Goal: Task Accomplishment & Management: Use online tool/utility

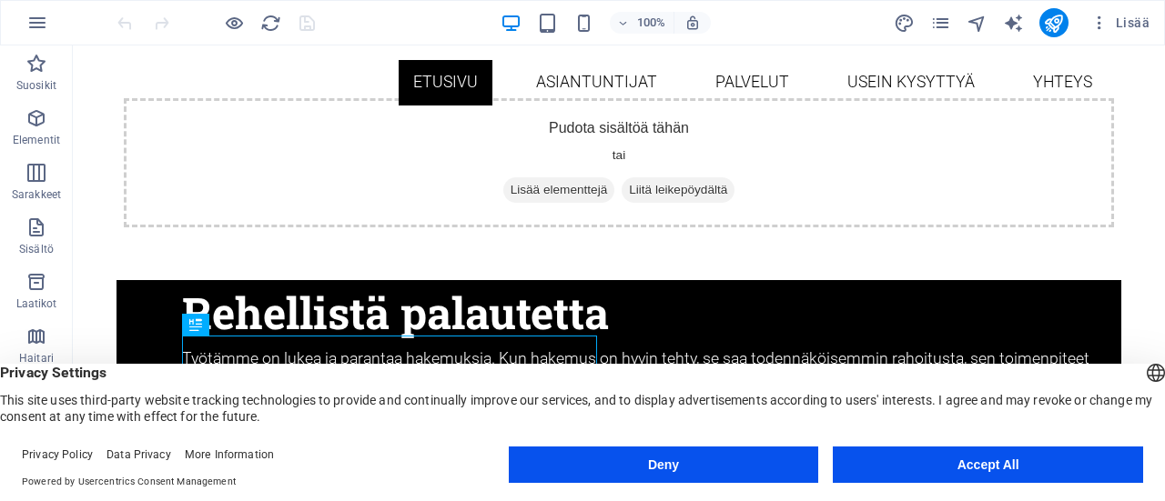
click at [947, 465] on button "Accept All" at bounding box center [988, 465] width 310 height 36
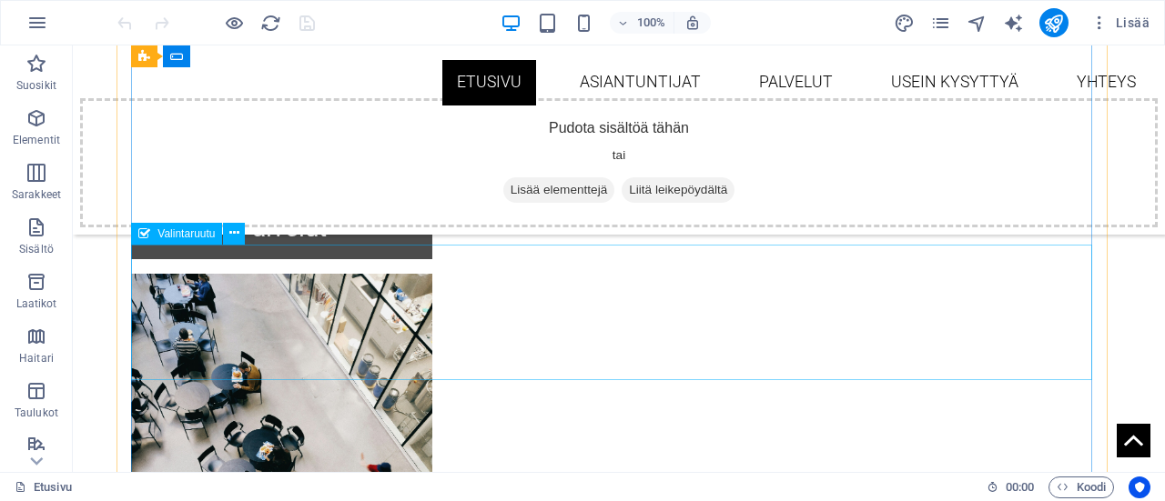
scroll to position [1547, 0]
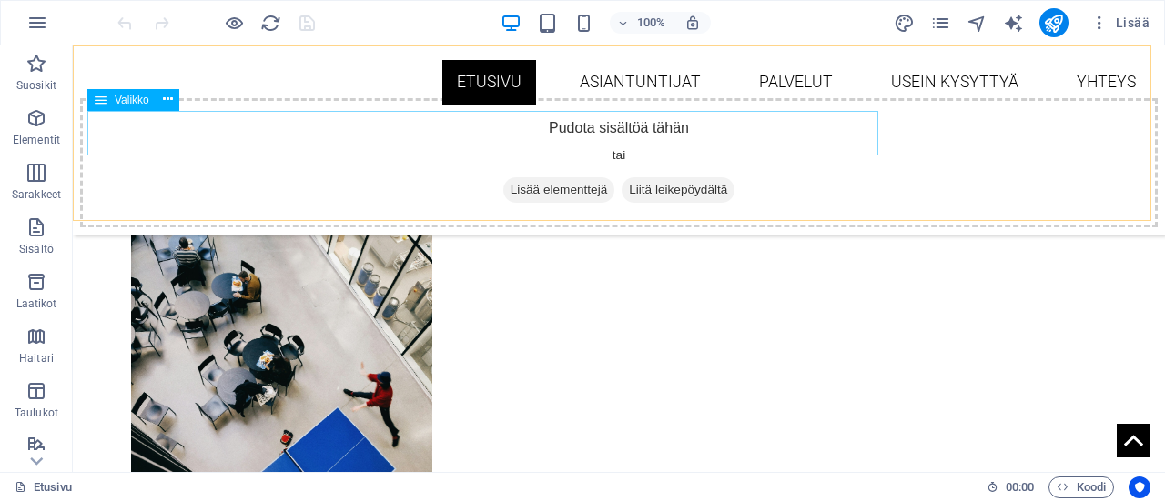
click at [506, 106] on nav "Etusivu Asiantuntijat [PERSON_NAME] Usein kysyttyä Yhteys" at bounding box center [618, 83] width 1063 height 46
click at [530, 106] on nav "Etusivu Asiantuntijat Palvelut Usein kysyttyä Yhteys" at bounding box center [618, 83] width 1063 height 46
click at [377, 106] on nav "Etusivu Asiantuntijat Palvelut Usein kysyttyä Yhteys" at bounding box center [618, 83] width 1063 height 46
click at [371, 106] on nav "Etusivu Asiantuntijat Palvelut Usein kysyttyä Yhteys" at bounding box center [618, 83] width 1063 height 46
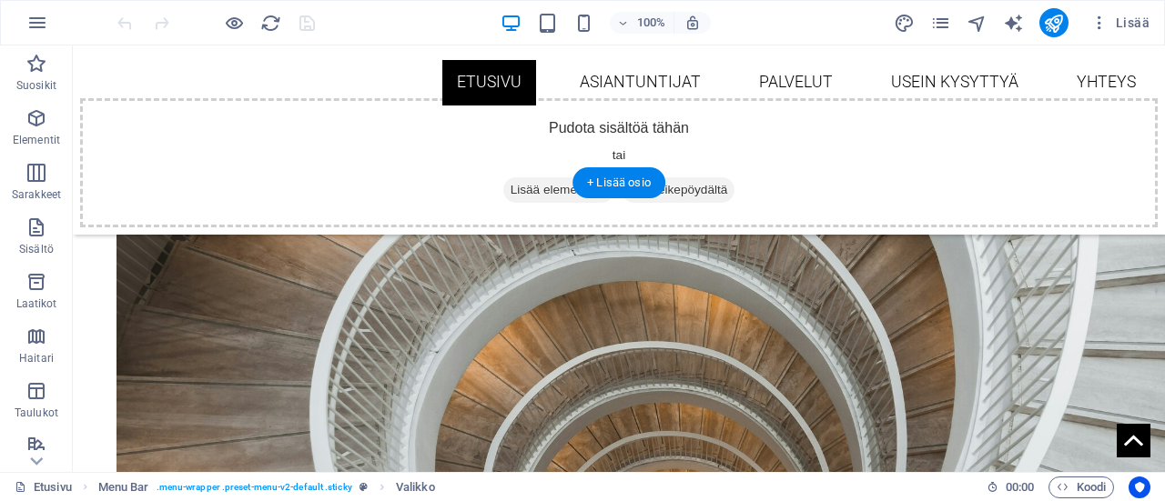
scroll to position [455, 0]
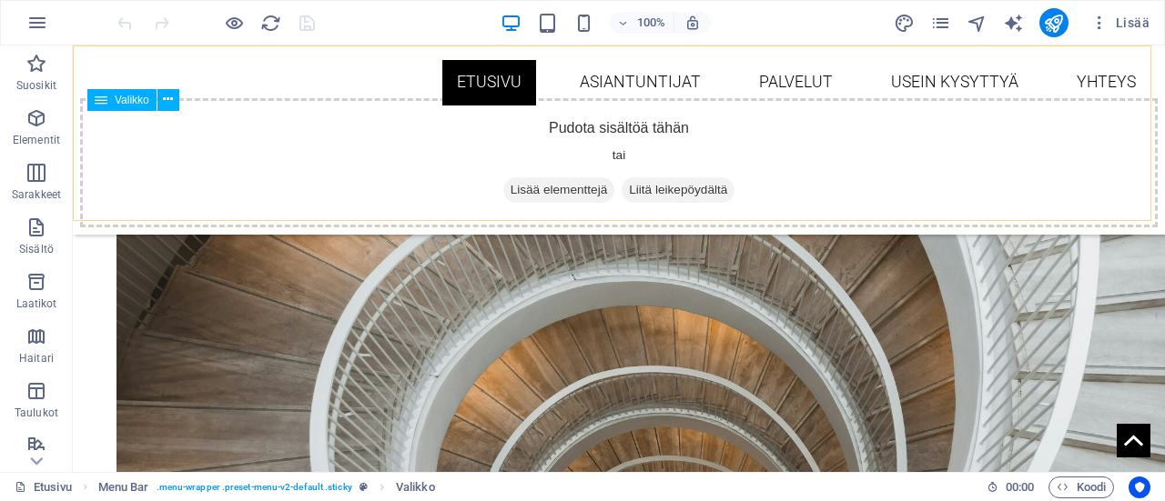
click at [95, 98] on icon at bounding box center [101, 100] width 13 height 22
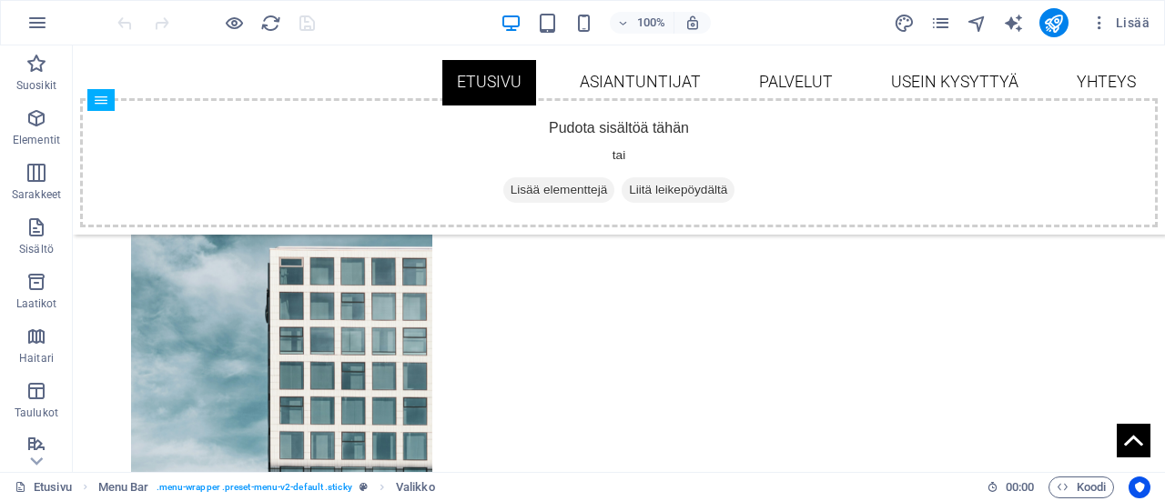
scroll to position [1098, 0]
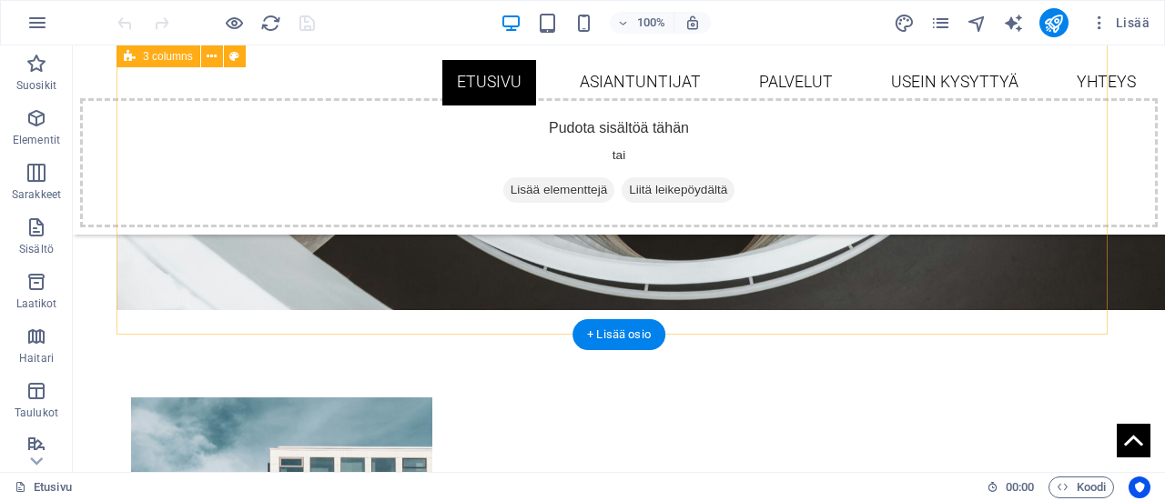
scroll to position [910, 0]
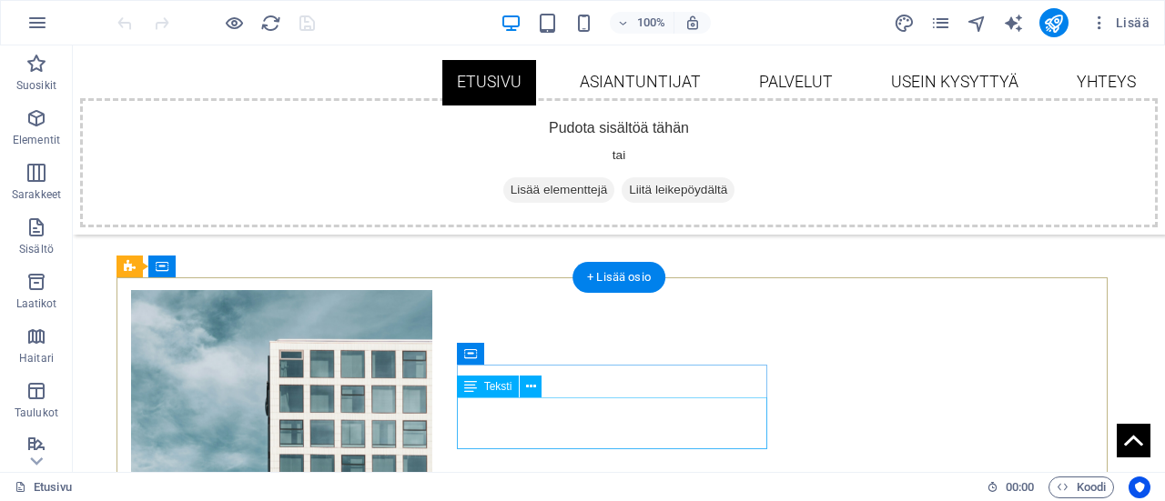
scroll to position [1001, 0]
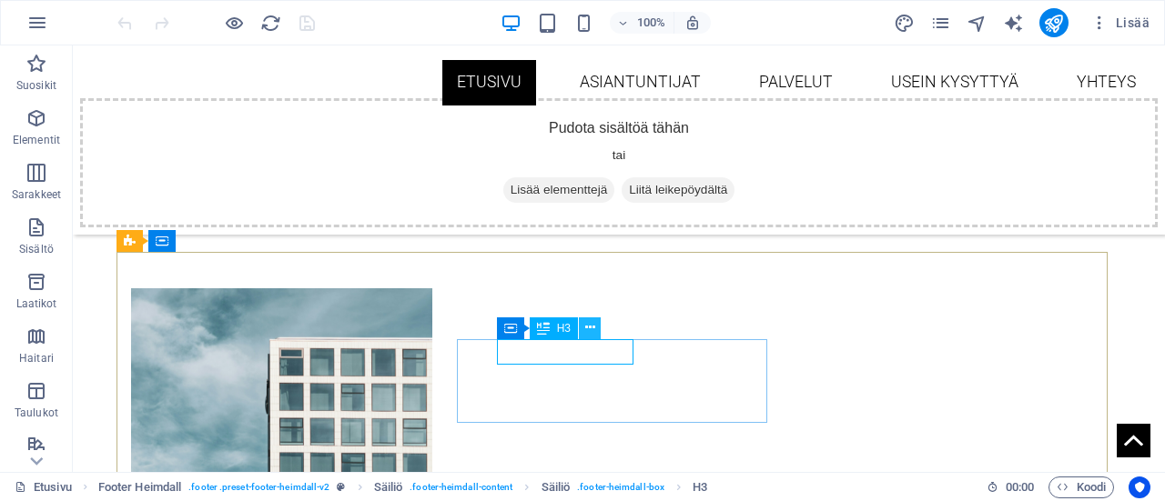
click at [592, 329] on icon at bounding box center [590, 328] width 10 height 19
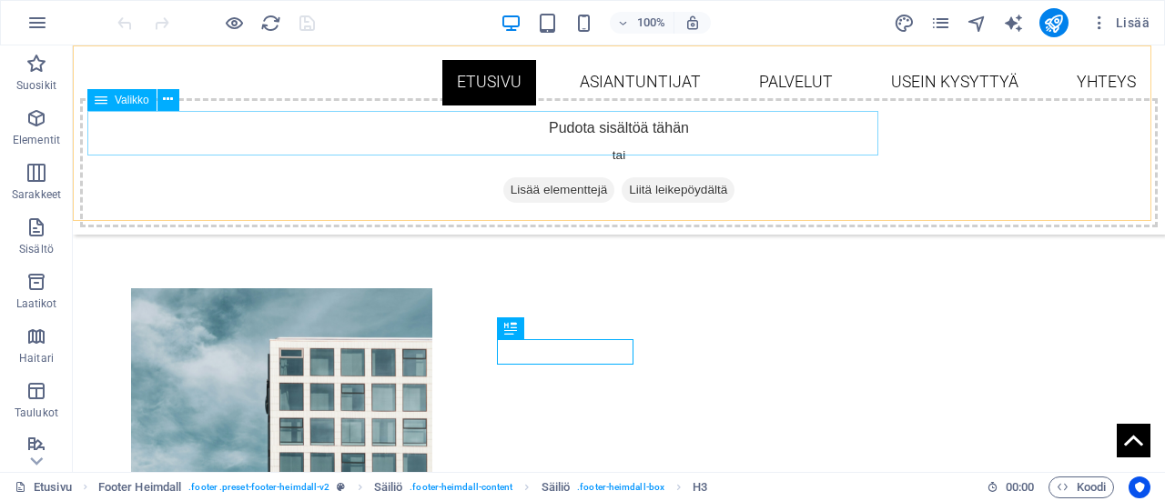
click at [366, 106] on nav "Etusivu Asiantuntijat Palvelut Usein kysyttyä Yhteys" at bounding box center [618, 83] width 1063 height 46
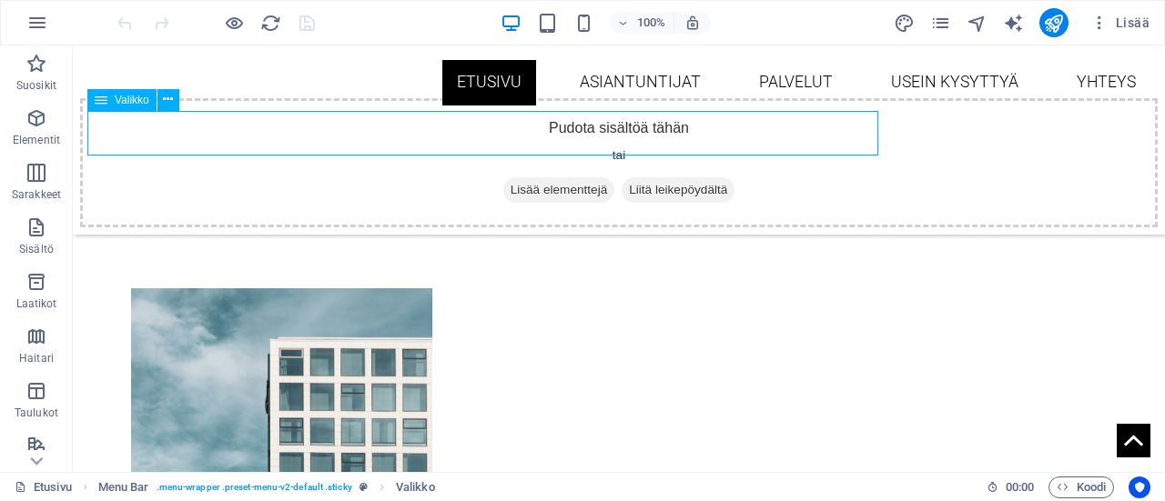
click at [508, 106] on nav "Etusivu Asiantuntijat Palvelut Usein kysyttyä Yhteys" at bounding box center [618, 83] width 1063 height 46
click at [518, 106] on nav "Etusivu Asiantuntijat Palvelut Usein kysyttyä Yhteys" at bounding box center [618, 83] width 1063 height 46
click at [402, 106] on nav "Etusivu Asiantuntijat Palvelut Usein kysyttyä Yhteys" at bounding box center [618, 83] width 1063 height 46
click at [398, 106] on nav "Etusivu Asiantuntijat Palvelut Usein kysyttyä Yhteys" at bounding box center [618, 83] width 1063 height 46
click at [15, 30] on div "100% Lisää" at bounding box center [582, 23] width 1163 height 44
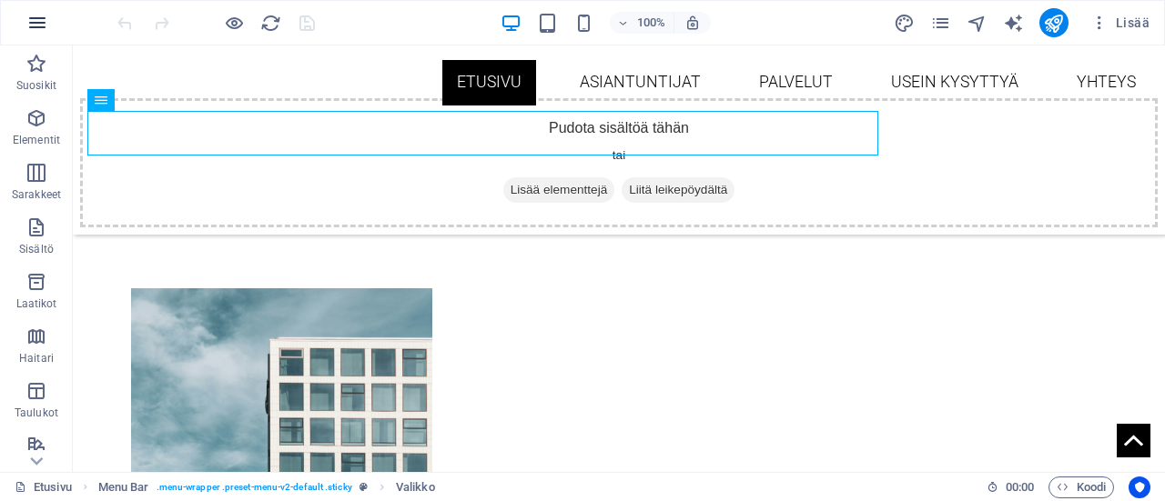
click at [27, 26] on icon "button" at bounding box center [37, 23] width 22 height 22
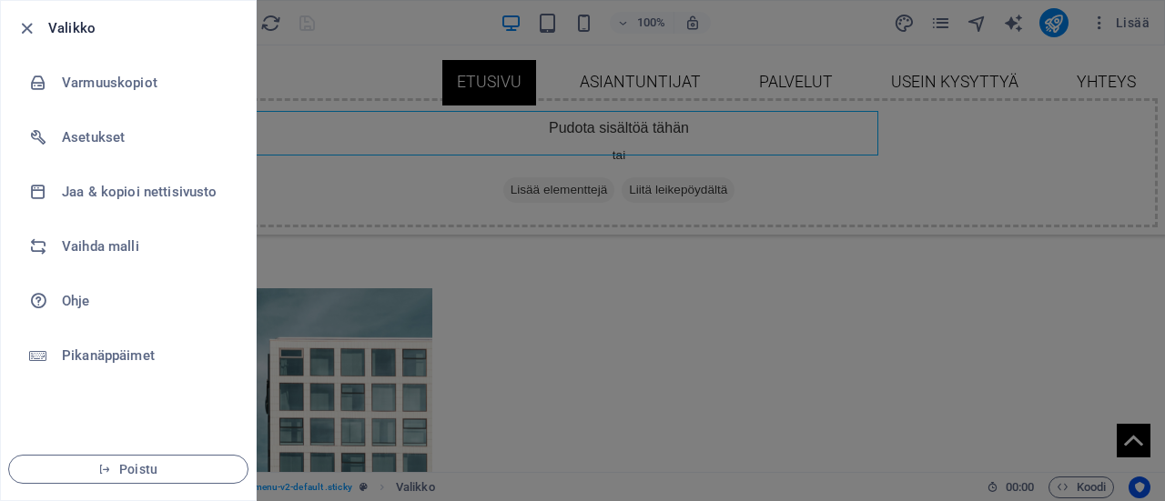
click at [904, 17] on div at bounding box center [582, 250] width 1165 height 501
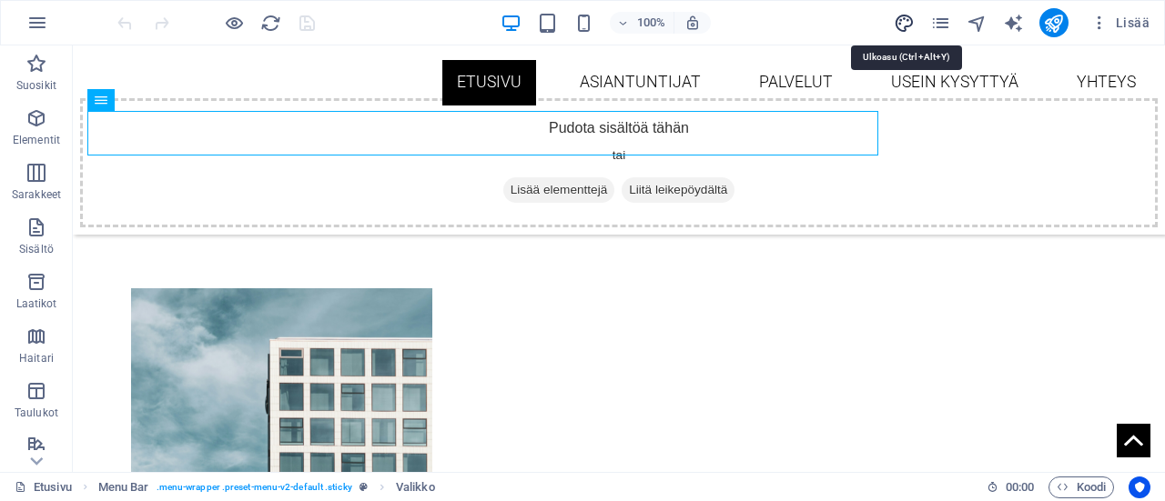
click at [904, 25] on icon "design" at bounding box center [904, 23] width 21 height 21
click at [947, 17] on icon "pages" at bounding box center [940, 23] width 21 height 21
select select "rem"
select select "300"
select select "px"
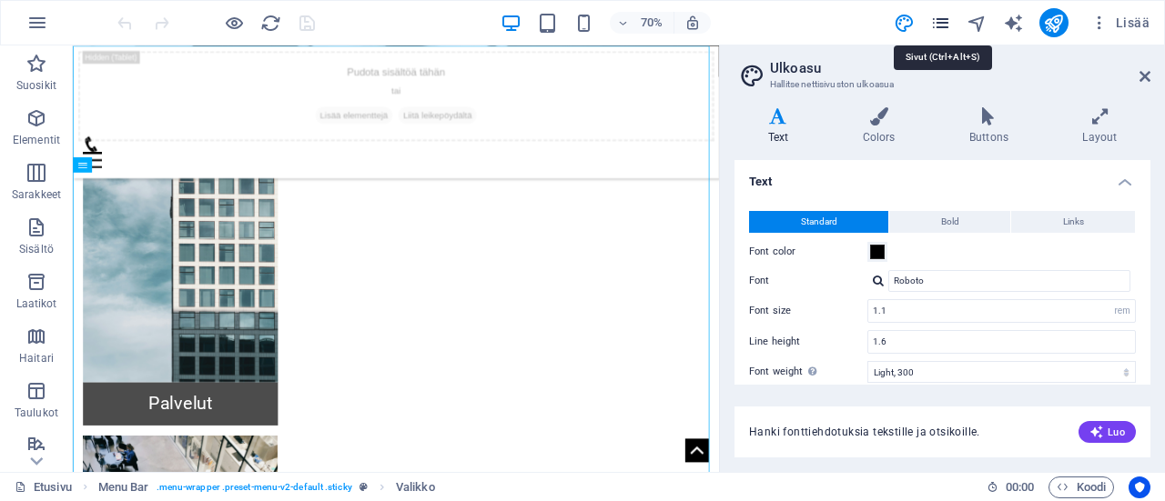
click at [939, 17] on icon "pages" at bounding box center [940, 23] width 21 height 21
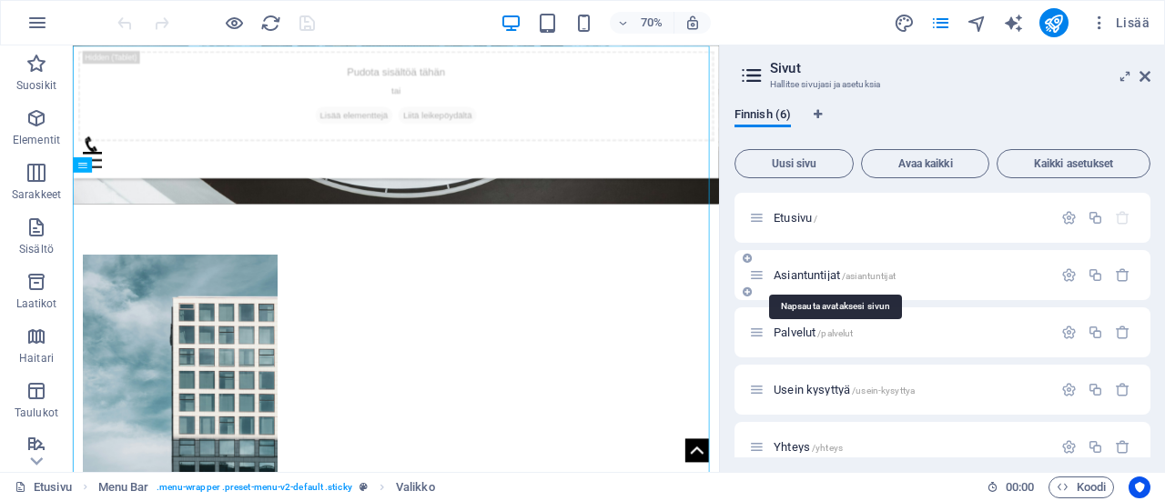
click at [813, 270] on span "Asiantuntijat /asiantuntijat" at bounding box center [835, 275] width 122 height 14
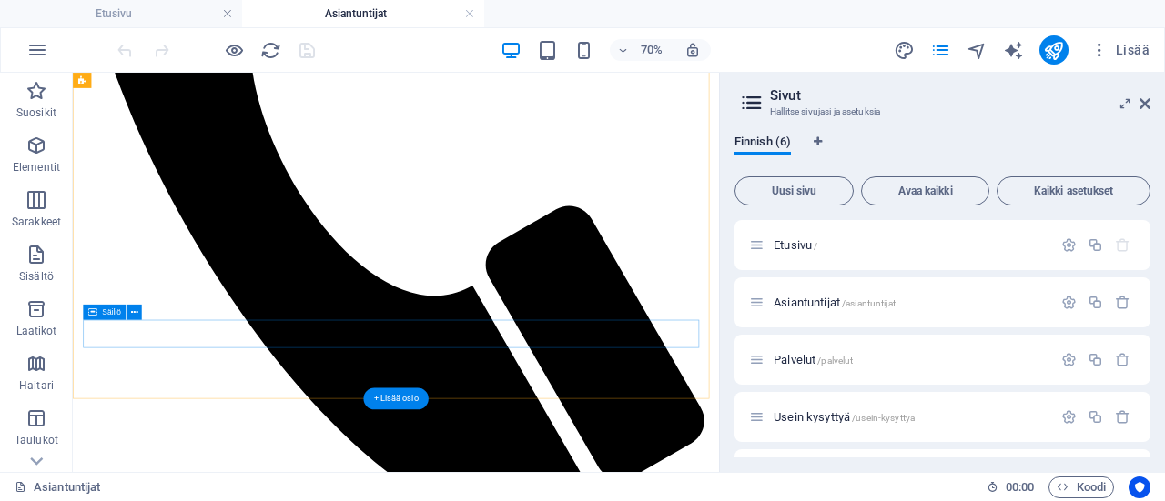
scroll to position [692, 0]
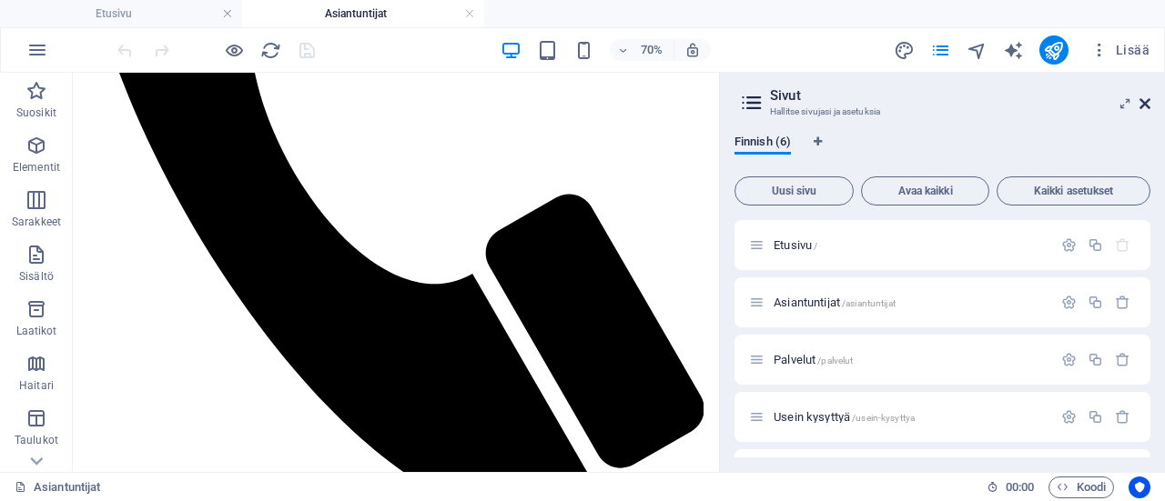
click at [1148, 106] on icon at bounding box center [1144, 103] width 11 height 15
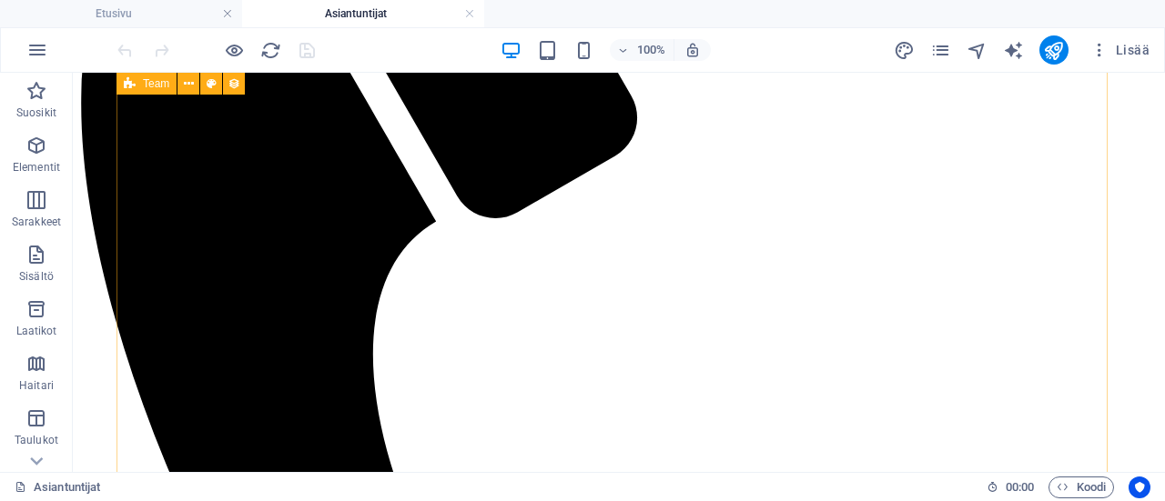
scroll to position [441, 0]
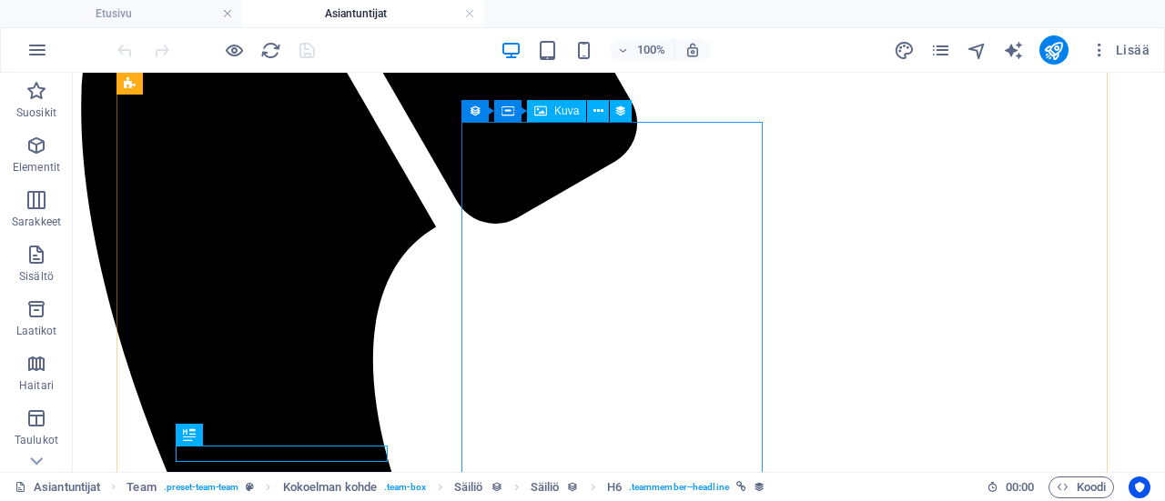
scroll to position [714, 0]
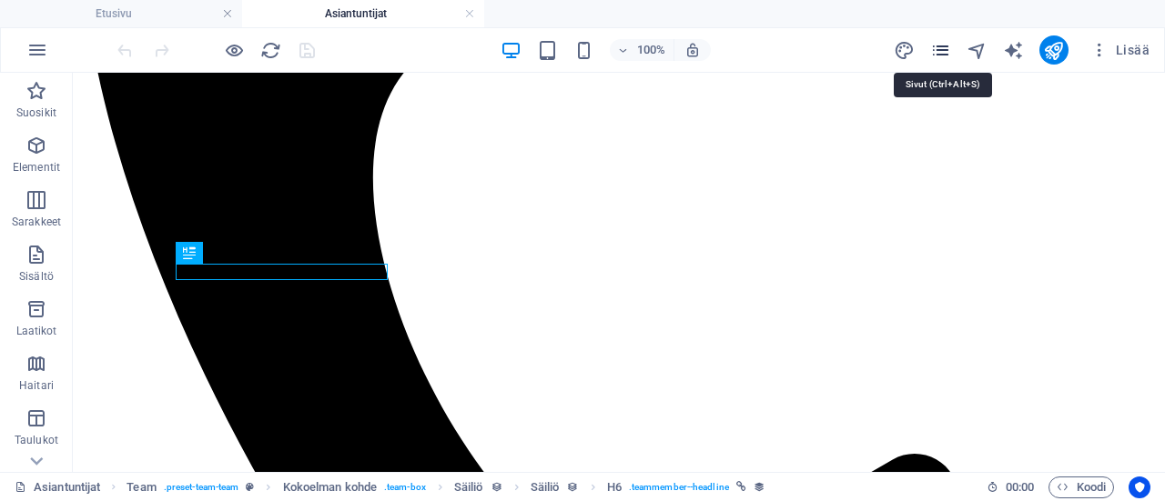
click at [939, 47] on icon "pages" at bounding box center [940, 50] width 21 height 21
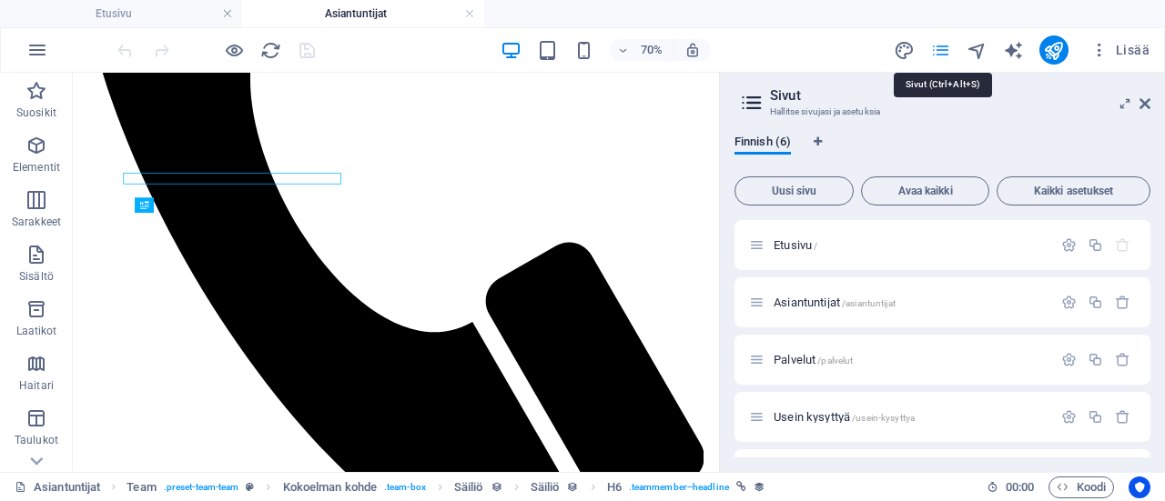
scroll to position [601, 0]
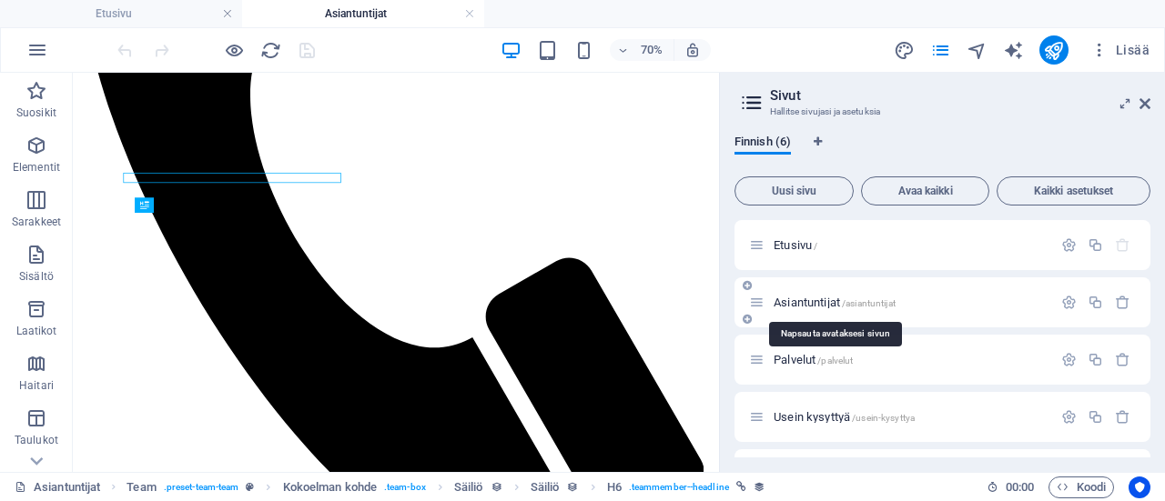
click at [828, 304] on span "Asiantuntijat /asiantuntijat" at bounding box center [835, 303] width 122 height 14
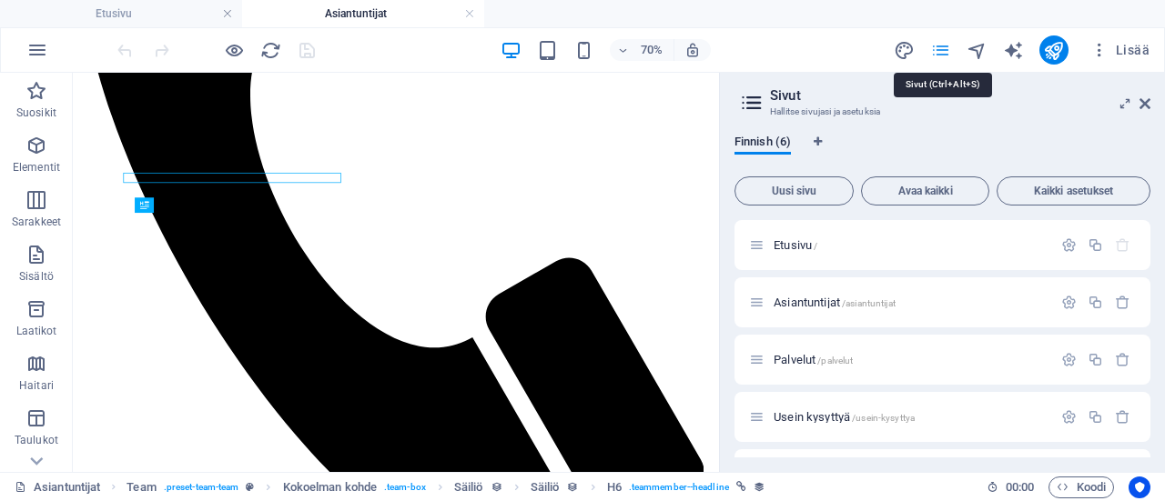
click at [945, 44] on icon "pages" at bounding box center [940, 50] width 21 height 21
click at [1145, 106] on icon at bounding box center [1144, 103] width 11 height 15
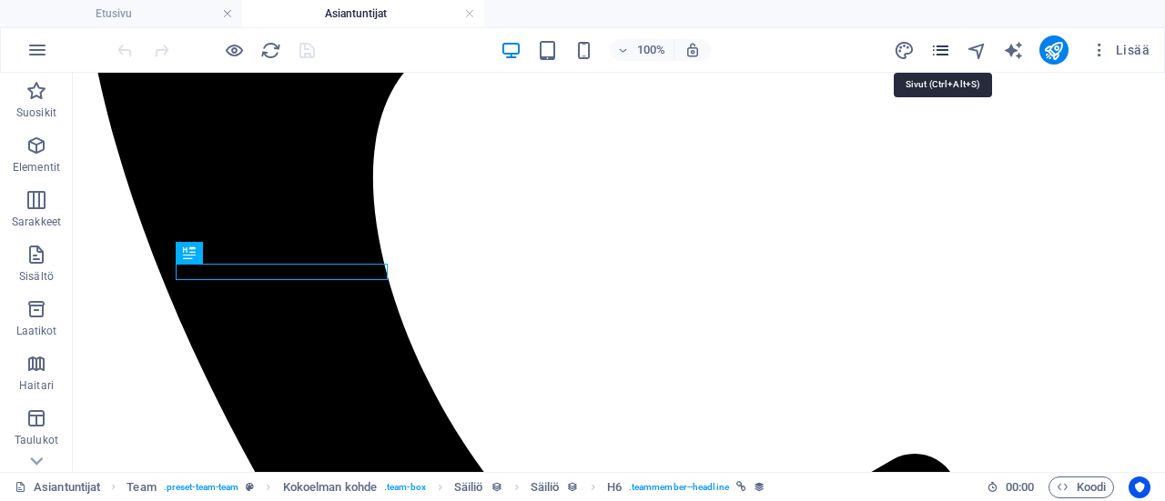
click at [943, 48] on icon "pages" at bounding box center [940, 50] width 21 height 21
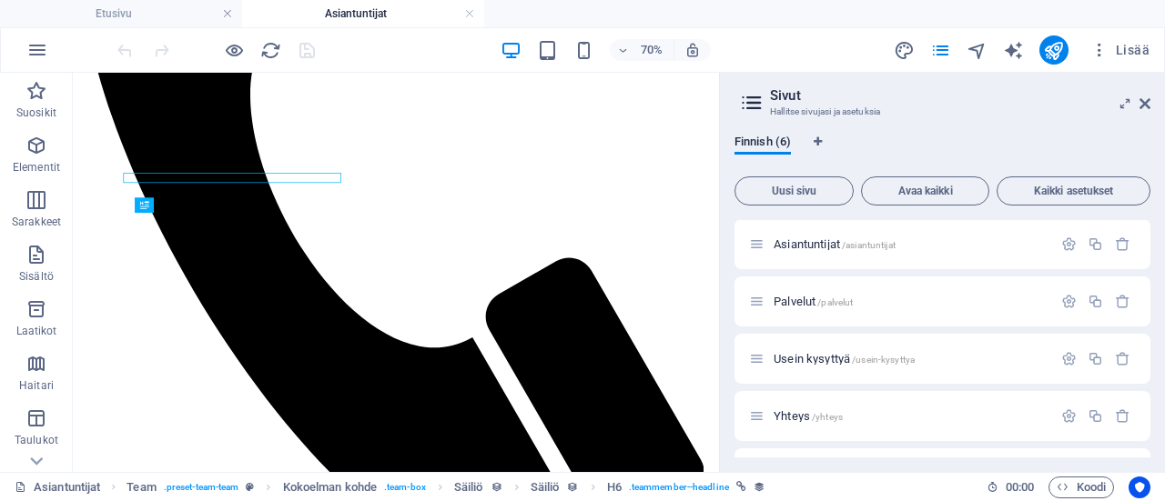
scroll to position [0, 0]
click at [757, 303] on icon at bounding box center [756, 302] width 15 height 15
click at [804, 302] on span "Asiantuntijat /asiantuntijat" at bounding box center [835, 303] width 122 height 14
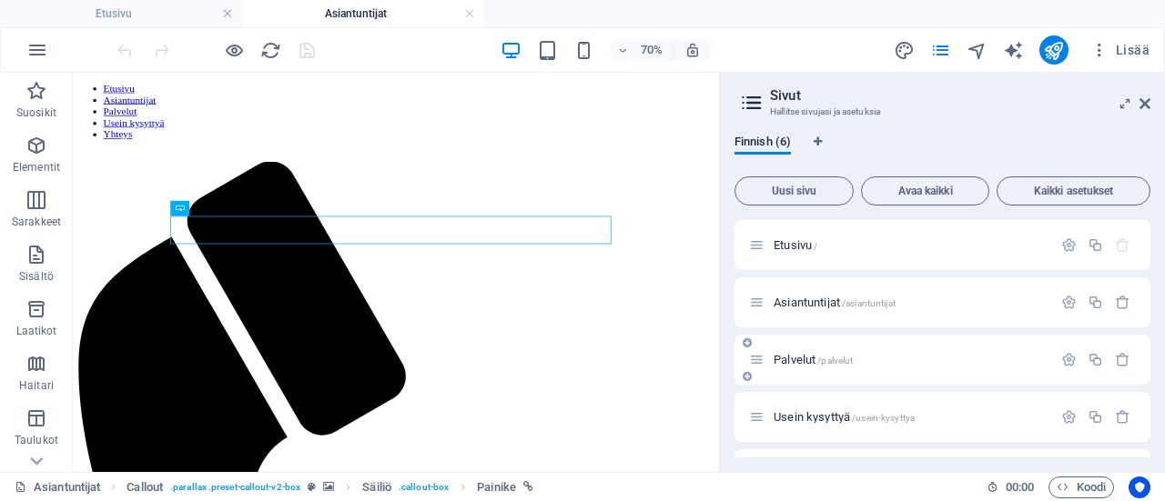
click at [790, 361] on span "Palvelut /palvelut" at bounding box center [813, 360] width 79 height 14
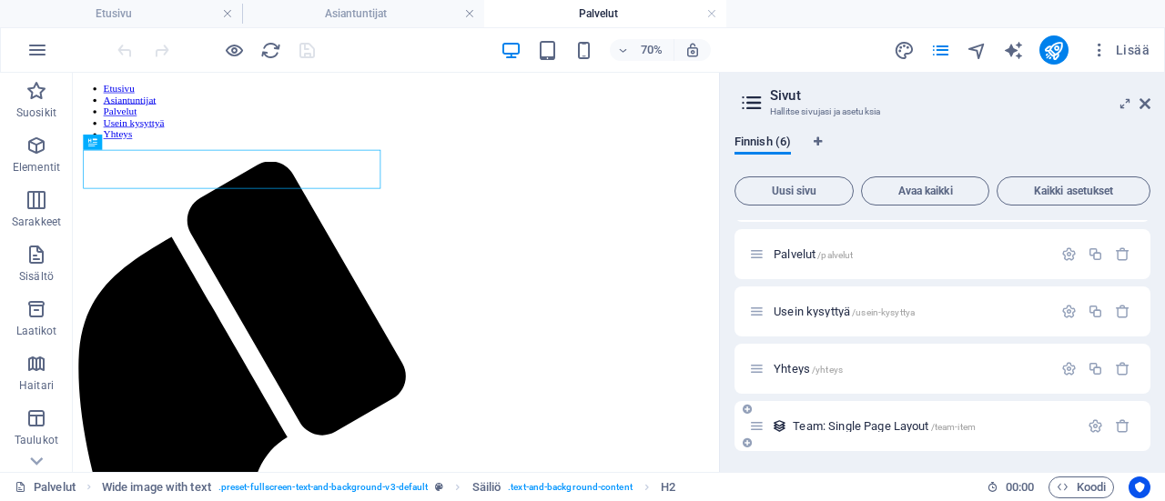
click at [877, 427] on span "Team: Single Page Layout /team-item" at bounding box center [884, 427] width 183 height 14
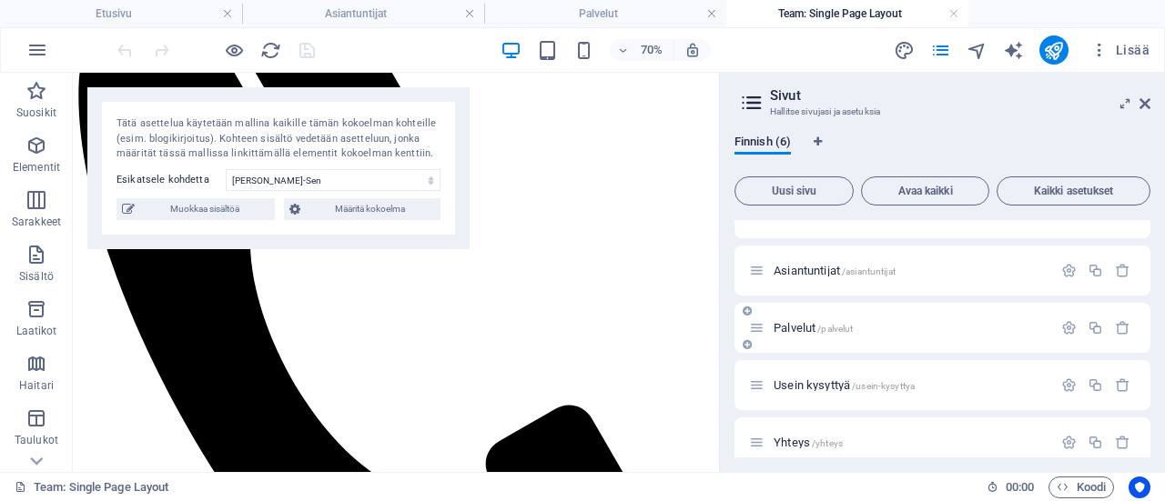
scroll to position [106, 0]
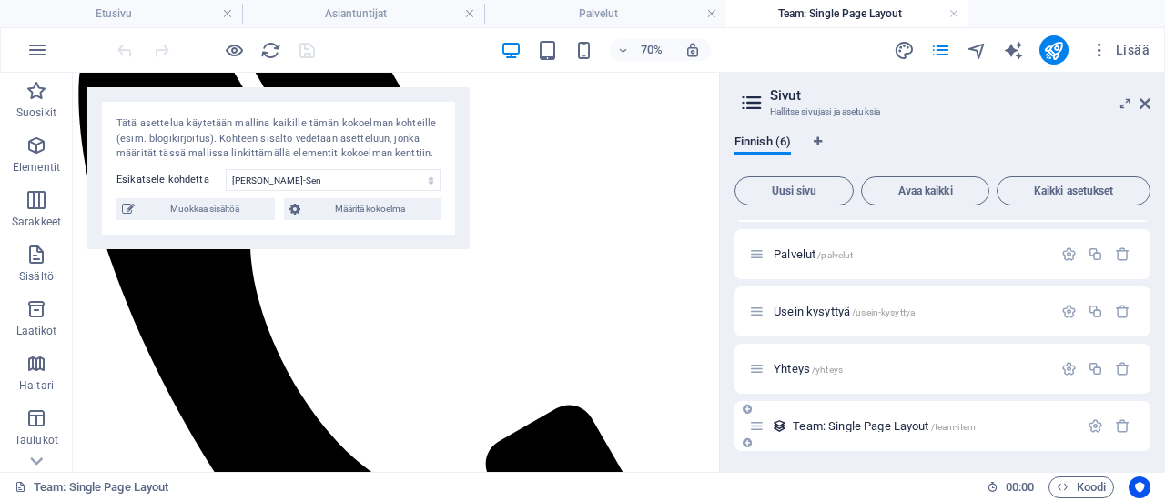
click at [870, 423] on span "Team: Single Page Layout /team-item" at bounding box center [884, 427] width 183 height 14
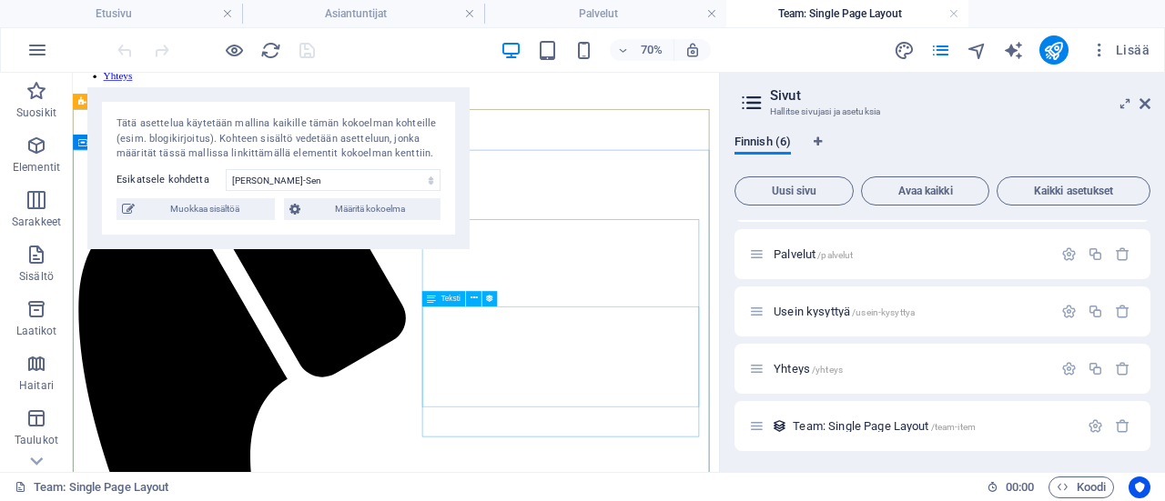
scroll to position [390, 0]
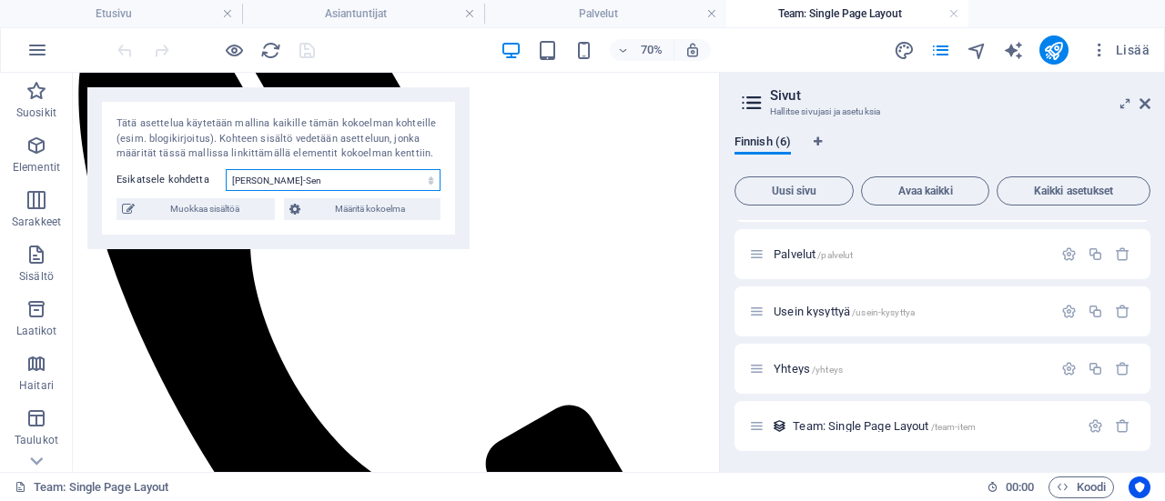
click at [433, 178] on select "Tiina Ramstedt-Sen Riina Niemi" at bounding box center [333, 180] width 215 height 22
click at [226, 169] on select "Tiina Ramstedt-Sen Riina Niemi" at bounding box center [333, 180] width 215 height 22
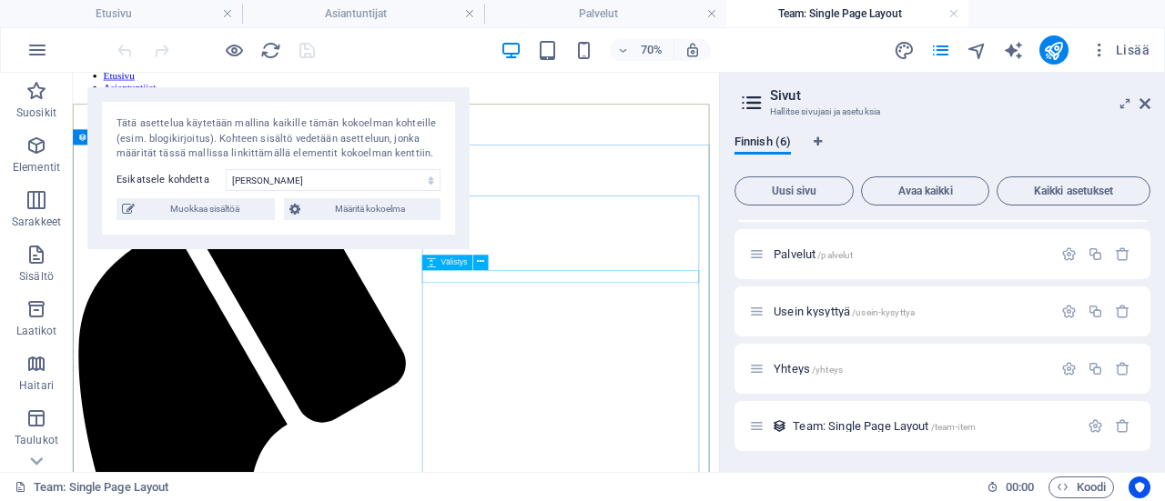
scroll to position [0, 0]
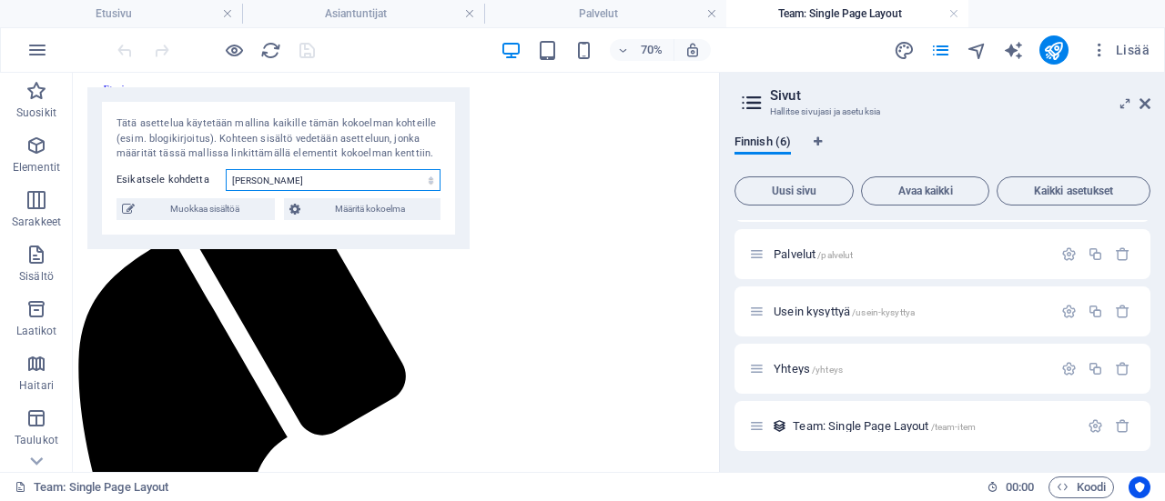
click at [430, 181] on select "Tiina Ramstedt-Sen Riina Niemi" at bounding box center [333, 180] width 215 height 22
click at [226, 169] on select "Tiina Ramstedt-Sen Riina Niemi" at bounding box center [333, 180] width 215 height 22
click at [431, 185] on select "Tiina Ramstedt-Sen Riina Niemi" at bounding box center [333, 180] width 215 height 22
click at [226, 169] on select "Tiina Ramstedt-Sen Riina Niemi" at bounding box center [333, 180] width 215 height 22
click at [427, 180] on select "Tiina Ramstedt-Sen Riina Niemi" at bounding box center [333, 180] width 215 height 22
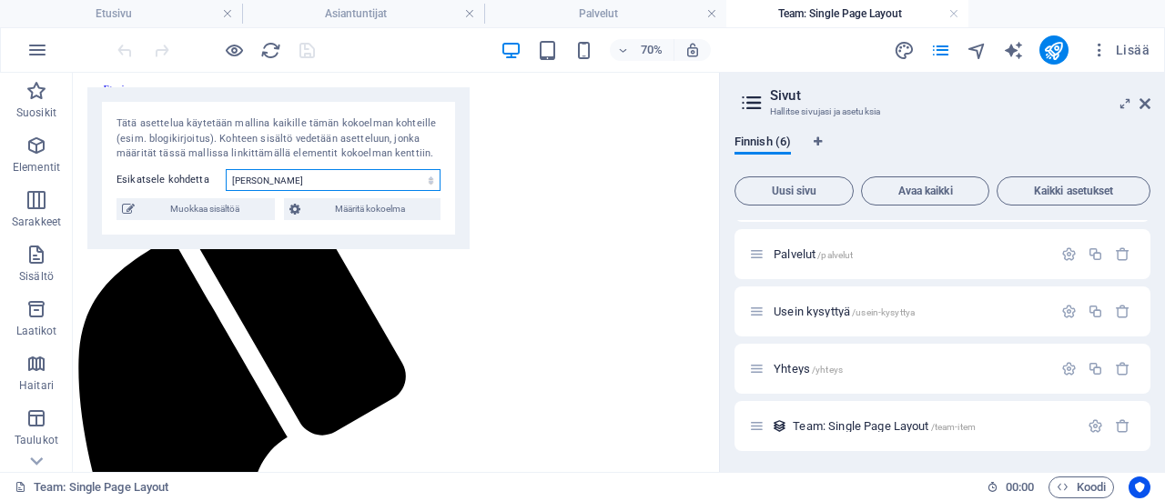
select select "67825bae134f3a4ab5388d97"
click at [226, 169] on select "Tiina Ramstedt-Sen Riina Niemi" at bounding box center [333, 180] width 215 height 22
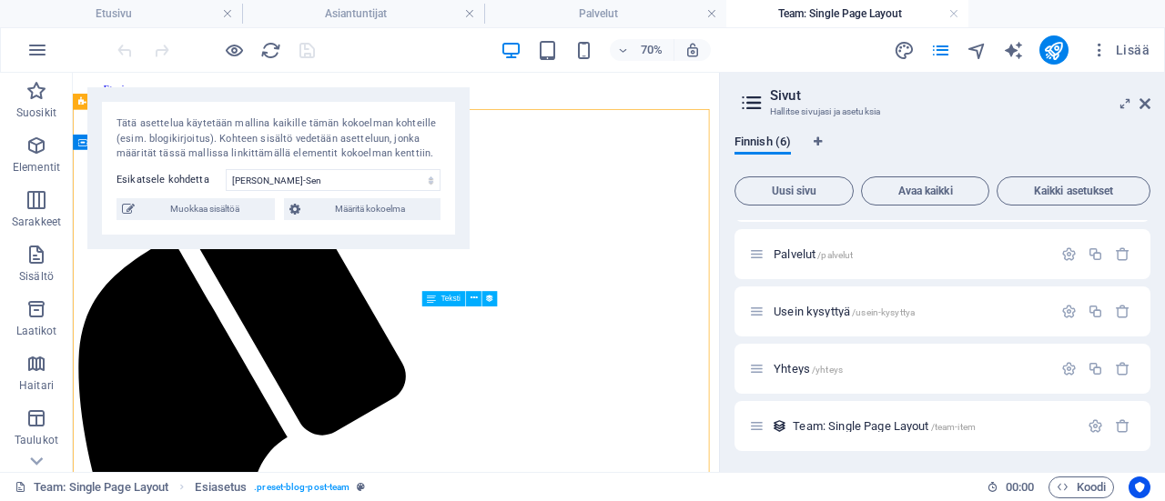
drag, startPoint x: 646, startPoint y: 541, endPoint x: 591, endPoint y: 445, distance: 111.3
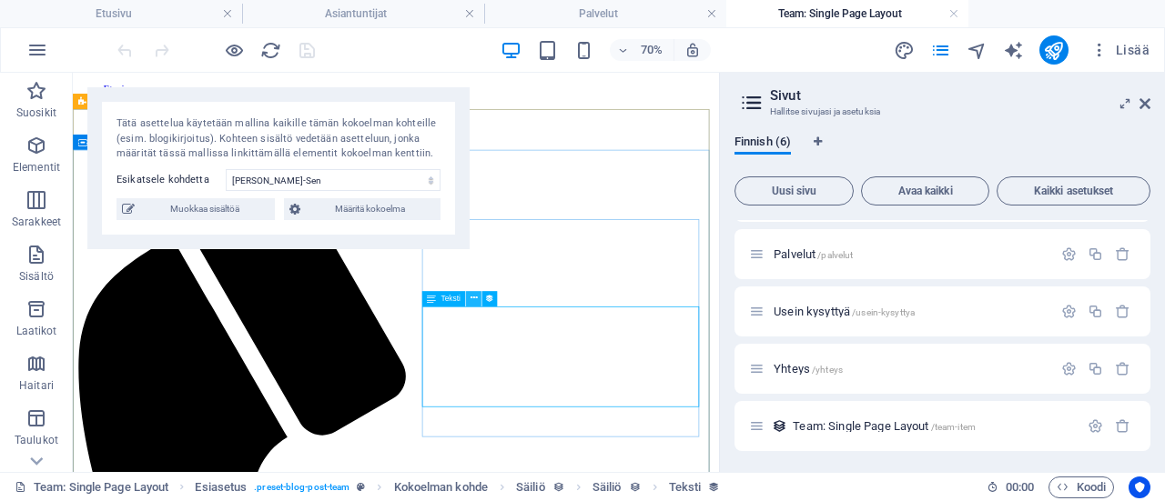
click at [471, 298] on icon at bounding box center [473, 299] width 7 height 14
click at [477, 272] on icon at bounding box center [480, 274] width 7 height 14
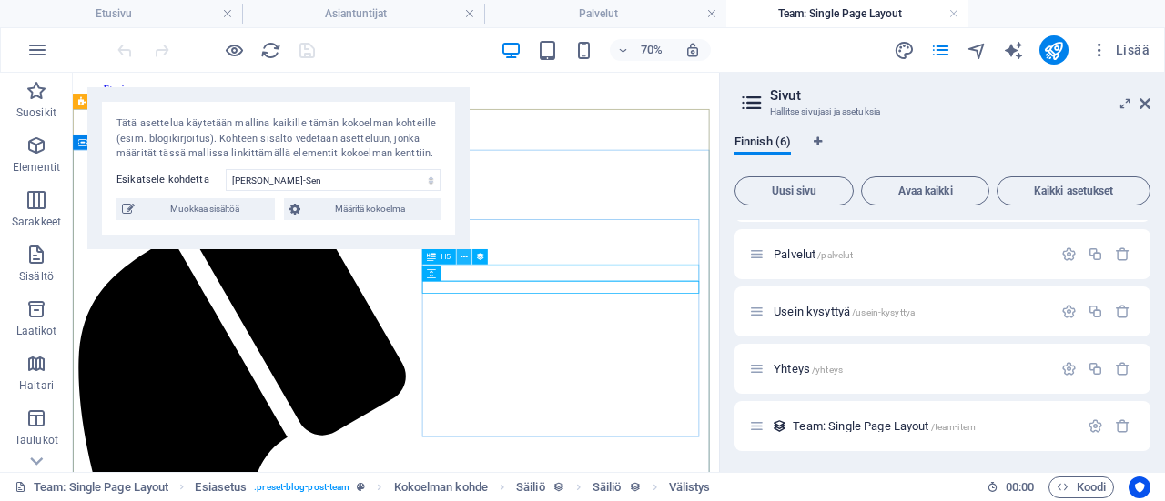
click at [466, 261] on icon at bounding box center [463, 257] width 7 height 14
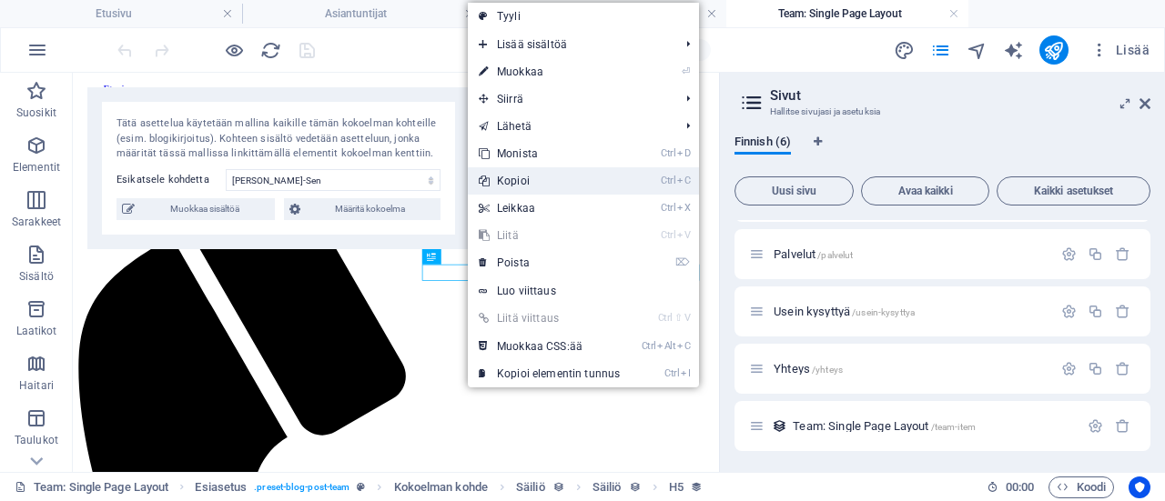
click at [517, 187] on link "Ctrl C Kopioi" at bounding box center [549, 180] width 163 height 27
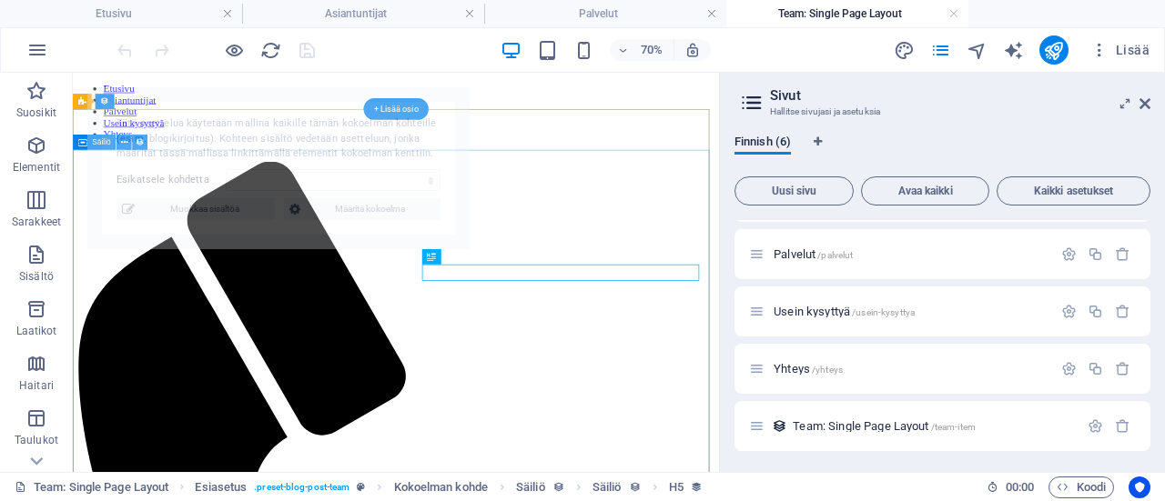
select select "67825bae134f3a4ab5388d97"
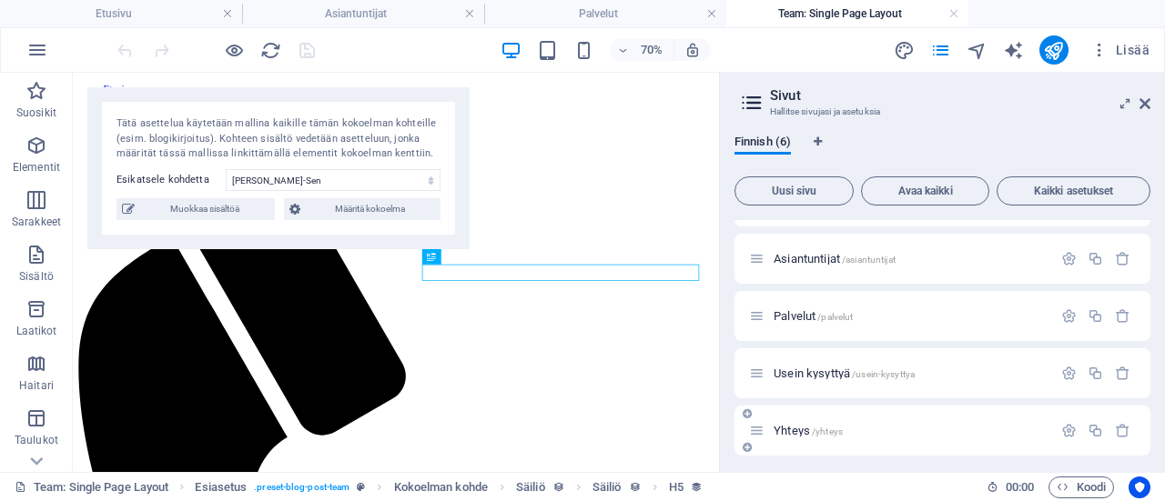
scroll to position [15, 0]
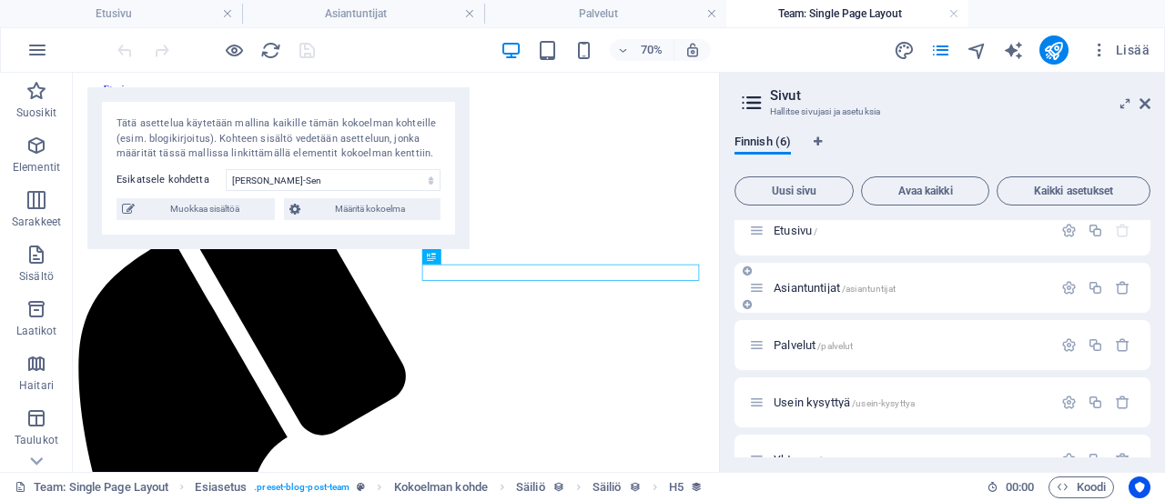
click at [828, 283] on span "Asiantuntijat /asiantuntijat" at bounding box center [835, 288] width 122 height 14
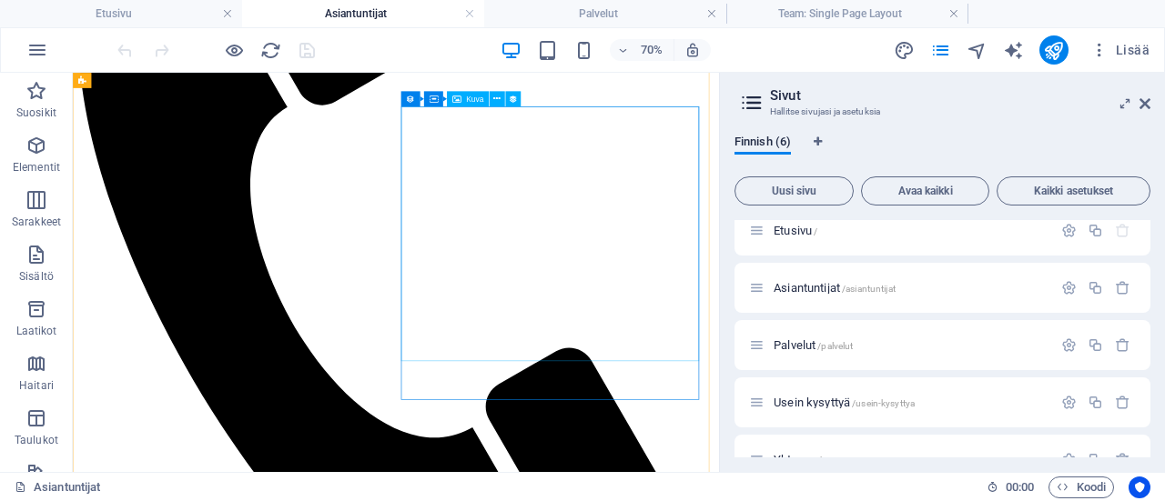
scroll to position [546, 0]
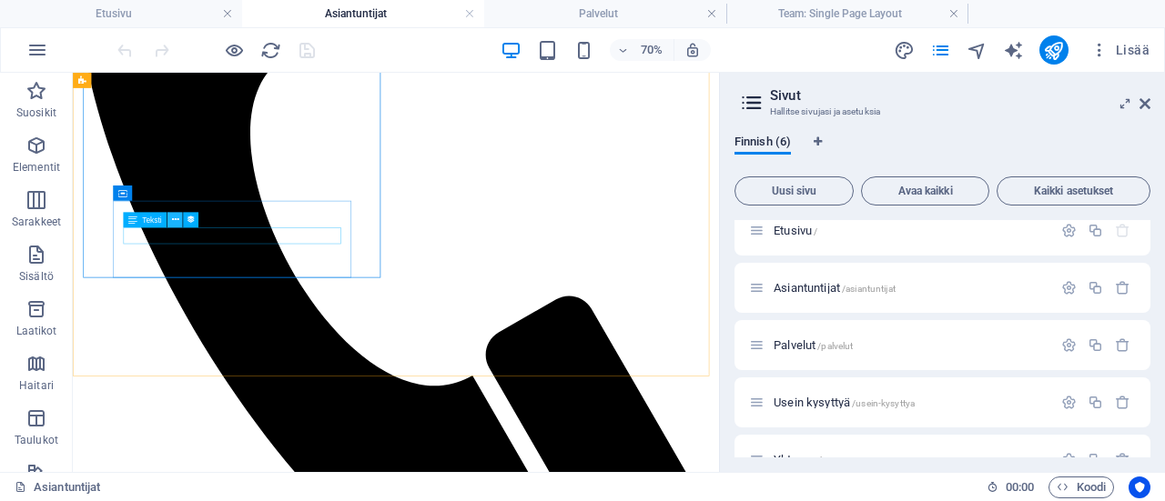
click at [176, 220] on icon at bounding box center [174, 220] width 7 height 14
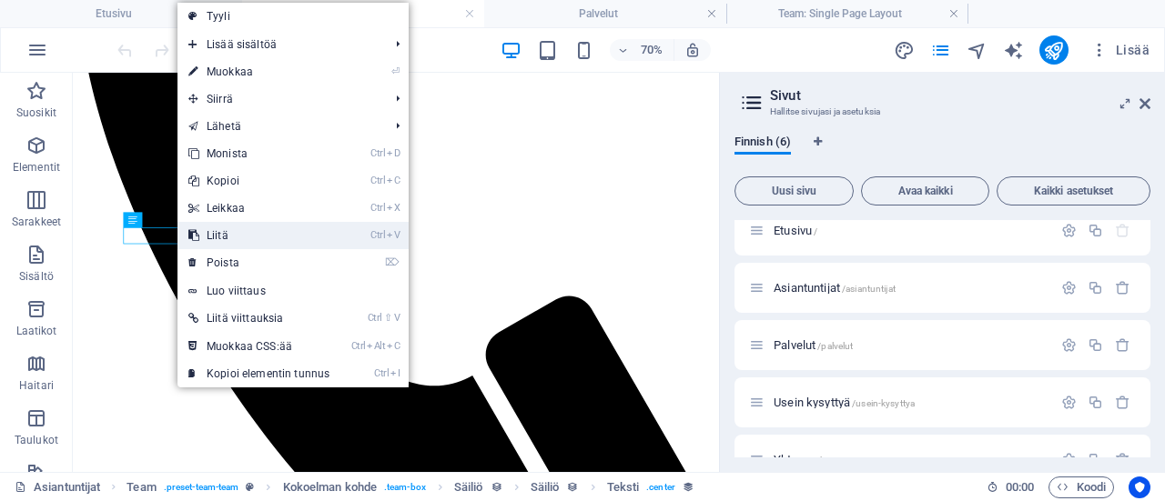
click at [205, 227] on link "Ctrl V Liitä" at bounding box center [258, 235] width 163 height 27
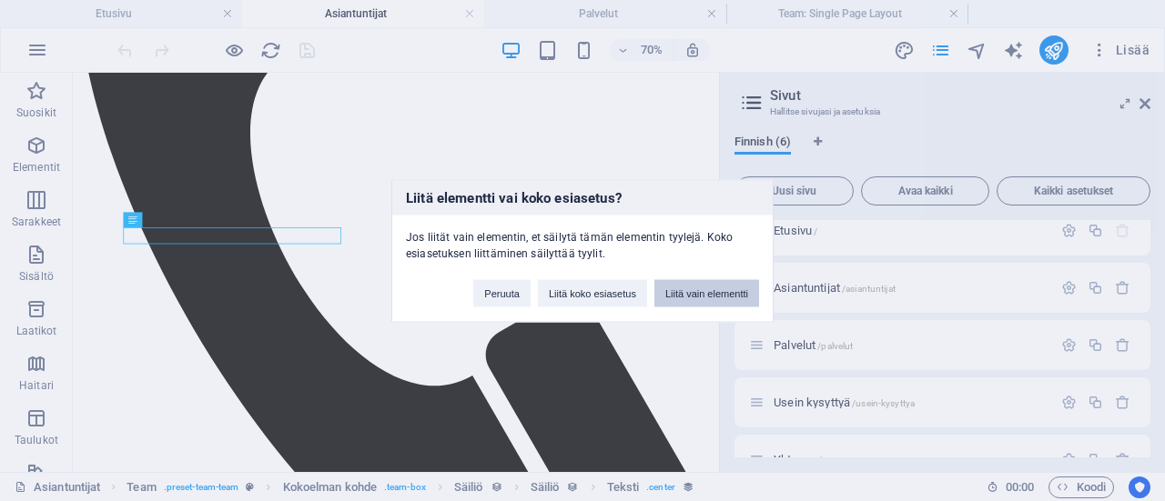
click at [723, 288] on button "Liitä vain elementti" at bounding box center [706, 292] width 105 height 27
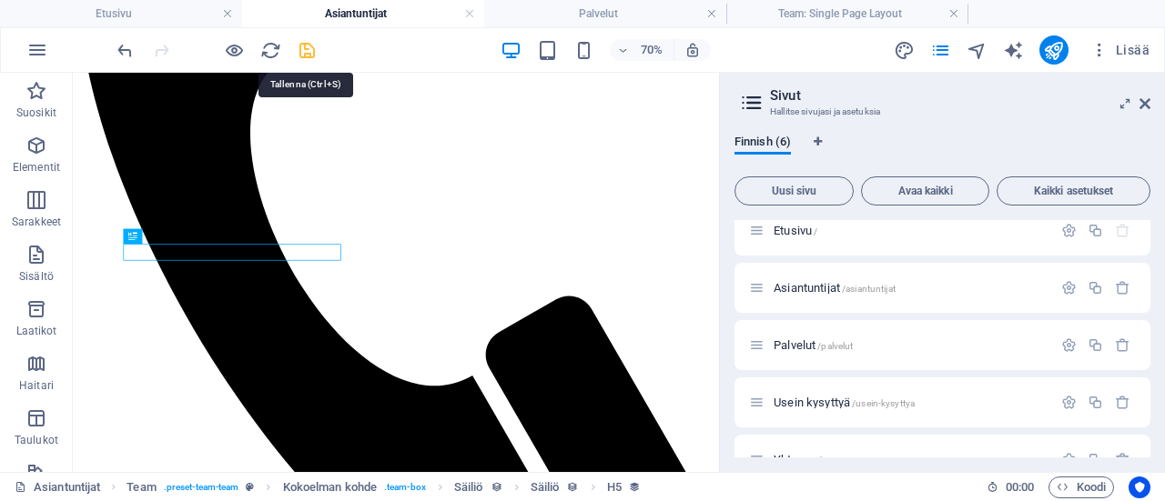
click at [305, 53] on icon "save" at bounding box center [307, 50] width 21 height 21
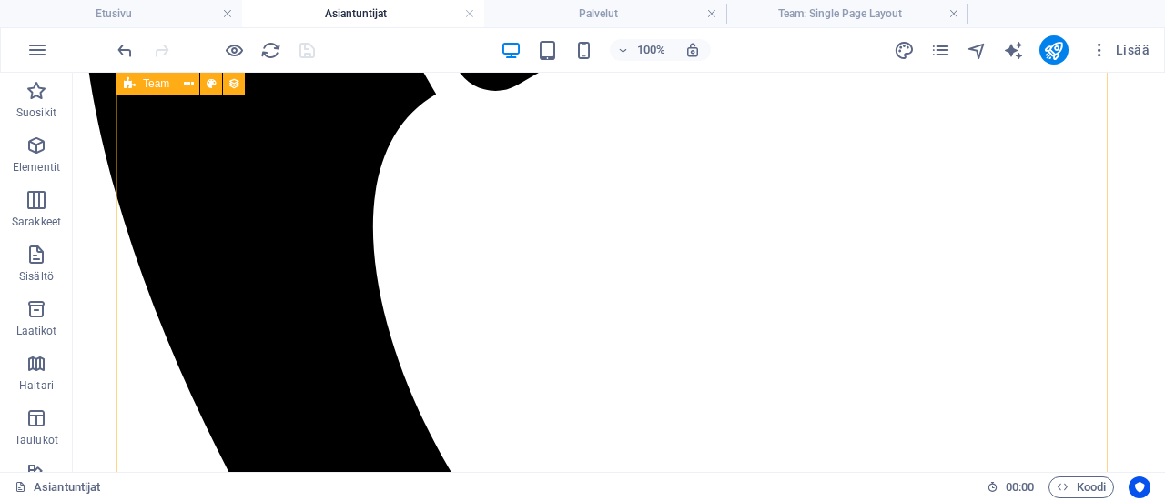
scroll to position [569, 0]
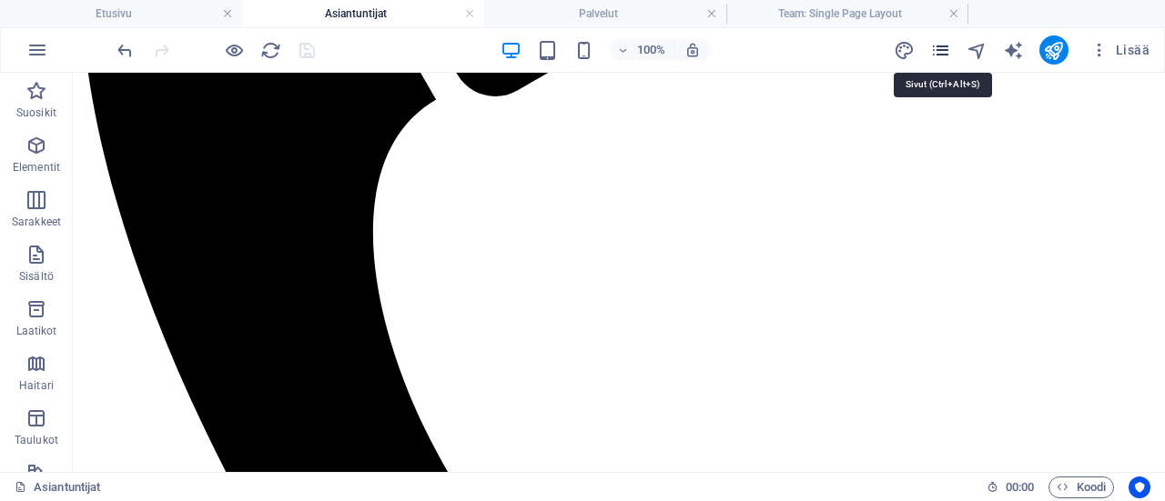
click at [946, 52] on icon "pages" at bounding box center [940, 50] width 21 height 21
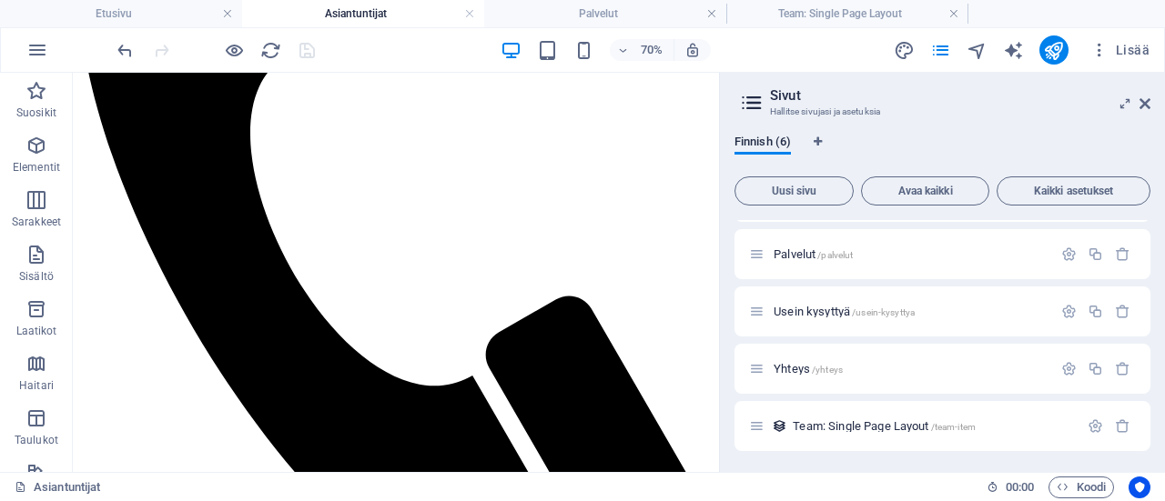
scroll to position [106, 0]
click at [866, 423] on span "Team: Single Page Layout /team-item" at bounding box center [884, 427] width 183 height 14
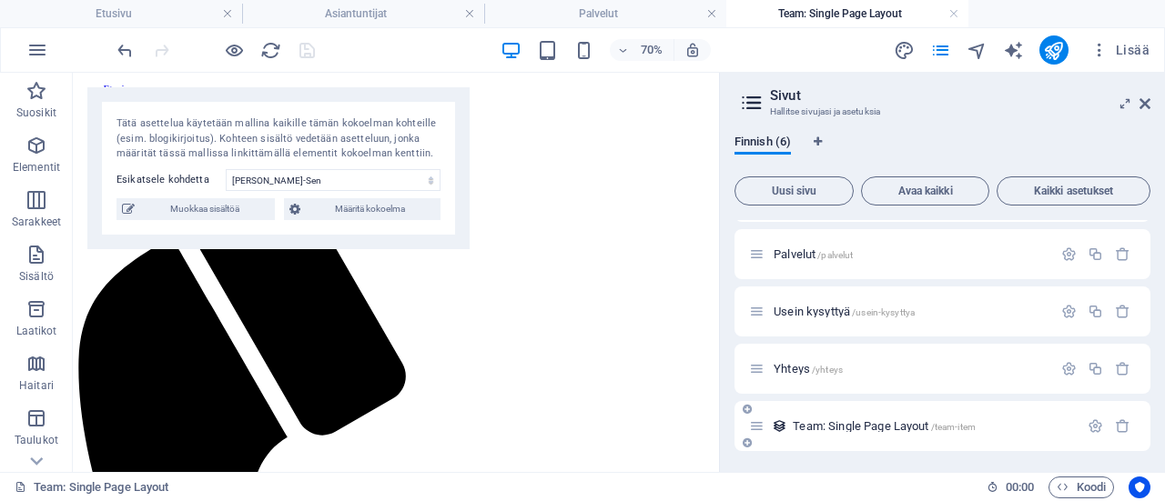
scroll to position [0, 0]
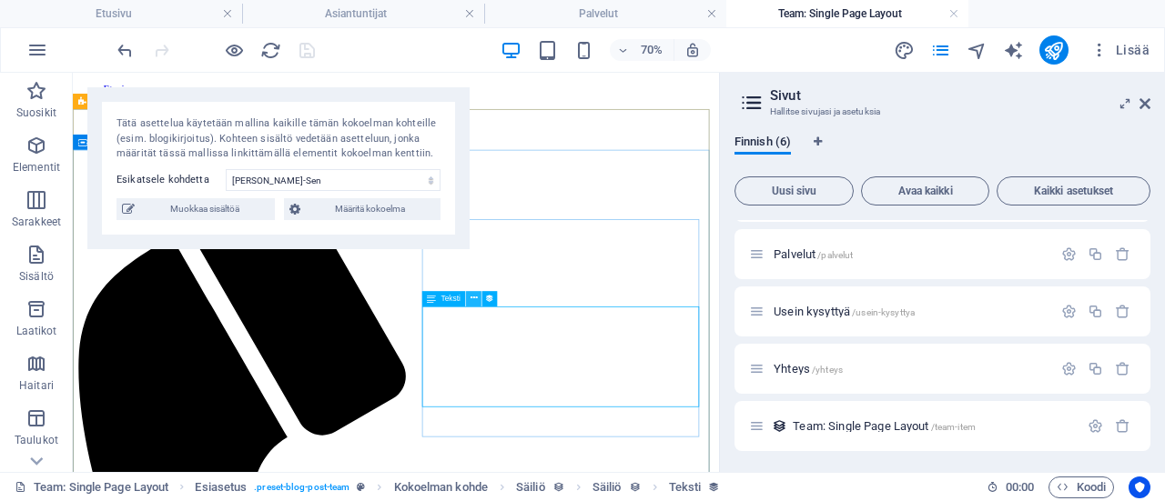
click at [472, 294] on icon at bounding box center [473, 299] width 7 height 14
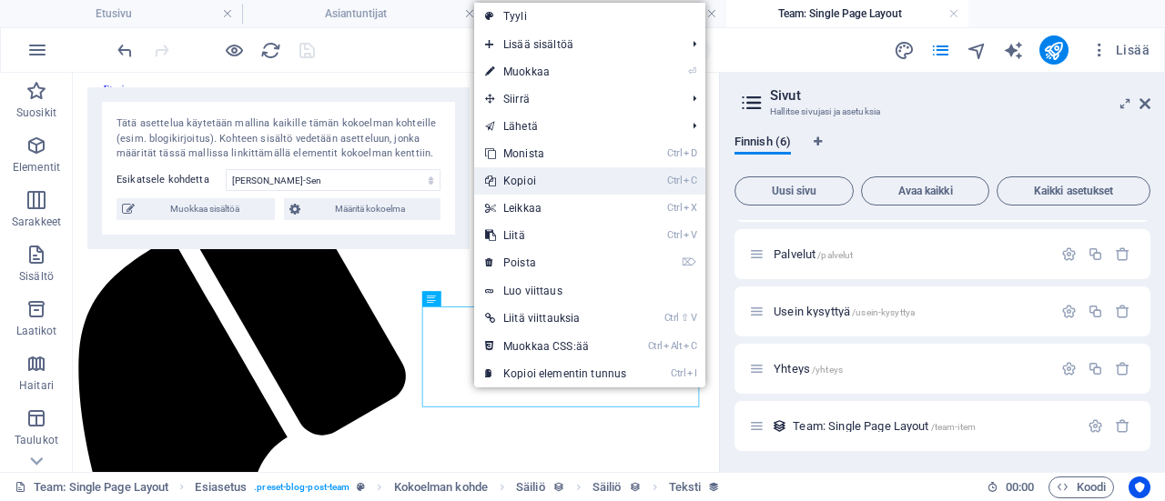
click at [528, 180] on link "Ctrl C Kopioi" at bounding box center [555, 180] width 163 height 27
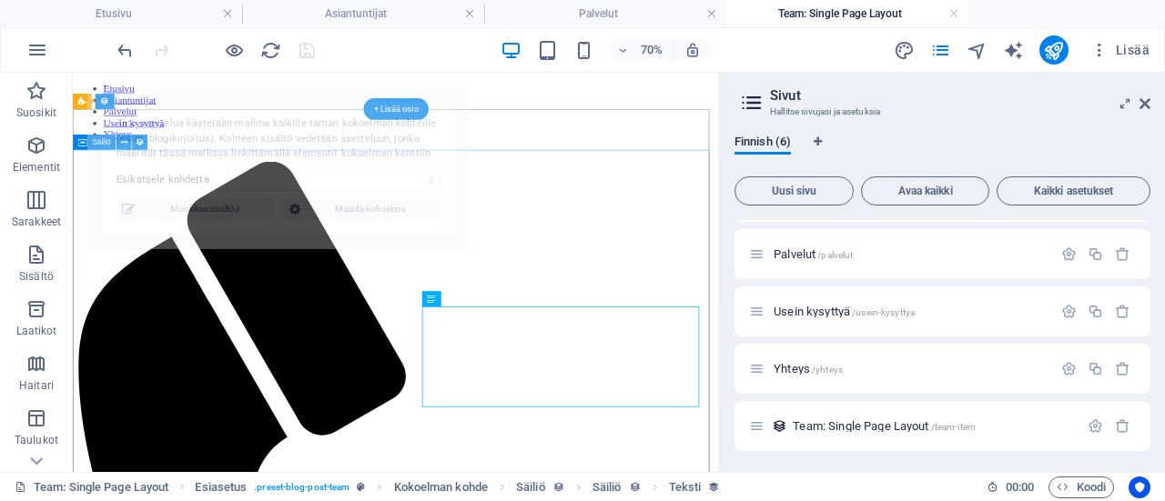
select select "67825bae134f3a4ab5388d97"
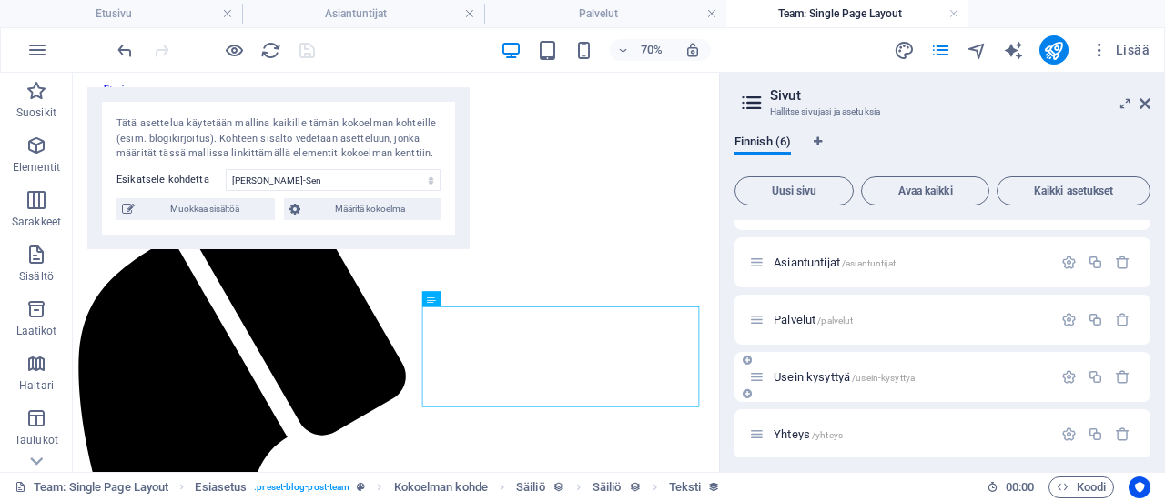
scroll to position [15, 0]
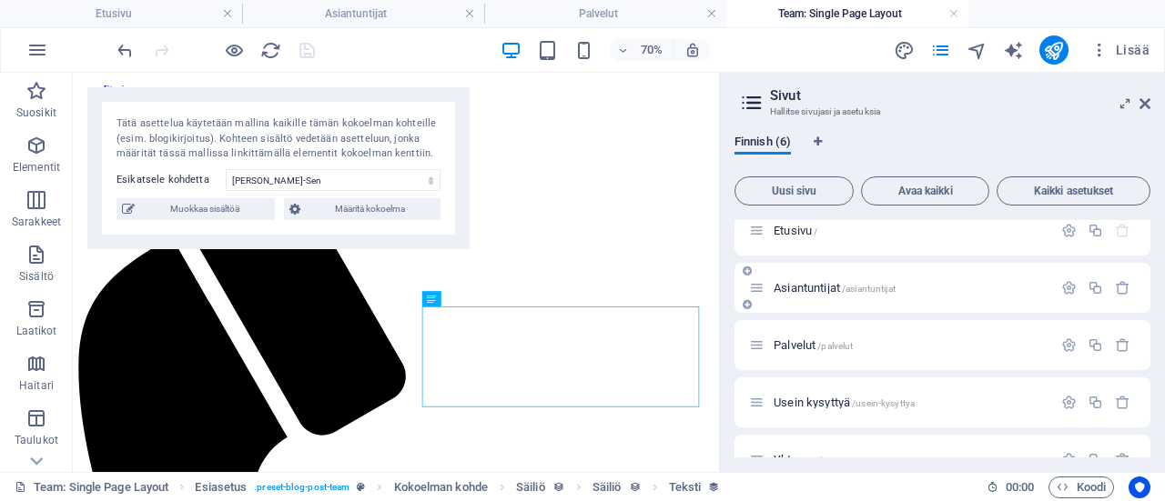
click at [825, 288] on span "Asiantuntijat /asiantuntijat" at bounding box center [835, 288] width 122 height 14
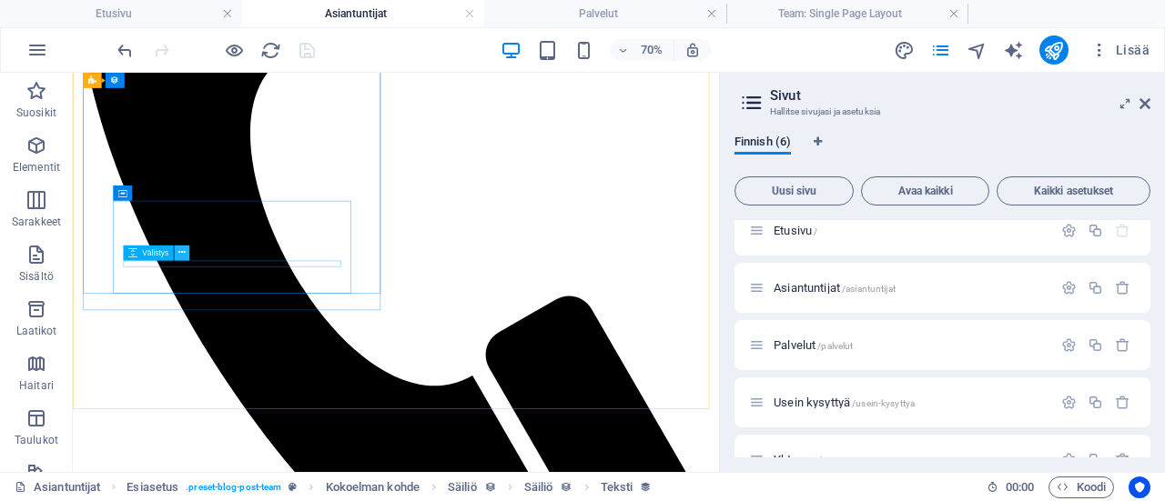
click at [182, 256] on icon at bounding box center [181, 254] width 7 height 14
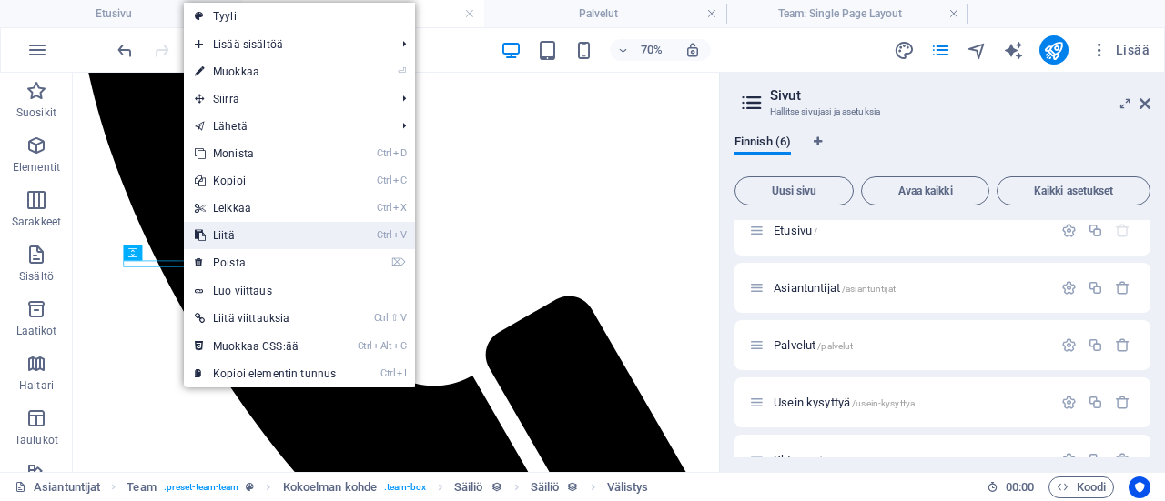
click at [244, 229] on link "Ctrl V Liitä" at bounding box center [265, 235] width 163 height 27
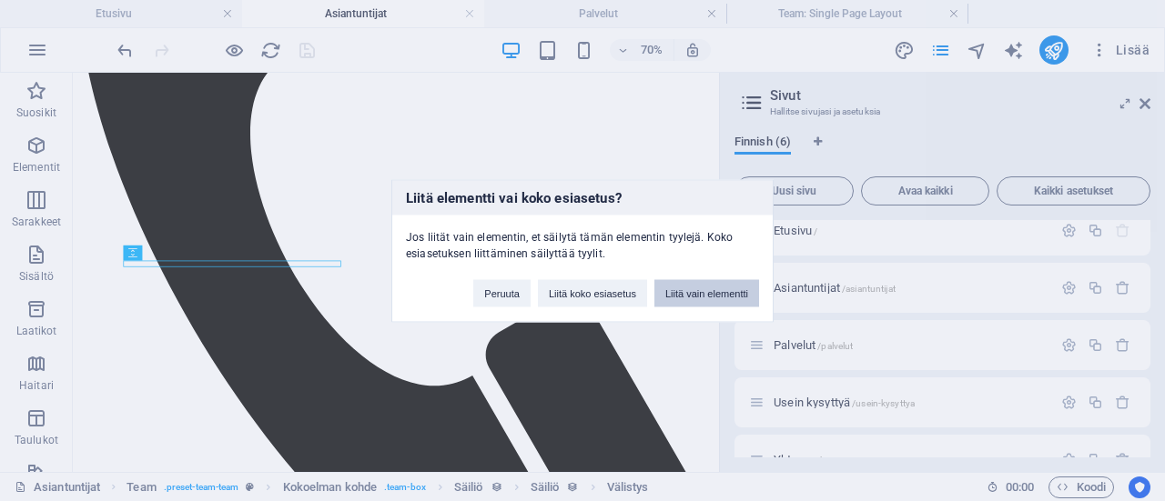
click at [719, 290] on button "Liitä vain elementti" at bounding box center [706, 292] width 105 height 27
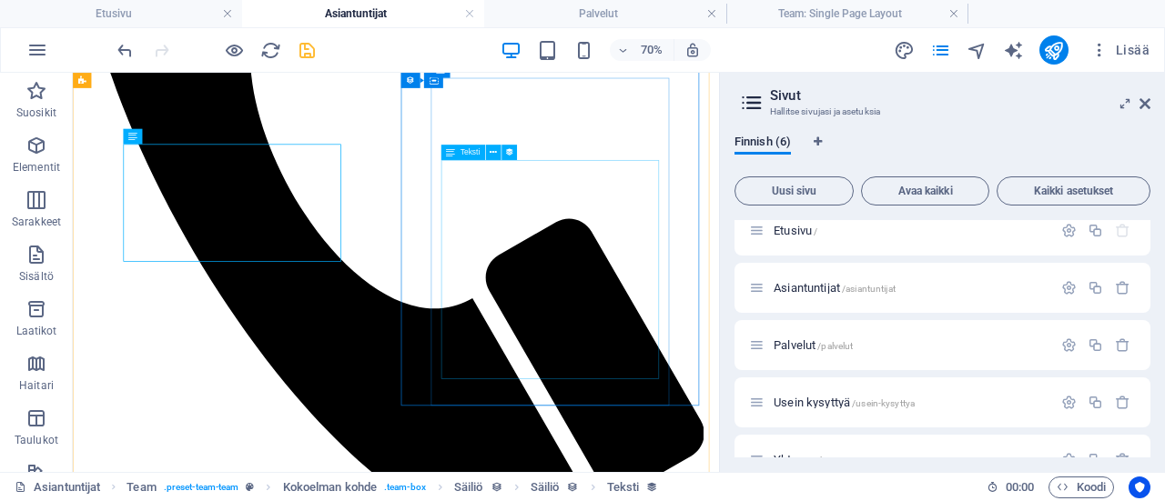
scroll to position [637, 0]
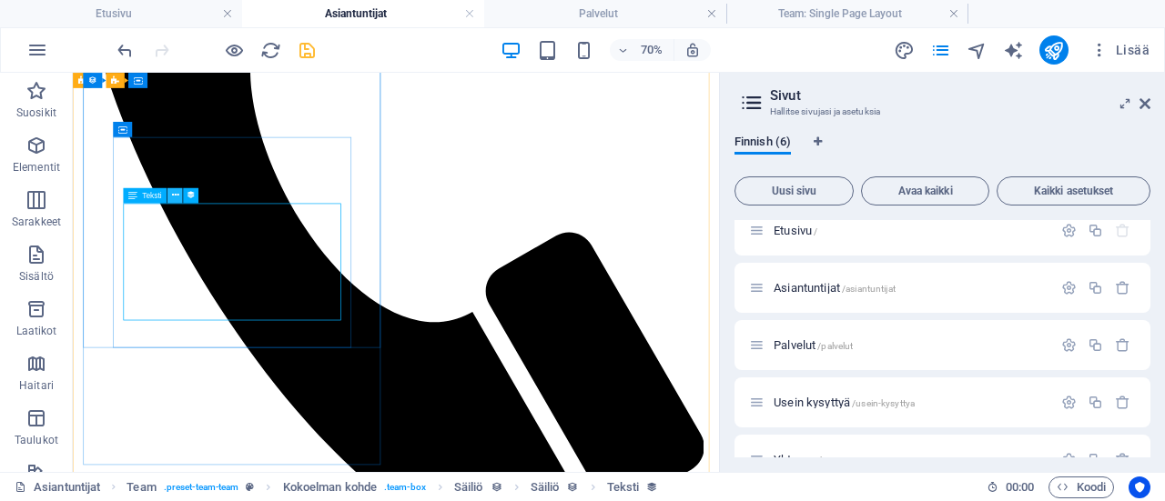
click at [174, 201] on icon at bounding box center [174, 196] width 7 height 14
click at [171, 194] on icon at bounding box center [174, 196] width 7 height 14
click at [174, 195] on icon at bounding box center [174, 196] width 7 height 14
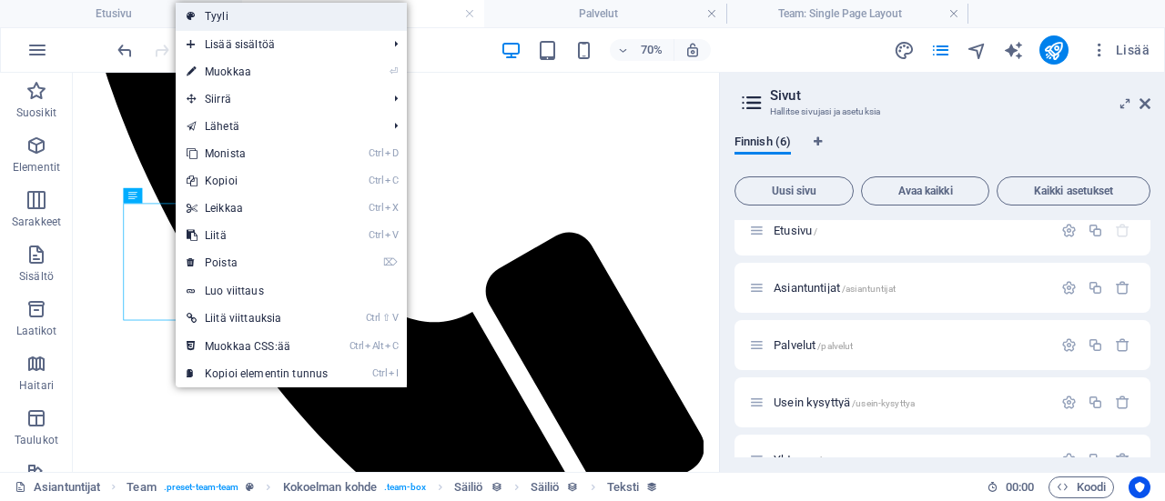
click at [308, 21] on link "Tyyli" at bounding box center [291, 16] width 231 height 27
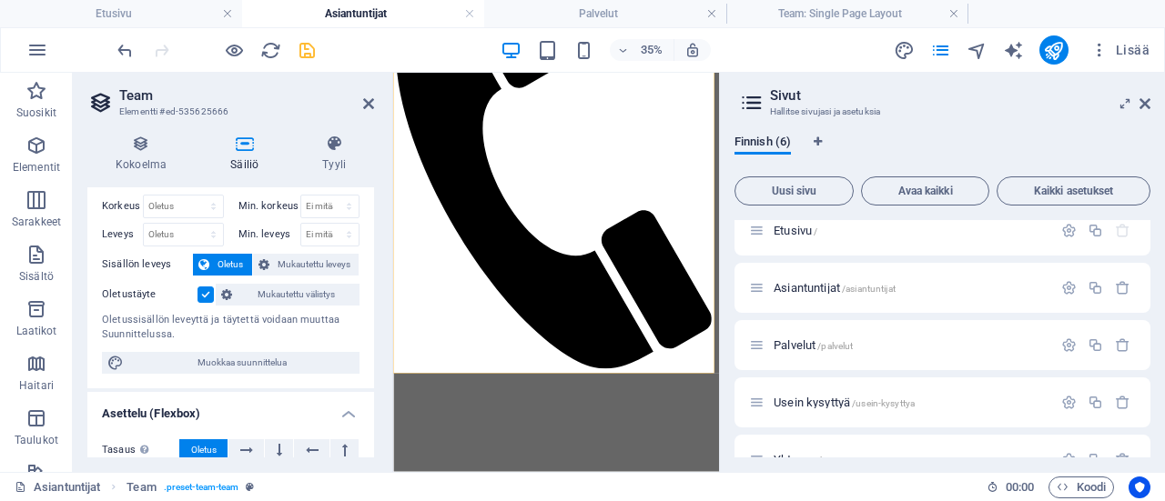
scroll to position [0, 0]
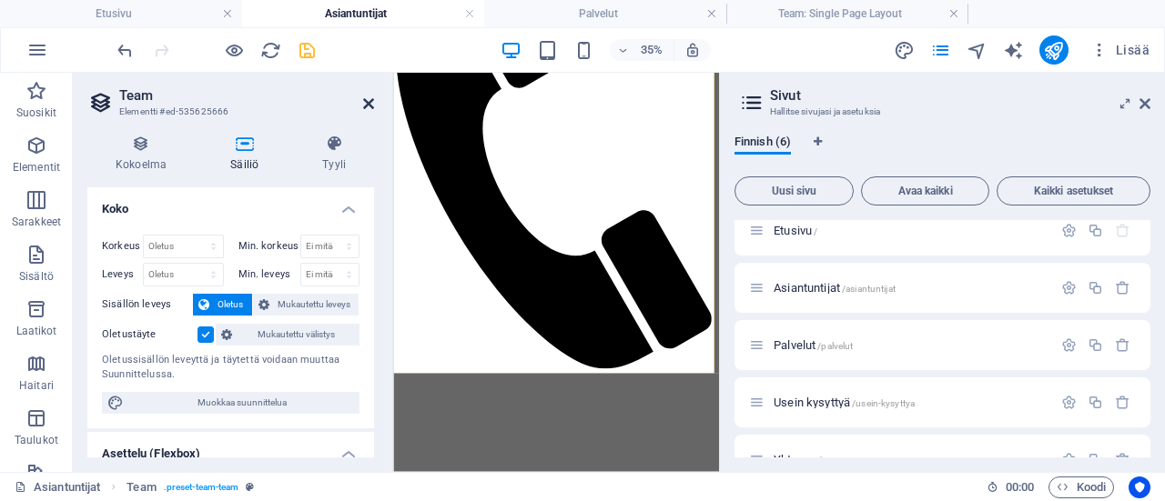
drag, startPoint x: 368, startPoint y: 97, endPoint x: 430, endPoint y: 35, distance: 88.2
click at [368, 97] on icon at bounding box center [368, 103] width 11 height 15
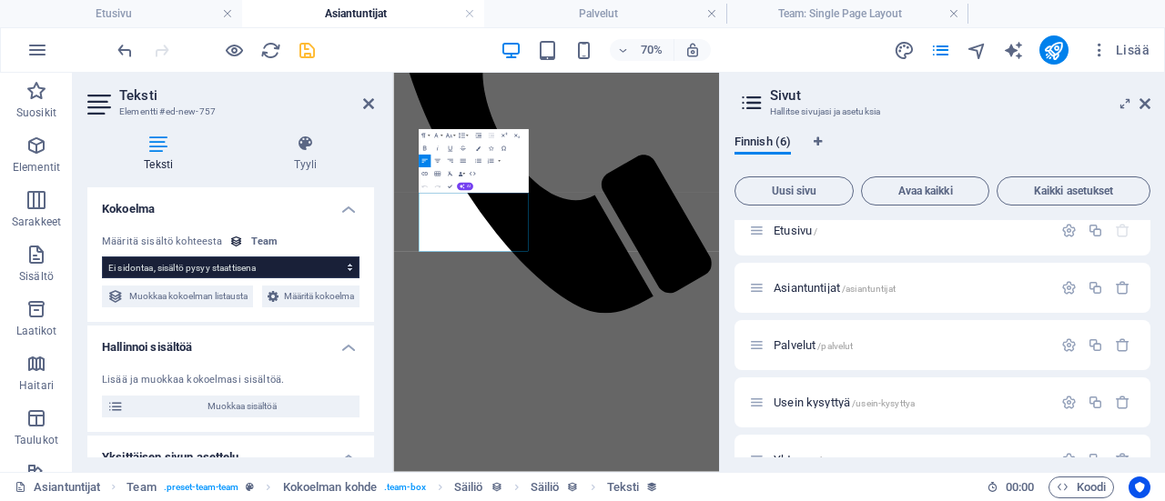
scroll to position [479, 0]
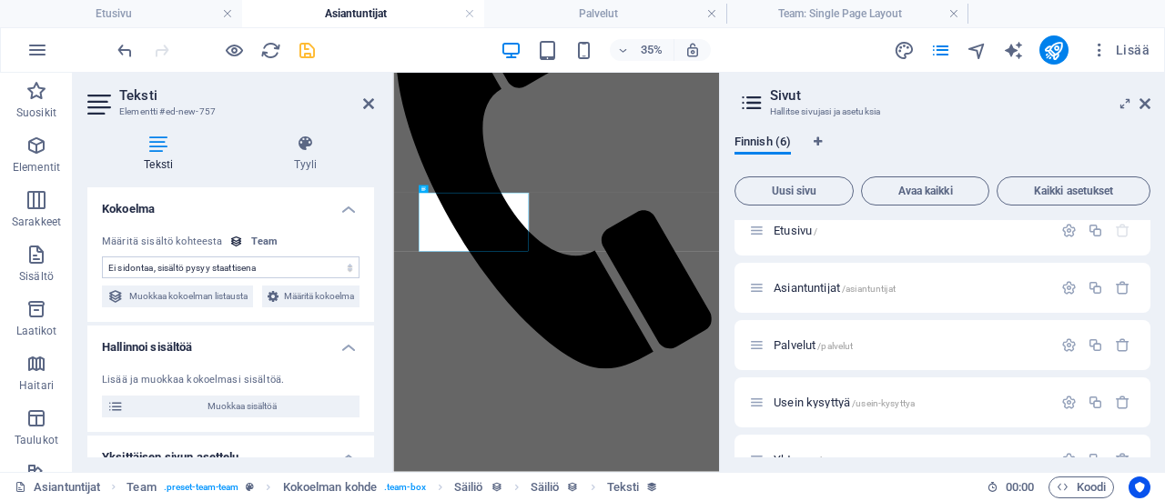
select select "intro_text"
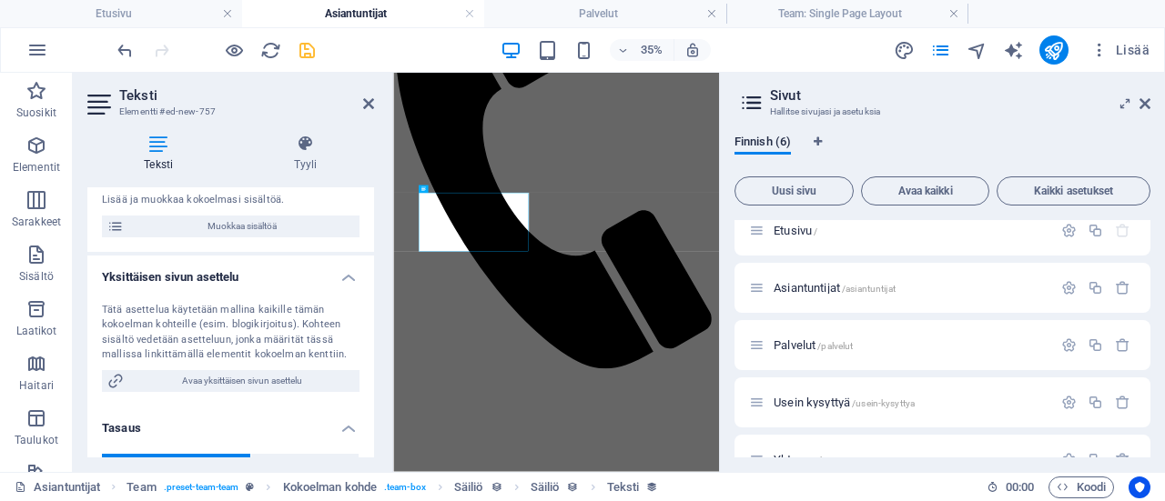
scroll to position [258, 0]
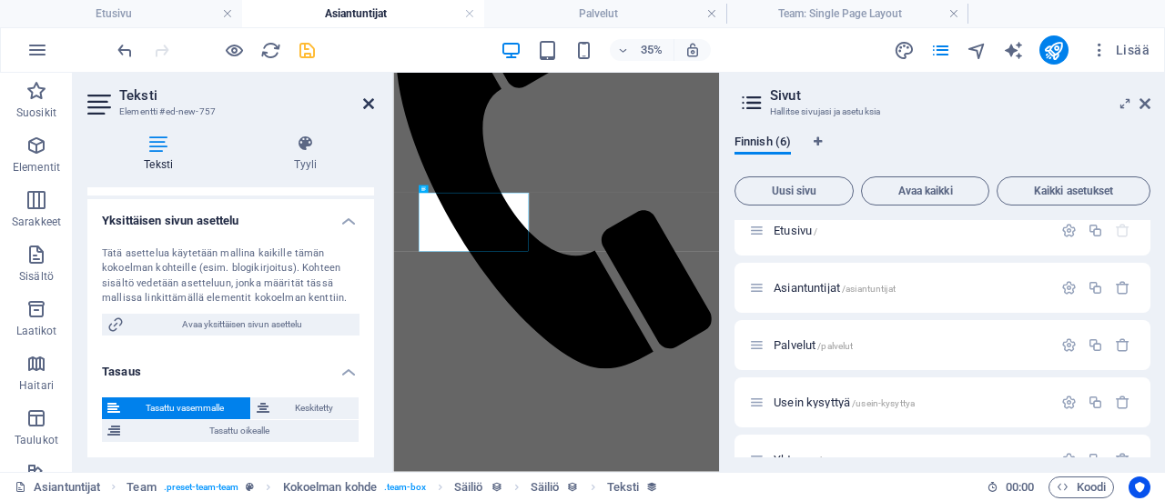
drag, startPoint x: 430, startPoint y: 44, endPoint x: 371, endPoint y: 103, distance: 83.7
click at [371, 103] on icon at bounding box center [368, 103] width 11 height 15
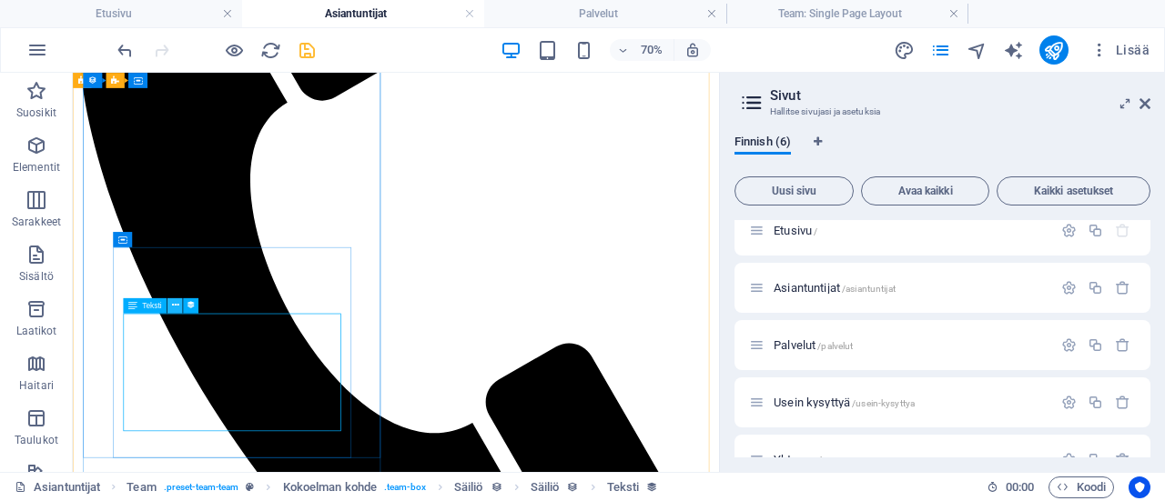
click at [174, 308] on icon at bounding box center [174, 306] width 7 height 14
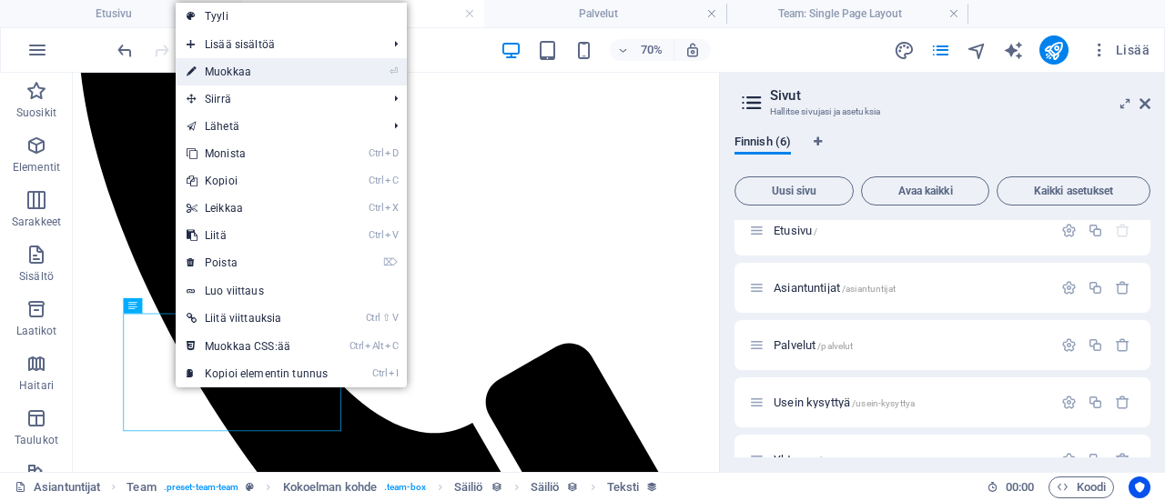
click at [287, 62] on link "⏎ Muokkaa" at bounding box center [257, 71] width 163 height 27
select select "intro_text"
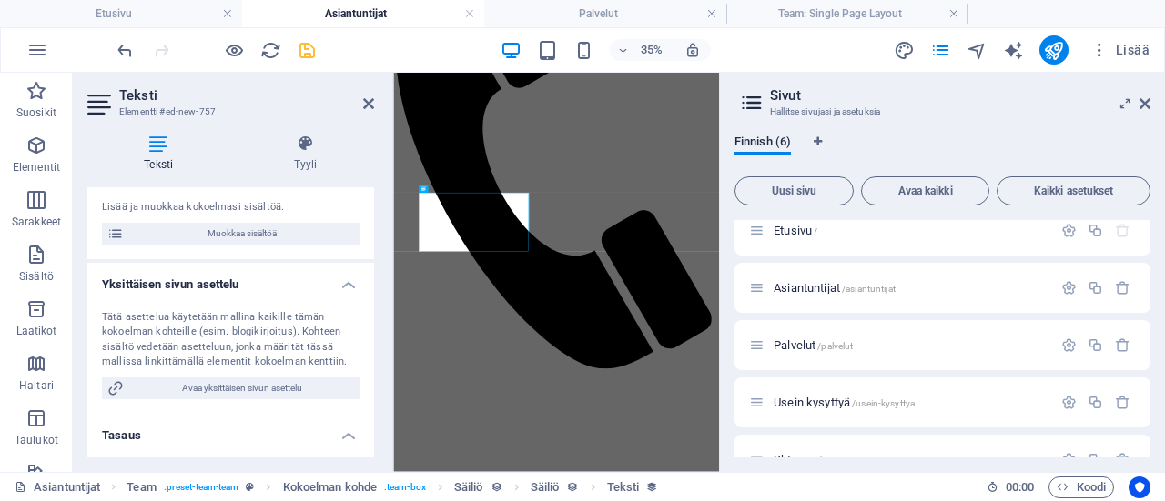
scroll to position [76, 0]
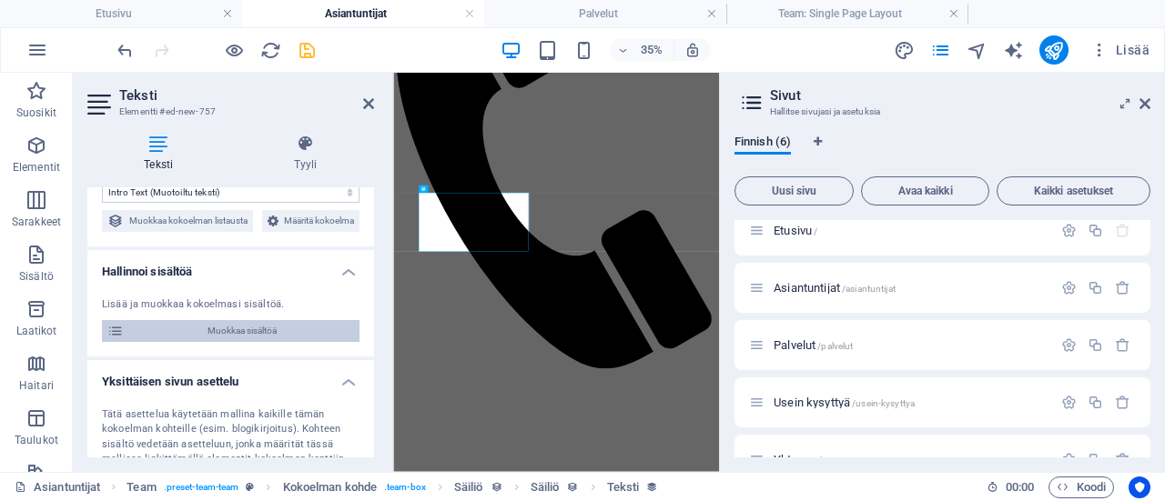
click at [273, 342] on span "Muokkaa sisältöä" at bounding box center [241, 331] width 225 height 22
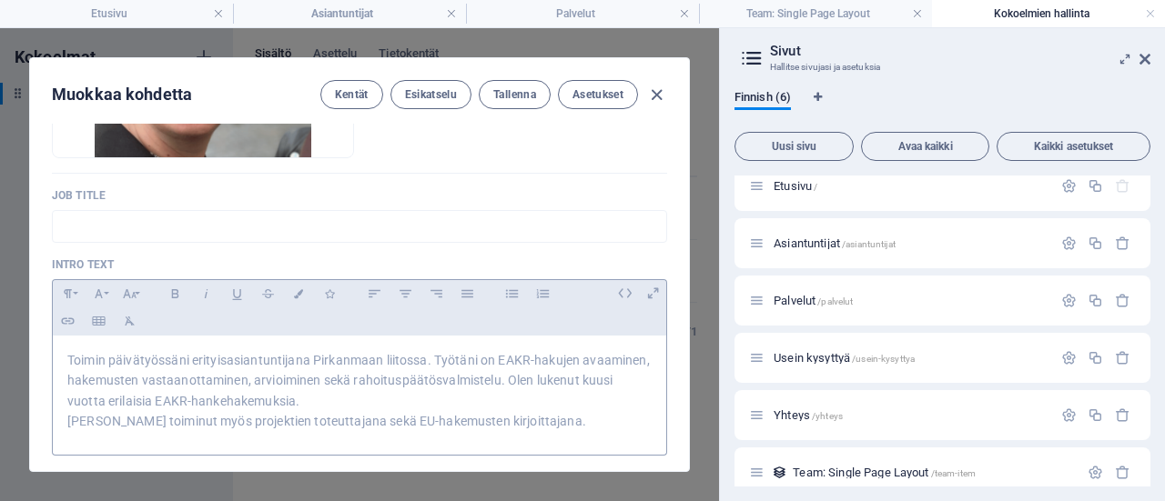
scroll to position [546, 0]
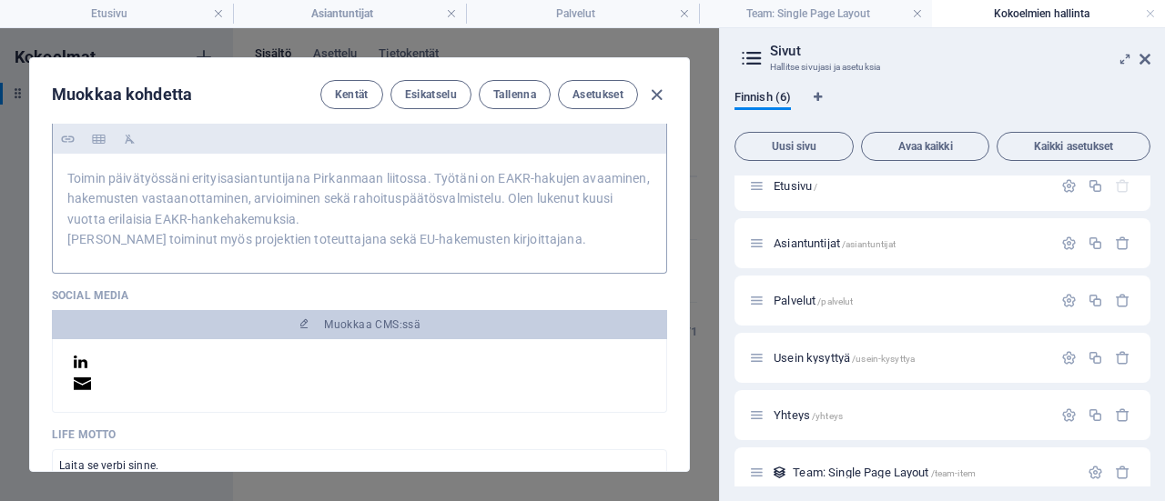
click at [408, 232] on span "Olen toiminut myös projektien toteuttajana sekä EU-hakemusten kirjoittajana." at bounding box center [326, 239] width 519 height 15
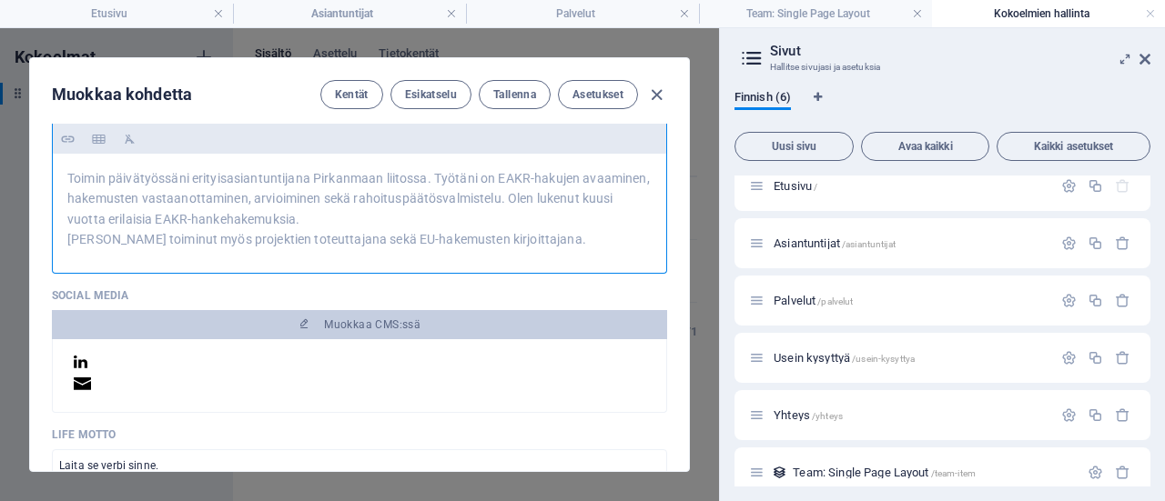
click at [513, 208] on p "Toimin päivätyössäni erityisasiantuntijana Pirkanmaan liitossa. Työtäni on EAKR…" at bounding box center [359, 198] width 584 height 61
click at [510, 206] on p "Toimin päivätyössäni erityisasiantuntijana Pirkanmaan liitossa. Työtäni on EAKR…" at bounding box center [359, 198] width 584 height 61
click at [307, 221] on p "Toimin päivätyössäni erityisasiantuntijana Pirkanmaan liitossa. Työtäni on EAKR…" at bounding box center [359, 198] width 584 height 61
click at [106, 220] on span "Toimin päivätyössäni erityisasiantuntijana Pirkanmaan liitossa. Työtäni on EAKR…" at bounding box center [358, 199] width 582 height 56
click at [308, 218] on span "Toimin päivätyössäni erityisasiantuntijana Pirkanmaan liitossa. Työtäni on EAKR…" at bounding box center [358, 199] width 582 height 56
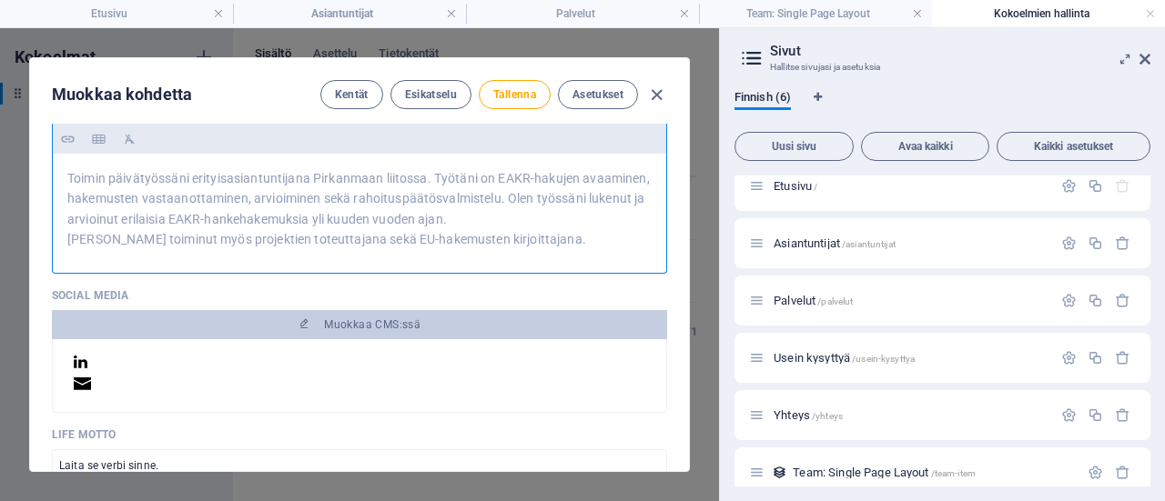
click at [528, 238] on p "Olen toiminut myös projektien toteuttajana sekä EU-hakemusten kirjoittajana." at bounding box center [359, 239] width 584 height 20
click at [513, 223] on p "Toimin päivätyössäni erityisasiantuntijana Pirkanmaan liitossa. Työtäni on EAKR…" at bounding box center [359, 198] width 584 height 61
click at [165, 216] on span "Toimin päivätyössäni erityisasiantuntijana Pirkanmaan liitossa. Työtäni on EAKR…" at bounding box center [358, 199] width 582 height 56
click at [520, 217] on p "Toimin päivätyössäni erityisasiantuntijana Pirkanmaan liitossa. Työtäni on EAKR…" at bounding box center [359, 198] width 584 height 61
click at [348, 245] on span "Olen toiminut myös projektien toteuttajana sekä EU-hakemusten kirjoittajana." at bounding box center [326, 239] width 519 height 15
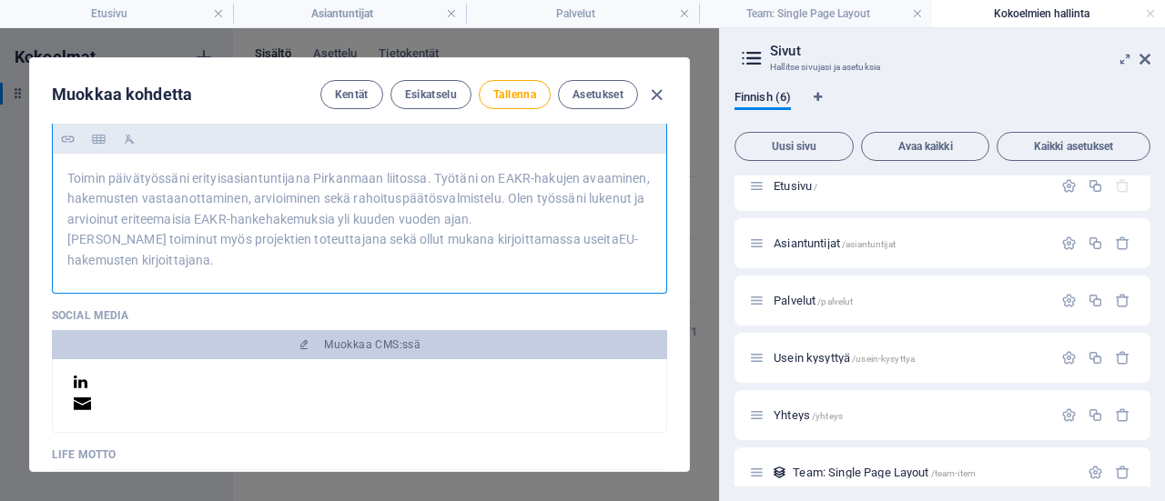
click at [165, 266] on p "Olen toiminut myös projektien toteuttajana sekä ollut mukana kirjoittamassa use…" at bounding box center [359, 249] width 584 height 41
click at [569, 236] on span "Olen toiminut myös projektien toteuttajana sekä ollut mukana kirjoittamassa use…" at bounding box center [353, 249] width 573 height 35
drag, startPoint x: 67, startPoint y: 238, endPoint x: 180, endPoint y: 239, distance: 112.9
click at [180, 239] on span "Olen toiminut myös projektien toteuttajana sekä ollut mukana kirjoittamassa use…" at bounding box center [353, 249] width 573 height 35
click at [192, 240] on span "Olen toiminut myös projektien toteuttajana sekä ollut mukana kirjoittamassa use…" at bounding box center [353, 249] width 573 height 35
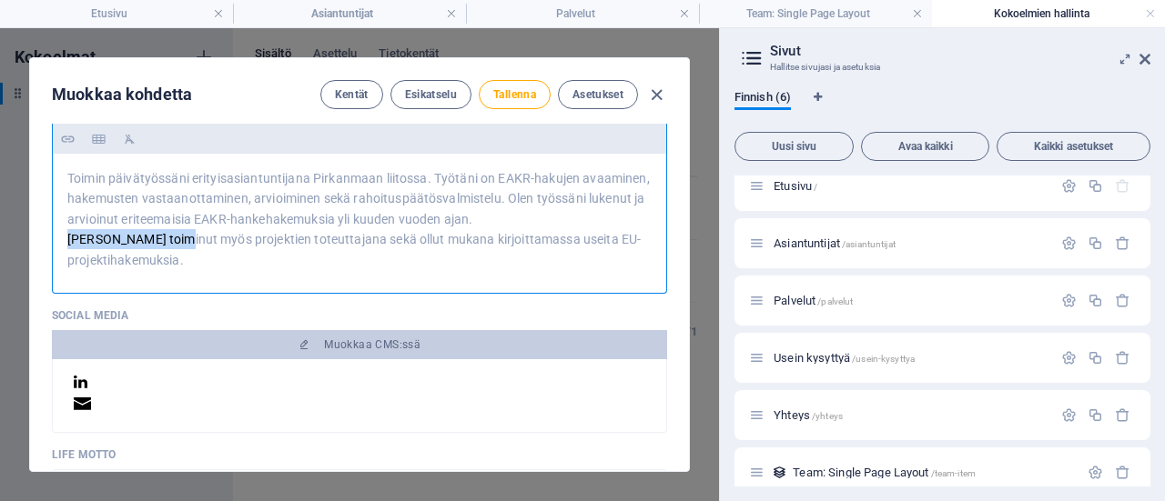
drag, startPoint x: 178, startPoint y: 239, endPoint x: 66, endPoint y: 240, distance: 111.9
click at [67, 240] on span "Olen toiminut myös projektien toteuttajana sekä ollut mukana kirjoittamassa use…" at bounding box center [353, 249] width 573 height 35
click at [170, 255] on span "Olen toiminut myös projektien toteuttajana sekä ollut mukana kirjoittamassa use…" at bounding box center [353, 249] width 573 height 35
drag, startPoint x: 67, startPoint y: 237, endPoint x: 178, endPoint y: 235, distance: 111.0
click at [178, 235] on span "Olen toiminut myös projektien toteuttajana sekä ollut mukana kirjoittamassa use…" at bounding box center [353, 249] width 573 height 35
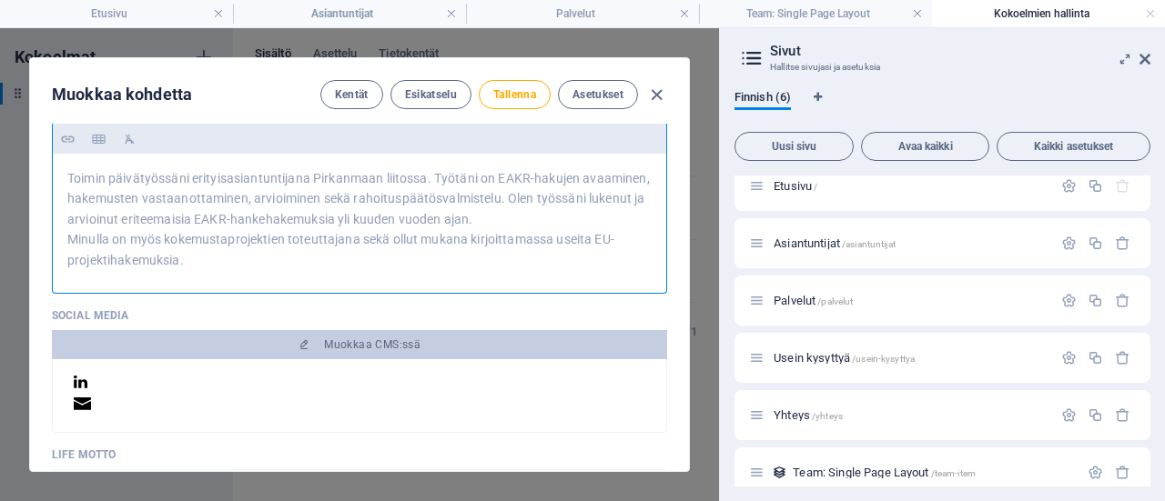
click at [364, 239] on span "Minulla on myös kokemusta projektien toteuttajana sekä ollut mukana kirjoittama…" at bounding box center [340, 249] width 547 height 35
click at [413, 239] on span "Minulla on myös kokemusta projektien toteuttamisesta sekä ollut mukana kirjoitt…" at bounding box center [352, 249] width 570 height 35
click at [167, 241] on span "Minulla on myös kokemusta projektien toteuttamisesta ja ollut mukana kirjoittam…" at bounding box center [343, 249] width 553 height 35
click at [197, 243] on span "Minulla on kokemusta projektien toteuttamisesta ja ollut mukana kirjoittamassa …" at bounding box center [326, 249] width 519 height 35
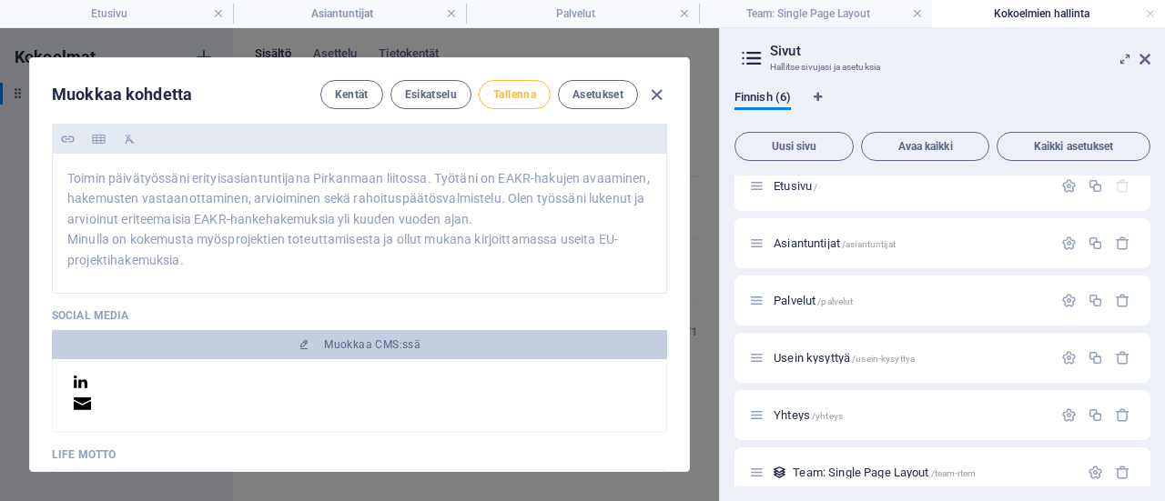
click at [527, 96] on span "Tallenna" at bounding box center [514, 94] width 43 height 15
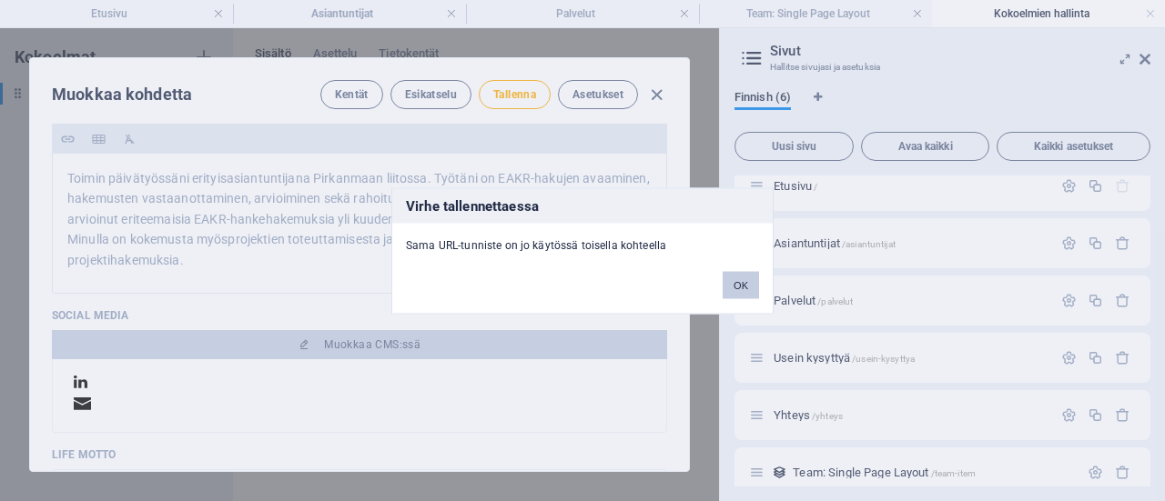
click at [745, 287] on button "OK" at bounding box center [741, 284] width 36 height 27
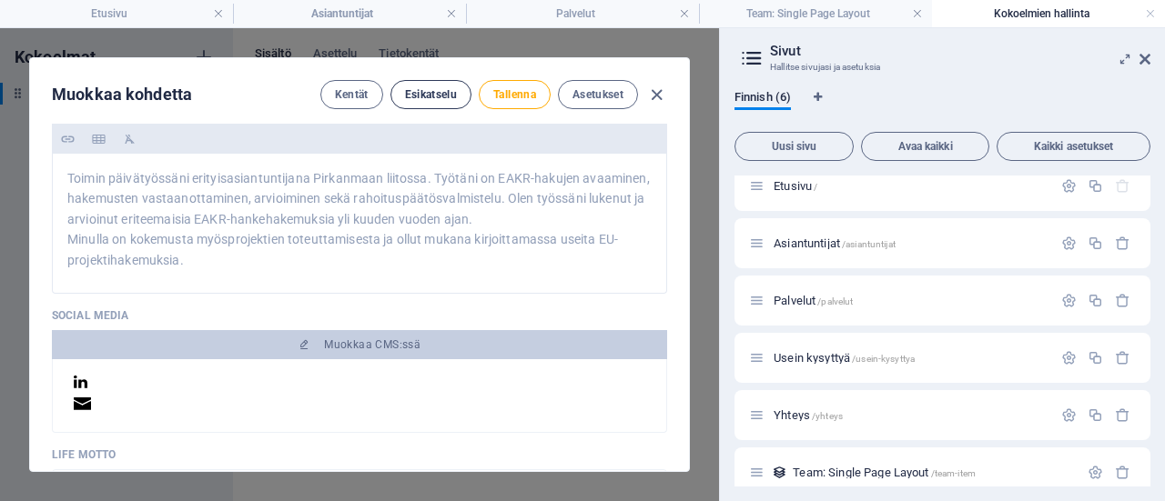
click at [438, 88] on span "Esikatselu" at bounding box center [431, 94] width 52 height 15
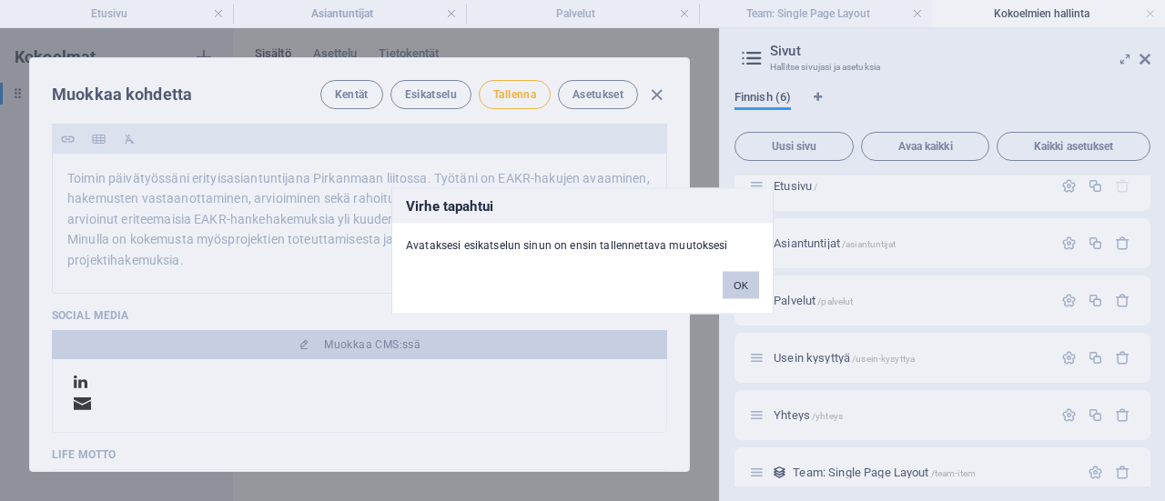
click at [735, 278] on button "OK" at bounding box center [741, 284] width 36 height 27
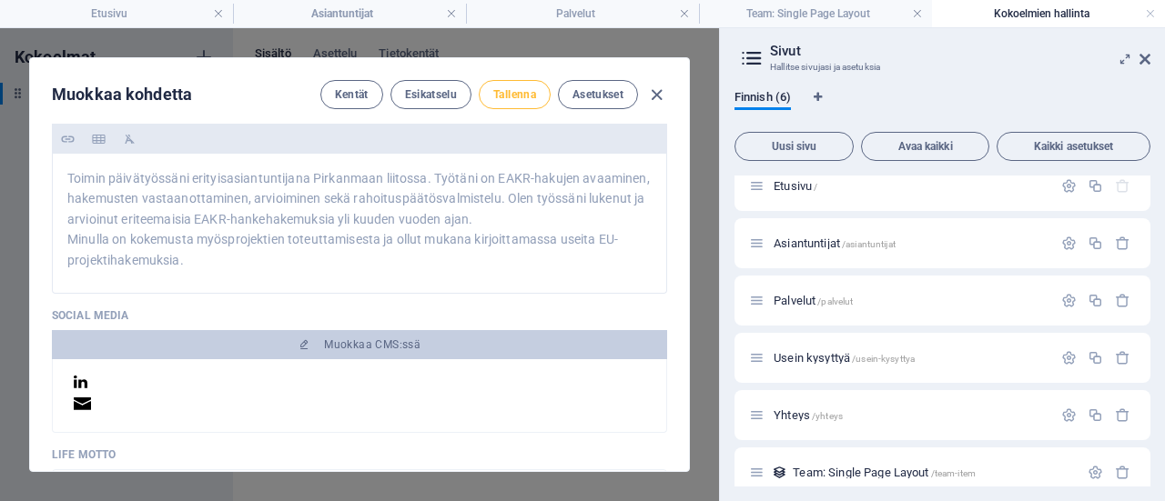
click at [529, 101] on button "Tallenna" at bounding box center [515, 94] width 72 height 29
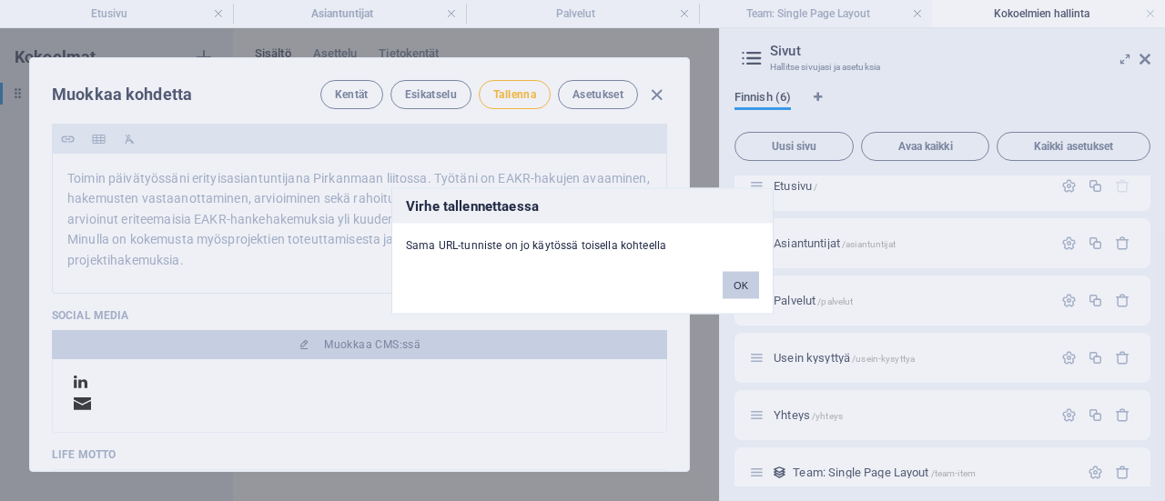
click at [743, 291] on button "OK" at bounding box center [741, 284] width 36 height 27
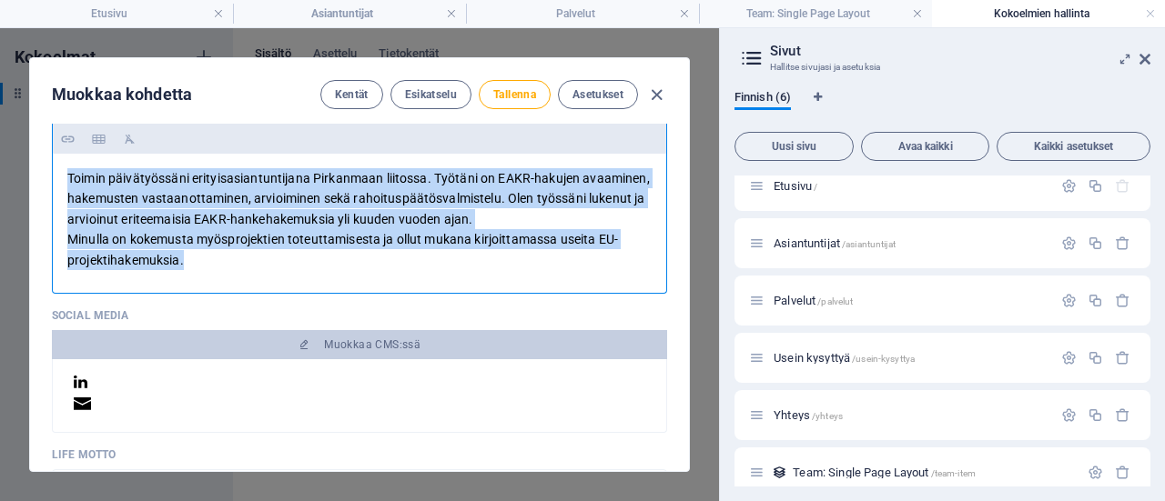
drag, startPoint x: 193, startPoint y: 259, endPoint x: 56, endPoint y: 177, distance: 159.2
click at [56, 177] on div "Toimin päivätyössäni erityisasiantuntijana Pirkanmaan liitossa. Työtäni on EAKR…" at bounding box center [359, 219] width 613 height 131
copy div "Toimin päivätyössäni erityisasiantuntijana Pirkanmaan liitossa. Työtäni on EAKR…"
click at [528, 95] on span "Tallenna" at bounding box center [514, 94] width 43 height 15
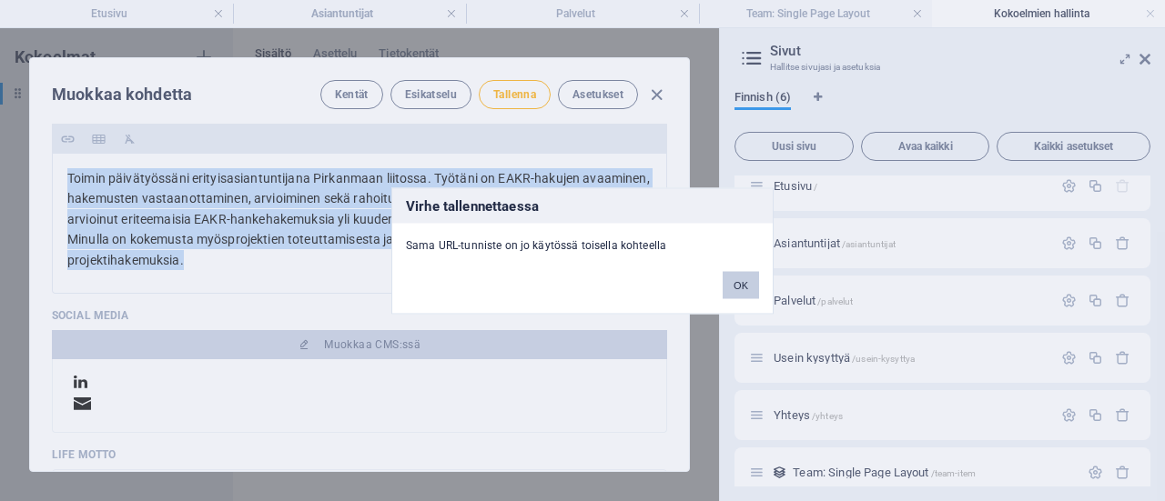
click at [741, 280] on button "OK" at bounding box center [741, 284] width 36 height 27
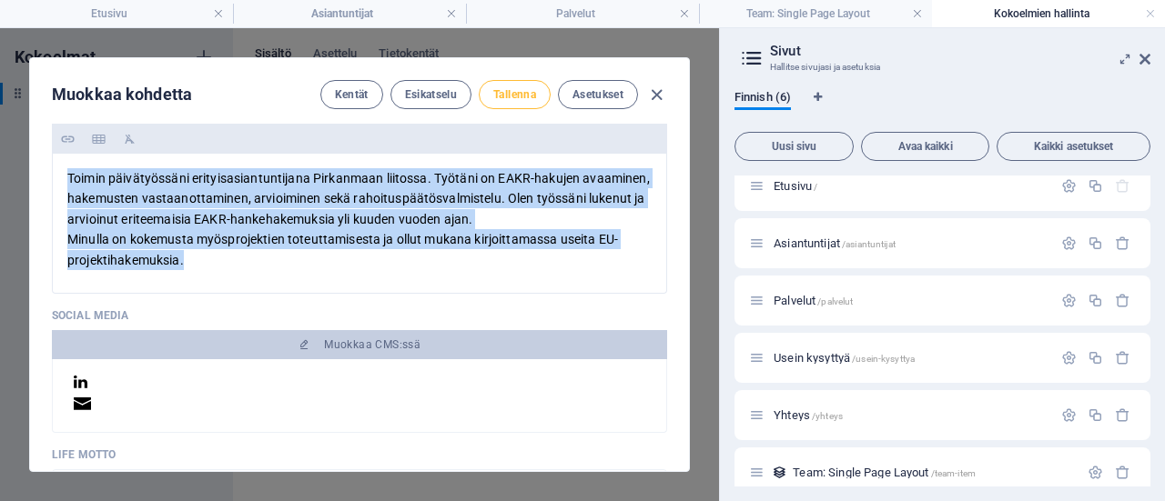
click at [520, 86] on button "Tallenna" at bounding box center [515, 94] width 72 height 29
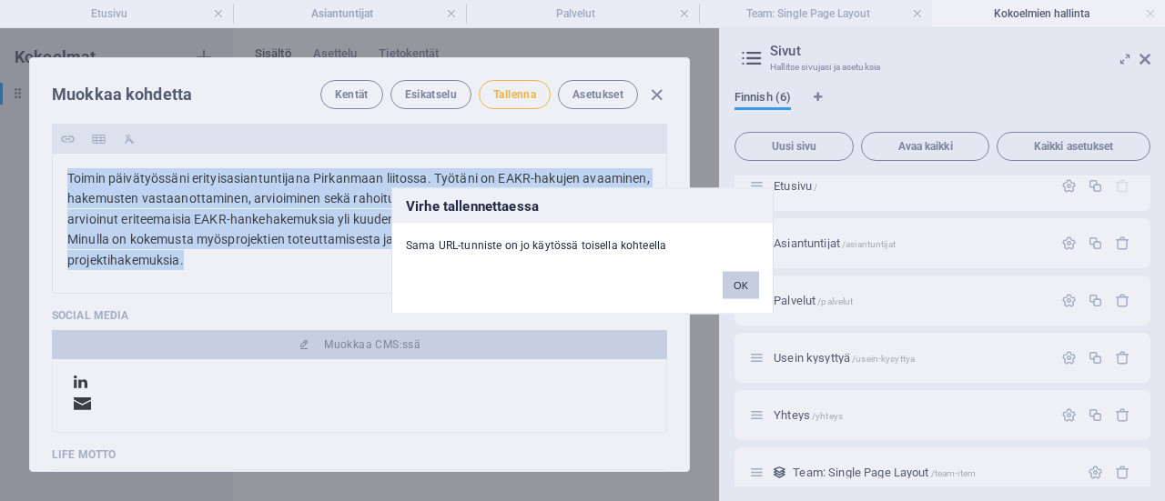
click at [746, 283] on button "OK" at bounding box center [741, 284] width 36 height 27
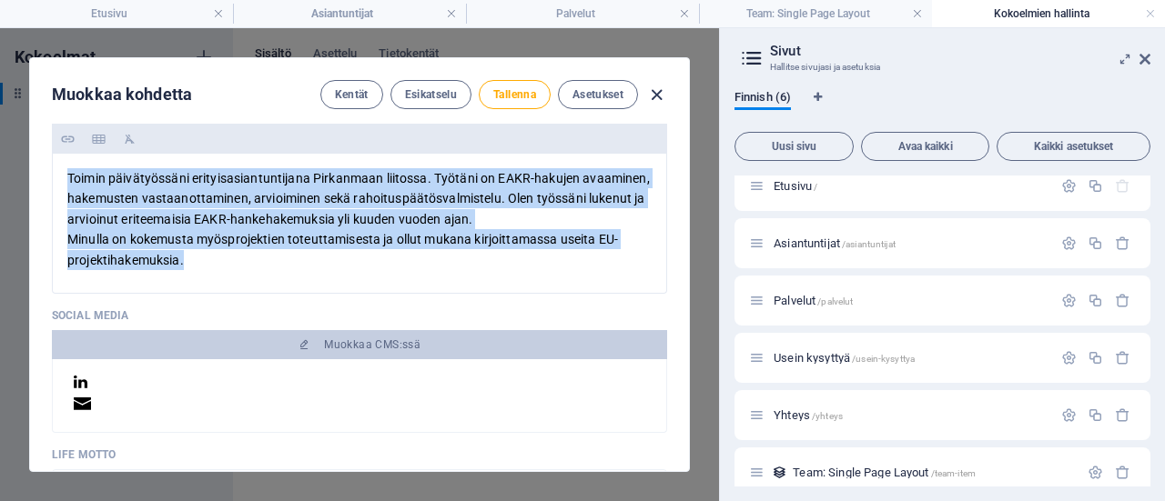
click at [659, 95] on icon "button" at bounding box center [656, 95] width 21 height 21
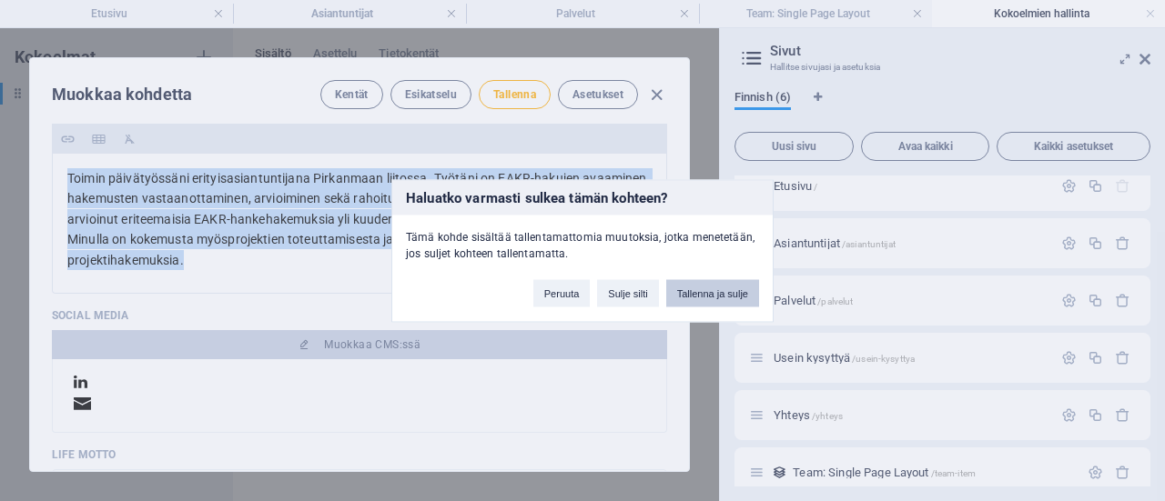
click at [736, 293] on button "Tallenna ja sulje" at bounding box center [712, 292] width 93 height 27
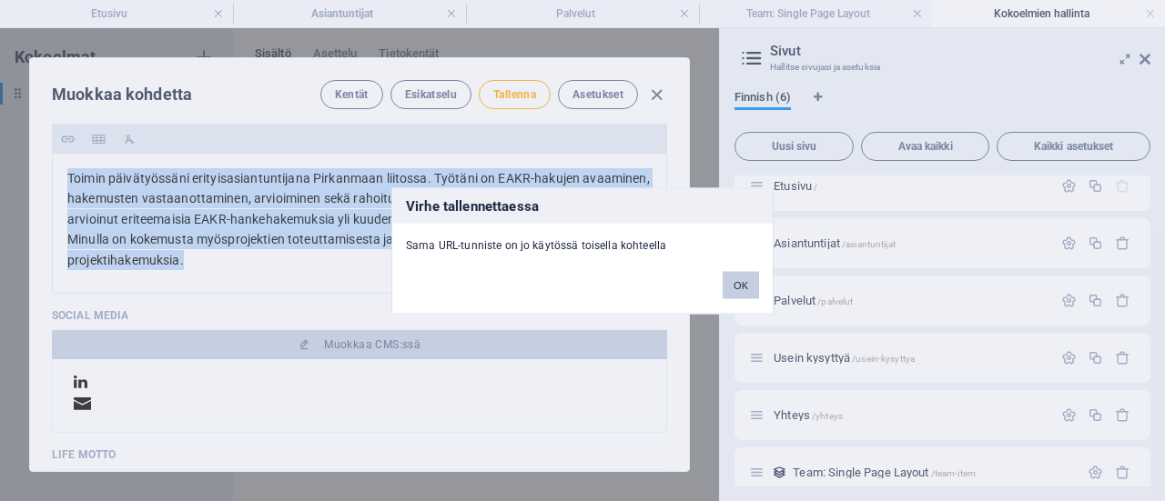
click at [743, 283] on button "OK" at bounding box center [741, 284] width 36 height 27
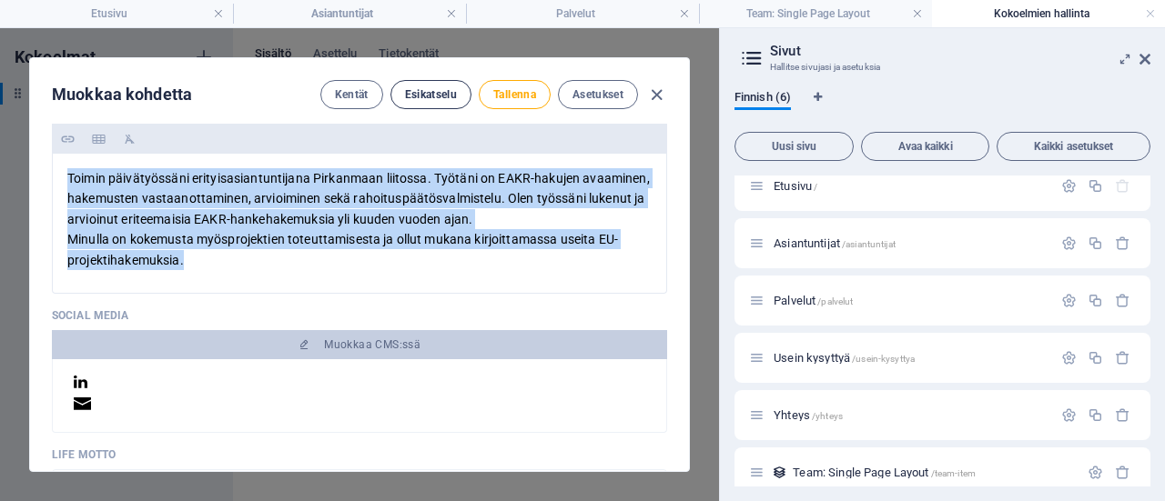
click at [413, 92] on span "Esikatselu" at bounding box center [431, 94] width 52 height 15
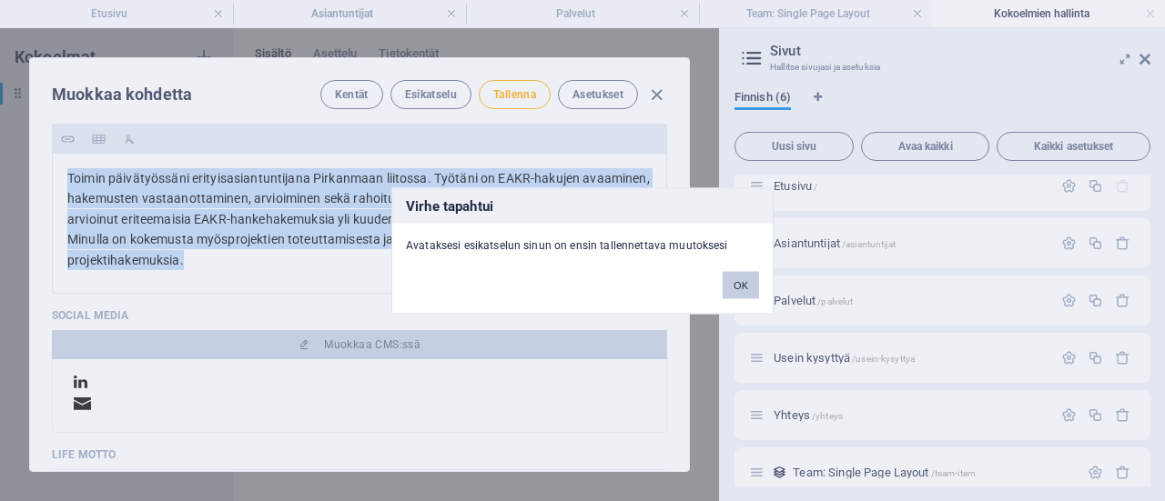
click at [749, 282] on button "OK" at bounding box center [741, 284] width 36 height 27
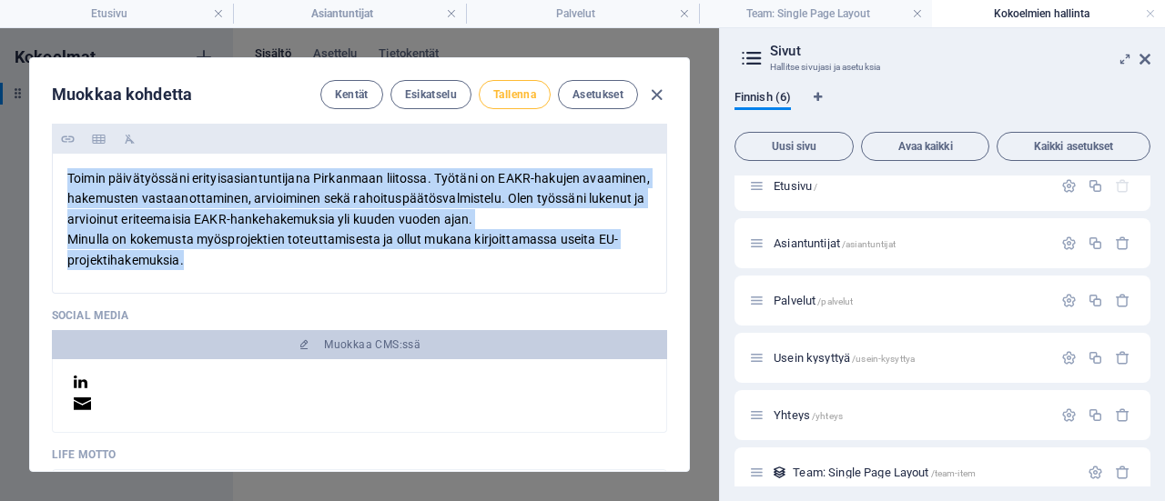
click at [506, 90] on span "Tallenna" at bounding box center [514, 94] width 43 height 15
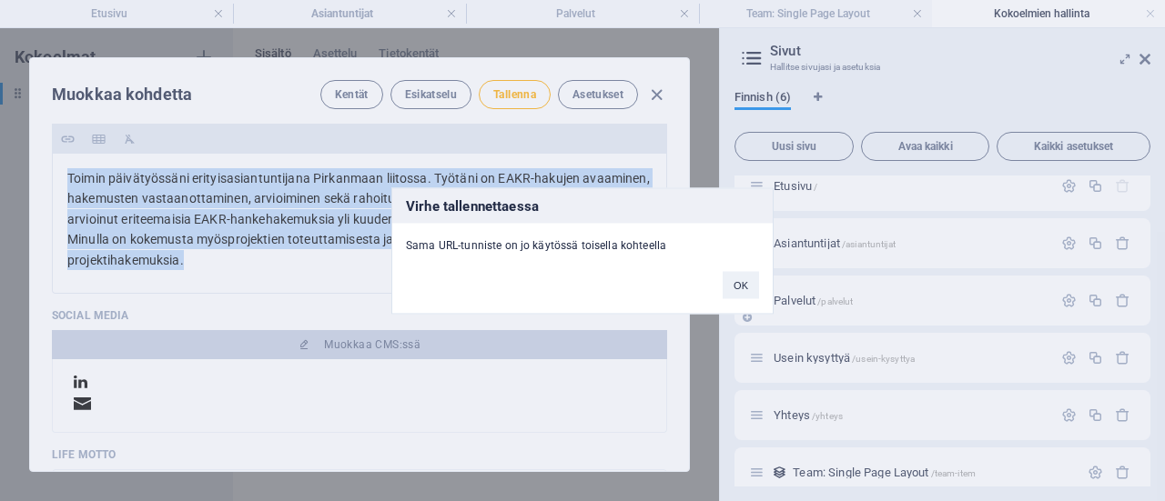
click at [741, 278] on button "OK" at bounding box center [741, 284] width 36 height 27
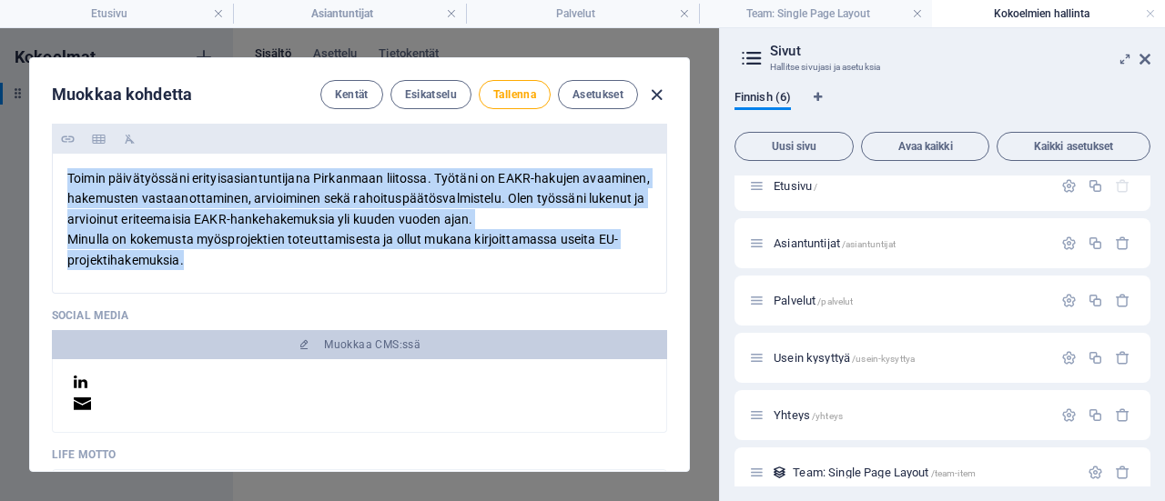
click at [659, 99] on icon "button" at bounding box center [656, 95] width 21 height 21
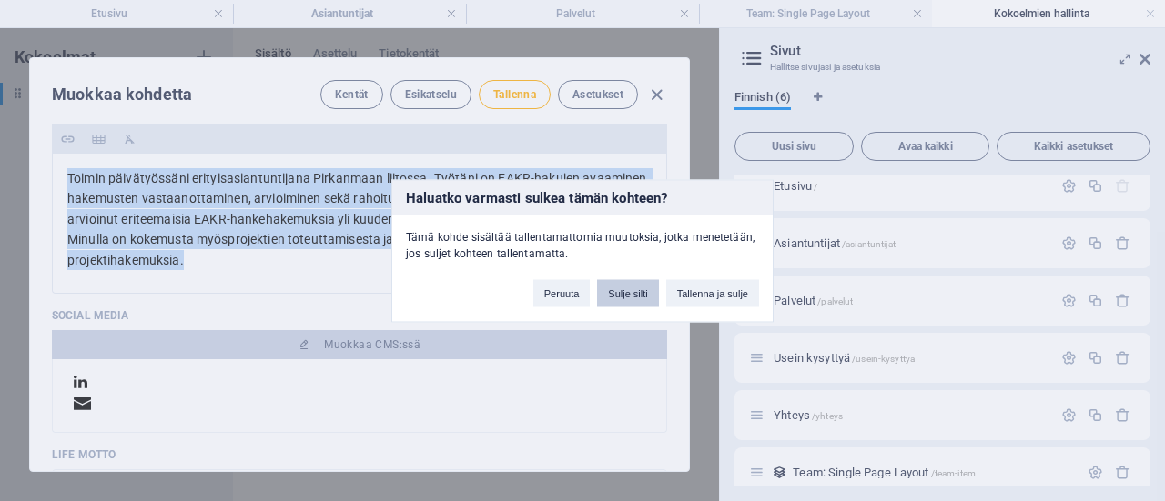
click at [624, 296] on button "Sulje silti" at bounding box center [627, 292] width 61 height 27
type input "tiina-ramstedt-sen"
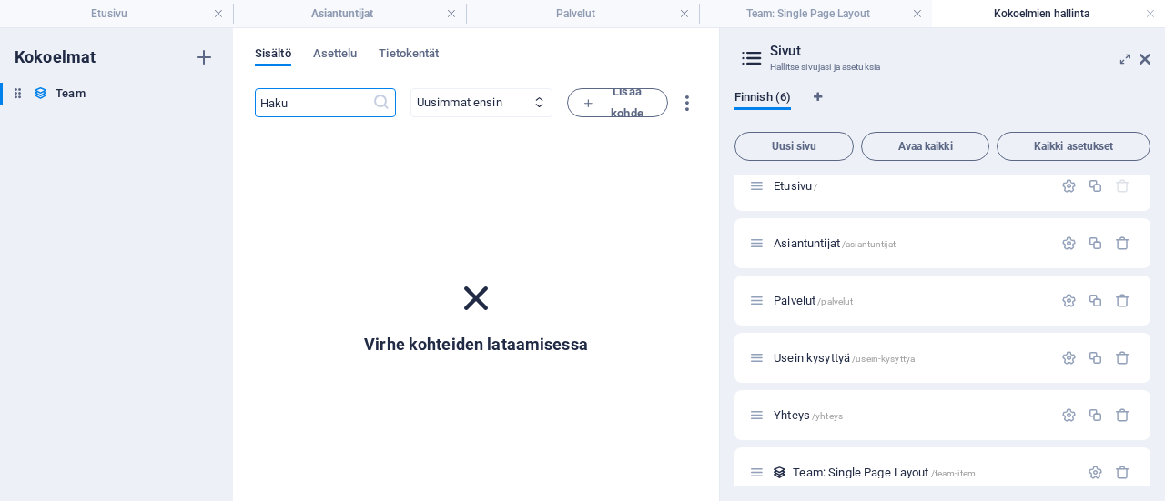
scroll to position [0, 0]
click at [808, 241] on span "Asiantuntijat /asiantuntijat" at bounding box center [835, 244] width 122 height 14
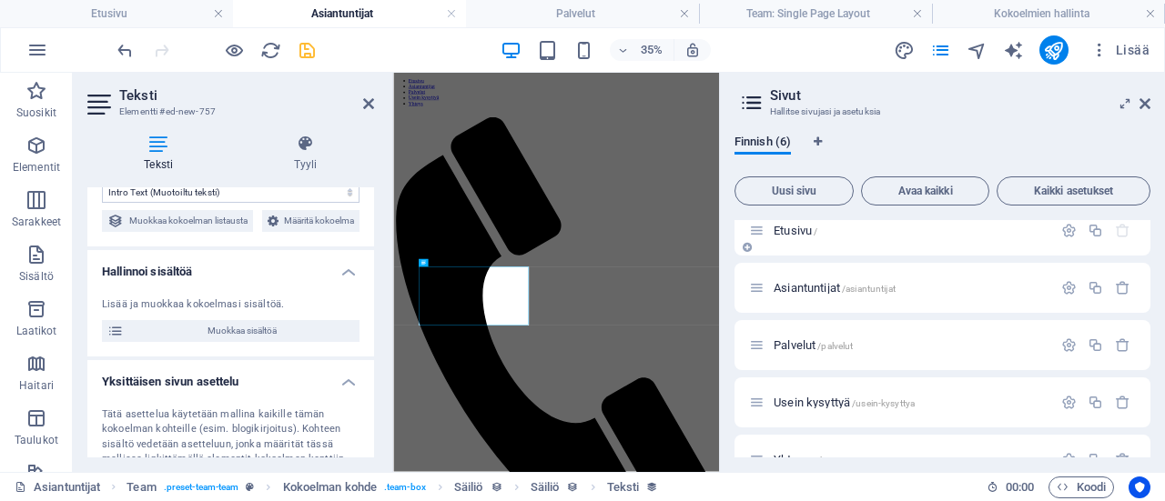
scroll to position [268, 0]
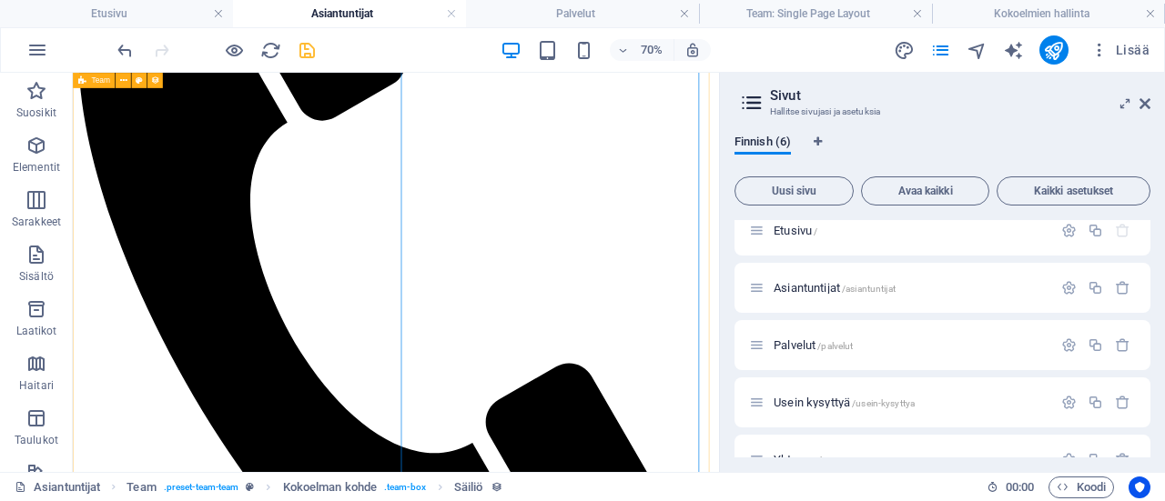
scroll to position [541, 0]
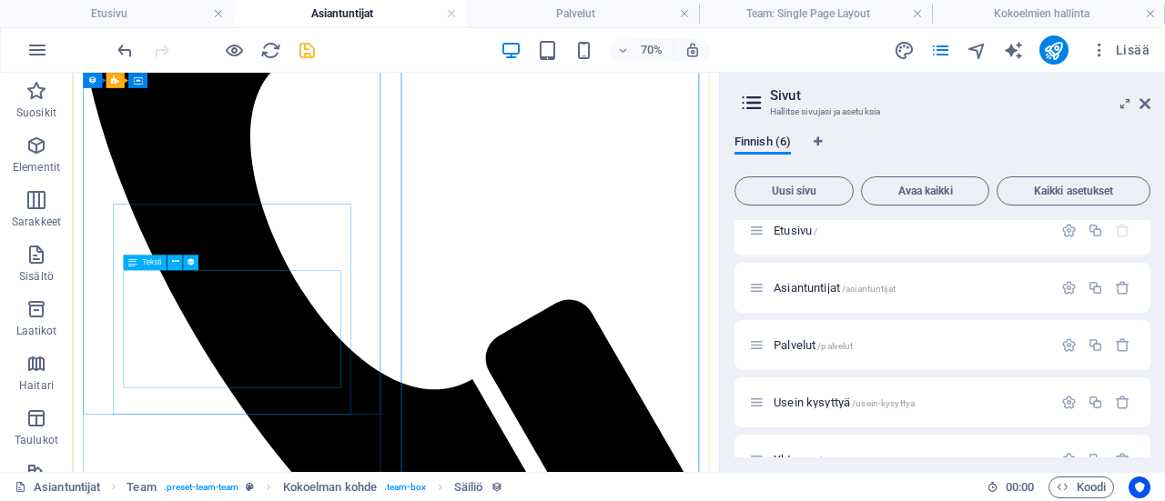
click at [142, 261] on span "Teksti" at bounding box center [151, 261] width 19 height 7
click at [177, 265] on icon at bounding box center [174, 263] width 7 height 14
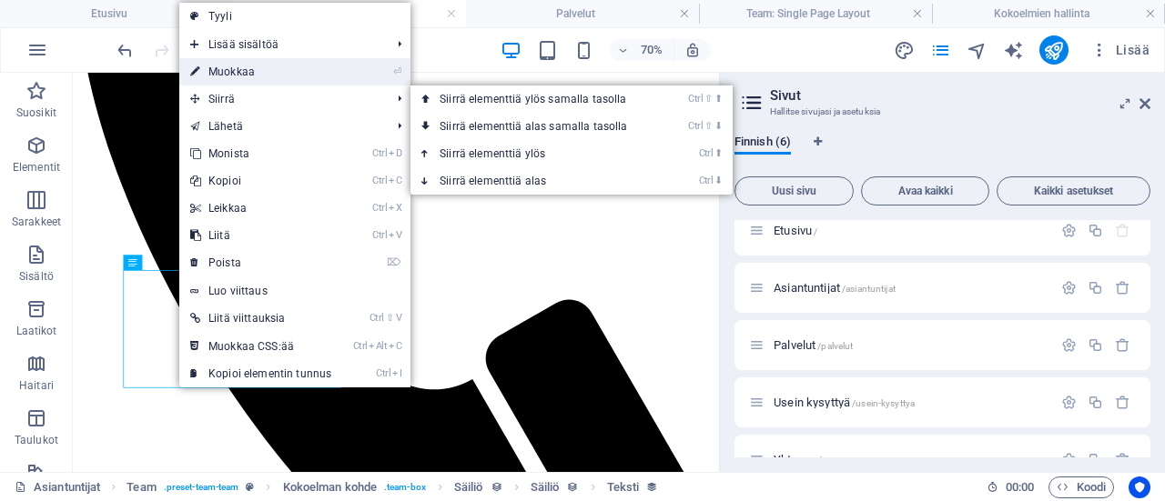
click at [249, 75] on link "⏎ Muokkaa" at bounding box center [260, 71] width 163 height 27
select select "intro_text"
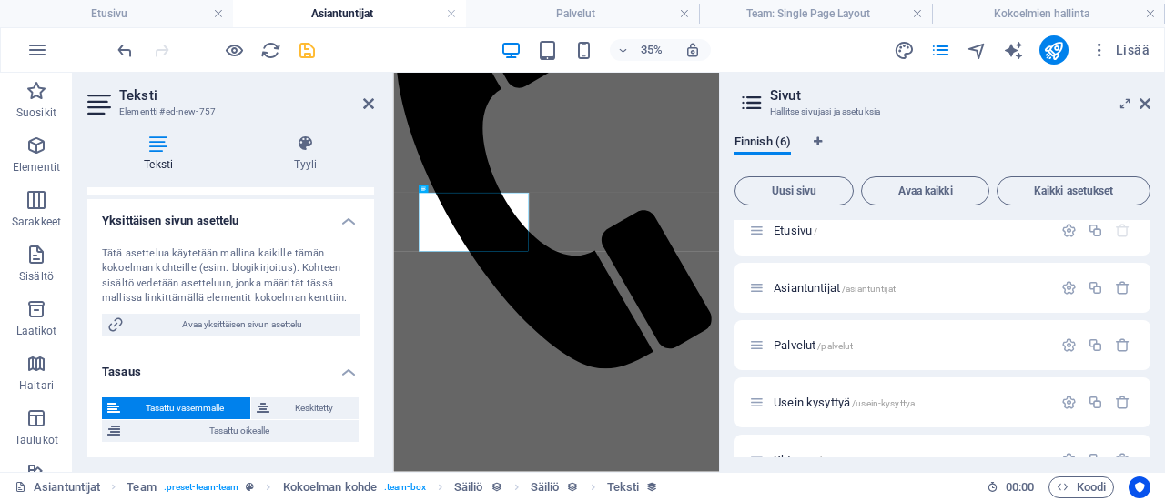
scroll to position [0, 0]
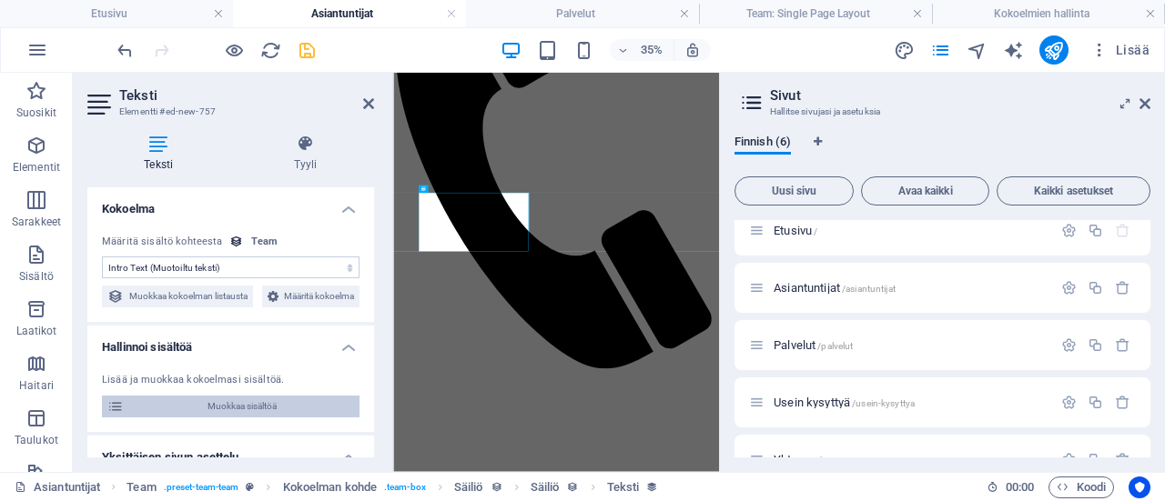
click at [283, 418] on span "Muokkaa sisältöä" at bounding box center [241, 407] width 225 height 22
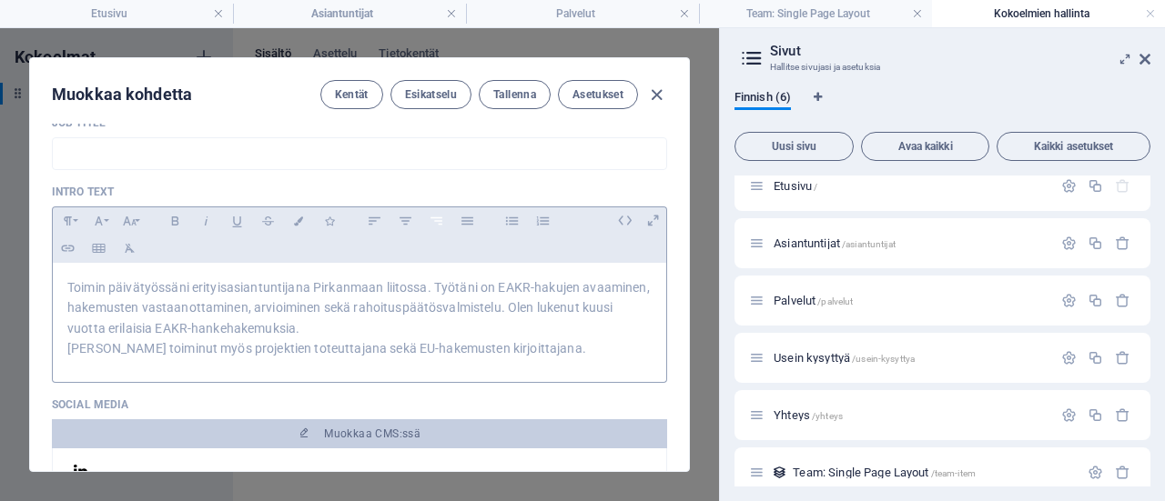
scroll to position [546, 0]
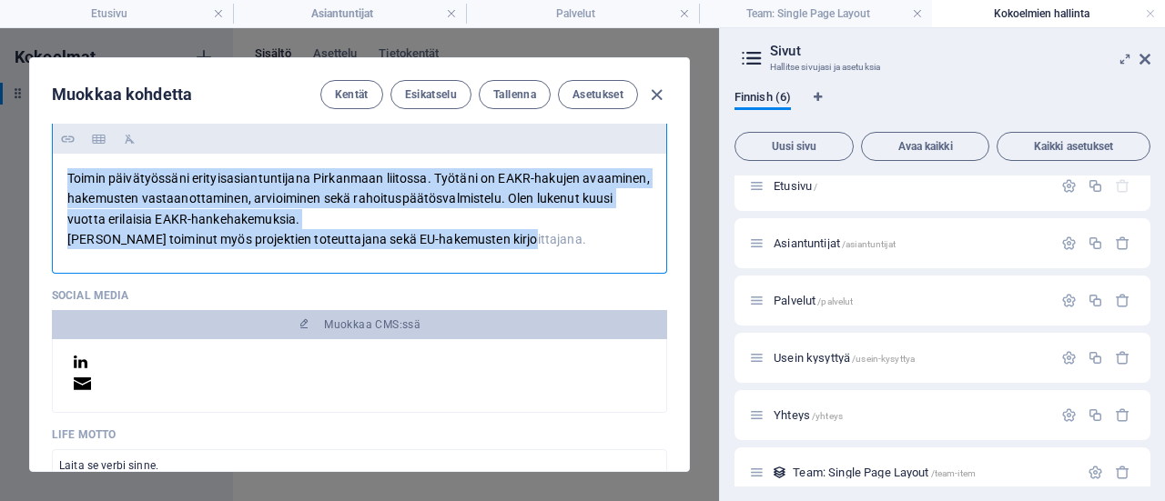
drag, startPoint x: 529, startPoint y: 238, endPoint x: 59, endPoint y: 181, distance: 473.0
click at [59, 181] on div "Toimin päivätyössäni erityisasiantuntijana Pirkanmaan liitossa. Työtäni on EAKR…" at bounding box center [359, 209] width 613 height 111
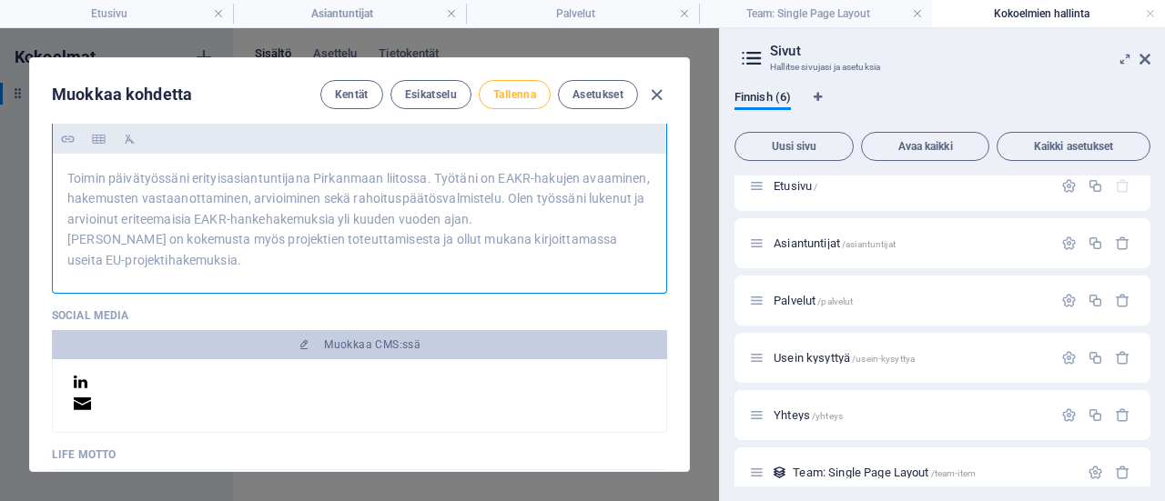
click at [510, 97] on span "Tallenna" at bounding box center [514, 94] width 43 height 15
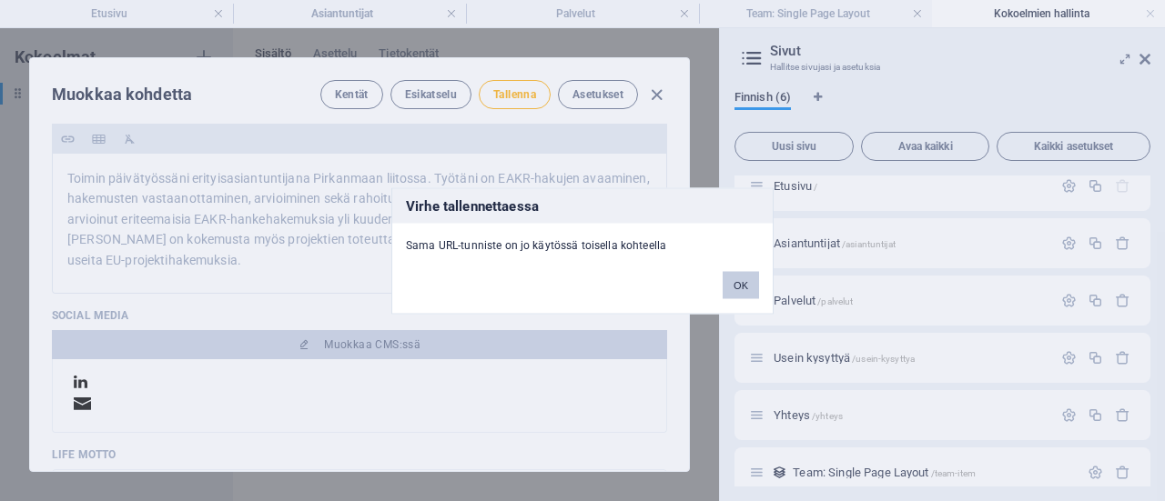
click at [736, 287] on button "OK" at bounding box center [741, 284] width 36 height 27
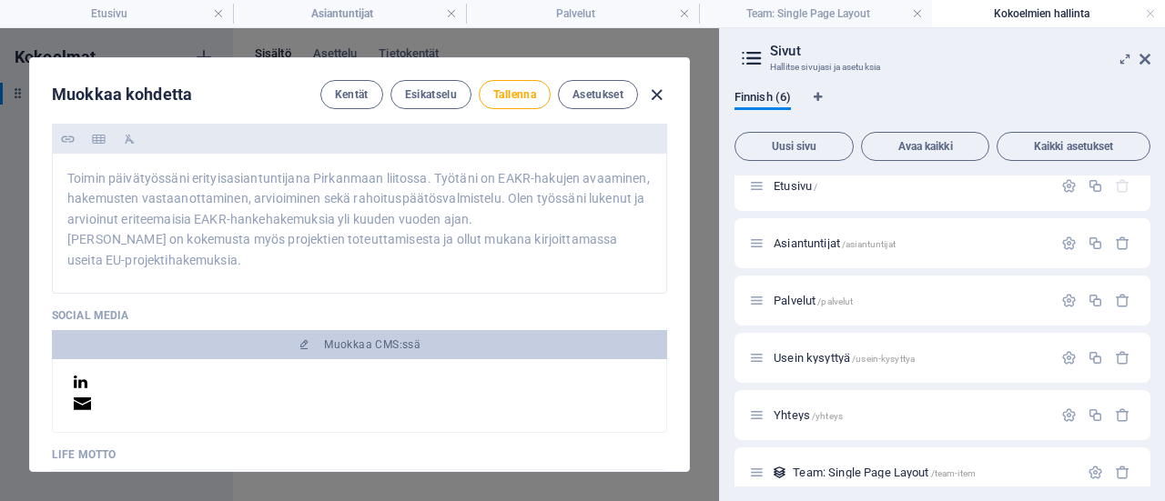
click at [653, 92] on icon "button" at bounding box center [656, 95] width 21 height 21
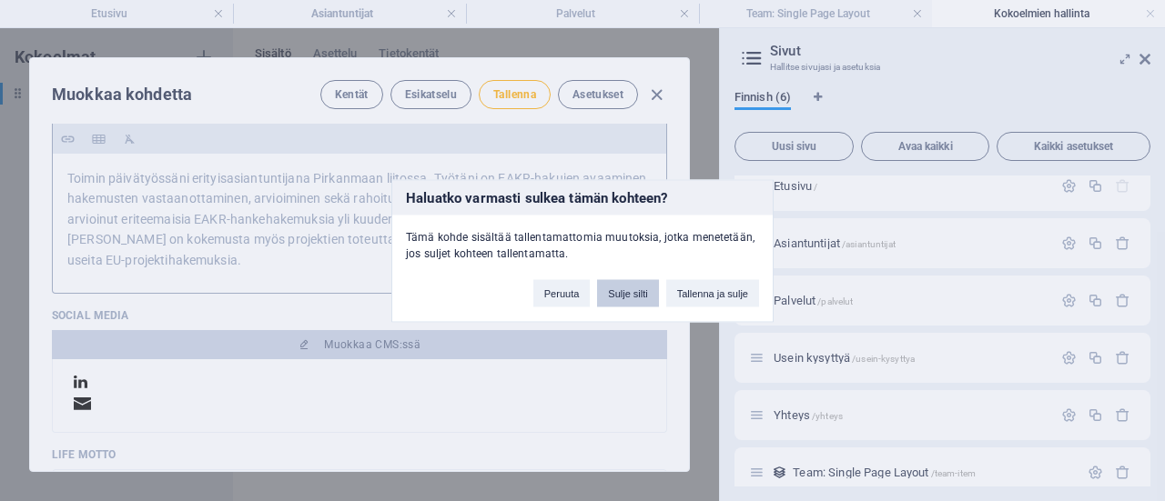
drag, startPoint x: 642, startPoint y: 291, endPoint x: 567, endPoint y: 276, distance: 77.1
click at [642, 288] on button "Sulje silti" at bounding box center [627, 292] width 61 height 27
type input "tiina-ramstedt-sen"
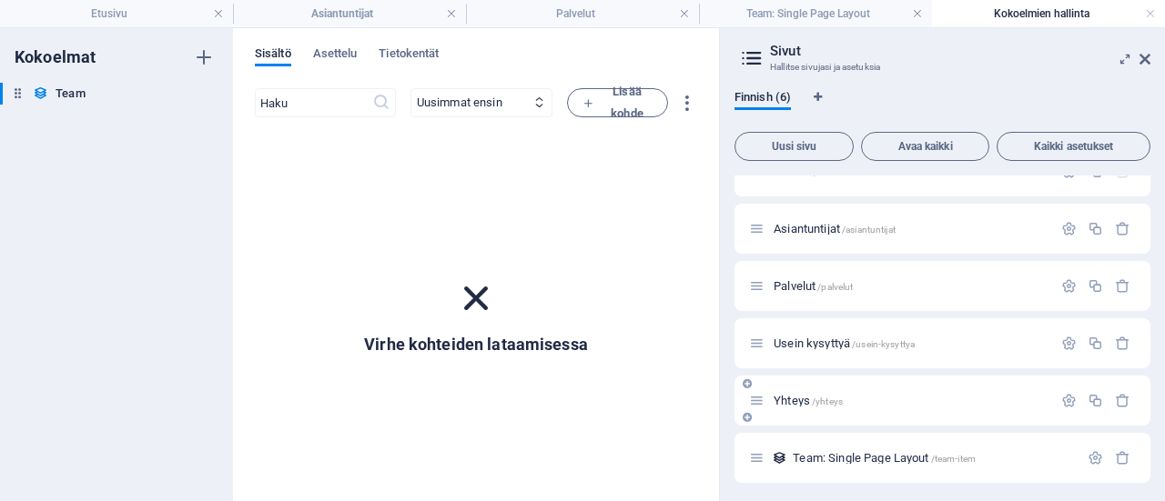
scroll to position [32, 0]
click at [845, 453] on span "Team: Single Page Layout /team-item" at bounding box center [884, 456] width 183 height 14
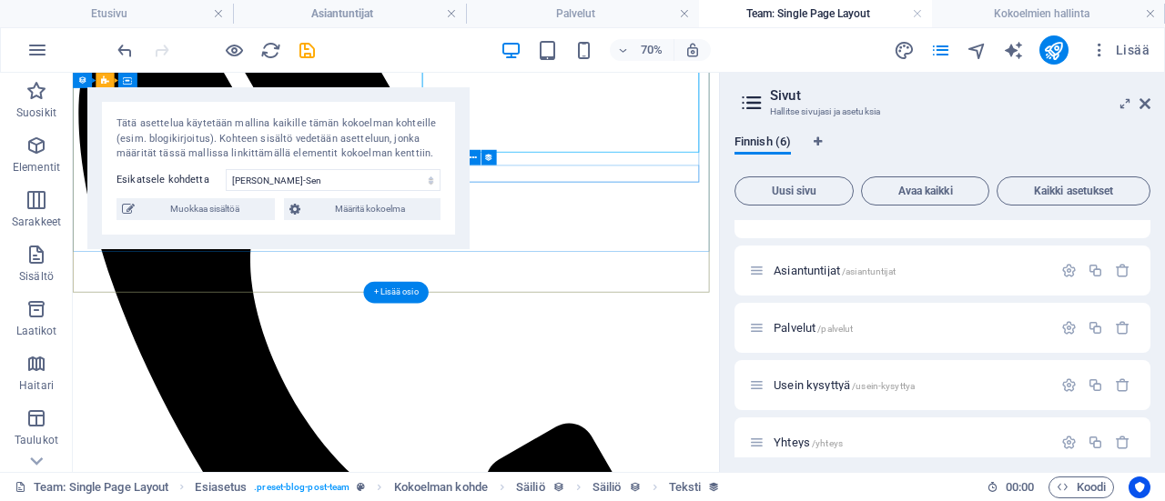
scroll to position [0, 0]
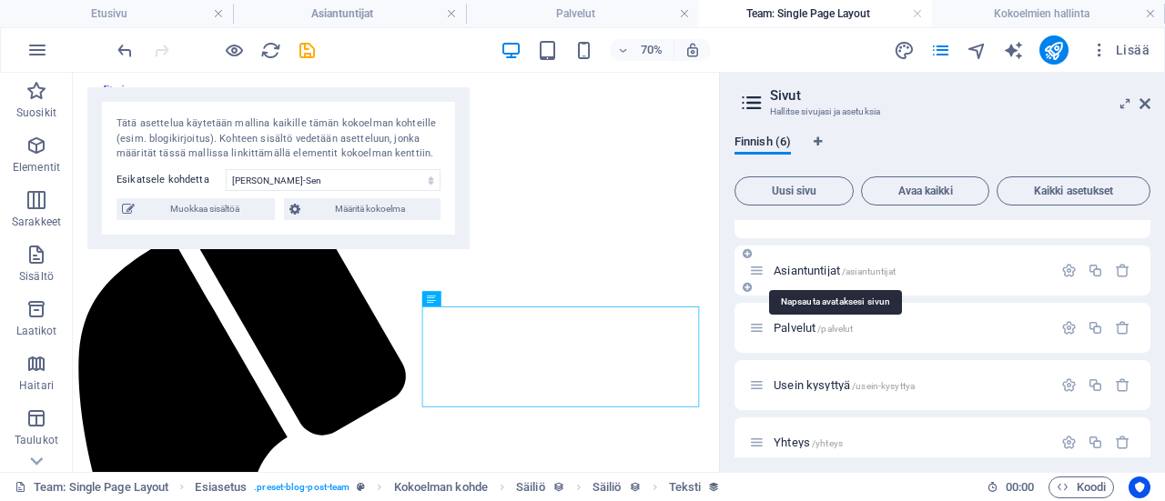
click at [819, 267] on span "Asiantuntijat /asiantuntijat" at bounding box center [835, 271] width 122 height 14
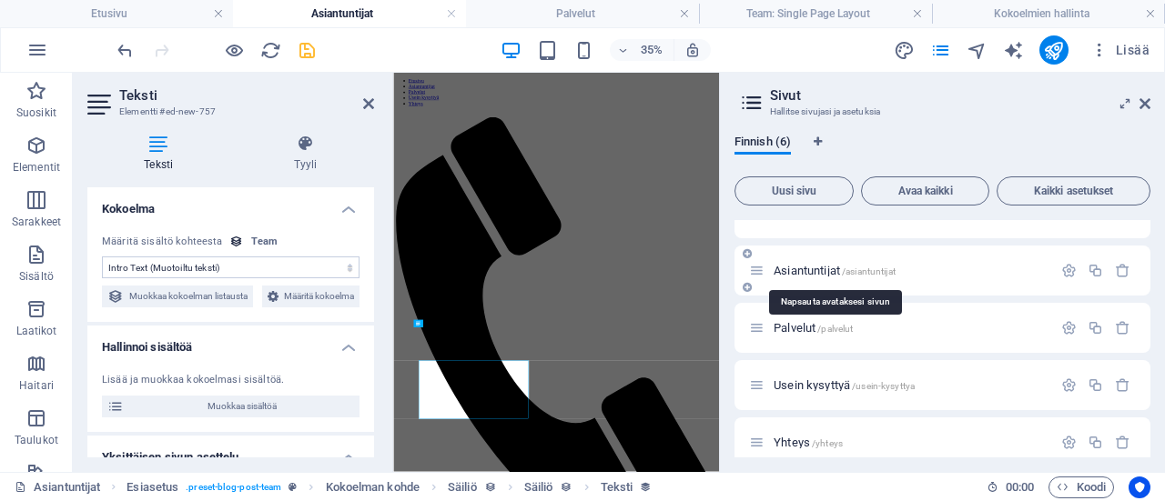
scroll to position [479, 0]
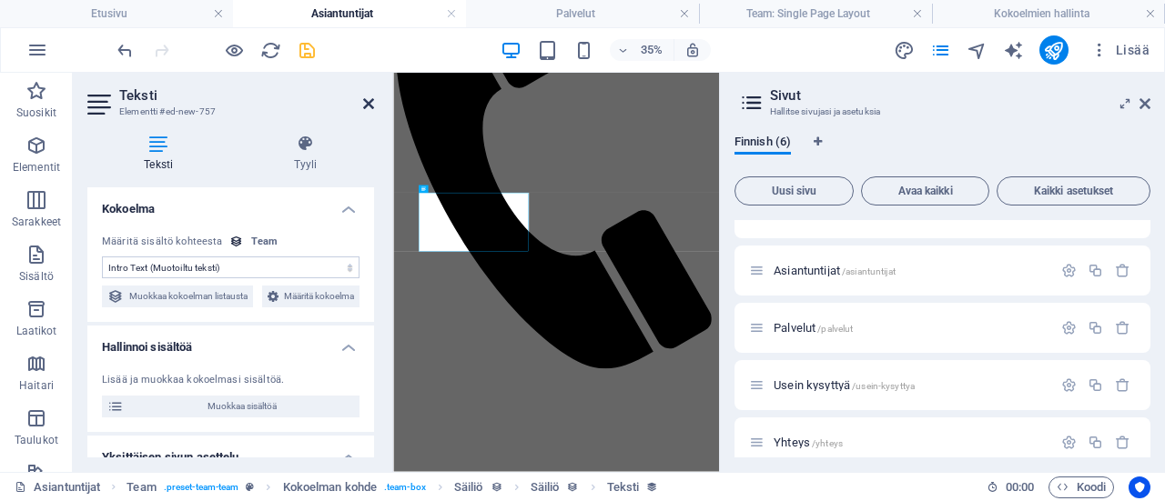
click at [365, 102] on icon at bounding box center [368, 103] width 11 height 15
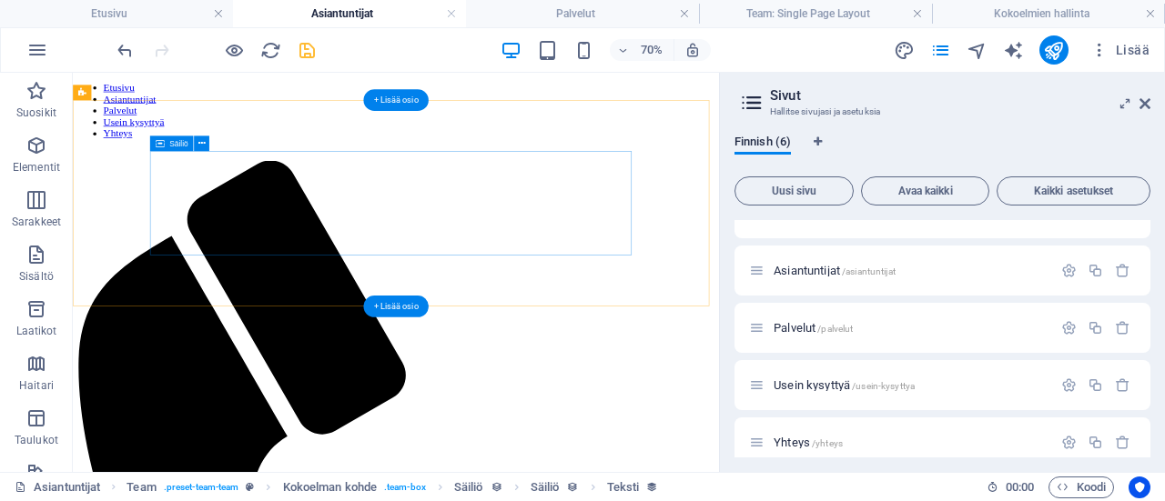
scroll to position [0, 0]
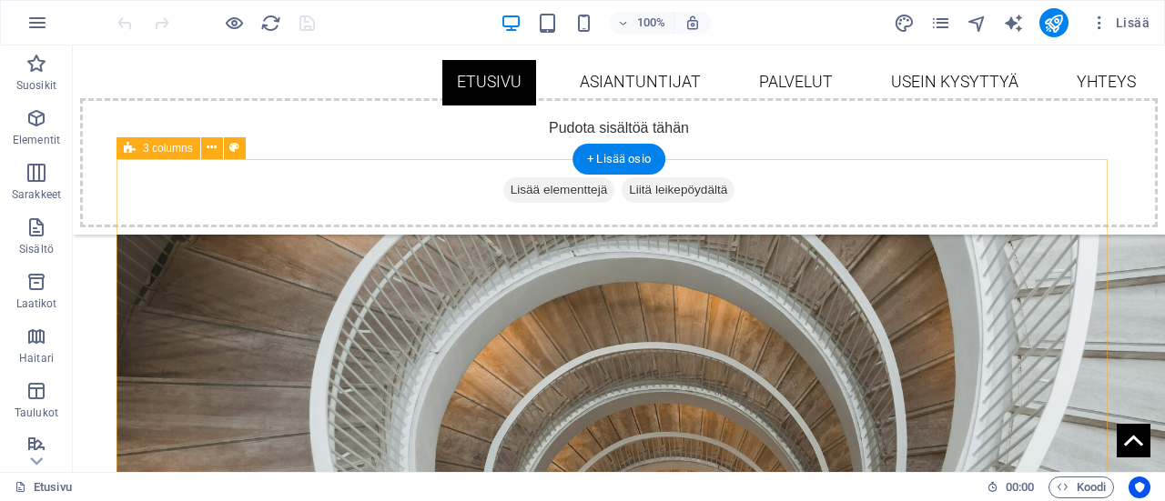
scroll to position [455, 0]
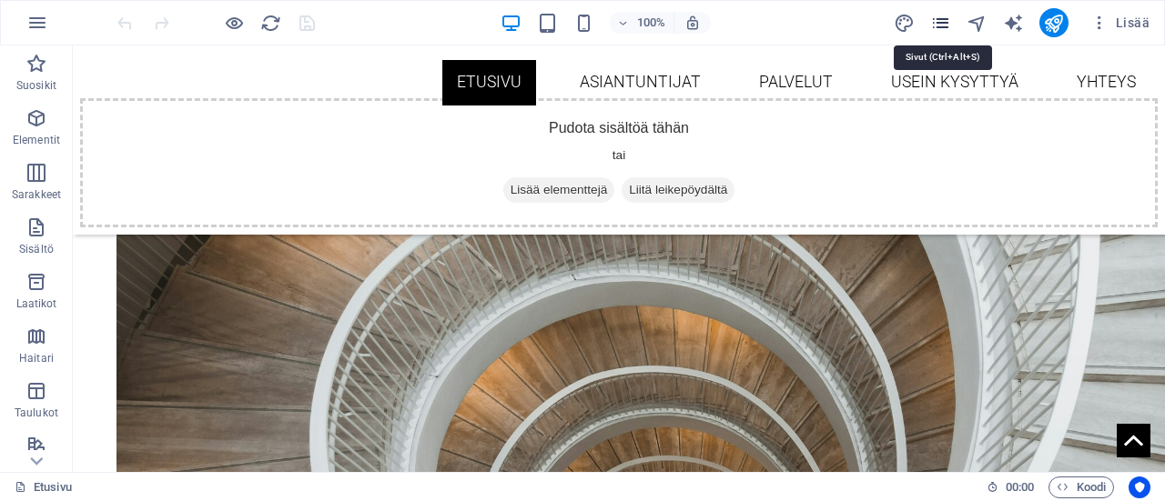
click at [948, 28] on icon "pages" at bounding box center [940, 23] width 21 height 21
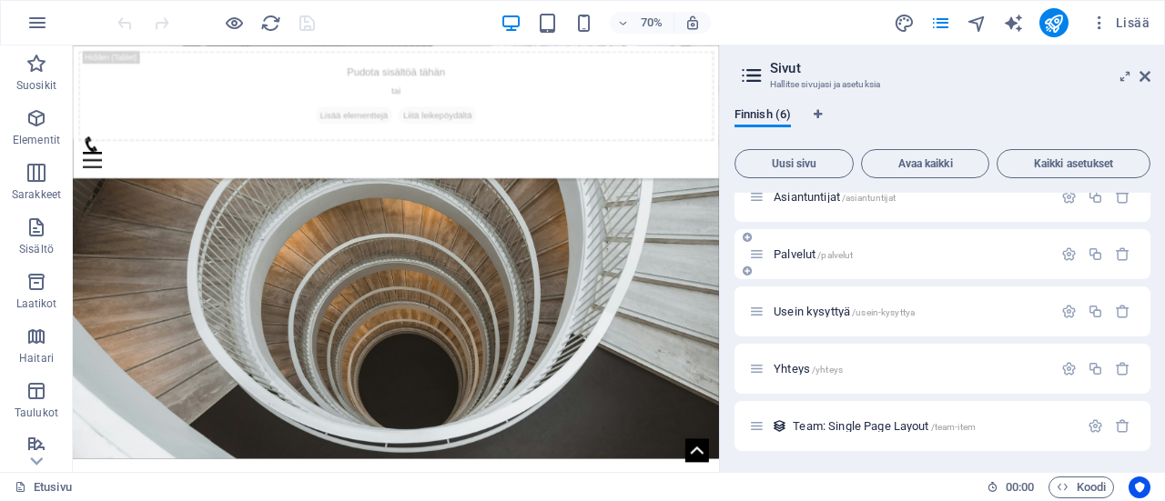
scroll to position [0, 0]
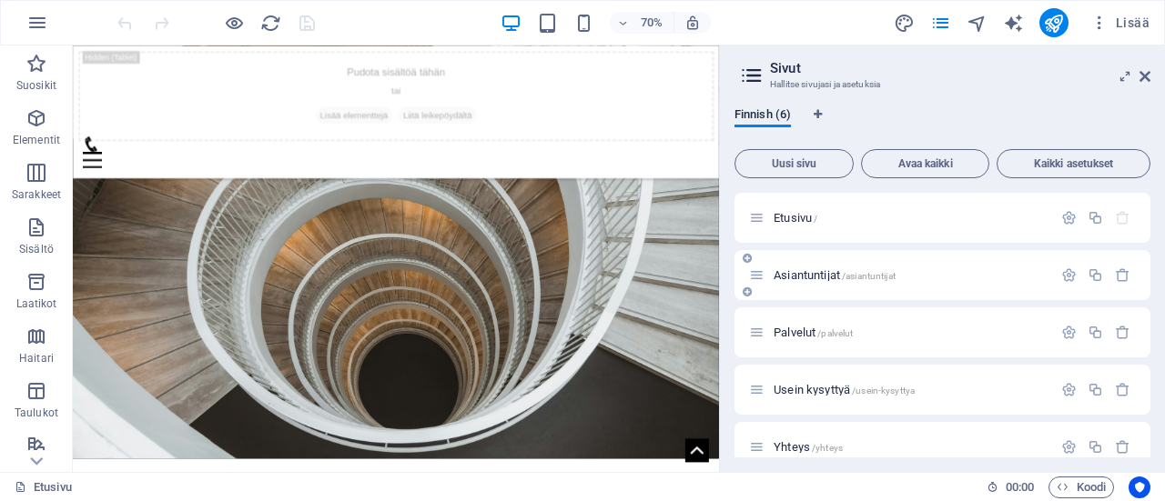
click at [809, 276] on span "Asiantuntijat /asiantuntijat" at bounding box center [835, 275] width 122 height 14
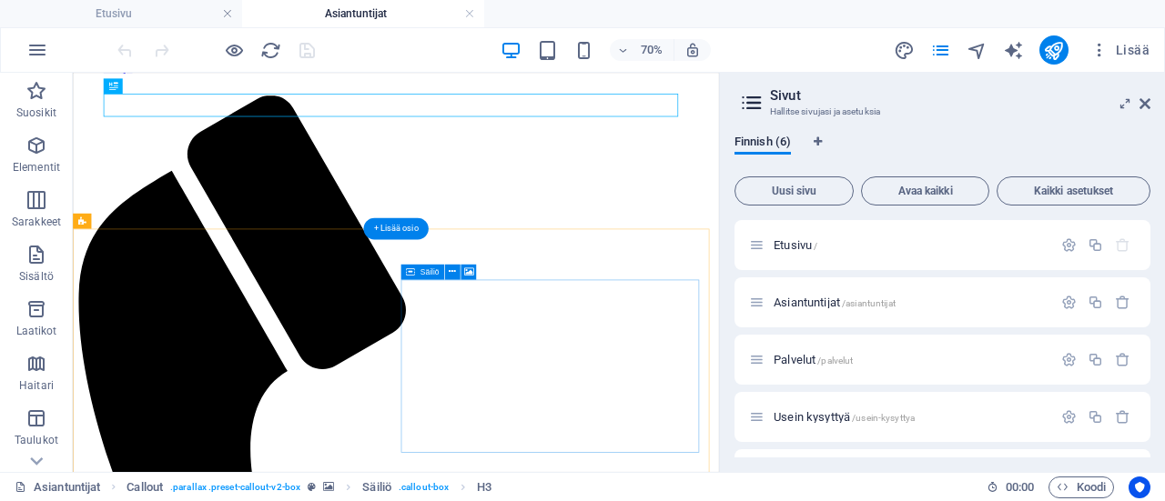
scroll to position [182, 0]
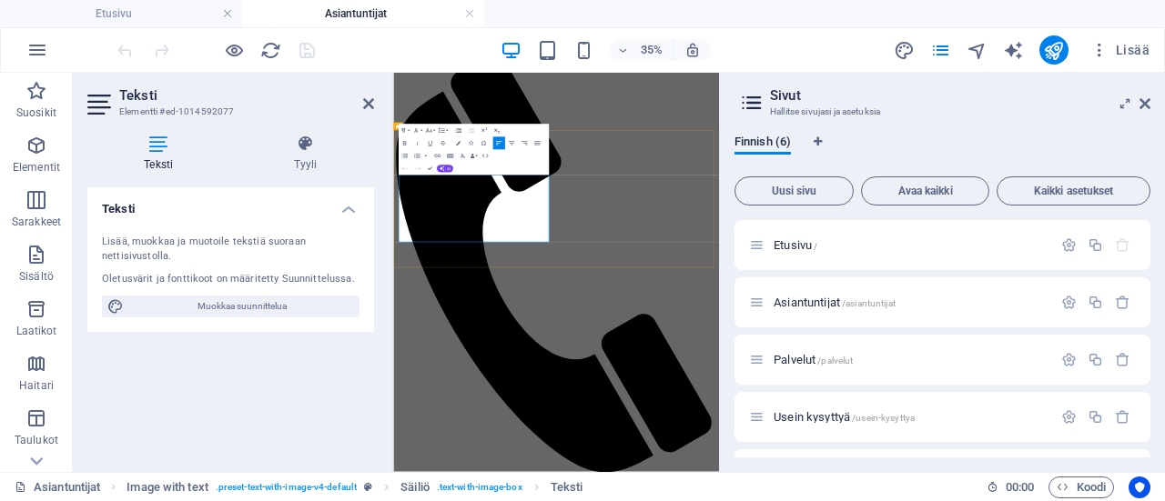
click at [1150, 100] on aside "Sivut Hallitse sivujasi ja asetuksia Finnish (6) Uusi sivu Avaa kaikki Kaikki a…" at bounding box center [942, 273] width 446 height 400
click at [1146, 103] on icon at bounding box center [1144, 103] width 11 height 15
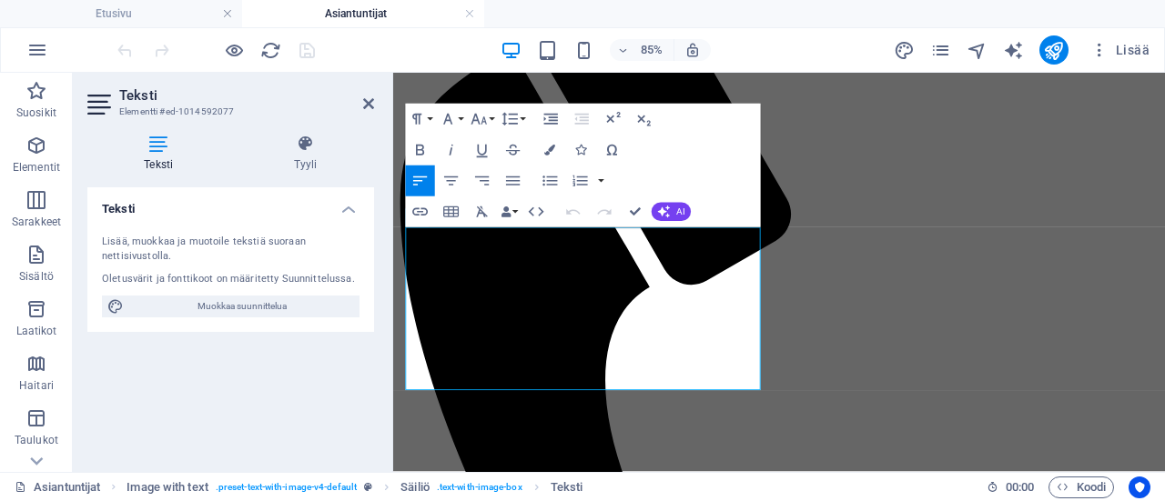
scroll to position [329, 0]
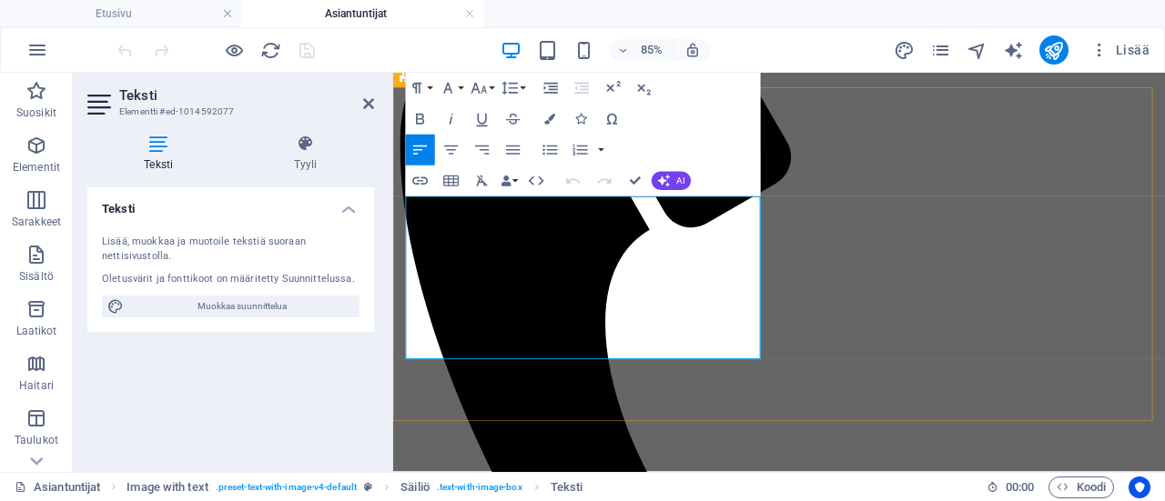
drag, startPoint x: 410, startPoint y: 380, endPoint x: 525, endPoint y: 402, distance: 117.6
paste div
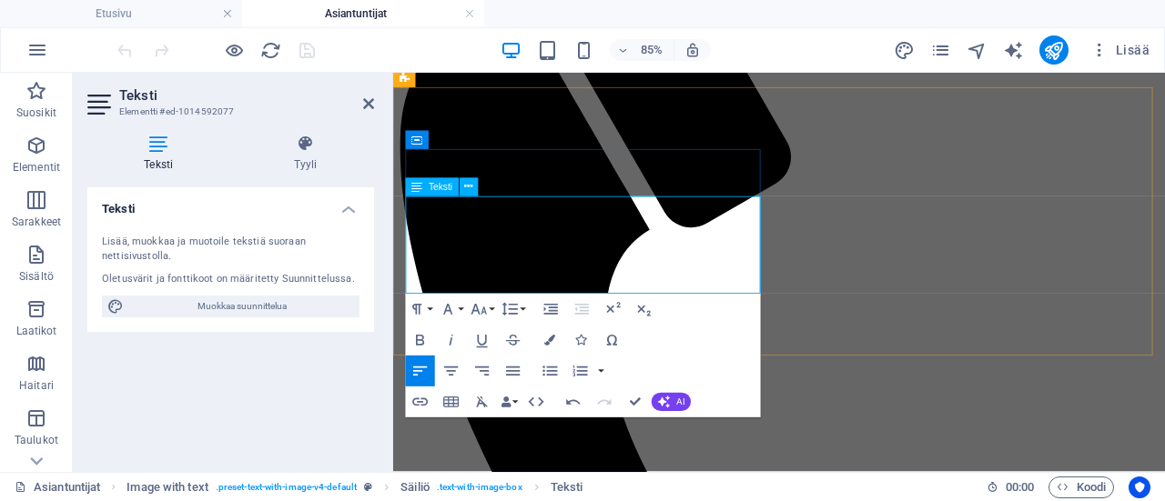
drag, startPoint x: 658, startPoint y: 313, endPoint x: 632, endPoint y: 312, distance: 26.4
drag, startPoint x: 663, startPoint y: 322, endPoint x: 402, endPoint y: 219, distance: 279.9
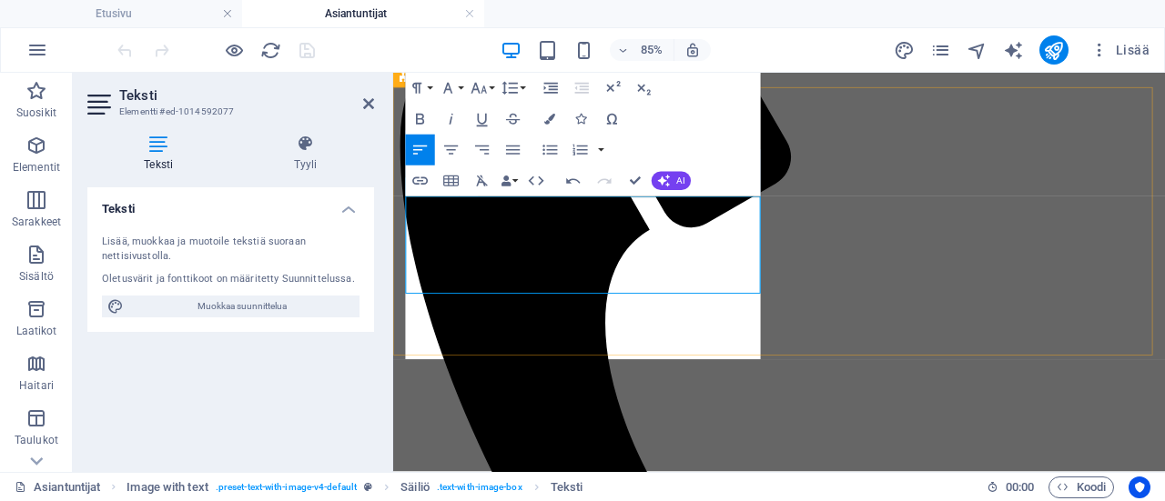
scroll to position [7196, 2]
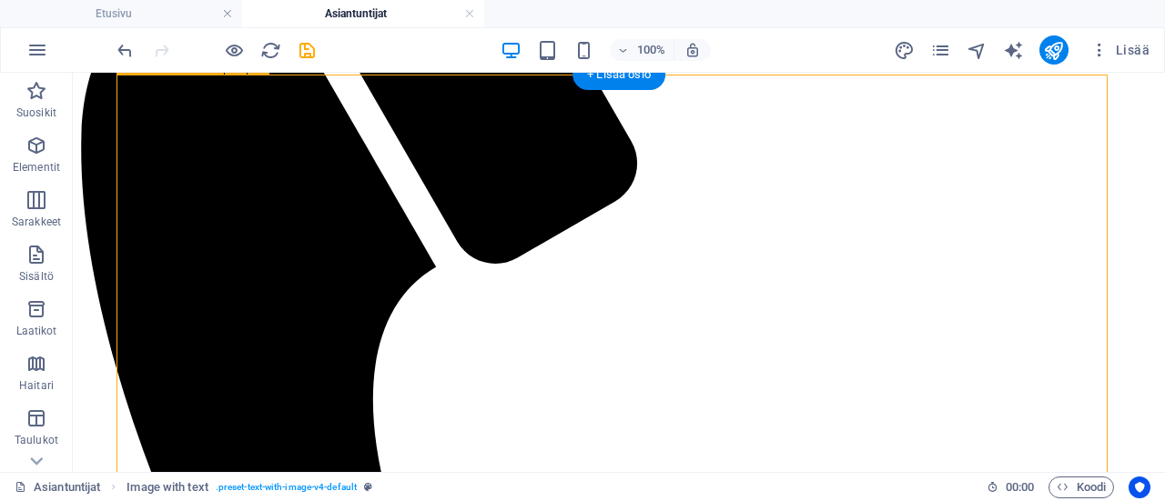
scroll to position [420, 0]
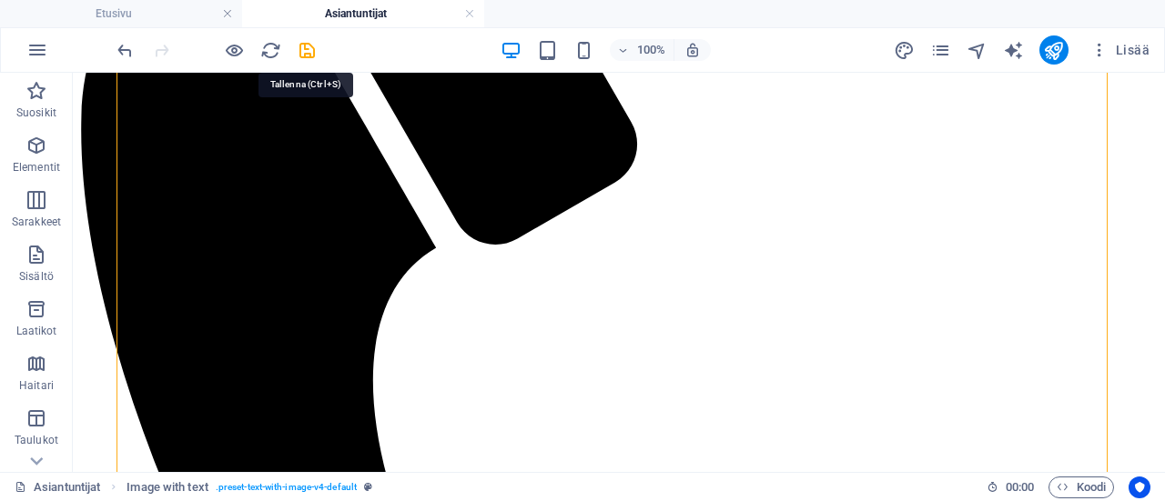
drag, startPoint x: 308, startPoint y: 51, endPoint x: 348, endPoint y: 68, distance: 43.6
click at [308, 50] on icon "save" at bounding box center [307, 50] width 21 height 21
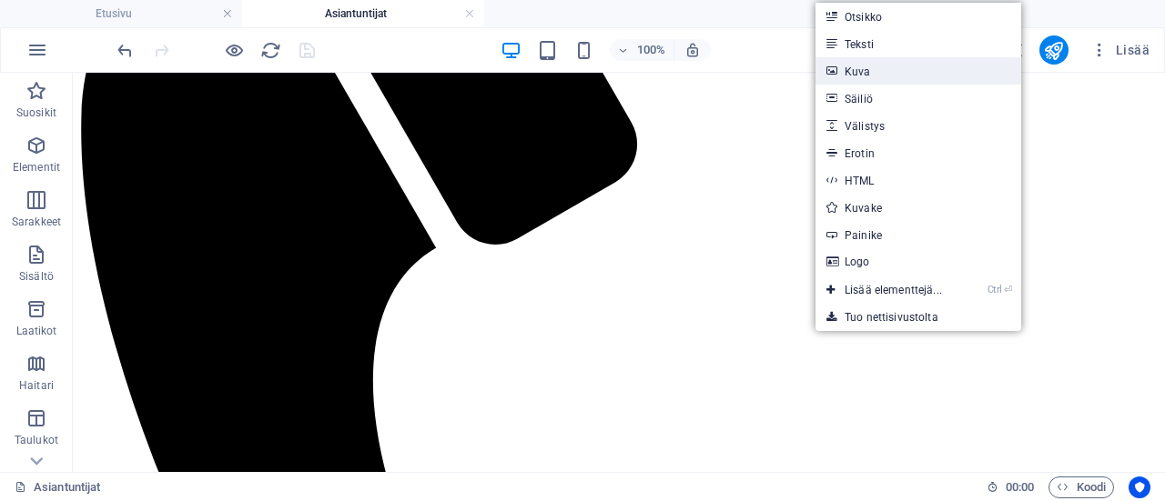
click at [873, 69] on link "Kuva" at bounding box center [918, 70] width 206 height 27
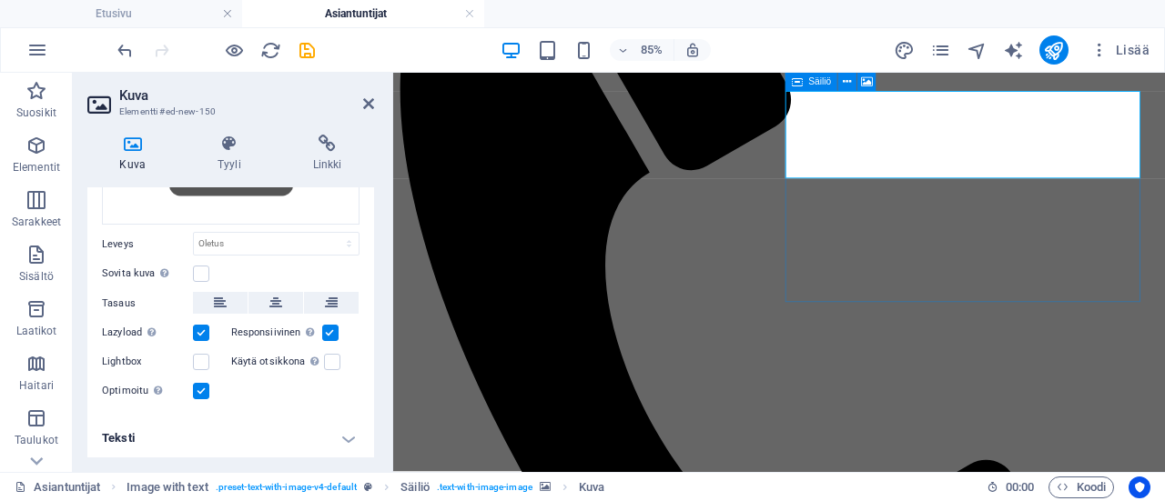
scroll to position [0, 0]
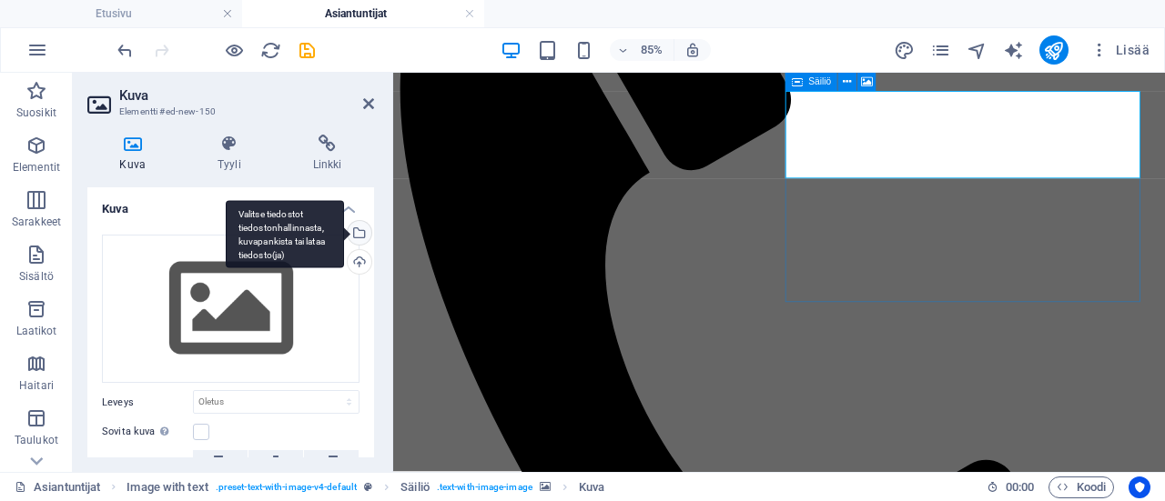
click at [358, 234] on div "Valitse tiedostot tiedostonhallinnasta, kuvapankista tai lataa tiedosto(ja)" at bounding box center [357, 234] width 27 height 27
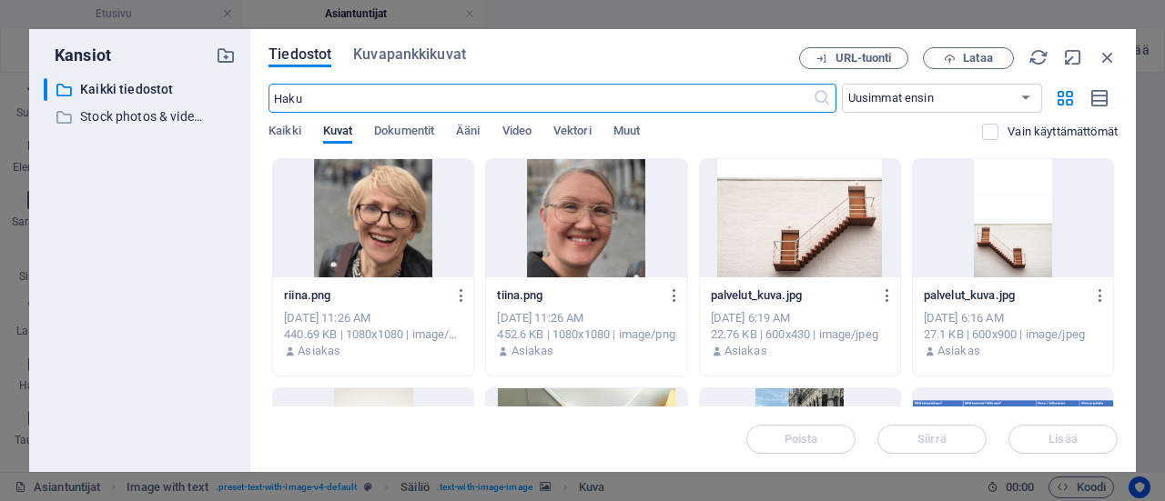
click at [568, 202] on div at bounding box center [586, 218] width 200 height 118
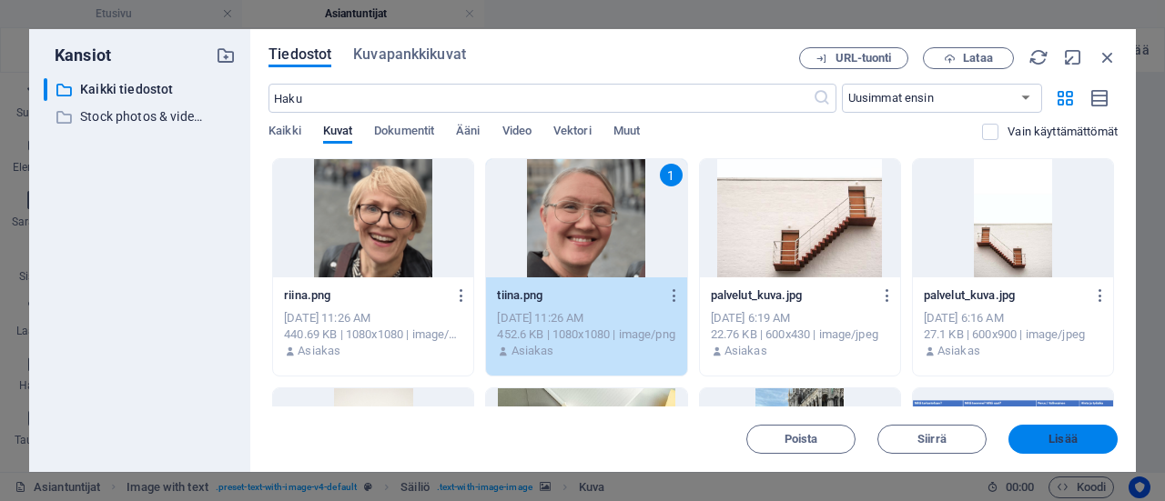
click at [1085, 439] on span "Lisää" at bounding box center [1063, 439] width 95 height 11
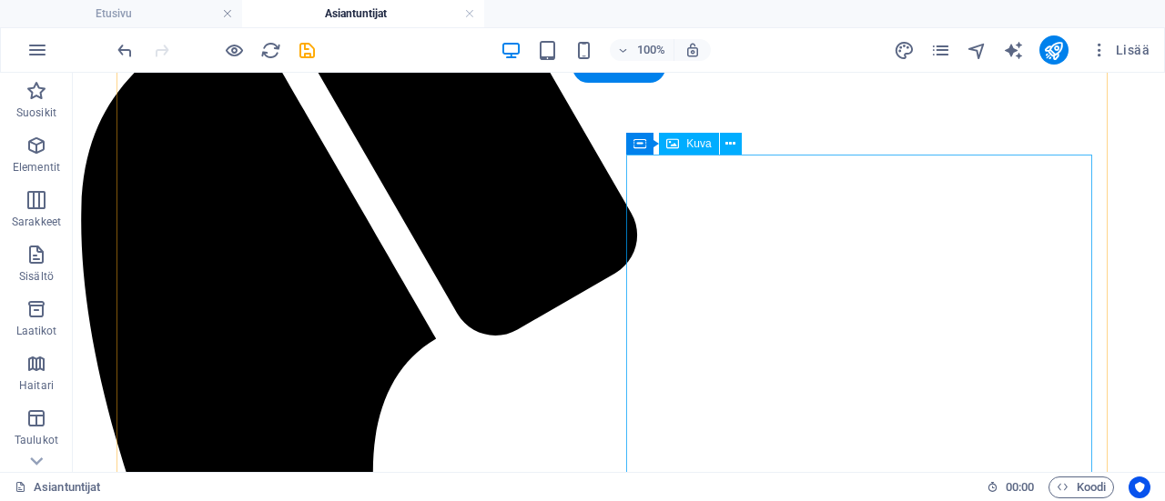
scroll to position [511, 0]
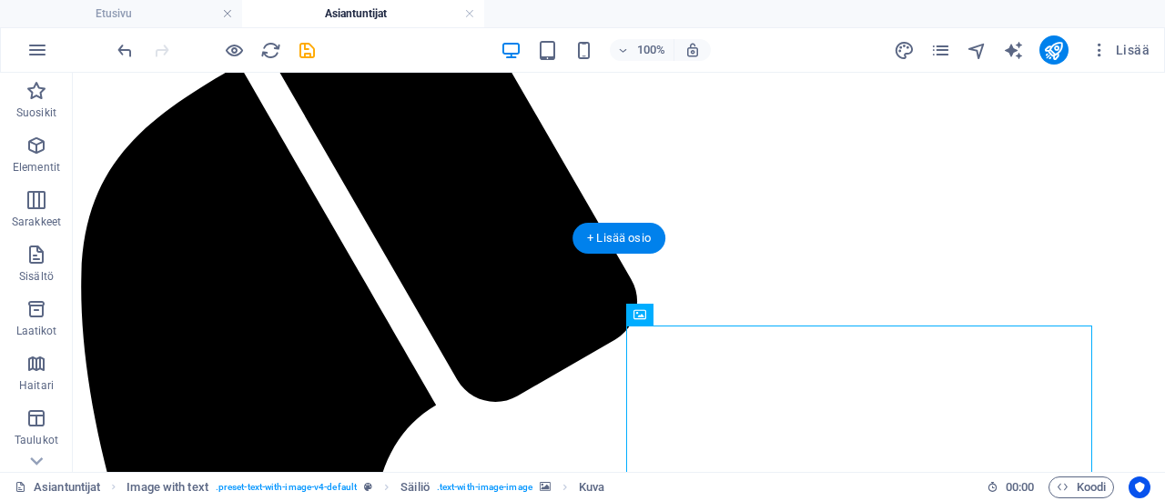
scroll to position [238, 0]
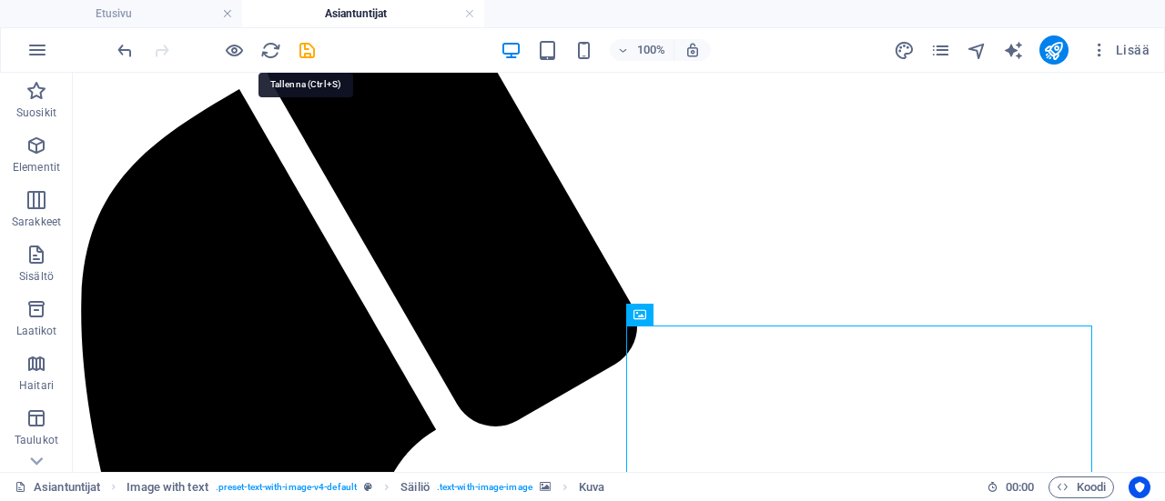
drag, startPoint x: 301, startPoint y: 45, endPoint x: 315, endPoint y: 53, distance: 15.9
click at [302, 45] on icon "save" at bounding box center [307, 50] width 21 height 21
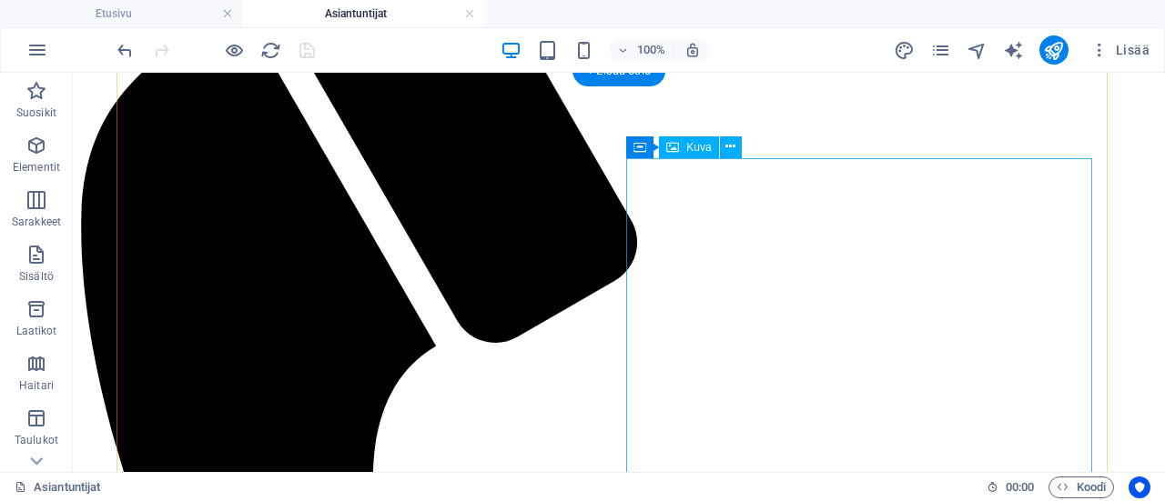
scroll to position [420, 0]
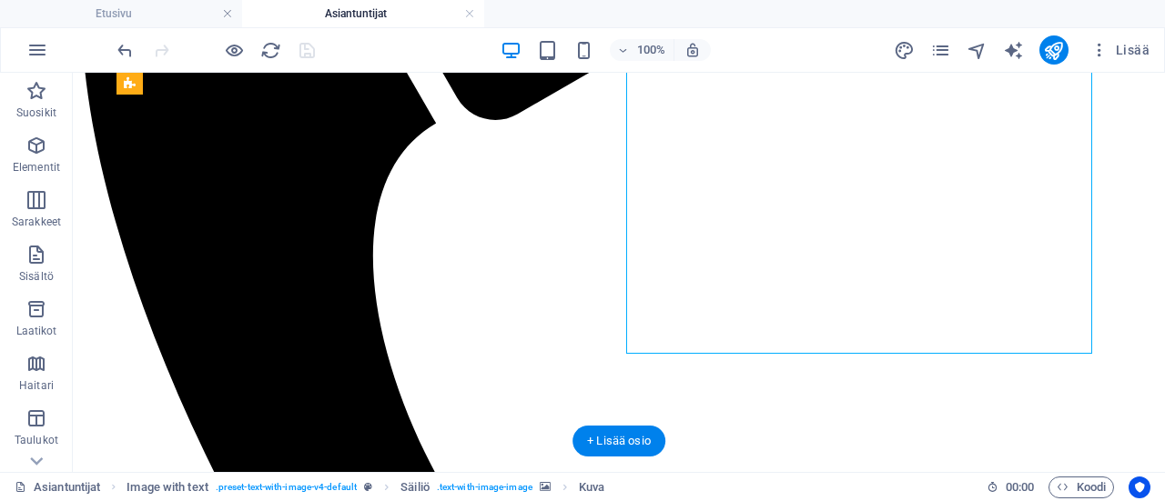
scroll to position [693, 0]
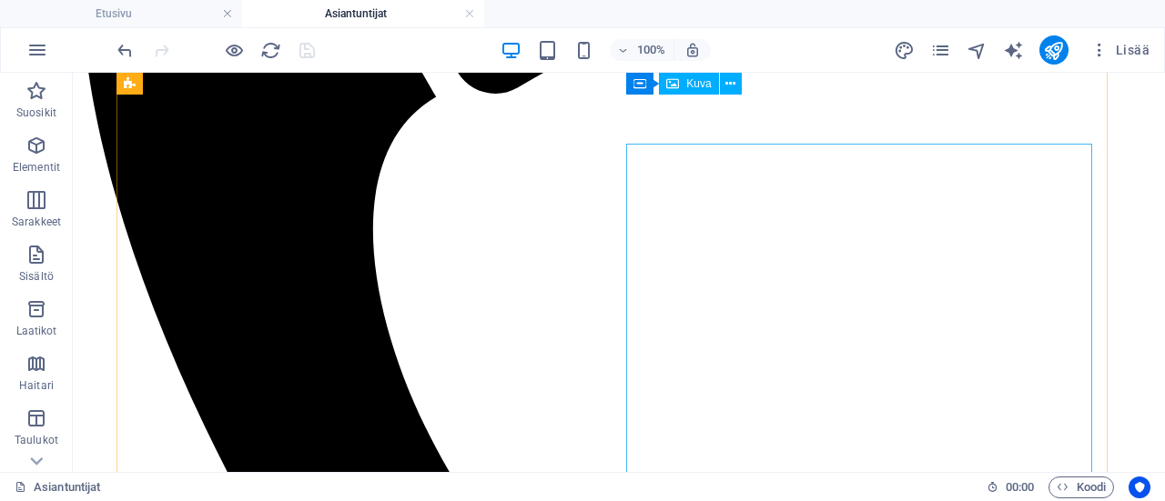
scroll to position [420, 0]
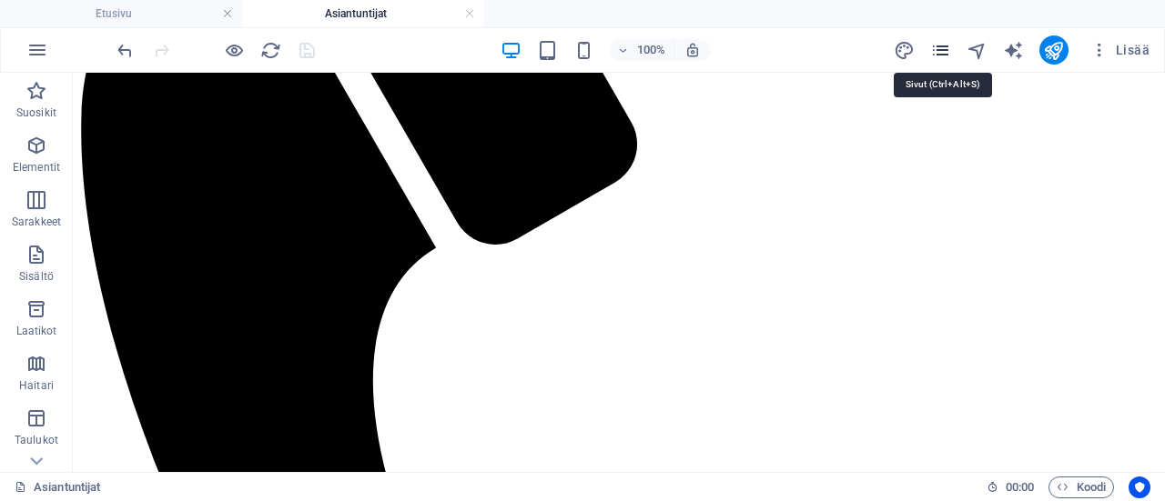
click at [948, 52] on icon "pages" at bounding box center [940, 50] width 21 height 21
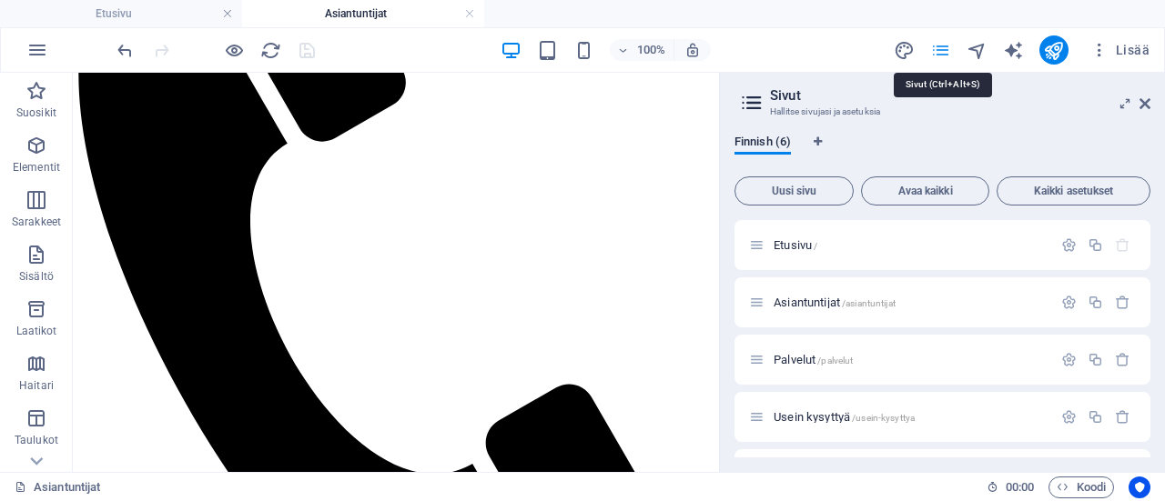
scroll to position [397, 0]
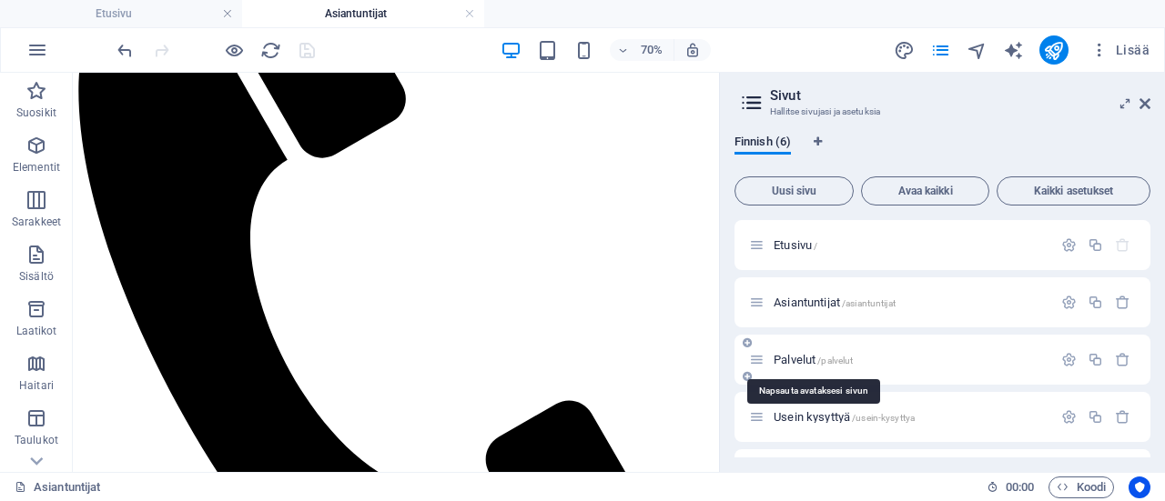
click at [825, 359] on span "/palvelut" at bounding box center [834, 361] width 35 height 10
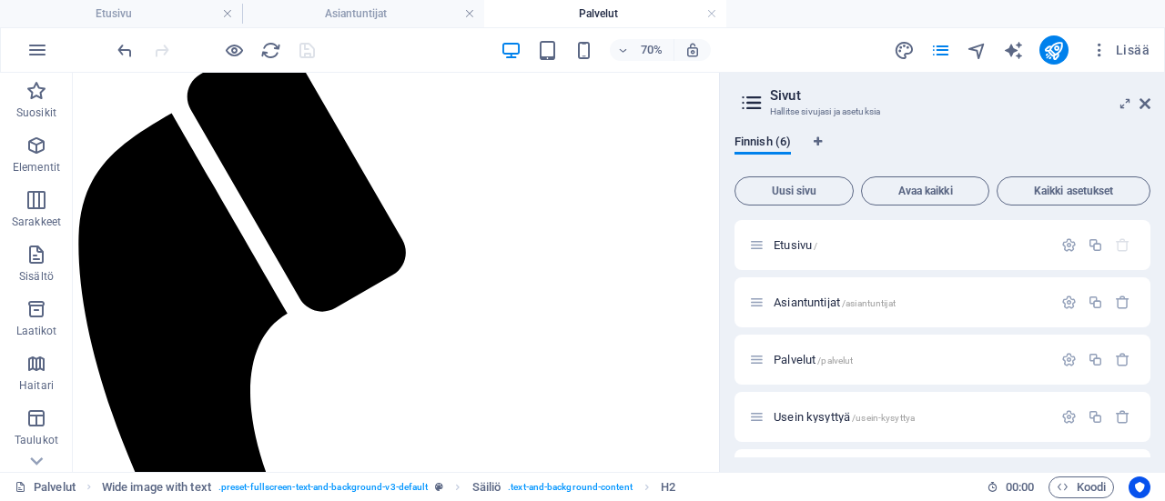
scroll to position [182, 0]
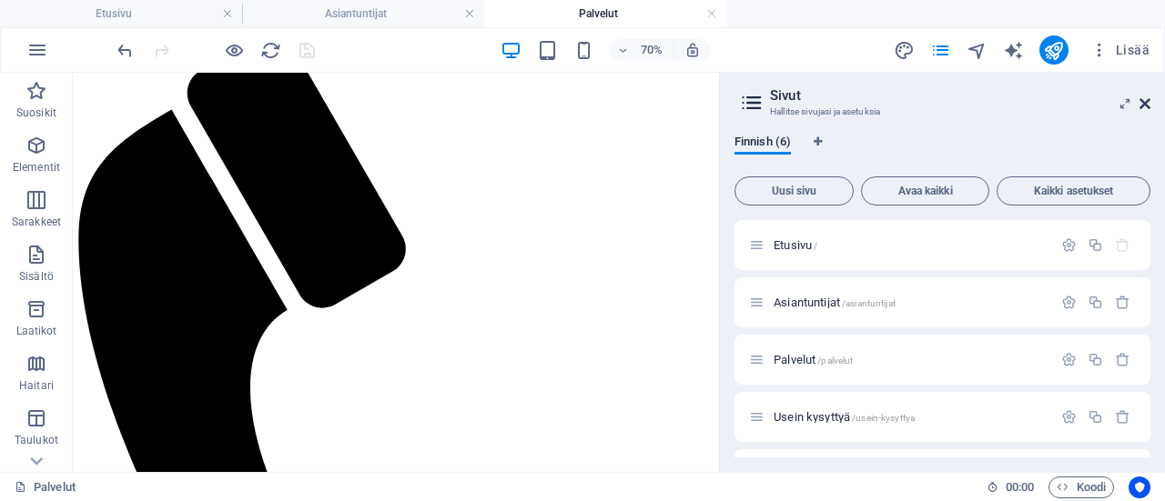
click at [1147, 105] on icon at bounding box center [1144, 103] width 11 height 15
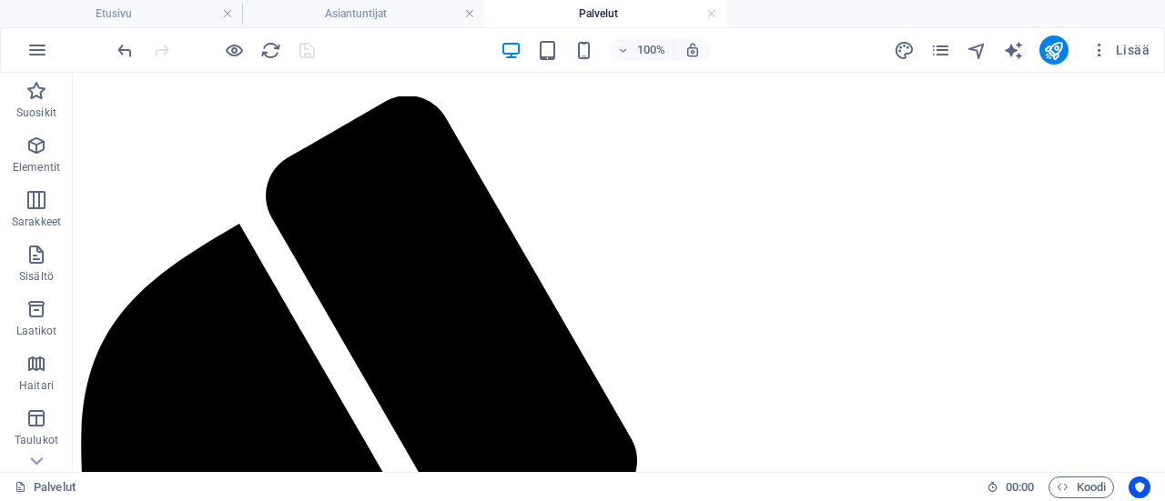
scroll to position [0, 0]
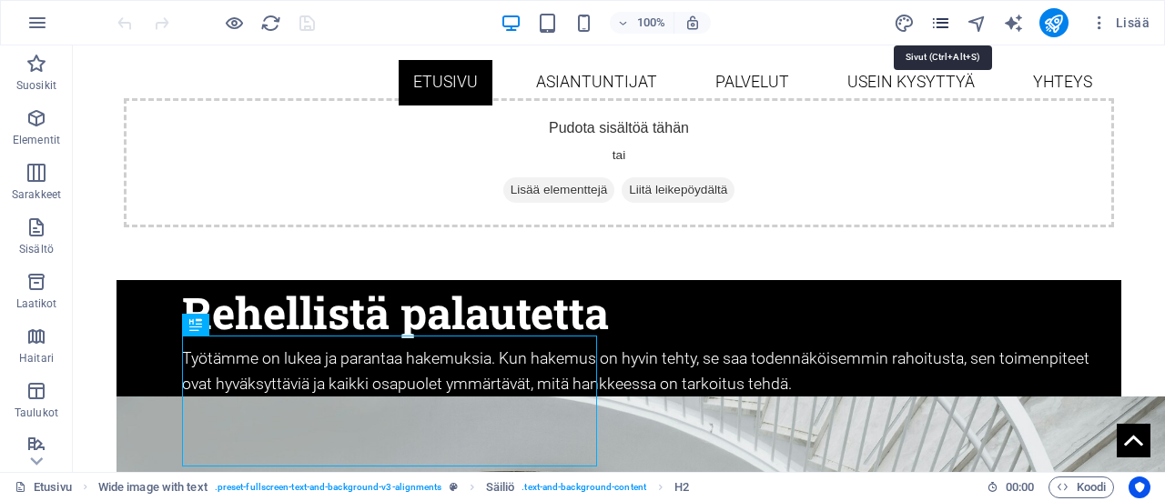
click at [935, 17] on icon "pages" at bounding box center [940, 23] width 21 height 21
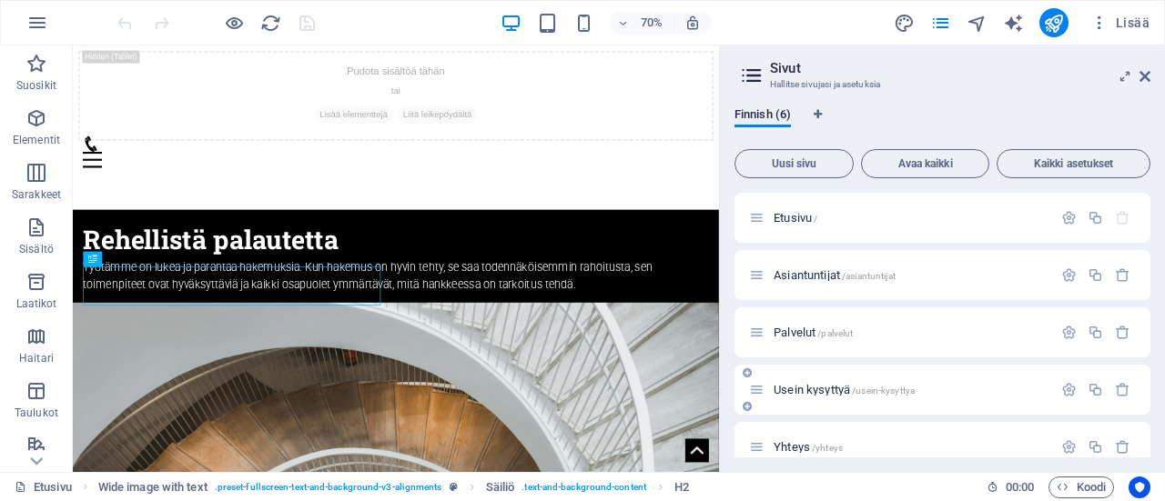
click at [810, 390] on span "Usein kysyttyä /usein-kysyttya" at bounding box center [844, 390] width 141 height 14
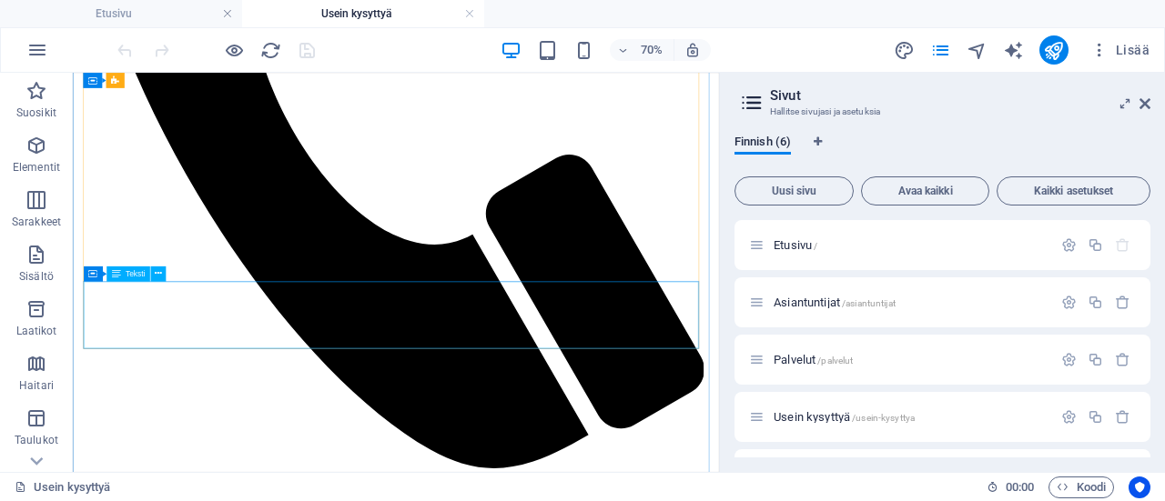
scroll to position [728, 0]
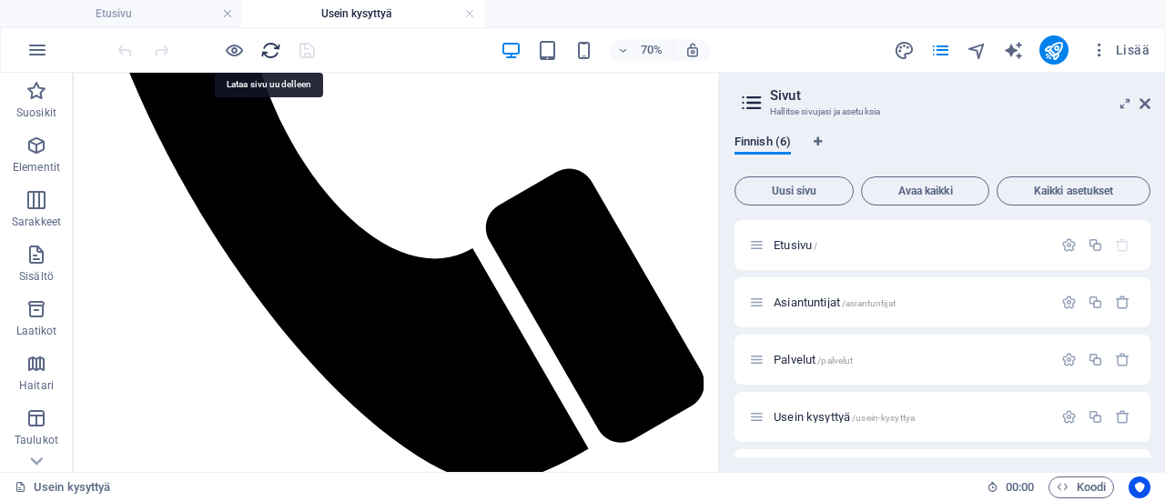
click at [271, 49] on icon "reload" at bounding box center [270, 50] width 21 height 21
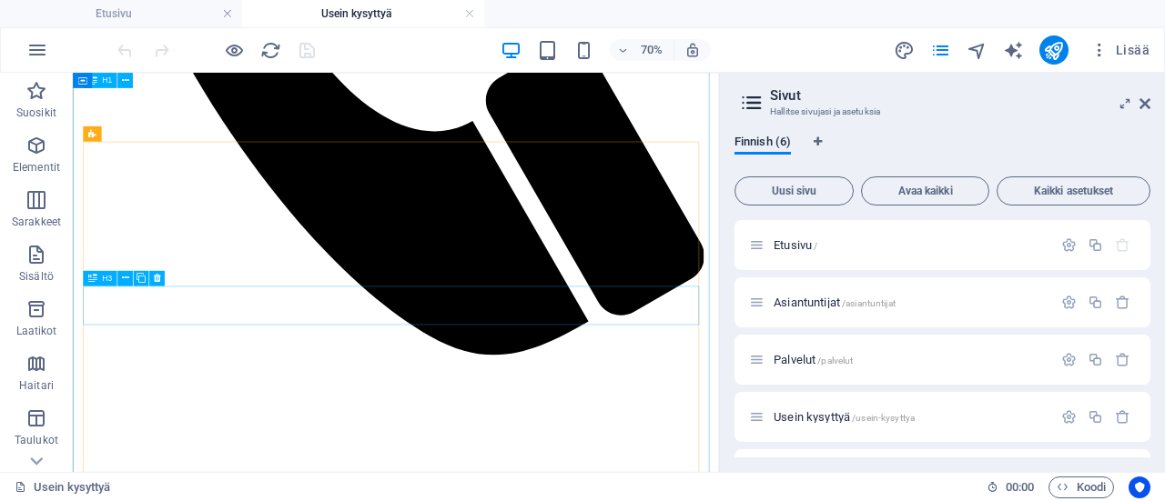
scroll to position [1001, 0]
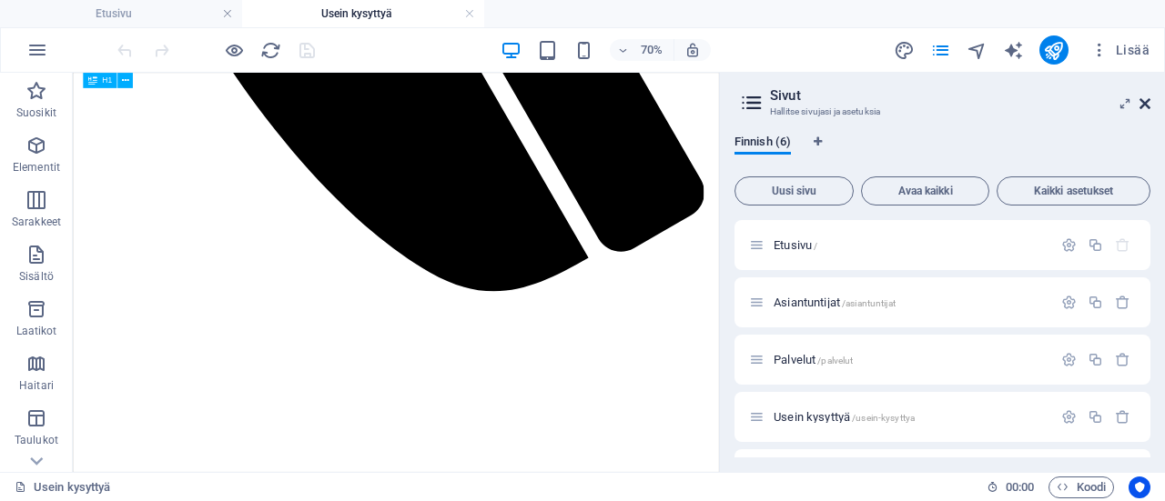
click at [1142, 101] on icon at bounding box center [1144, 103] width 11 height 15
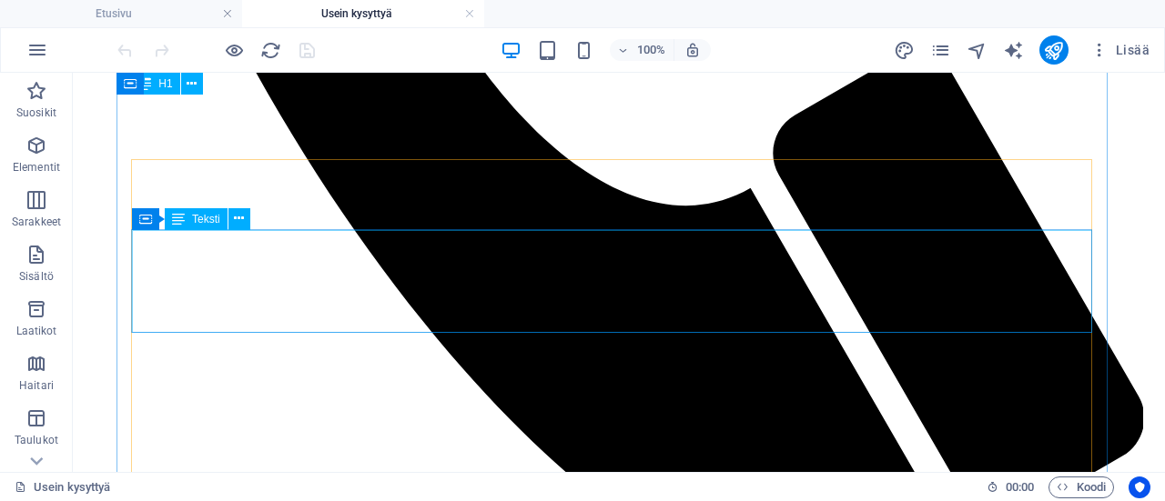
scroll to position [1023, 0]
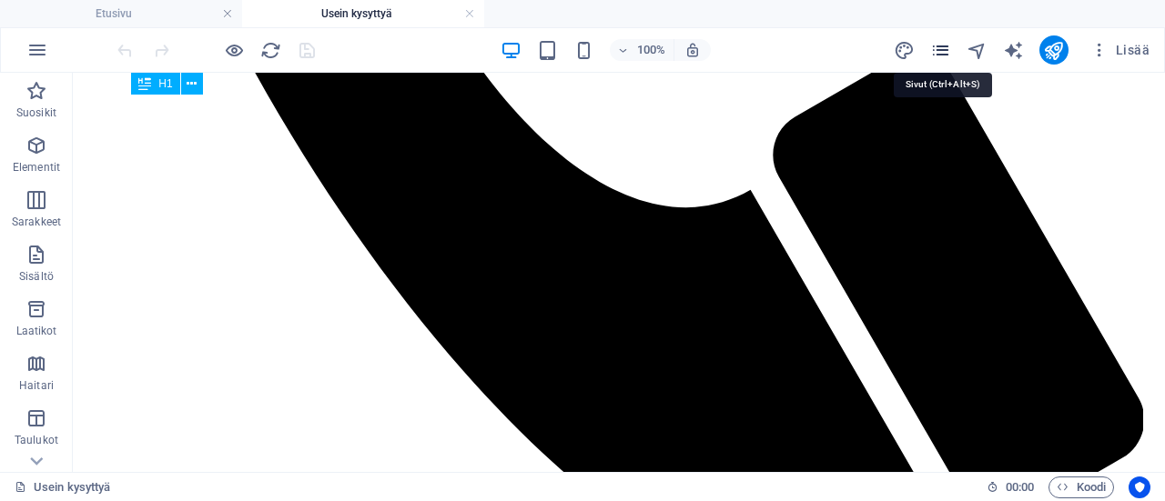
click at [936, 43] on icon "pages" at bounding box center [940, 50] width 21 height 21
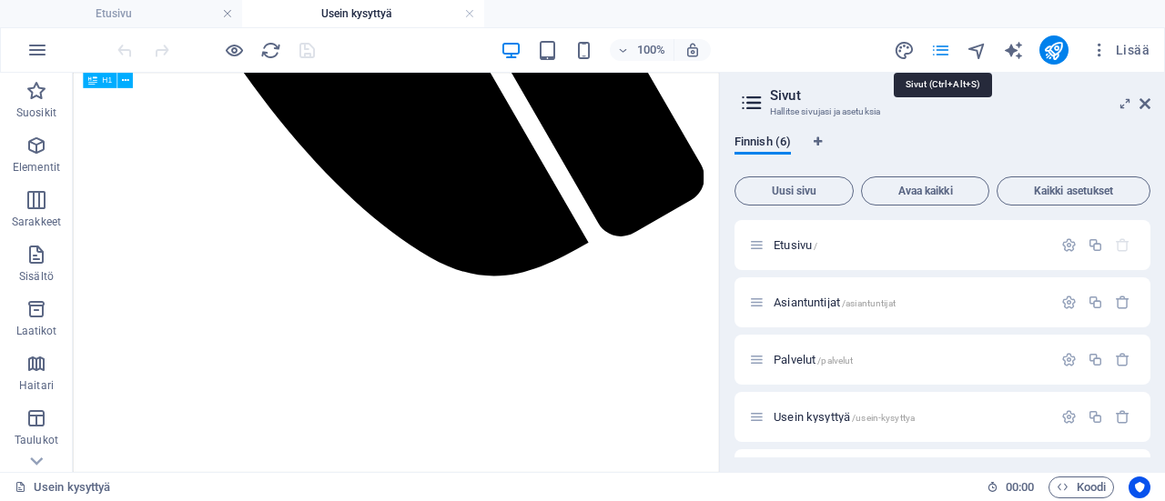
scroll to position [1001, 0]
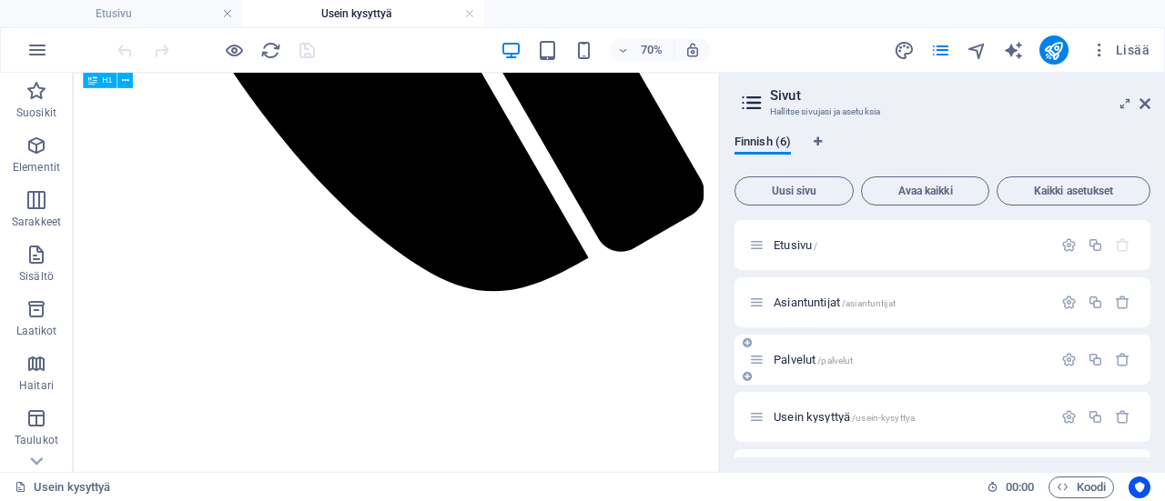
click at [855, 352] on div "Palvelut /palvelut" at bounding box center [900, 359] width 303 height 21
click at [838, 356] on span "/palvelut" at bounding box center [834, 361] width 35 height 10
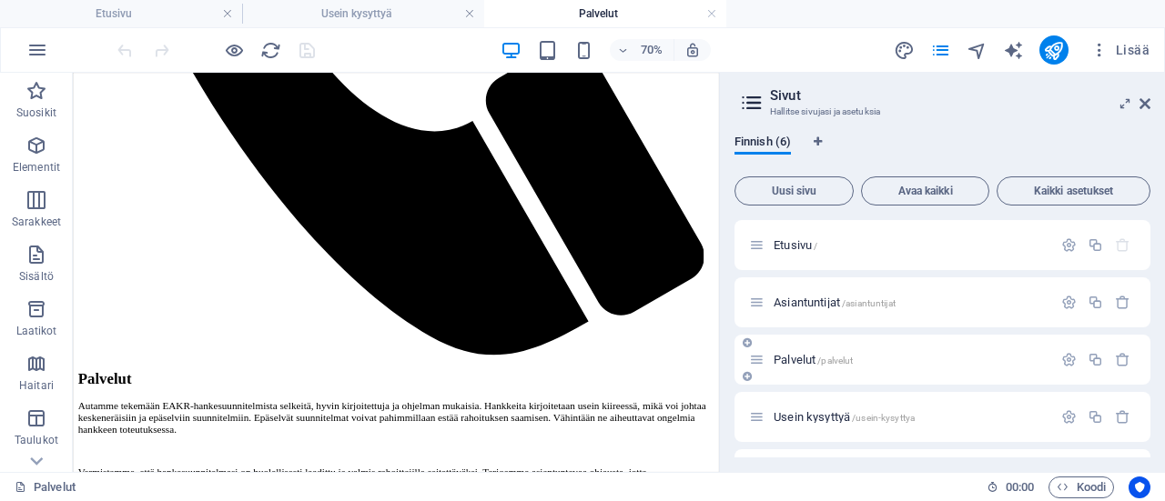
scroll to position [91, 0]
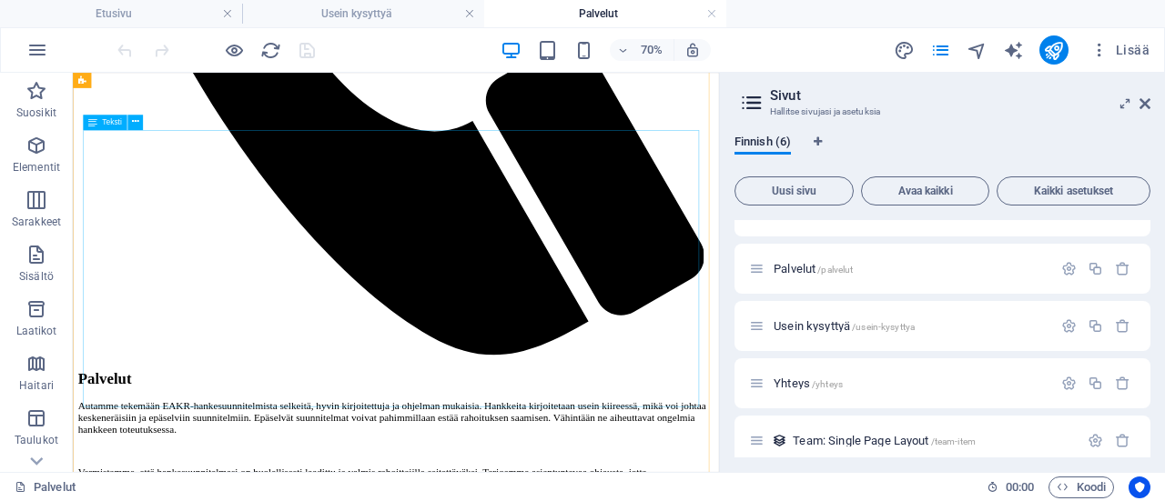
drag, startPoint x: 160, startPoint y: 249, endPoint x: 171, endPoint y: 249, distance: 10.9
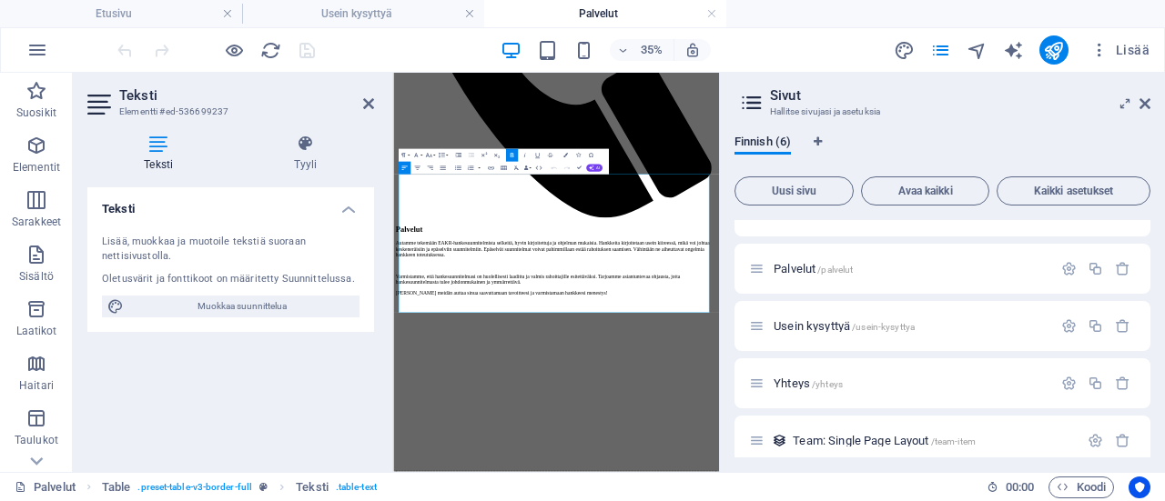
scroll to position [701, 0]
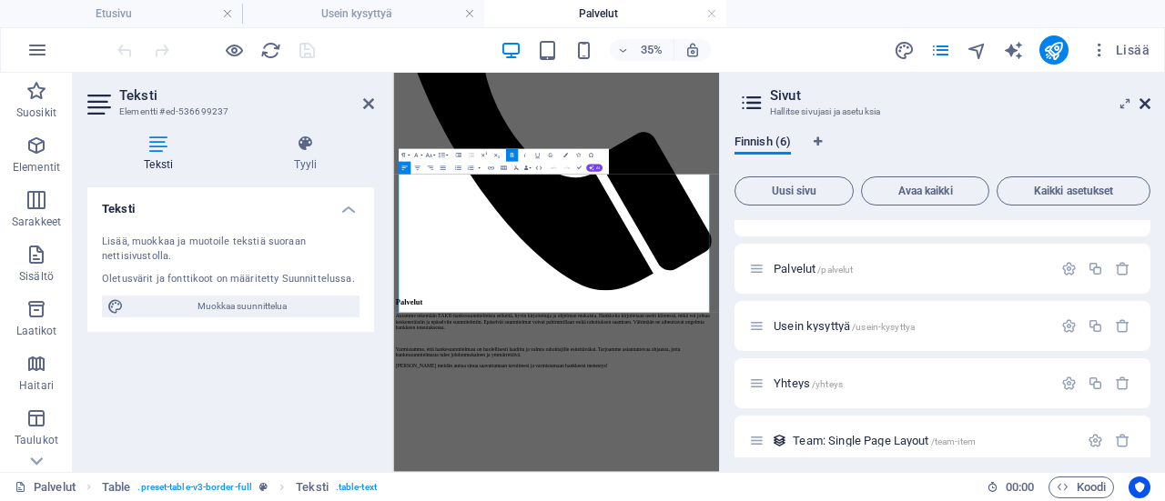
drag, startPoint x: 1145, startPoint y: 104, endPoint x: 777, endPoint y: 84, distance: 368.2
click at [1145, 104] on icon at bounding box center [1144, 103] width 11 height 15
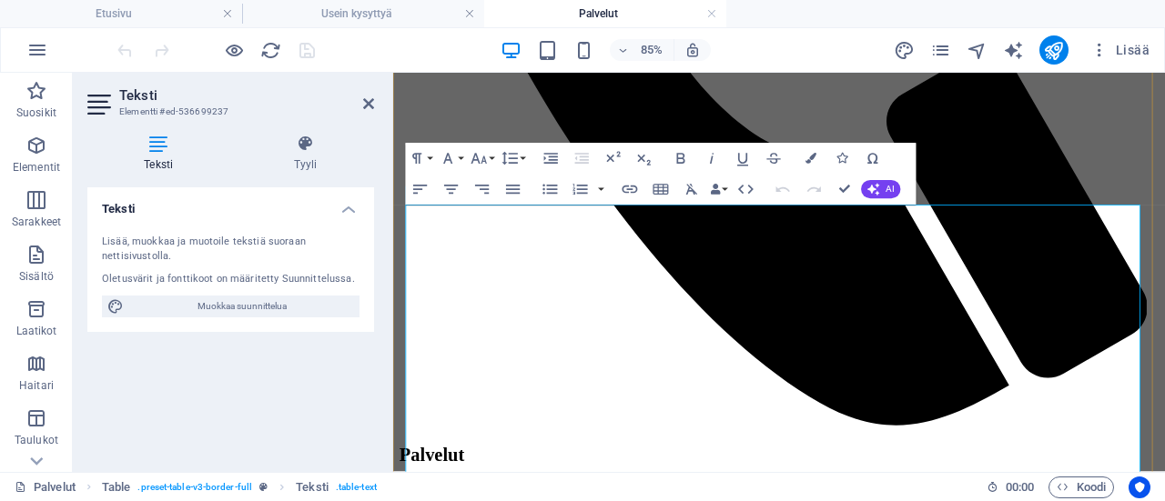
scroll to position [883, 0]
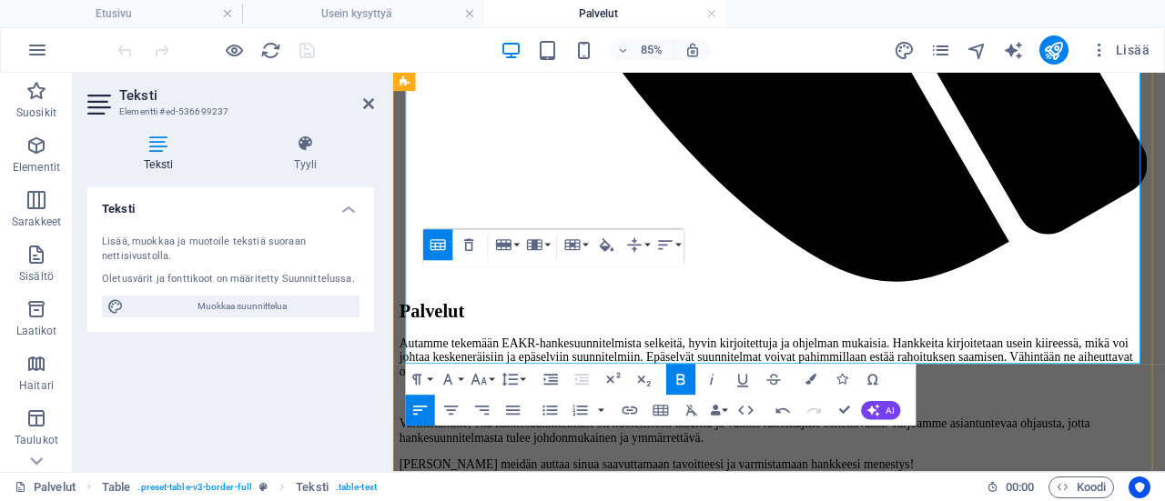
scroll to position [1065, 0]
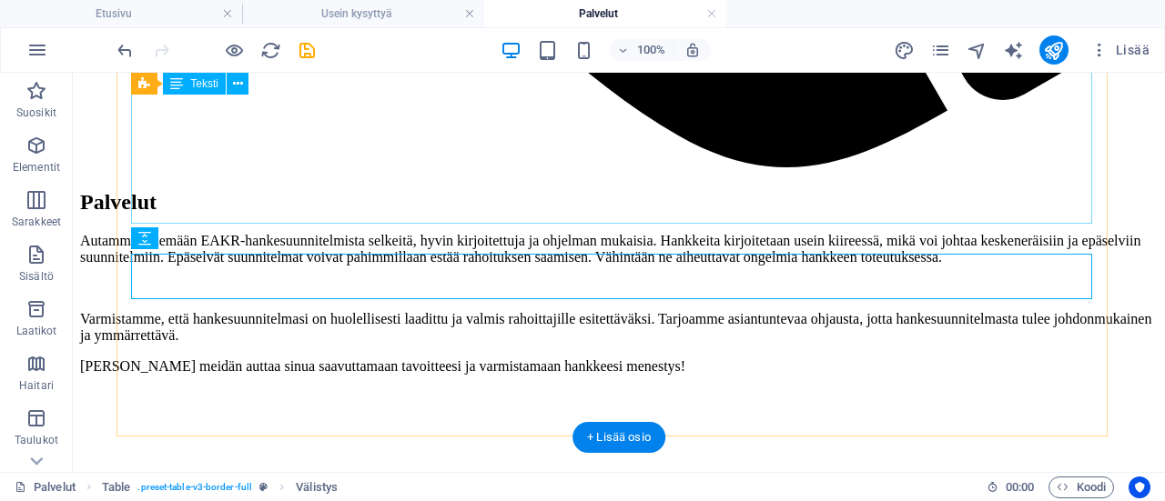
scroll to position [1442, 0]
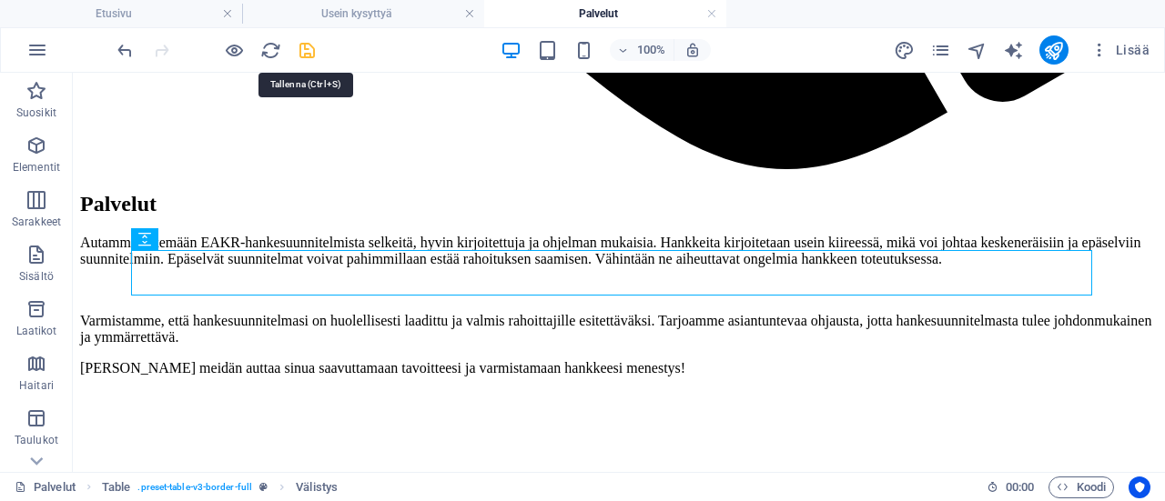
drag, startPoint x: 300, startPoint y: 44, endPoint x: 841, endPoint y: 186, distance: 558.9
click at [300, 44] on icon "save" at bounding box center [307, 50] width 21 height 21
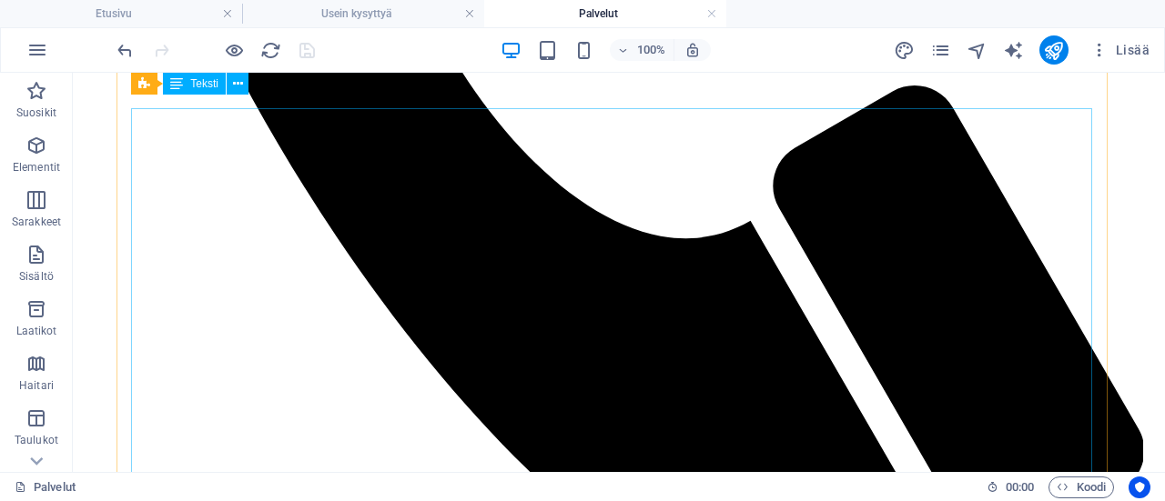
scroll to position [986, 0]
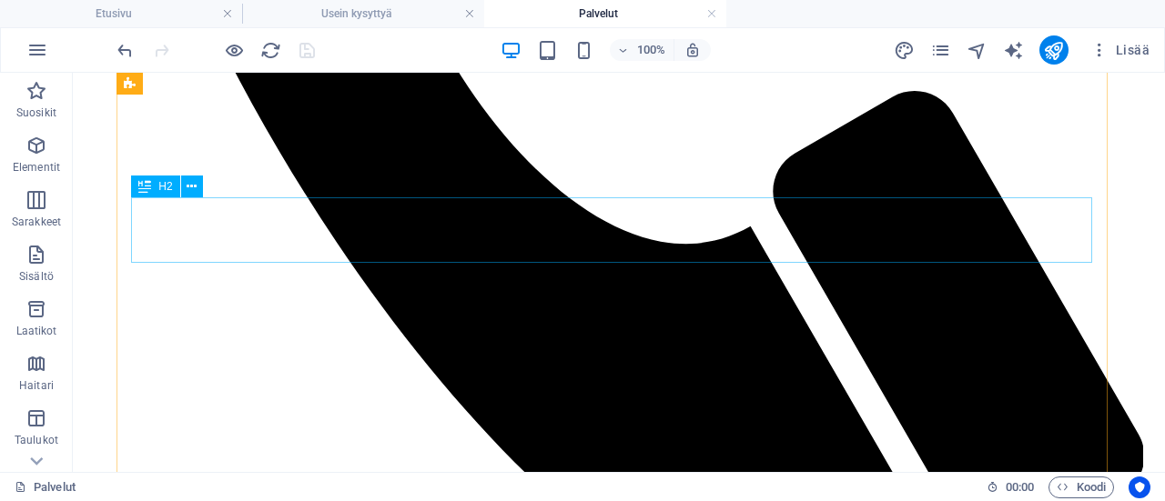
click at [185, 185] on button at bounding box center [192, 187] width 22 height 22
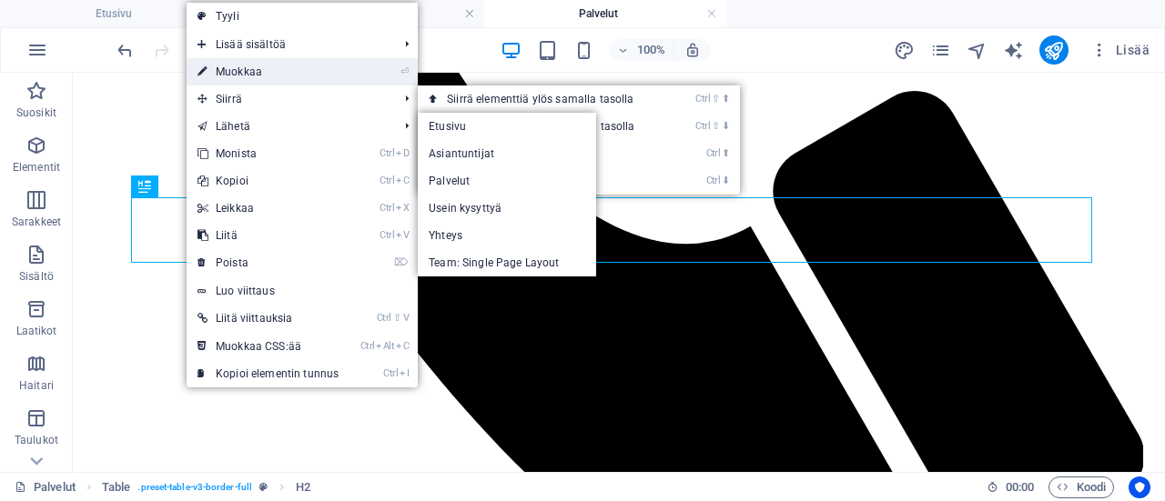
click at [268, 75] on link "⏎ Muokkaa" at bounding box center [268, 71] width 163 height 27
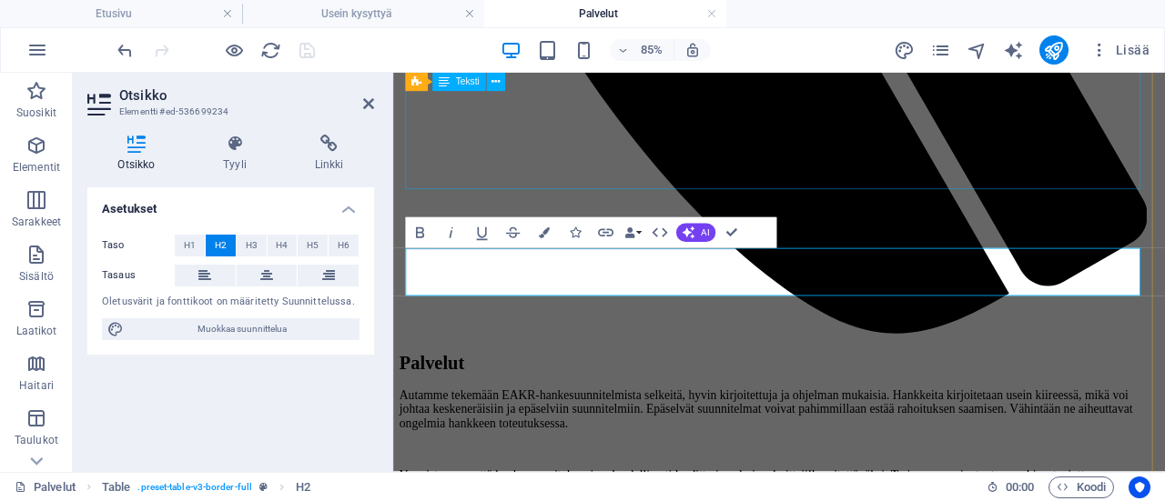
scroll to position [729, 0]
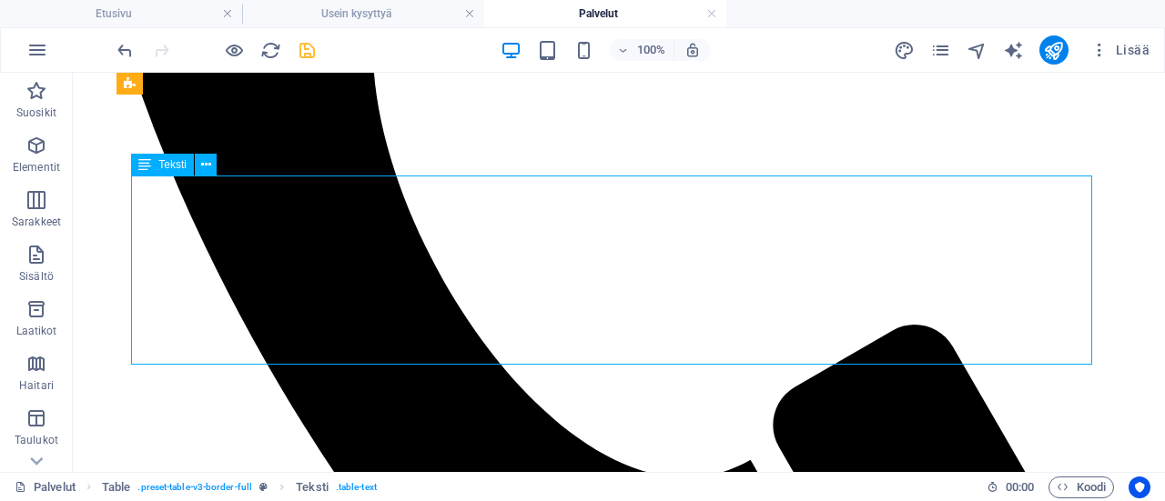
scroll to position [752, 0]
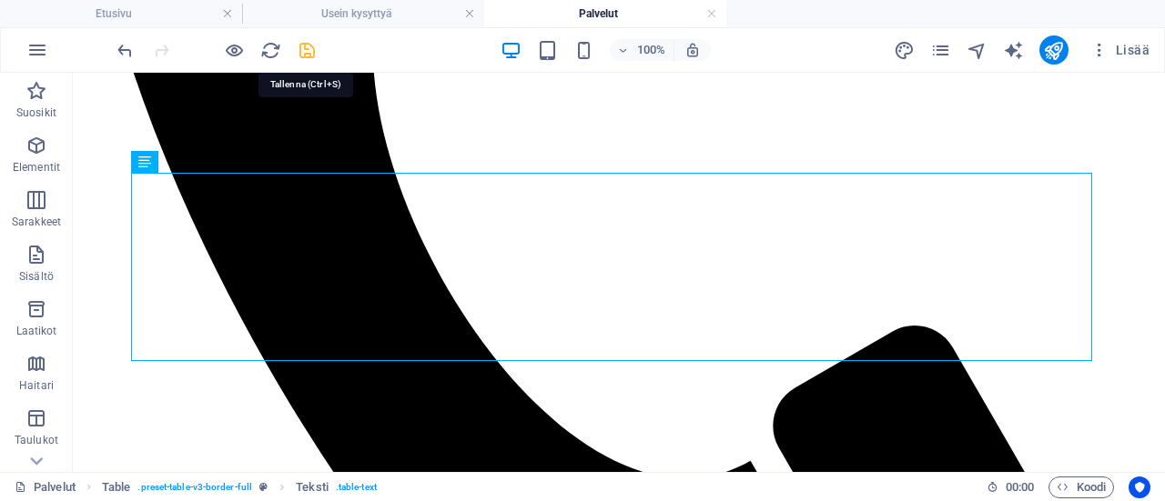
click at [310, 48] on icon "save" at bounding box center [307, 50] width 21 height 21
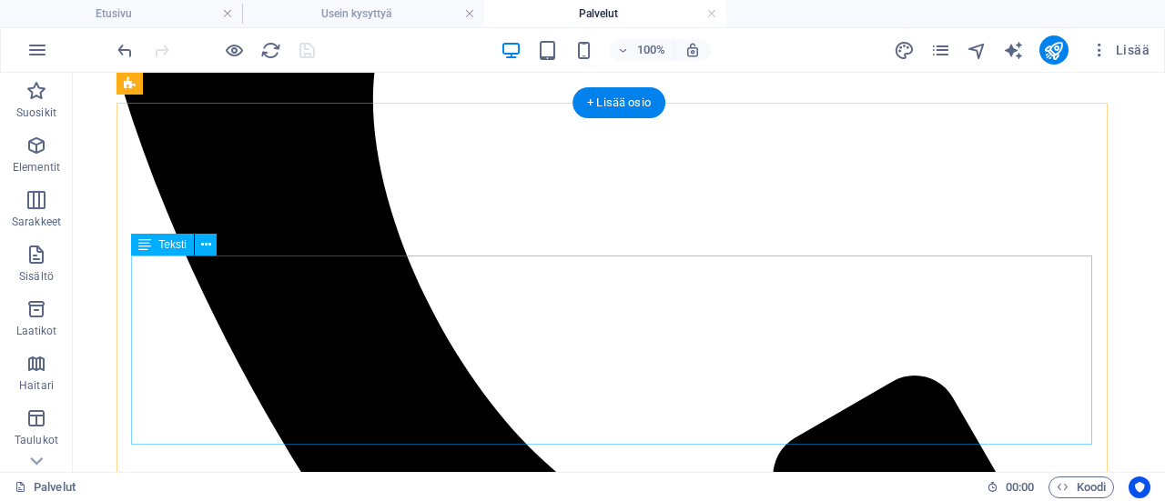
scroll to position [661, 0]
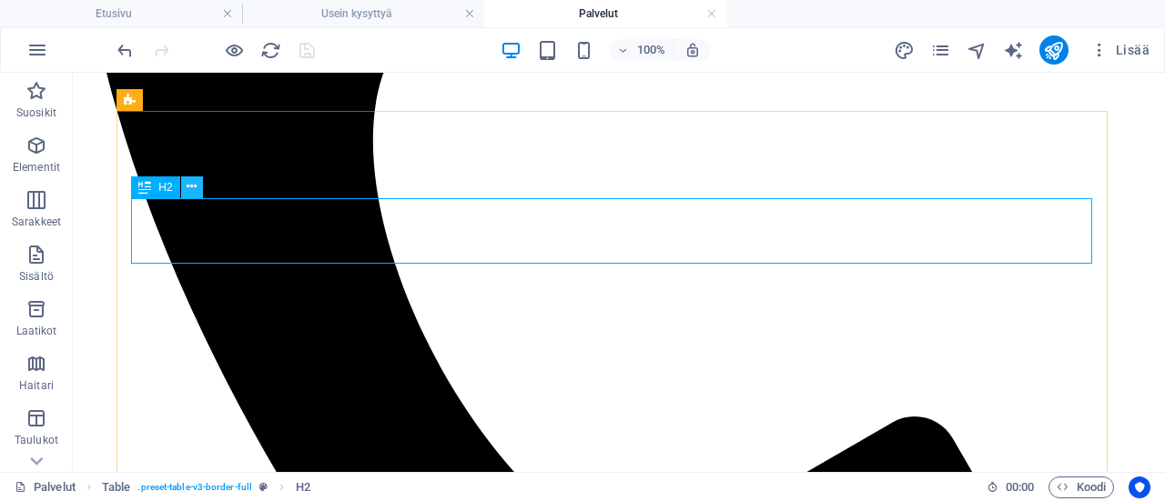
click at [191, 186] on icon at bounding box center [192, 186] width 10 height 19
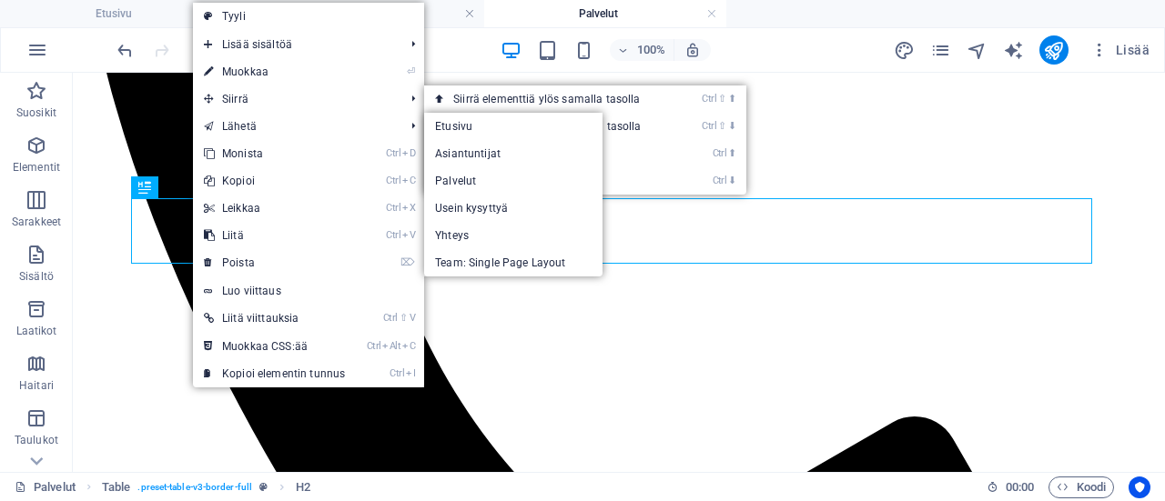
drag, startPoint x: 288, startPoint y: 70, endPoint x: 309, endPoint y: 72, distance: 21.0
click at [288, 70] on link "⏎ Muokkaa" at bounding box center [274, 71] width 163 height 27
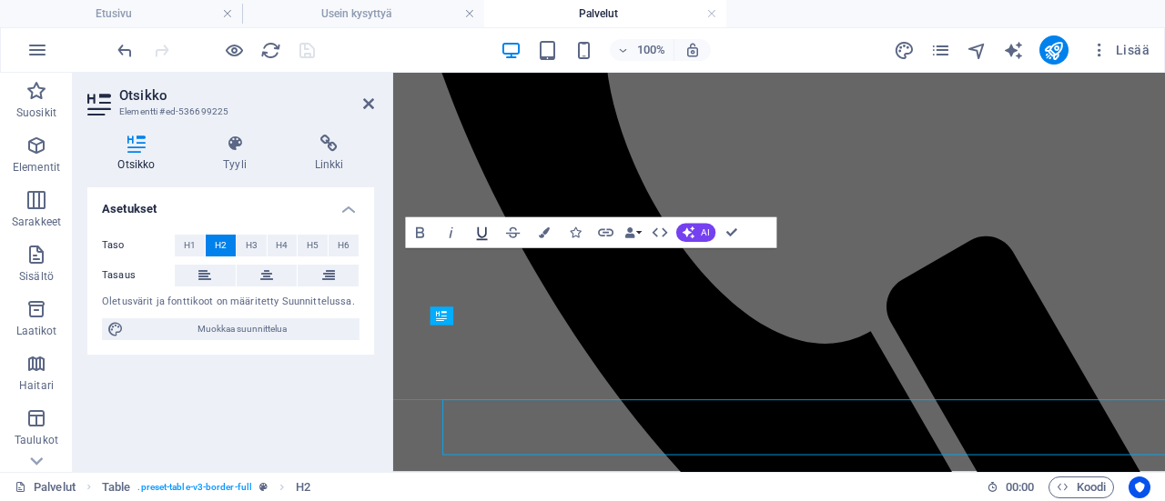
scroll to position [402, 0]
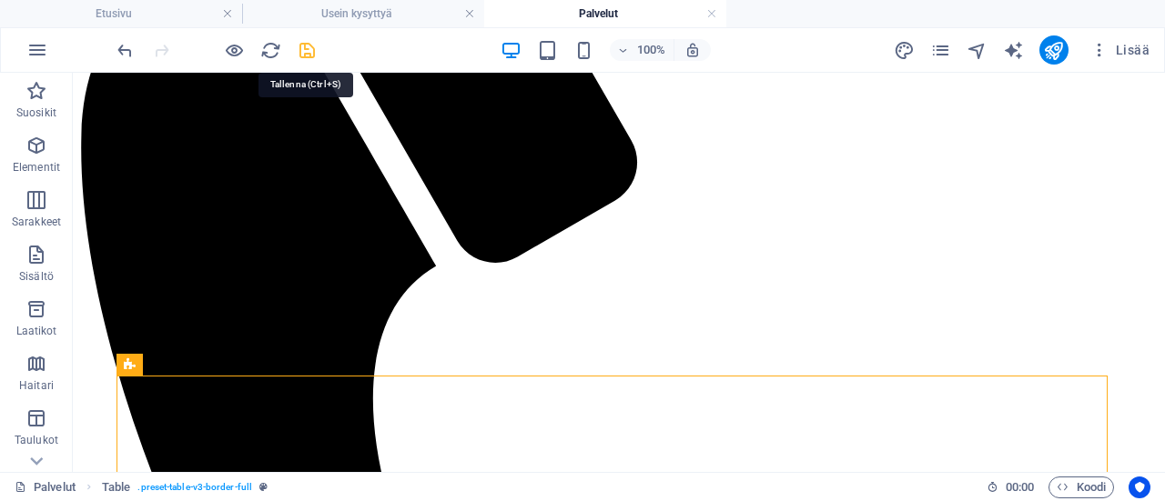
click at [307, 52] on icon "save" at bounding box center [307, 50] width 21 height 21
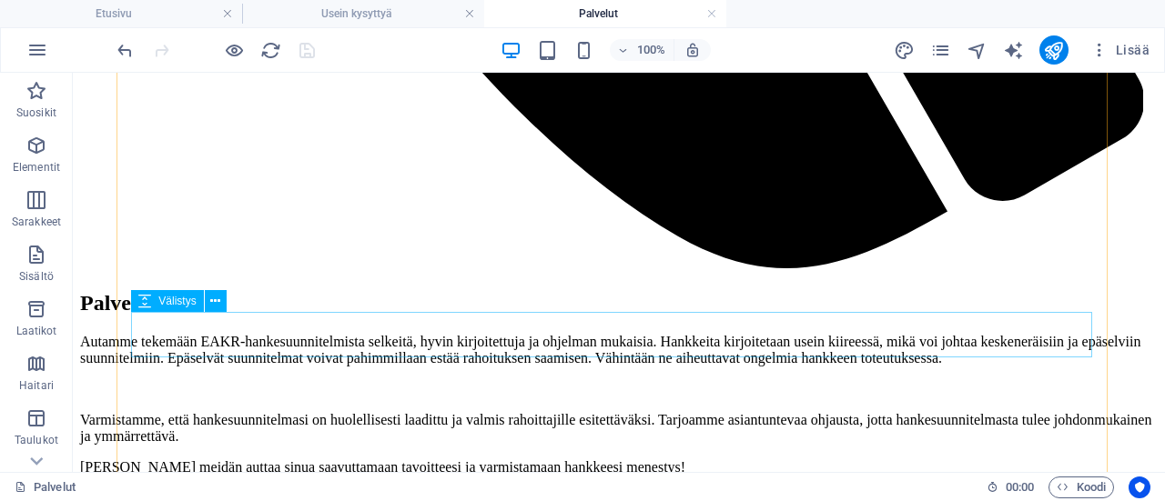
scroll to position [1433, 0]
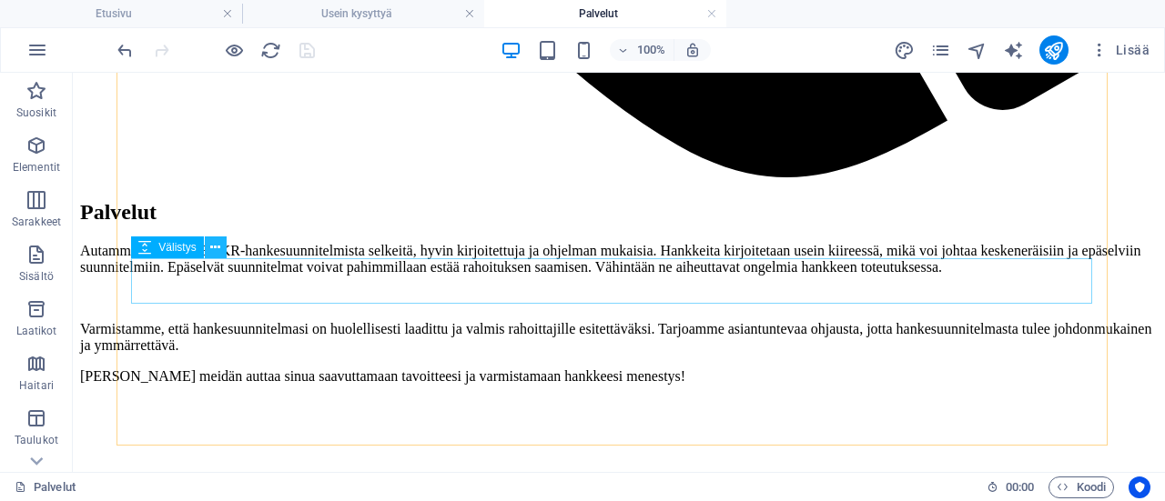
click at [217, 253] on icon at bounding box center [215, 247] width 10 height 19
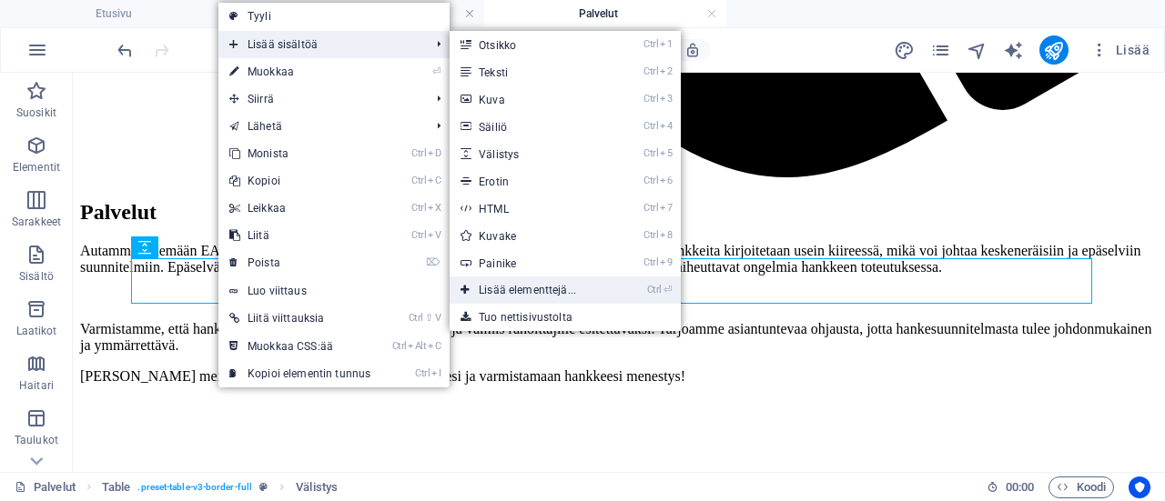
click at [495, 292] on link "Ctrl ⏎ Lisää elementtejä..." at bounding box center [531, 290] width 163 height 27
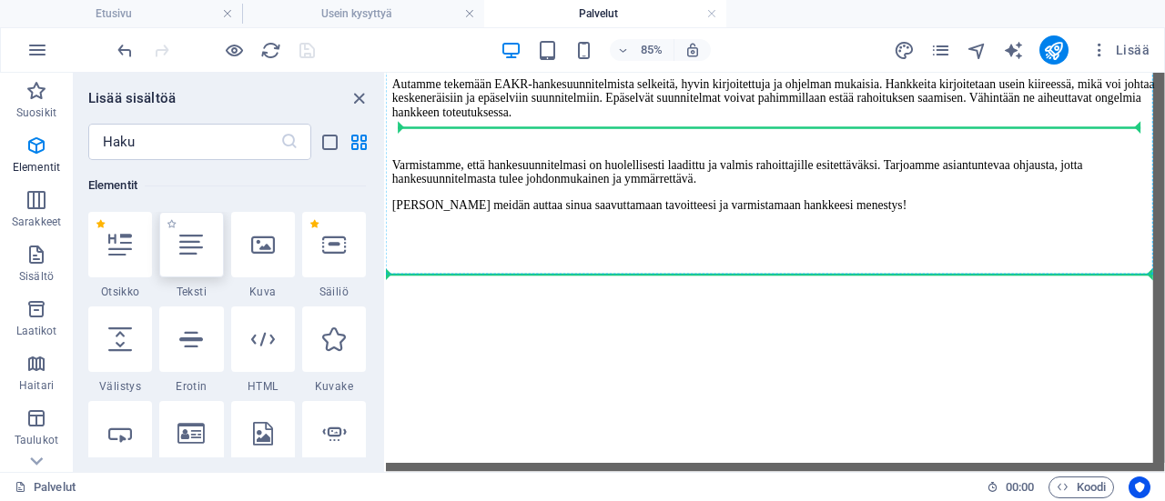
scroll to position [1362, 0]
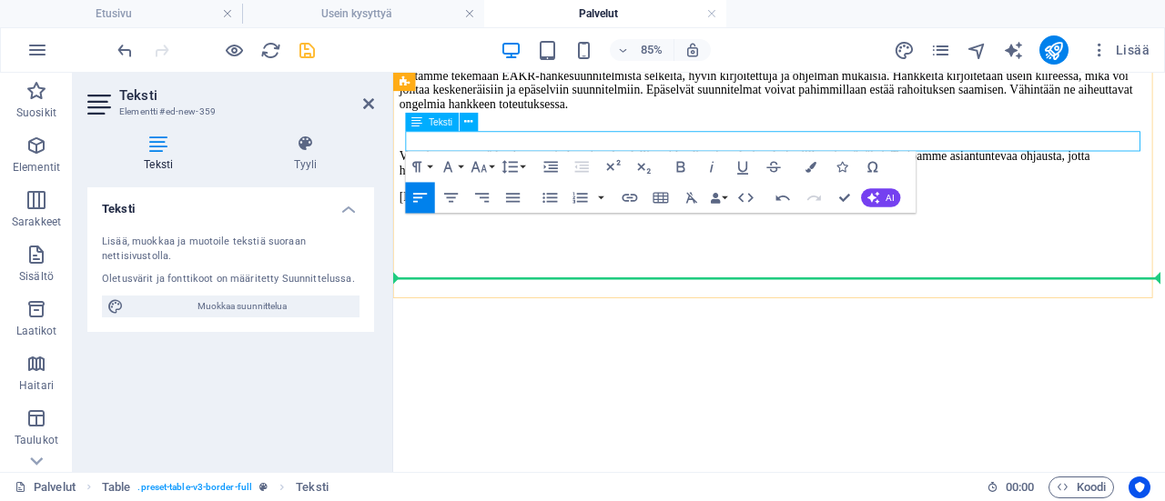
drag, startPoint x: 905, startPoint y: 157, endPoint x: 412, endPoint y: 150, distance: 493.3
drag, startPoint x: 881, startPoint y: 153, endPoint x: 386, endPoint y: 146, distance: 495.1
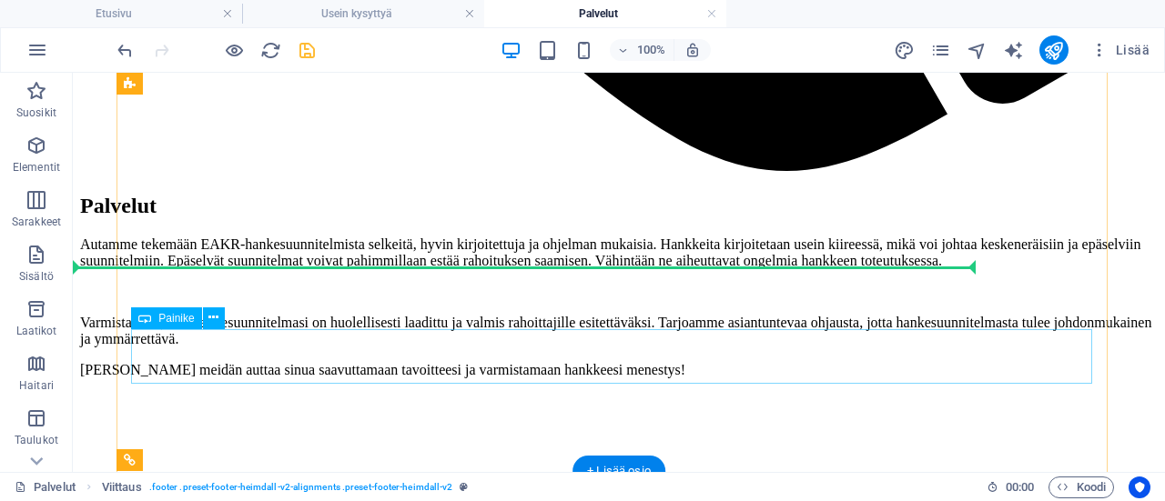
scroll to position [1409, 0]
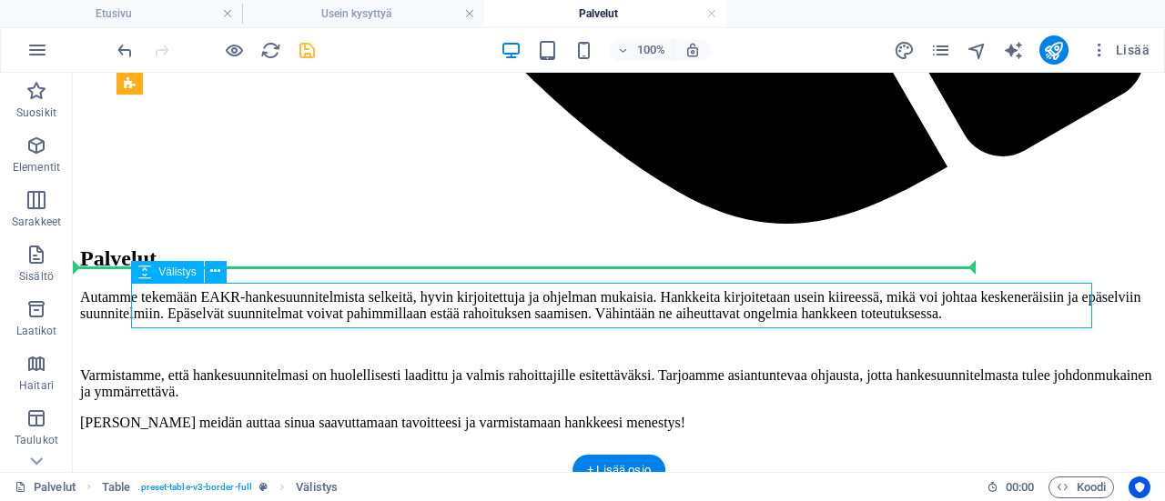
select select "px"
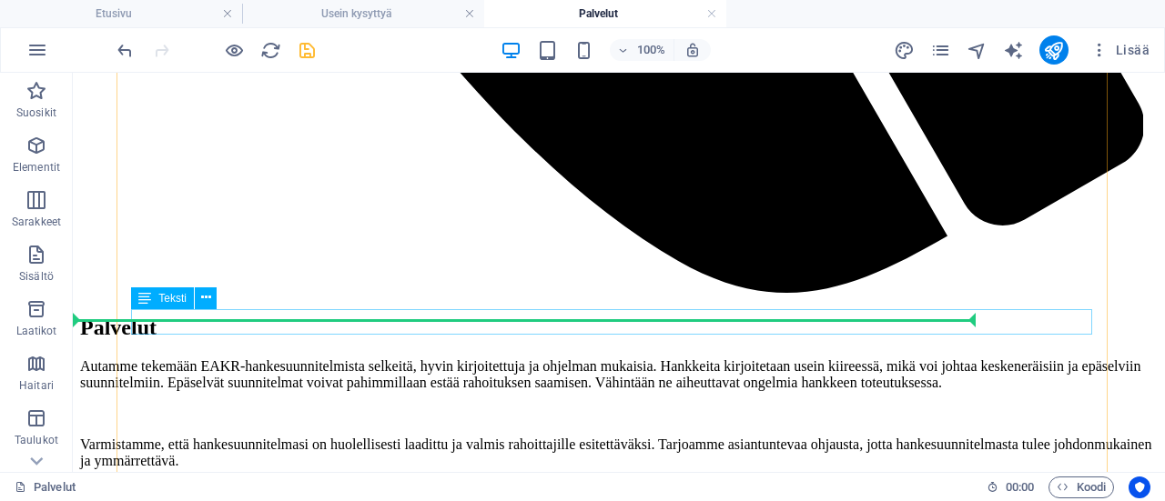
scroll to position [1409, 0]
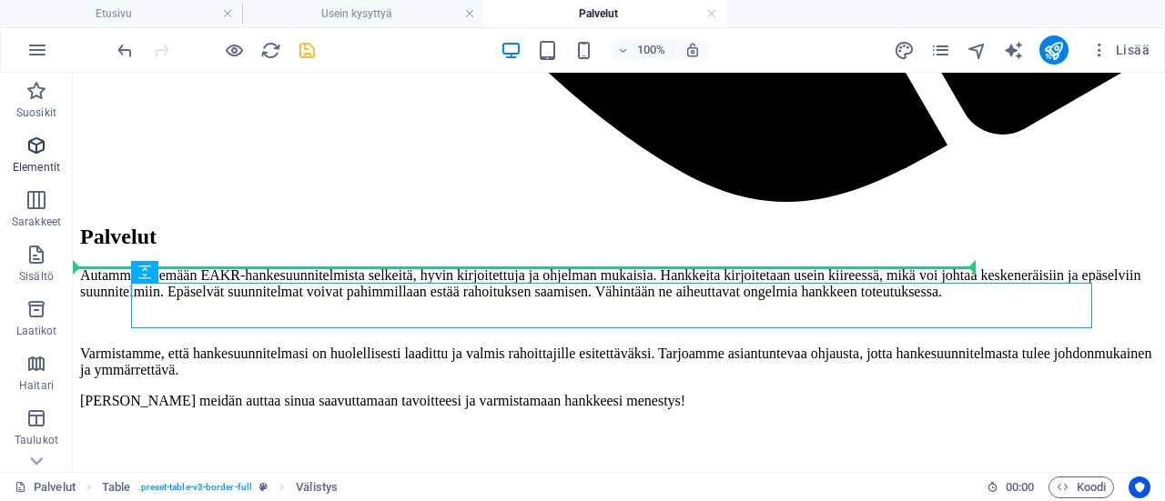
click at [34, 160] on p "Elementit" at bounding box center [36, 167] width 47 height 15
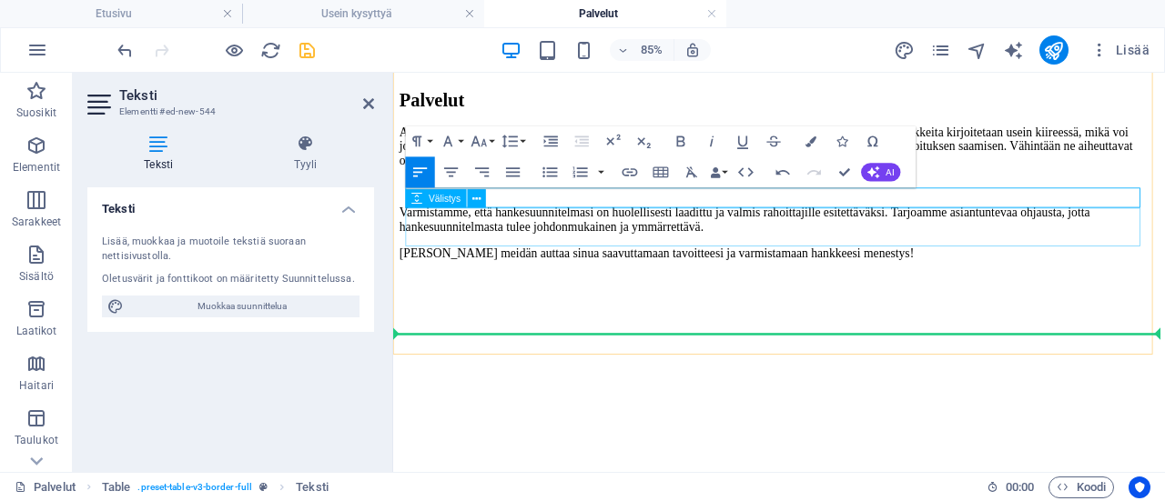
scroll to position [1658, 2]
drag, startPoint x: 673, startPoint y: 220, endPoint x: 792, endPoint y: 217, distance: 118.4
drag, startPoint x: 302, startPoint y: 49, endPoint x: 1164, endPoint y: 497, distance: 971.2
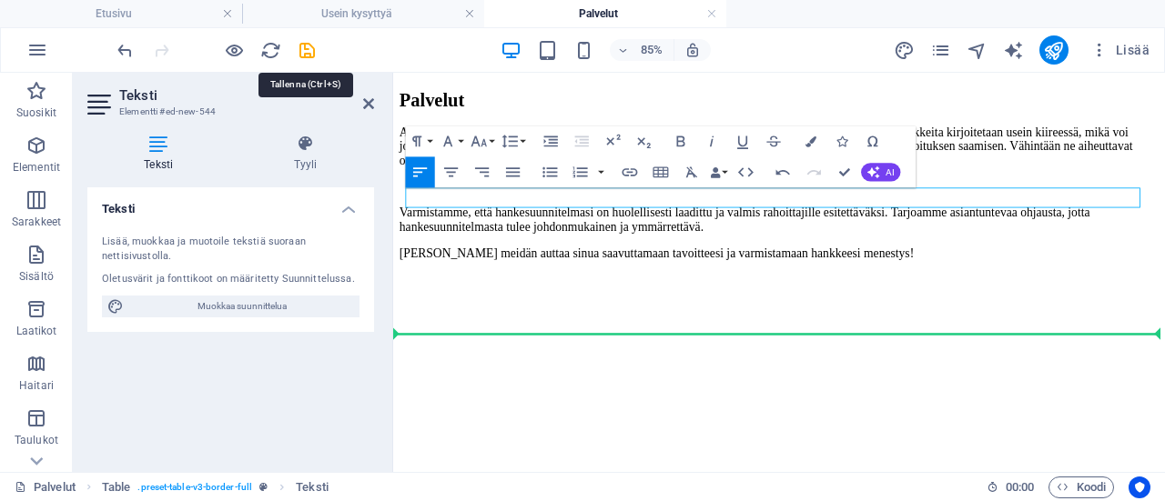
click at [302, 50] on icon "save" at bounding box center [307, 50] width 21 height 21
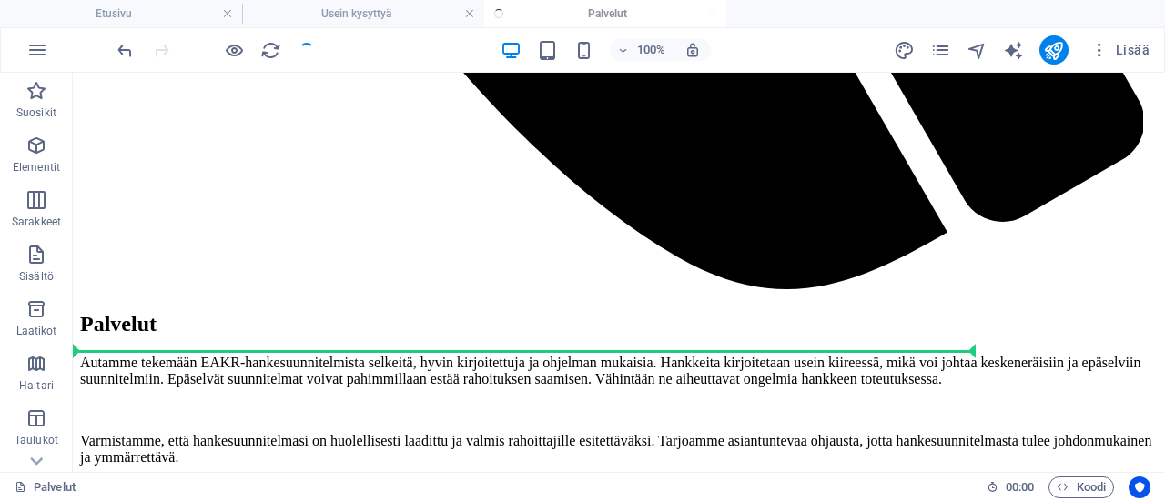
scroll to position [1320, 0]
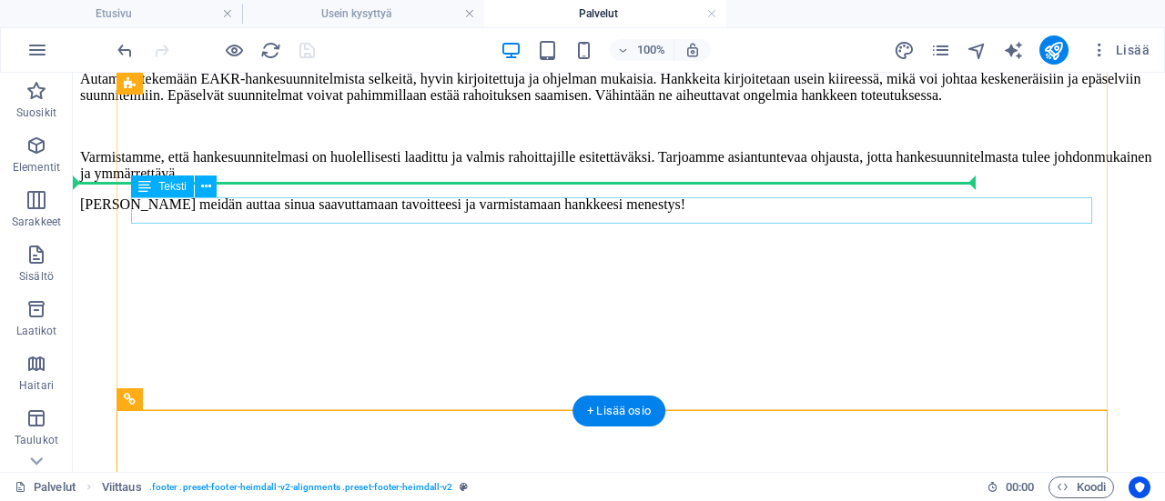
scroll to position [1458, 0]
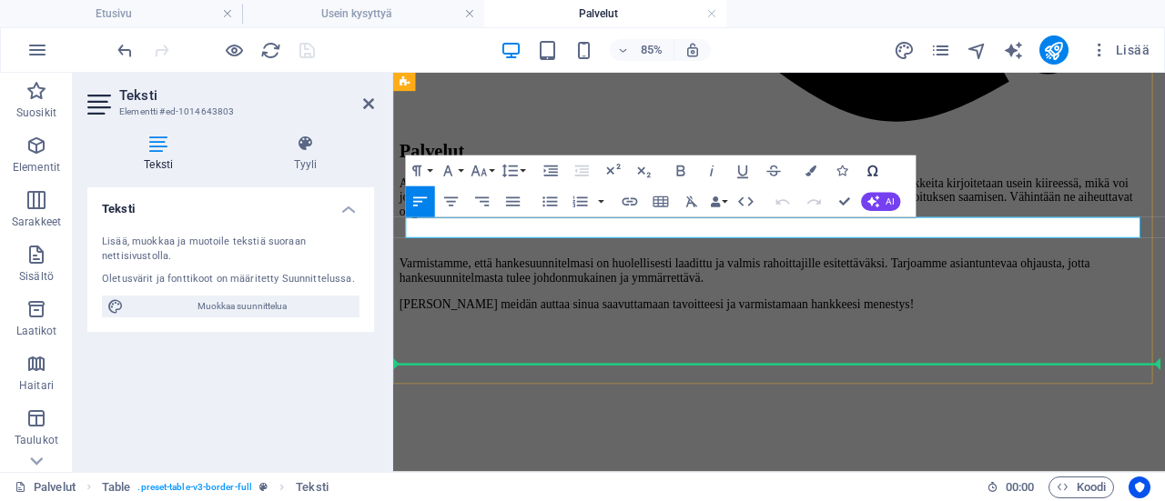
scroll to position [1212, 0]
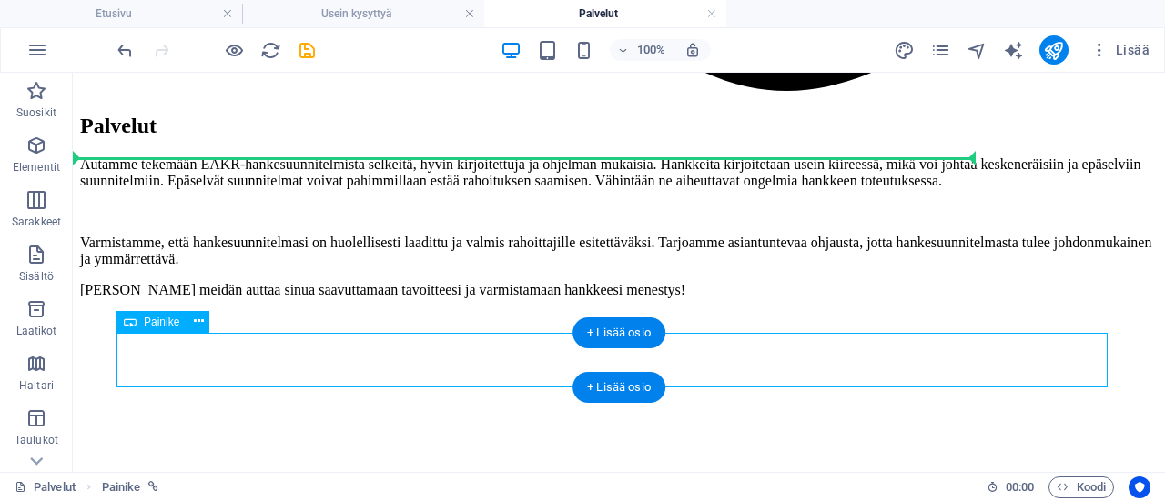
scroll to position [1518, 0]
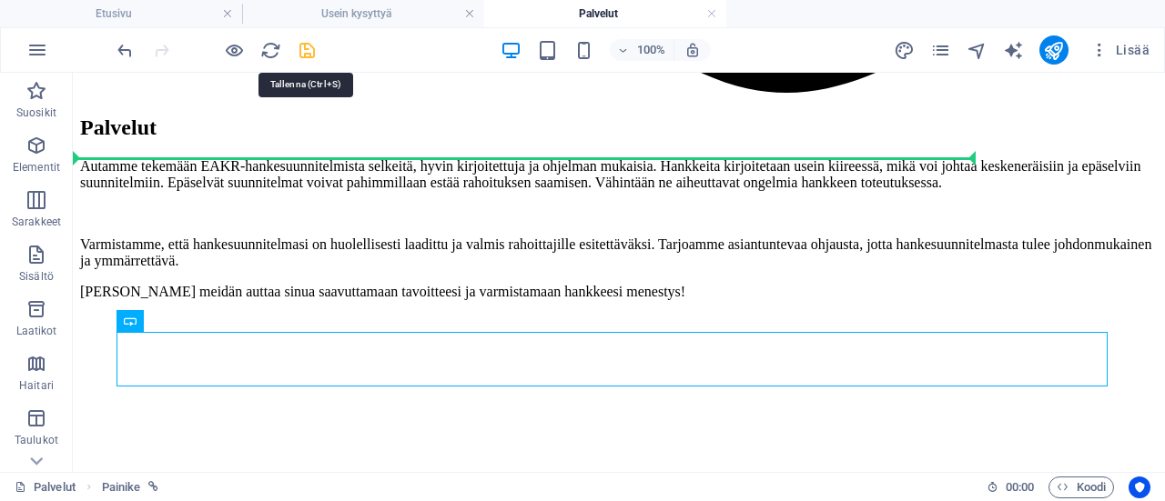
click at [300, 45] on icon "save" at bounding box center [307, 50] width 21 height 21
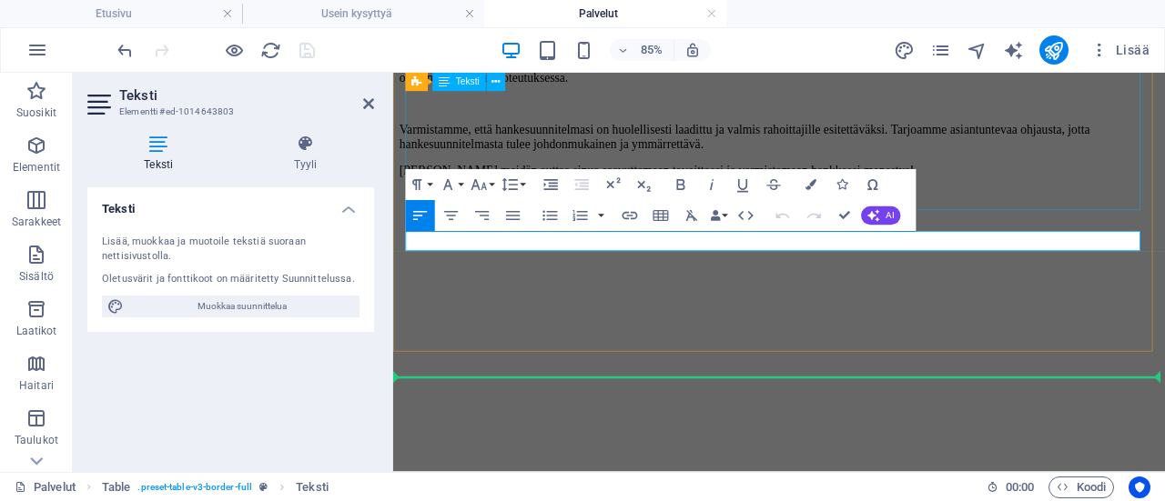
scroll to position [1212, 0]
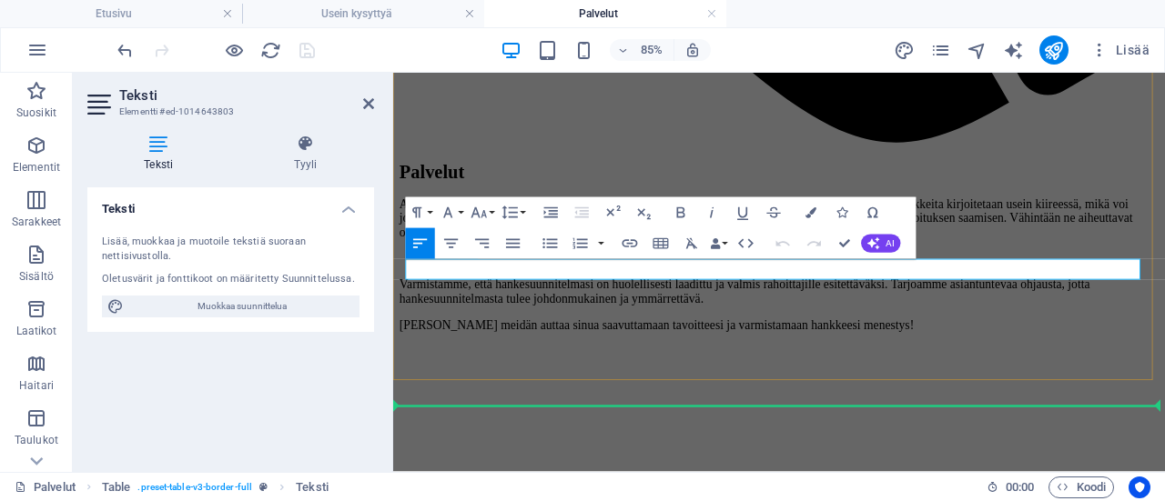
drag, startPoint x: 1254, startPoint y: 300, endPoint x: 1118, endPoint y: 310, distance: 136.9
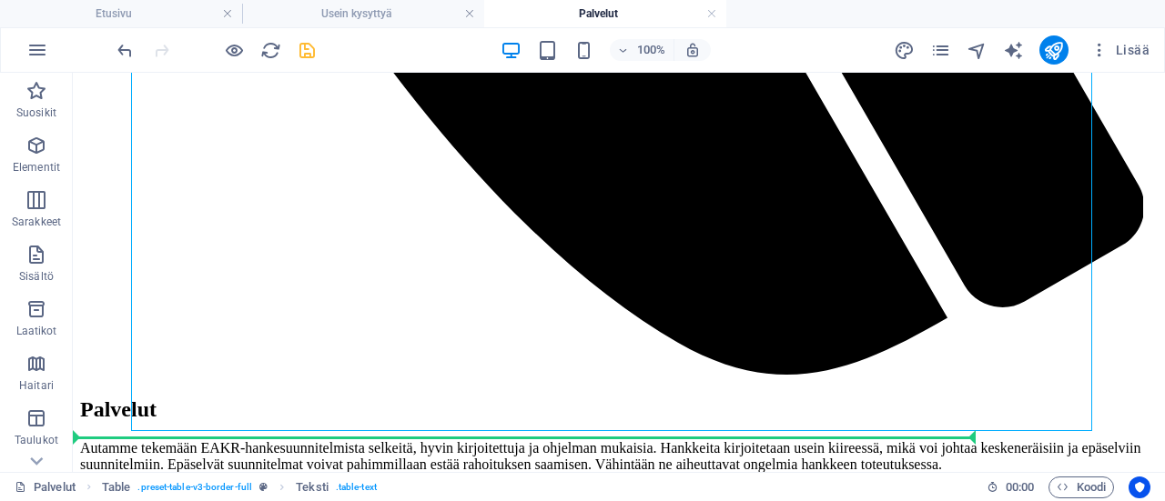
scroll to position [1234, 0]
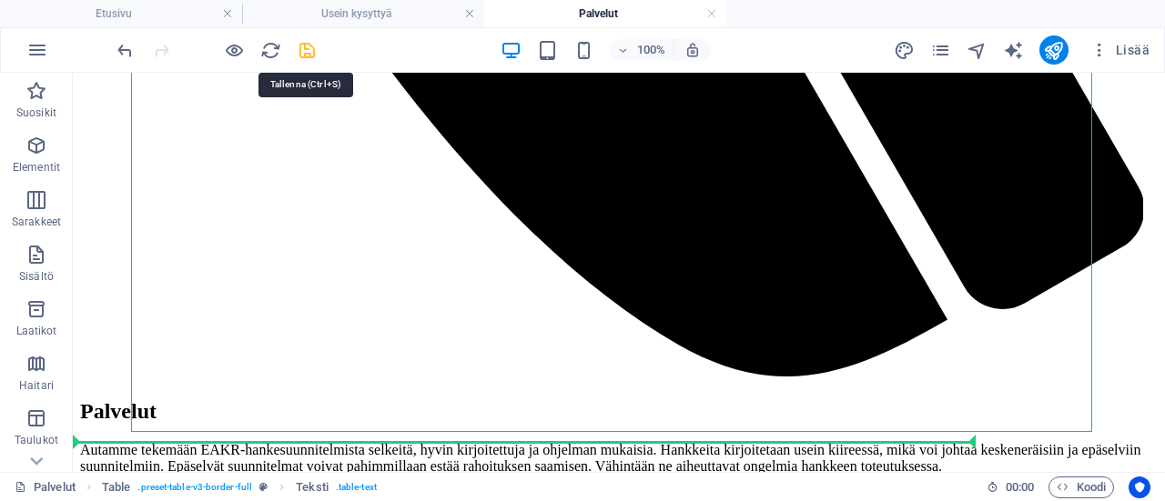
drag, startPoint x: 300, startPoint y: 48, endPoint x: 776, endPoint y: 150, distance: 486.7
click at [300, 48] on icon "save" at bounding box center [307, 50] width 21 height 21
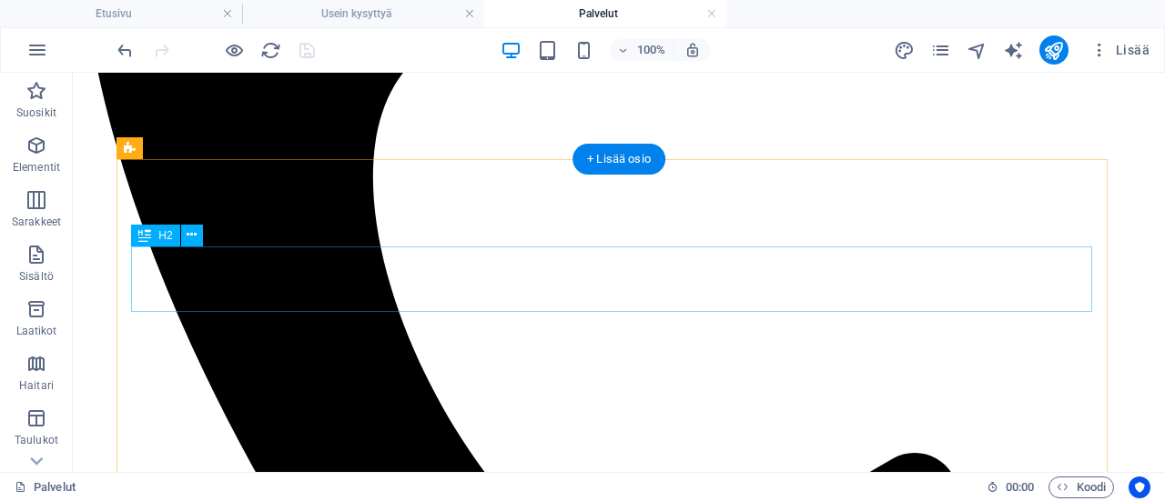
scroll to position [597, 0]
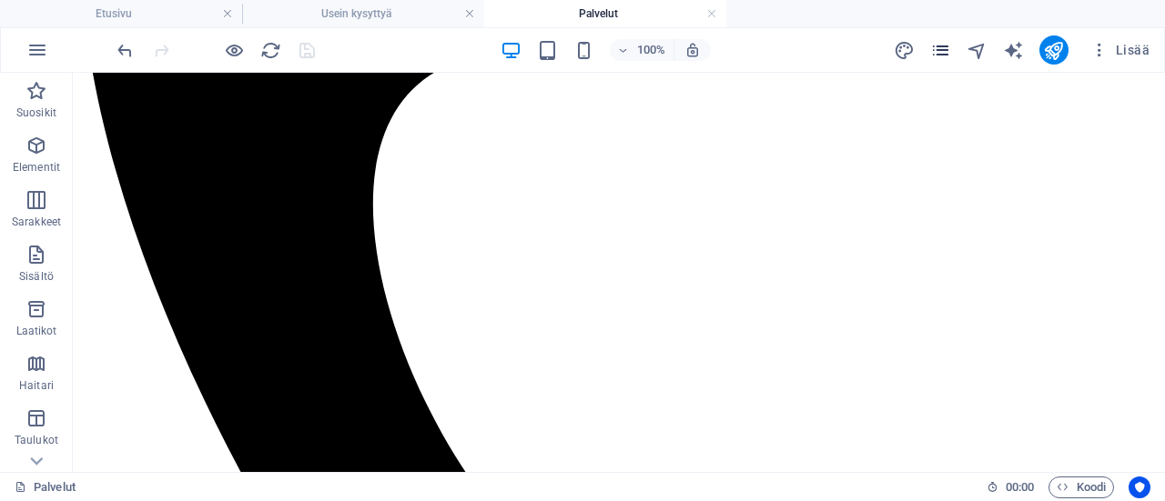
click at [950, 46] on icon "pages" at bounding box center [940, 50] width 21 height 21
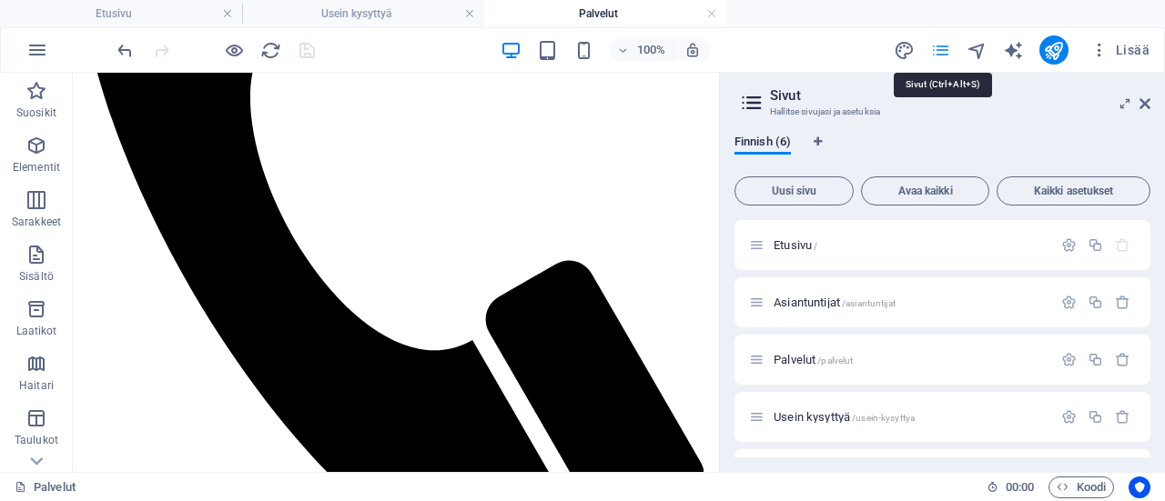
scroll to position [574, 0]
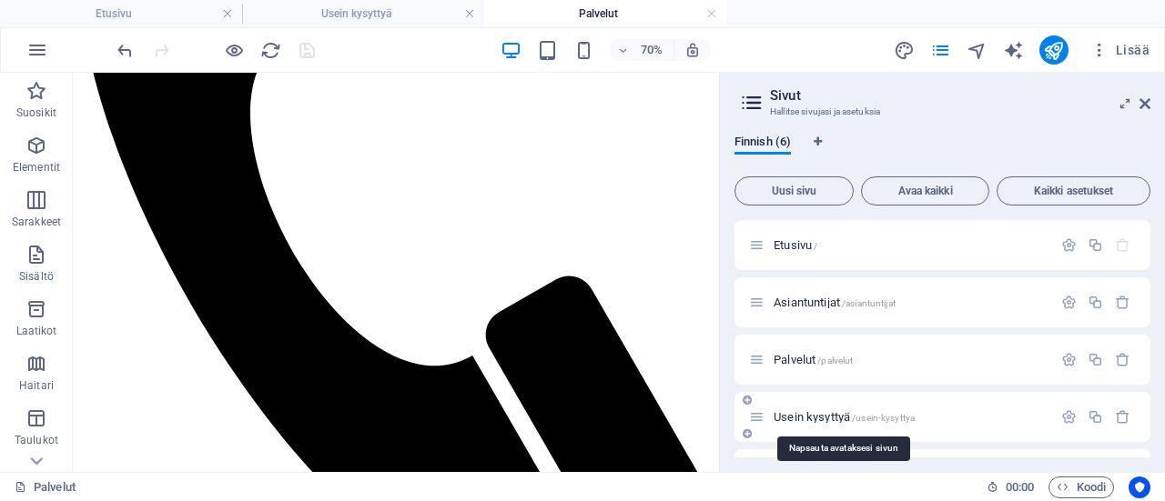
click at [846, 418] on span "Usein kysyttyä /usein-kysyttya" at bounding box center [844, 417] width 141 height 14
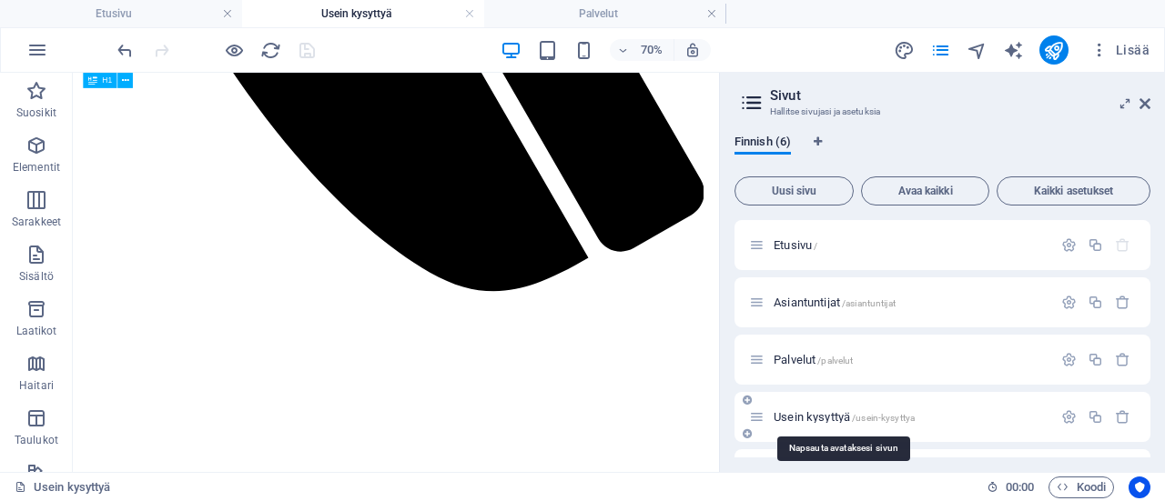
scroll to position [0, 0]
click at [1141, 101] on icon at bounding box center [1144, 103] width 11 height 15
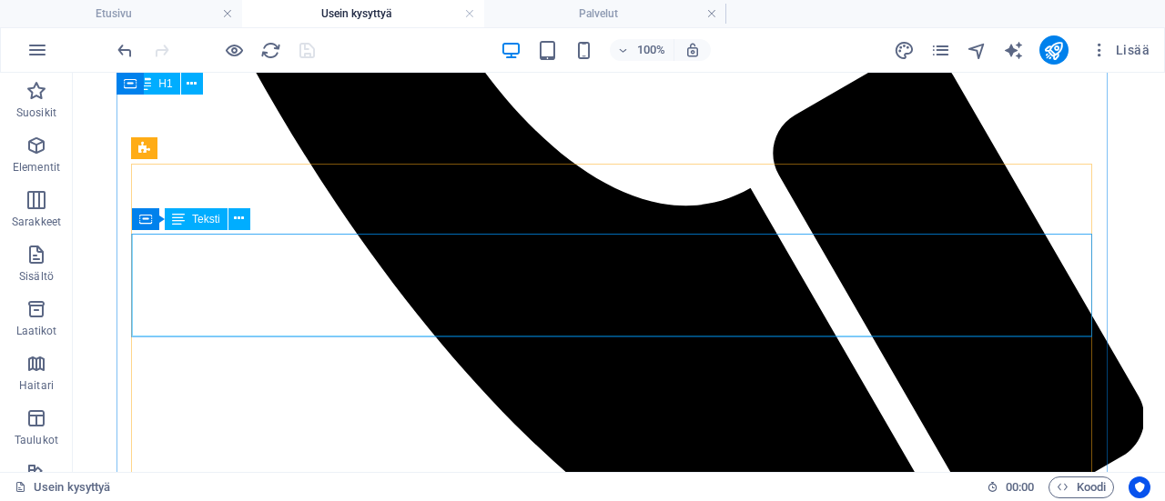
scroll to position [1023, 0]
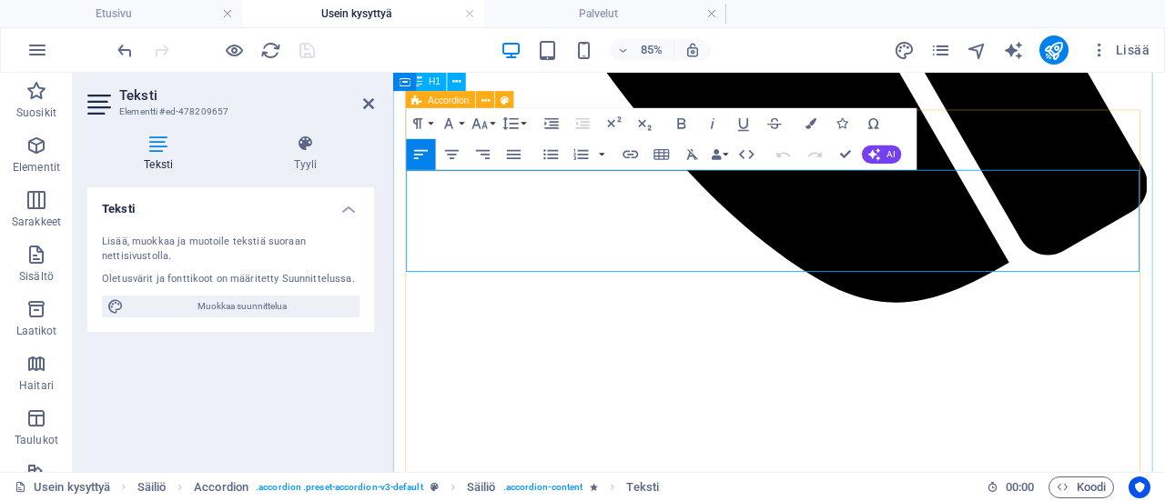
scroll to position [1001, 0]
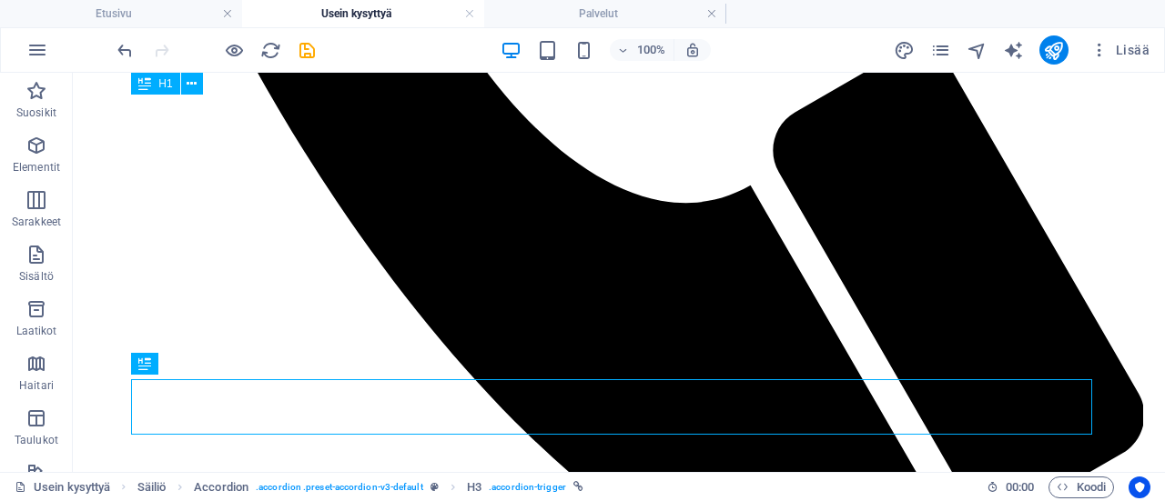
scroll to position [1023, 0]
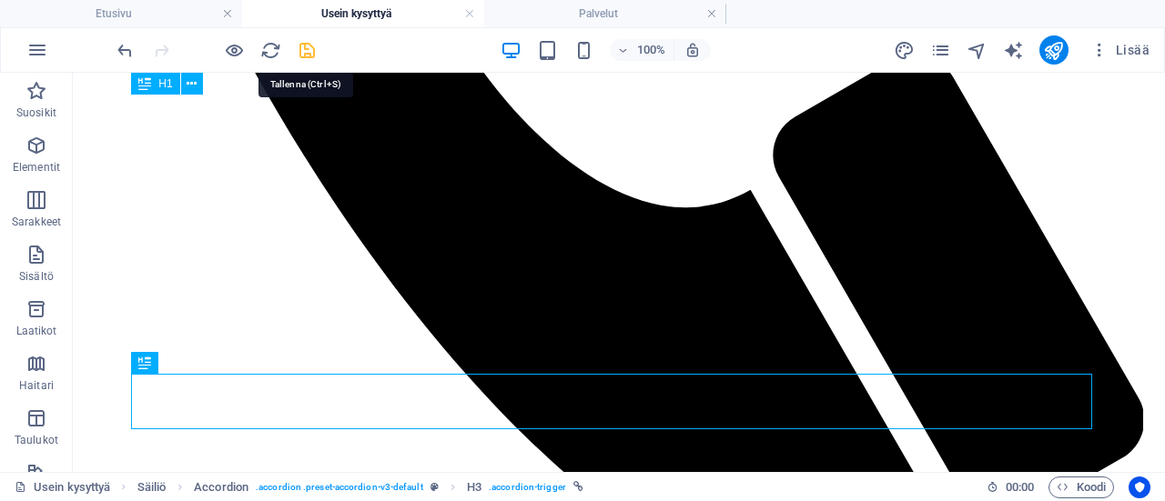
click at [308, 42] on icon "save" at bounding box center [307, 50] width 21 height 21
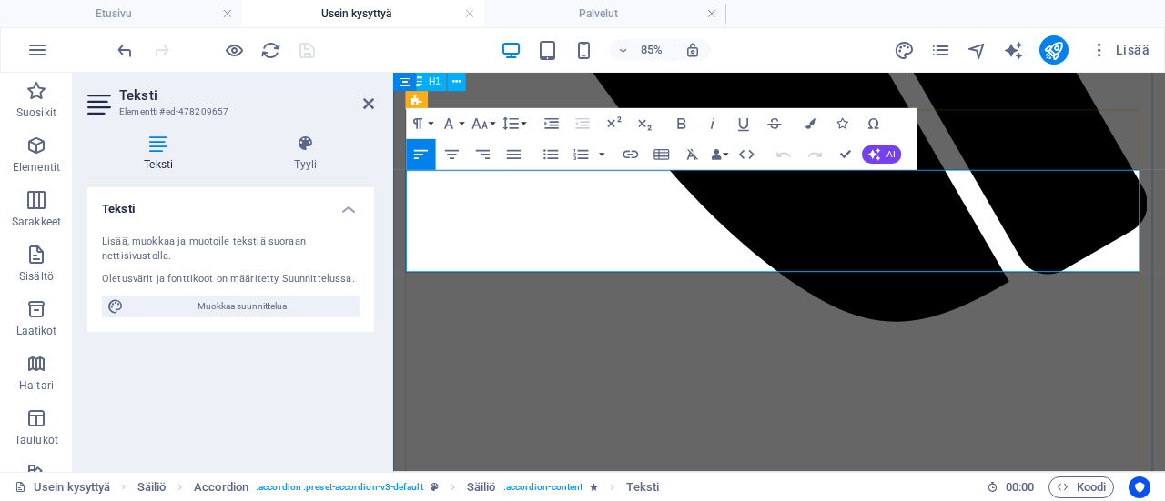
drag, startPoint x: 584, startPoint y: 266, endPoint x: 561, endPoint y: 269, distance: 23.0
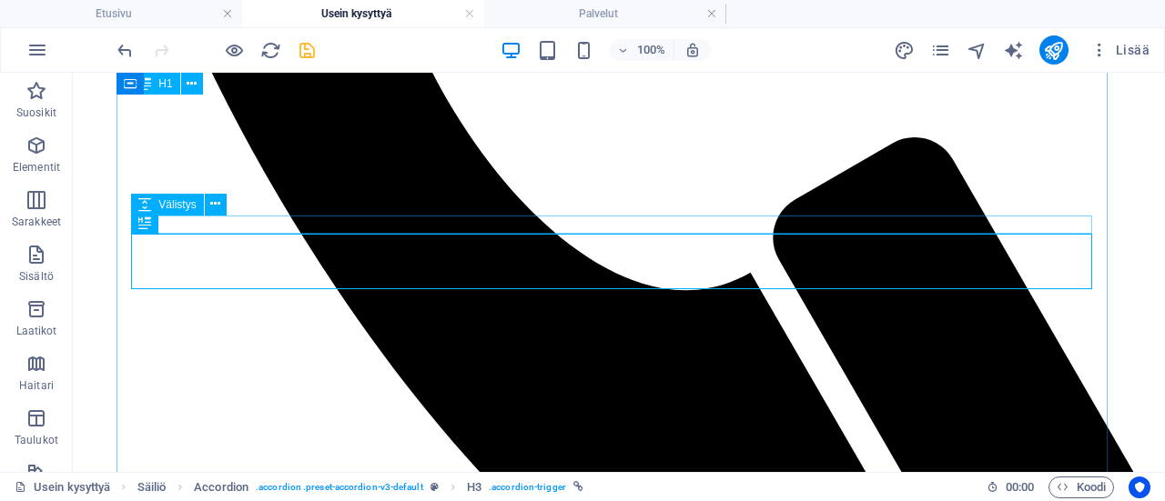
scroll to position [932, 0]
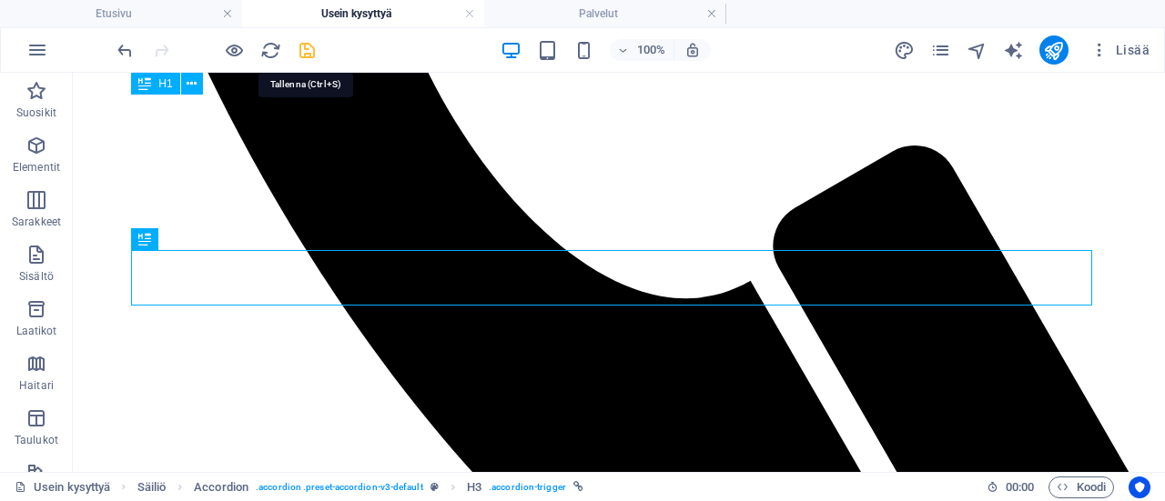
click at [309, 50] on icon "save" at bounding box center [307, 50] width 21 height 21
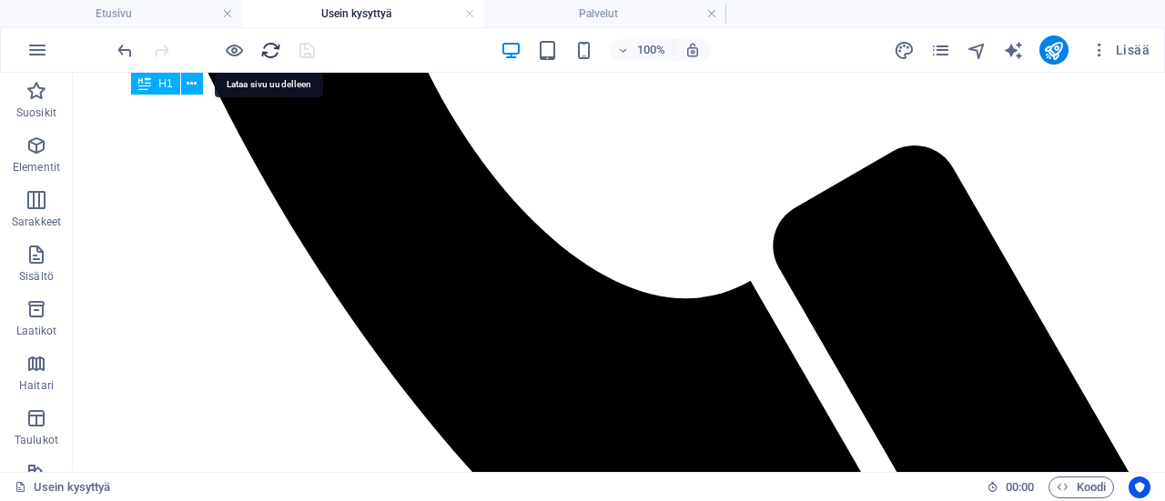
click at [268, 50] on icon "reload" at bounding box center [270, 50] width 21 height 21
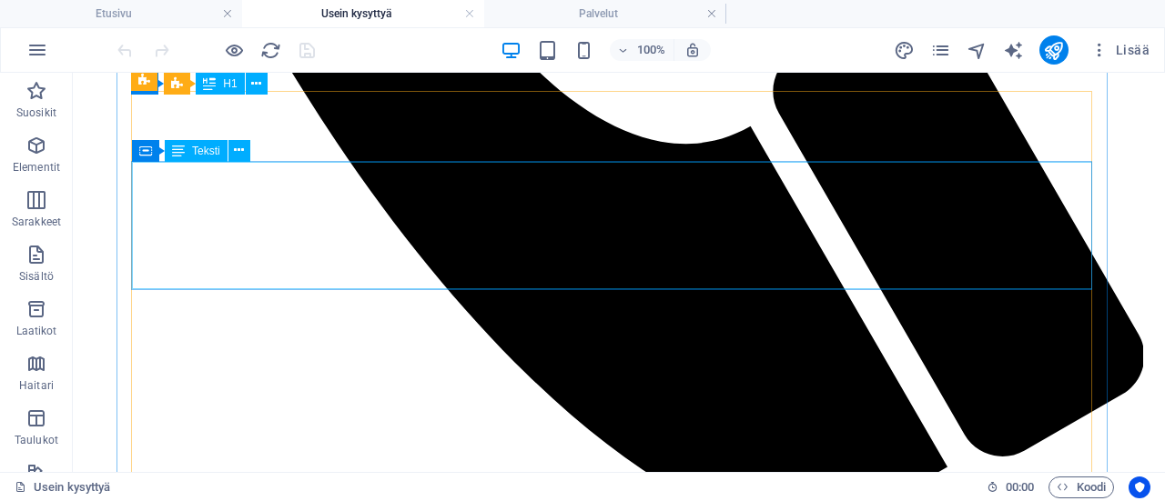
scroll to position [1092, 0]
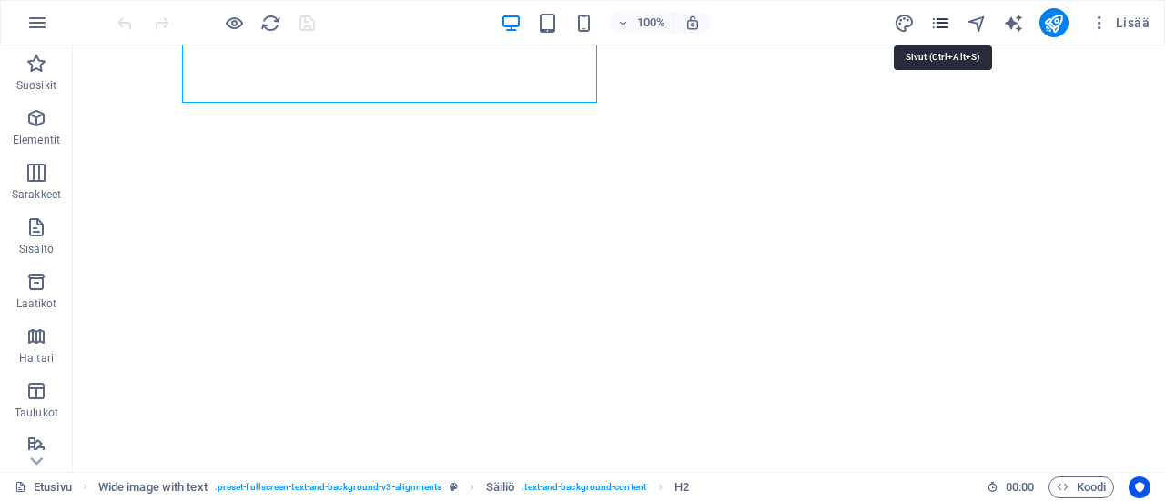
click at [941, 23] on icon "pages" at bounding box center [940, 23] width 21 height 21
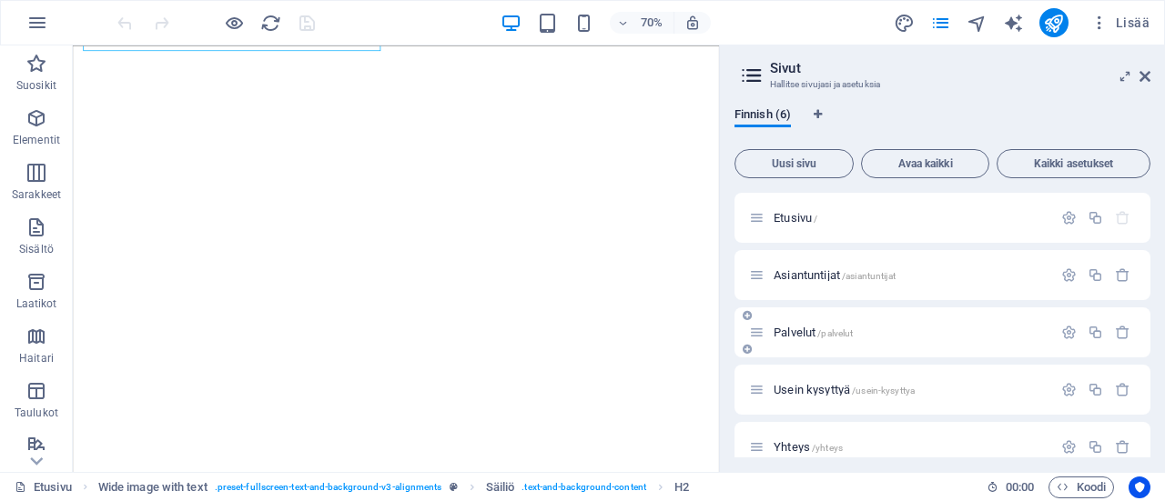
click at [789, 323] on div "Palvelut /palvelut" at bounding box center [900, 332] width 303 height 21
click at [792, 329] on span "Palvelut /palvelut" at bounding box center [813, 333] width 79 height 14
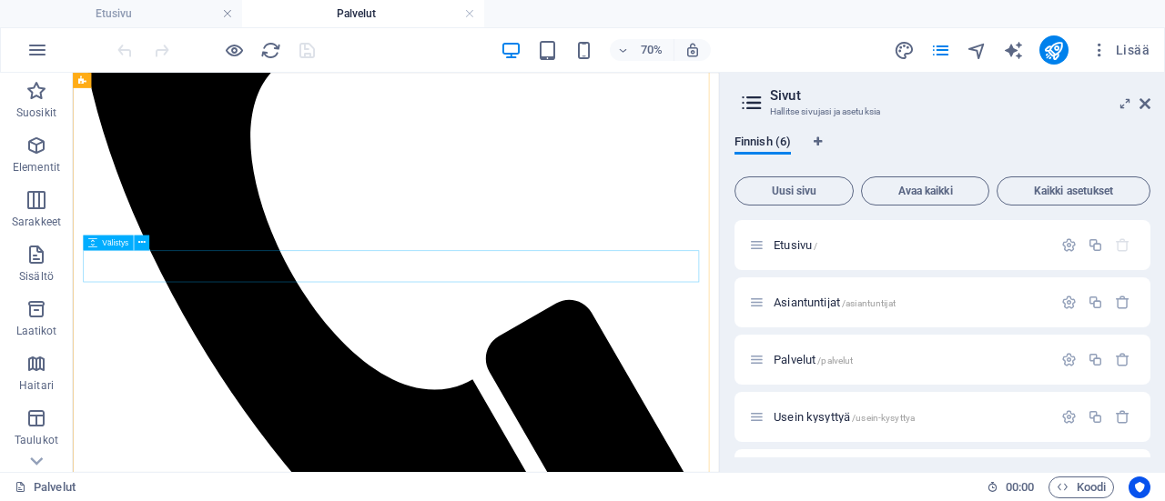
scroll to position [455, 0]
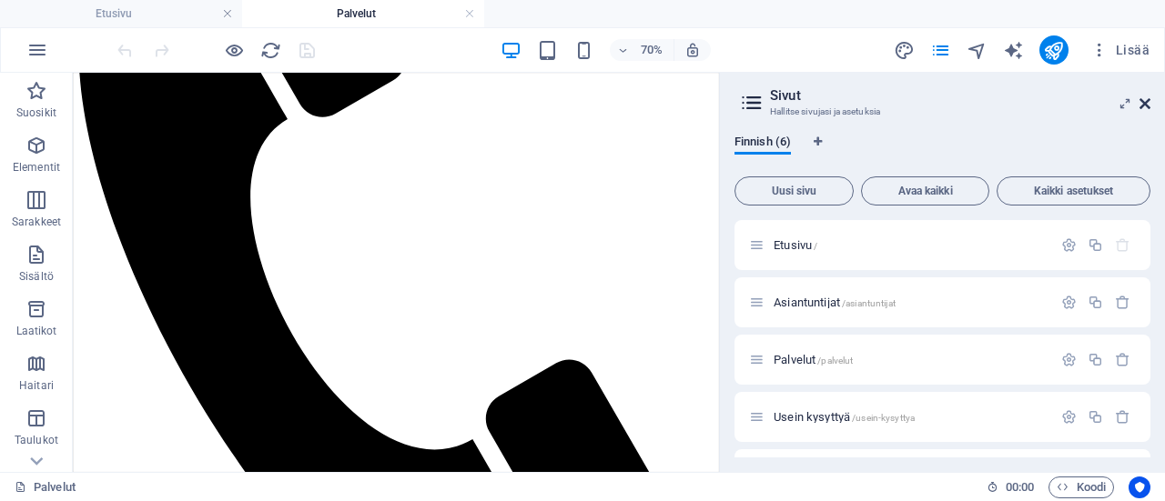
click at [1149, 104] on icon at bounding box center [1144, 103] width 11 height 15
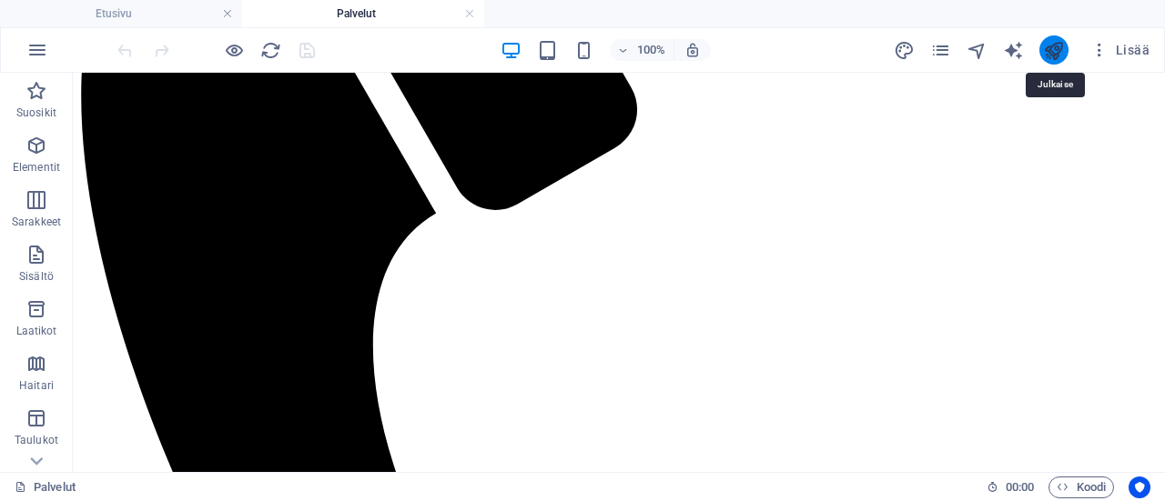
click at [1049, 50] on icon "publish" at bounding box center [1053, 50] width 21 height 21
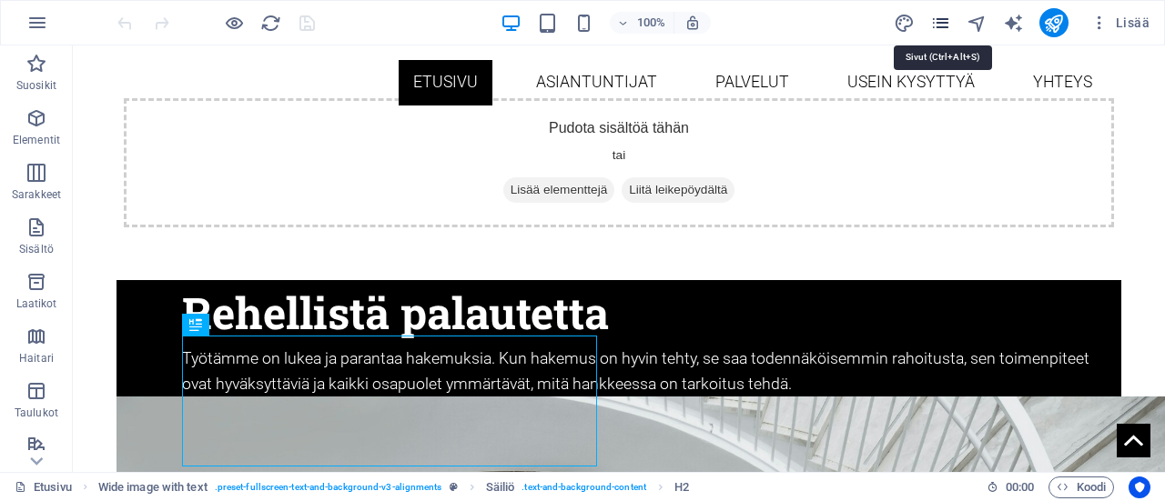
click at [941, 19] on icon "pages" at bounding box center [940, 23] width 21 height 21
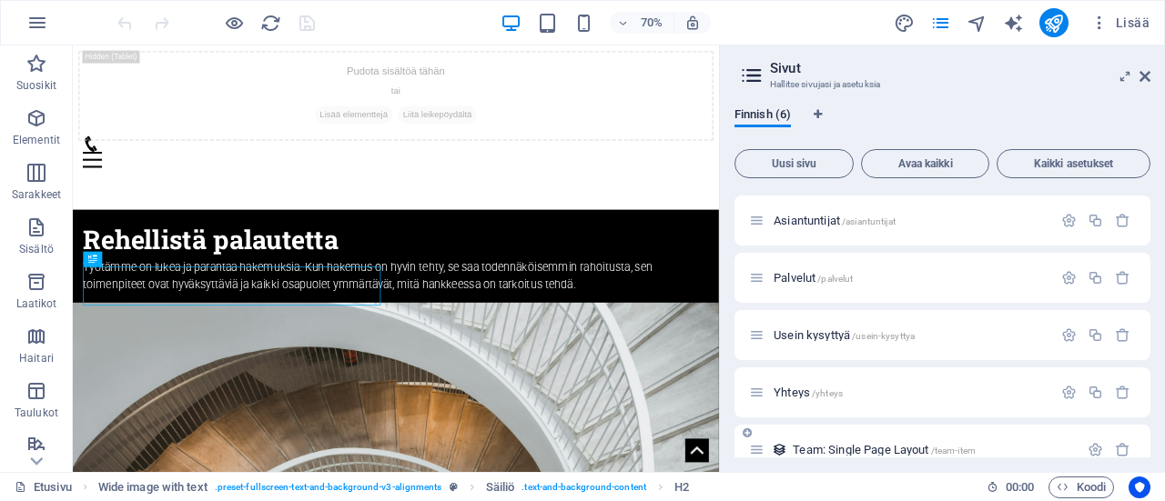
scroll to position [78, 0]
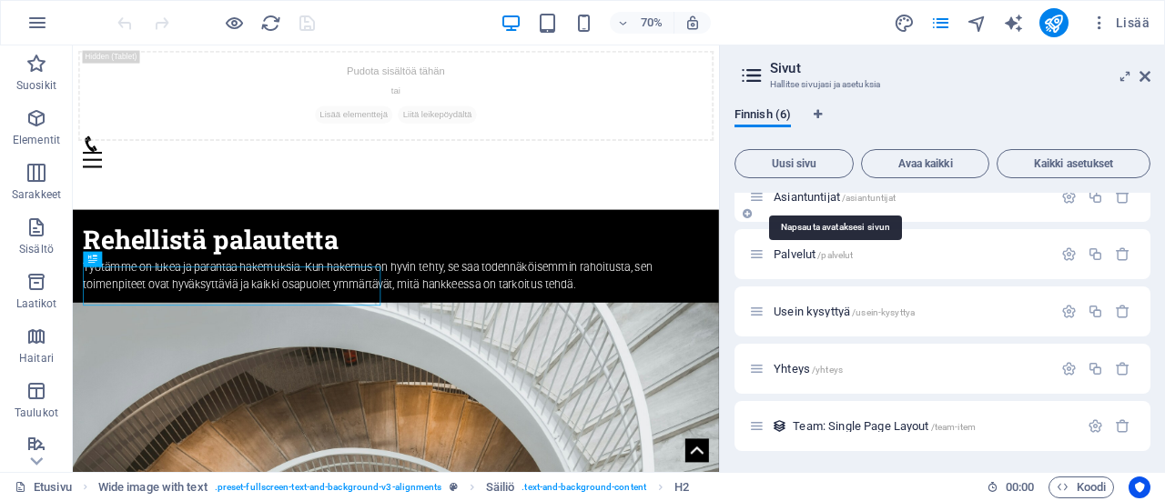
click at [796, 199] on span "Asiantuntijat /asiantuntijat" at bounding box center [835, 197] width 122 height 14
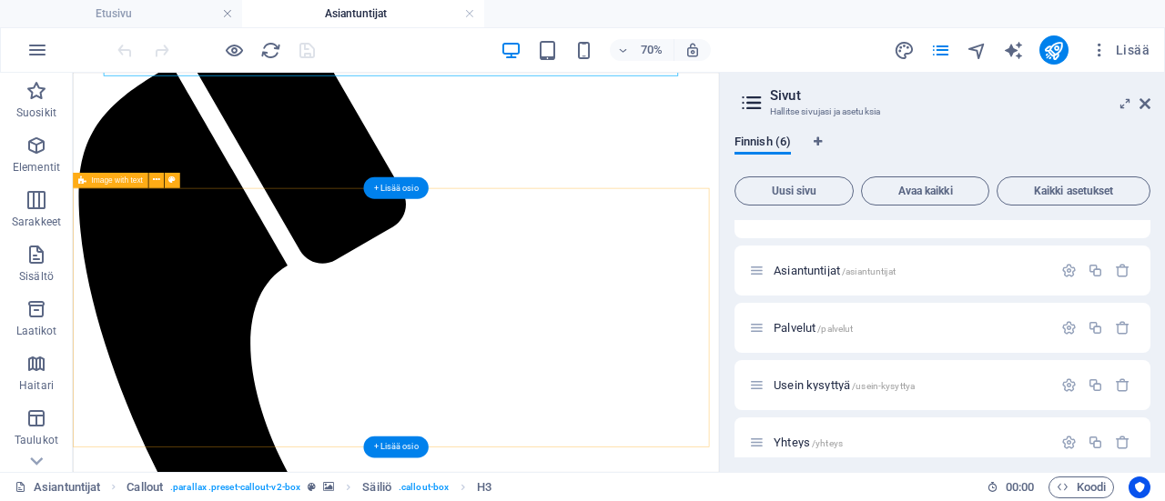
scroll to position [273, 0]
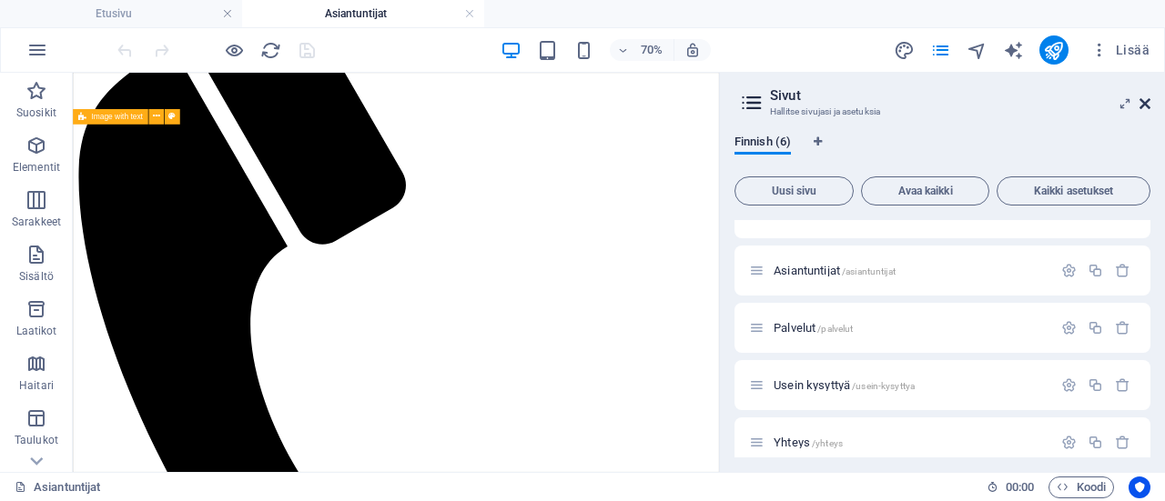
click at [1143, 104] on icon at bounding box center [1144, 103] width 11 height 15
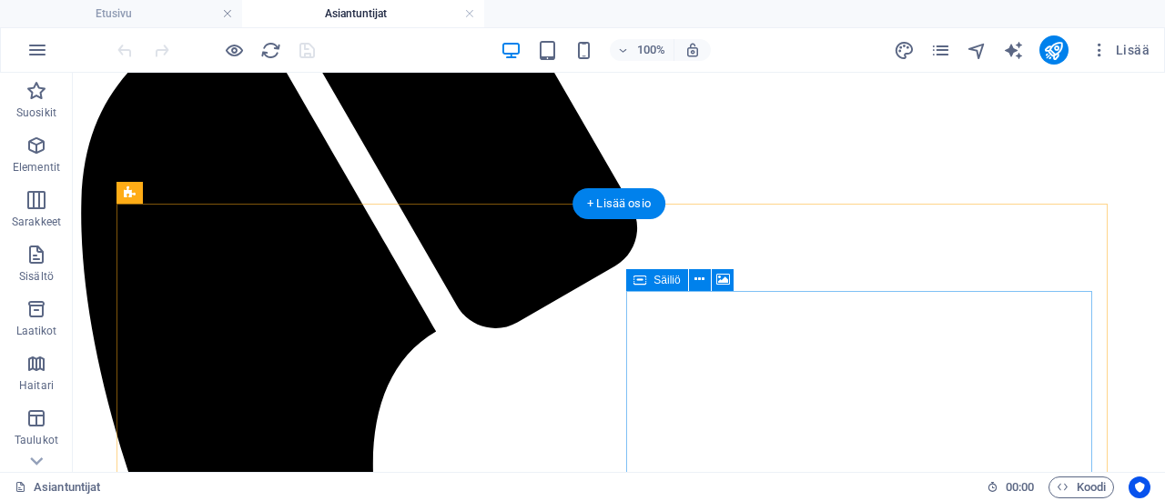
scroll to position [364, 0]
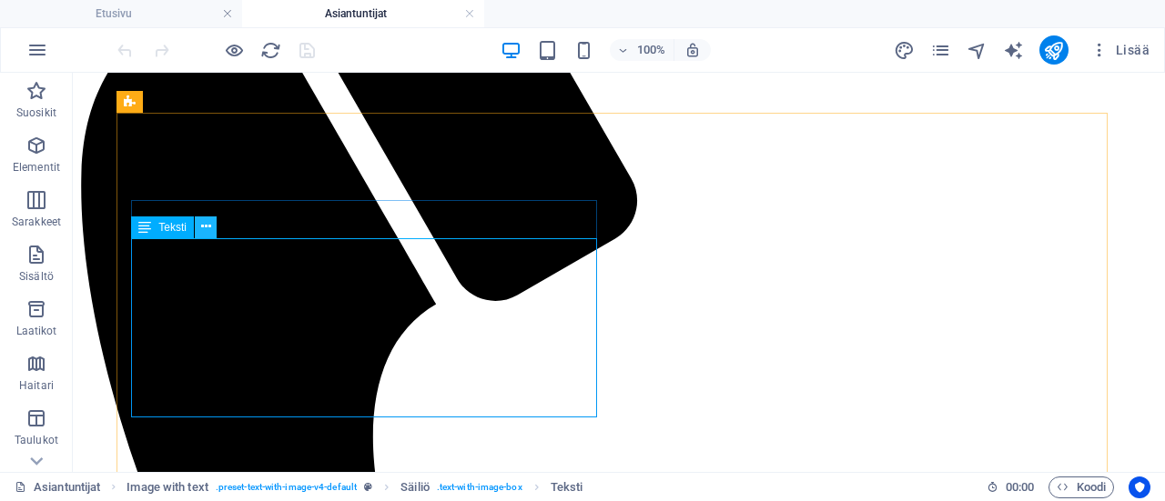
click at [199, 227] on button at bounding box center [206, 228] width 22 height 22
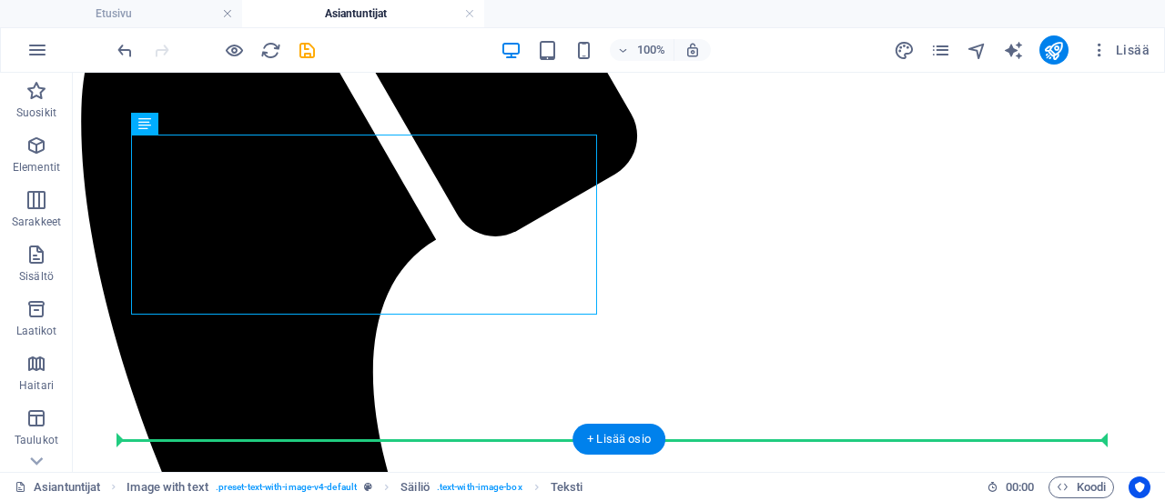
scroll to position [444, 0]
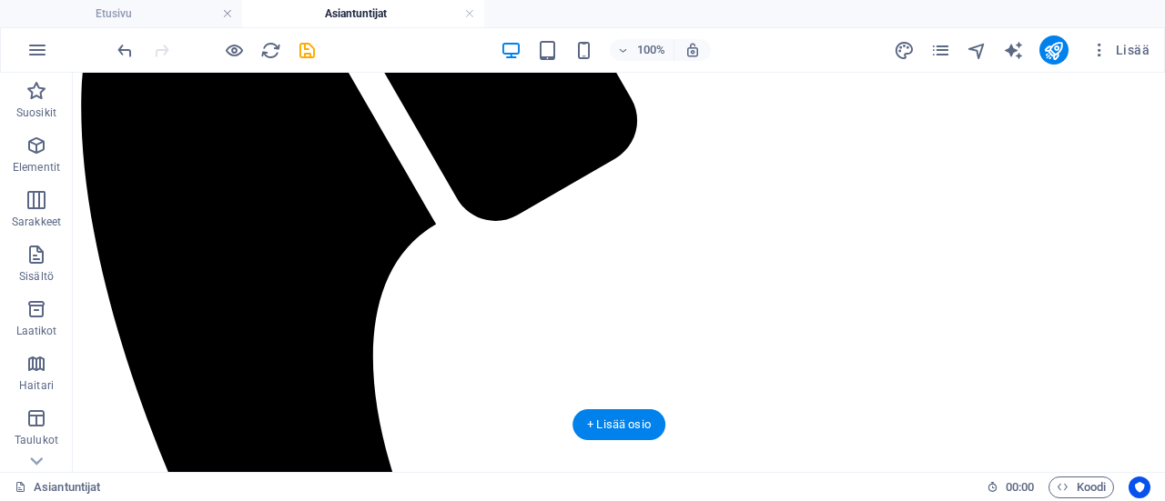
drag, startPoint x: 362, startPoint y: 273, endPoint x: 350, endPoint y: 329, distance: 56.8
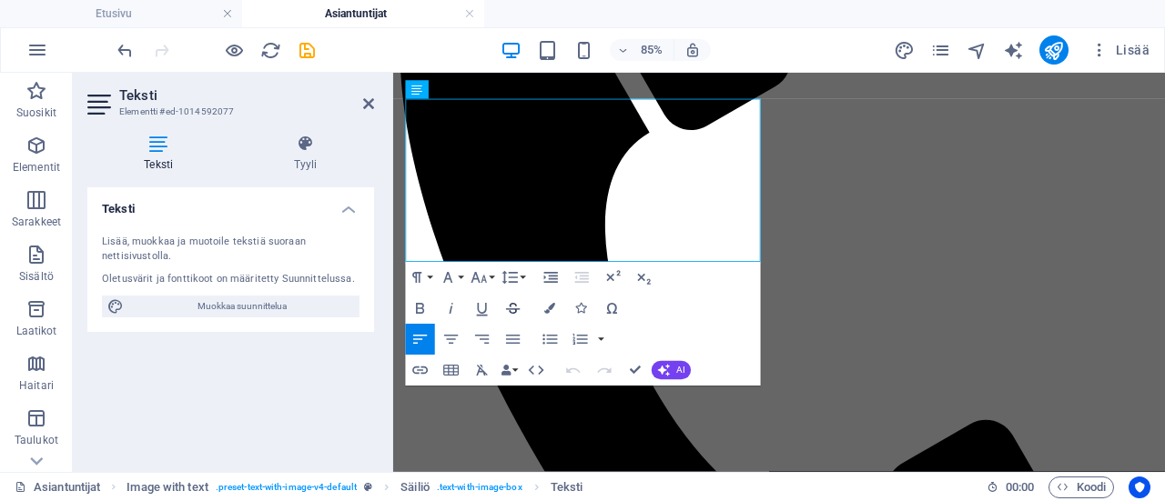
scroll to position [420, 0]
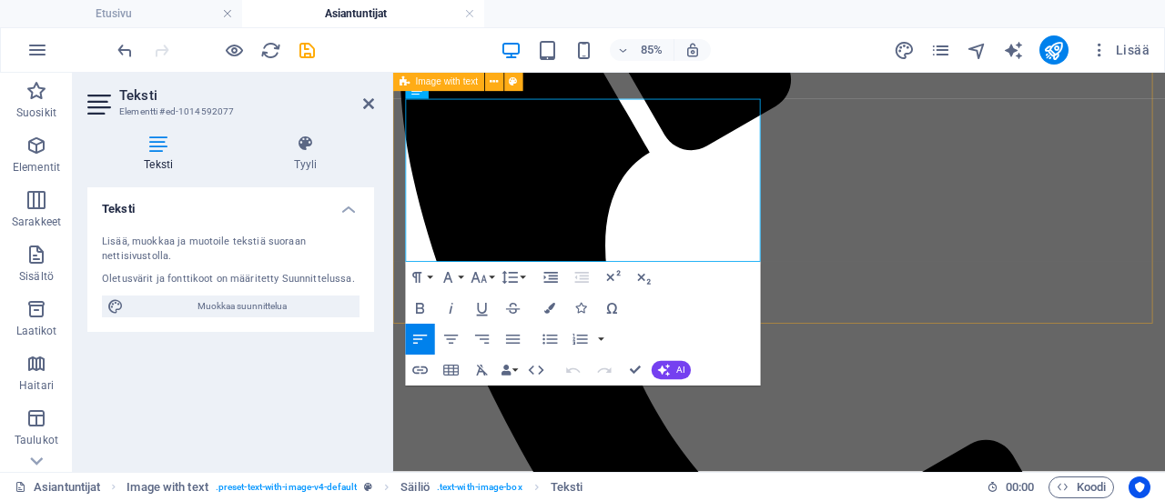
drag, startPoint x: 519, startPoint y: 286, endPoint x: 405, endPoint y: 139, distance: 185.5
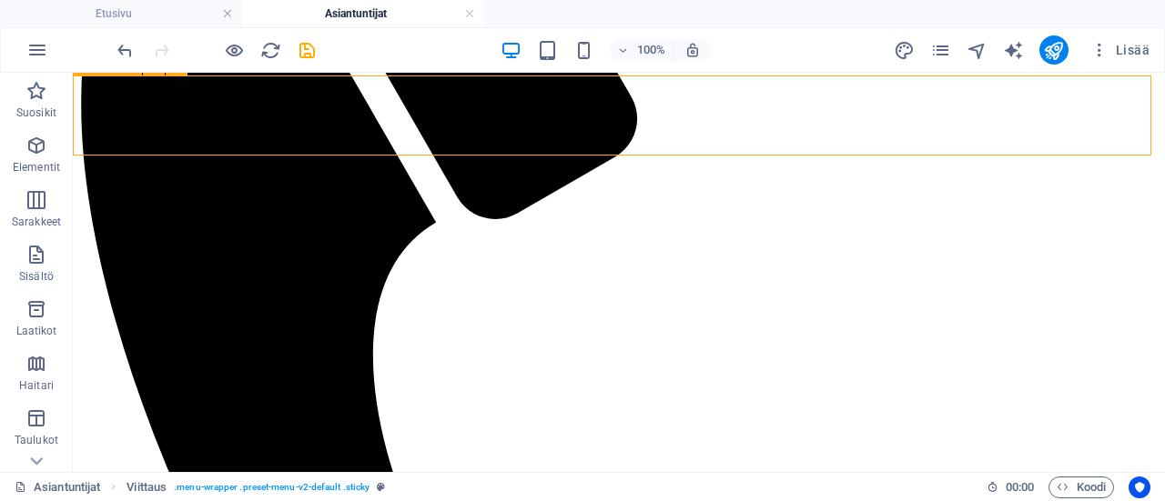
scroll to position [444, 0]
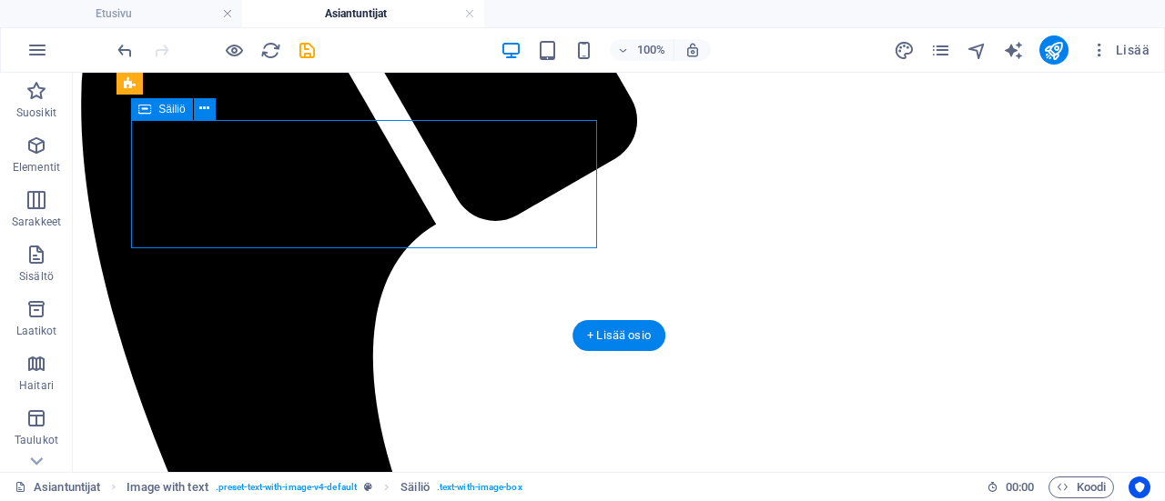
drag, startPoint x: 346, startPoint y: 228, endPoint x: 254, endPoint y: 204, distance: 95.1
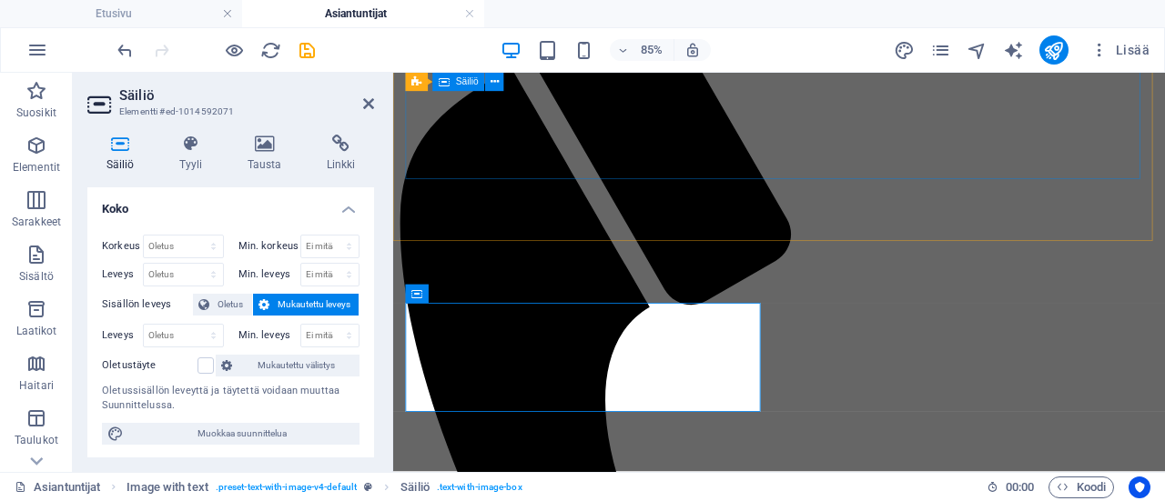
scroll to position [147, 0]
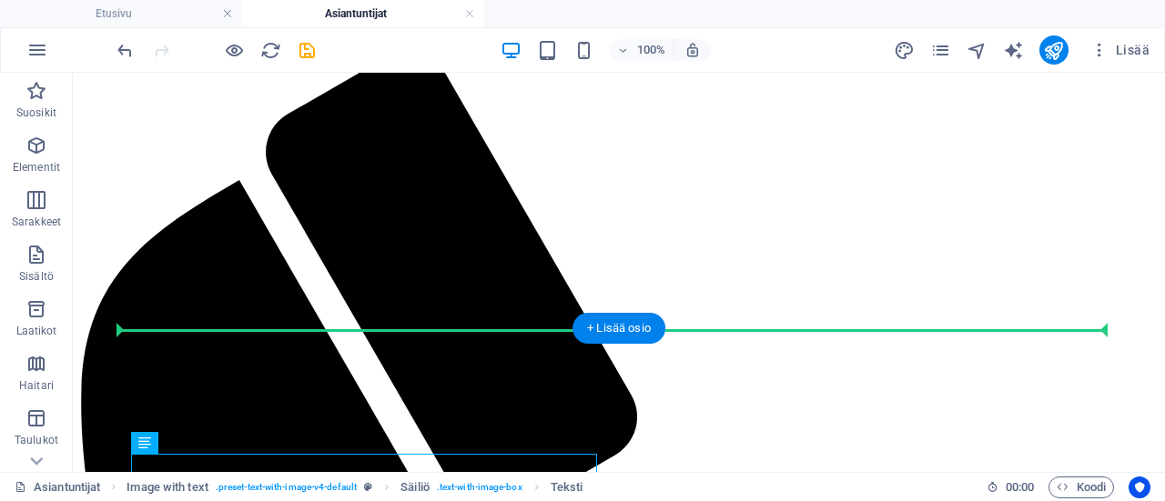
drag, startPoint x: 612, startPoint y: 345, endPoint x: 592, endPoint y: 345, distance: 20.0
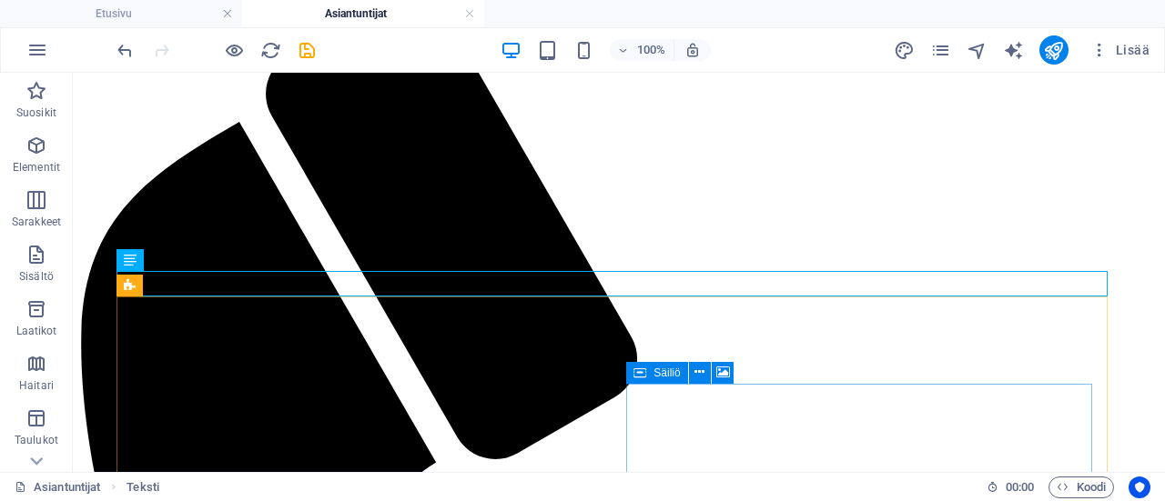
scroll to position [420, 0]
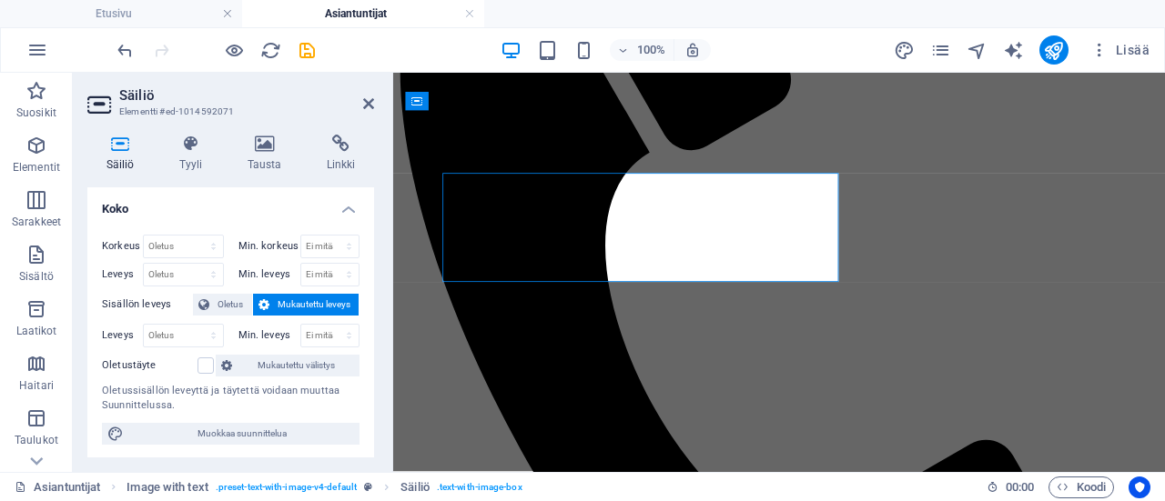
scroll to position [399, 0]
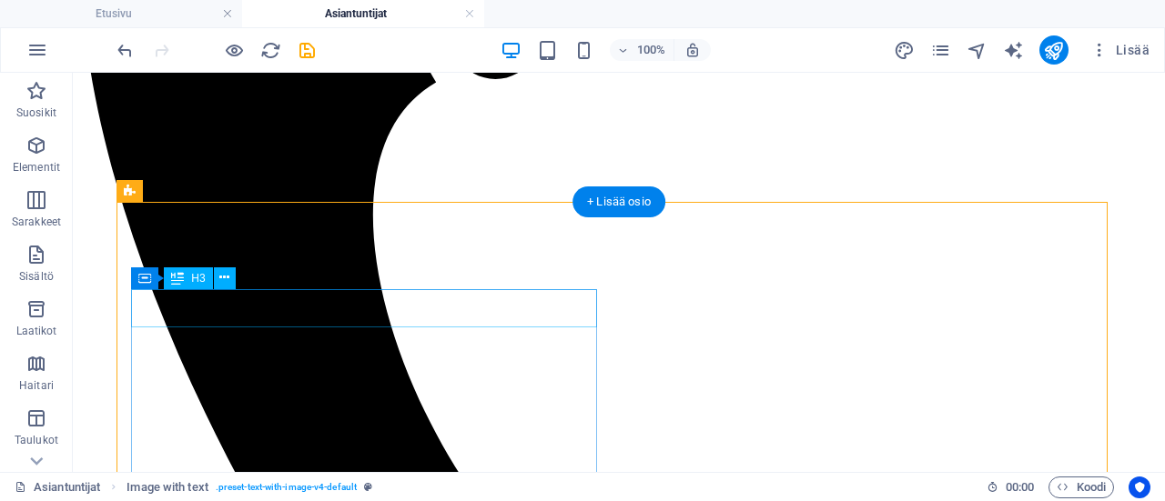
scroll to position [603, 0]
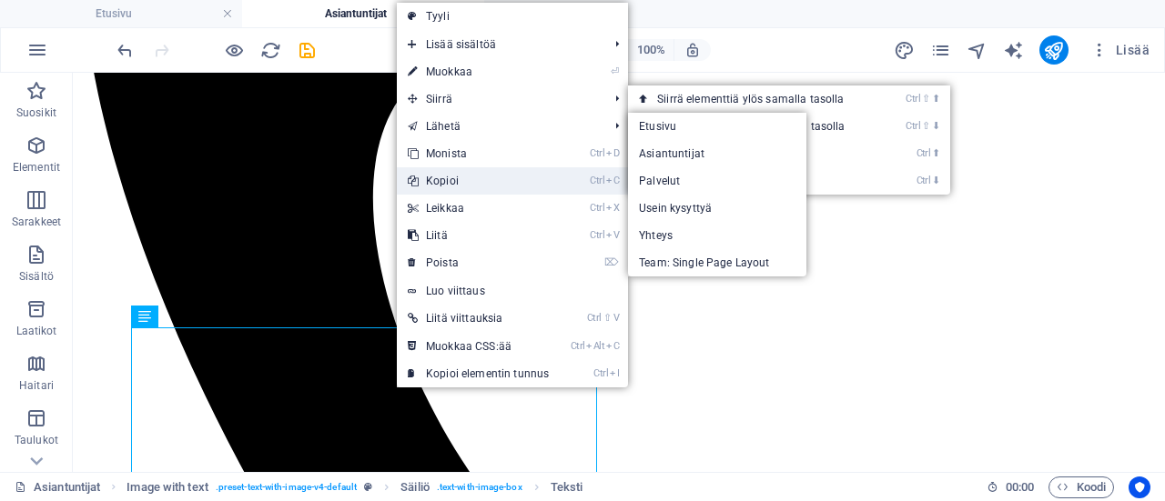
click at [490, 176] on link "Ctrl C Kopioi" at bounding box center [478, 180] width 163 height 27
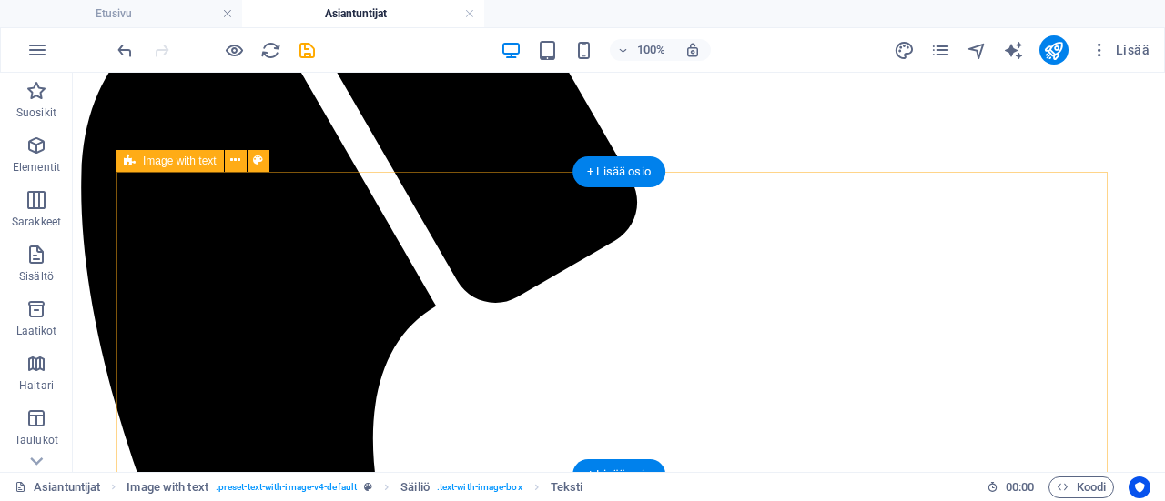
scroll to position [330, 0]
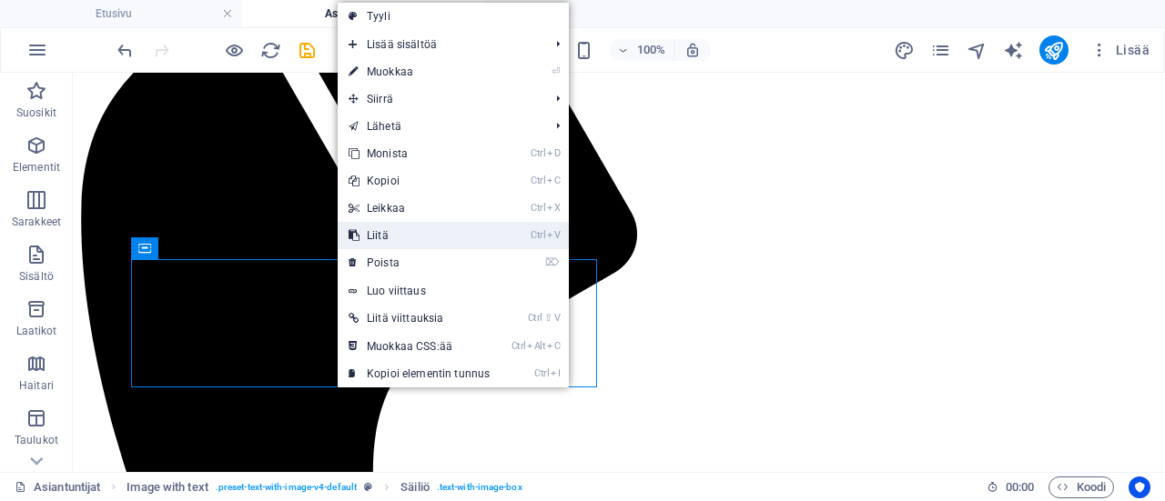
click at [414, 230] on link "Ctrl V Liitä" at bounding box center [419, 235] width 163 height 27
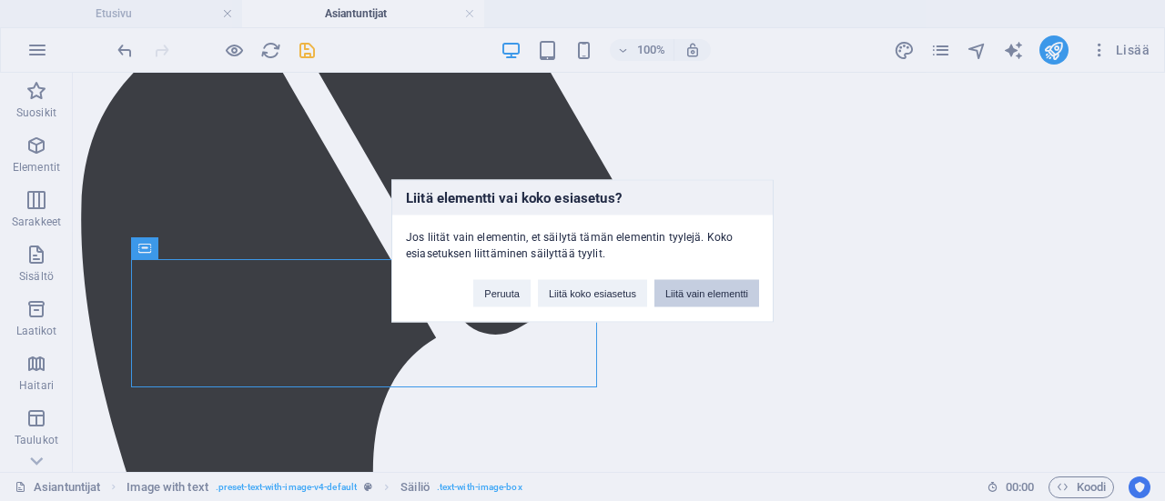
click at [706, 294] on button "Liitä vain elementti" at bounding box center [706, 292] width 105 height 27
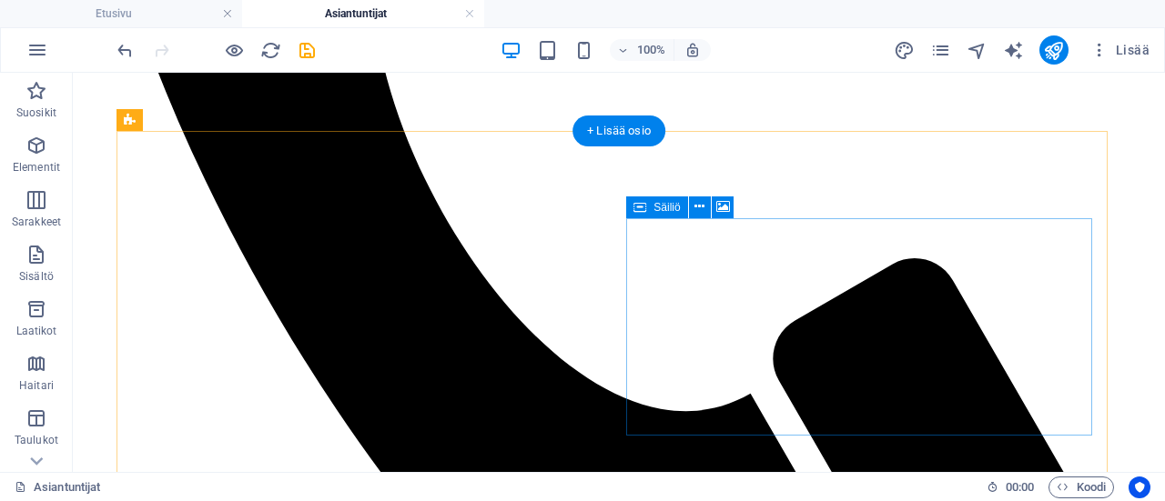
scroll to position [546, 0]
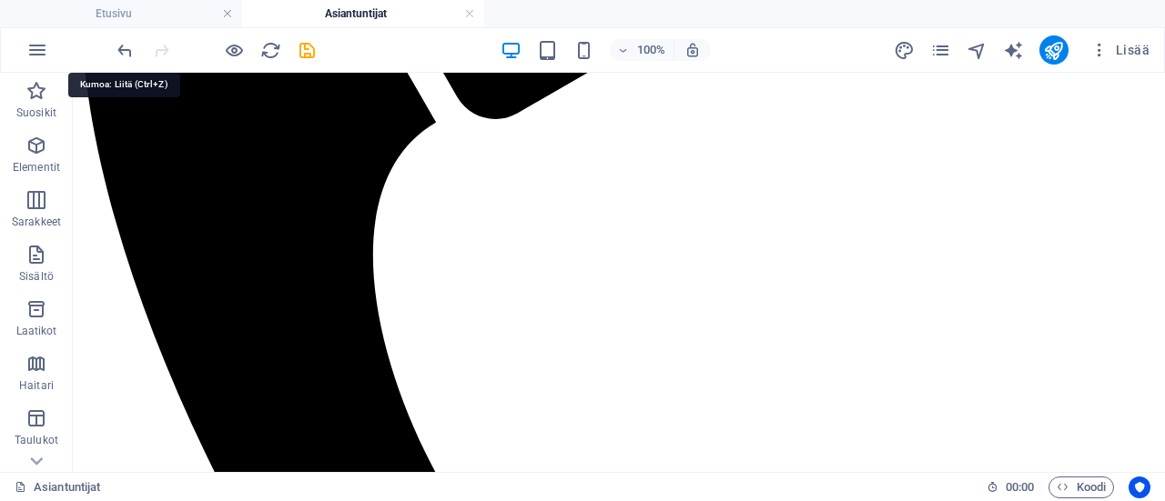
drag, startPoint x: 123, startPoint y: 45, endPoint x: 171, endPoint y: 56, distance: 49.7
click at [123, 44] on icon "undo" at bounding box center [125, 50] width 21 height 21
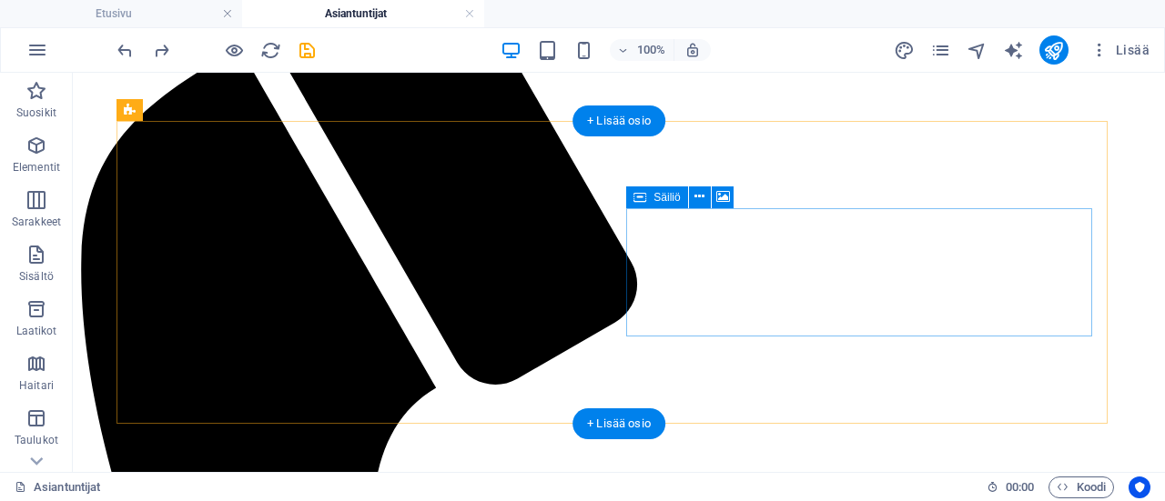
scroll to position [273, 0]
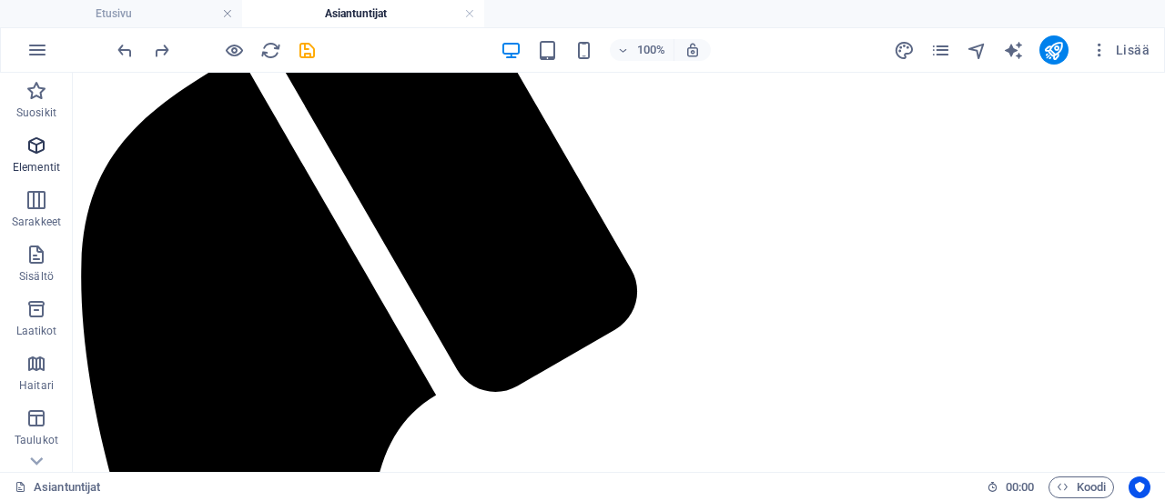
click at [31, 161] on p "Elementit" at bounding box center [36, 167] width 47 height 15
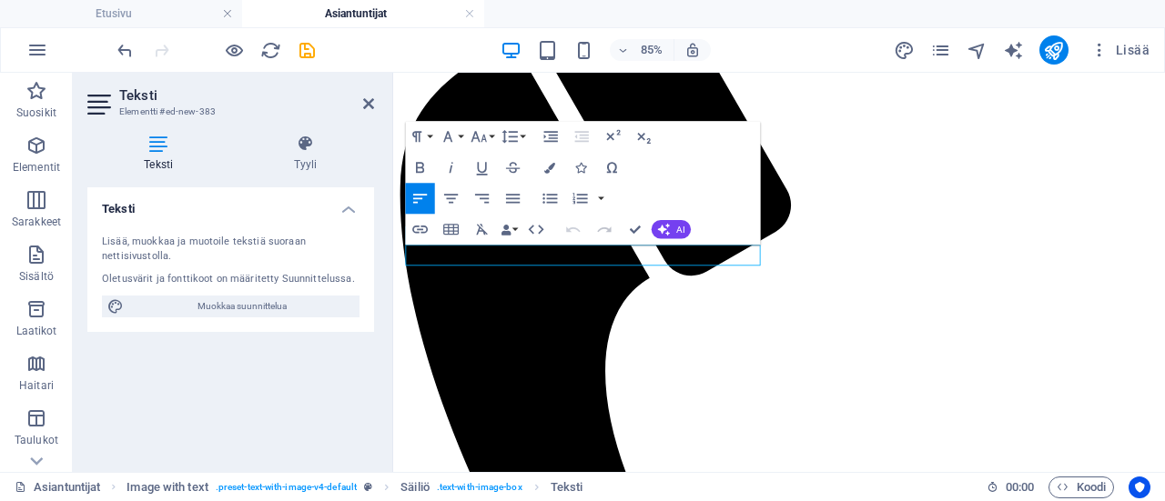
scroll to position [7196, 2]
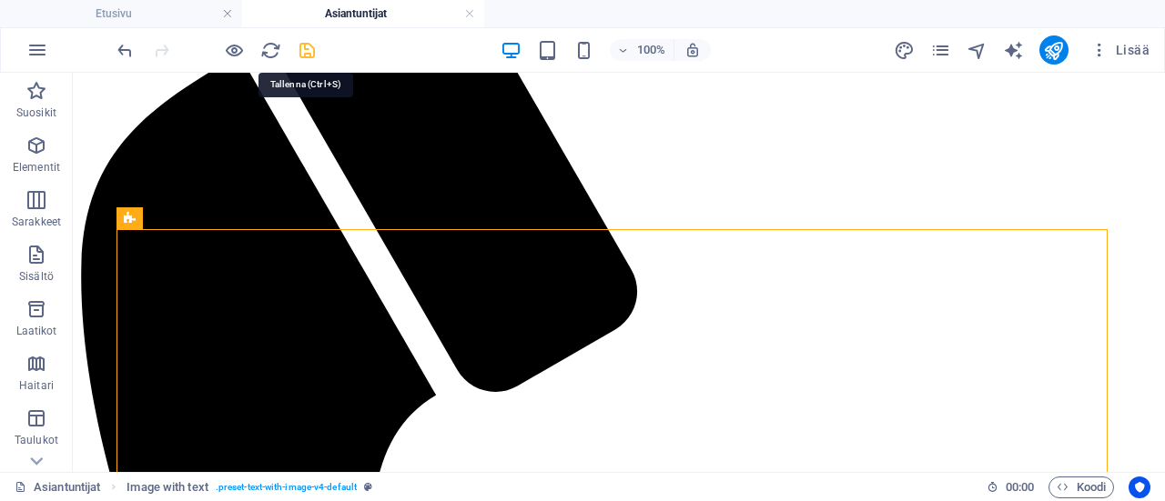
drag, startPoint x: 309, startPoint y: 43, endPoint x: 685, endPoint y: 150, distance: 390.9
click at [309, 43] on icon "save" at bounding box center [307, 50] width 21 height 21
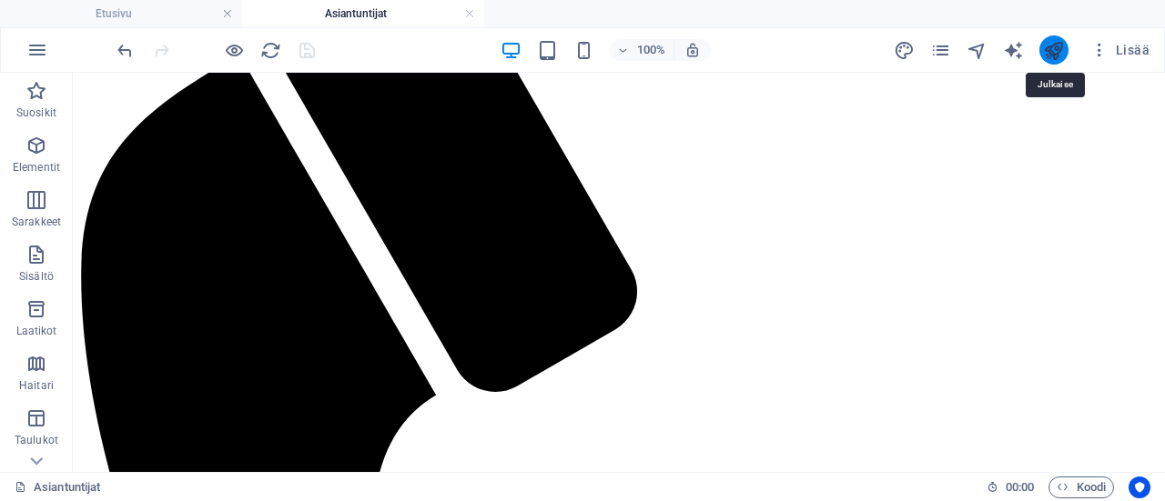
click at [1063, 48] on icon "publish" at bounding box center [1053, 50] width 21 height 21
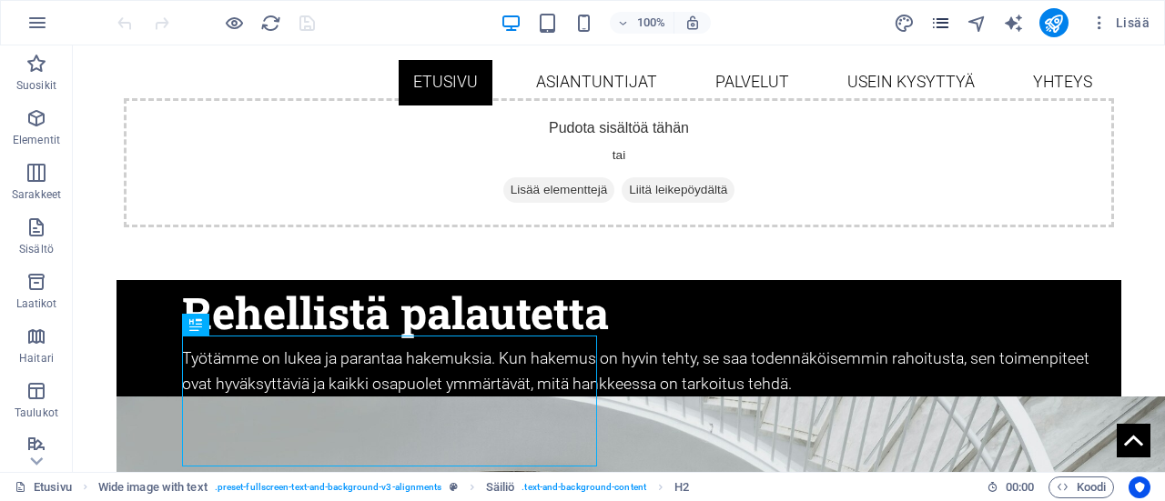
click at [943, 15] on icon "pages" at bounding box center [940, 23] width 21 height 21
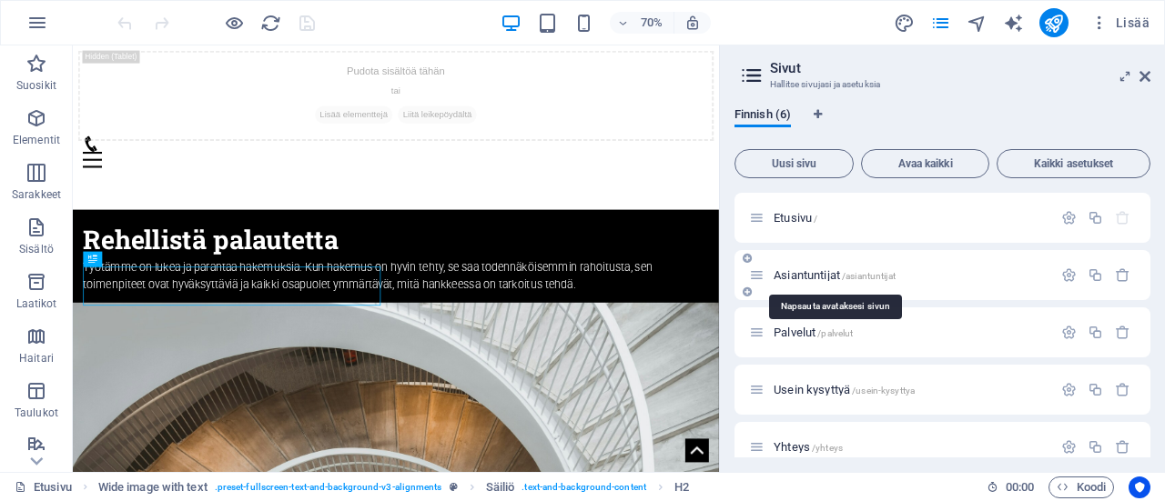
click at [803, 276] on span "Asiantuntijat /asiantuntijat" at bounding box center [835, 275] width 122 height 14
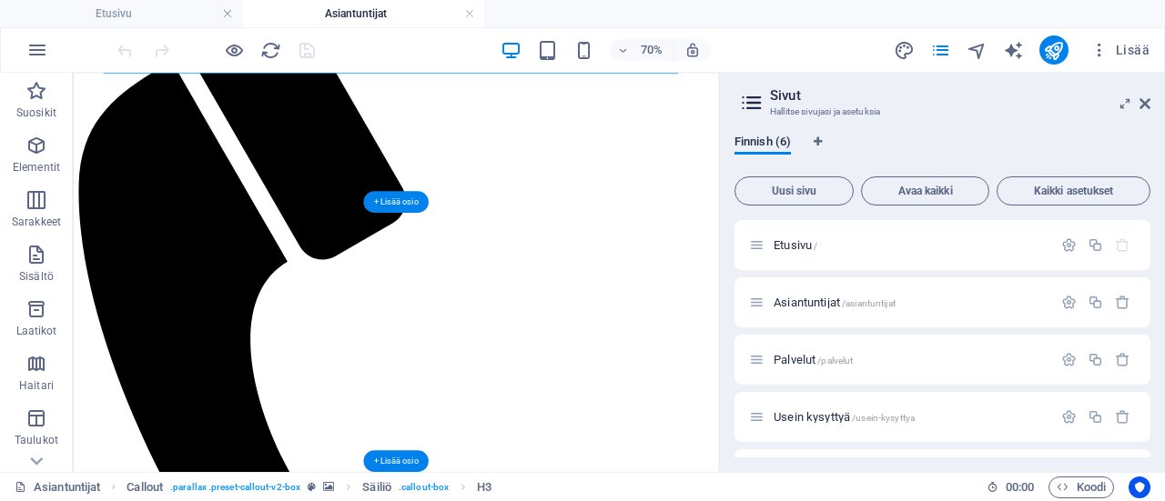
scroll to position [273, 0]
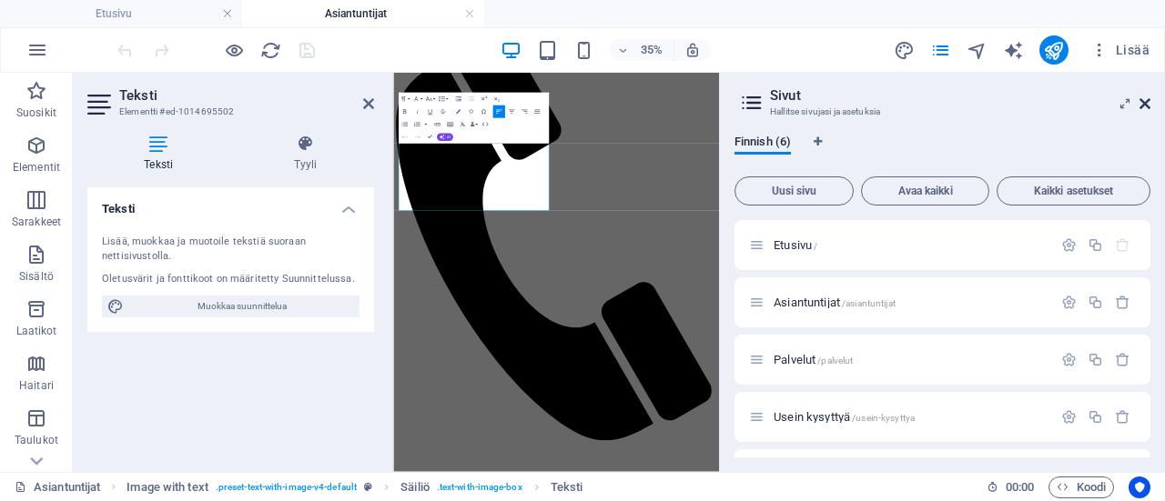
click at [1148, 106] on icon at bounding box center [1144, 103] width 11 height 15
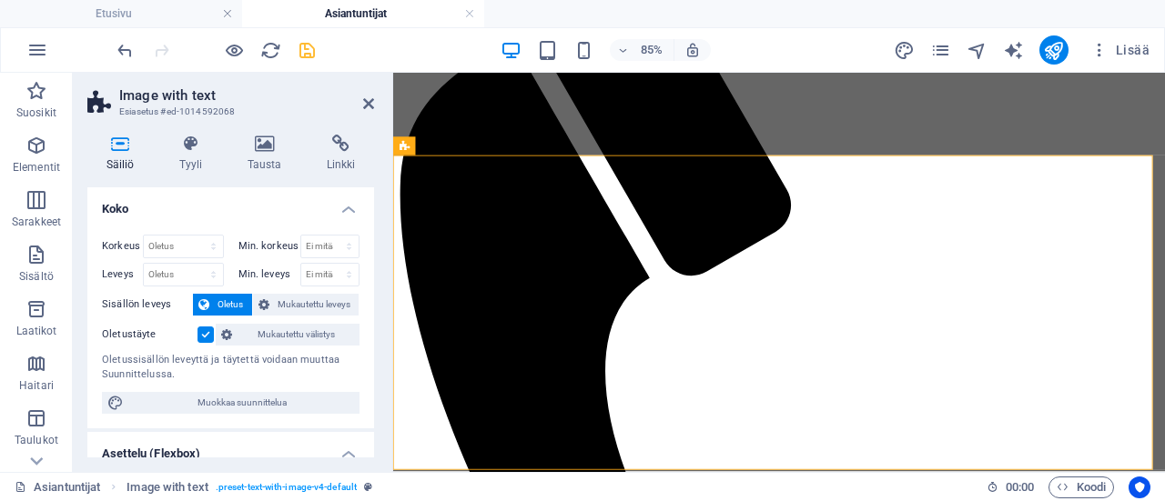
click at [309, 45] on icon "save" at bounding box center [307, 50] width 21 height 21
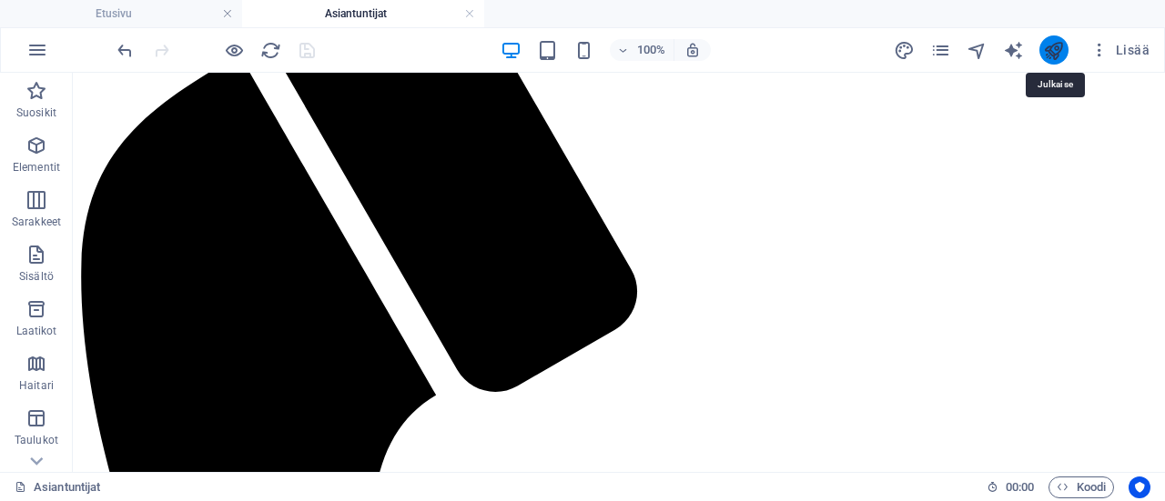
click at [1058, 43] on icon "publish" at bounding box center [1053, 50] width 21 height 21
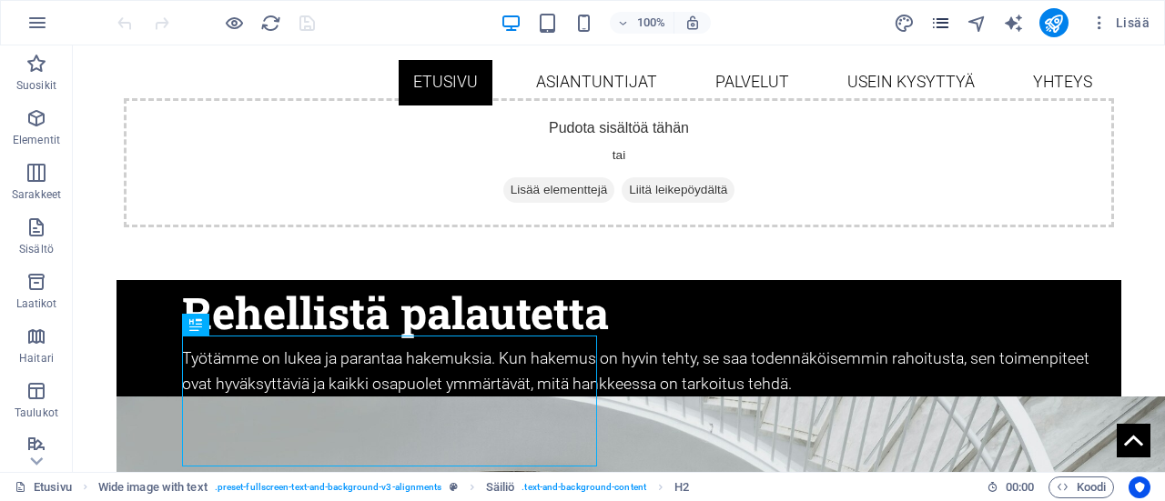
click at [934, 19] on icon "pages" at bounding box center [940, 23] width 21 height 21
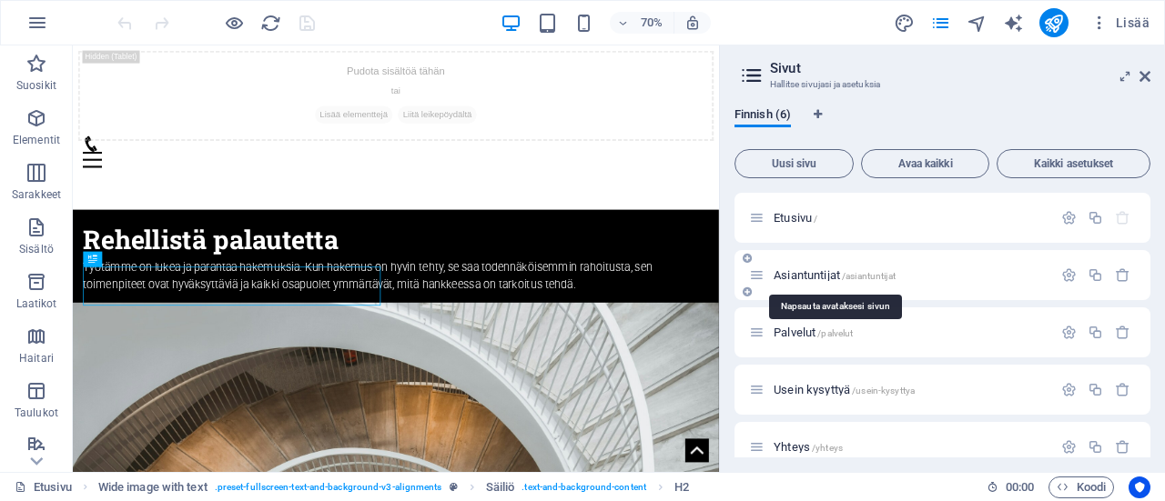
click at [839, 271] on span "Asiantuntijat /asiantuntijat" at bounding box center [835, 275] width 122 height 14
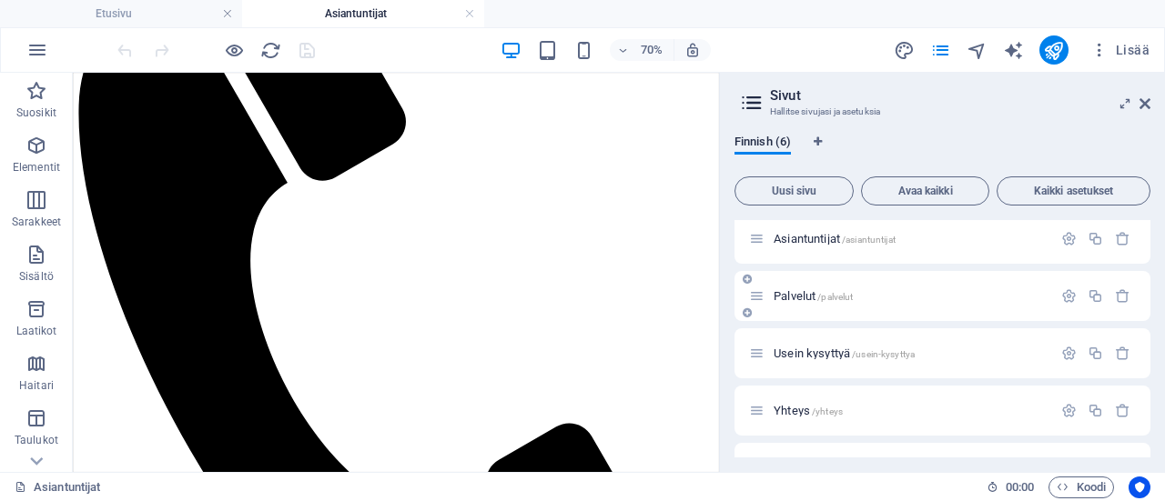
scroll to position [91, 0]
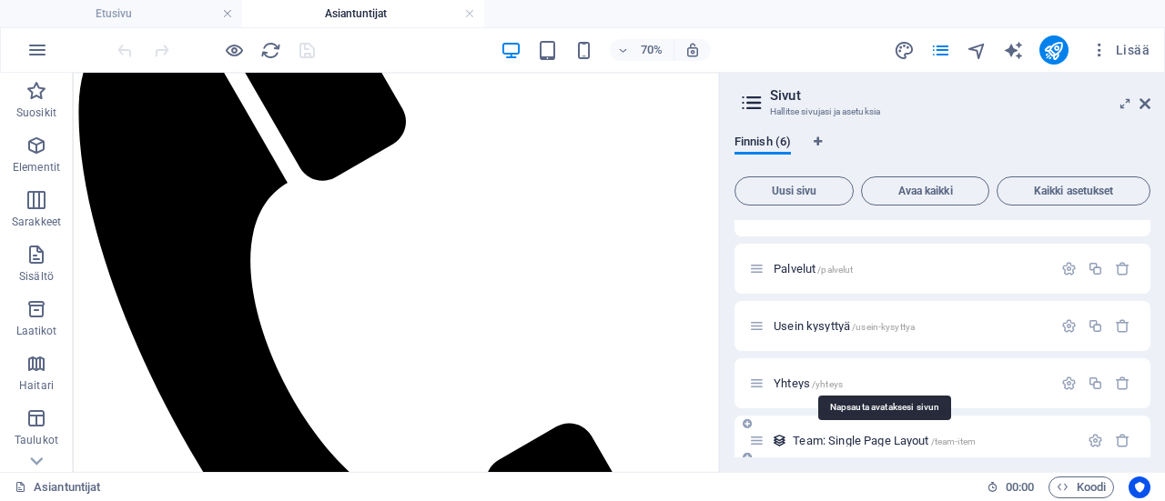
click at [826, 443] on span "Team: Single Page Layout /team-item" at bounding box center [884, 441] width 183 height 14
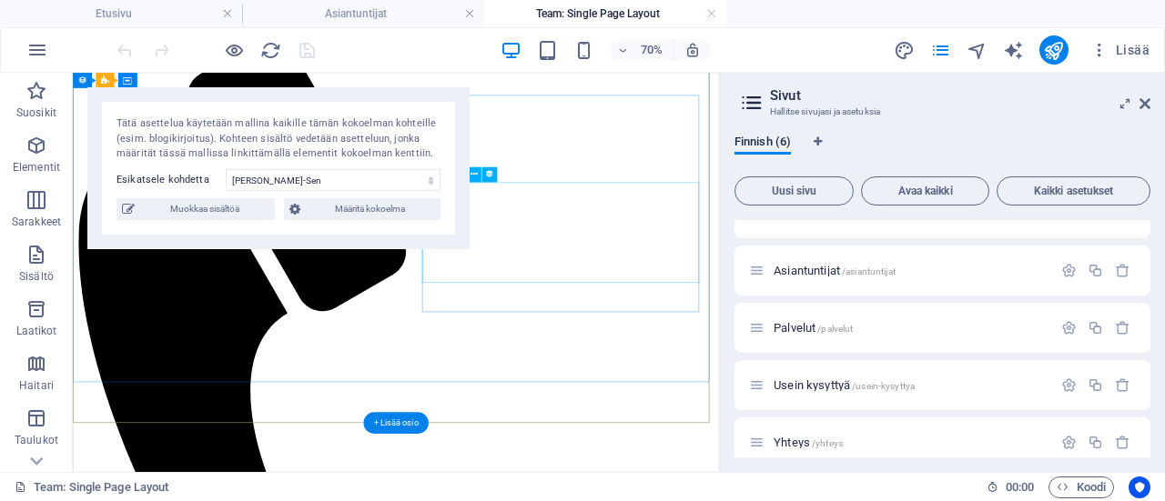
scroll to position [0, 0]
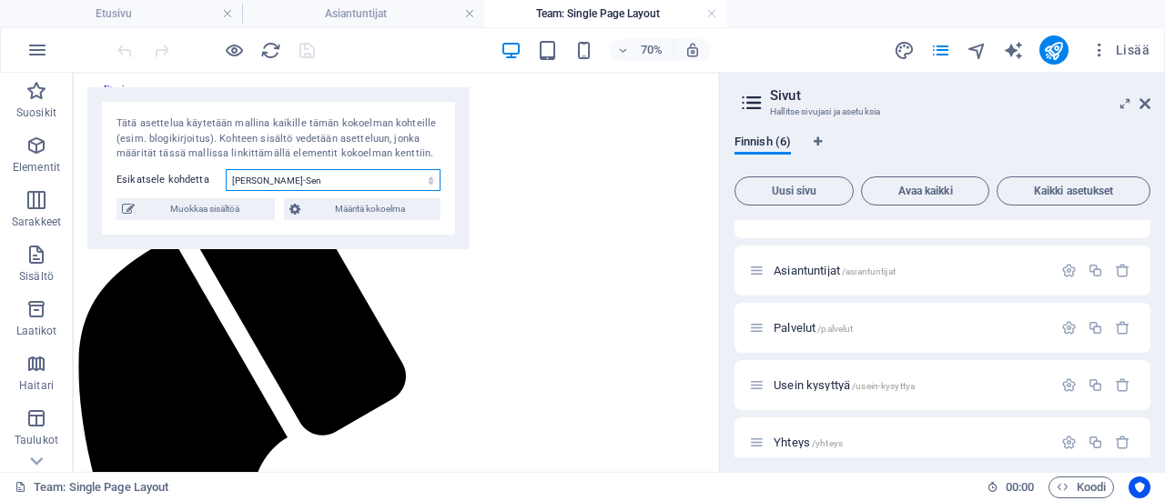
click at [426, 183] on select "[PERSON_NAME]-Sen [PERSON_NAME]" at bounding box center [333, 180] width 215 height 22
select select "67825bae134f3a4ab5388d95"
click at [226, 169] on select "[PERSON_NAME]-Sen [PERSON_NAME]" at bounding box center [333, 180] width 215 height 22
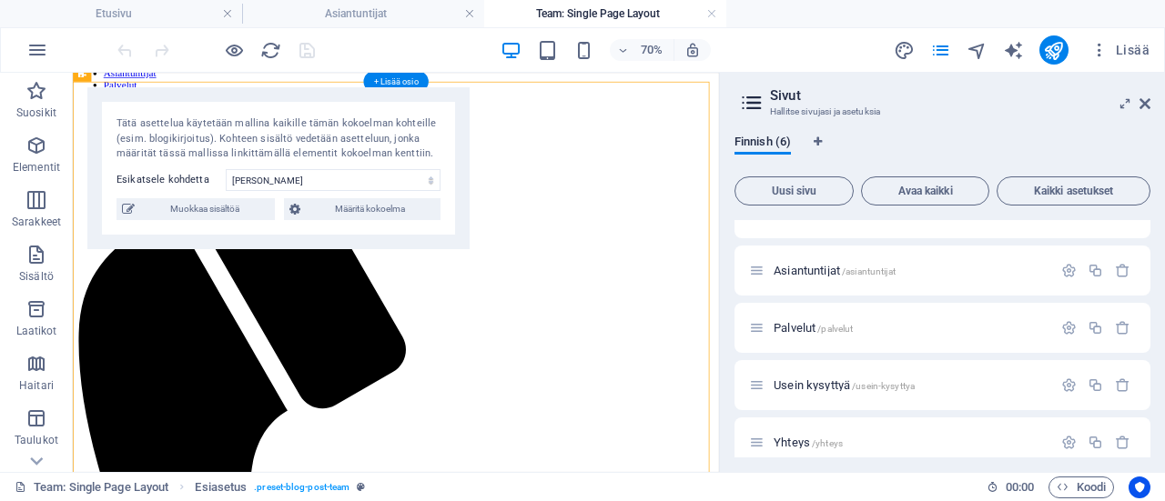
scroll to position [64, 0]
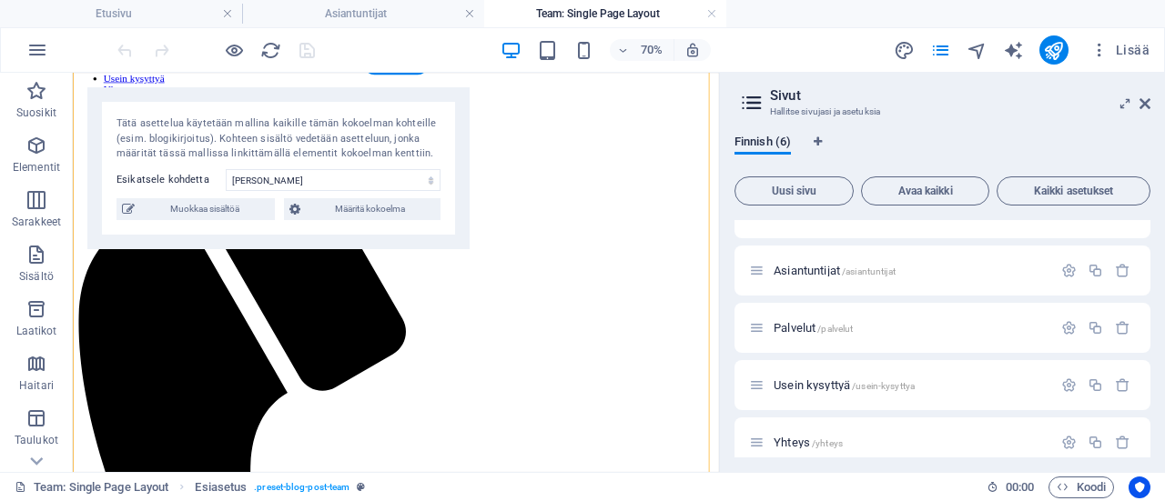
drag, startPoint x: 848, startPoint y: 613, endPoint x: 674, endPoint y: 520, distance: 197.5
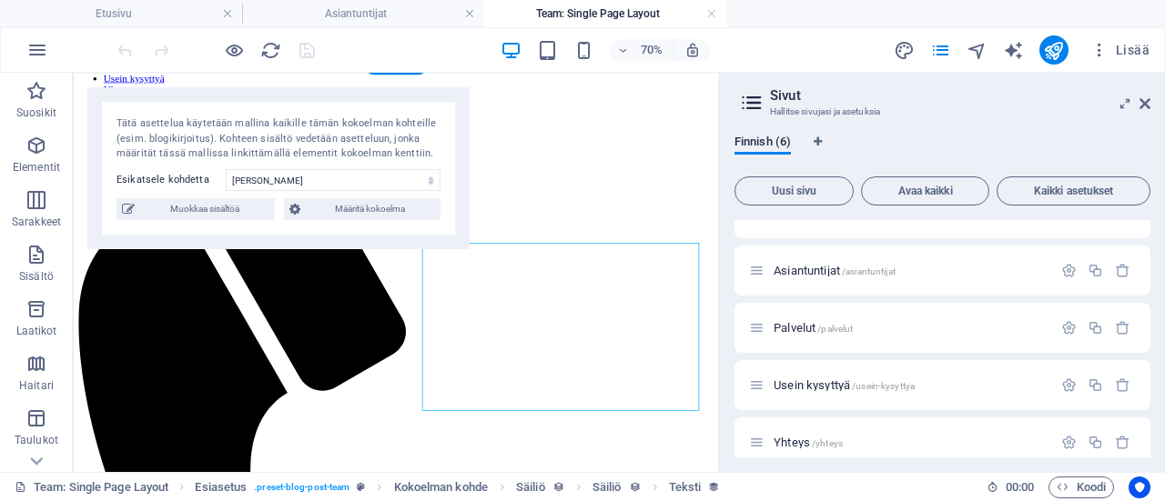
drag, startPoint x: 835, startPoint y: 547, endPoint x: 622, endPoint y: 369, distance: 277.1
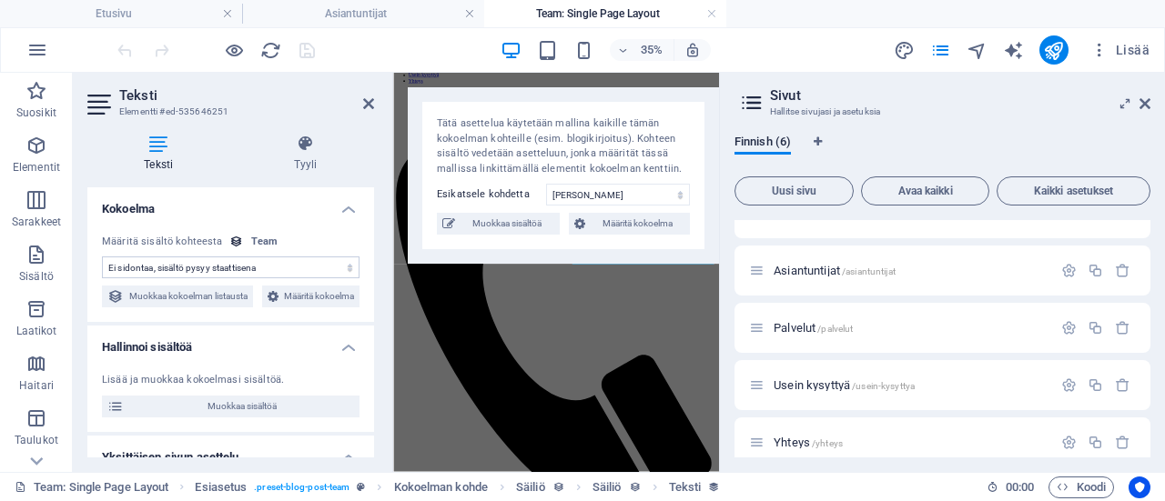
scroll to position [0, 0]
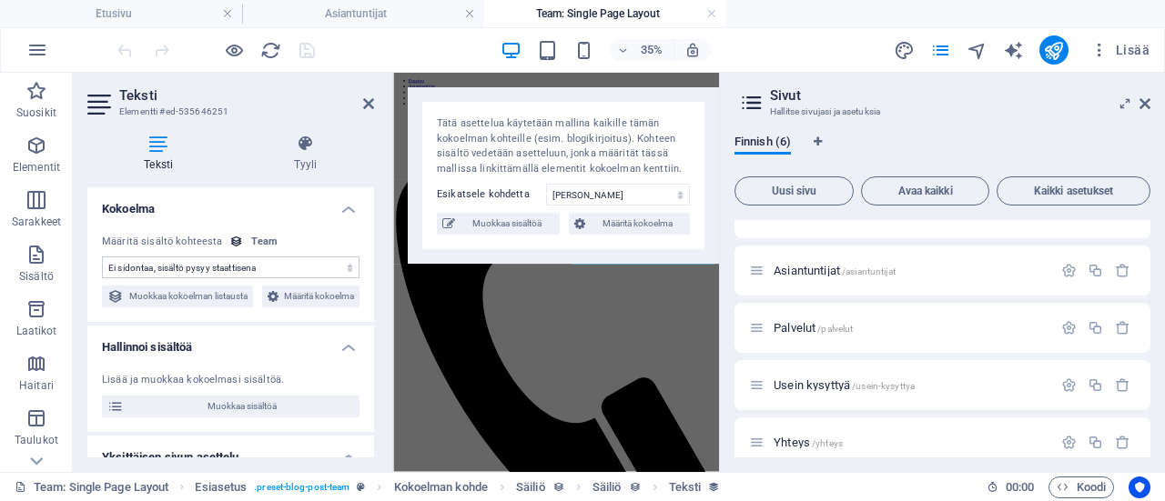
select select "intro_text"
click at [544, 225] on span "Muokkaa sisältöä" at bounding box center [507, 224] width 94 height 22
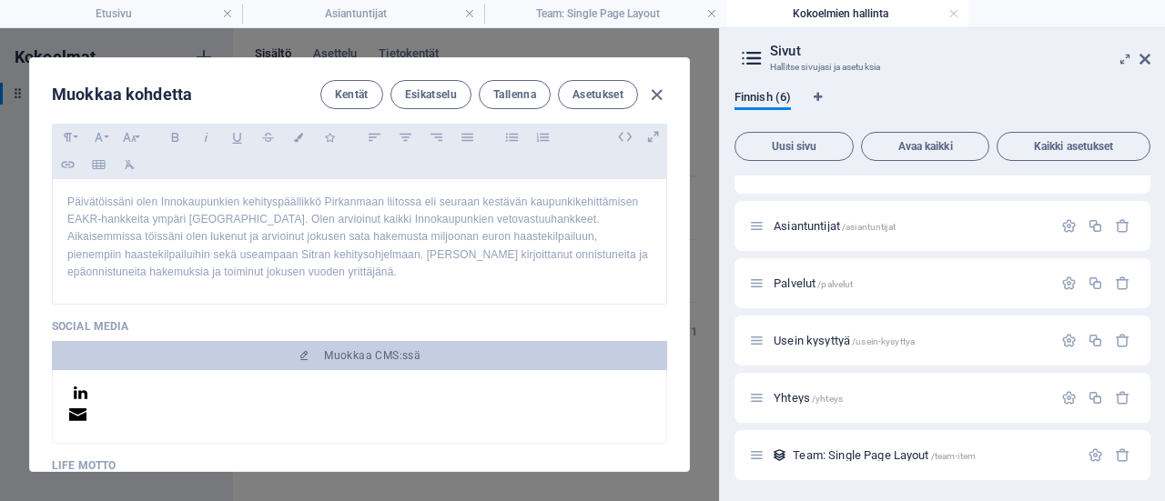
scroll to position [455, 0]
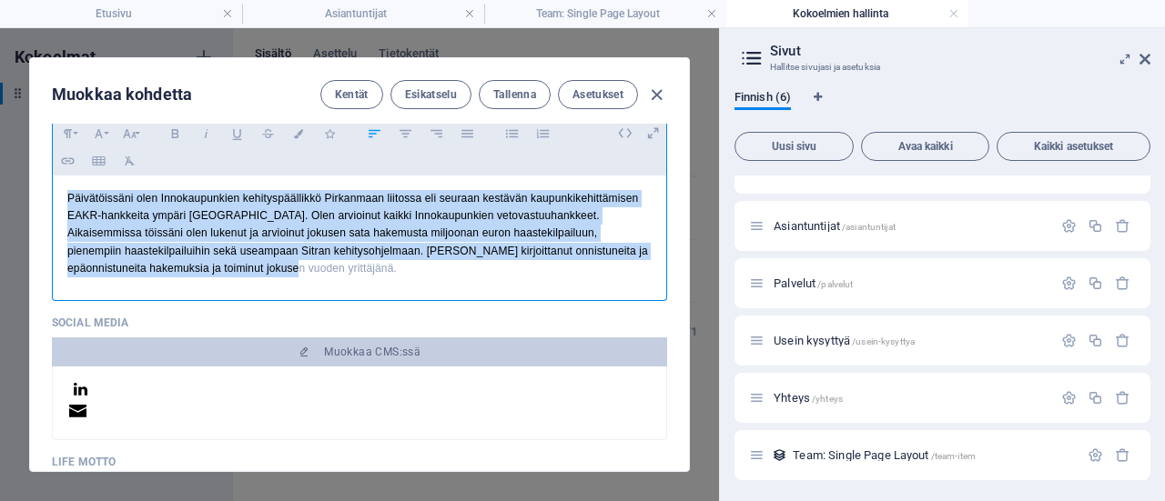
drag, startPoint x: 61, startPoint y: 198, endPoint x: 221, endPoint y: 267, distance: 174.1
click at [221, 267] on div "Päivätöissäni olen Innokaupunkien kehityspäällikkö Pirkanmaan liitossa eli seur…" at bounding box center [359, 234] width 613 height 116
copy p "Päivätöissäni olen Innokaupunkien kehityspäällikkö Pirkanmaan liitossa eli seur…"
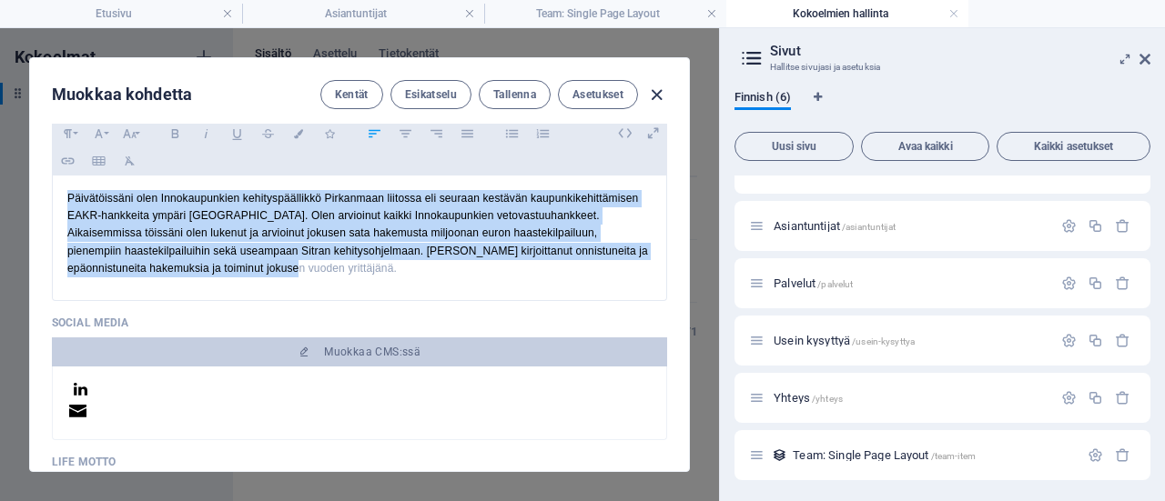
click at [652, 88] on icon "button" at bounding box center [656, 95] width 21 height 21
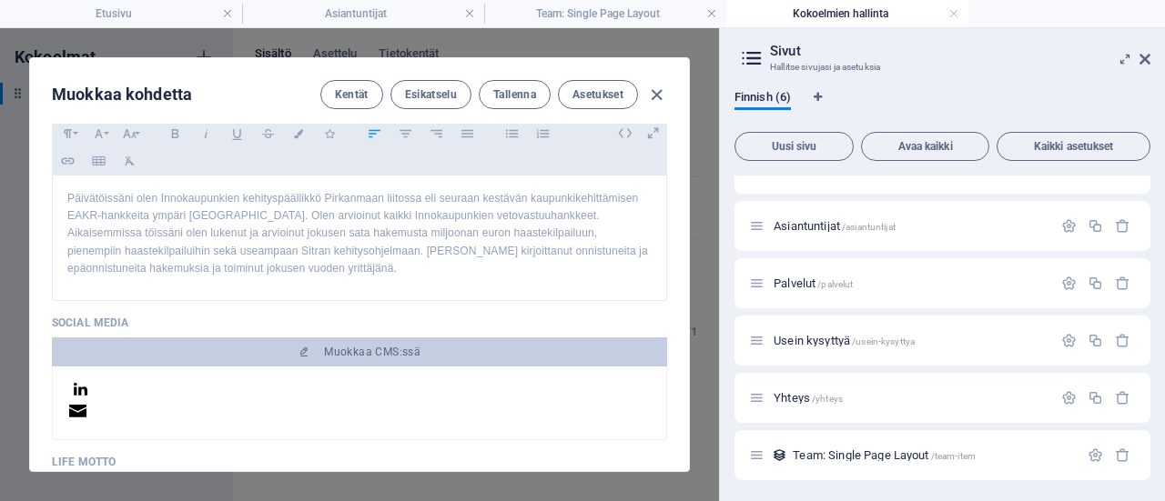
type input "riina-niemi"
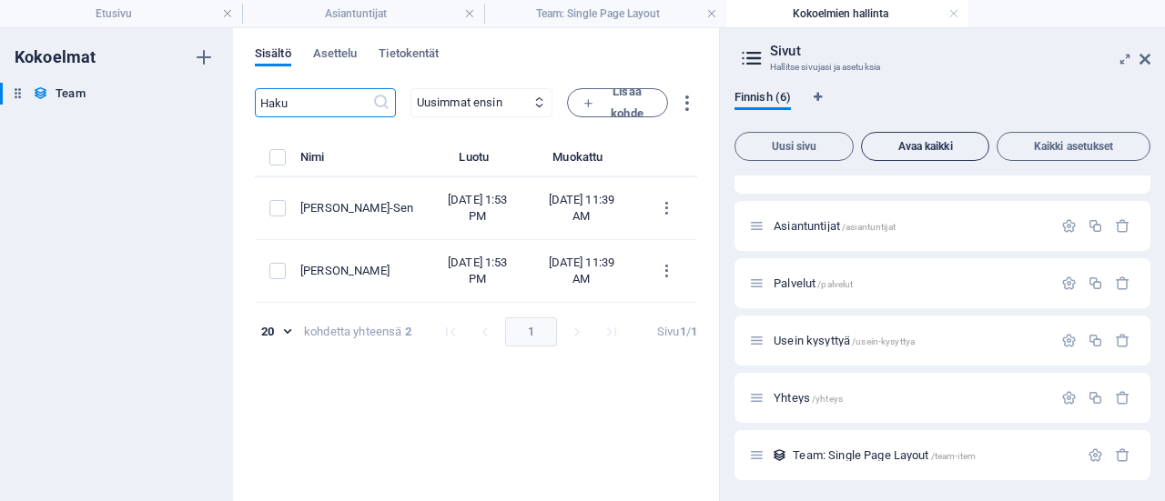
scroll to position [0, 0]
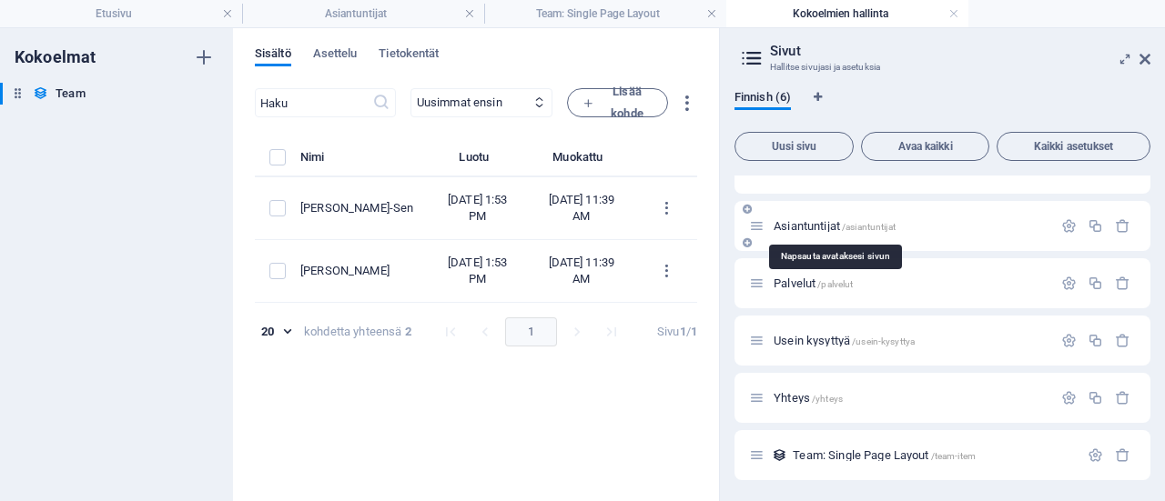
click at [781, 221] on span "Asiantuntijat /asiantuntijat" at bounding box center [835, 226] width 122 height 14
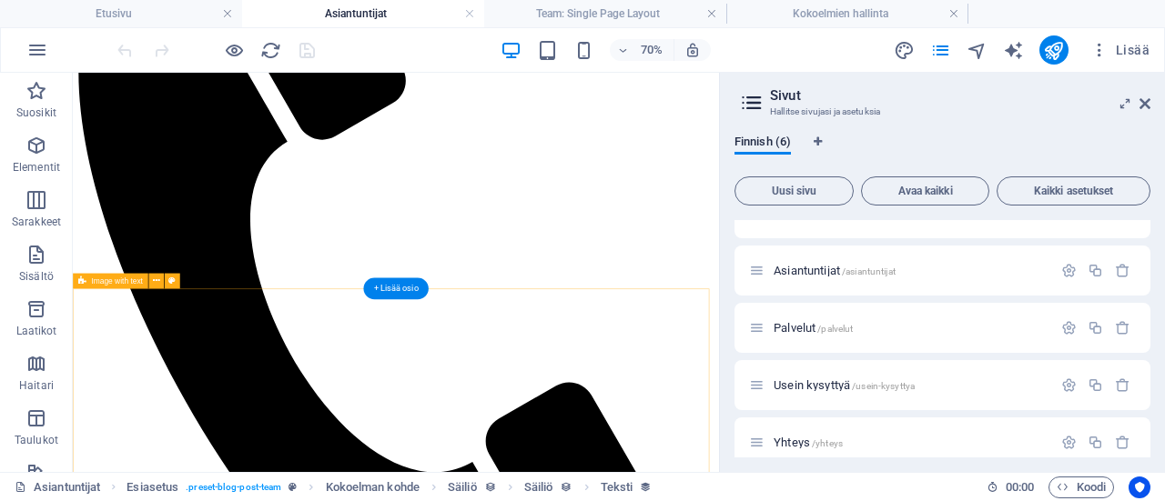
scroll to position [455, 0]
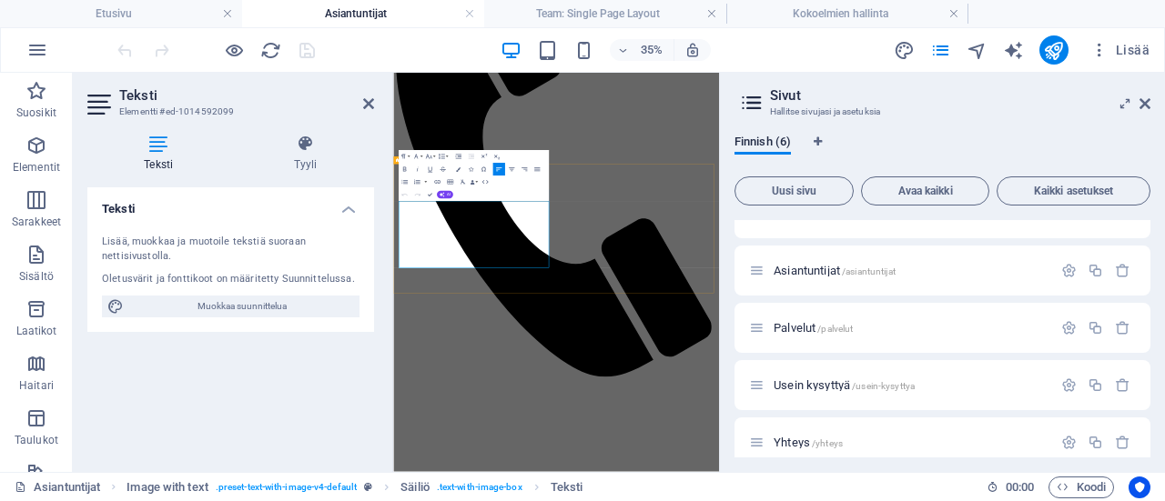
drag, startPoint x: 507, startPoint y: 611, endPoint x: 405, endPoint y: 463, distance: 179.2
drag, startPoint x: 863, startPoint y: 51, endPoint x: 1140, endPoint y: 102, distance: 282.2
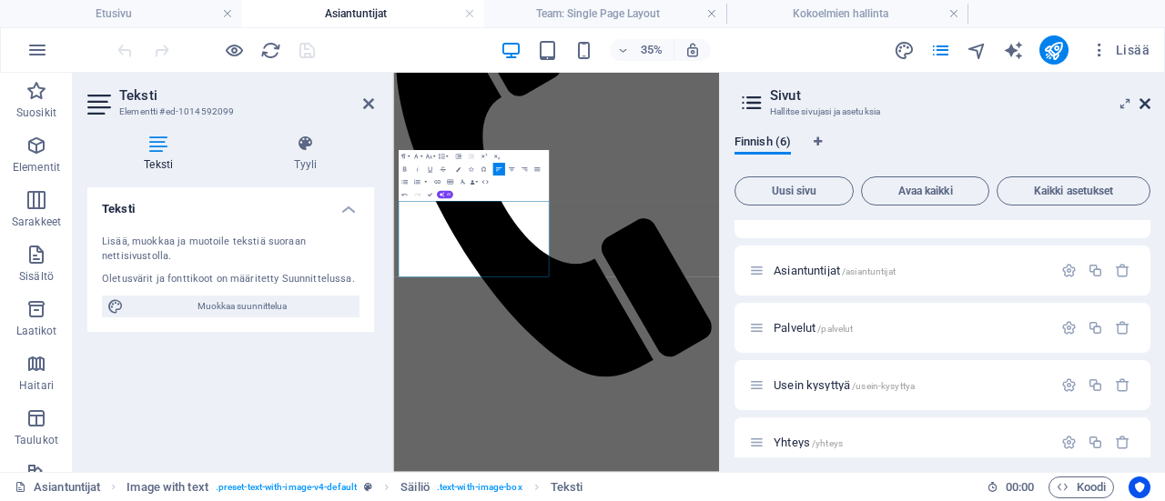
click at [1140, 102] on icon at bounding box center [1144, 103] width 11 height 15
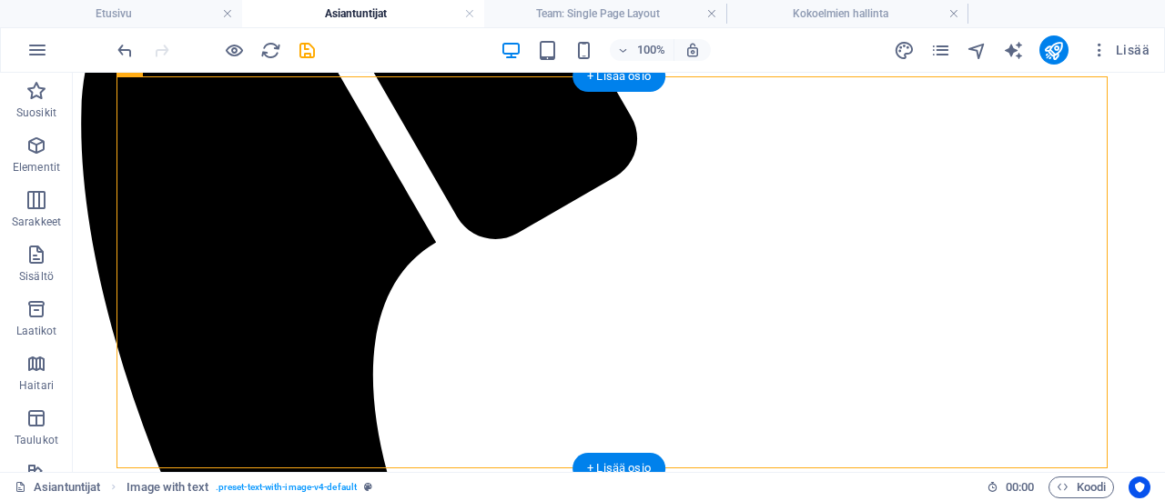
scroll to position [426, 0]
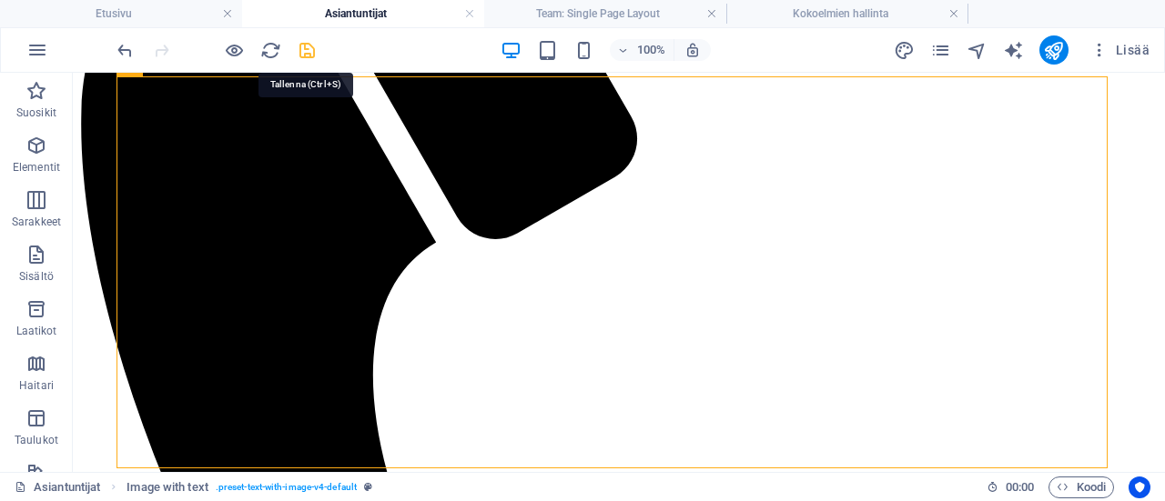
click at [310, 42] on icon "save" at bounding box center [307, 50] width 21 height 21
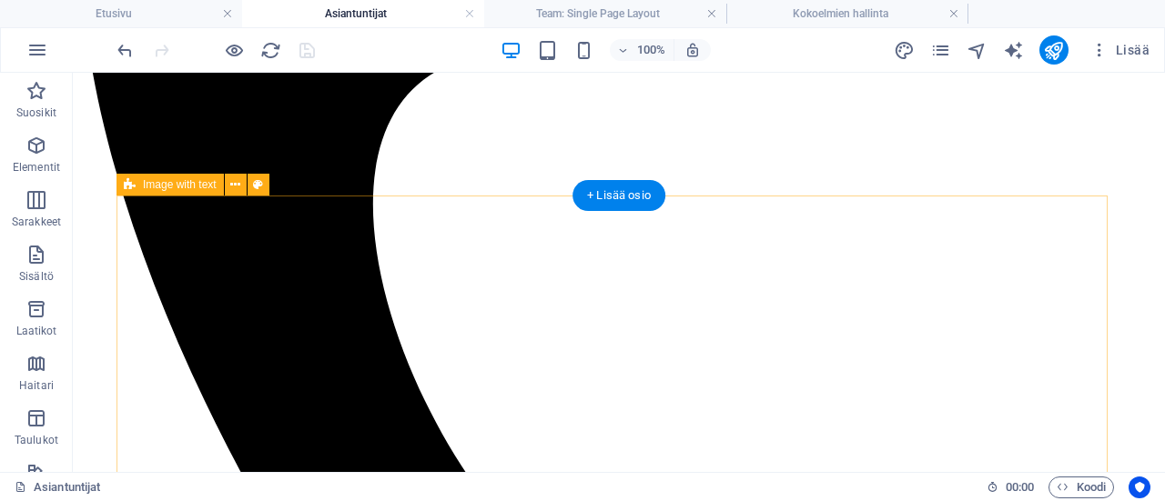
scroll to position [699, 0]
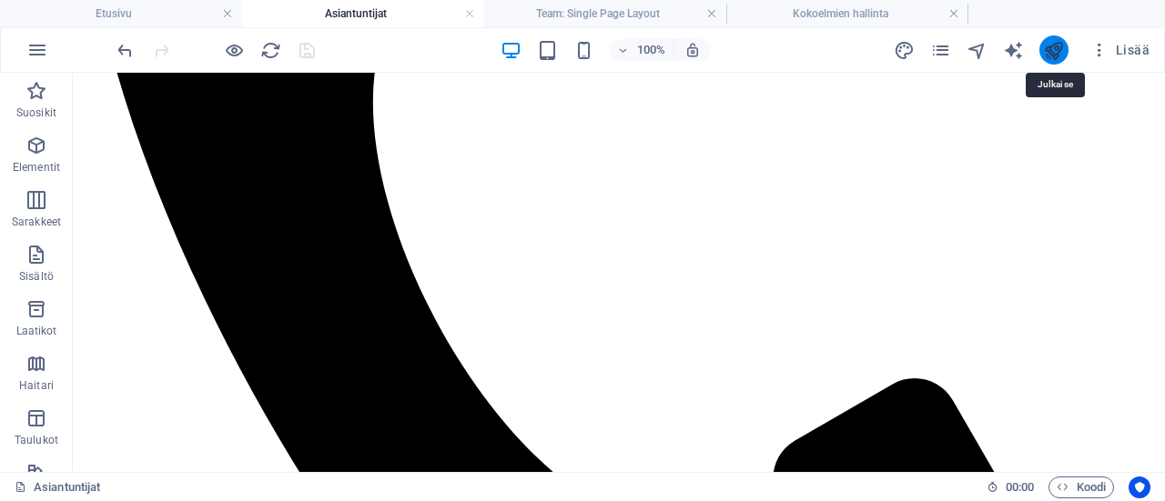
click at [1063, 54] on icon "publish" at bounding box center [1053, 50] width 21 height 21
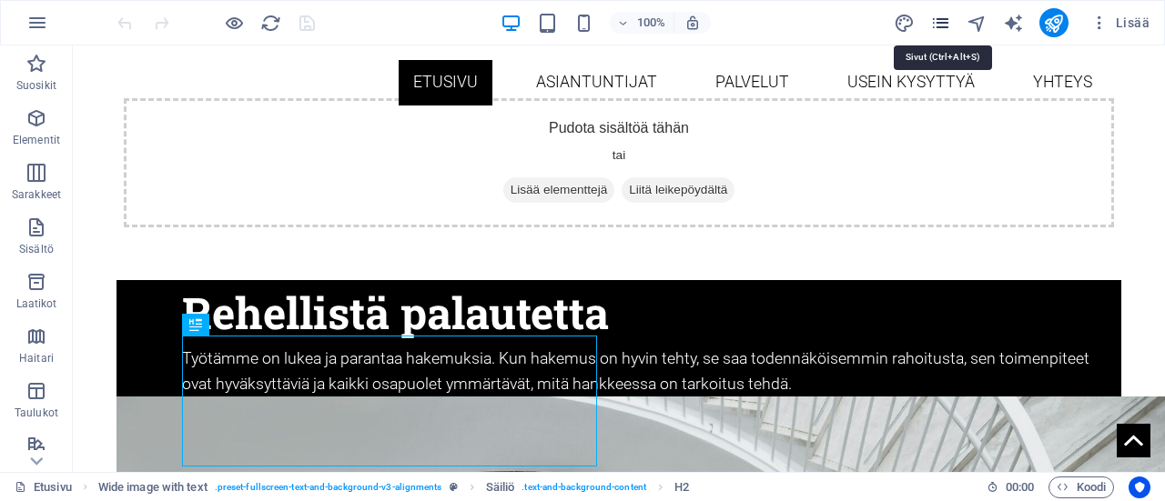
click at [946, 19] on icon "pages" at bounding box center [940, 23] width 21 height 21
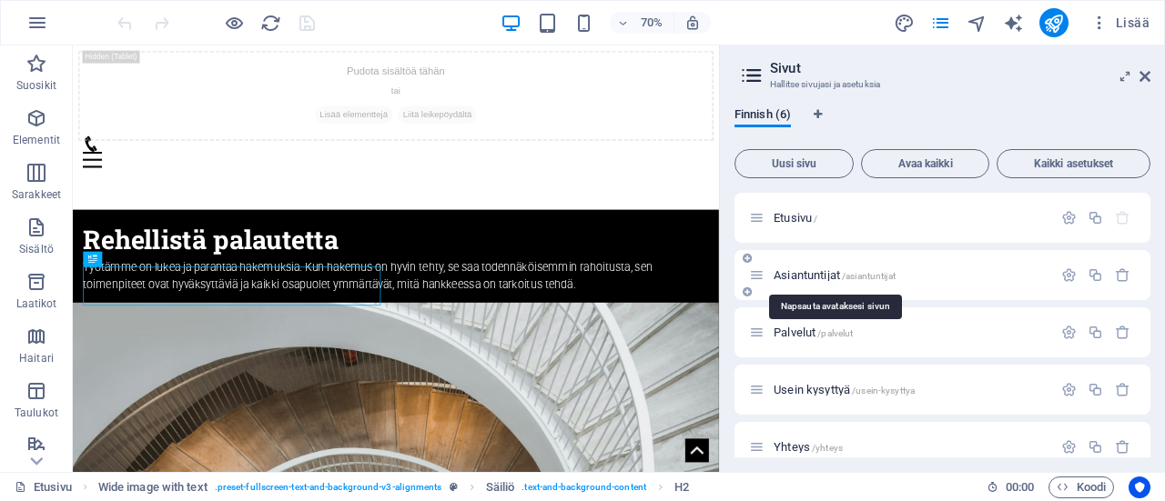
click at [813, 281] on div "Asiantuntijat /asiantuntijat" at bounding box center [900, 275] width 303 height 21
click at [801, 274] on span "Asiantuntijat /asiantuntijat" at bounding box center [835, 275] width 122 height 14
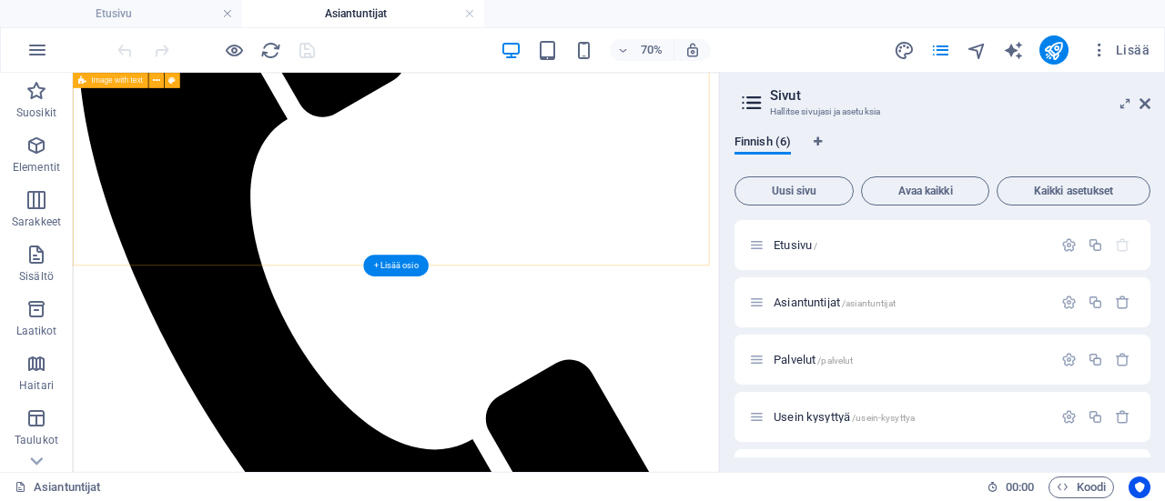
scroll to position [364, 0]
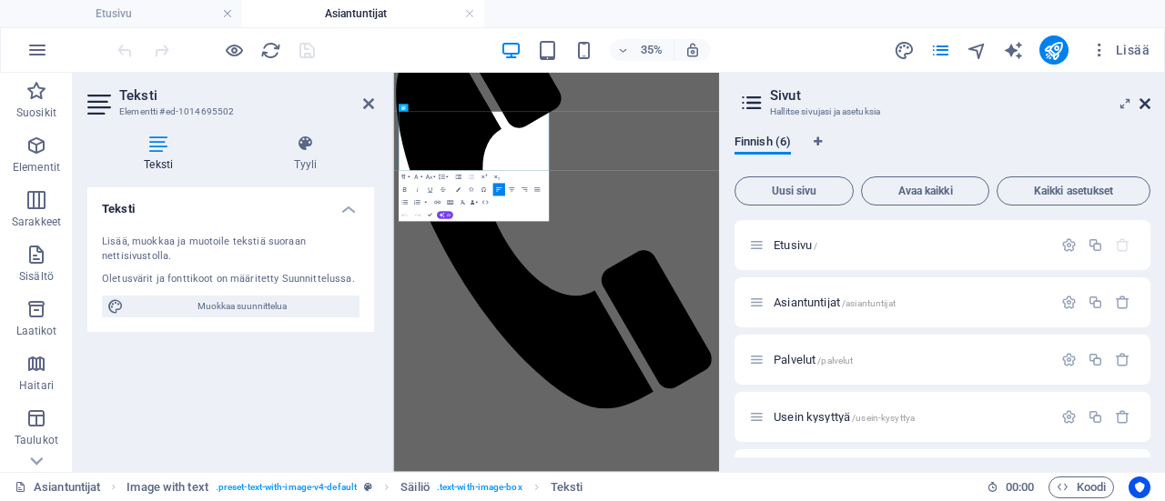
click at [1148, 101] on icon at bounding box center [1144, 103] width 11 height 15
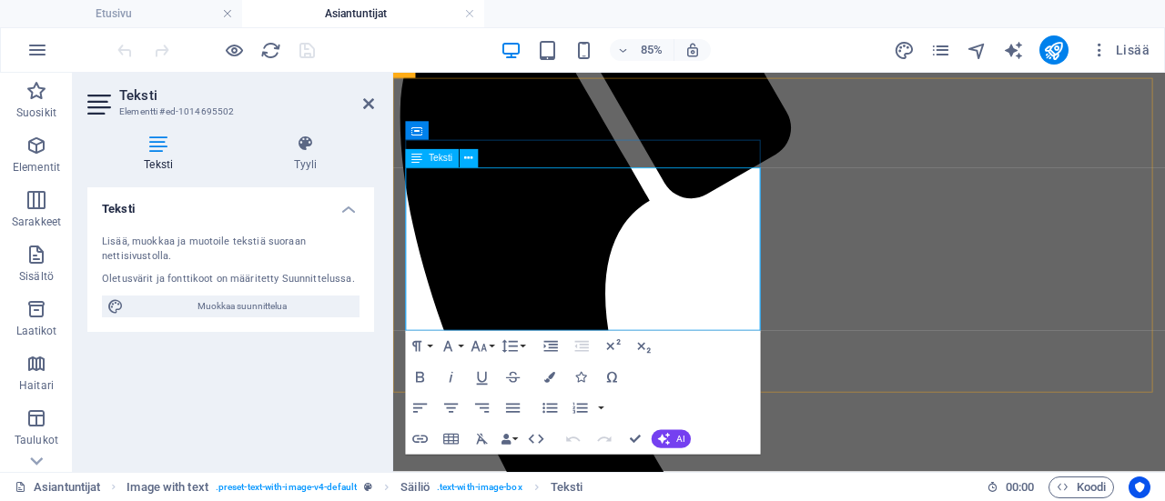
drag, startPoint x: 501, startPoint y: 249, endPoint x: 641, endPoint y: 237, distance: 139.8
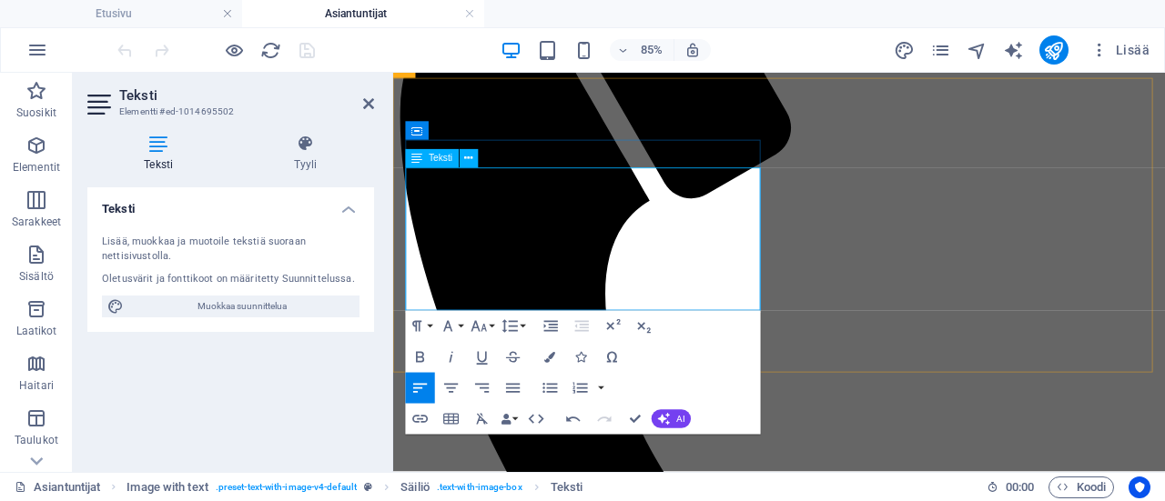
drag, startPoint x: 803, startPoint y: 246, endPoint x: 587, endPoint y: 243, distance: 215.7
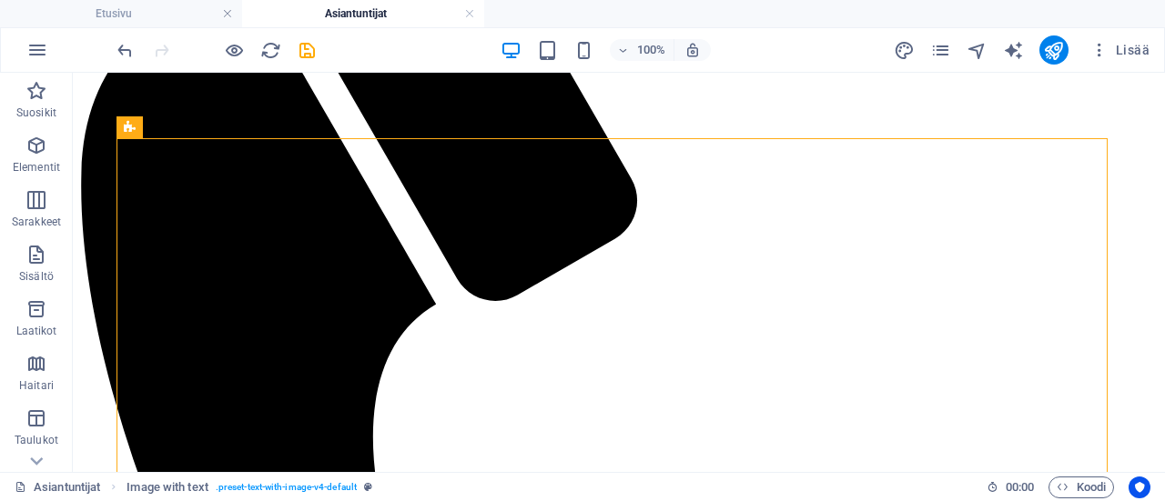
click at [305, 37] on div at bounding box center [216, 49] width 204 height 29
click at [302, 46] on icon "save" at bounding box center [307, 50] width 21 height 21
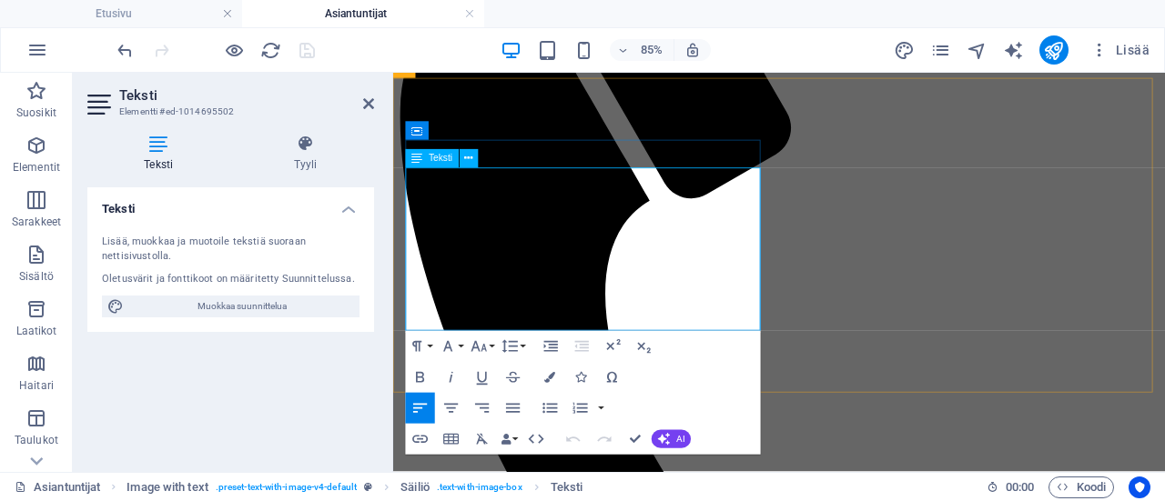
drag, startPoint x: 1036, startPoint y: 440, endPoint x: 1041, endPoint y: 449, distance: 9.8
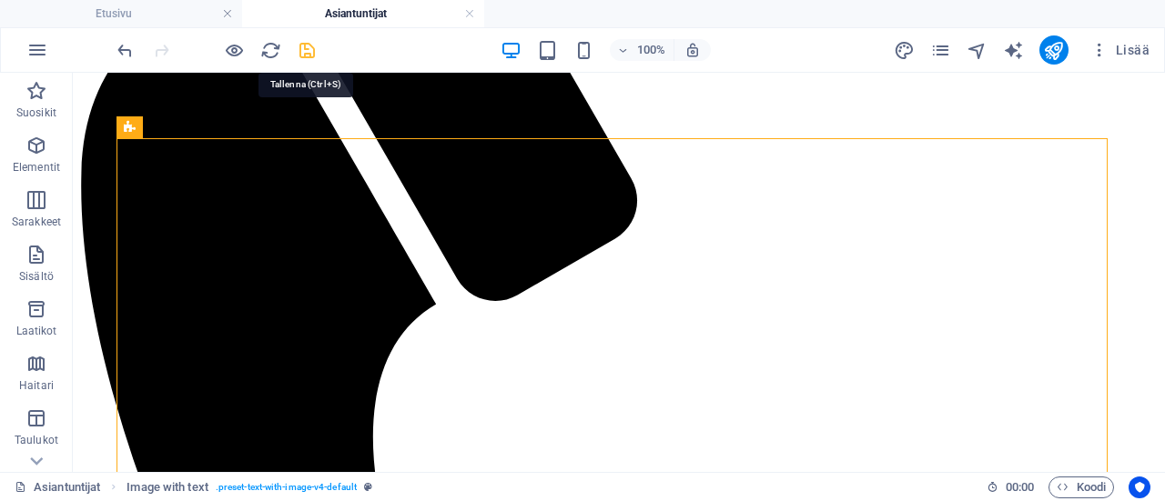
click at [305, 48] on icon "save" at bounding box center [307, 50] width 21 height 21
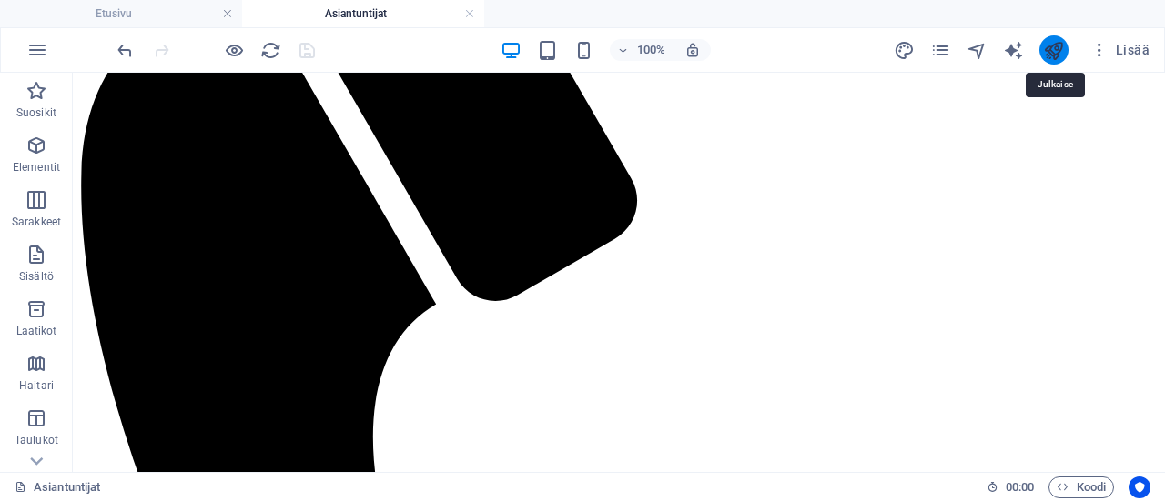
click at [1052, 45] on icon "publish" at bounding box center [1053, 50] width 21 height 21
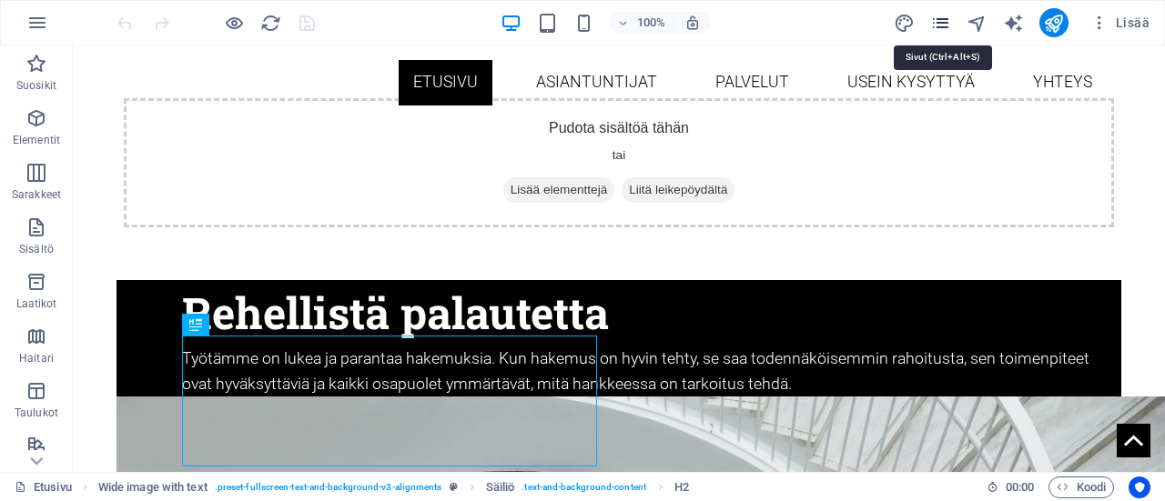
click at [939, 24] on icon "pages" at bounding box center [940, 23] width 21 height 21
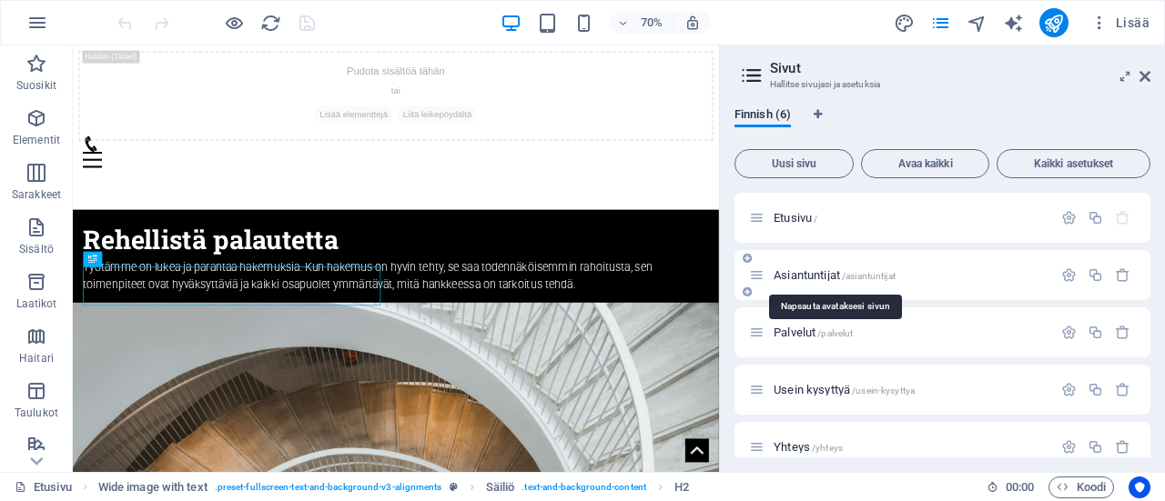
drag, startPoint x: 814, startPoint y: 277, endPoint x: 834, endPoint y: 277, distance: 19.1
click at [814, 276] on span "Asiantuntijat /asiantuntijat" at bounding box center [835, 275] width 122 height 14
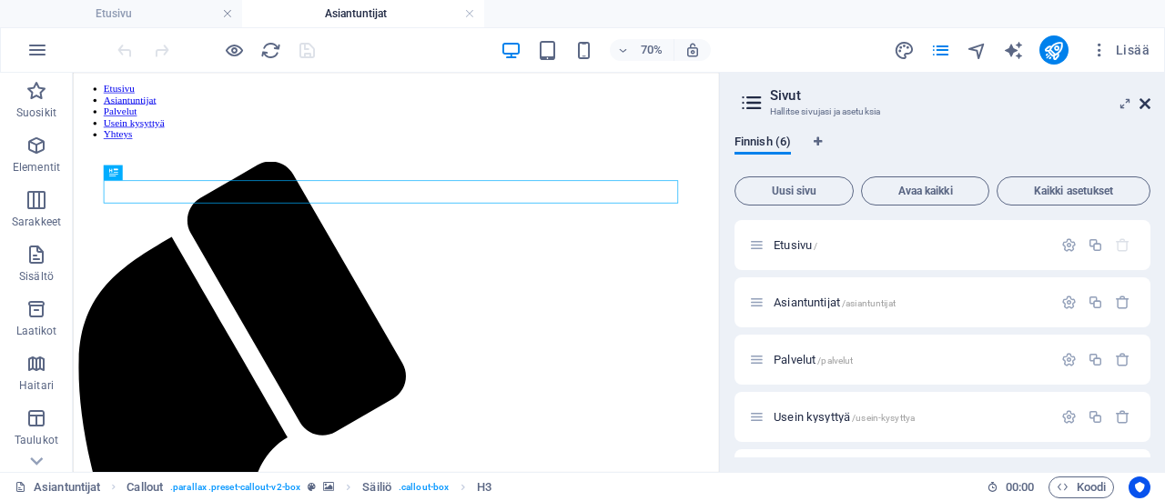
drag, startPoint x: 1143, startPoint y: 103, endPoint x: 1046, endPoint y: 61, distance: 106.0
click at [1143, 103] on icon at bounding box center [1144, 103] width 11 height 15
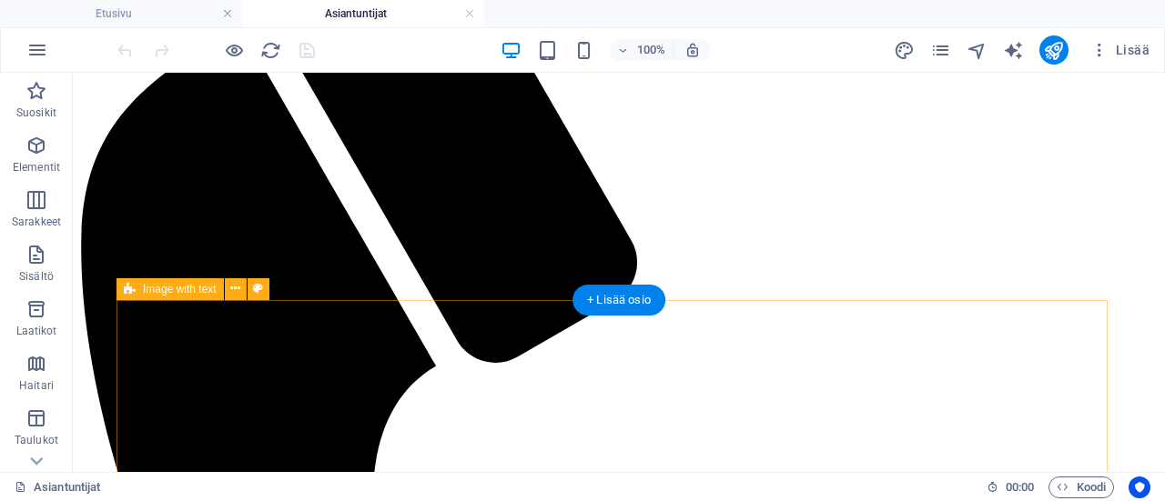
scroll to position [364, 0]
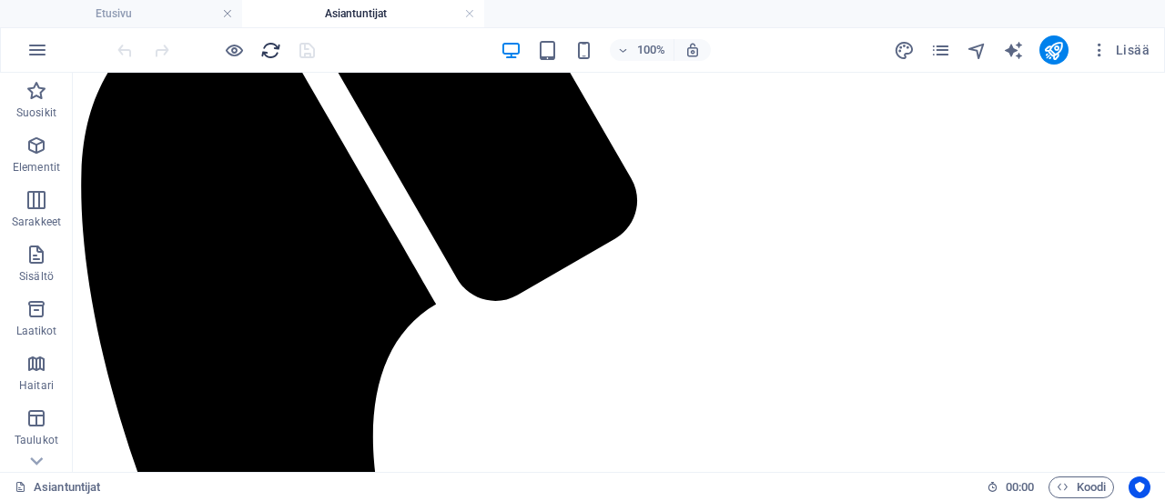
click at [268, 45] on icon "reload" at bounding box center [270, 50] width 21 height 21
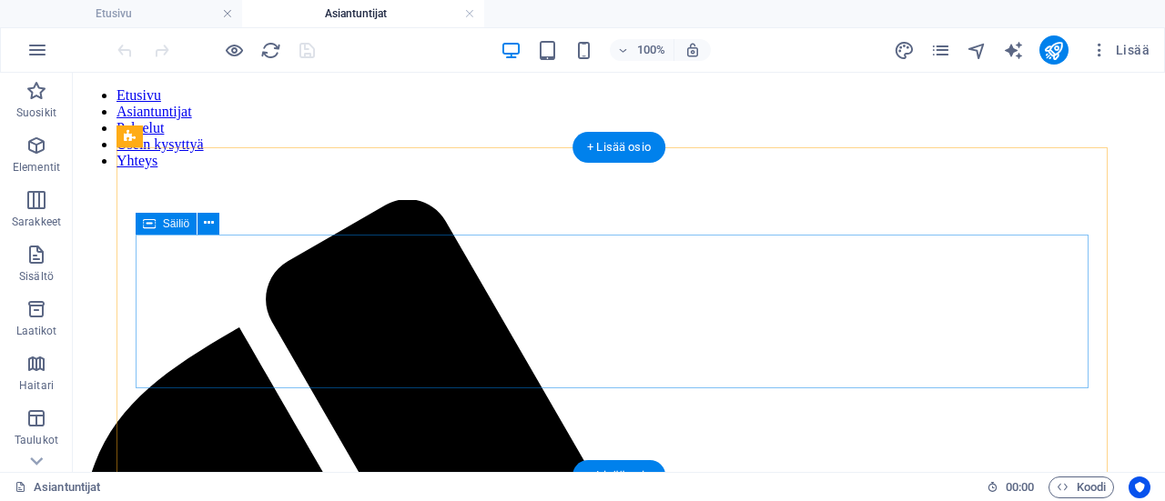
scroll to position [0, 0]
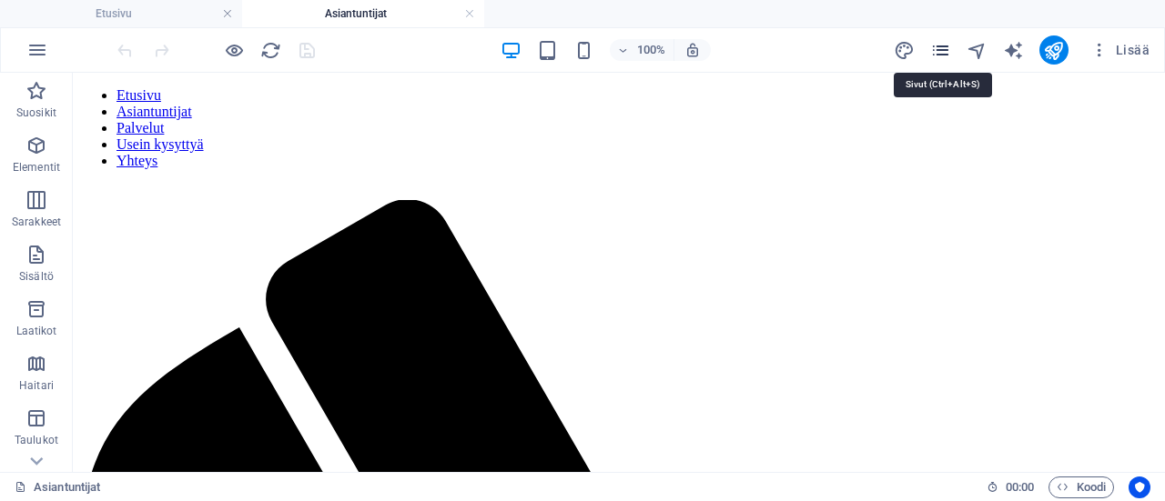
click at [937, 49] on icon "pages" at bounding box center [940, 50] width 21 height 21
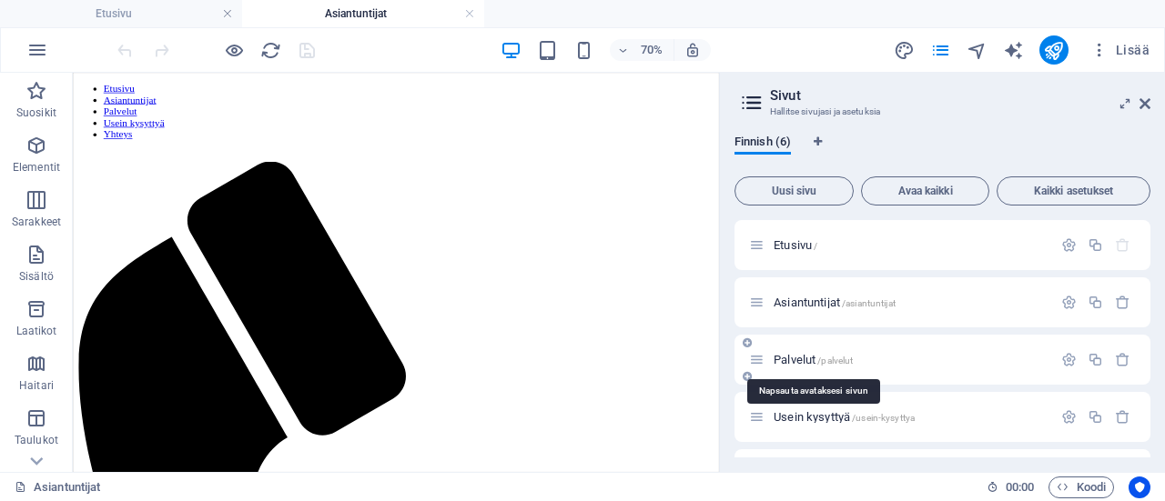
click at [805, 358] on span "Palvelut /palvelut" at bounding box center [813, 360] width 79 height 14
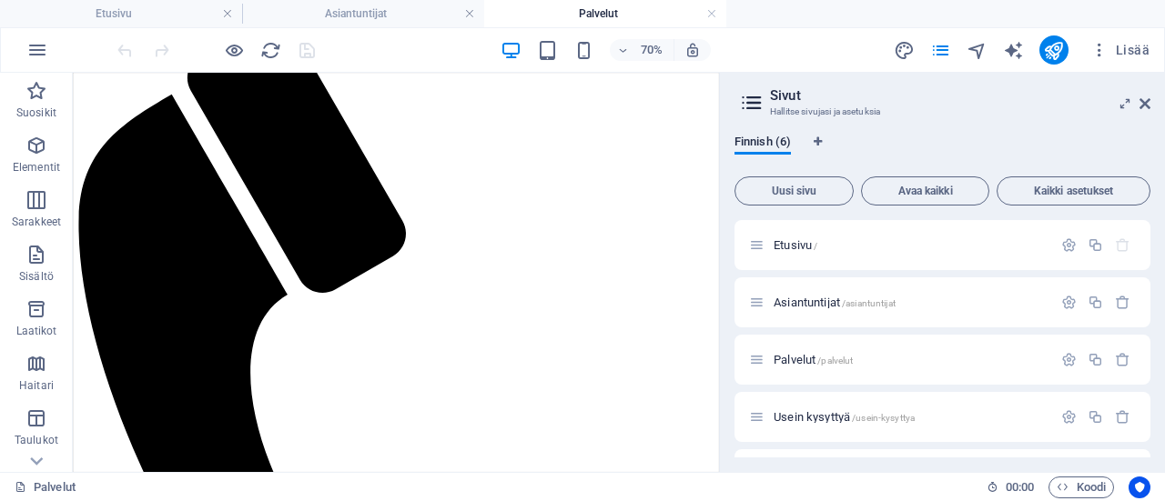
scroll to position [204, 0]
click at [1145, 107] on icon at bounding box center [1144, 103] width 11 height 15
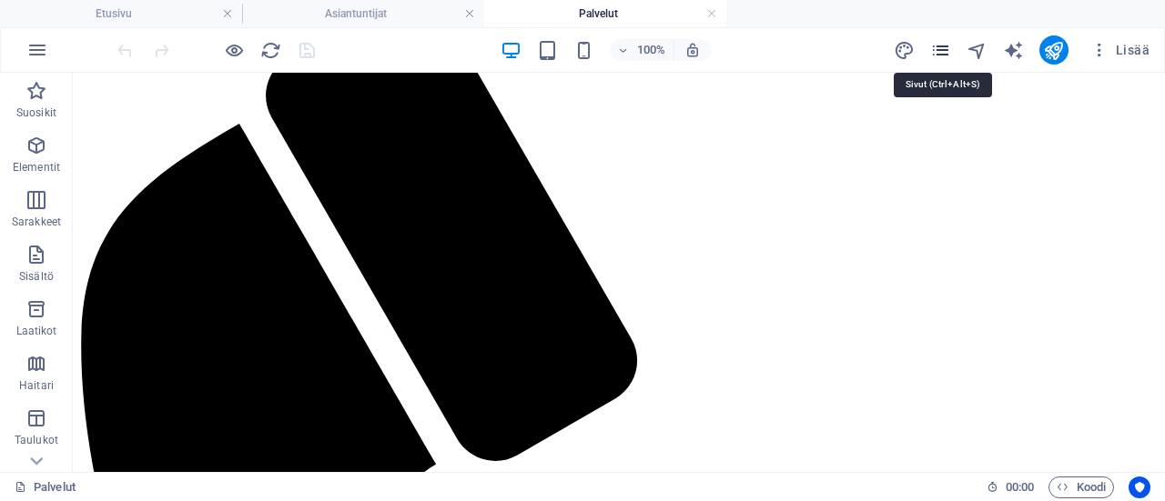
click at [941, 46] on icon "pages" at bounding box center [940, 50] width 21 height 21
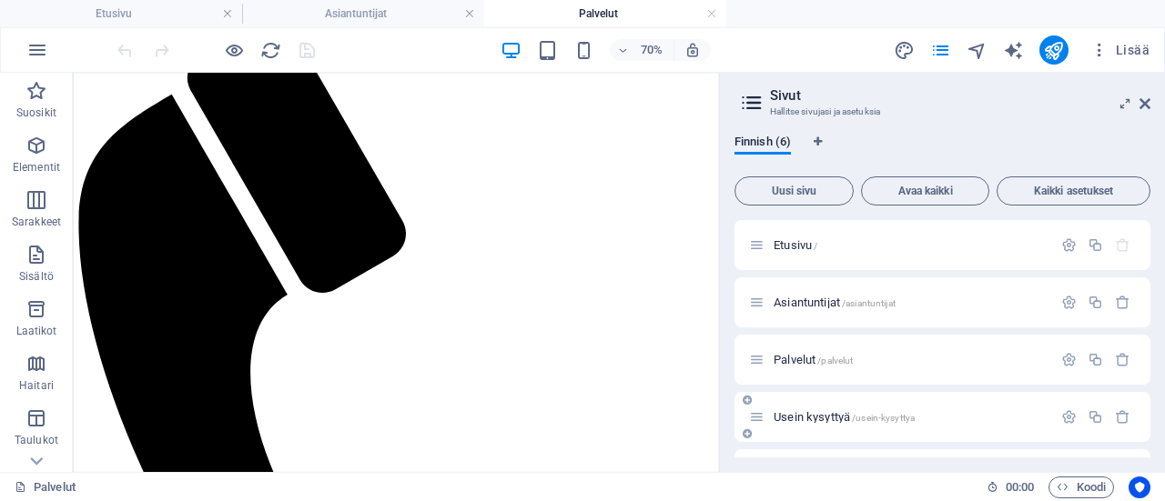
click at [817, 424] on div "Usein kysyttyä /usein-kysyttya" at bounding box center [900, 417] width 303 height 21
click at [812, 416] on span "Usein kysyttyä /usein-kysyttya" at bounding box center [844, 417] width 141 height 14
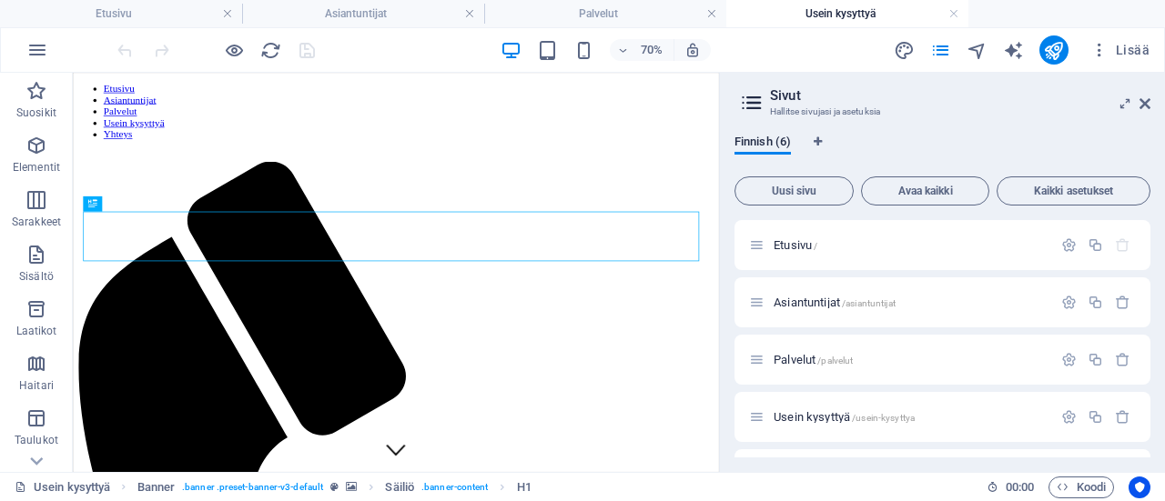
scroll to position [0, 0]
click at [1148, 105] on icon at bounding box center [1144, 103] width 11 height 15
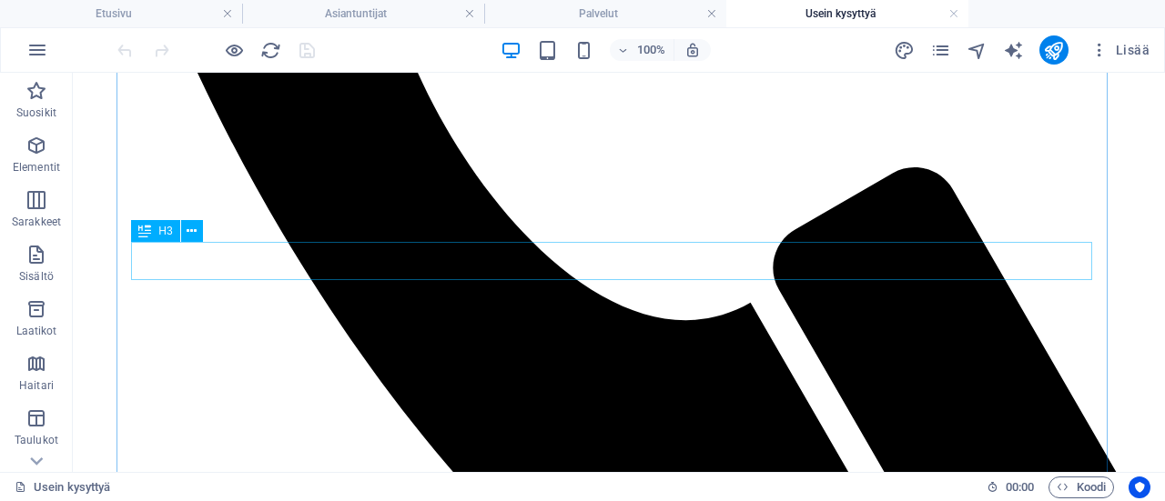
scroll to position [1001, 0]
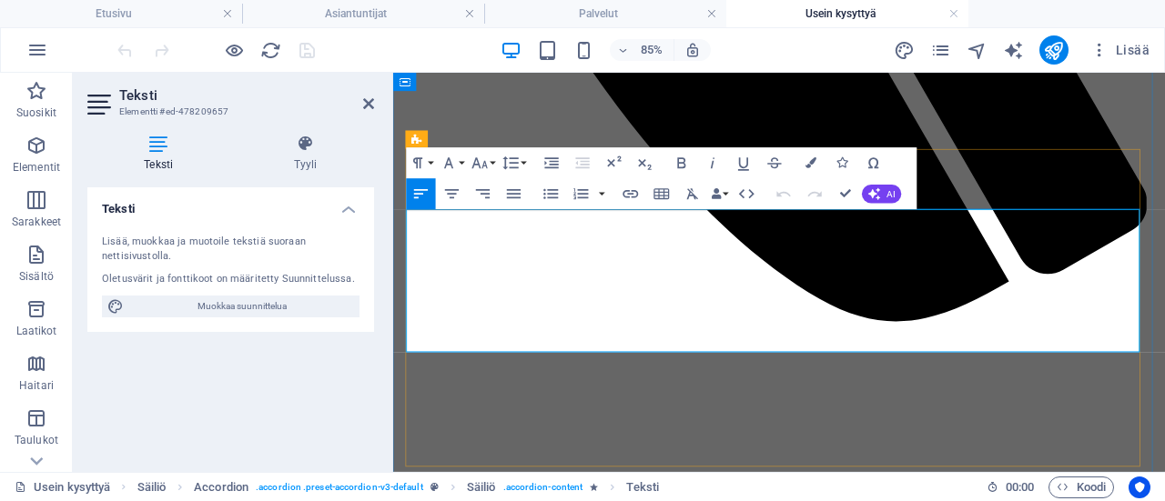
scroll to position [978, 0]
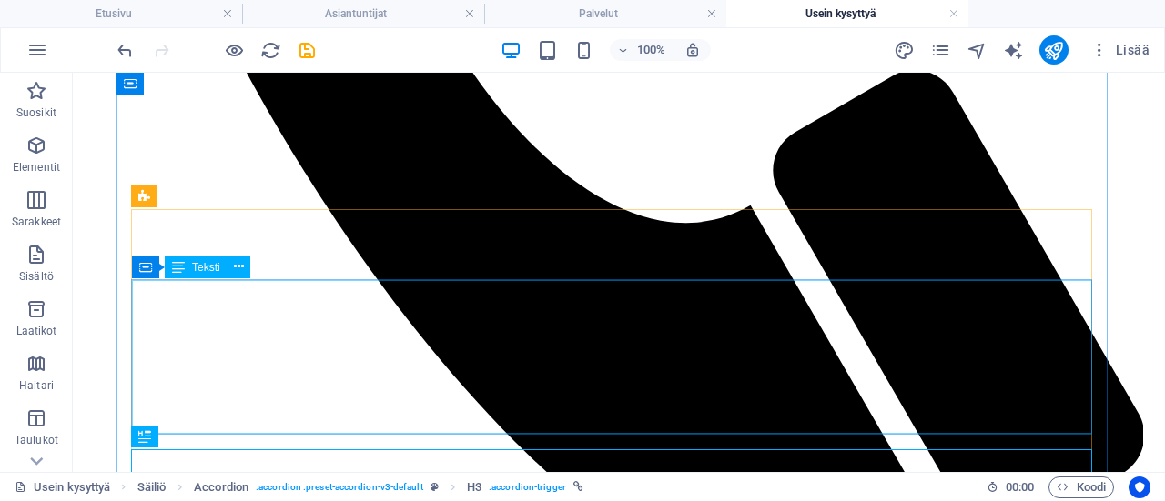
scroll to position [1001, 0]
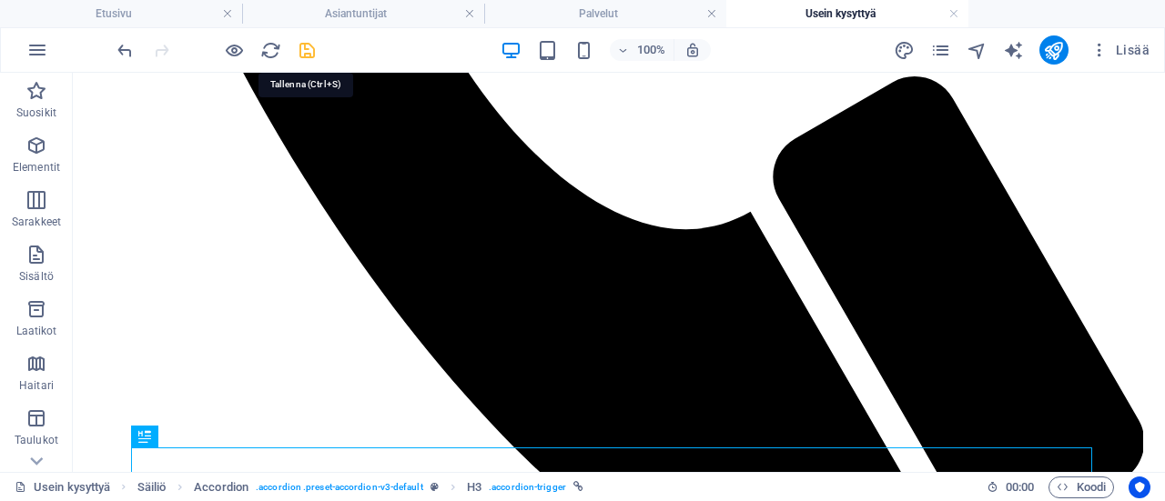
click at [305, 46] on icon "save" at bounding box center [307, 50] width 21 height 21
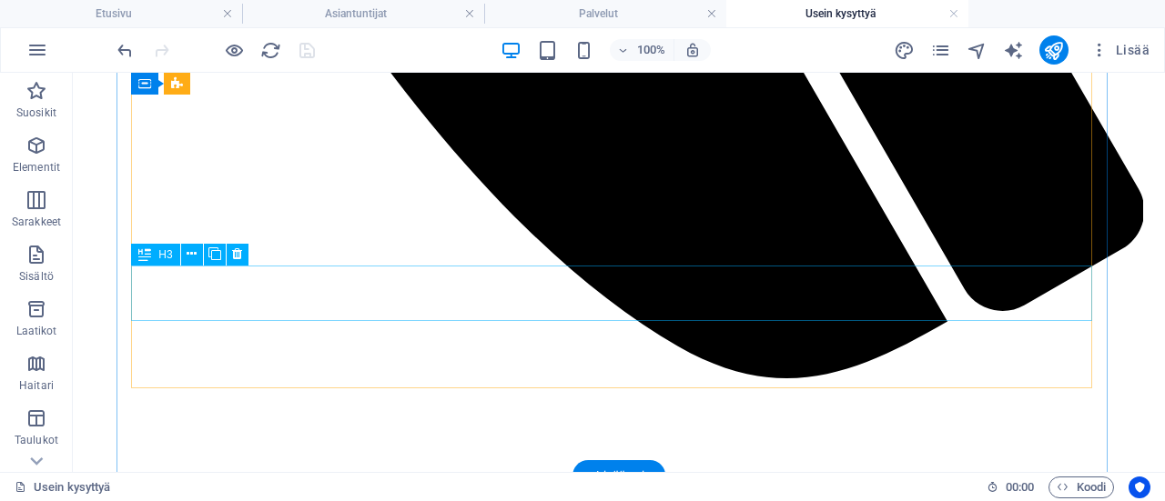
scroll to position [1274, 0]
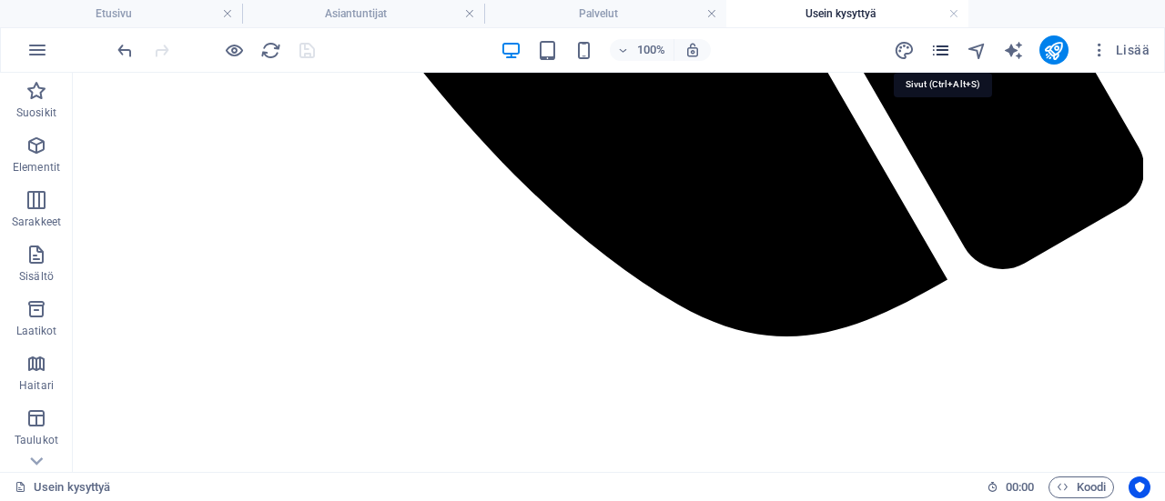
click at [946, 46] on icon "pages" at bounding box center [940, 50] width 21 height 21
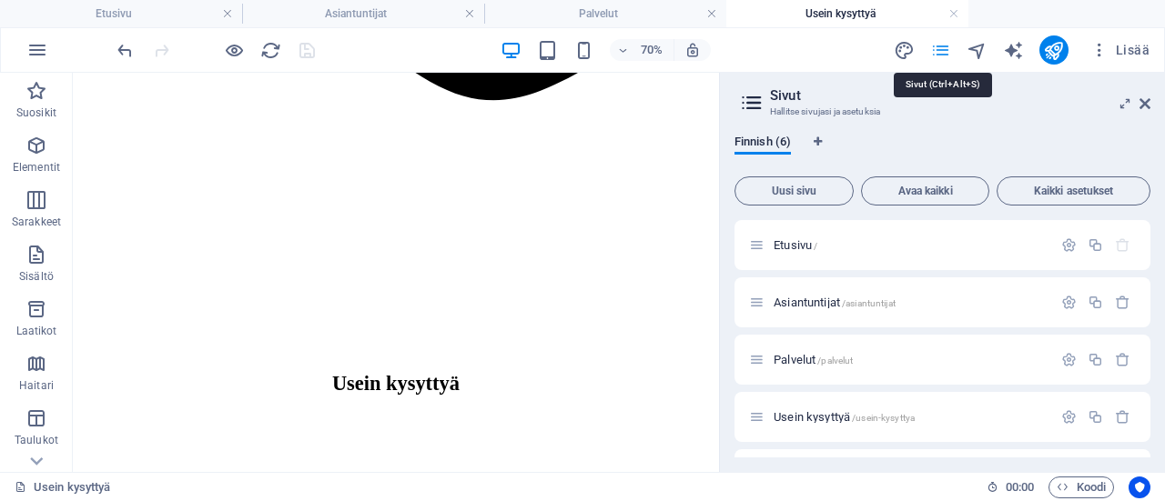
scroll to position [1250, 0]
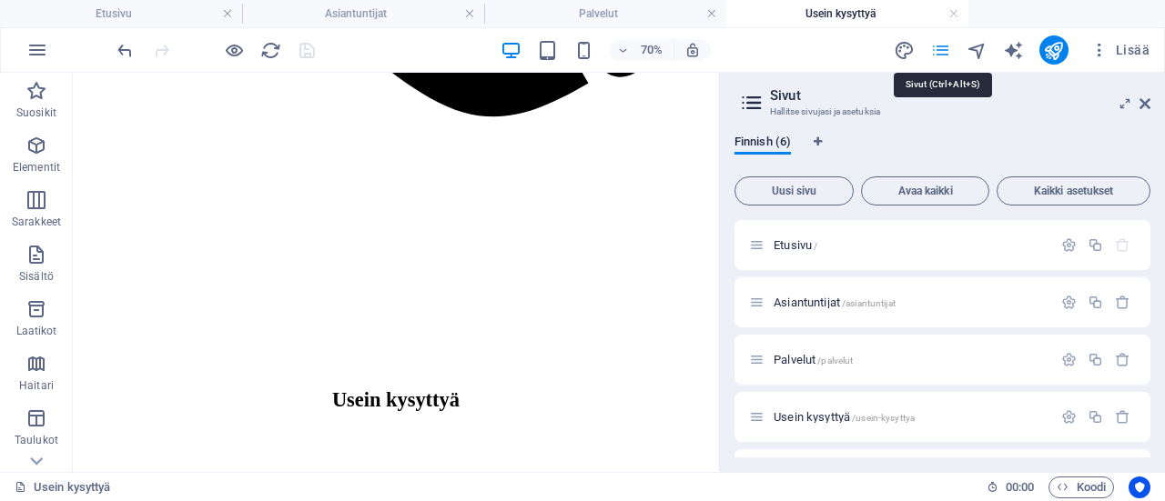
click at [941, 50] on icon "pages" at bounding box center [940, 50] width 21 height 21
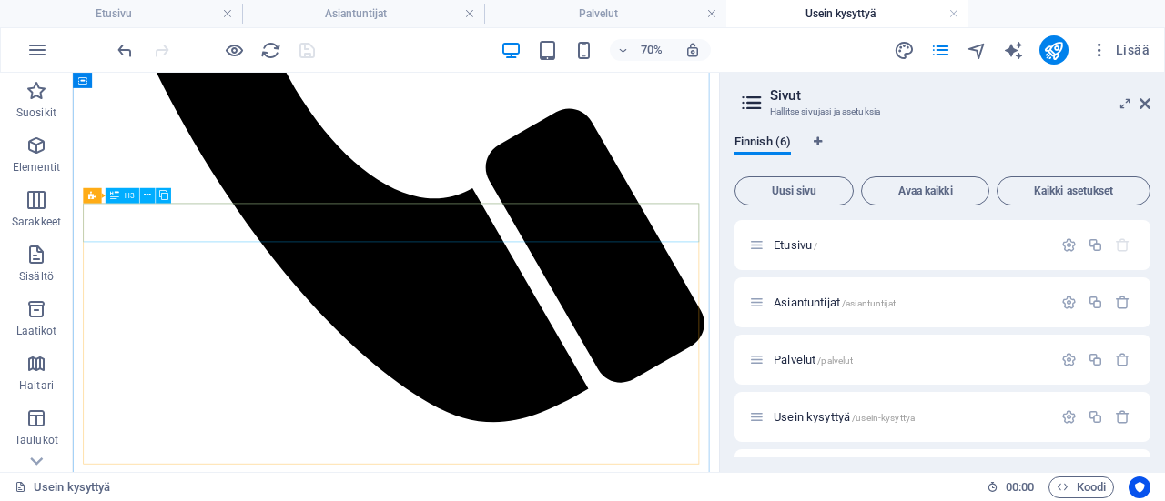
scroll to position [795, 0]
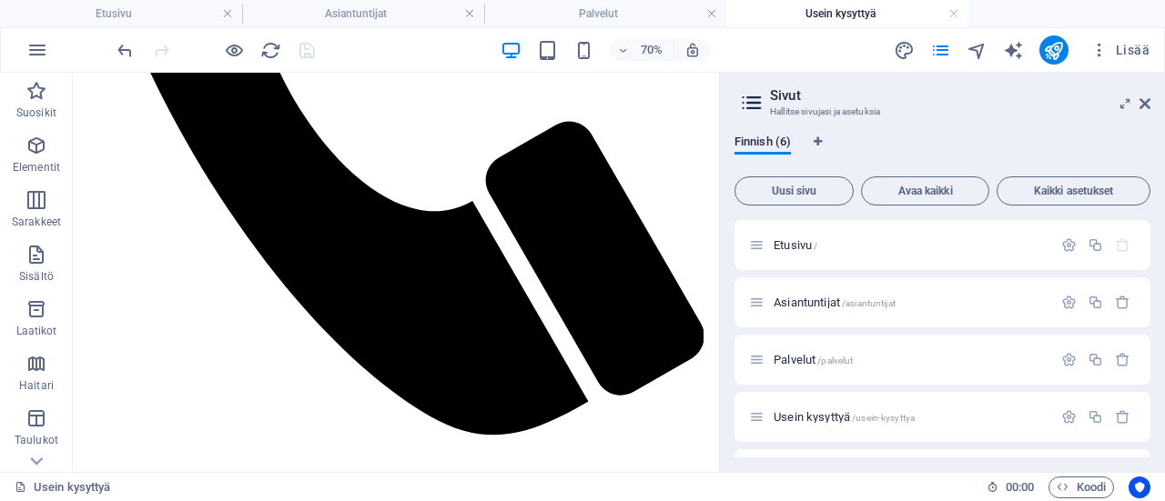
click at [1151, 105] on aside "Sivut Hallitse sivujasi ja asetuksia Finnish (6) Uusi sivu Avaa kaikki Kaikki a…" at bounding box center [942, 273] width 446 height 400
click at [1147, 105] on icon at bounding box center [1144, 103] width 11 height 15
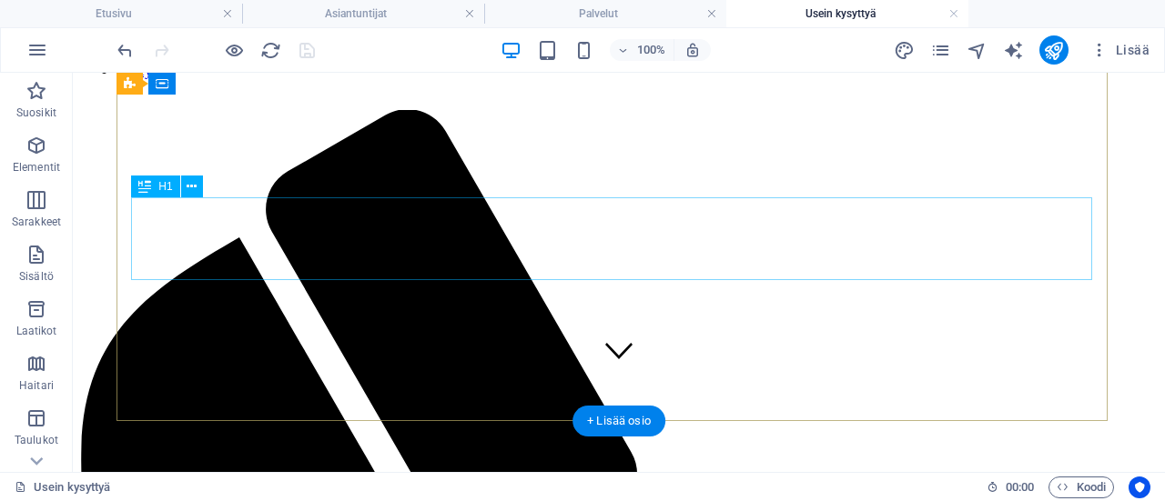
scroll to position [0, 0]
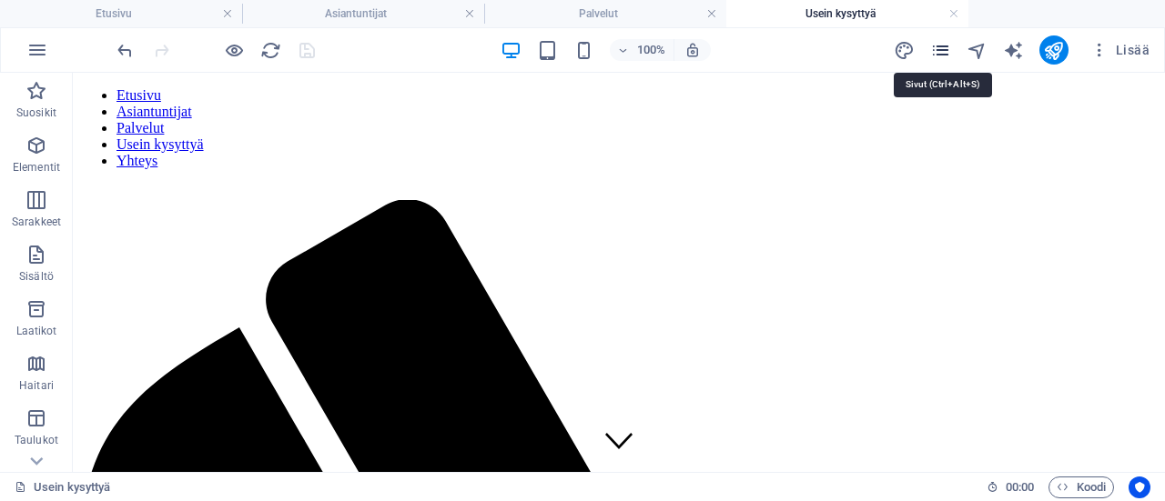
click at [941, 56] on icon "pages" at bounding box center [940, 50] width 21 height 21
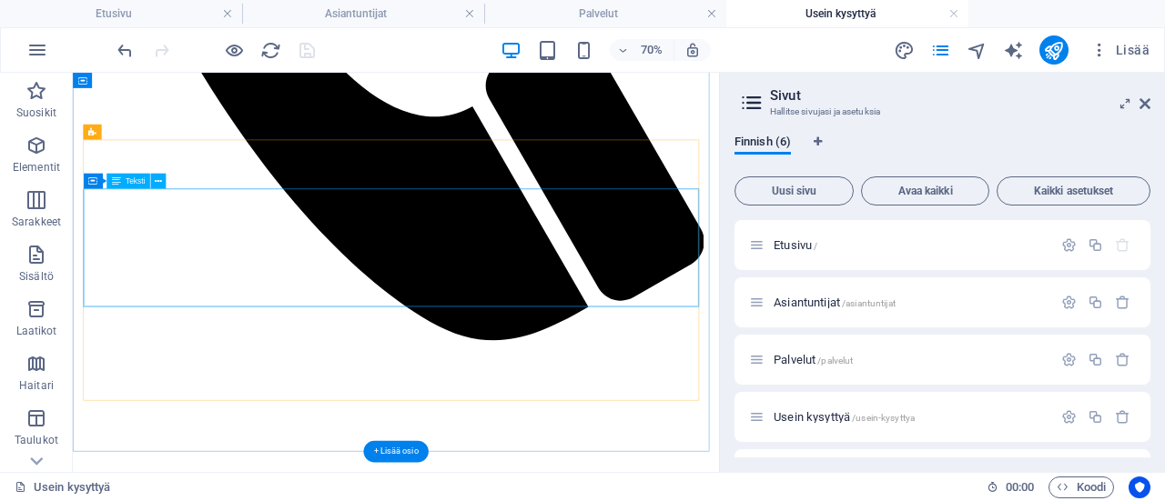
scroll to position [910, 0]
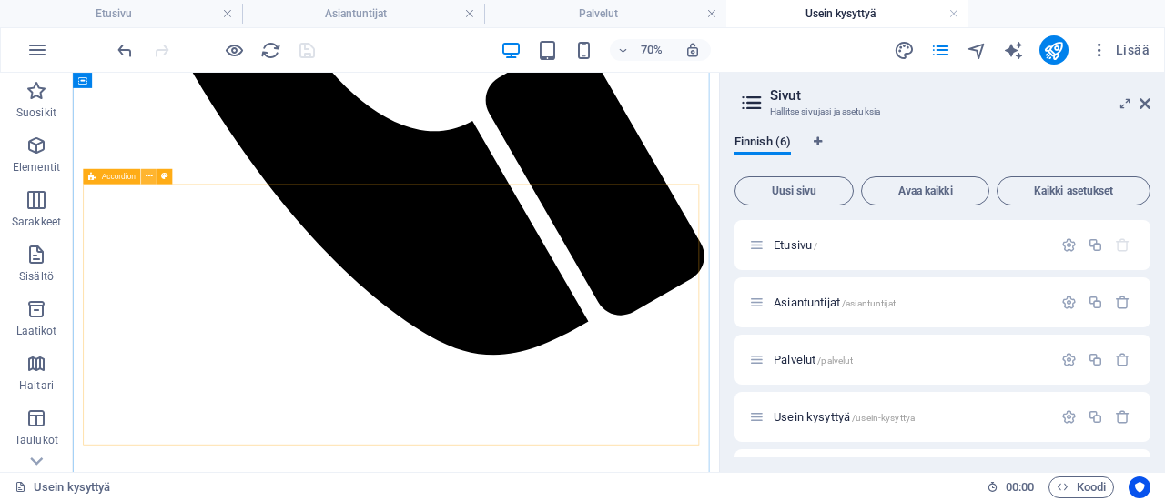
click at [147, 176] on icon at bounding box center [149, 176] width 7 height 14
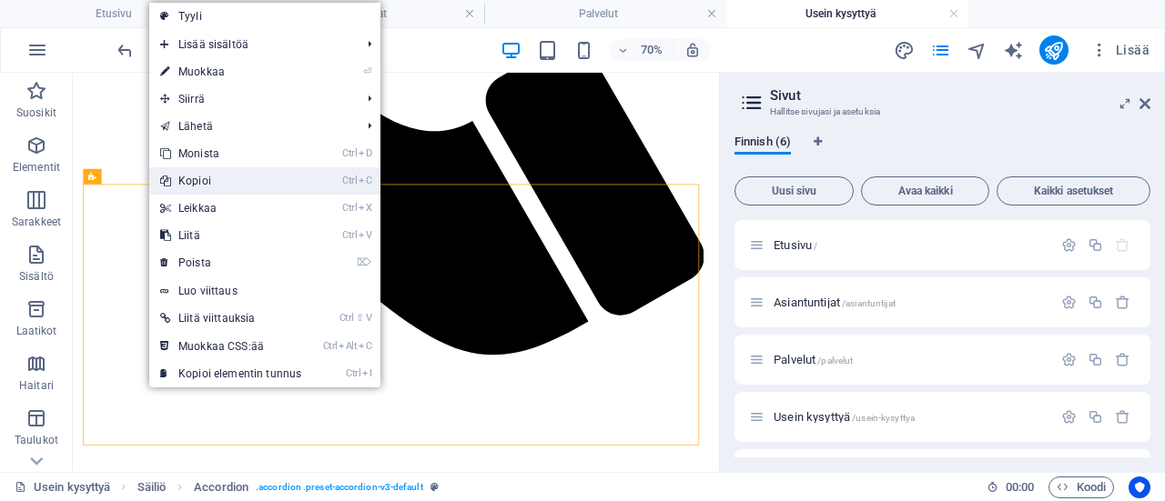
click at [185, 176] on link "Ctrl C Kopioi" at bounding box center [230, 180] width 163 height 27
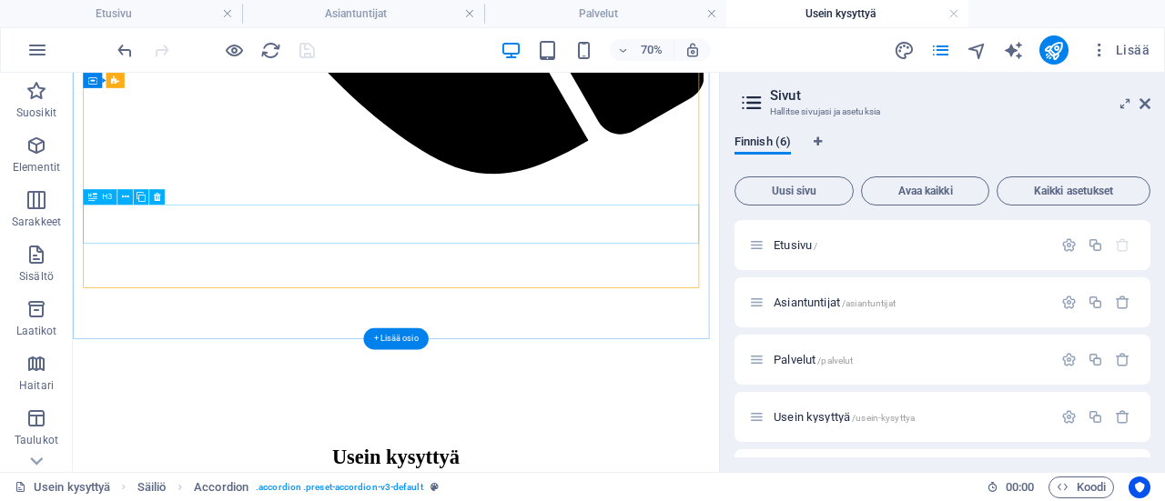
scroll to position [1183, 0]
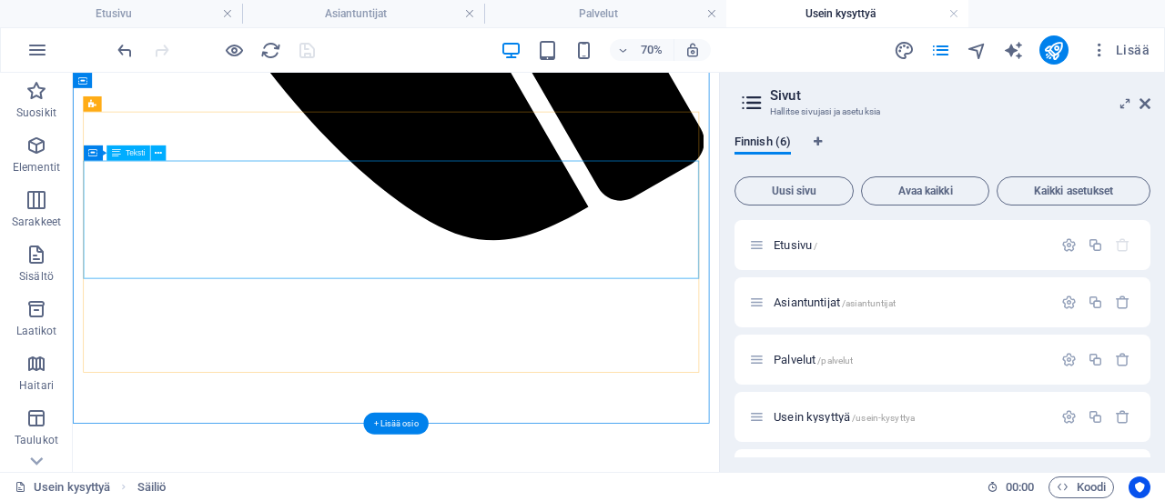
scroll to position [1092, 0]
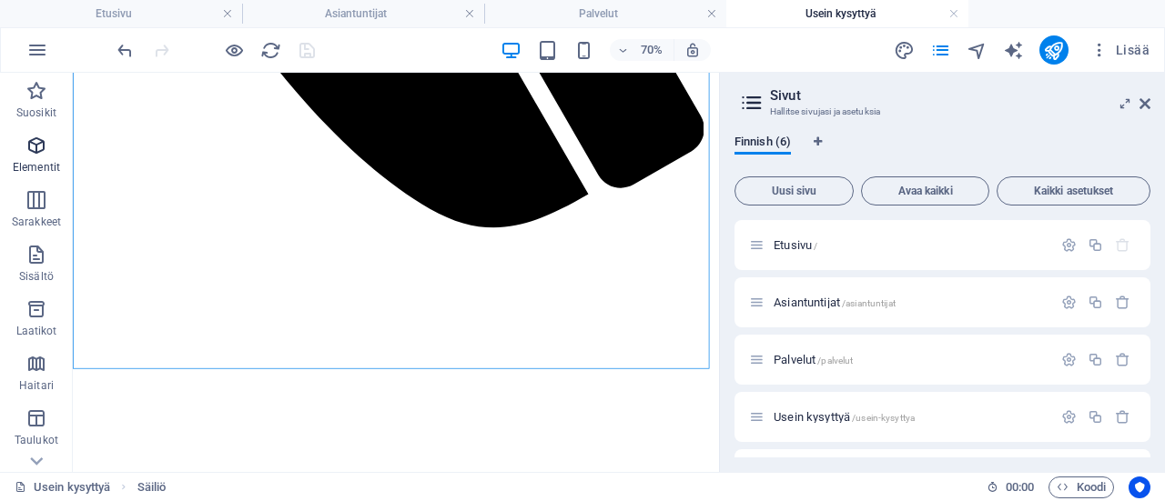
click at [37, 152] on icon "button" at bounding box center [36, 146] width 22 height 22
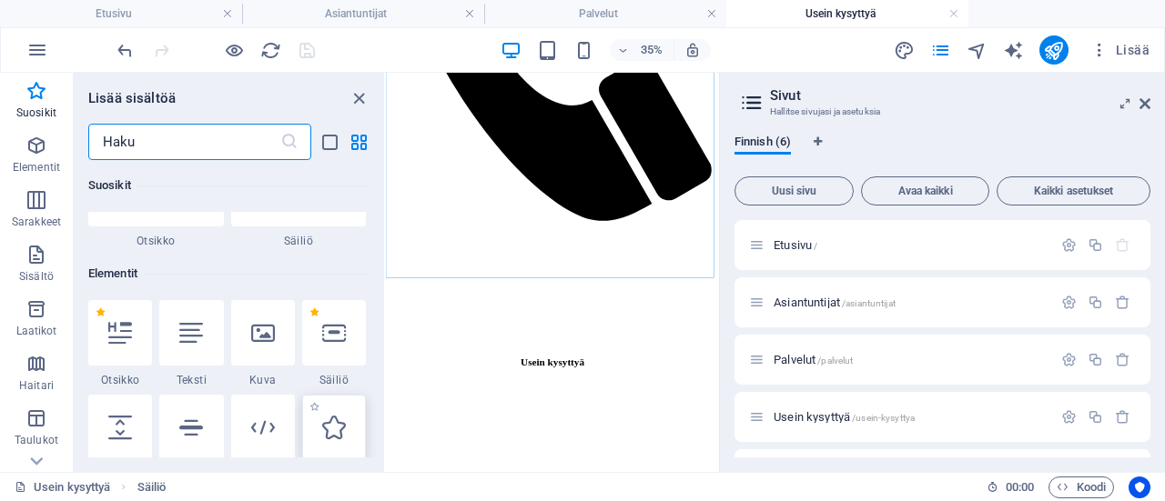
scroll to position [103, 0]
click at [336, 340] on icon at bounding box center [334, 336] width 24 height 24
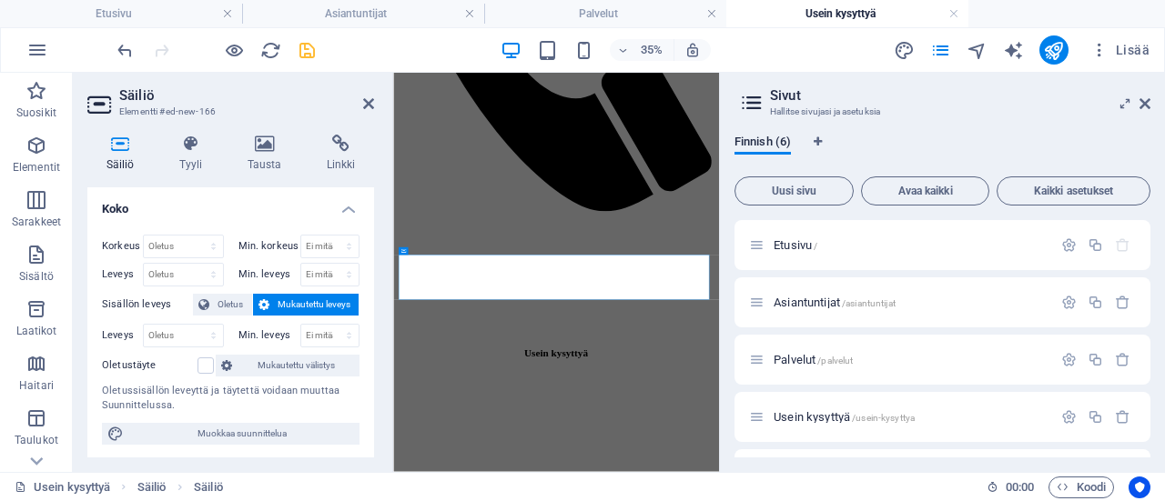
scroll to position [0, 0]
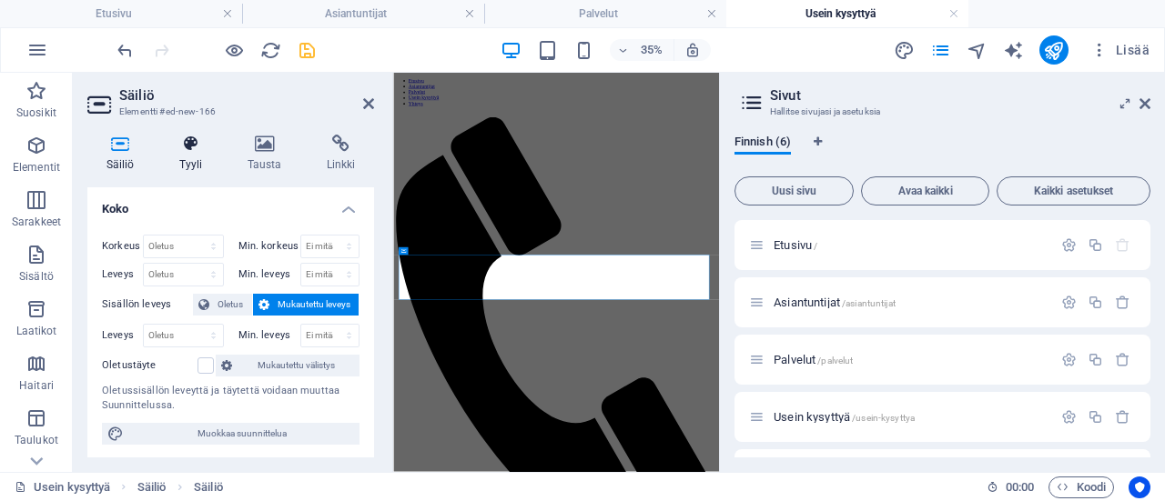
click at [197, 157] on h4 "Tyyli" at bounding box center [194, 154] width 68 height 38
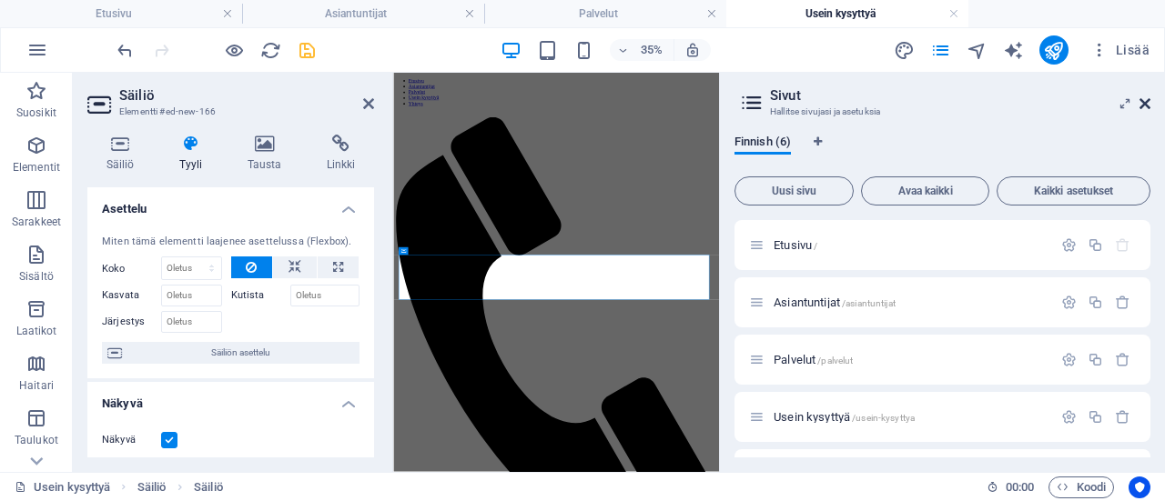
click at [1147, 109] on icon at bounding box center [1144, 103] width 11 height 15
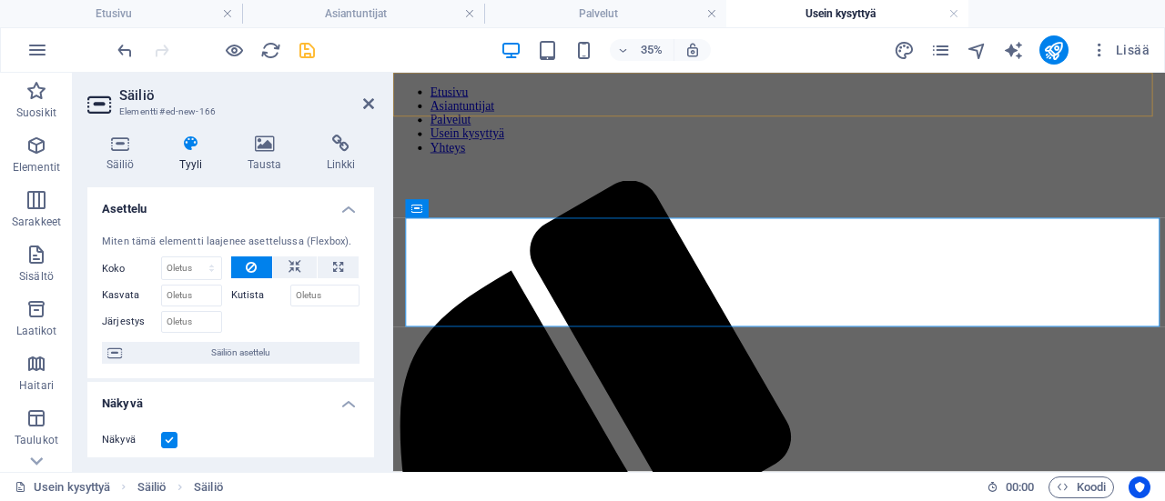
scroll to position [350, 0]
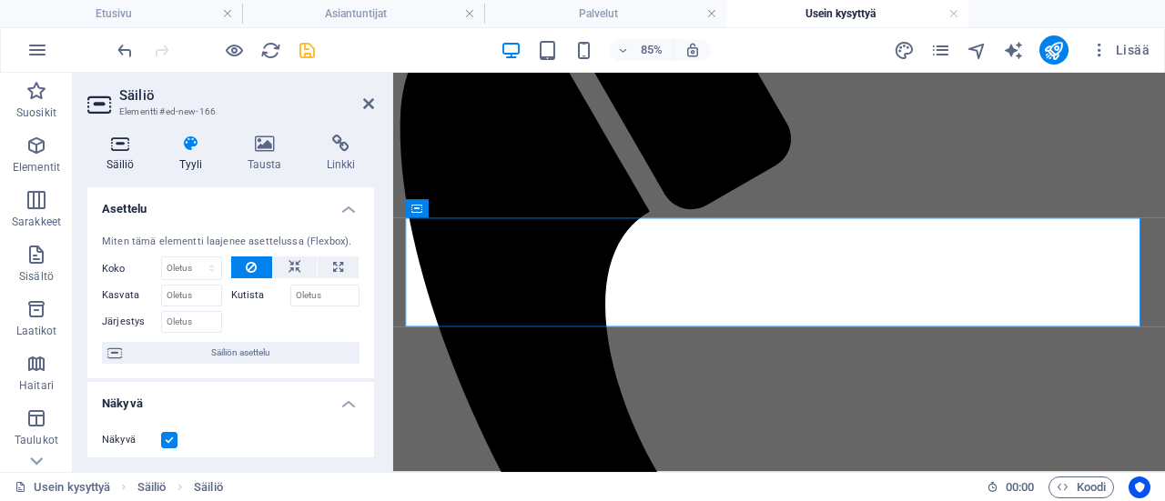
click at [118, 152] on icon at bounding box center [120, 144] width 66 height 18
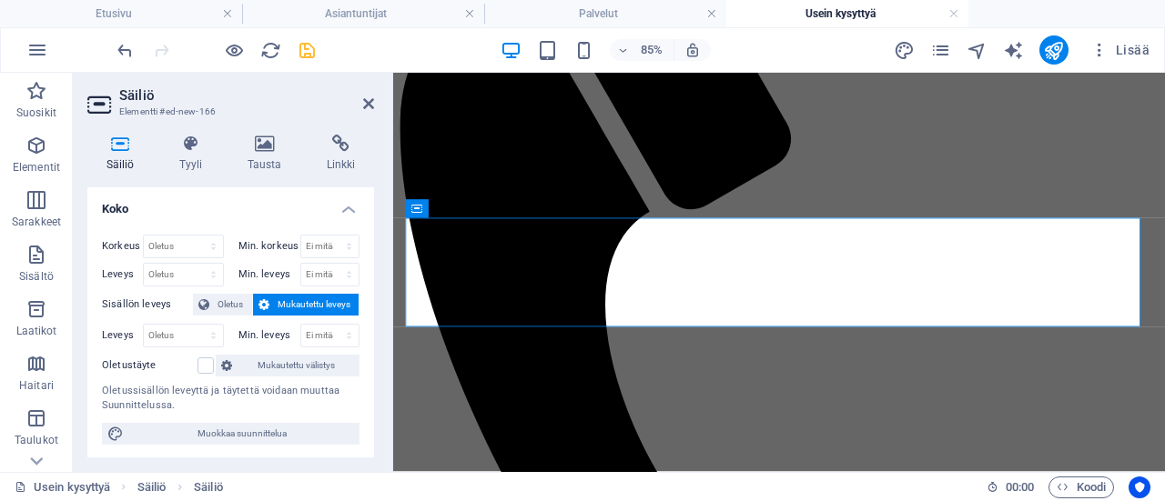
scroll to position [364, 0]
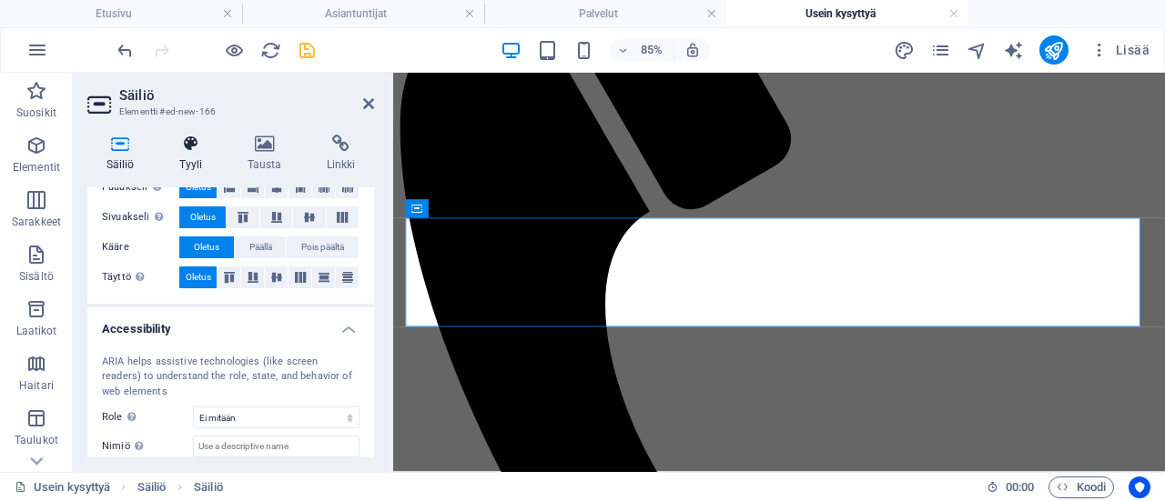
click at [189, 147] on icon at bounding box center [190, 144] width 61 height 18
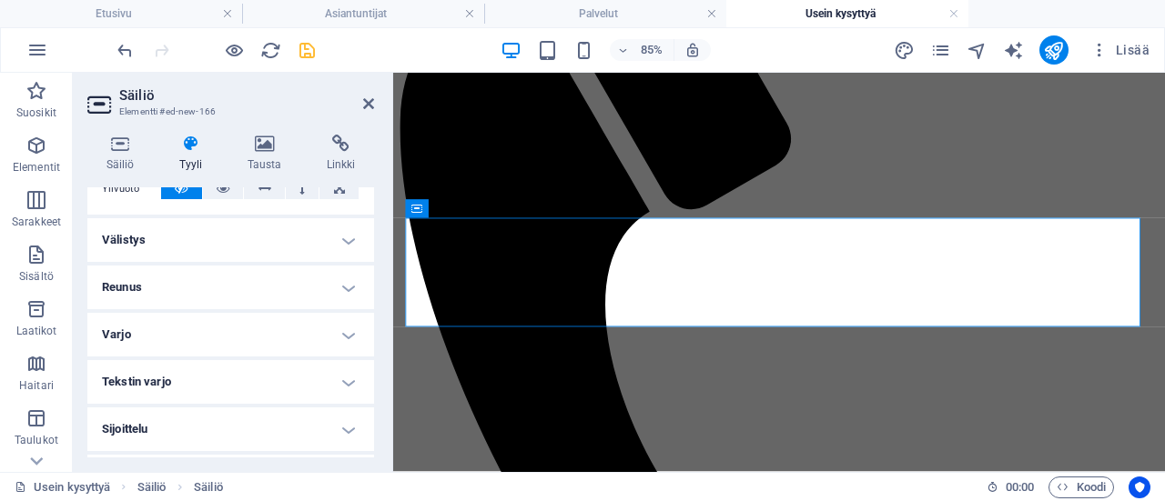
scroll to position [134, 0]
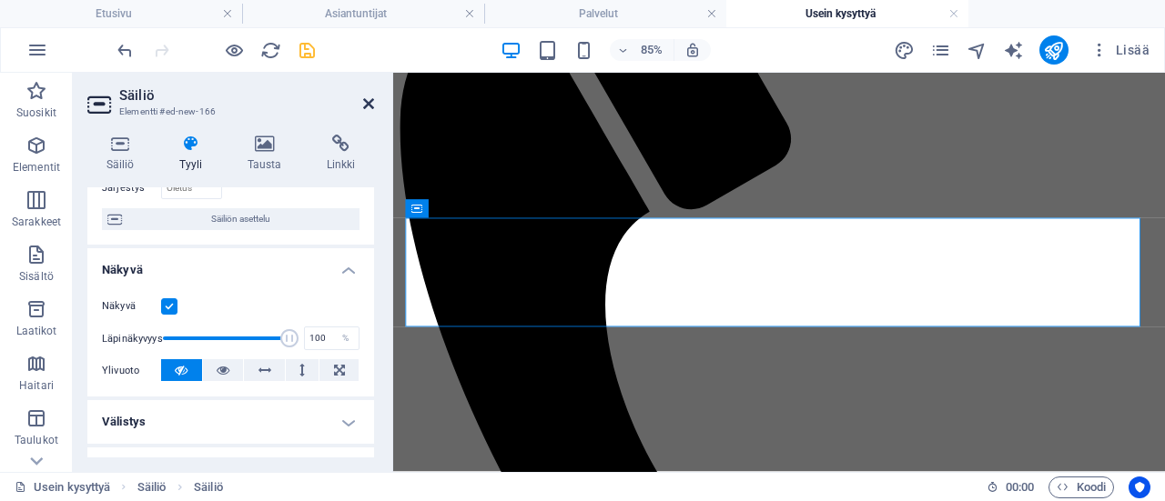
click at [366, 103] on icon at bounding box center [368, 103] width 11 height 15
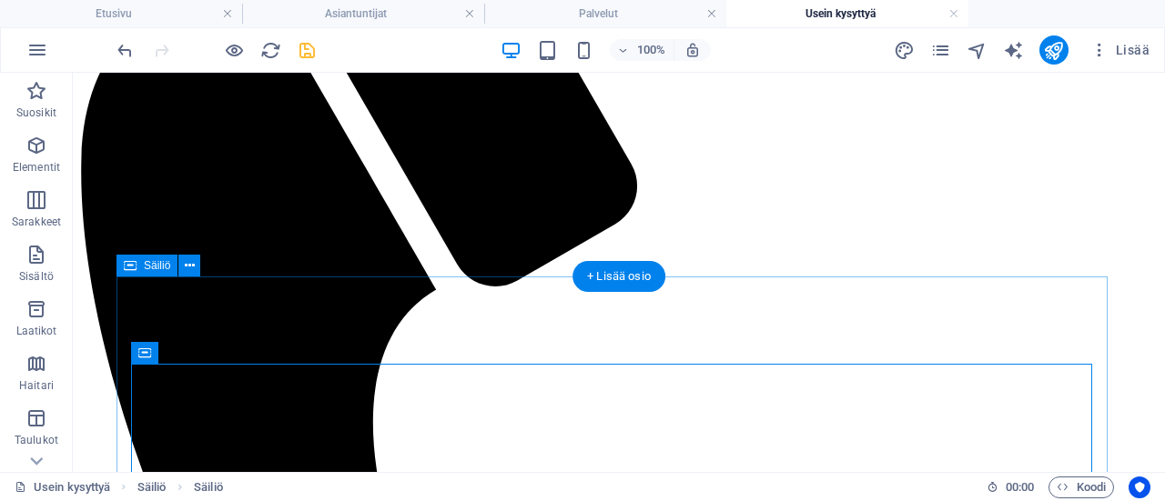
scroll to position [455, 0]
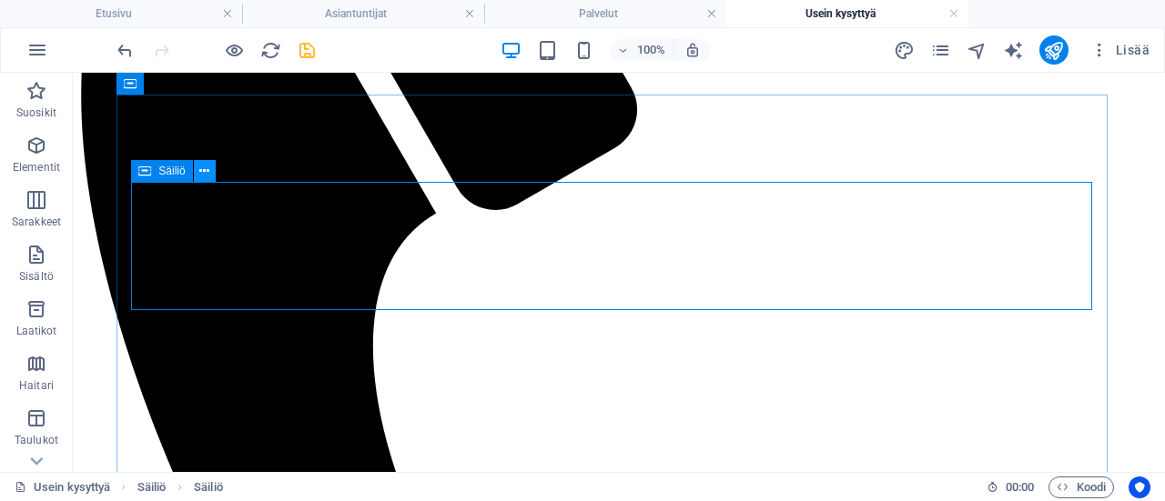
click at [197, 167] on button at bounding box center [205, 171] width 22 height 22
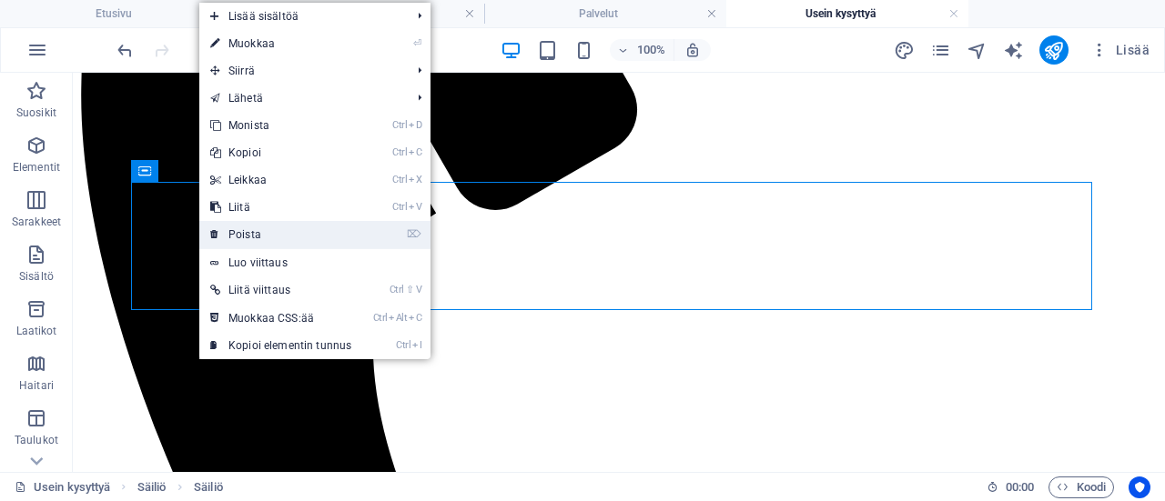
drag, startPoint x: 191, startPoint y: 163, endPoint x: 251, endPoint y: 238, distance: 95.8
click at [251, 238] on link "⌦ Poista" at bounding box center [280, 234] width 163 height 27
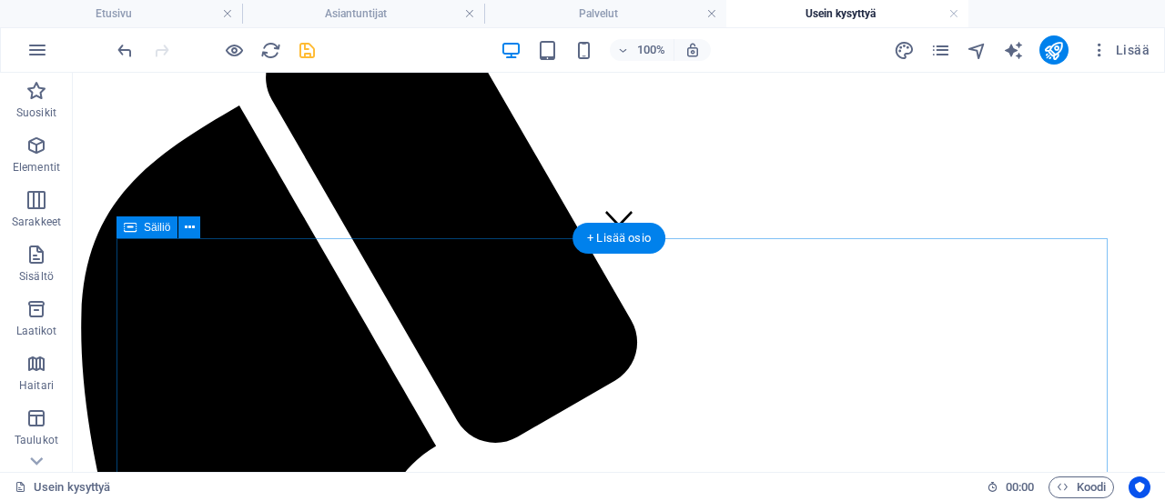
scroll to position [182, 0]
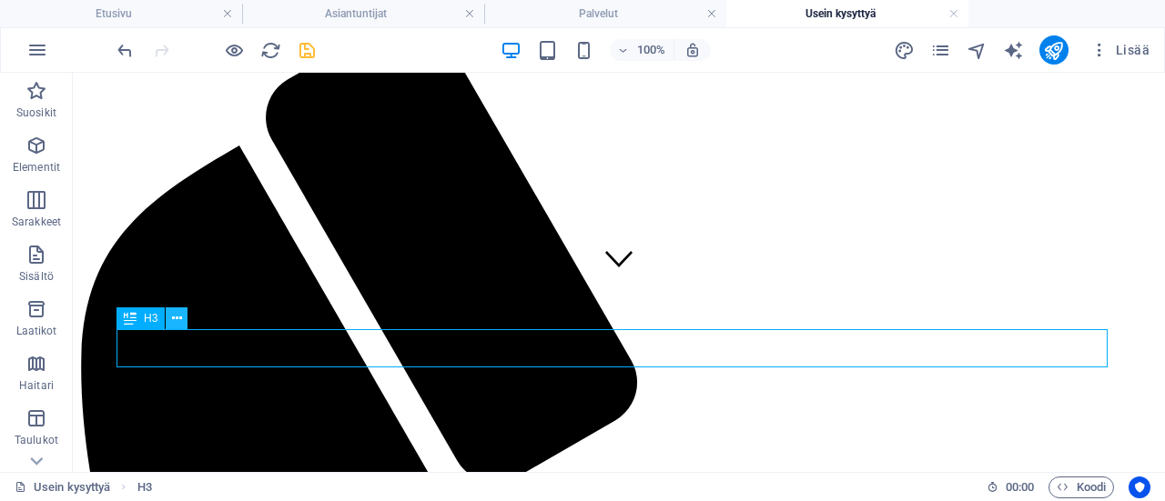
click at [173, 319] on icon at bounding box center [177, 318] width 10 height 19
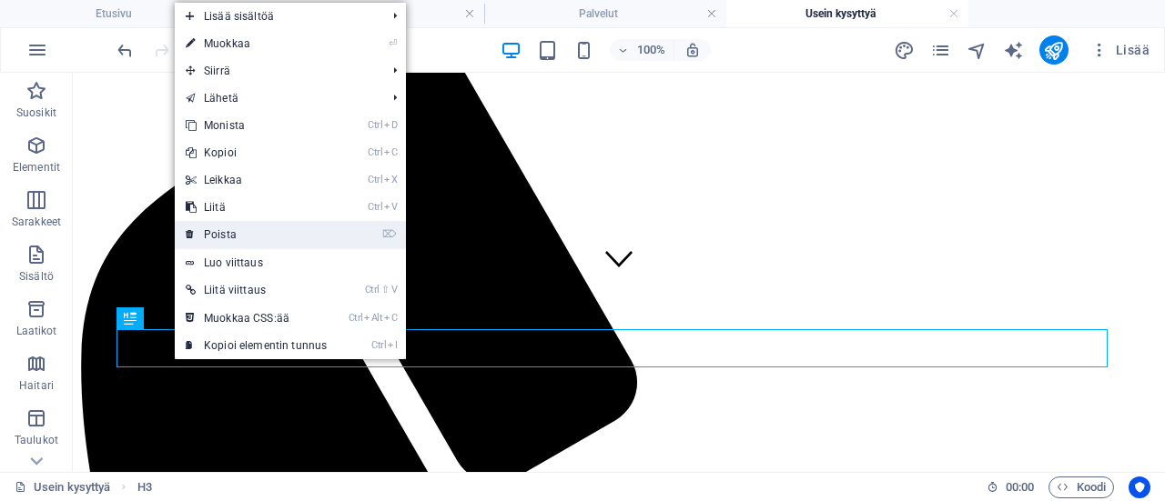
click at [219, 239] on link "⌦ Poista" at bounding box center [256, 234] width 163 height 27
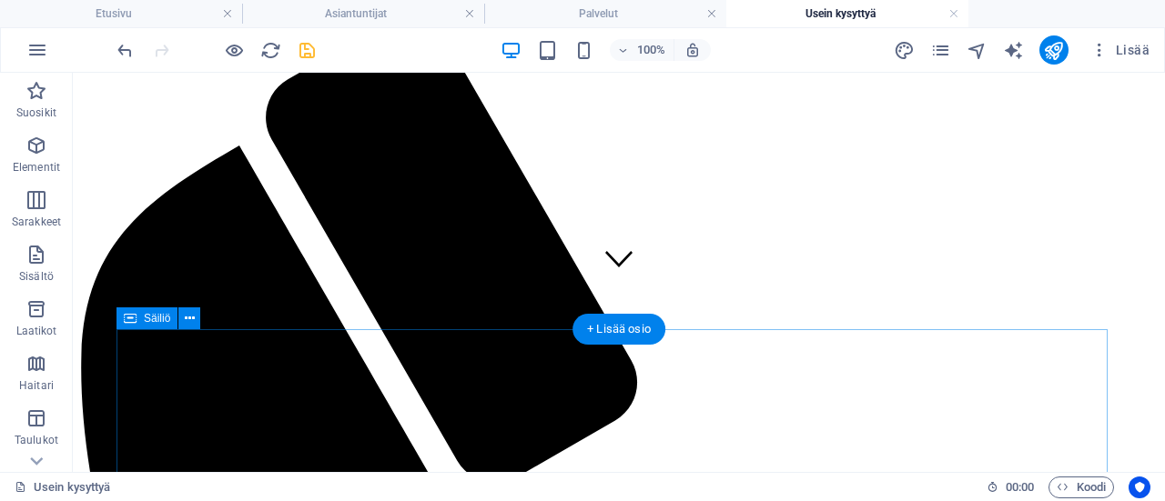
scroll to position [455, 0]
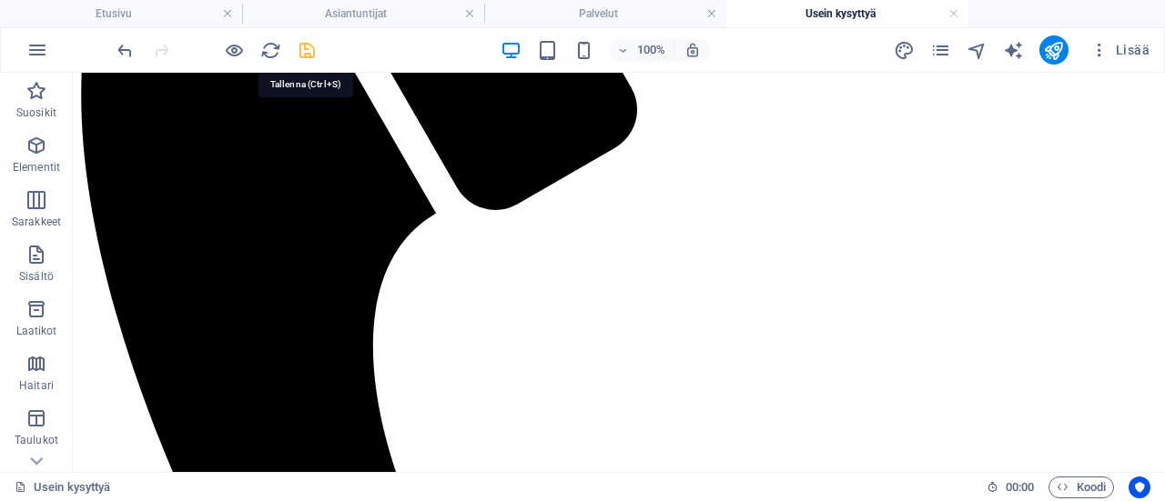
click at [310, 50] on icon "save" at bounding box center [307, 50] width 21 height 21
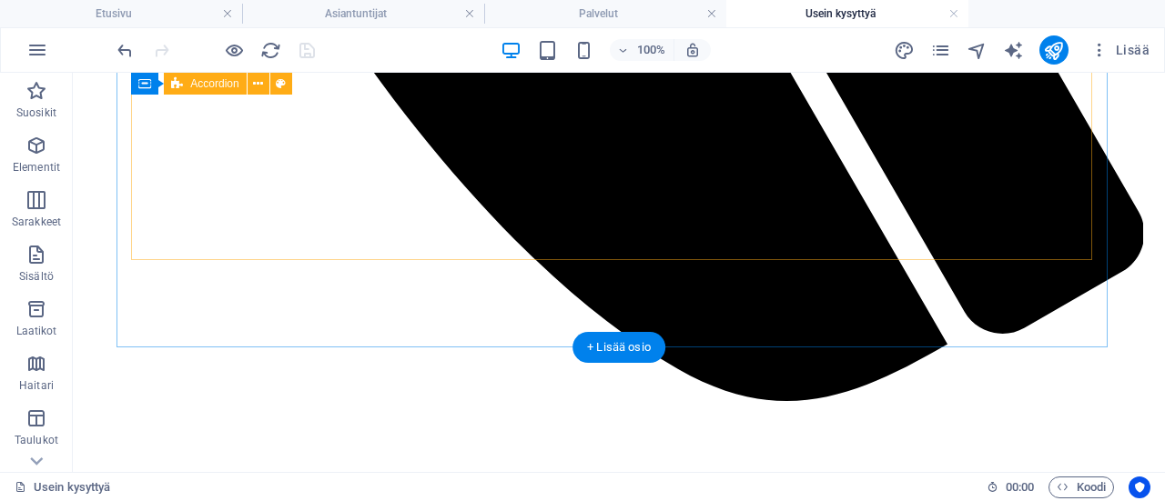
scroll to position [1183, 0]
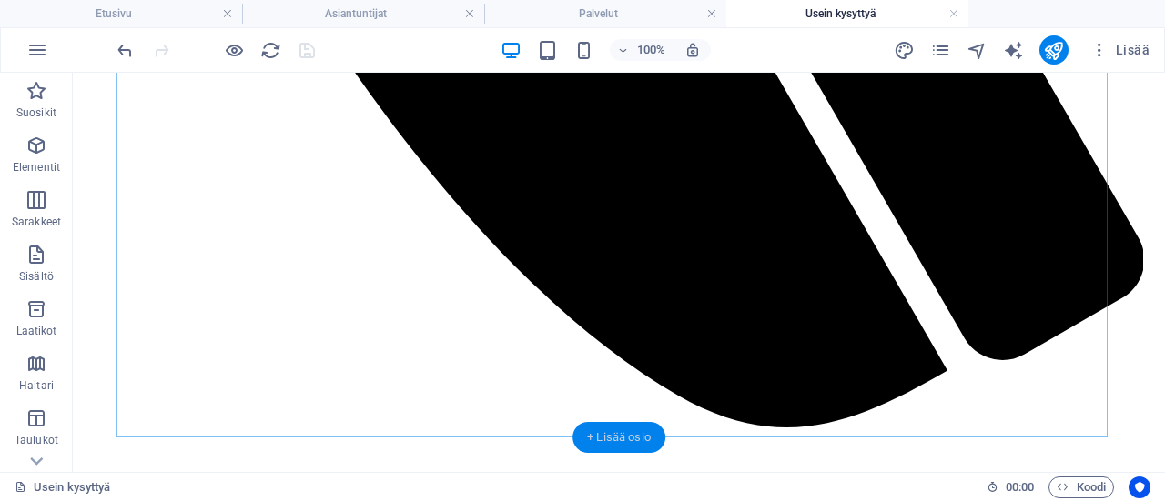
click at [601, 432] on div "+ Lisää osio" at bounding box center [618, 437] width 93 height 31
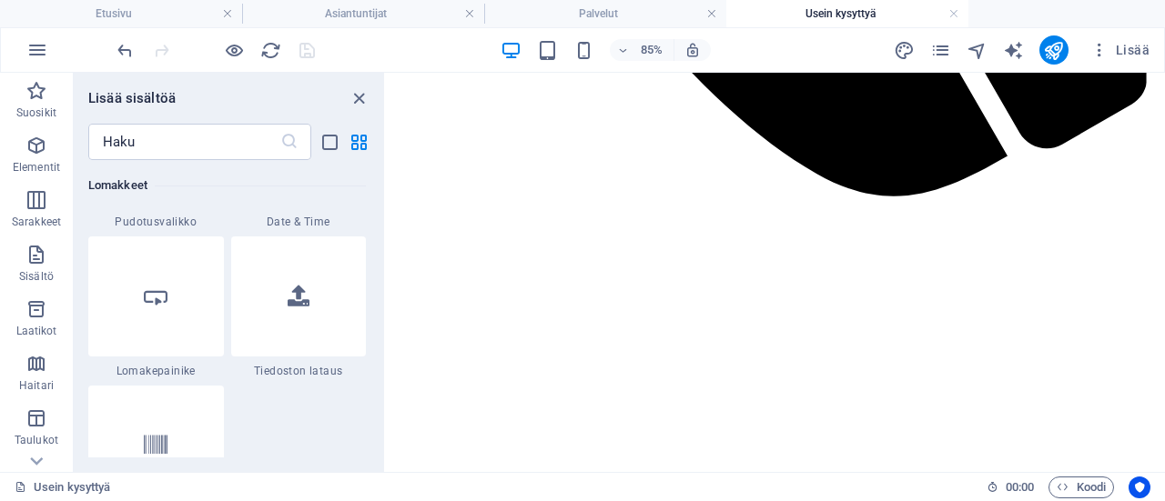
scroll to position [14196, 0]
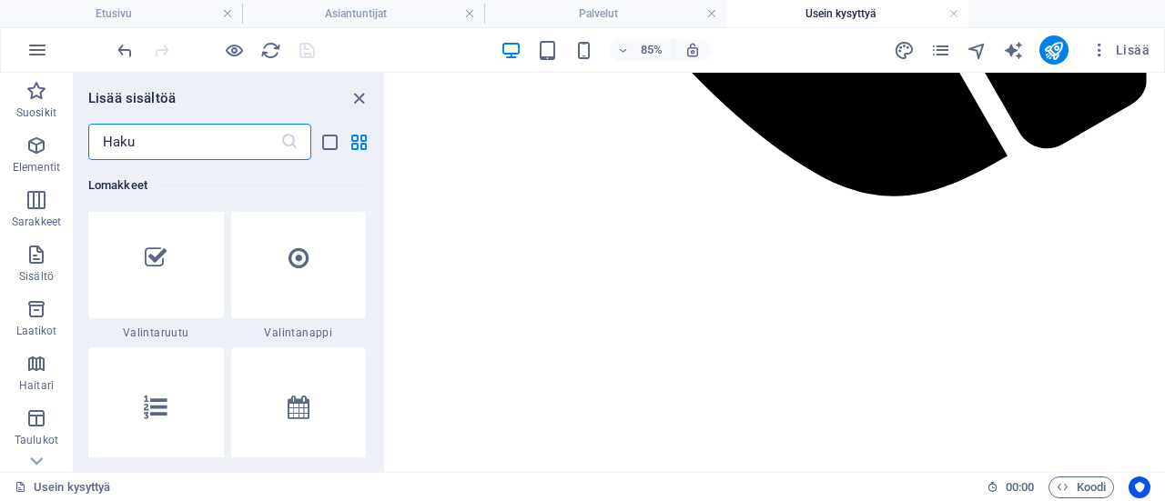
click at [152, 146] on input "text" at bounding box center [184, 142] width 192 height 36
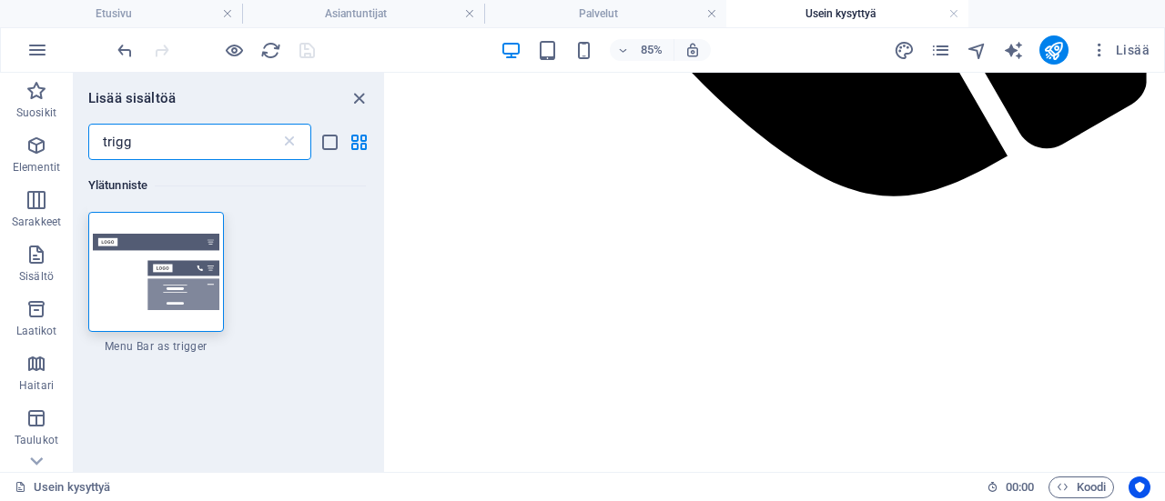
scroll to position [0, 0]
type input "trigg"
click at [360, 104] on icon "close panel" at bounding box center [359, 98] width 21 height 21
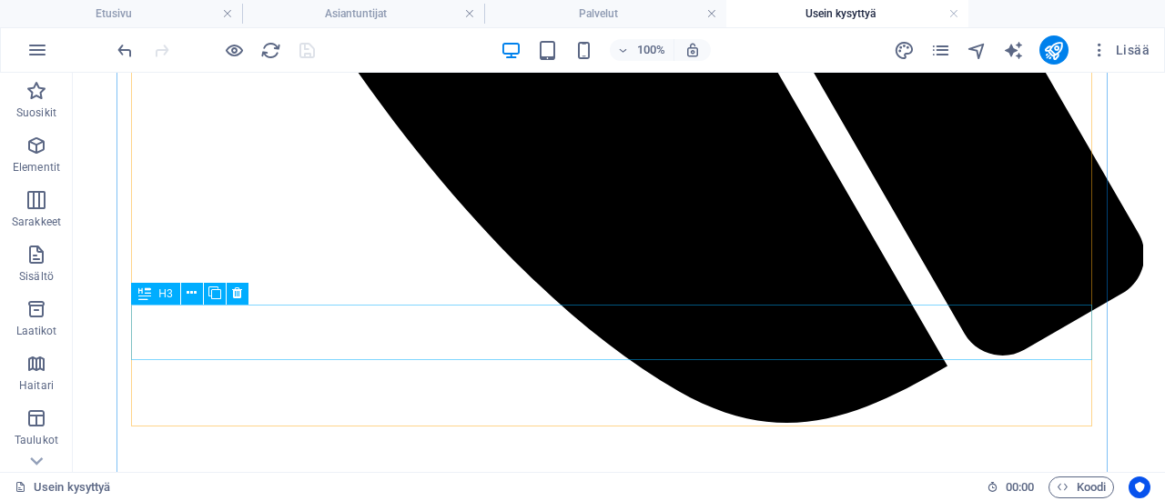
scroll to position [1273, 0]
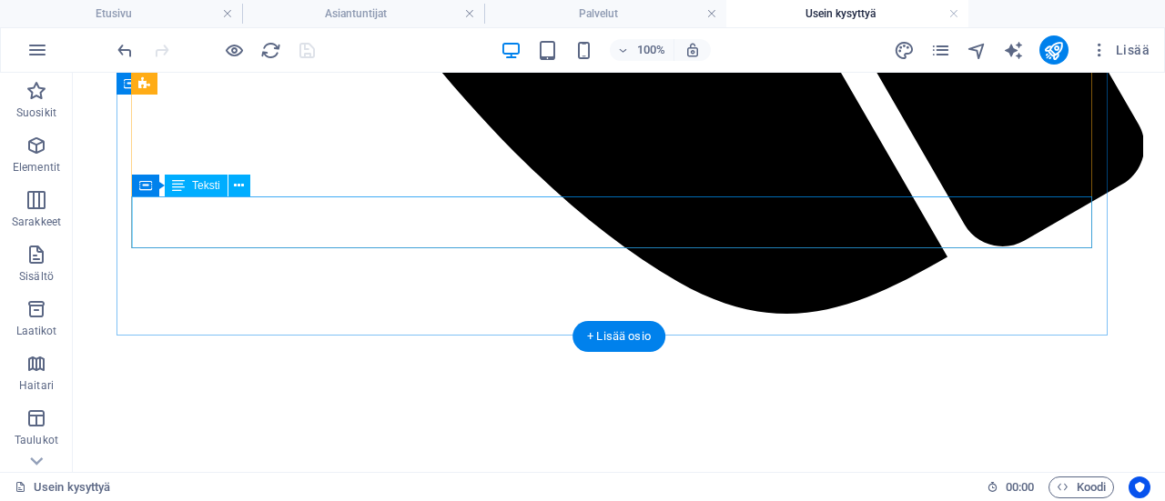
scroll to position [1230, 0]
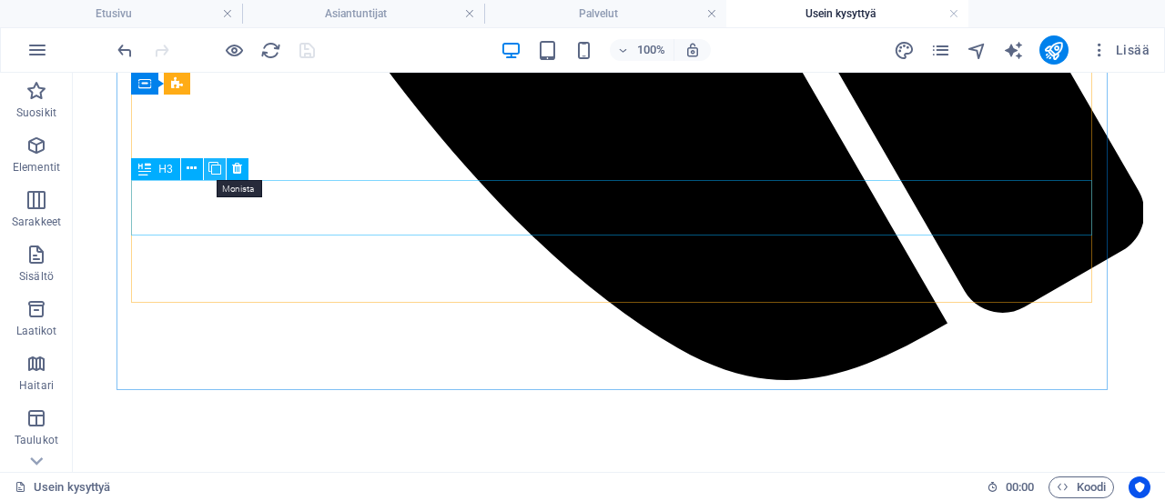
click at [220, 175] on icon at bounding box center [214, 168] width 13 height 19
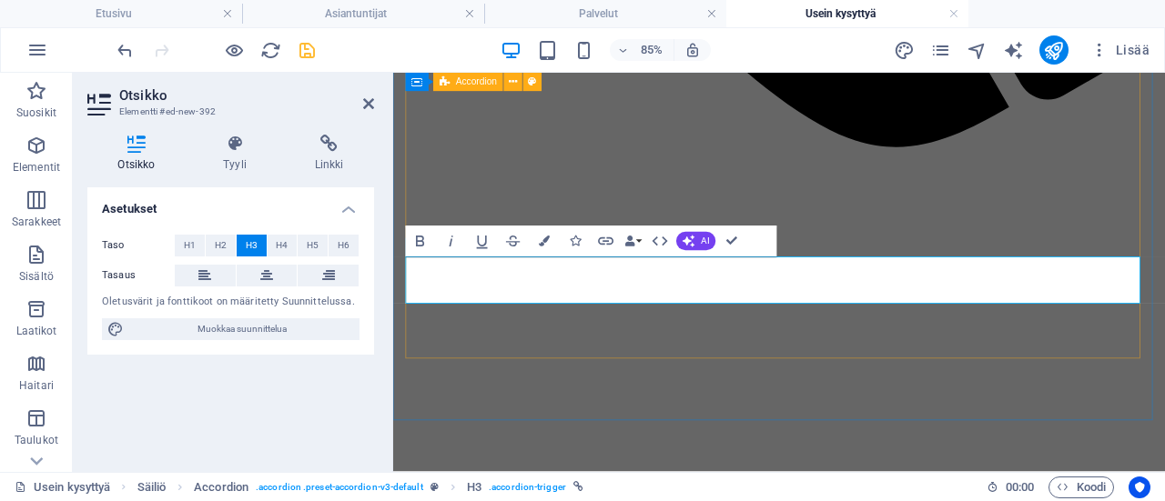
scroll to position [133, 0]
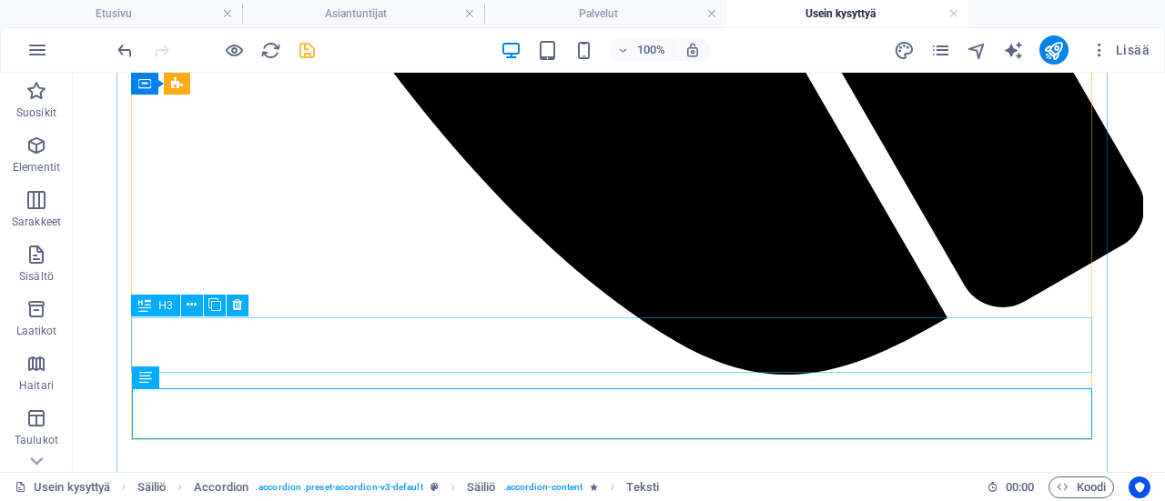
scroll to position [1230, 0]
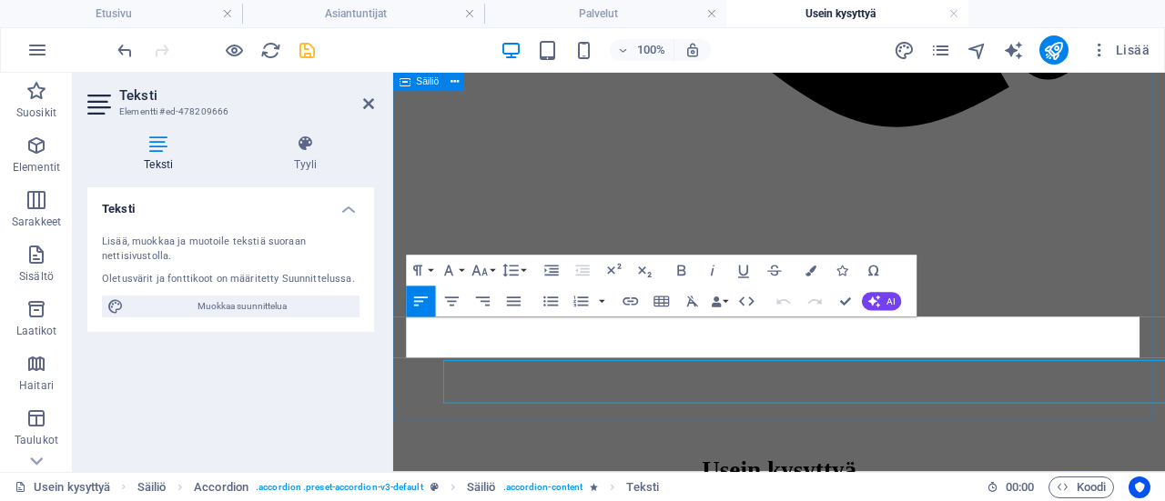
scroll to position [1207, 0]
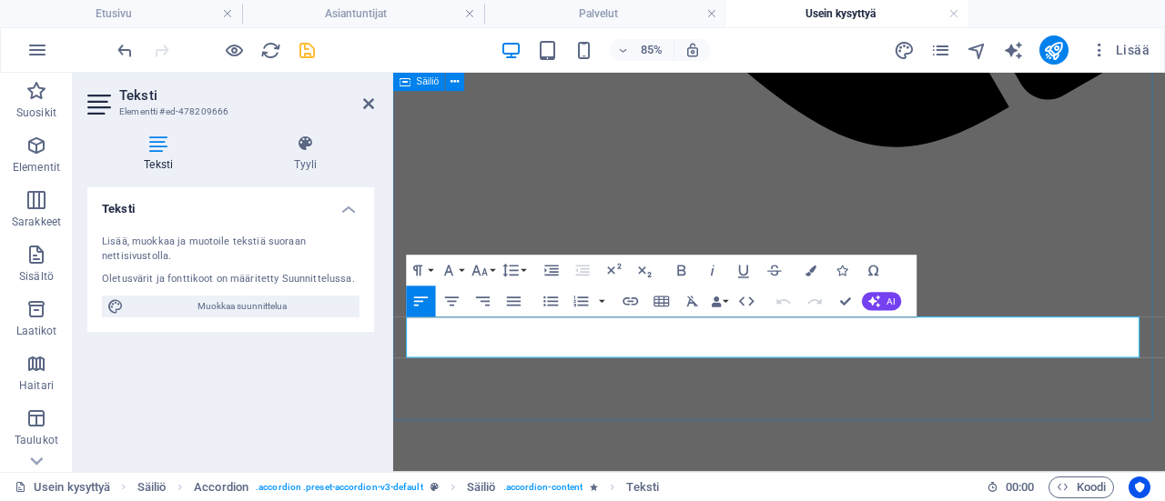
drag, startPoint x: 1102, startPoint y: 401, endPoint x: 400, endPoint y: 337, distance: 705.5
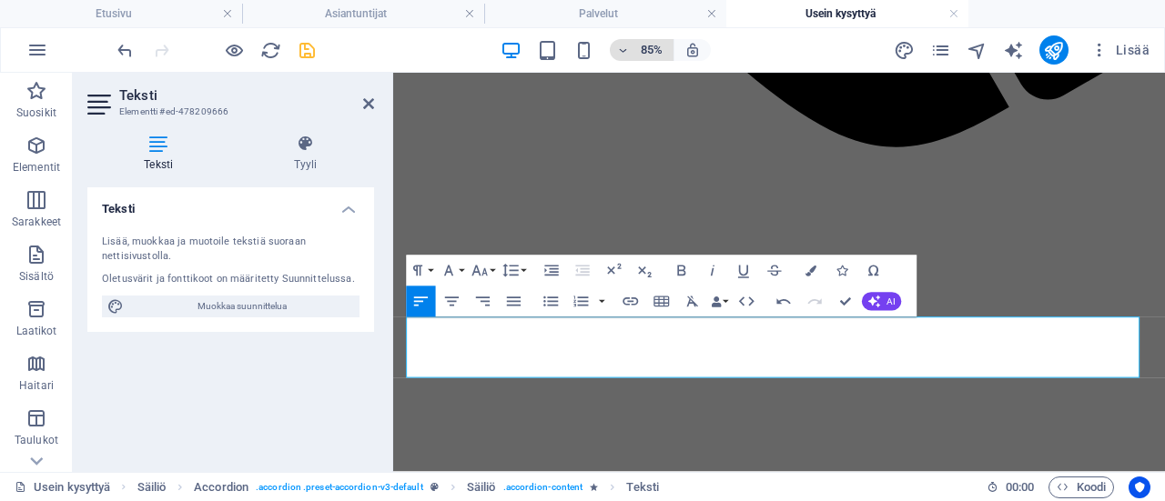
scroll to position [6165, 0]
drag, startPoint x: 1109, startPoint y: 426, endPoint x: 662, endPoint y: 419, distance: 447.8
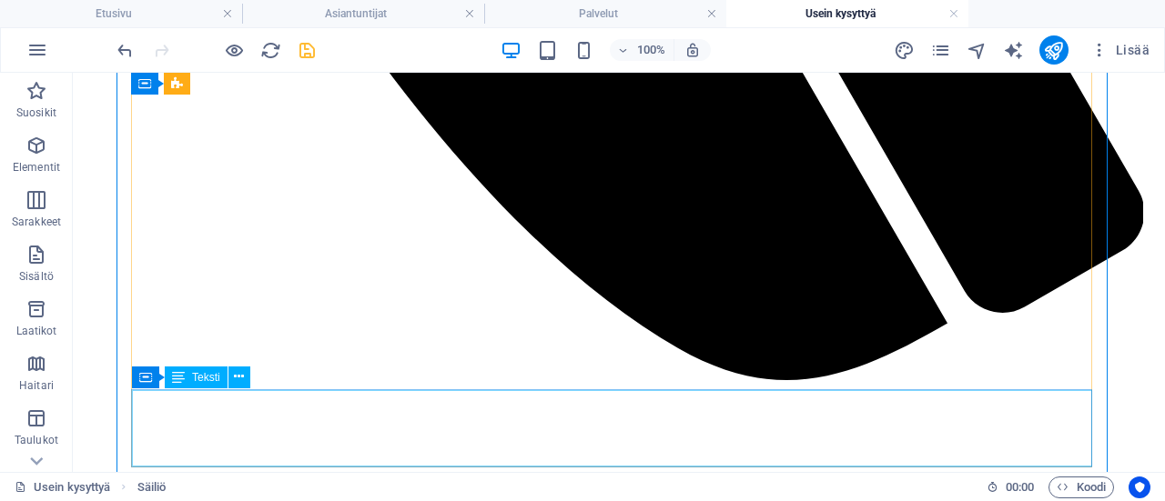
scroll to position [1230, 0]
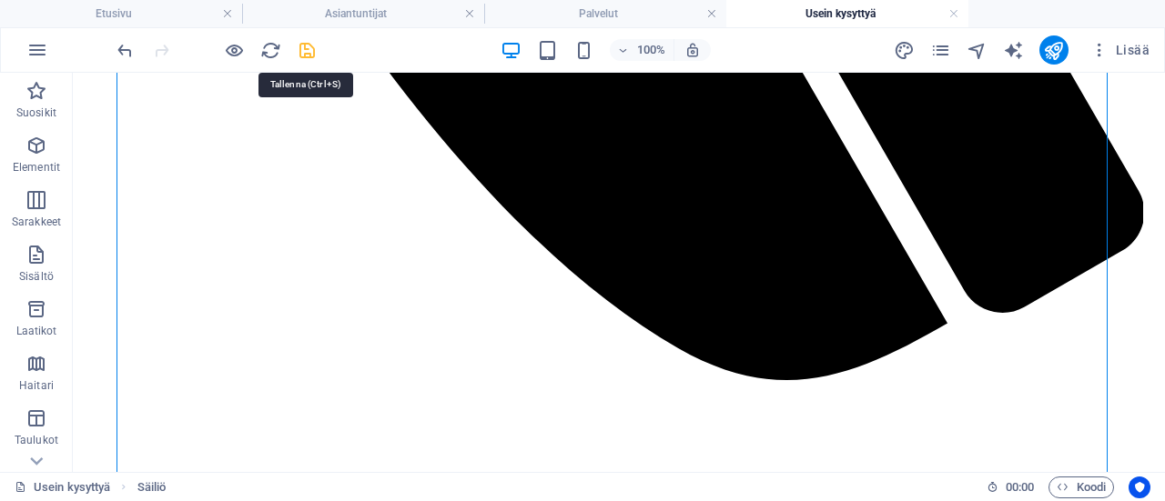
click at [306, 48] on icon "save" at bounding box center [307, 50] width 21 height 21
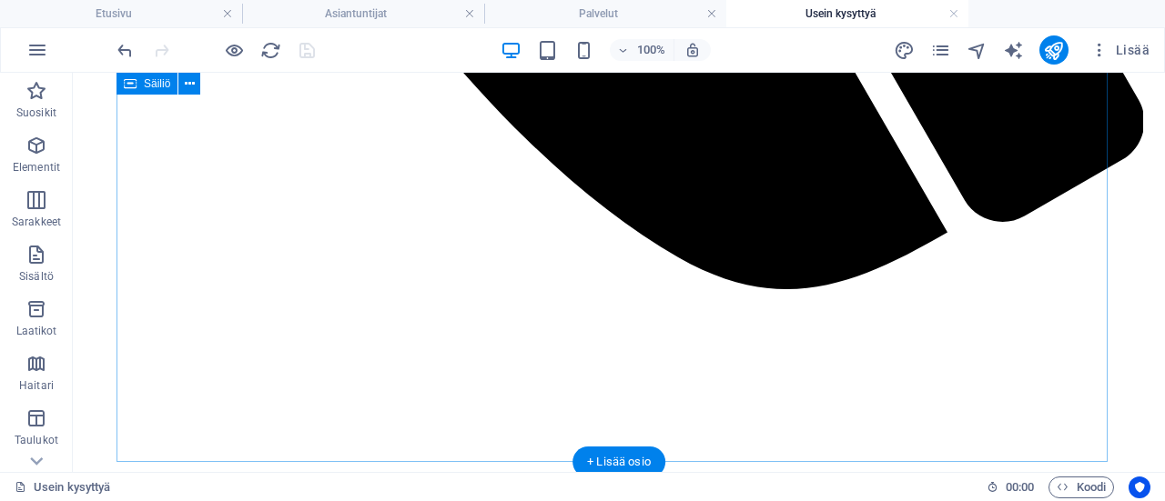
scroll to position [1412, 0]
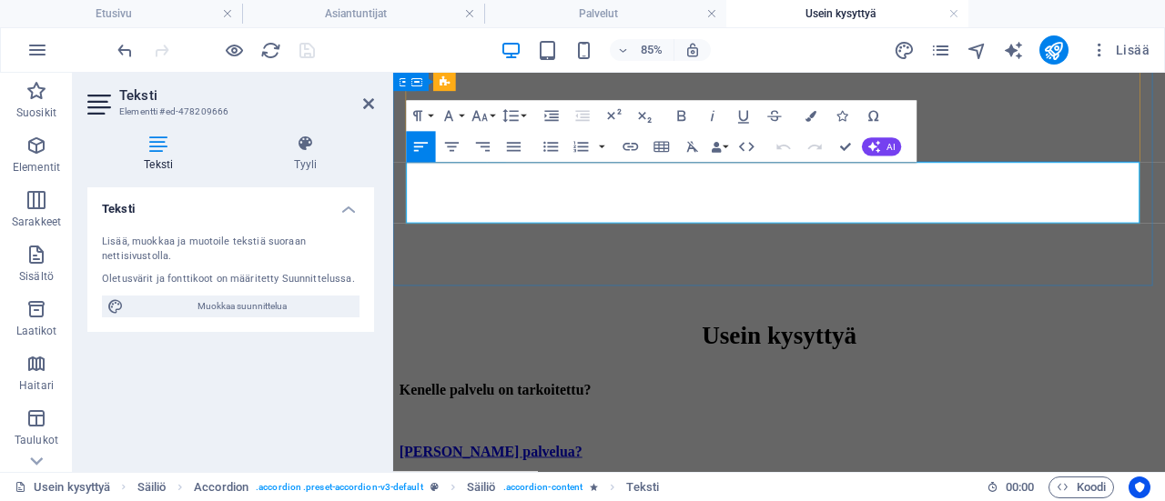
drag, startPoint x: 1182, startPoint y: 214, endPoint x: 611, endPoint y: 246, distance: 572.4
click at [681, 108] on icon "button" at bounding box center [682, 115] width 18 height 18
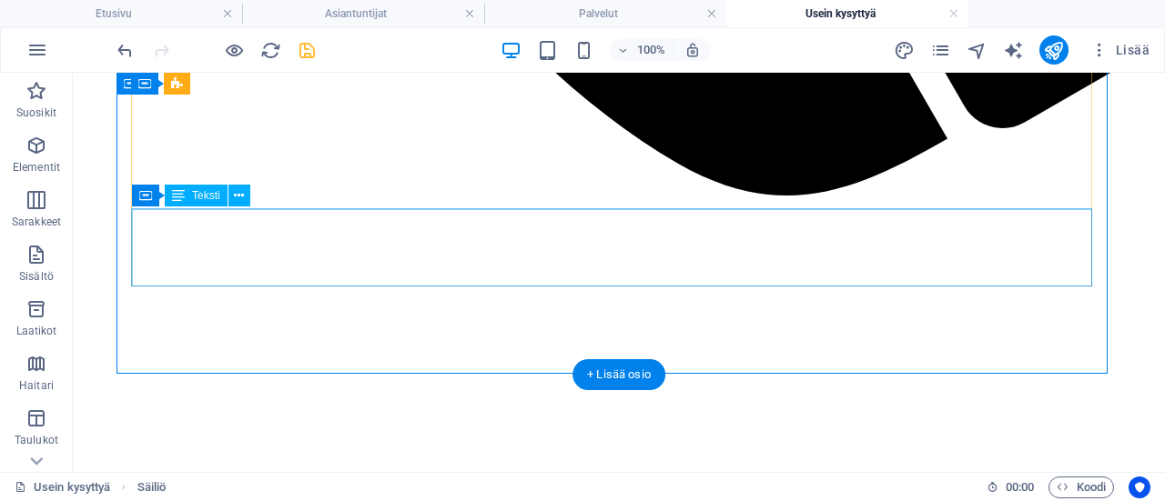
scroll to position [1411, 0]
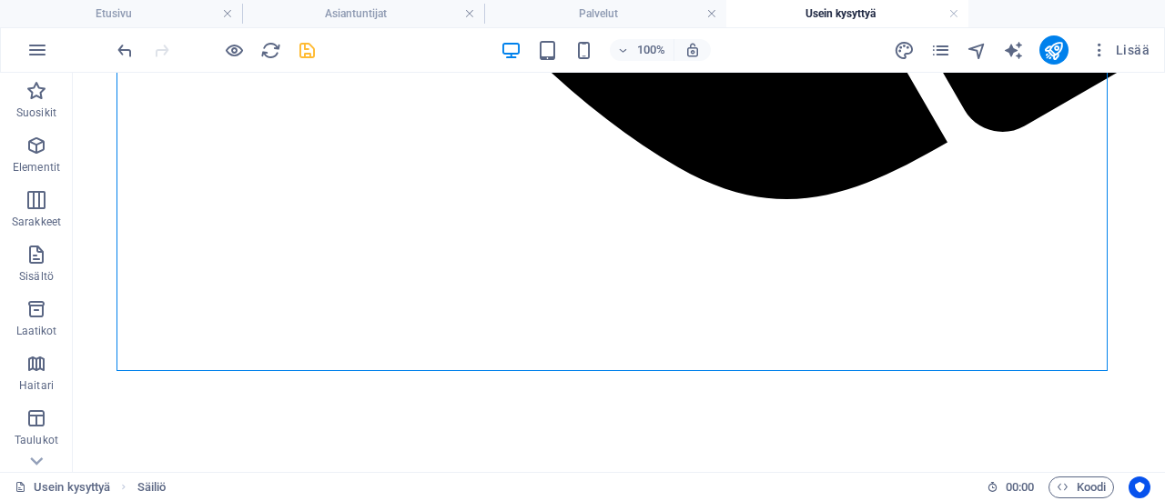
click at [306, 44] on icon "save" at bounding box center [307, 50] width 21 height 21
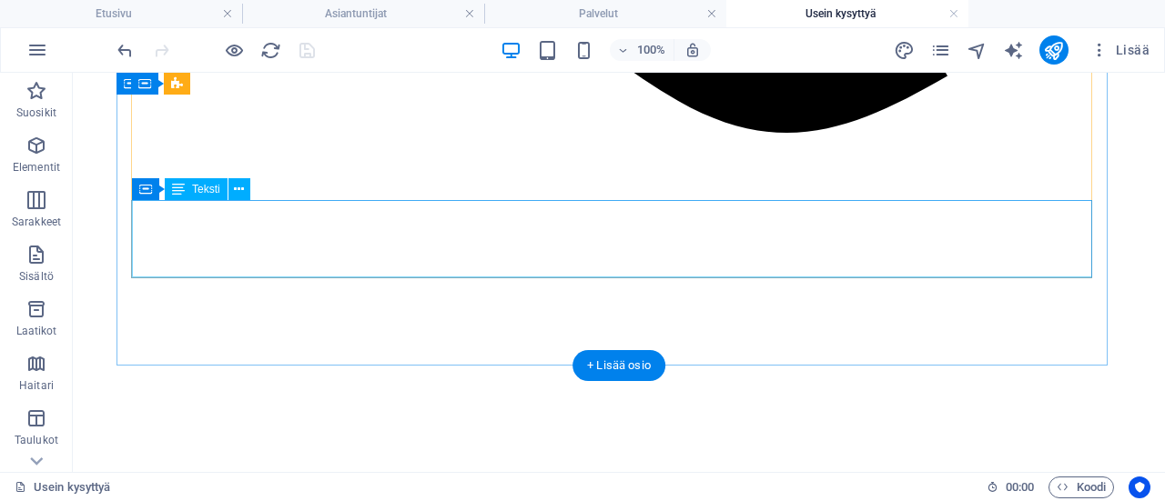
scroll to position [1502, 0]
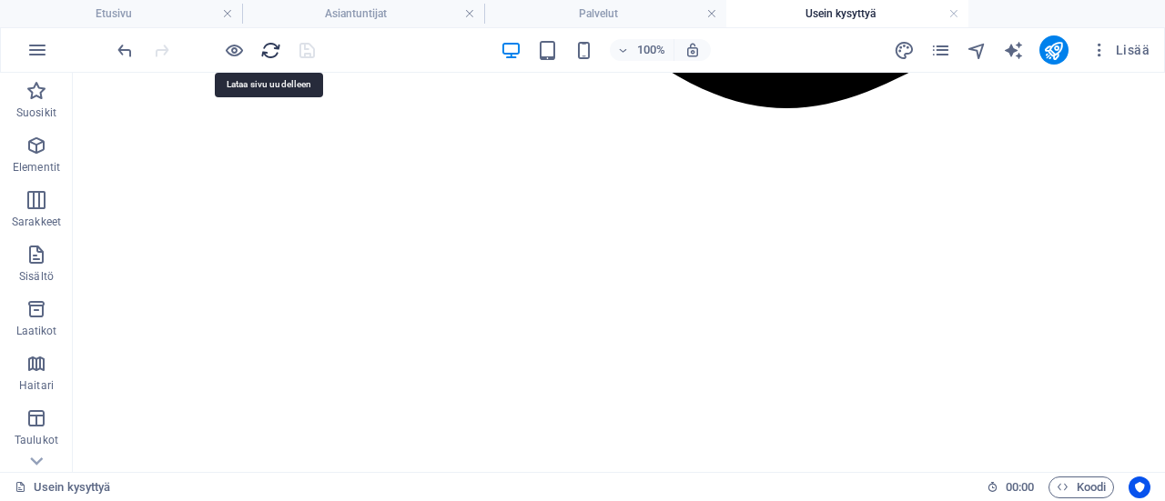
click at [268, 52] on icon "reload" at bounding box center [270, 50] width 21 height 21
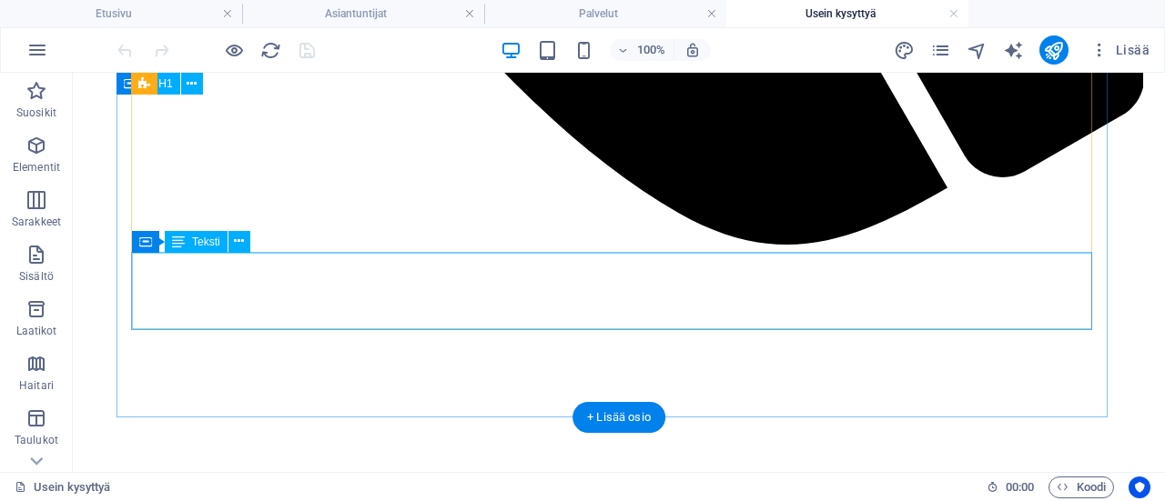
scroll to position [1365, 0]
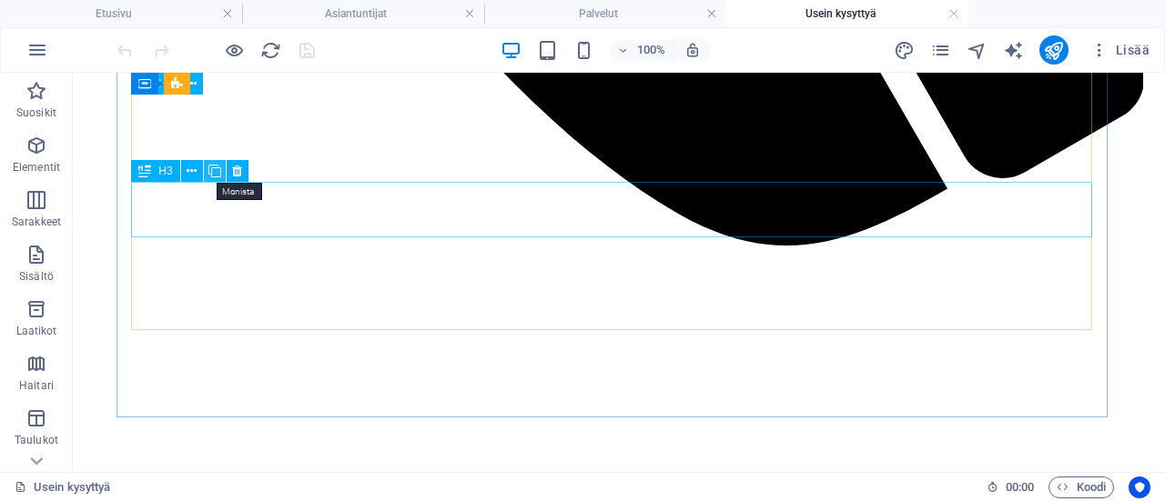
click at [218, 172] on icon at bounding box center [214, 171] width 13 height 19
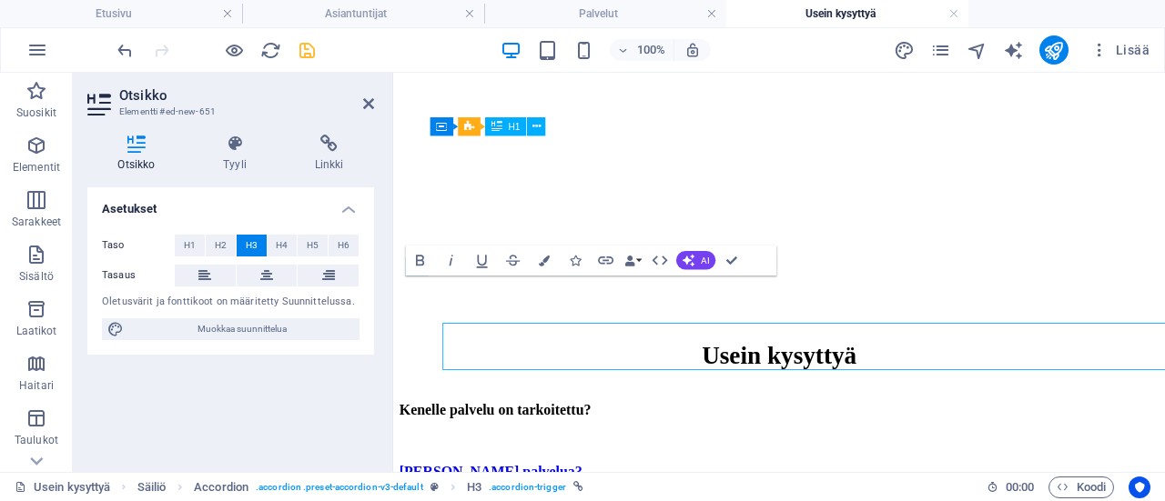
scroll to position [1342, 0]
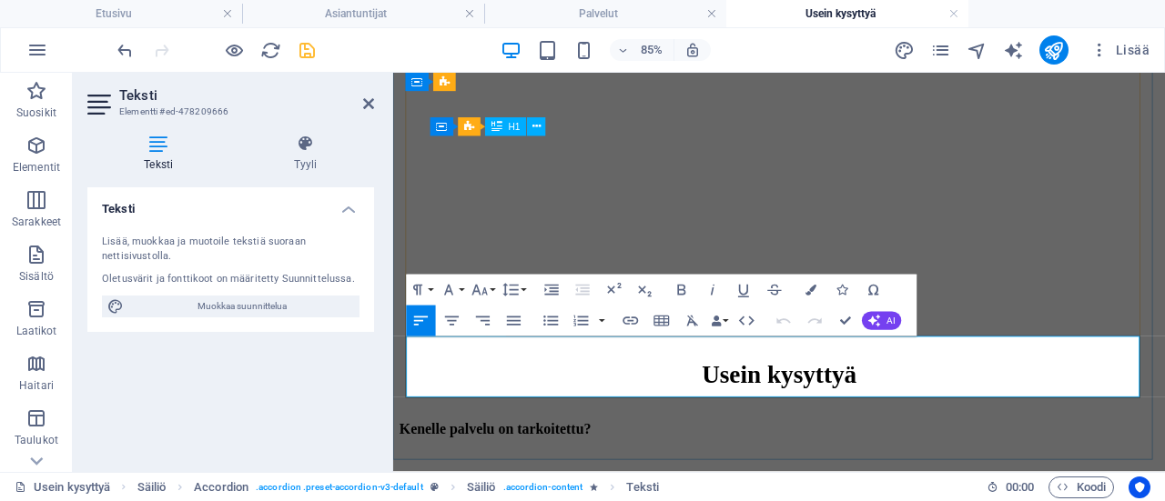
drag, startPoint x: 1160, startPoint y: 441, endPoint x: 414, endPoint y: 395, distance: 747.7
drag, startPoint x: 1164, startPoint y: 440, endPoint x: 410, endPoint y: 399, distance: 754.7
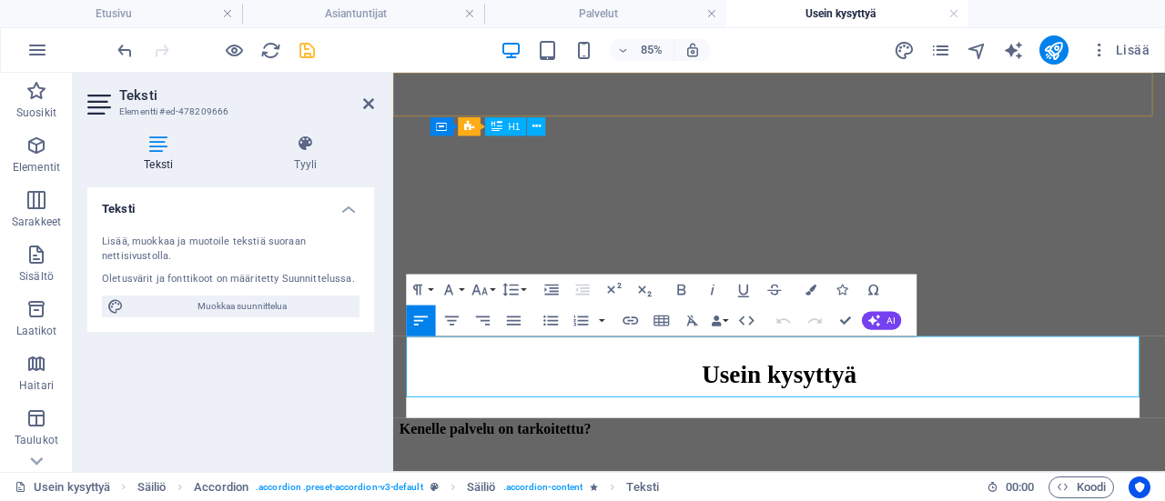
scroll to position [2958, 0]
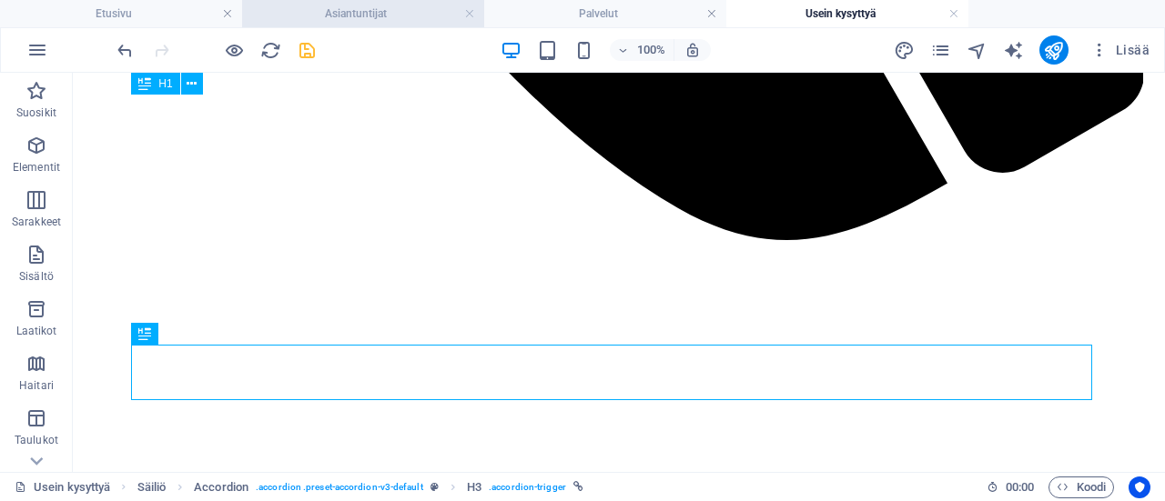
scroll to position [1365, 0]
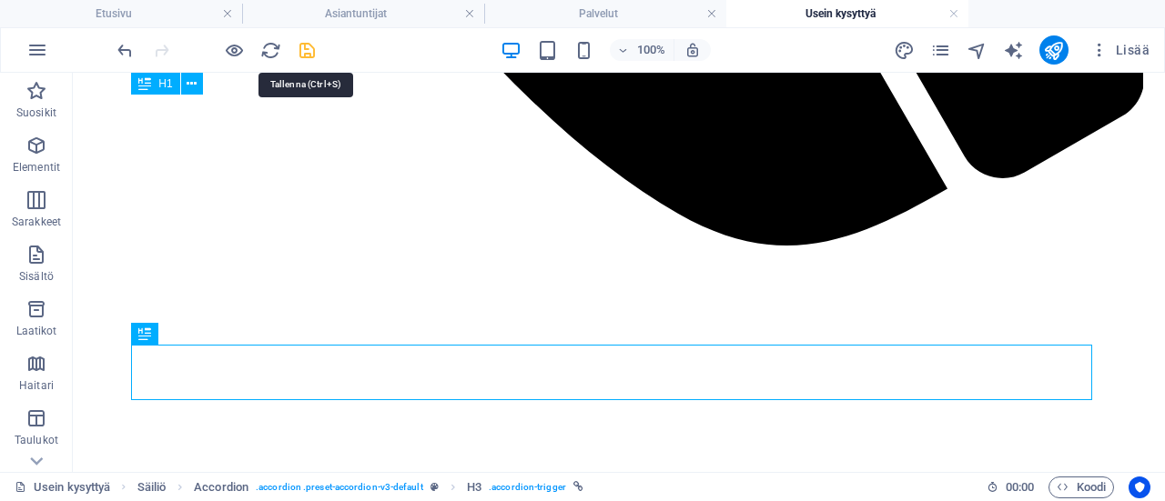
click at [312, 51] on icon "save" at bounding box center [307, 50] width 21 height 21
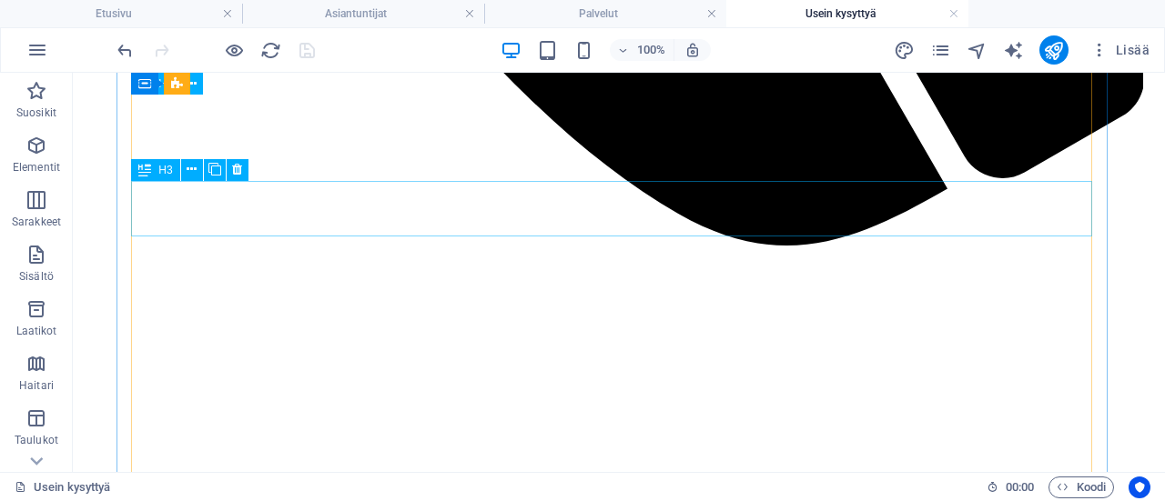
scroll to position [1547, 0]
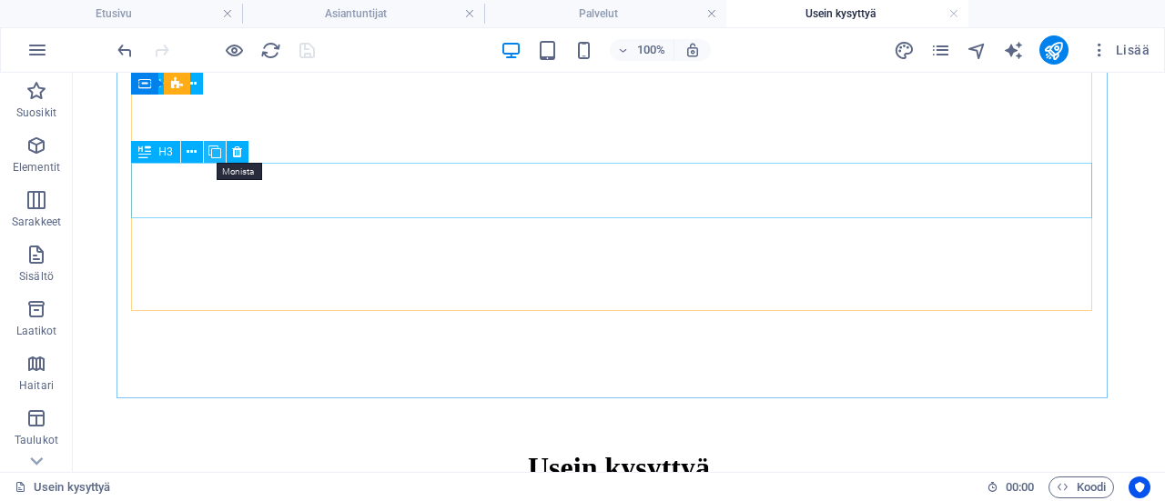
click at [217, 157] on icon at bounding box center [214, 152] width 13 height 19
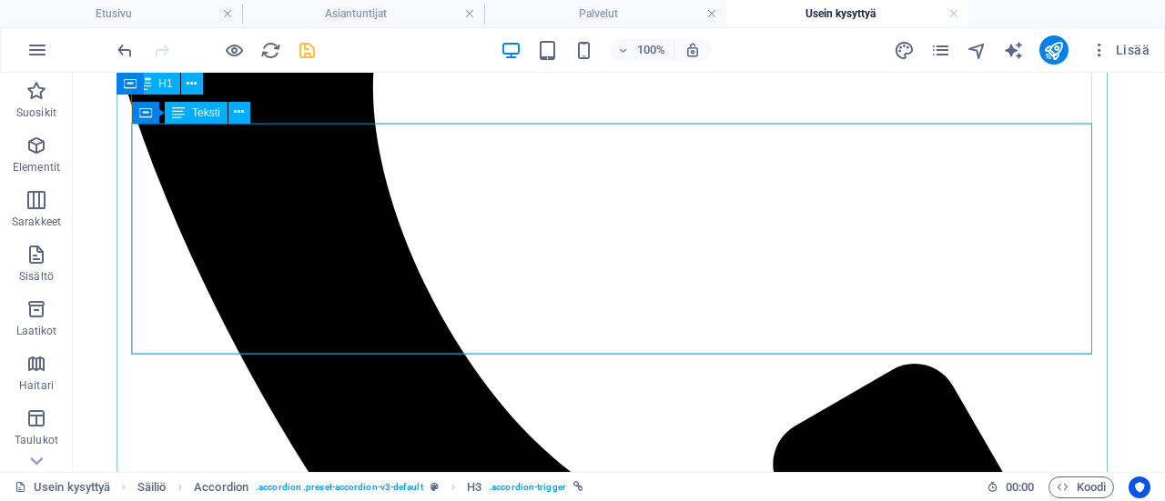
scroll to position [728, 0]
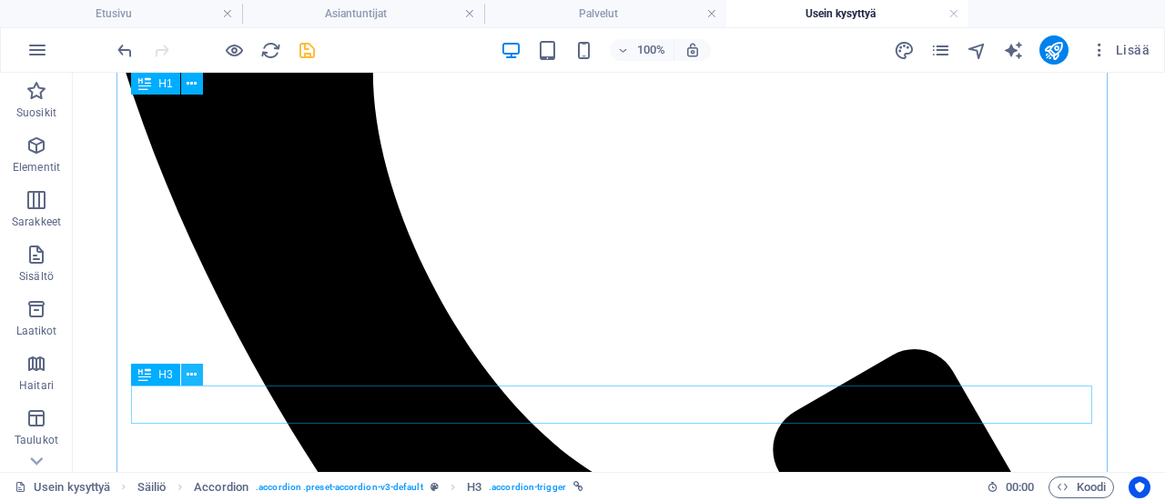
click at [191, 379] on icon at bounding box center [192, 375] width 10 height 19
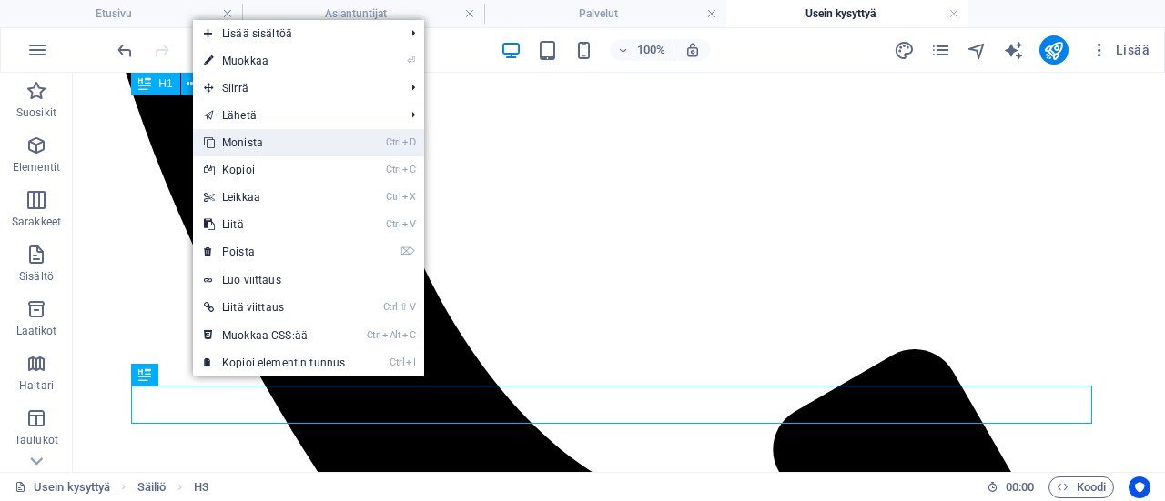
click at [279, 146] on link "Ctrl D Monista" at bounding box center [274, 142] width 163 height 27
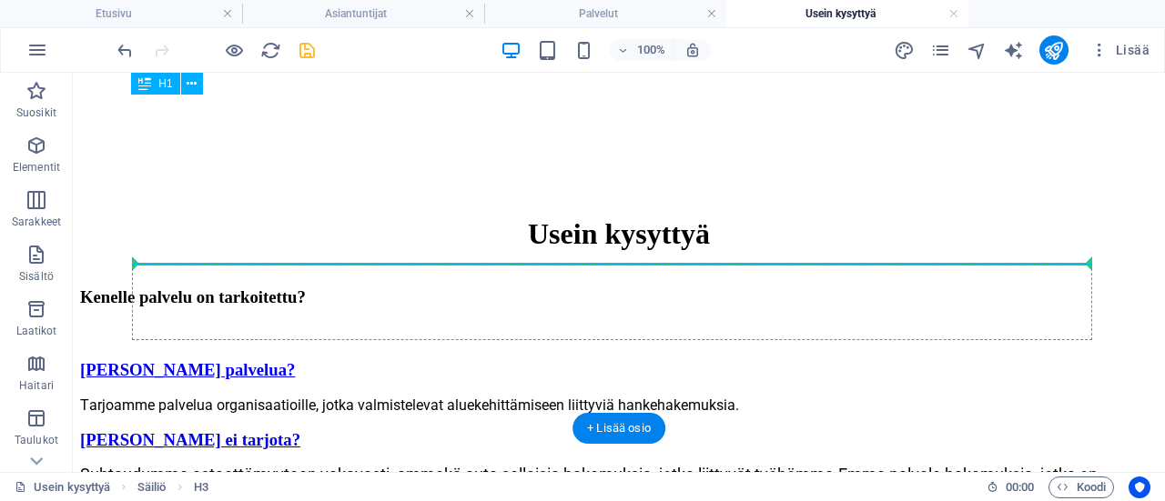
scroll to position [1796, 0]
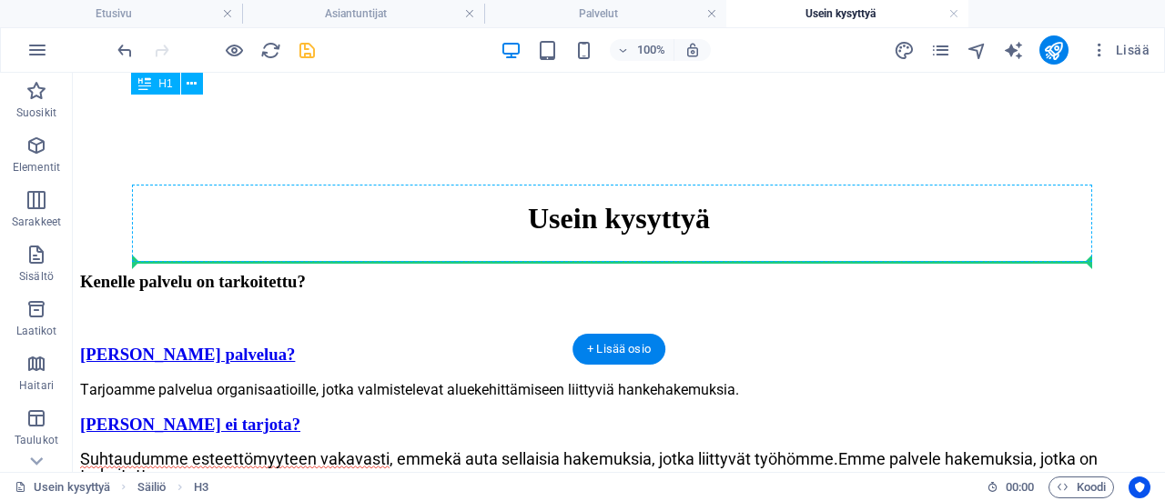
drag, startPoint x: 421, startPoint y: 446, endPoint x: 426, endPoint y: 259, distance: 186.6
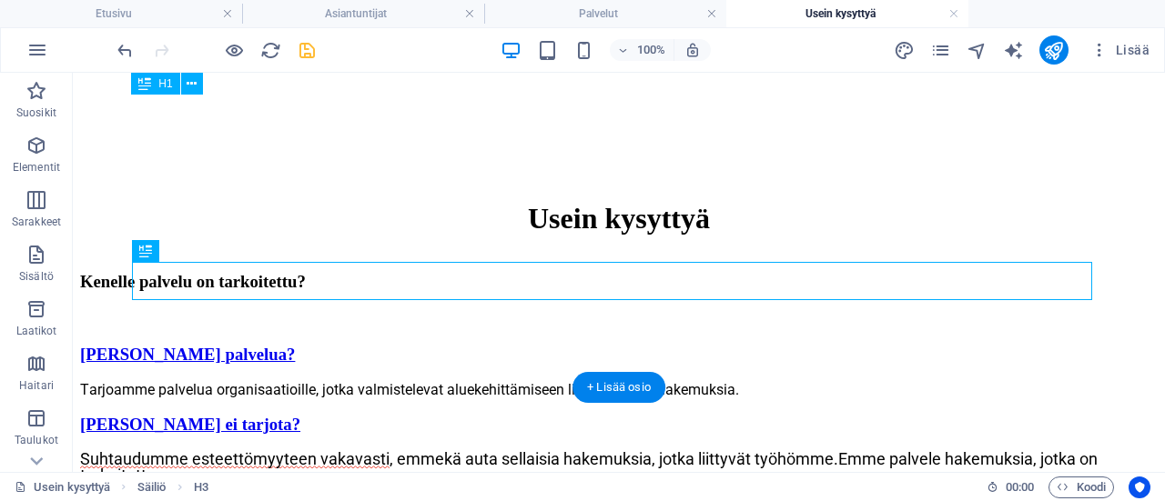
scroll to position [1758, 0]
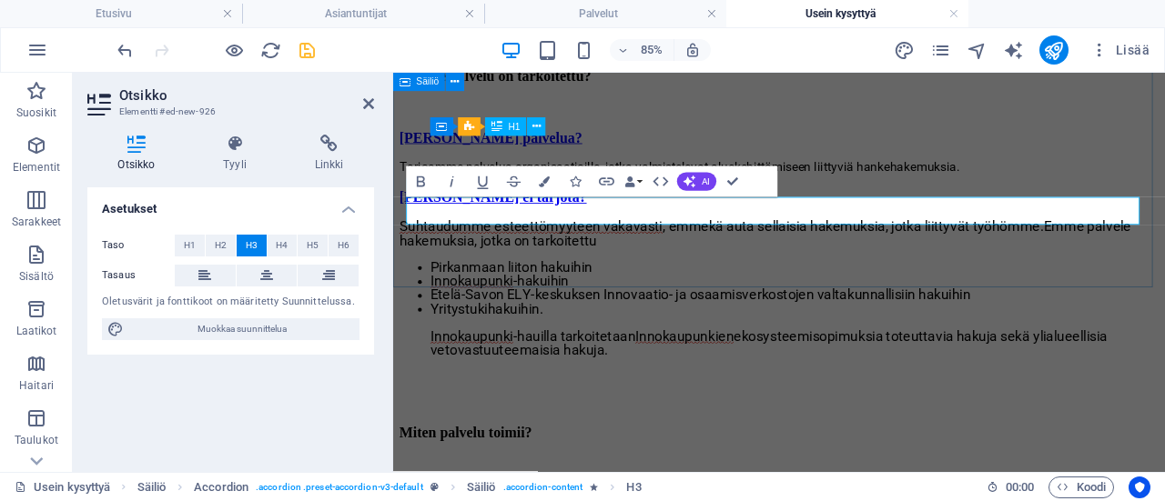
scroll to position [1736, 0]
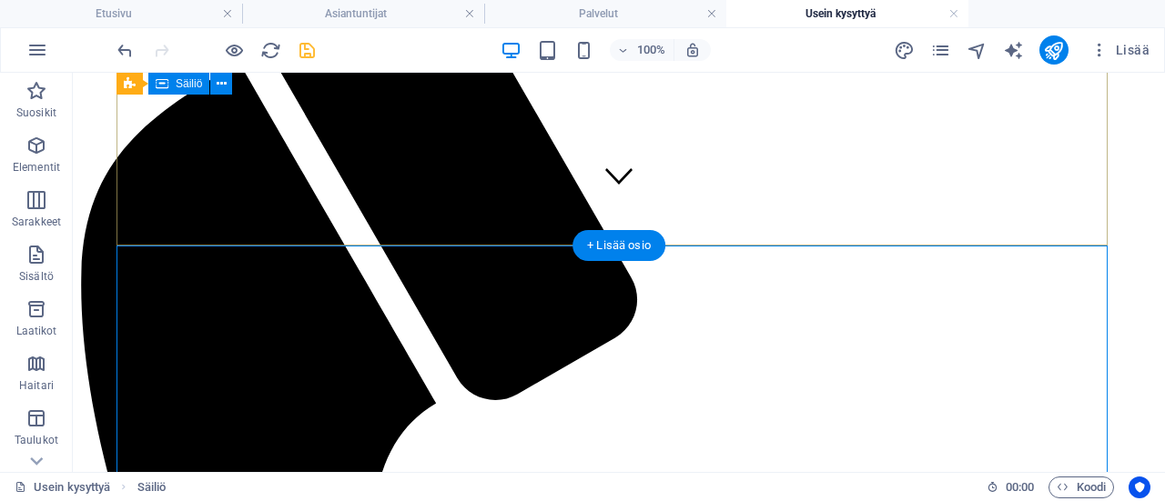
scroll to position [302, 0]
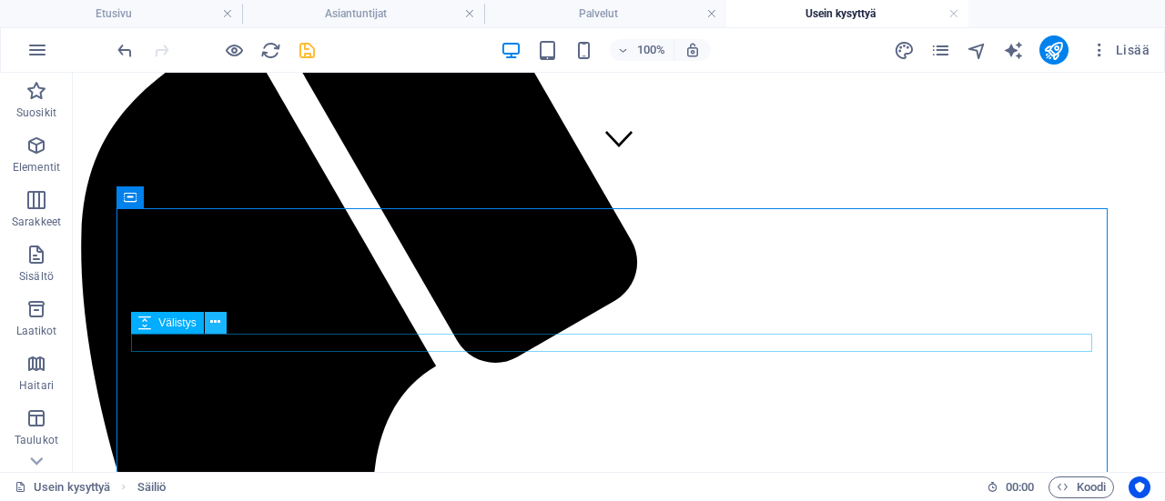
click at [213, 329] on icon at bounding box center [215, 322] width 10 height 19
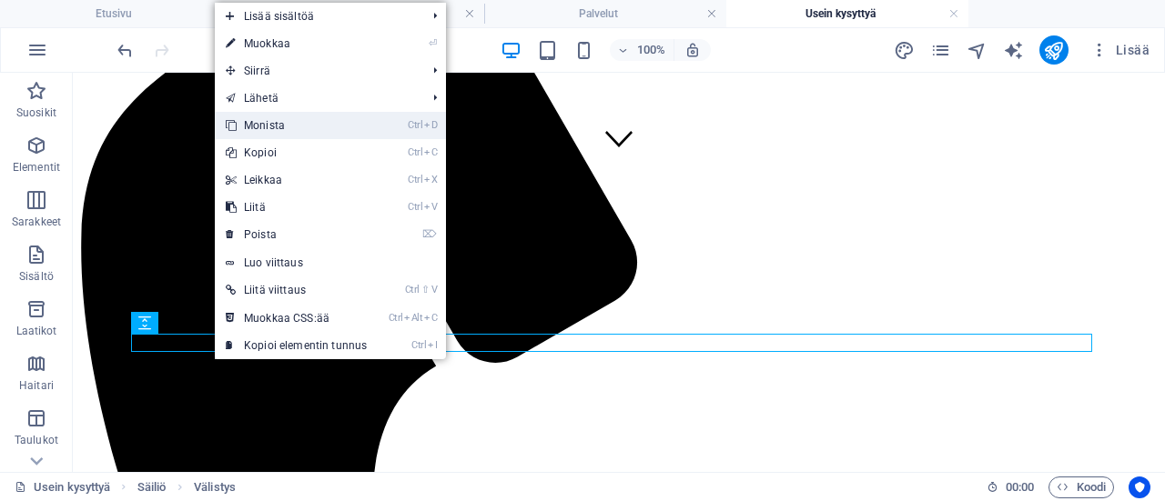
drag, startPoint x: 257, startPoint y: 130, endPoint x: 185, endPoint y: 58, distance: 101.7
click at [257, 130] on link "Ctrl D Monista" at bounding box center [296, 125] width 163 height 27
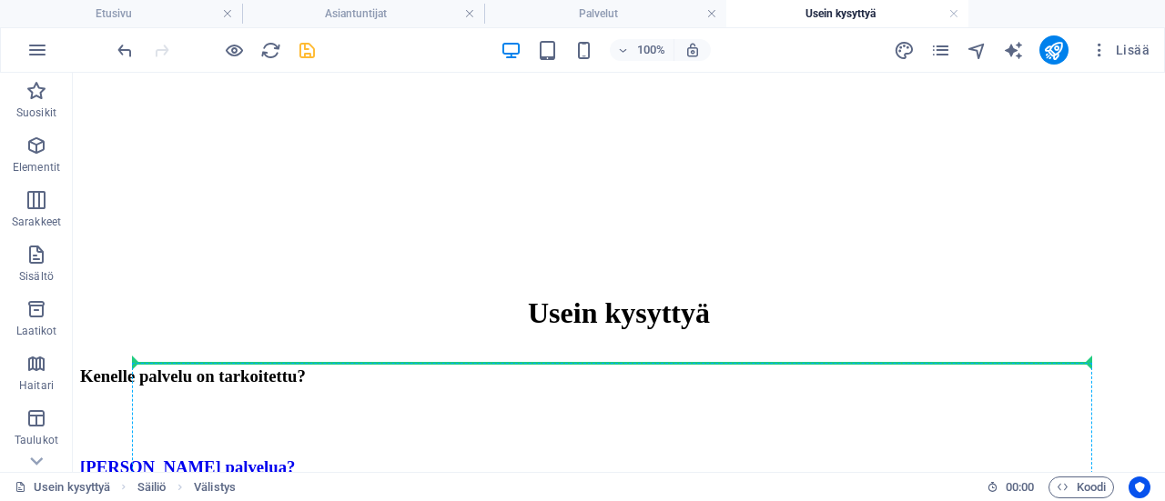
scroll to position [1771, 0]
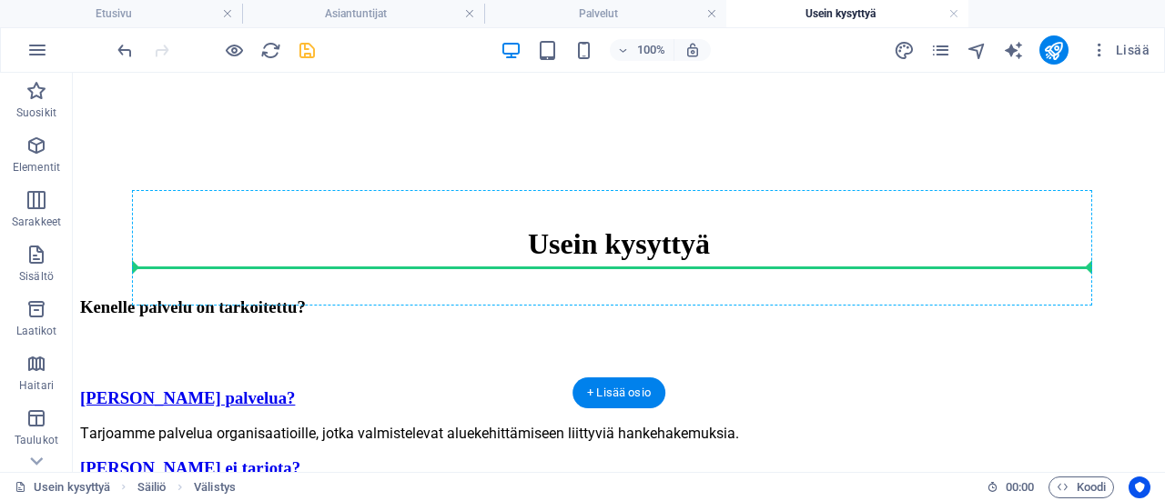
drag, startPoint x: 315, startPoint y: 356, endPoint x: 339, endPoint y: 268, distance: 91.4
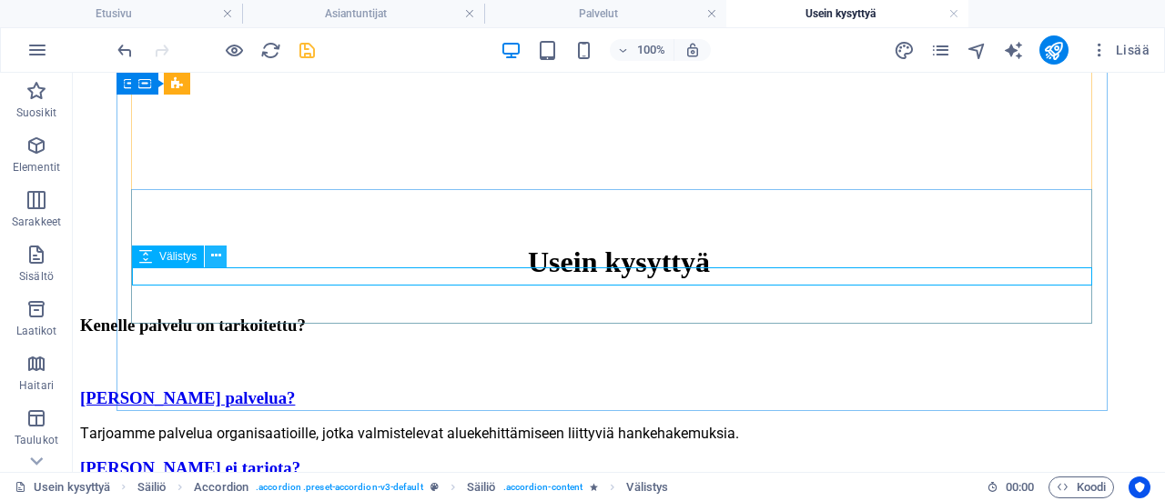
click at [214, 258] on icon at bounding box center [216, 256] width 10 height 19
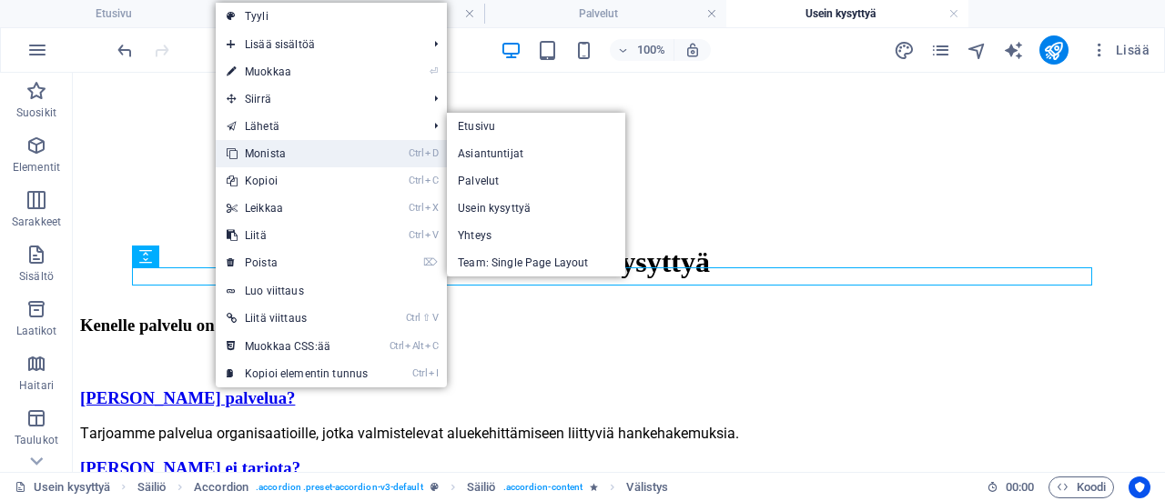
click at [287, 154] on link "Ctrl D Monista" at bounding box center [297, 153] width 163 height 27
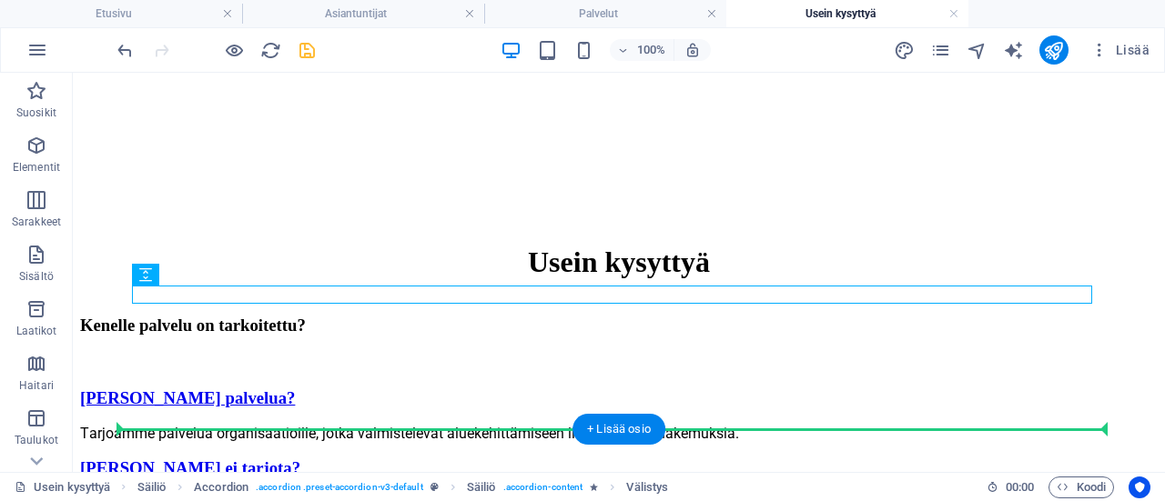
drag, startPoint x: 255, startPoint y: 294, endPoint x: 249, endPoint y: 359, distance: 65.8
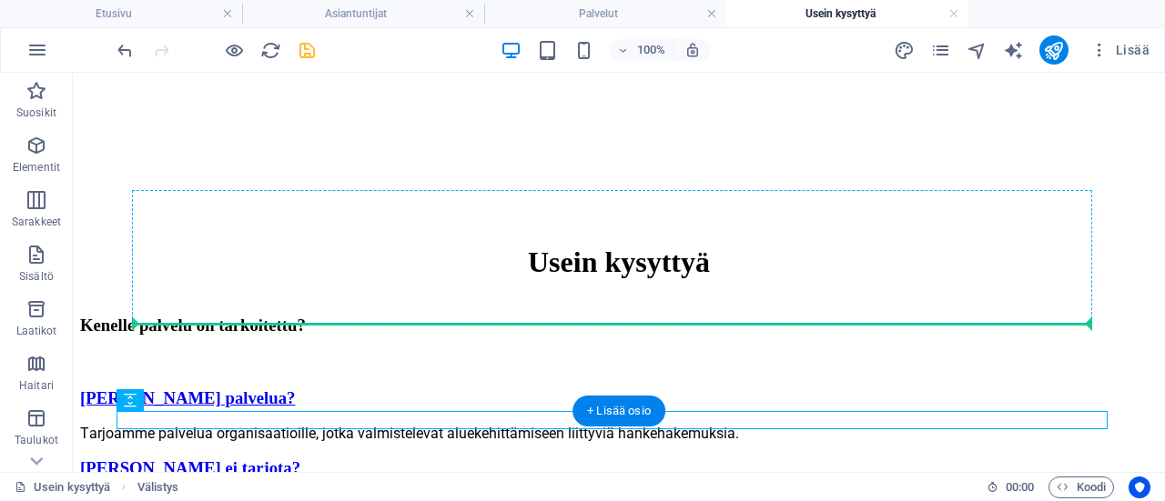
drag, startPoint x: 234, startPoint y: 418, endPoint x: 253, endPoint y: 319, distance: 100.1
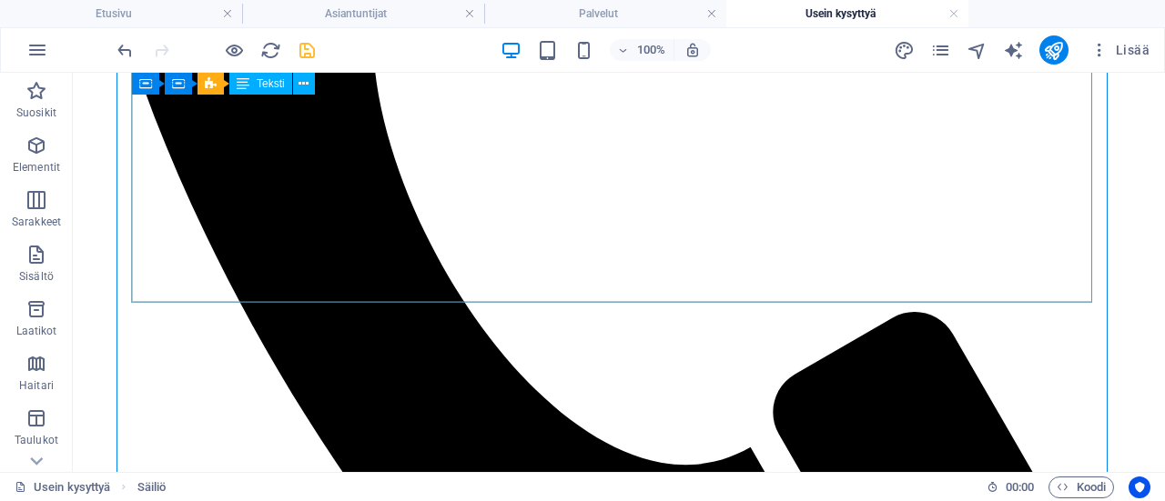
scroll to position [752, 0]
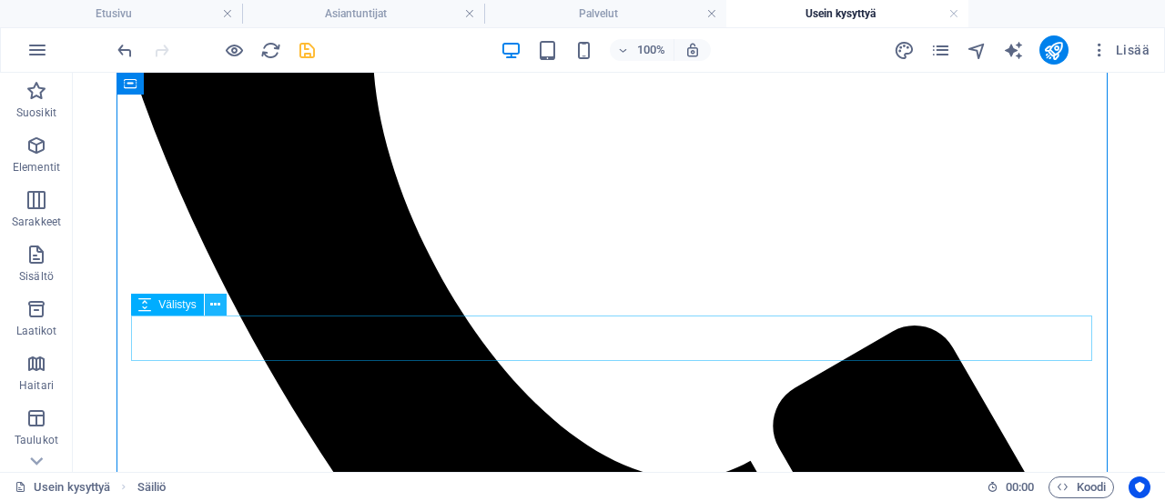
click at [218, 309] on icon at bounding box center [215, 305] width 10 height 19
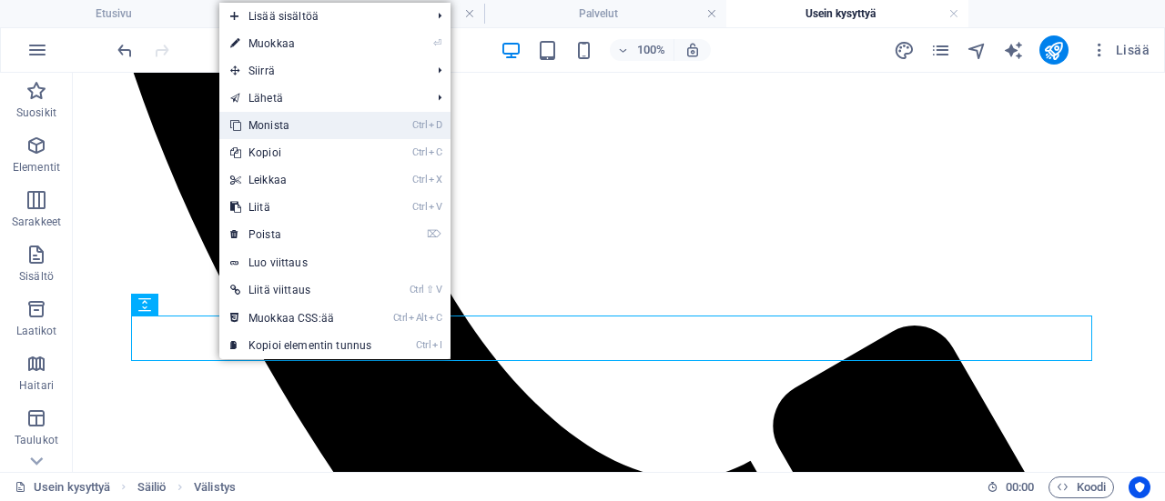
click at [254, 122] on link "Ctrl D Monista" at bounding box center [300, 125] width 163 height 27
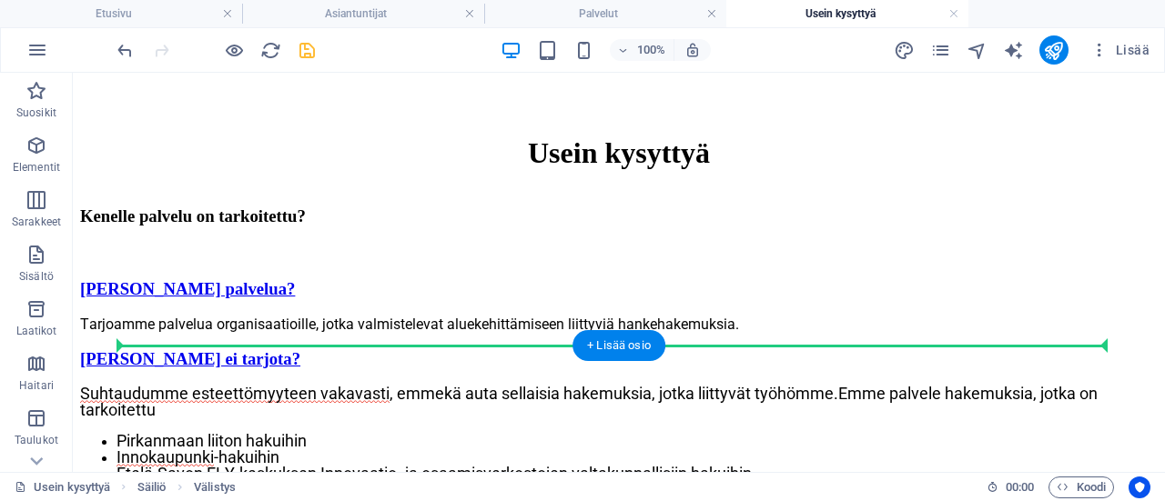
scroll to position [1882, 0]
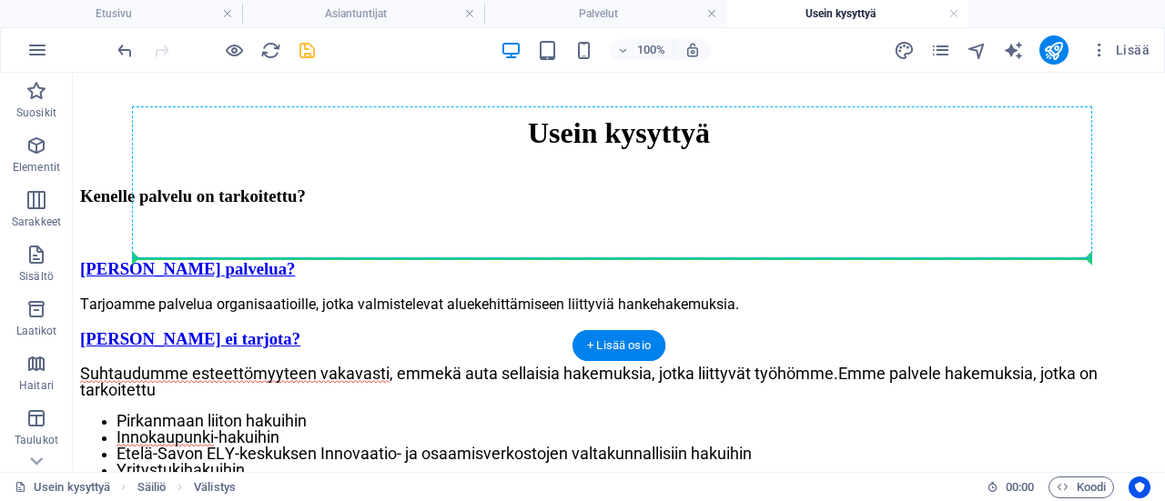
drag, startPoint x: 244, startPoint y: 380, endPoint x: 329, endPoint y: 250, distance: 155.2
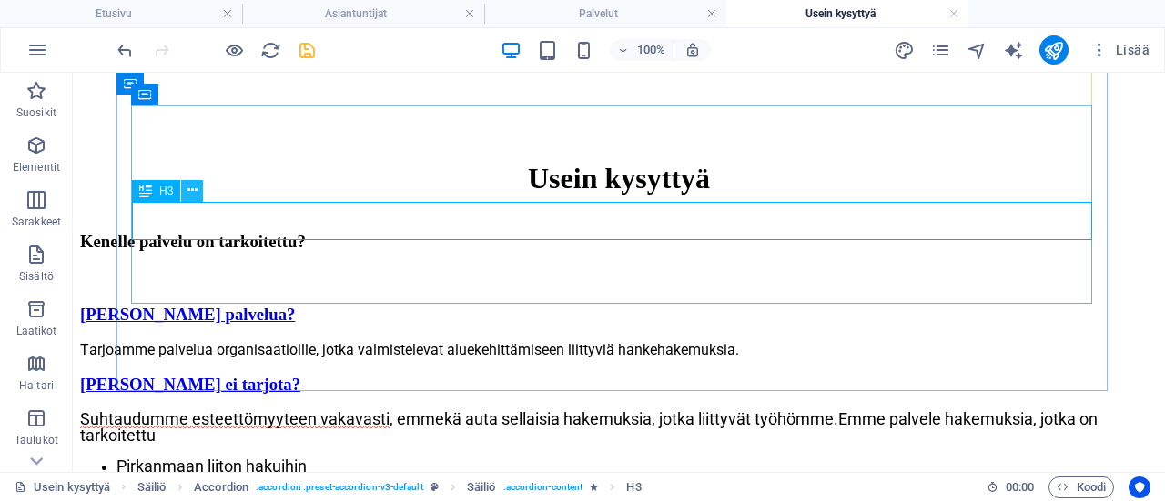
click at [185, 189] on button at bounding box center [192, 191] width 22 height 22
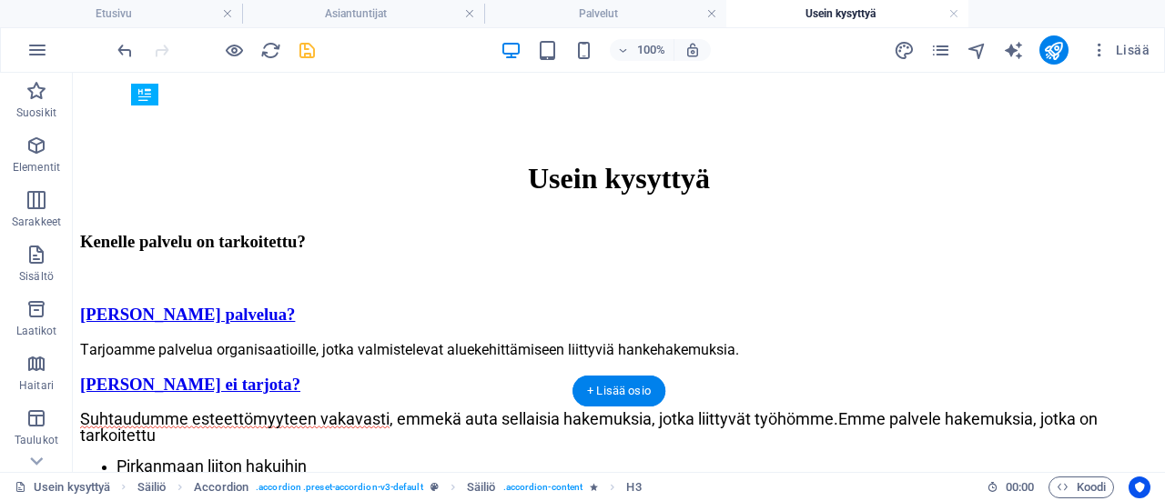
drag, startPoint x: 634, startPoint y: 214, endPoint x: 576, endPoint y: 288, distance: 94.7
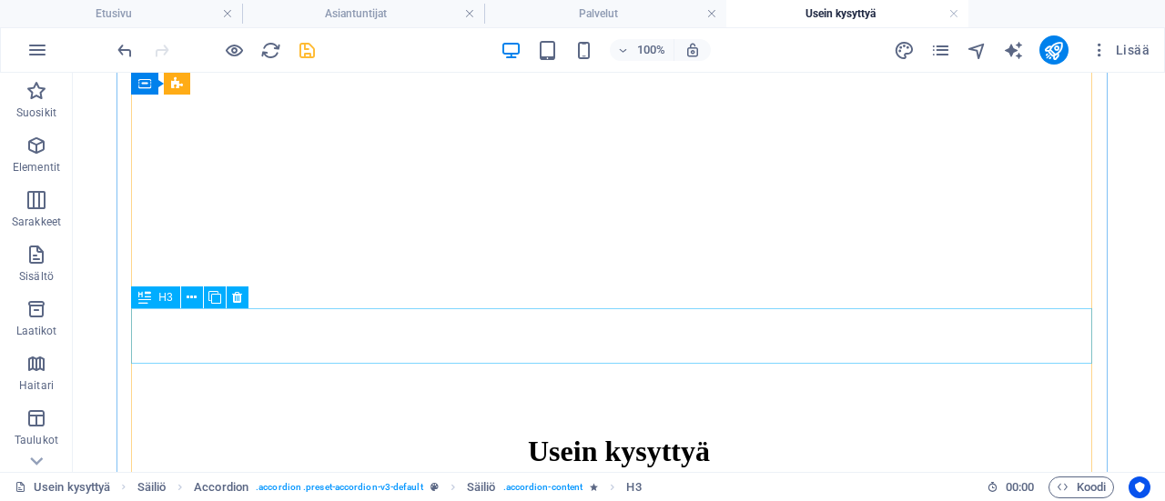
scroll to position [1654, 0]
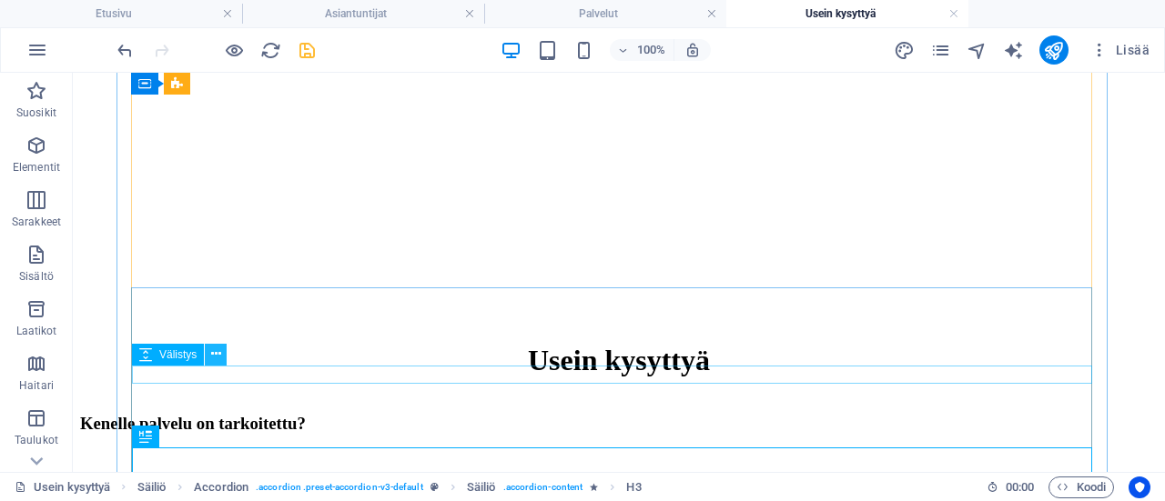
click at [222, 357] on button at bounding box center [216, 355] width 22 height 22
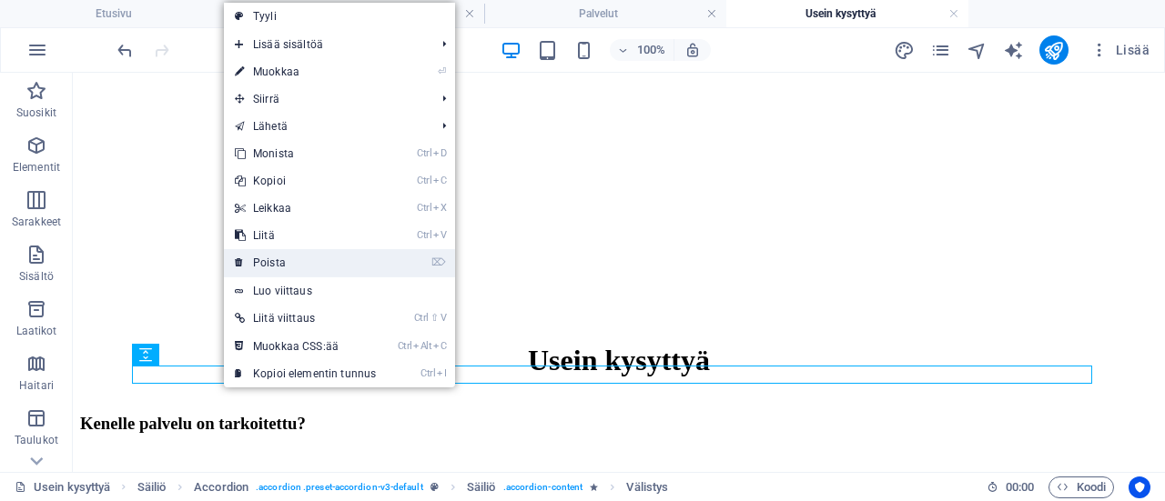
click at [268, 267] on link "⌦ Poista" at bounding box center [305, 262] width 163 height 27
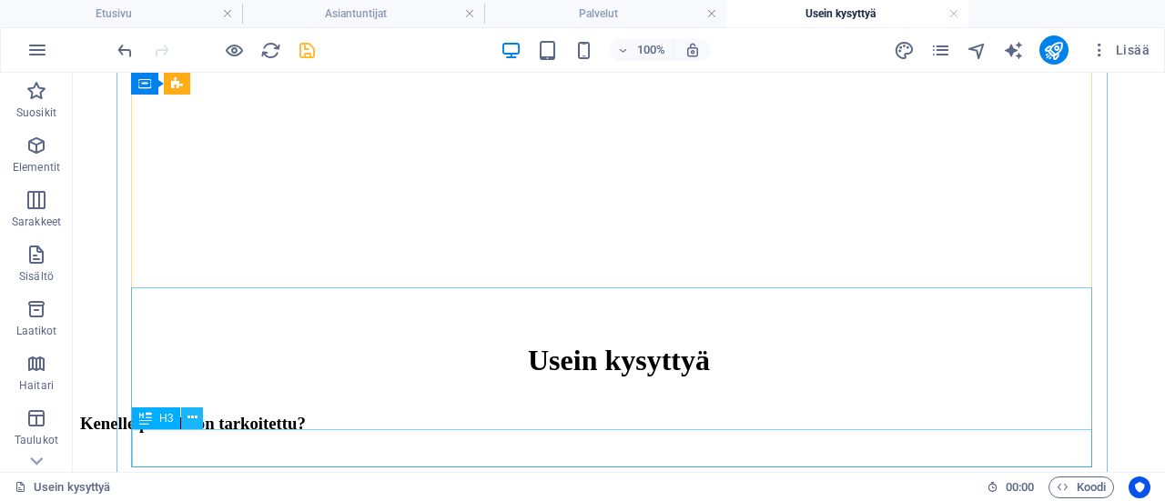
click at [191, 419] on icon at bounding box center [192, 418] width 10 height 19
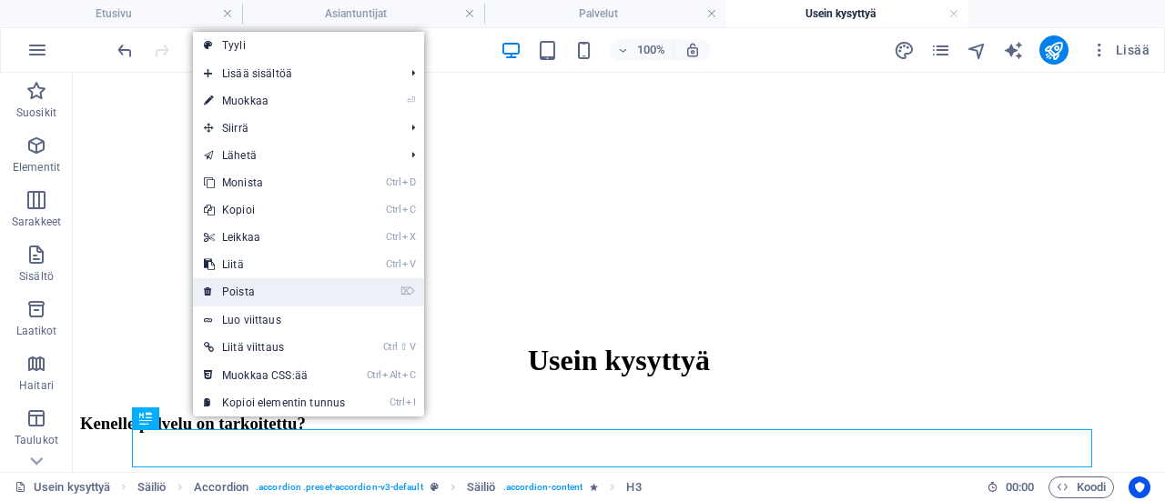
click at [248, 286] on link "⌦ Poista" at bounding box center [274, 291] width 163 height 27
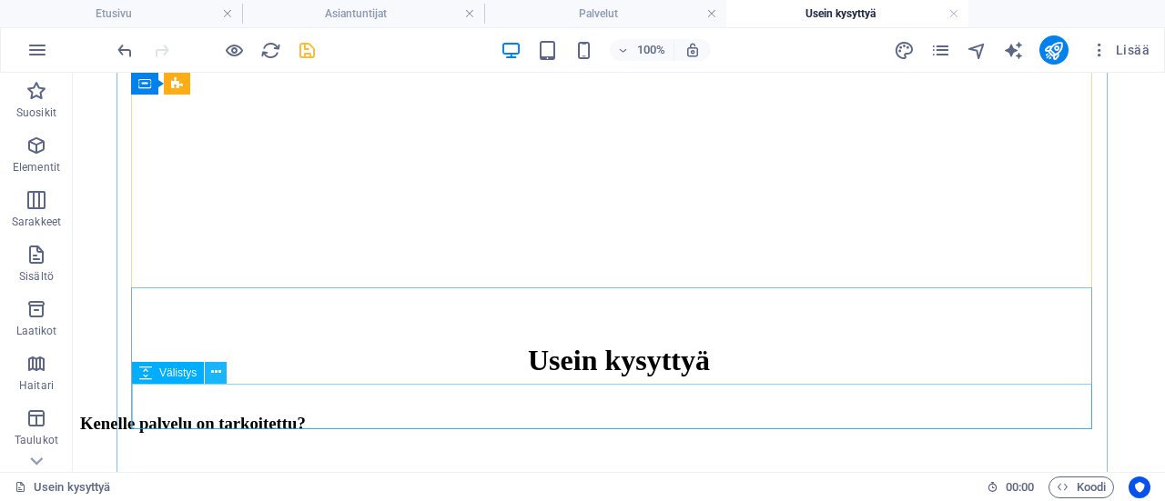
click at [222, 378] on button at bounding box center [216, 373] width 22 height 22
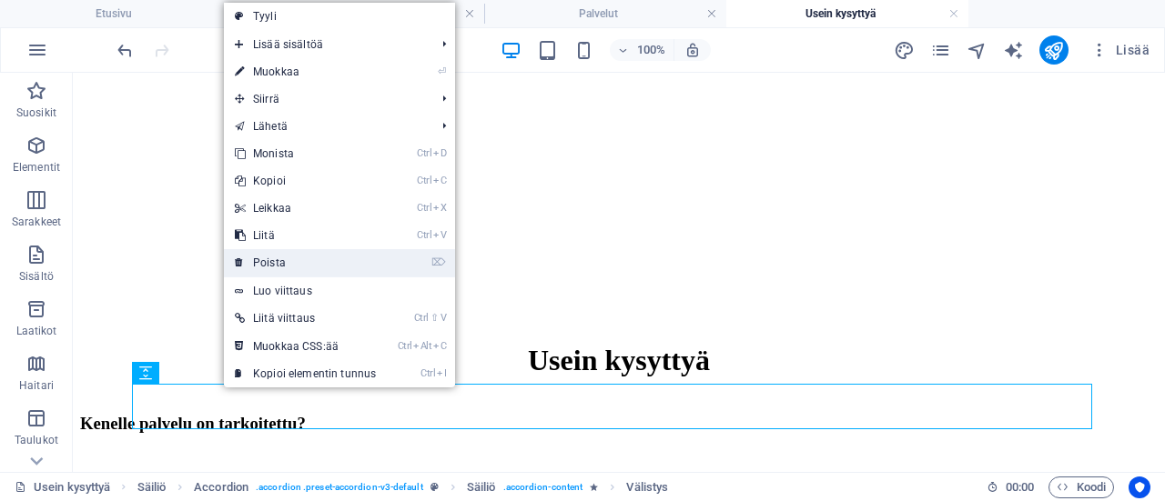
click at [273, 265] on link "⌦ Poista" at bounding box center [305, 262] width 163 height 27
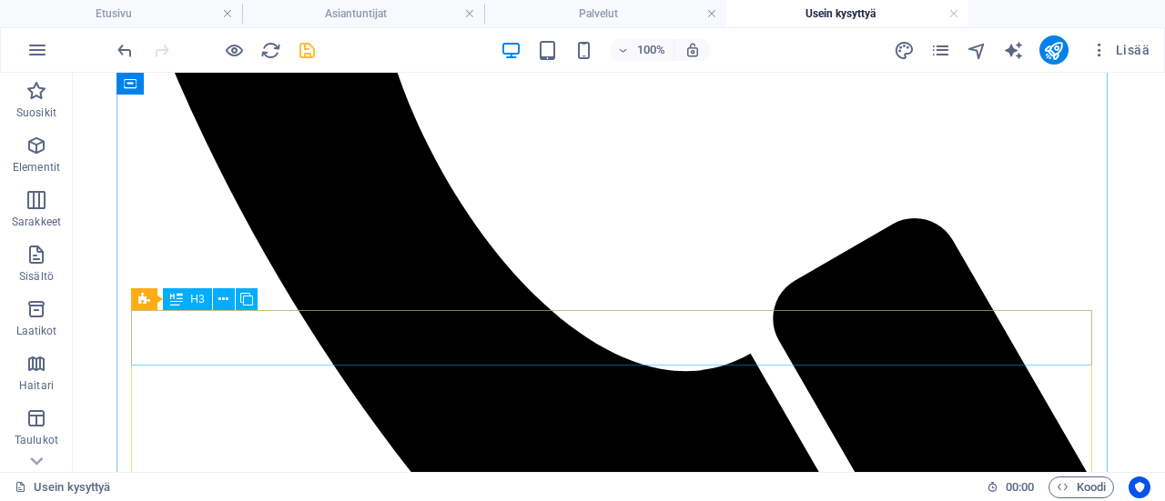
scroll to position [835, 0]
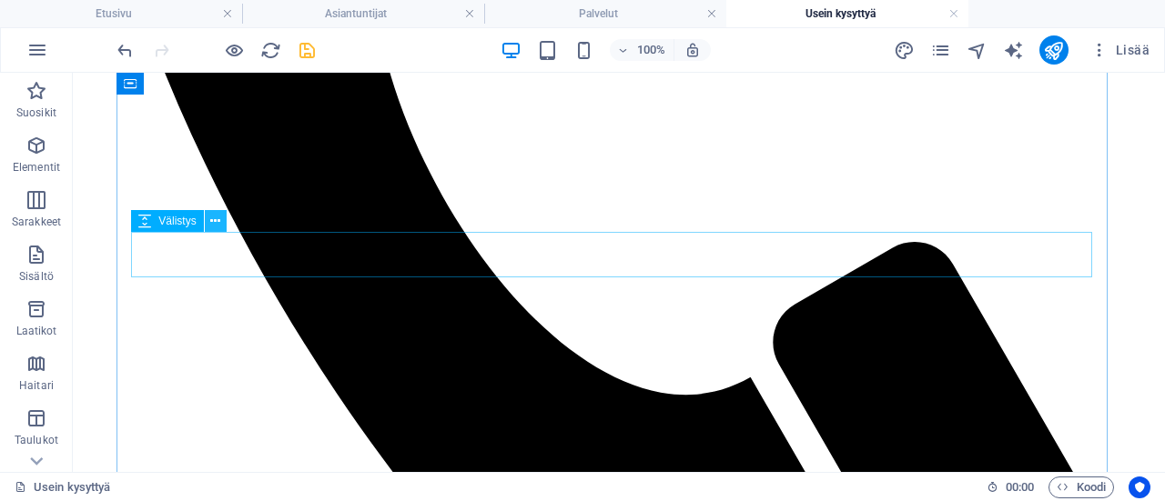
click at [216, 222] on icon at bounding box center [215, 221] width 10 height 19
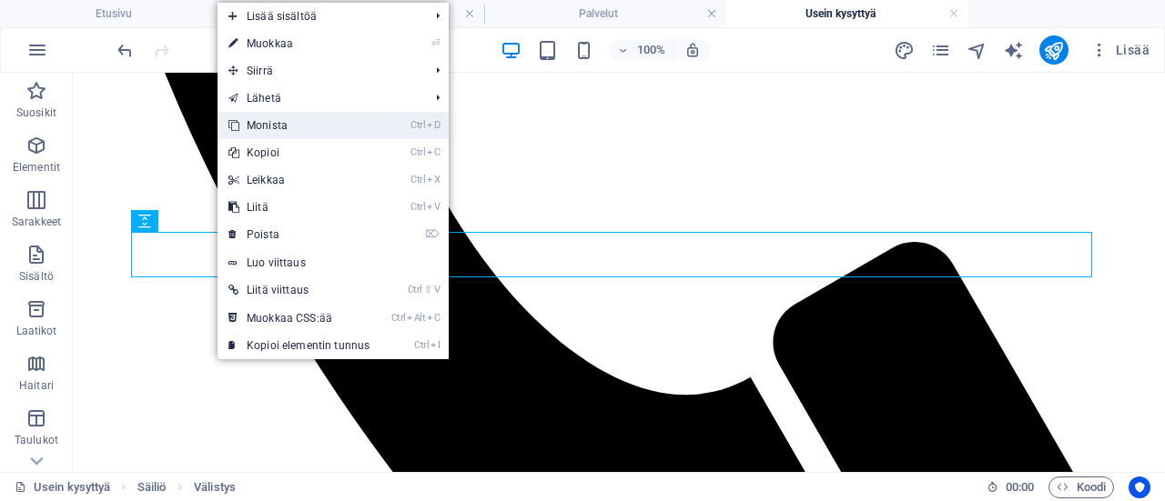
click at [277, 127] on link "Ctrl D Monista" at bounding box center [299, 125] width 163 height 27
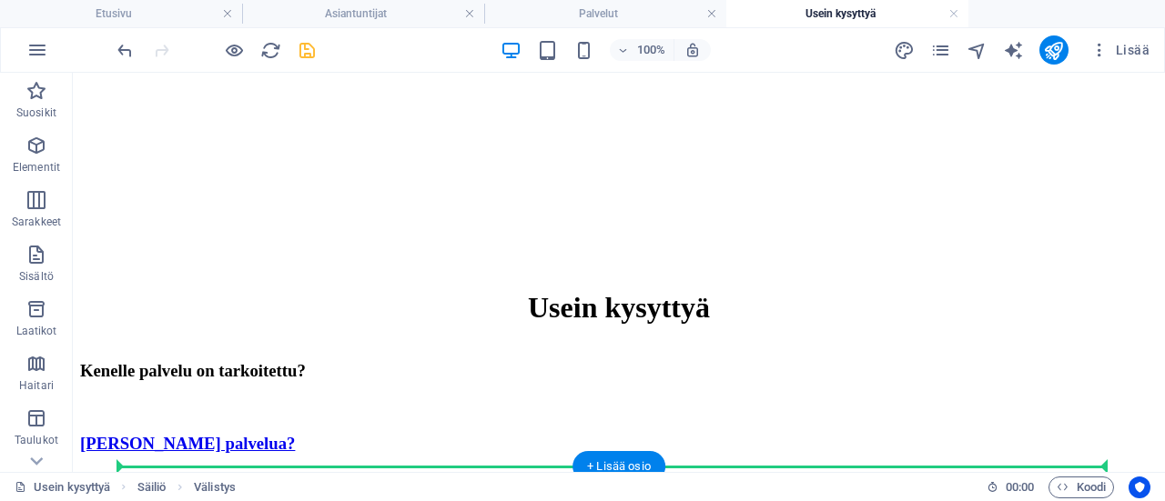
scroll to position [1753, 0]
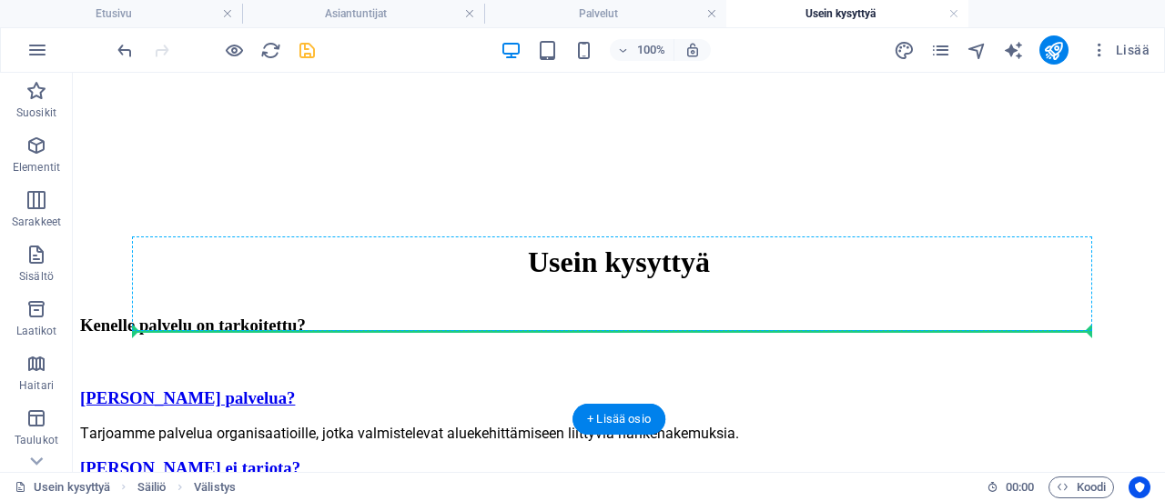
drag, startPoint x: 226, startPoint y: 291, endPoint x: 257, endPoint y: 328, distance: 47.8
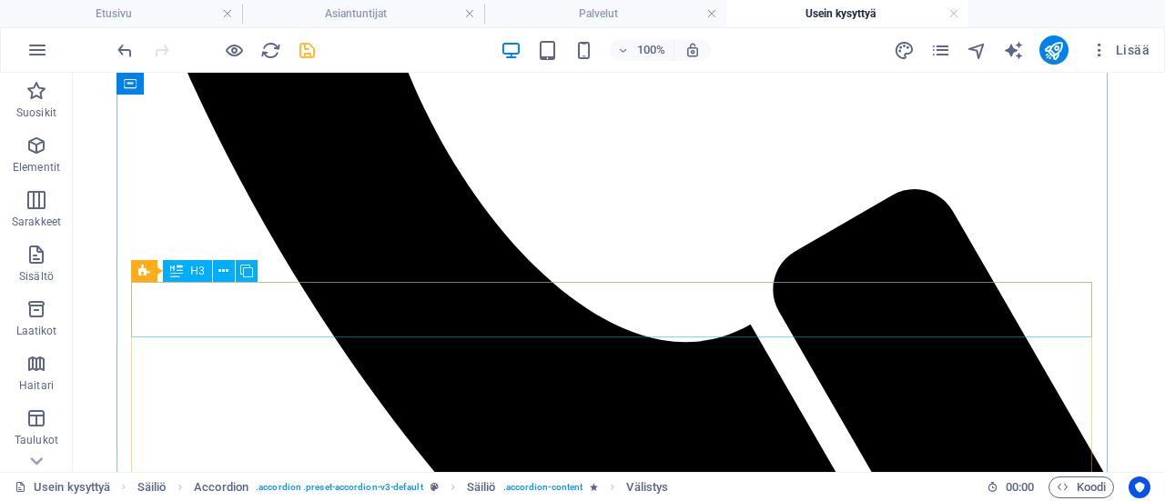
scroll to position [797, 0]
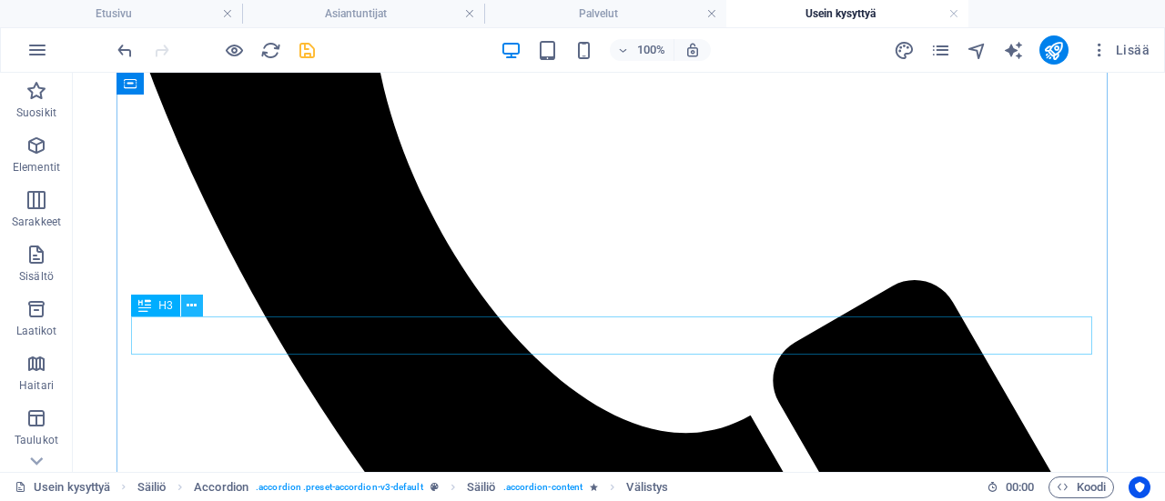
click at [188, 305] on icon at bounding box center [192, 306] width 10 height 19
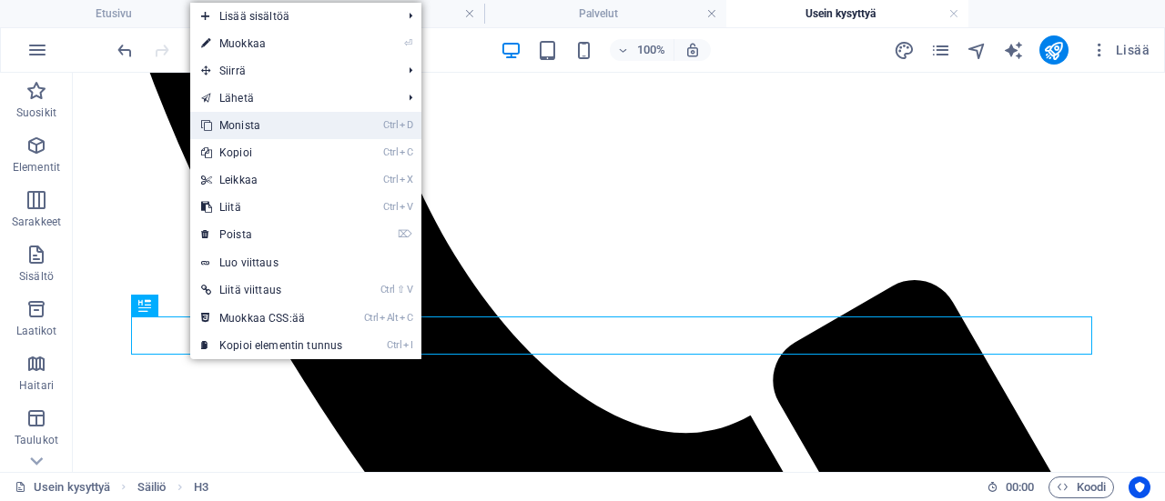
click at [245, 125] on link "Ctrl D Monista" at bounding box center [271, 125] width 163 height 27
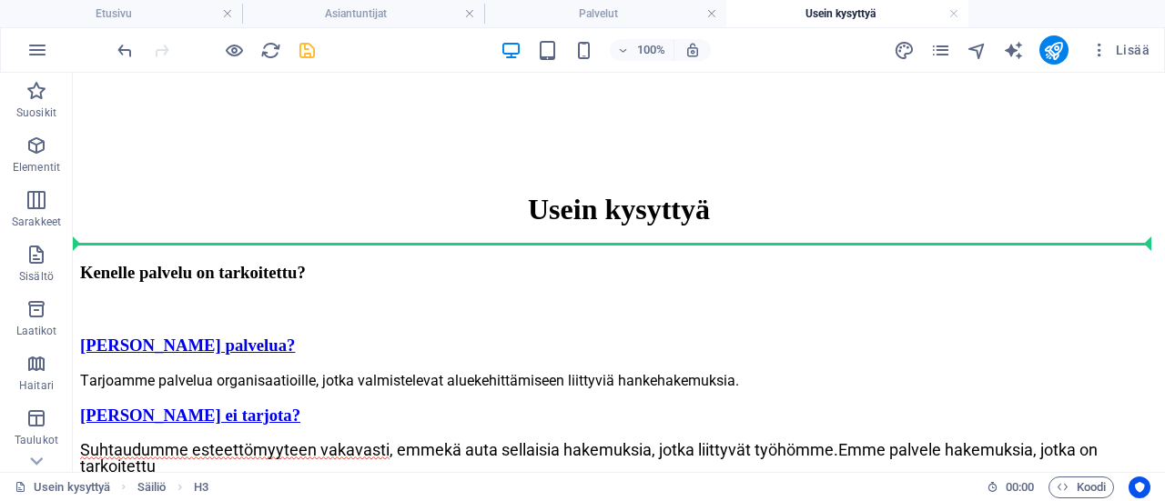
scroll to position [1766, 0]
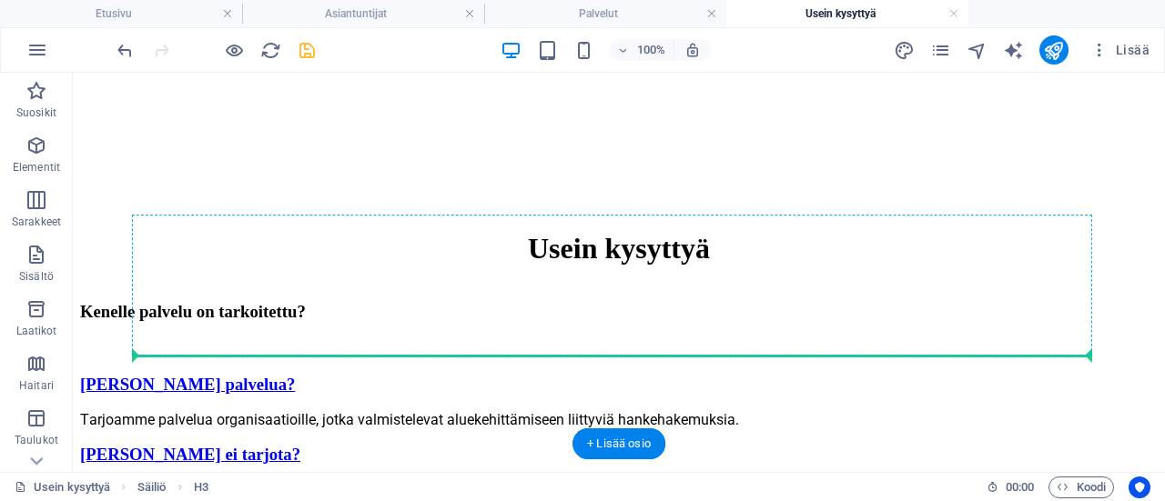
drag, startPoint x: 441, startPoint y: 368, endPoint x: 440, endPoint y: 354, distance: 13.7
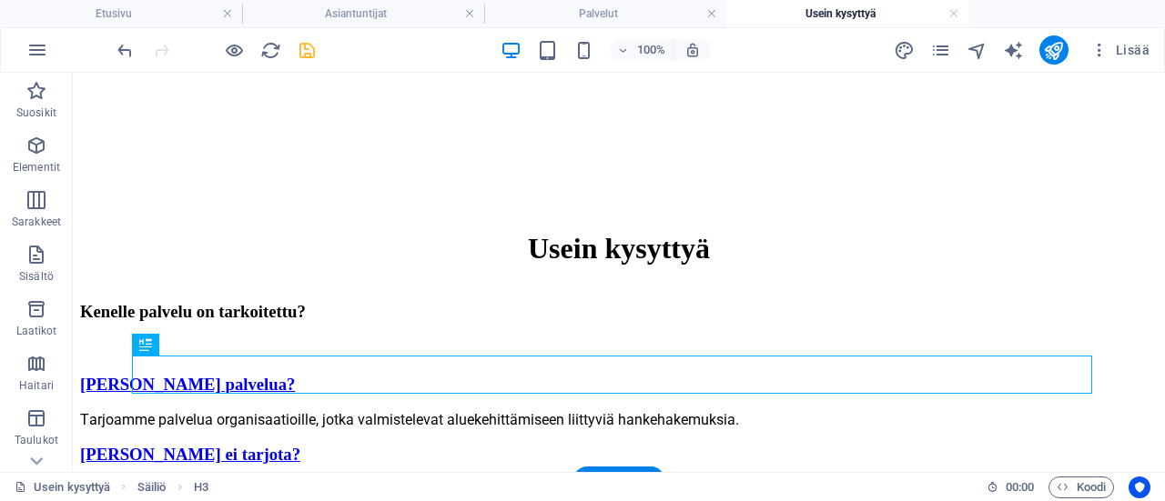
scroll to position [1728, 0]
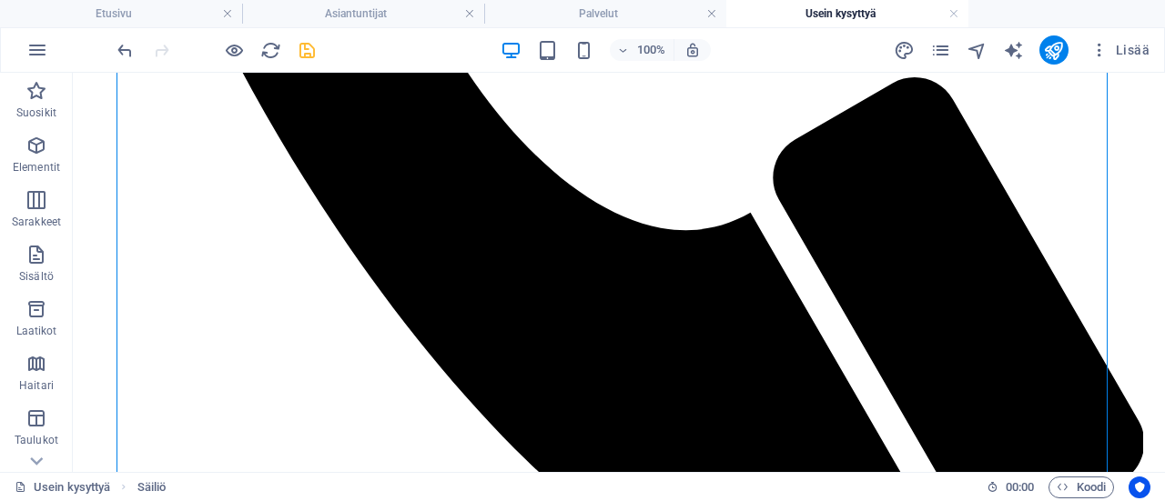
scroll to position [909, 0]
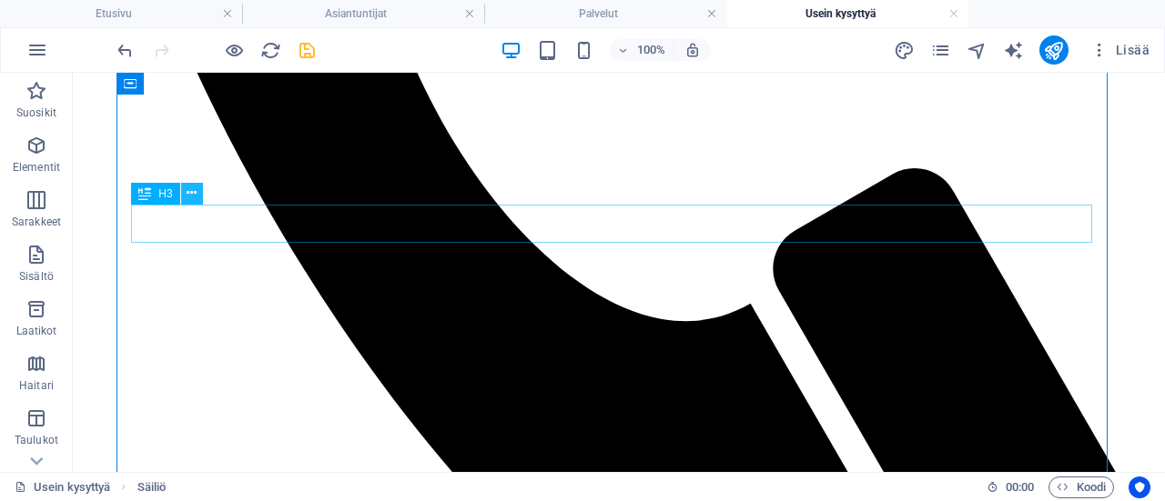
click at [188, 196] on icon at bounding box center [192, 193] width 10 height 19
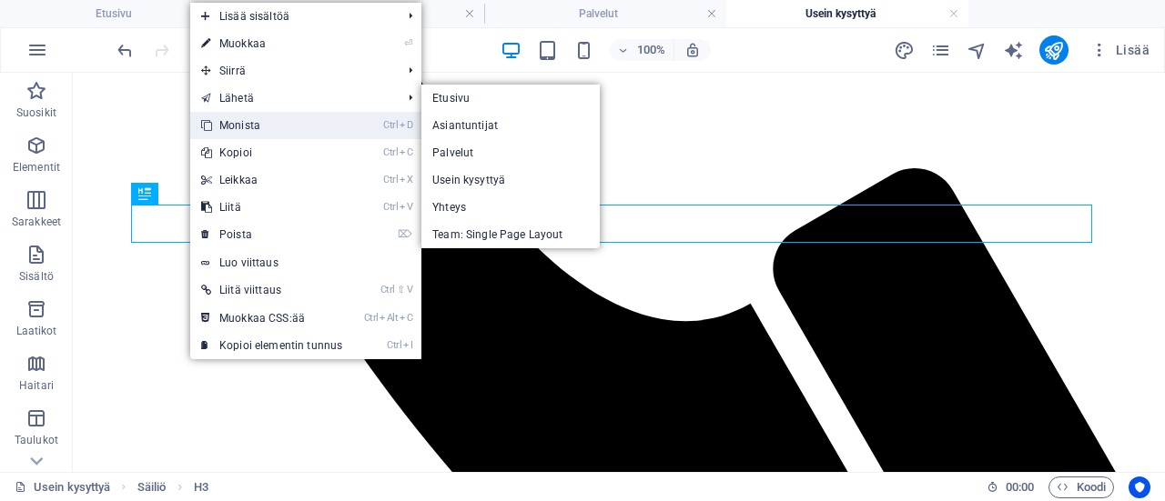
click at [277, 123] on link "Ctrl D Monista" at bounding box center [271, 125] width 163 height 27
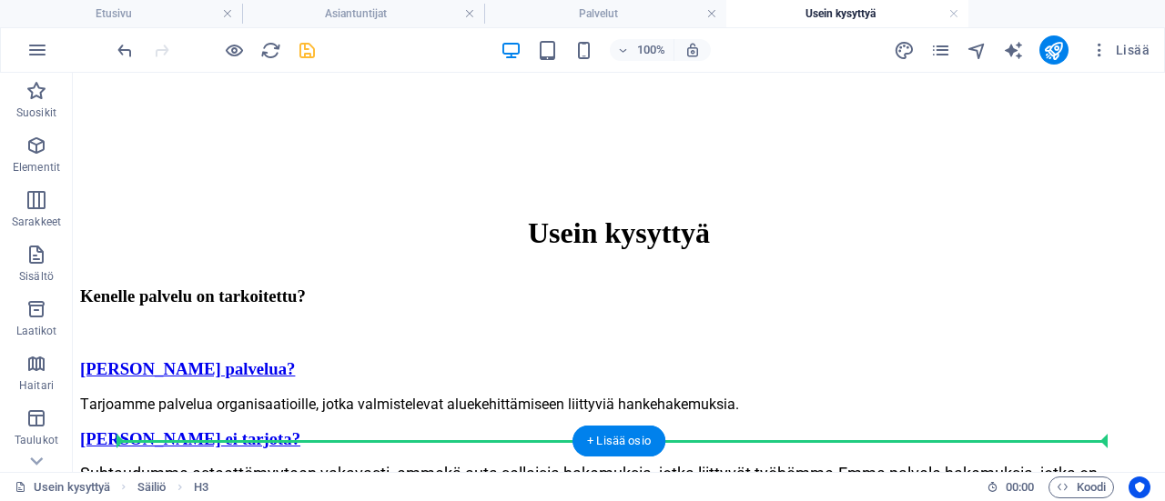
scroll to position [1782, 0]
drag, startPoint x: 462, startPoint y: 259, endPoint x: 466, endPoint y: 397, distance: 137.5
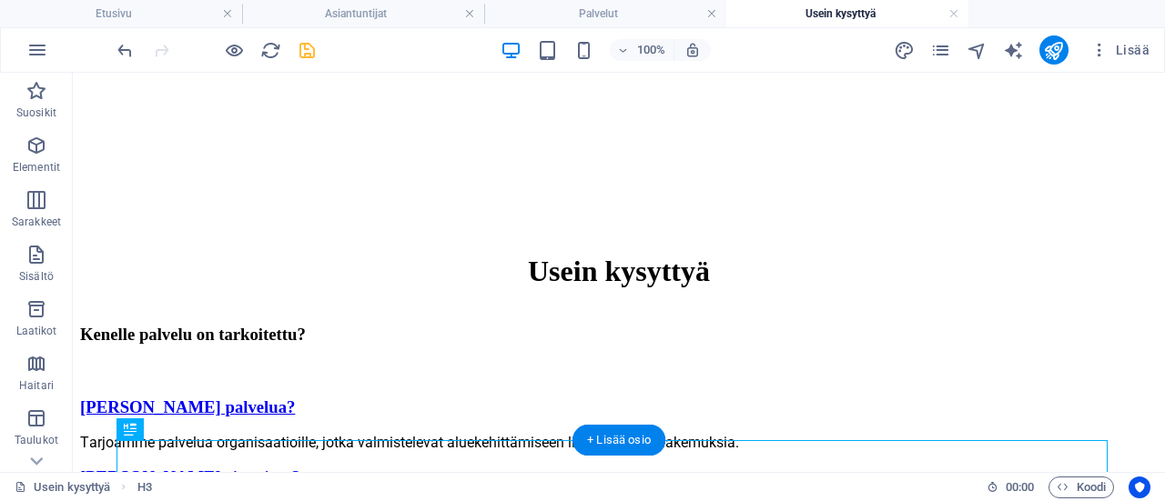
scroll to position [1835, 0]
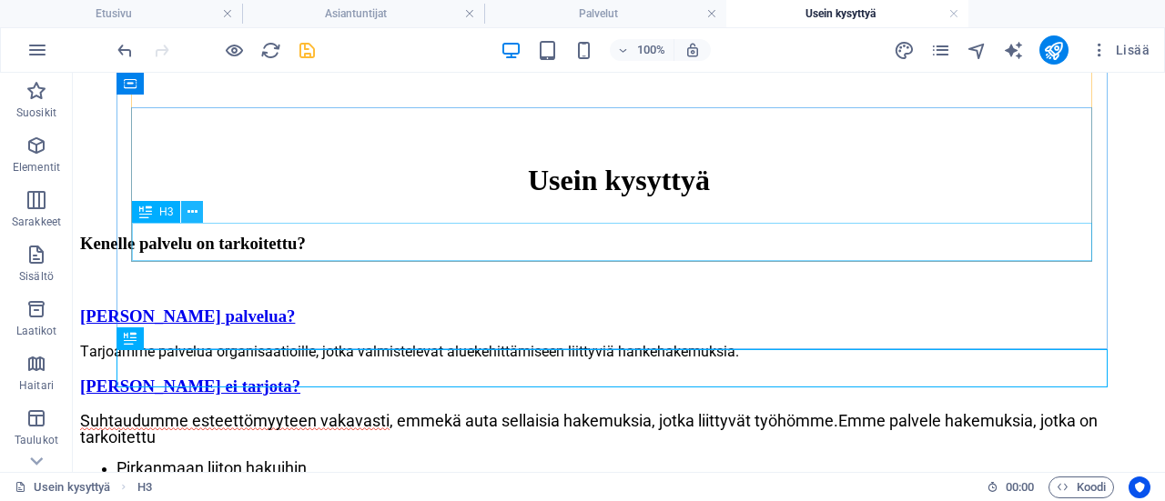
click at [198, 211] on button at bounding box center [192, 212] width 22 height 22
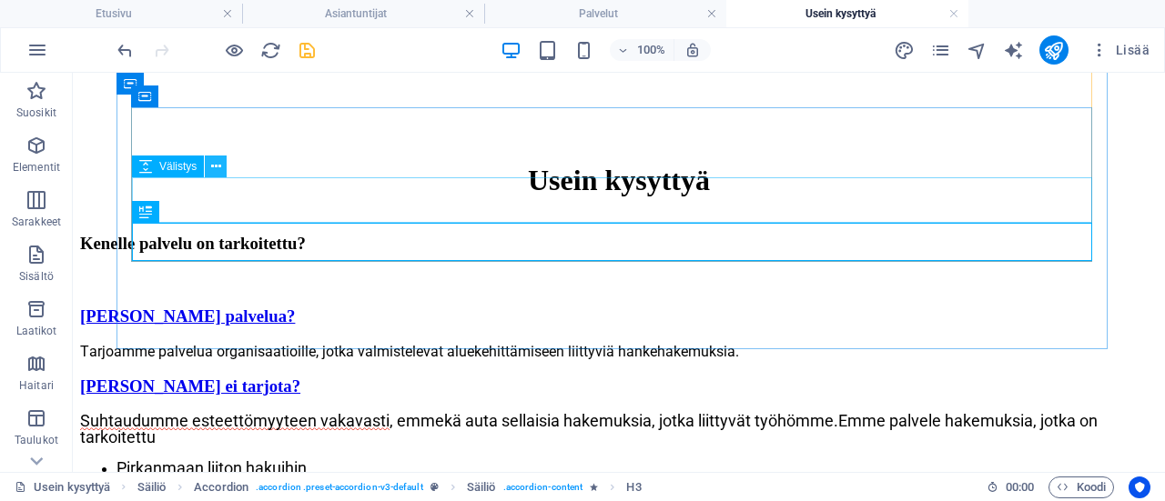
click at [213, 164] on icon at bounding box center [216, 166] width 10 height 19
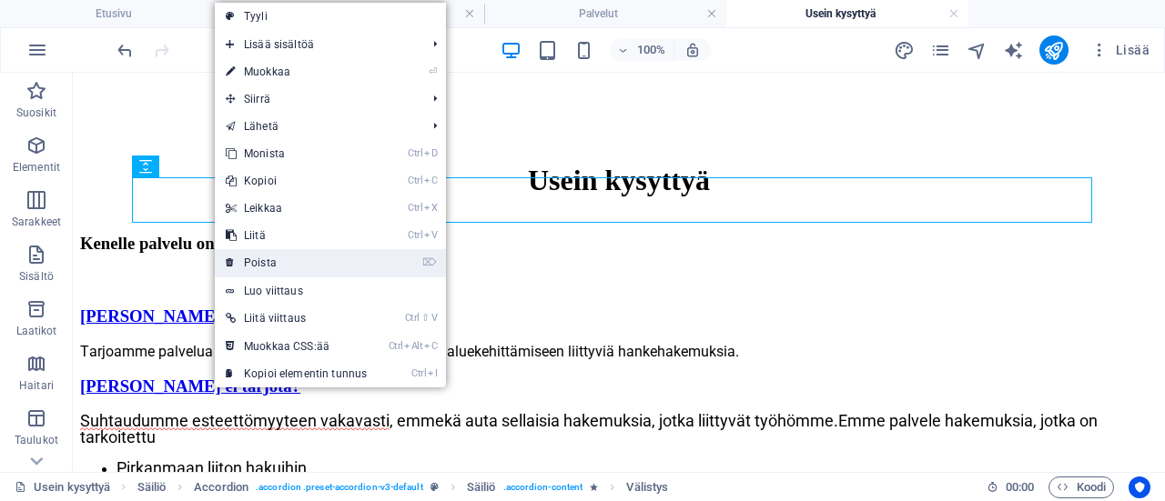
drag, startPoint x: 252, startPoint y: 252, endPoint x: 194, endPoint y: 173, distance: 98.3
click at [252, 252] on link "⌦ Poista" at bounding box center [296, 262] width 163 height 27
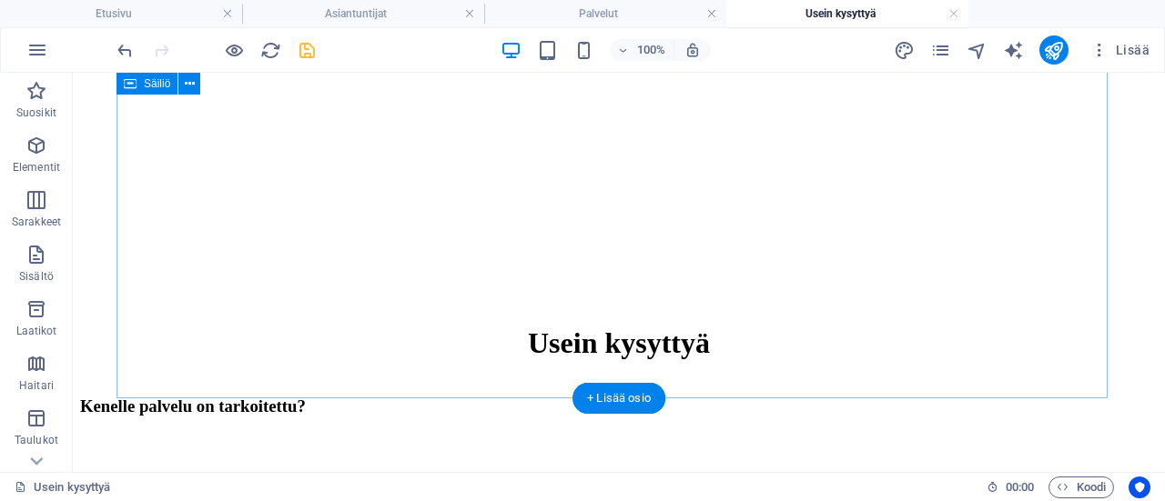
scroll to position [1744, 0]
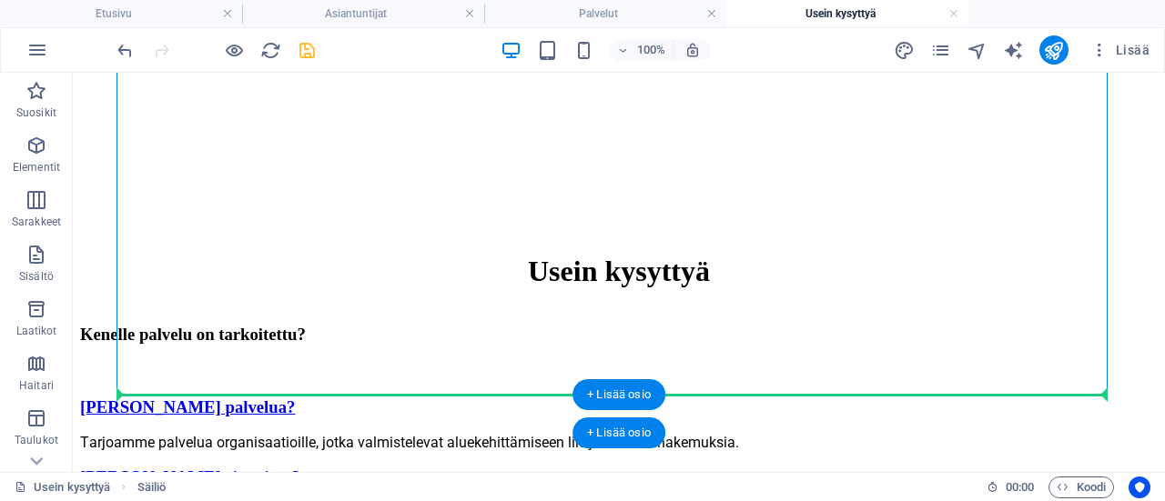
drag, startPoint x: 325, startPoint y: 283, endPoint x: 295, endPoint y: 398, distance: 118.5
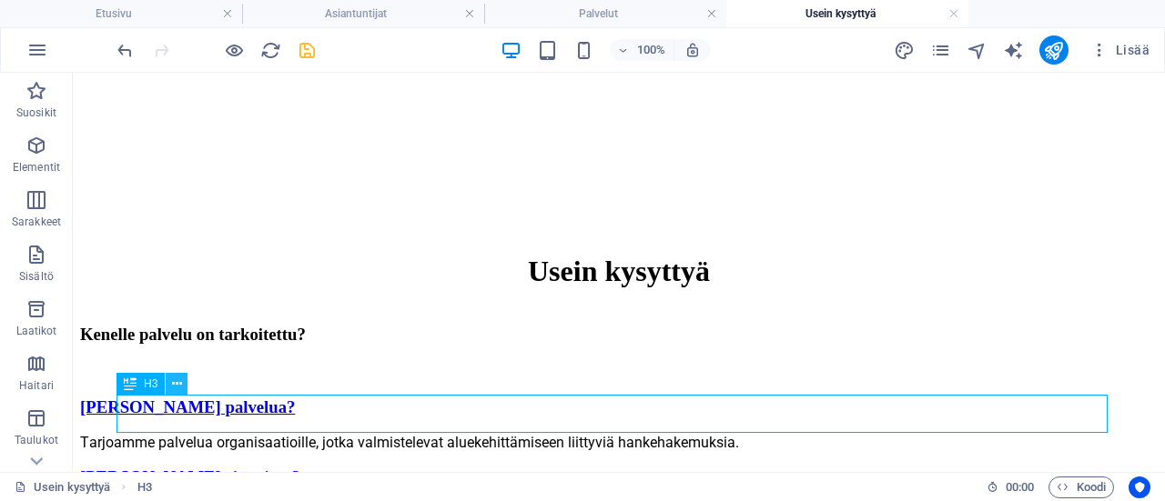
click at [174, 384] on icon at bounding box center [177, 384] width 10 height 19
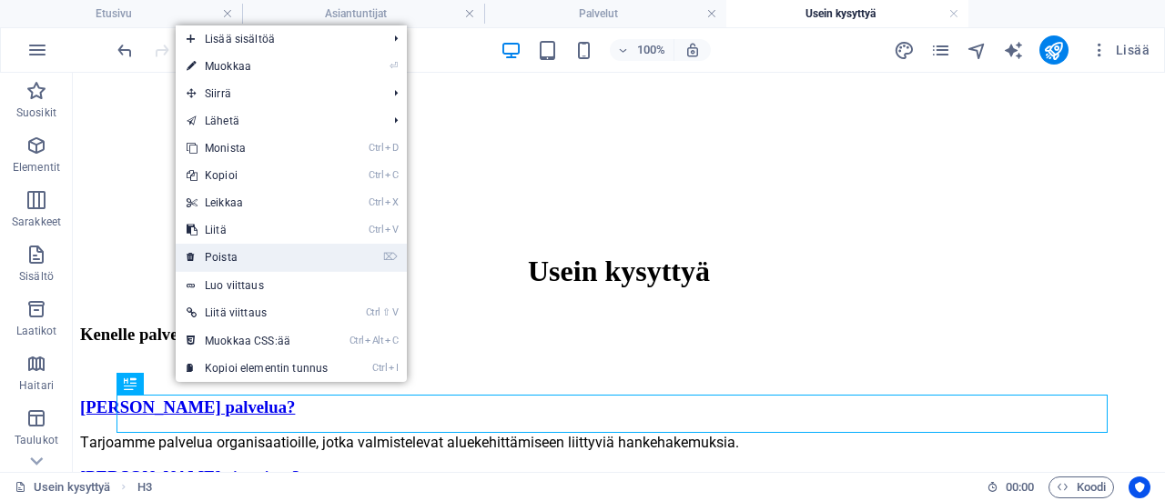
click at [238, 261] on link "⌦ Poista" at bounding box center [257, 257] width 163 height 27
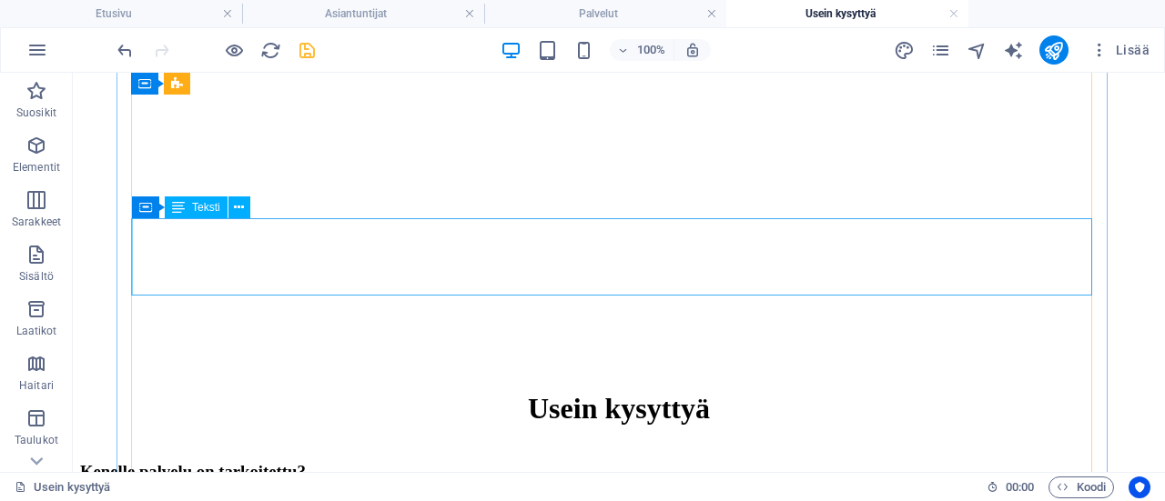
scroll to position [1562, 0]
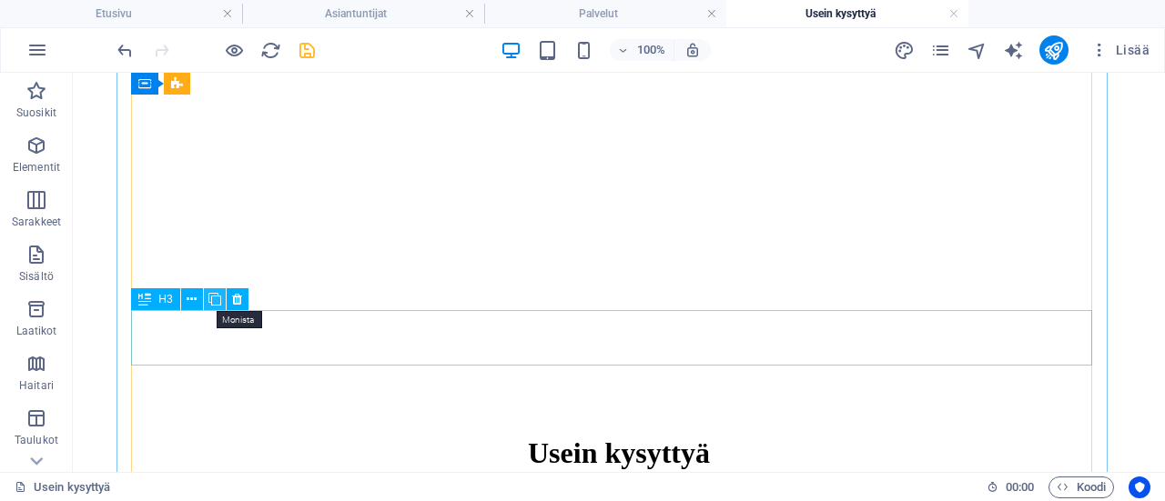
click at [217, 298] on icon at bounding box center [214, 299] width 13 height 19
click at [214, 298] on icon at bounding box center [214, 299] width 13 height 19
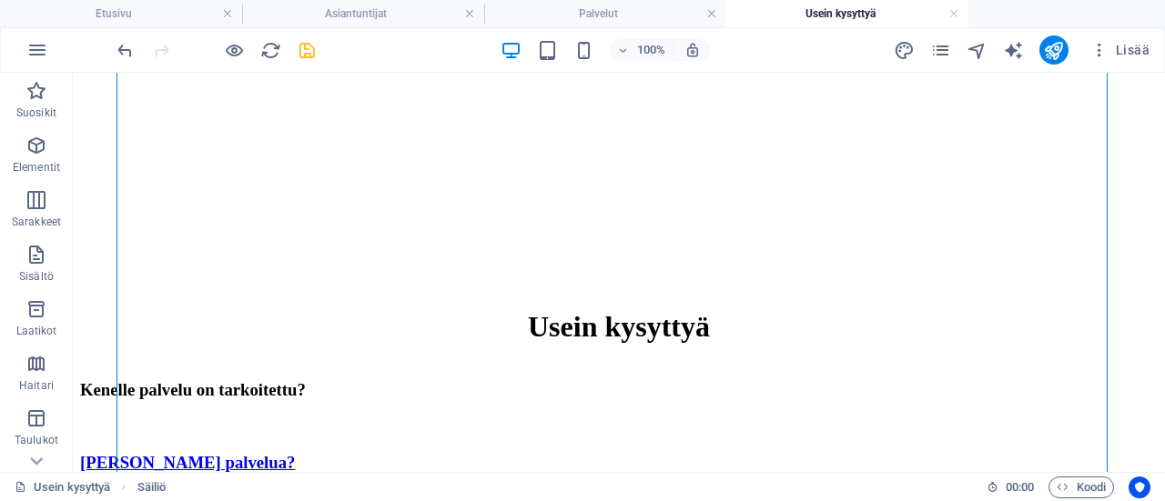
scroll to position [1703, 0]
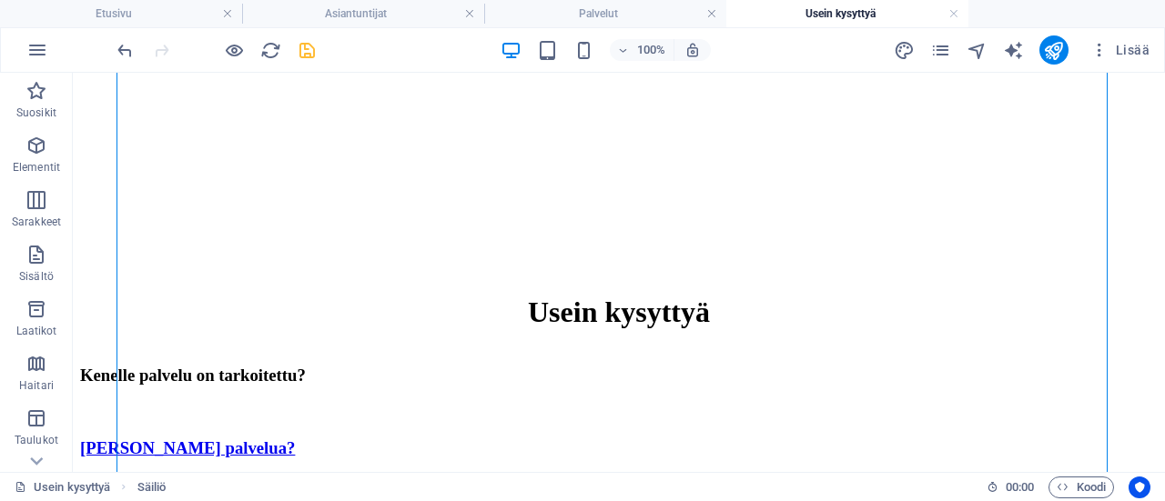
drag, startPoint x: 292, startPoint y: 240, endPoint x: 344, endPoint y: 217, distance: 57.0
drag, startPoint x: 349, startPoint y: 205, endPoint x: 342, endPoint y: 185, distance: 21.3
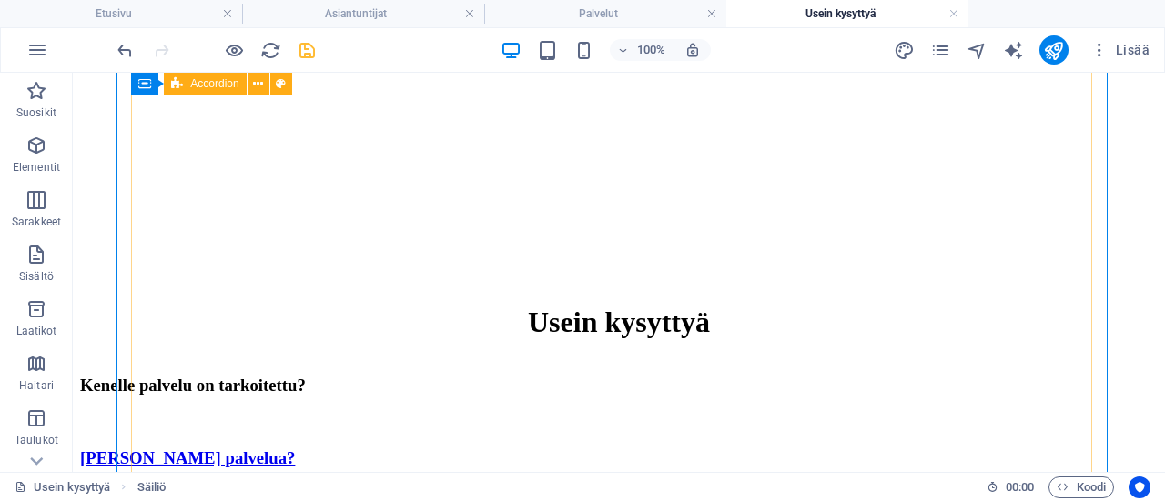
scroll to position [1636, 0]
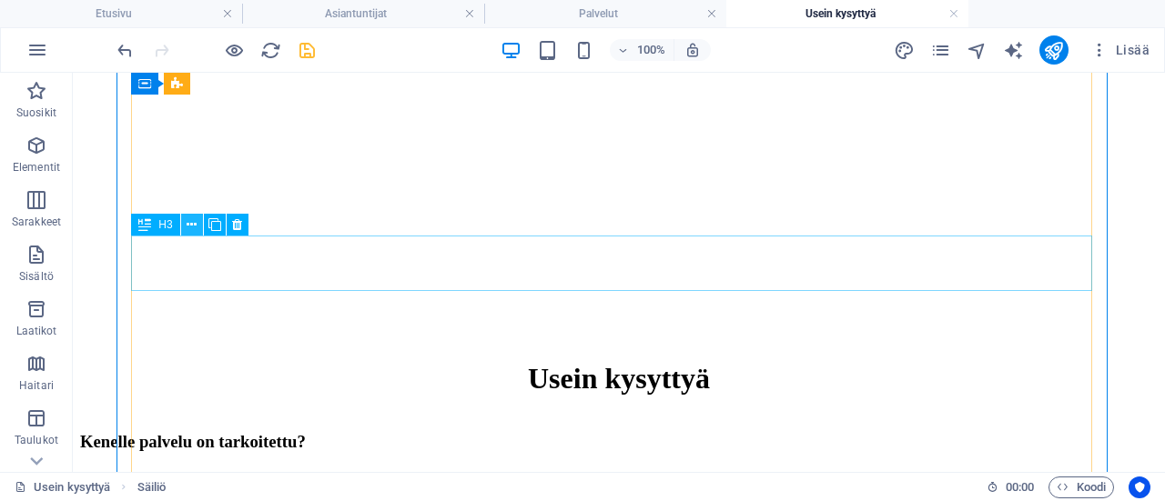
click at [191, 225] on icon at bounding box center [192, 225] width 10 height 19
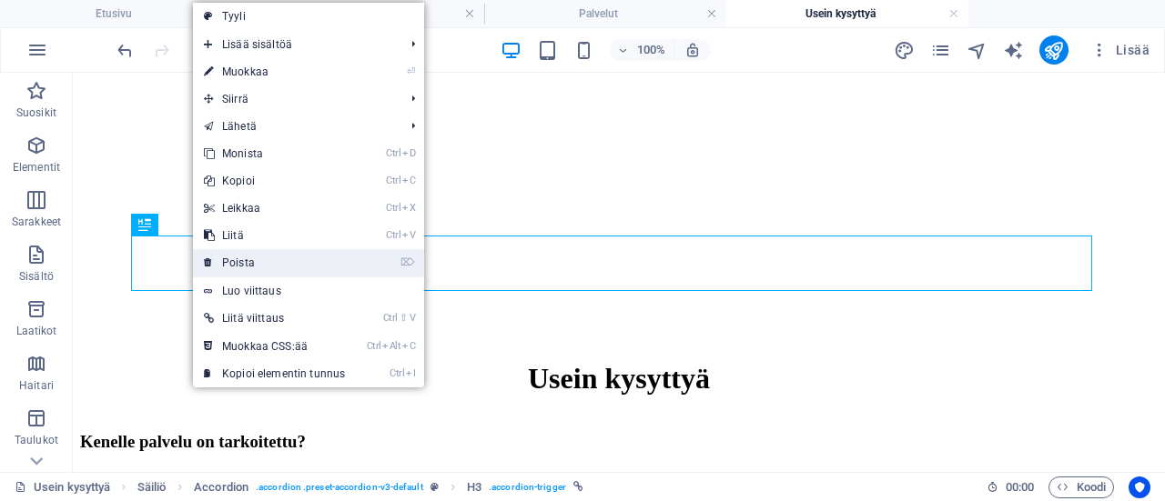
click at [230, 265] on link "⌦ Poista" at bounding box center [274, 262] width 163 height 27
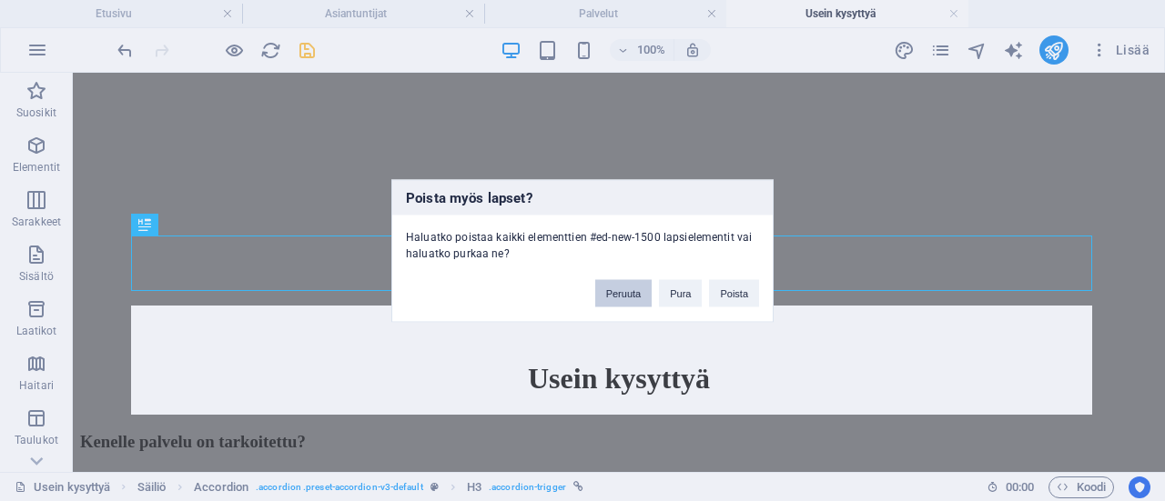
click at [632, 295] on button "Peruuta" at bounding box center [623, 292] width 57 height 27
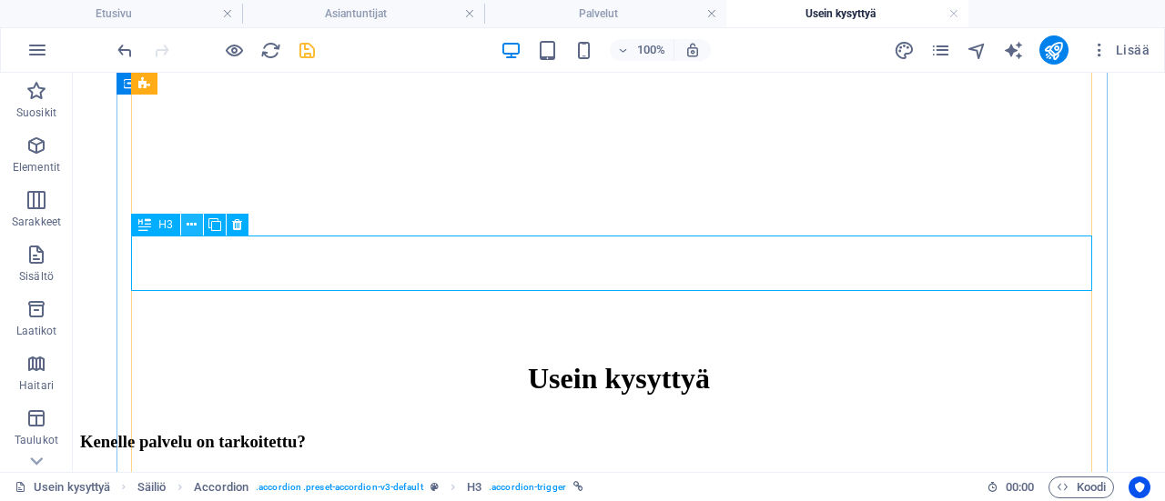
click at [197, 228] on button at bounding box center [192, 225] width 22 height 22
click at [194, 222] on icon at bounding box center [192, 225] width 10 height 19
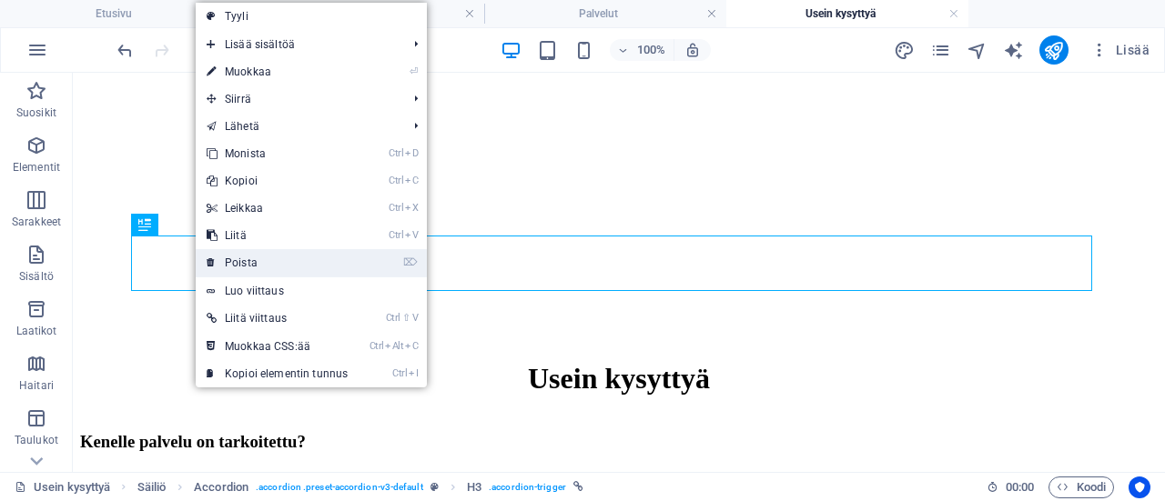
click at [219, 255] on link "⌦ Poista" at bounding box center [277, 262] width 163 height 27
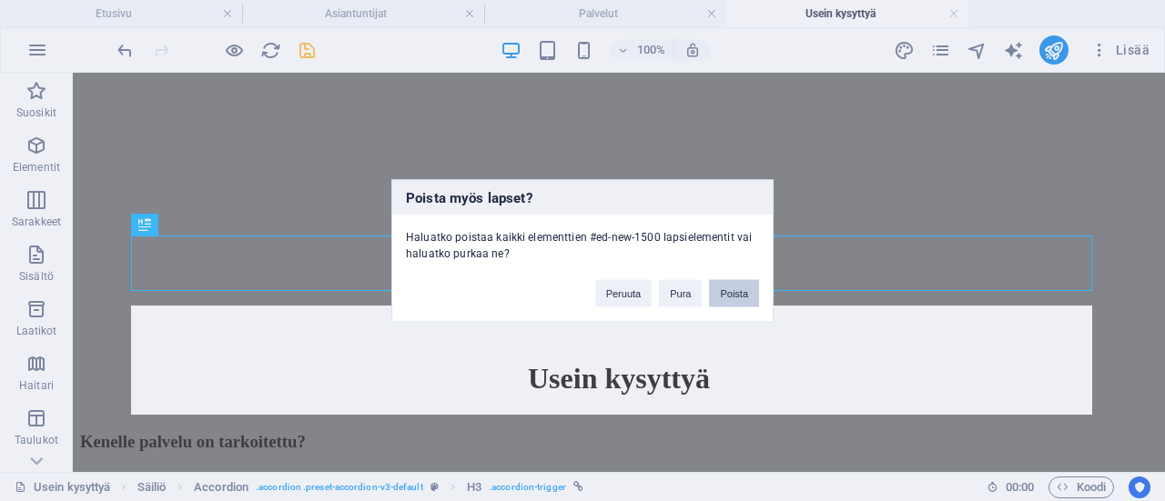
drag, startPoint x: 735, startPoint y: 291, endPoint x: 744, endPoint y: 279, distance: 14.9
click at [744, 279] on button "Poista" at bounding box center [734, 292] width 50 height 27
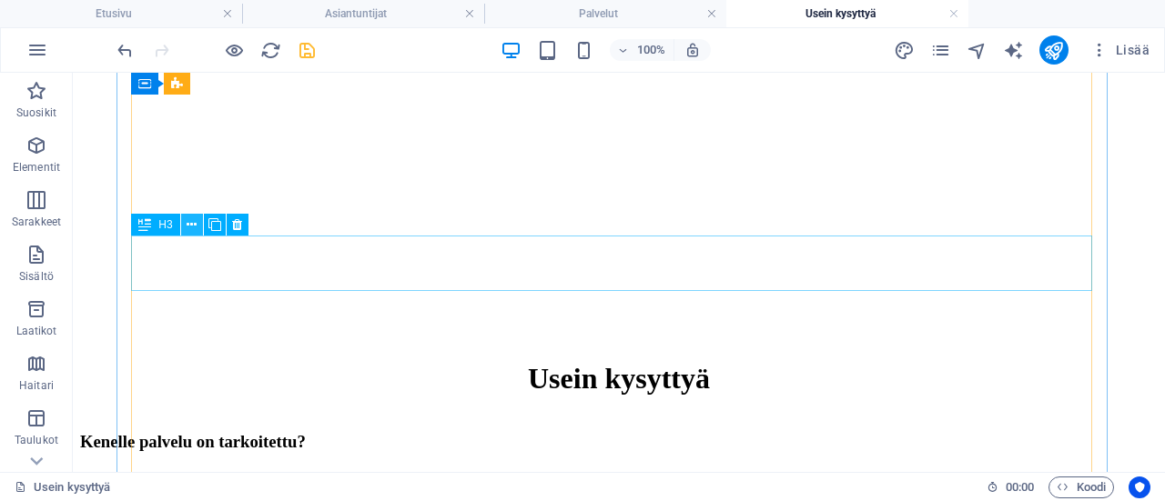
click at [194, 228] on icon at bounding box center [192, 225] width 10 height 19
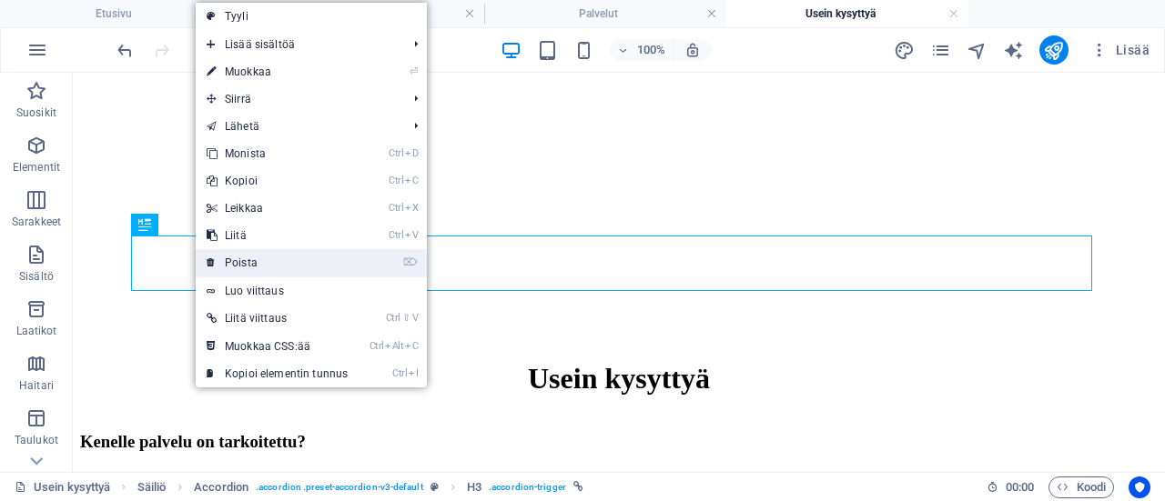
click at [225, 266] on link "⌦ Poista" at bounding box center [277, 262] width 163 height 27
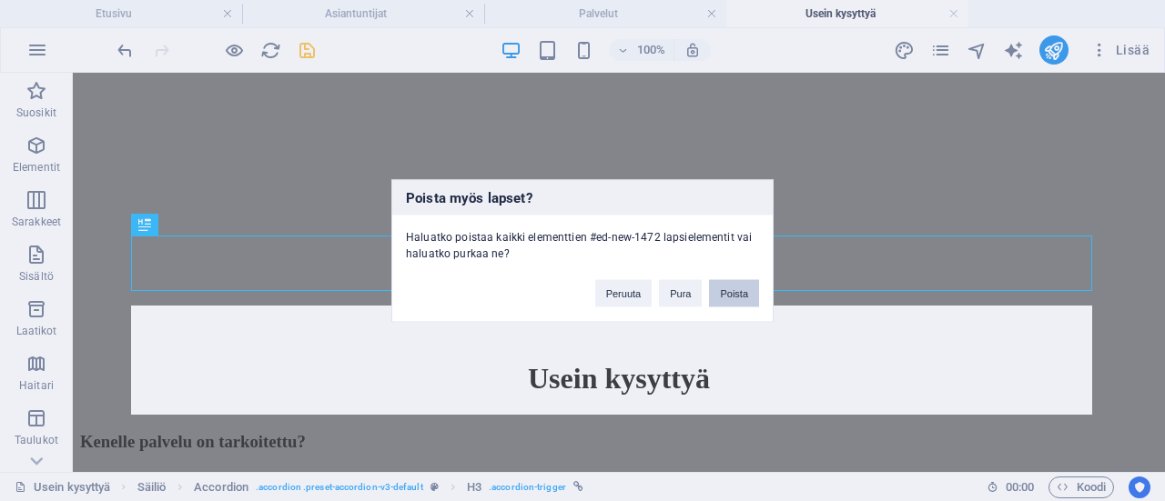
click at [743, 287] on button "Poista" at bounding box center [734, 292] width 50 height 27
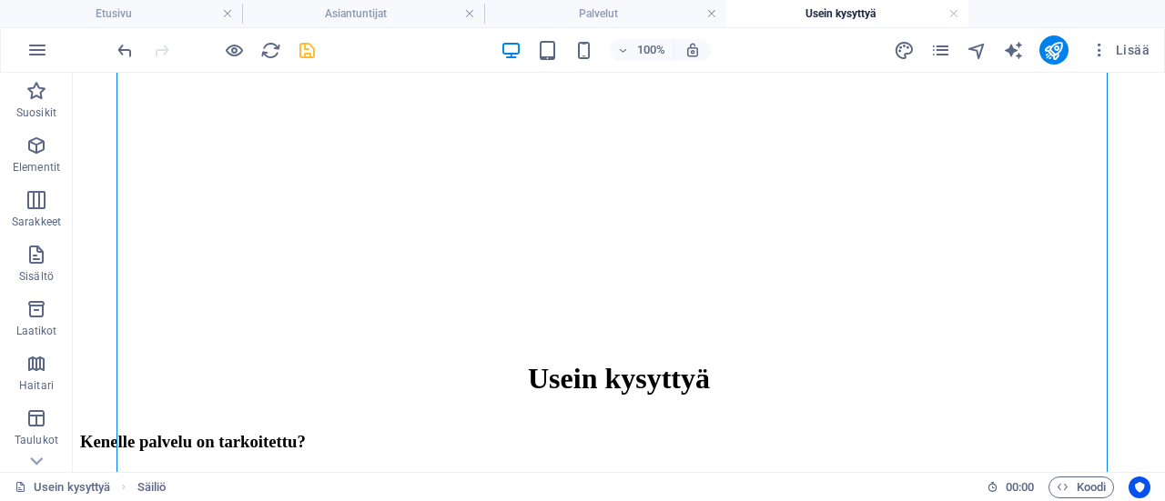
drag, startPoint x: 262, startPoint y: 402, endPoint x: 261, endPoint y: 383, distance: 19.1
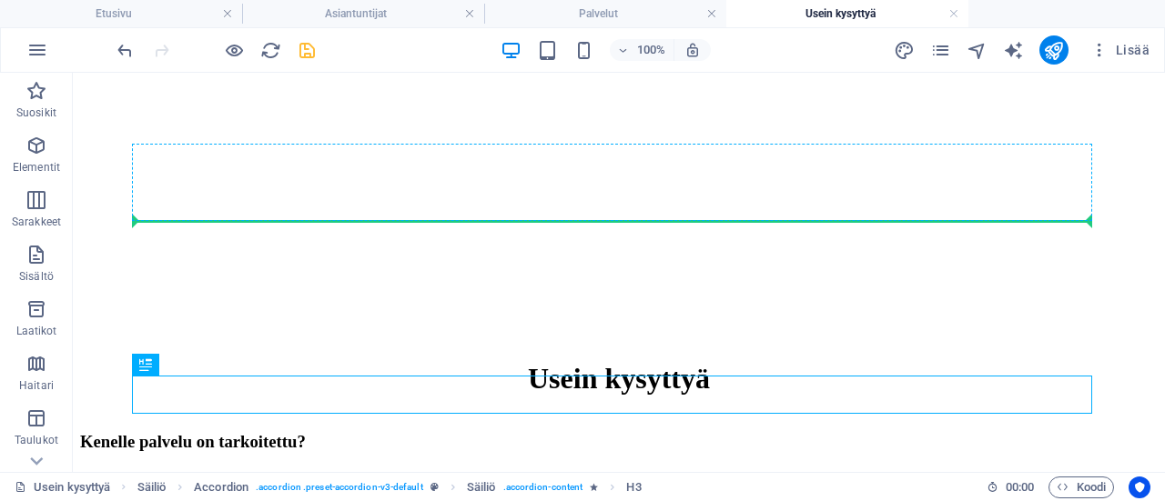
drag, startPoint x: 308, startPoint y: 392, endPoint x: 289, endPoint y: 218, distance: 174.8
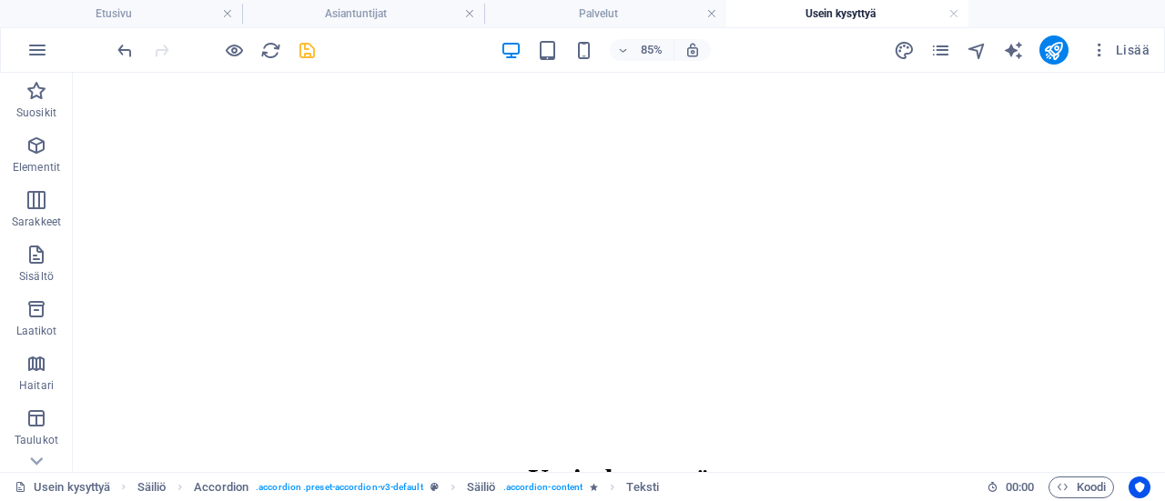
scroll to position [0, 0]
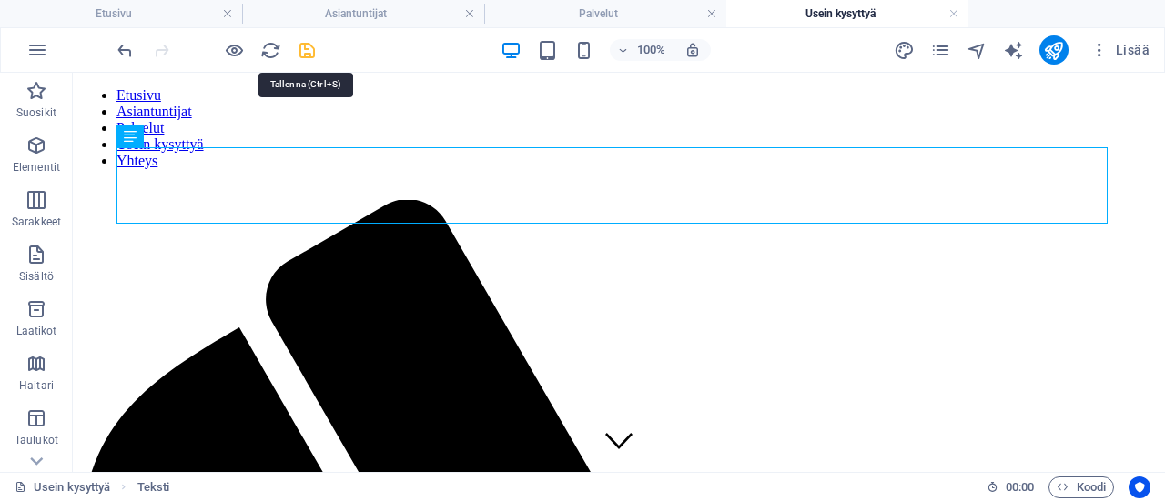
click at [312, 50] on icon "save" at bounding box center [307, 50] width 21 height 21
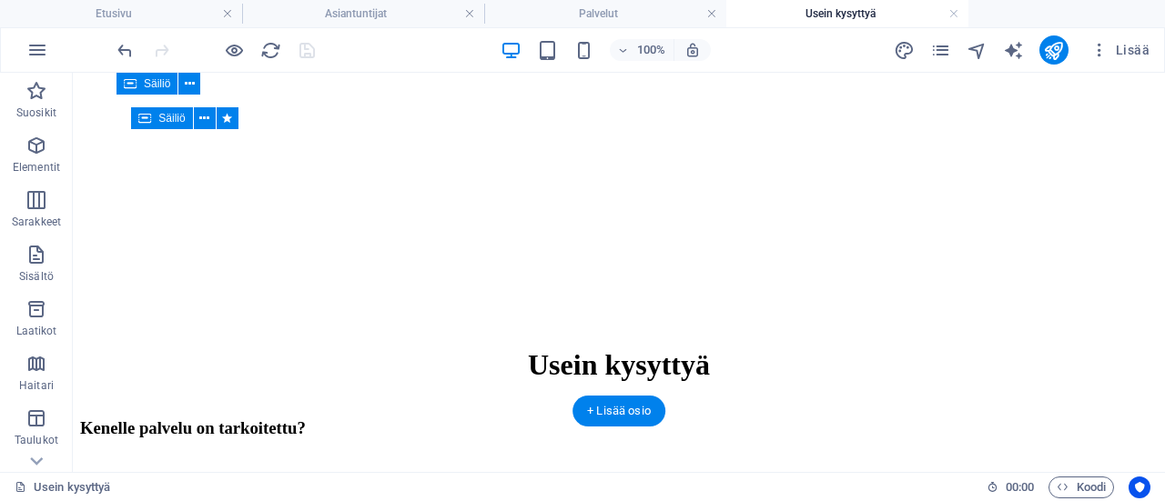
scroll to position [1638, 0]
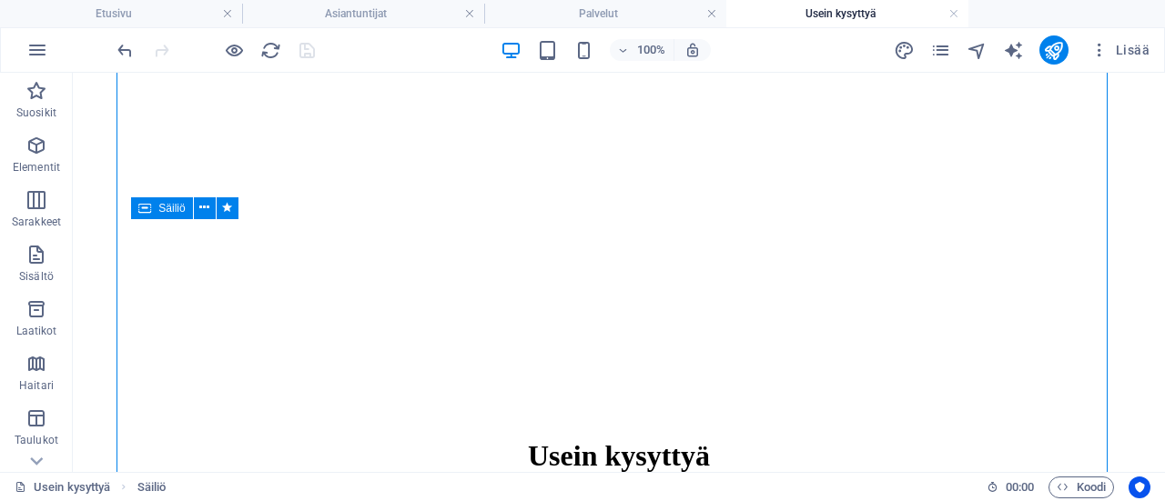
drag, startPoint x: 460, startPoint y: 236, endPoint x: 464, endPoint y: 279, distance: 43.8
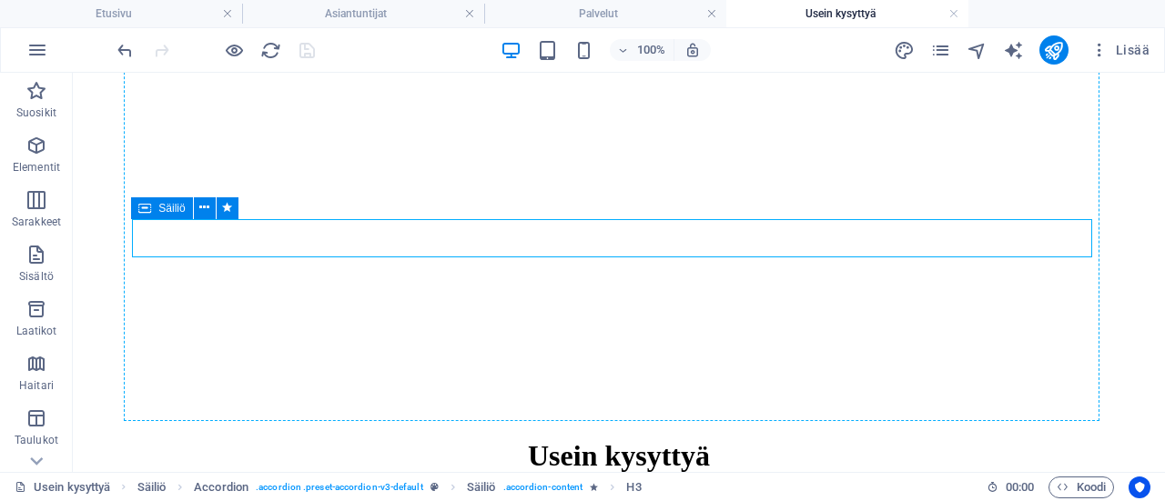
drag, startPoint x: 531, startPoint y: 237, endPoint x: 526, endPoint y: 287, distance: 50.3
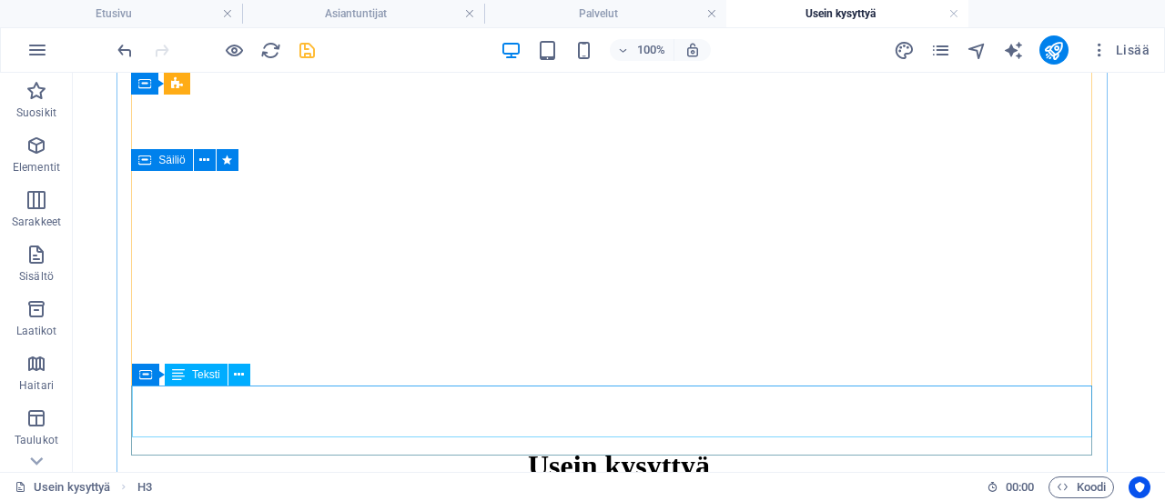
scroll to position [1612, 0]
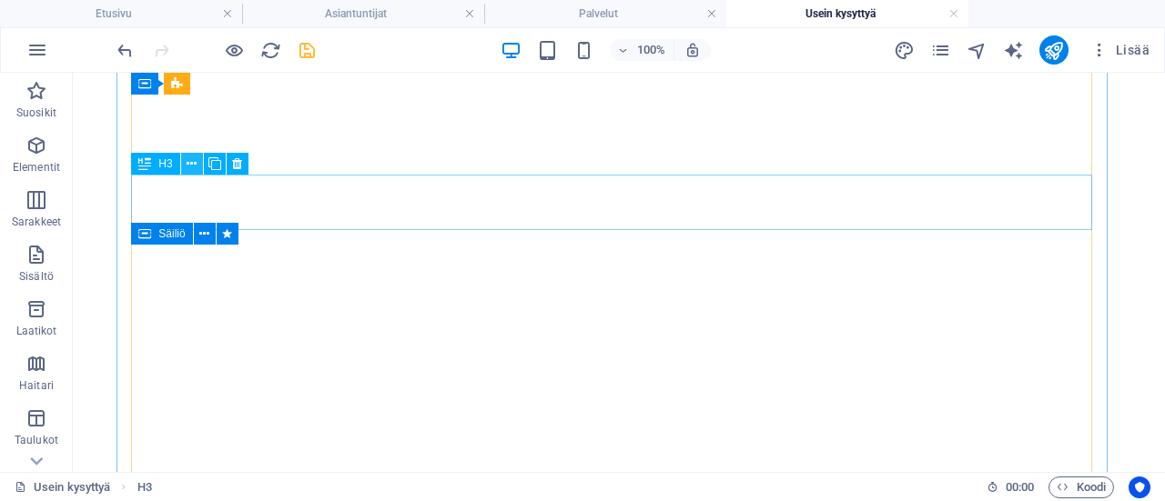
click at [191, 163] on icon at bounding box center [192, 164] width 10 height 19
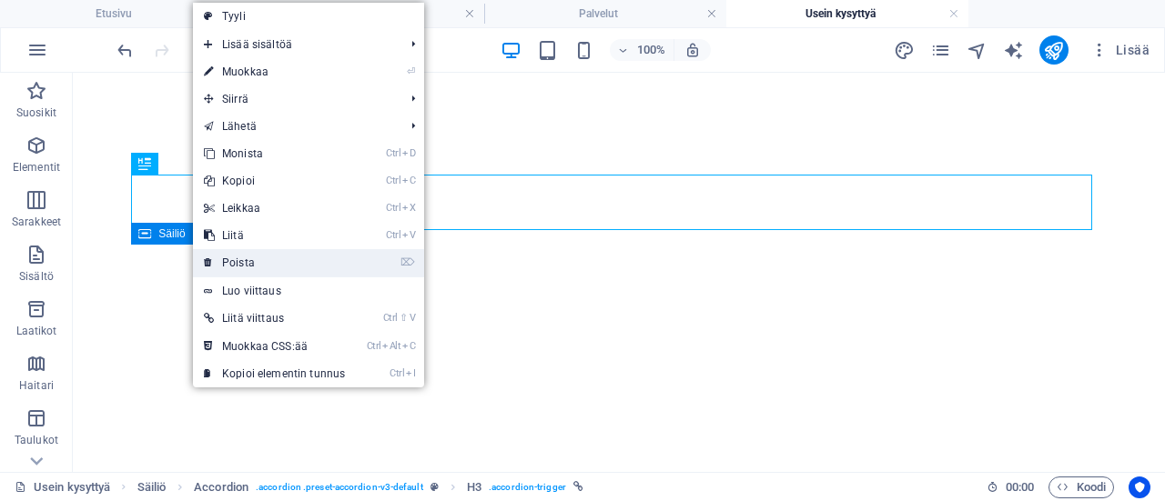
click at [241, 258] on link "⌦ Poista" at bounding box center [274, 262] width 163 height 27
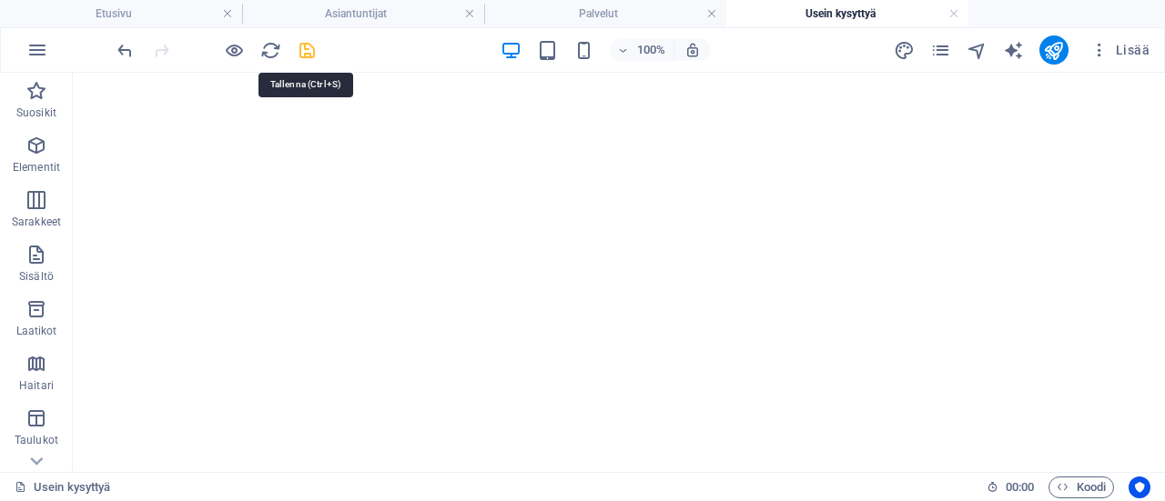
drag, startPoint x: 309, startPoint y: 48, endPoint x: 428, endPoint y: 86, distance: 124.3
click at [309, 48] on icon "save" at bounding box center [307, 50] width 21 height 21
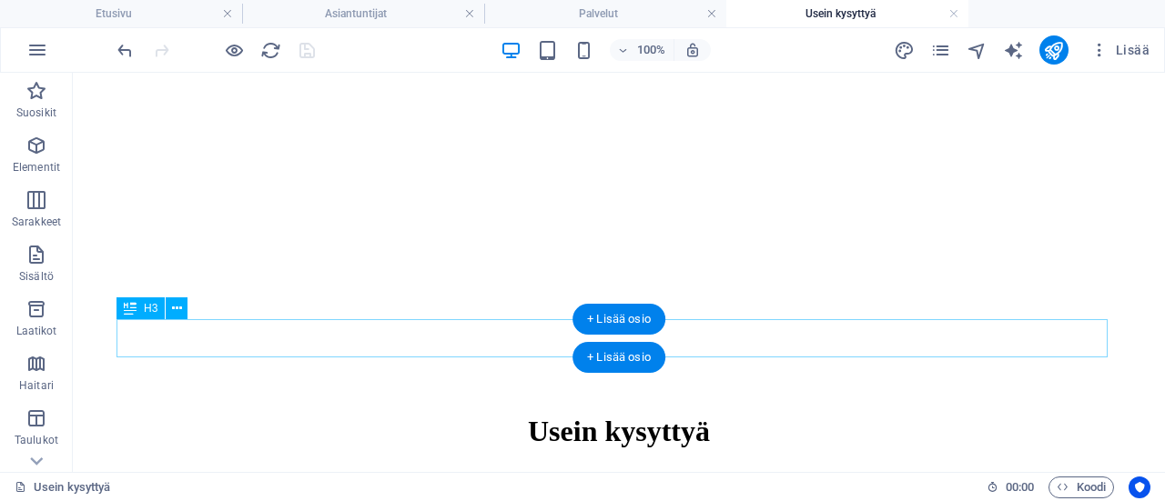
scroll to position [1703, 0]
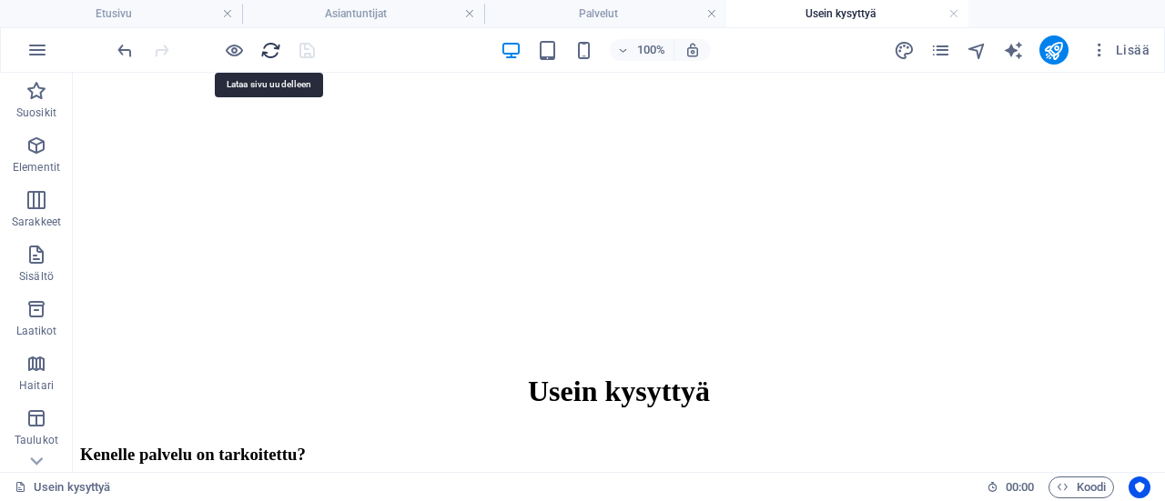
click at [264, 47] on icon "reload" at bounding box center [270, 50] width 21 height 21
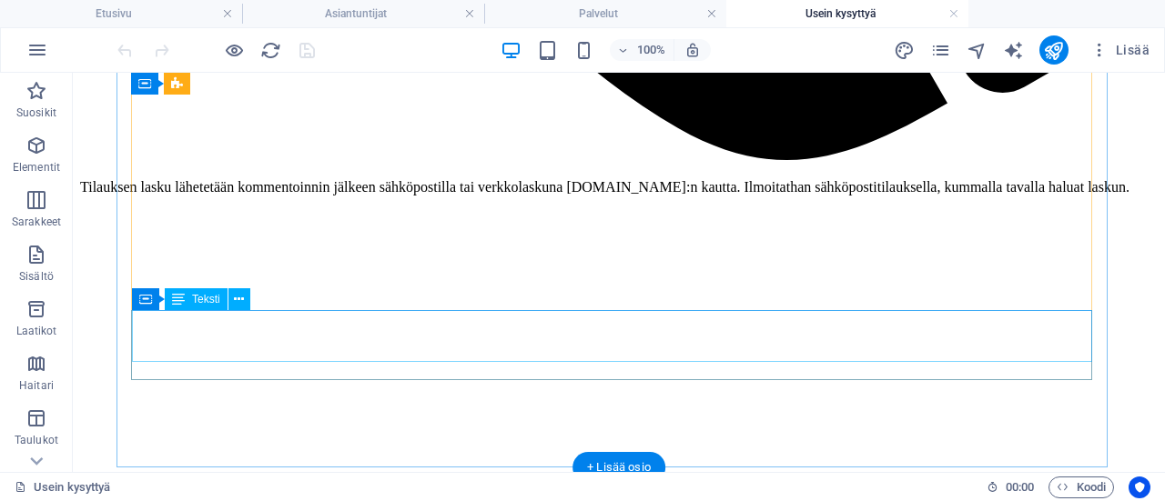
scroll to position [1547, 0]
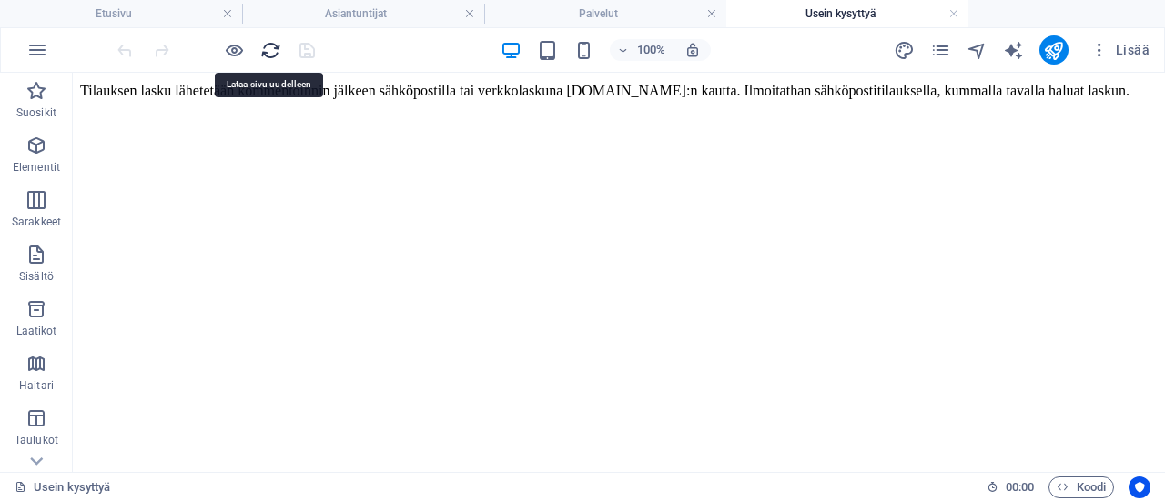
click at [275, 49] on icon "reload" at bounding box center [270, 50] width 21 height 21
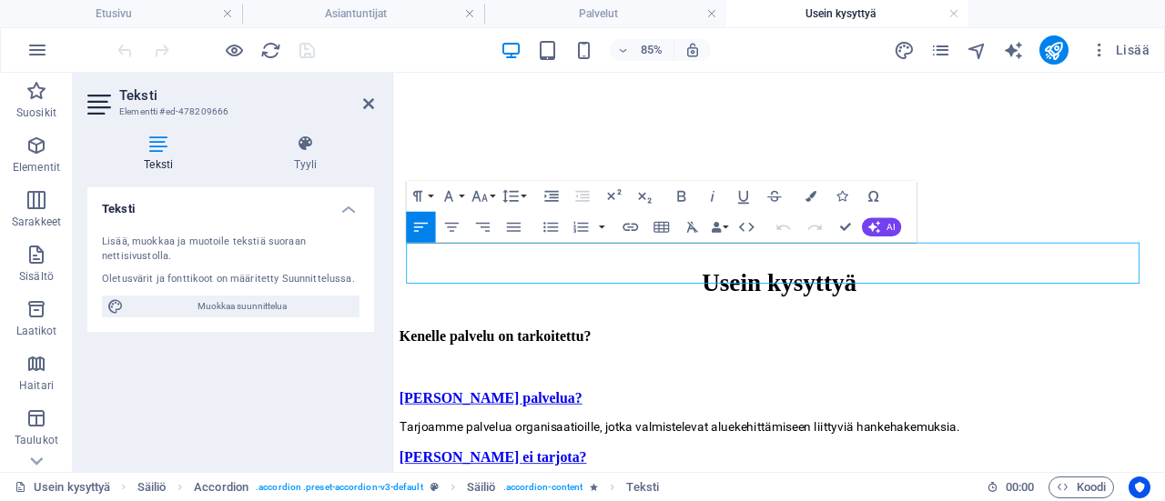
scroll to position [1524, 0]
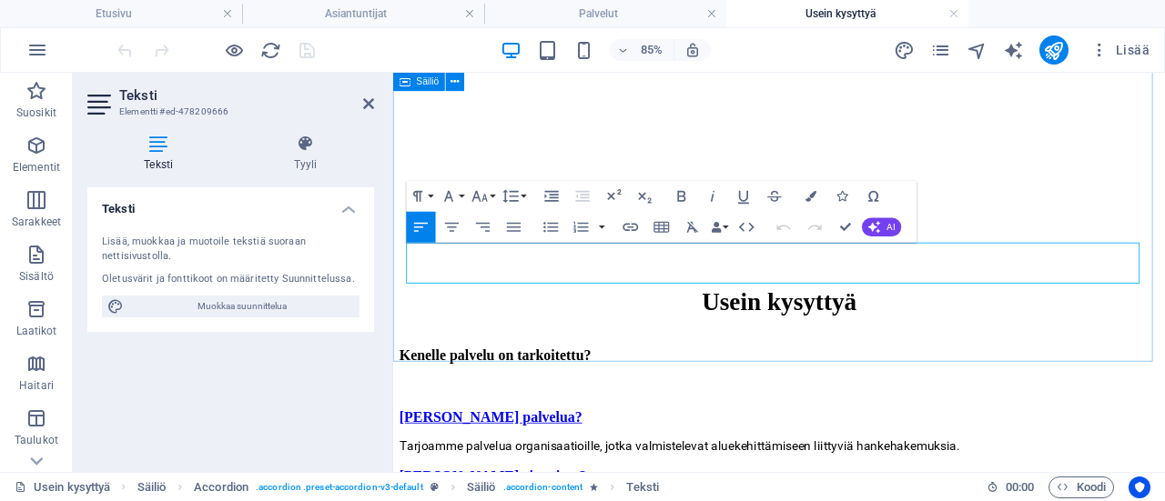
drag, startPoint x: 789, startPoint y: 314, endPoint x: 403, endPoint y: 285, distance: 387.0
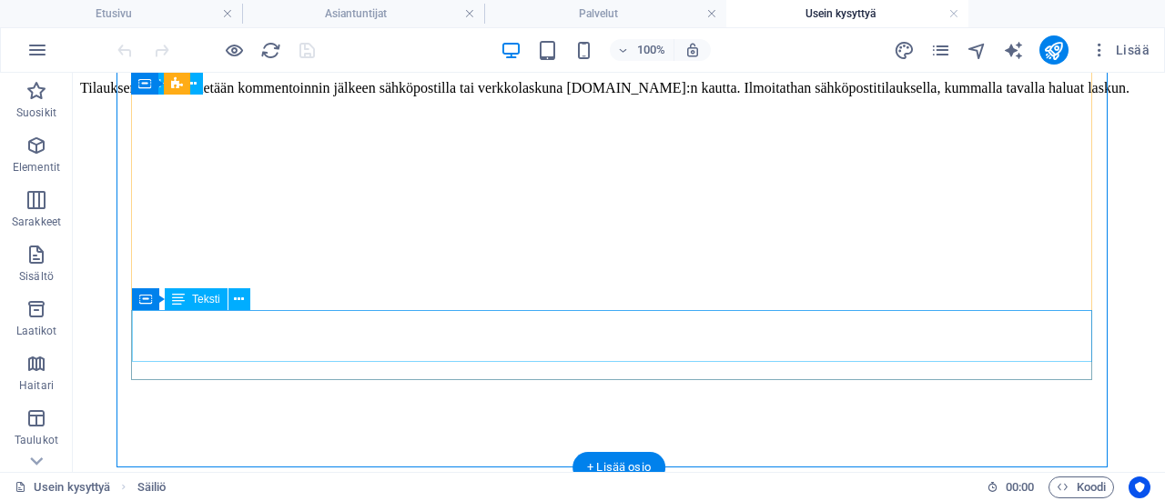
scroll to position [1547, 0]
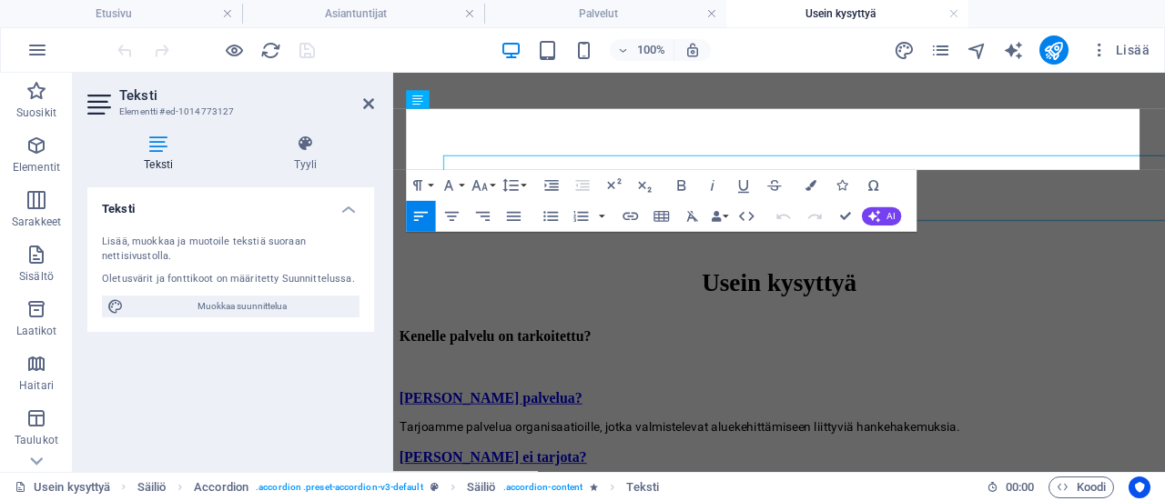
scroll to position [1524, 0]
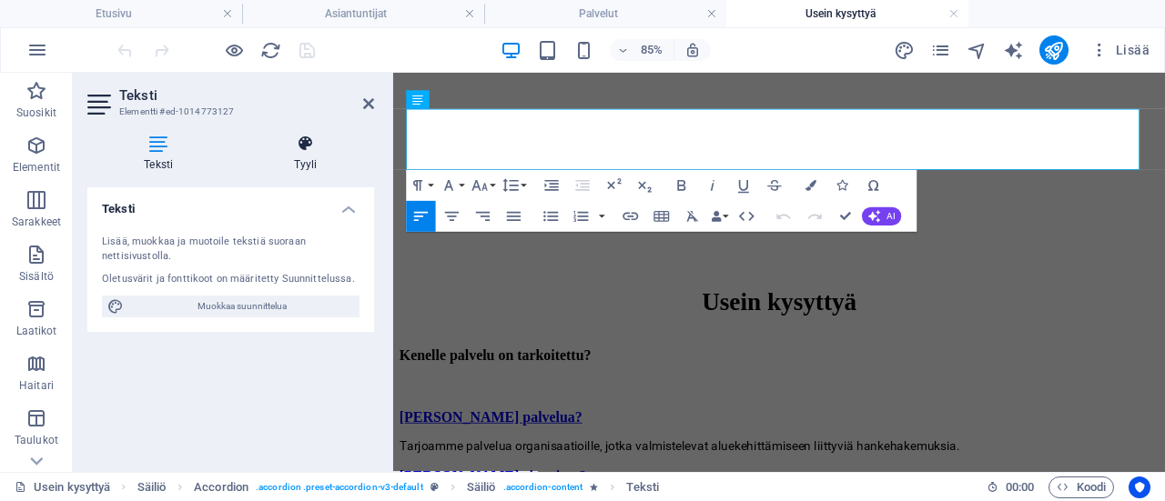
click at [325, 151] on icon at bounding box center [306, 144] width 137 height 18
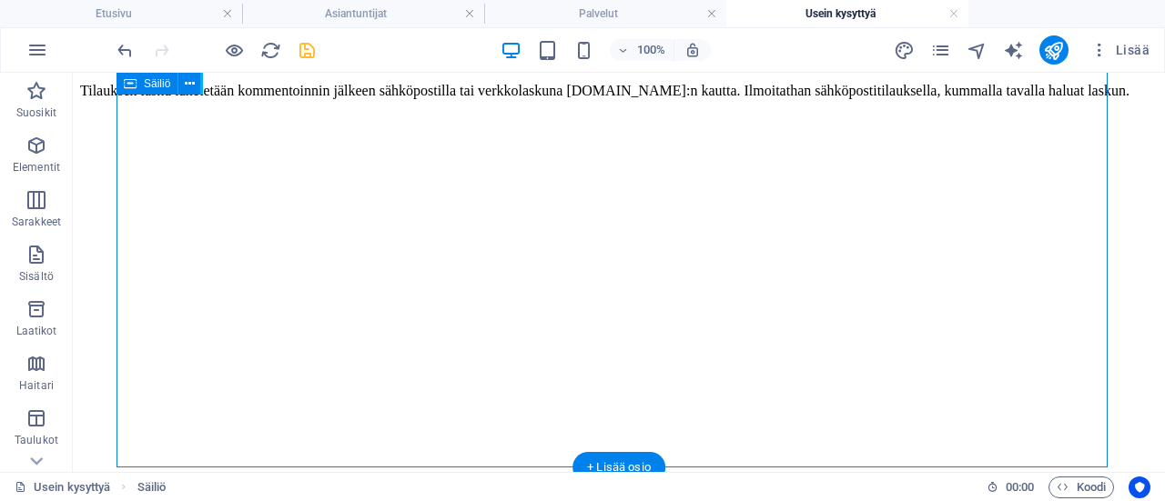
scroll to position [1638, 0]
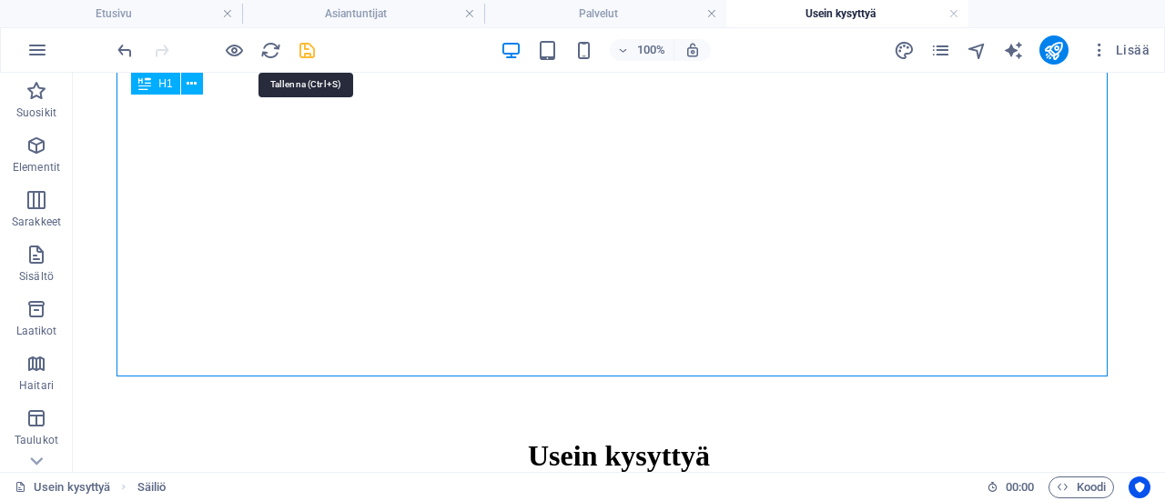
click at [307, 48] on icon "save" at bounding box center [307, 50] width 21 height 21
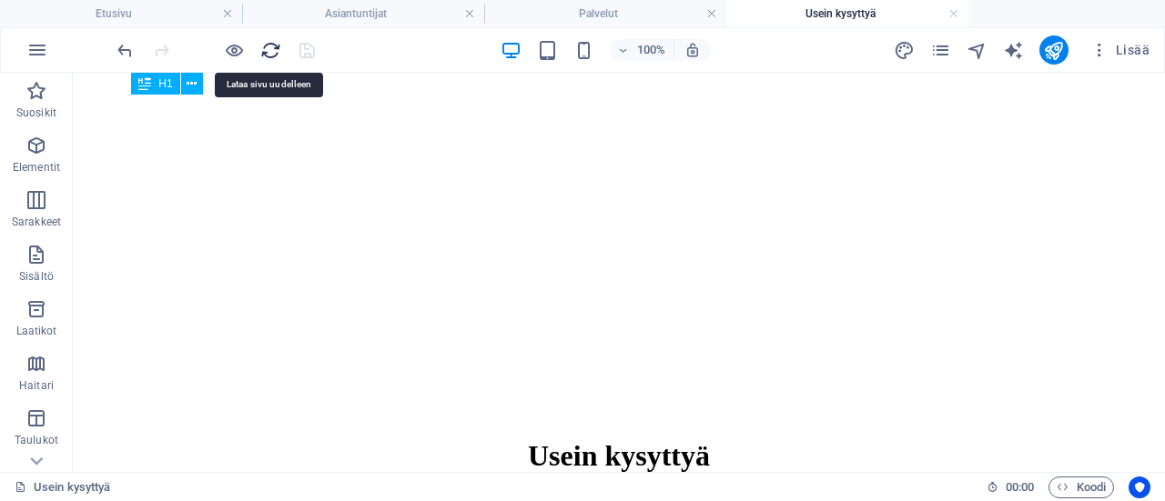
click at [266, 50] on icon "reload" at bounding box center [270, 50] width 21 height 21
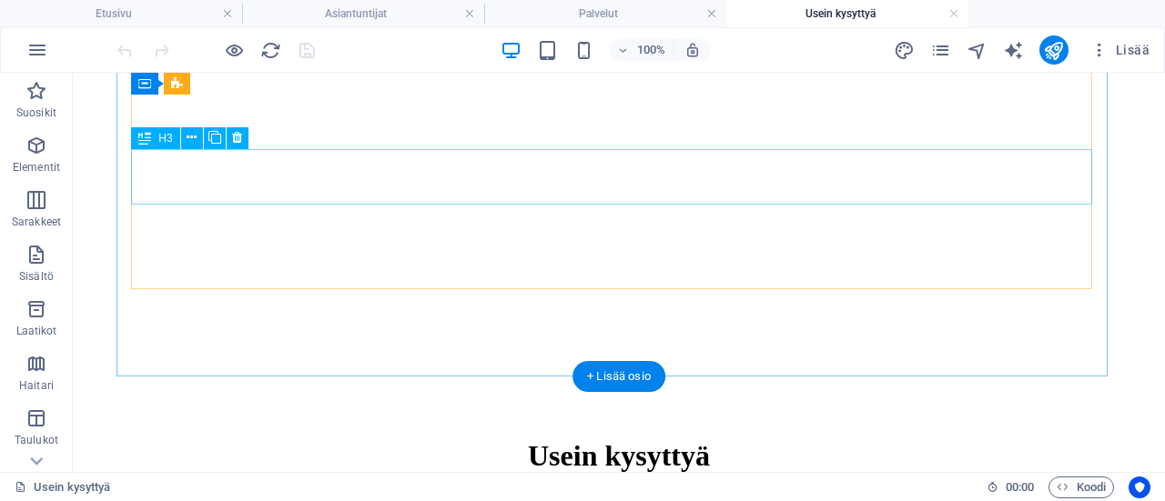
scroll to position [1547, 0]
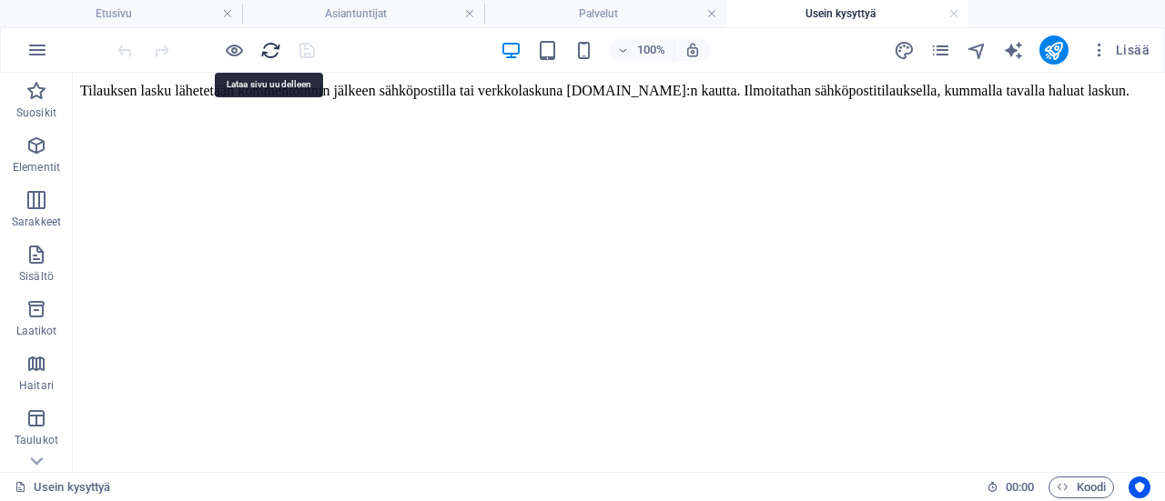
click at [275, 50] on icon "reload" at bounding box center [270, 50] width 21 height 21
click at [272, 48] on icon "reload" at bounding box center [270, 50] width 21 height 21
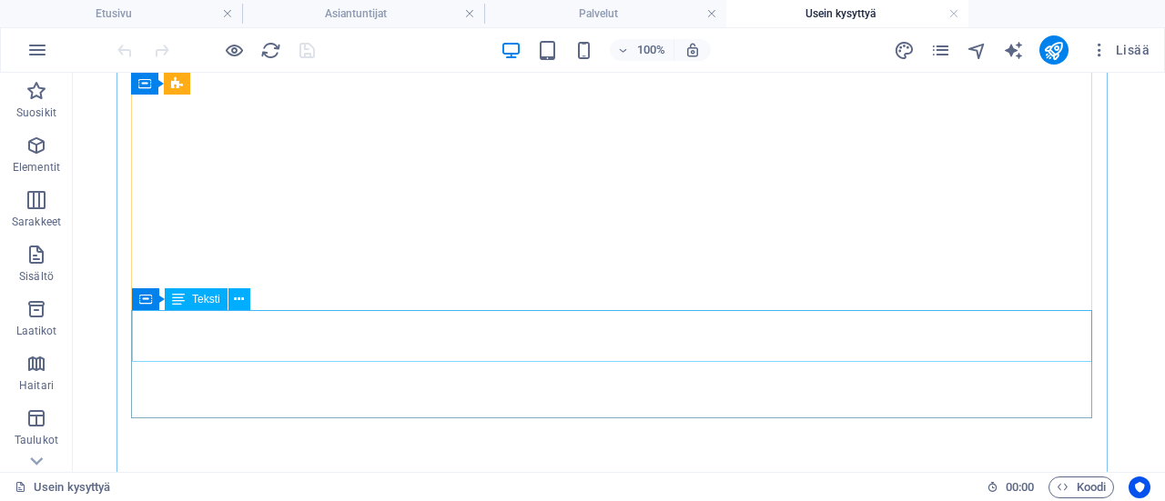
scroll to position [1638, 0]
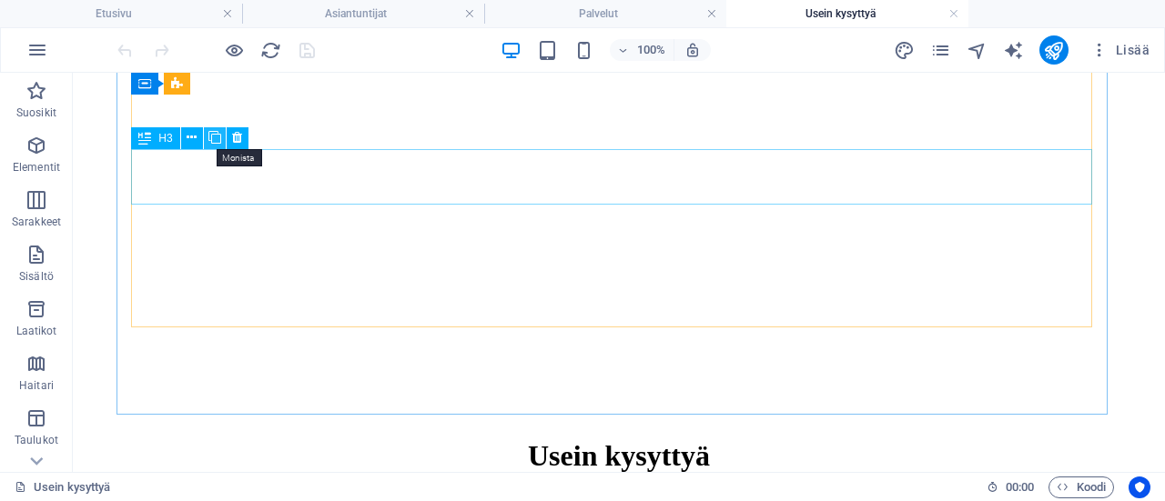
click at [211, 140] on icon at bounding box center [214, 137] width 13 height 19
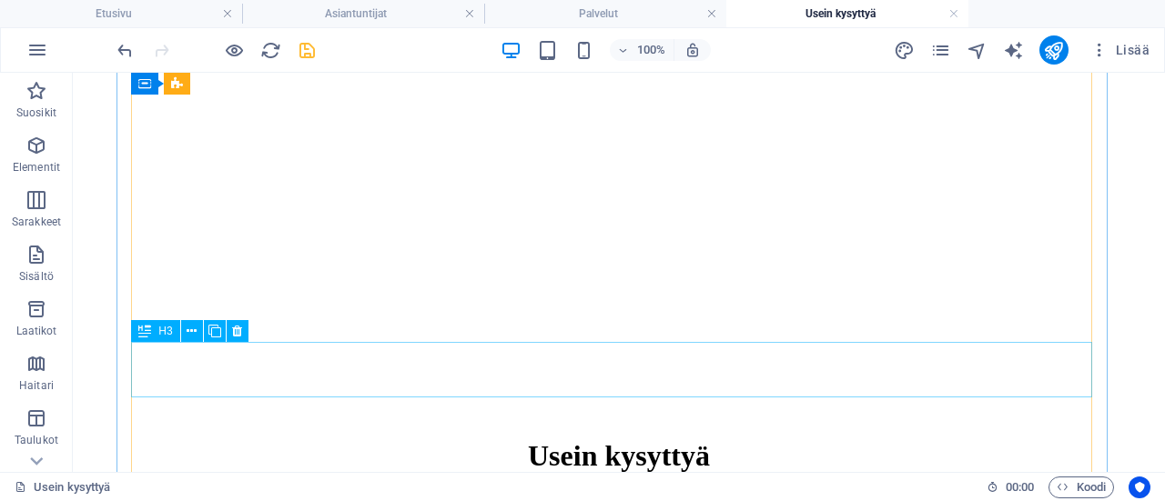
scroll to position [1729, 0]
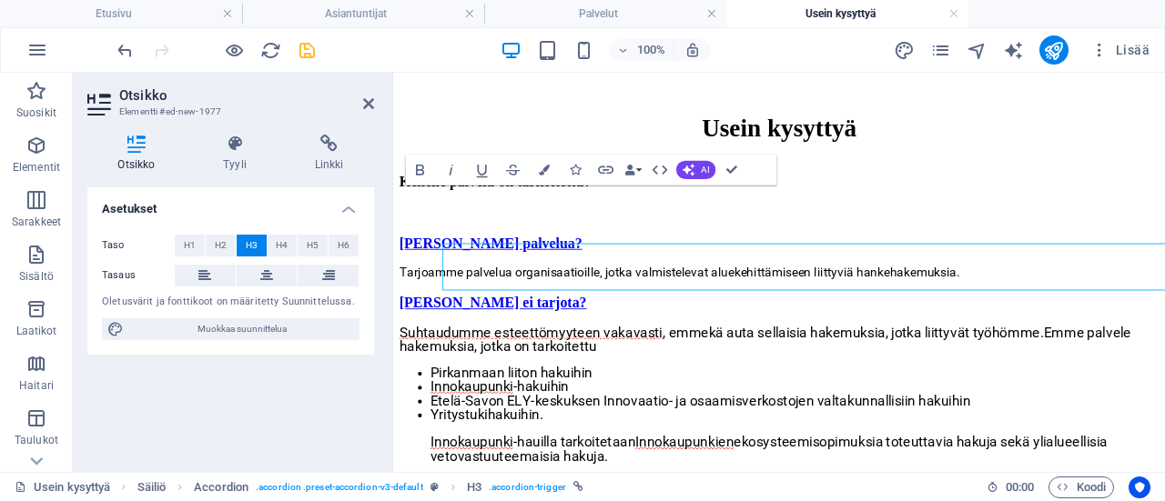
scroll to position [1706, 0]
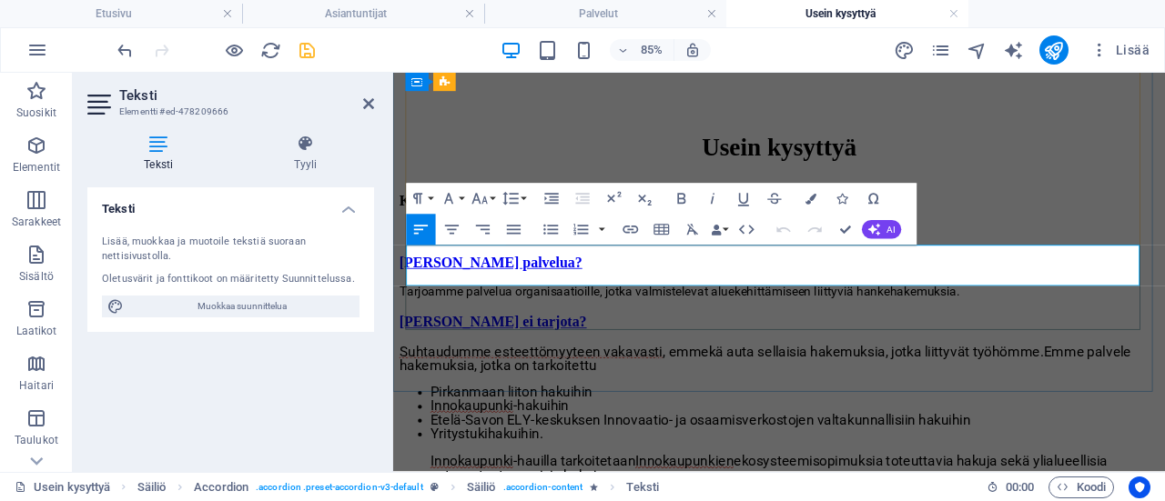
drag, startPoint x: 782, startPoint y: 312, endPoint x: 409, endPoint y: 290, distance: 373.8
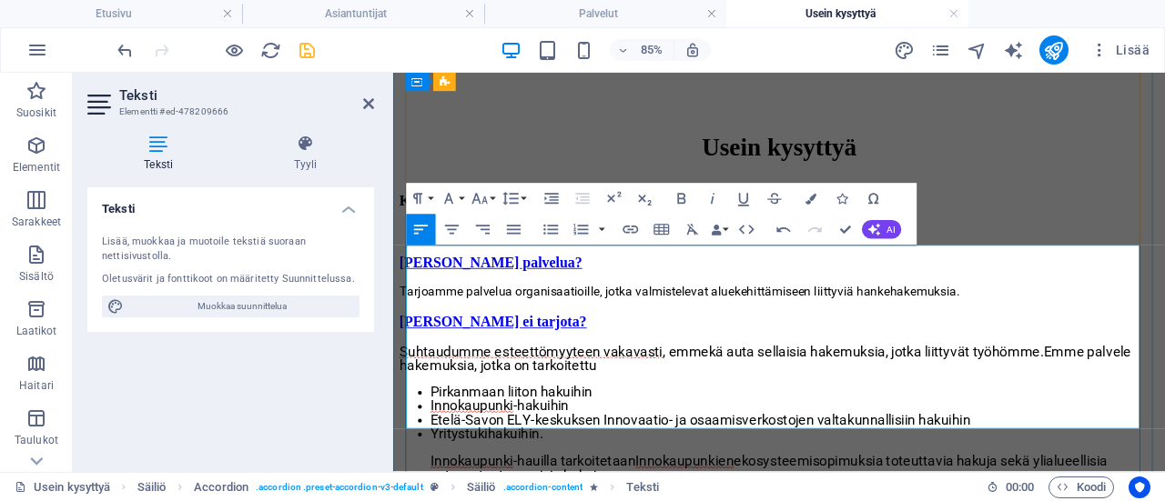
scroll to position [15558, 0]
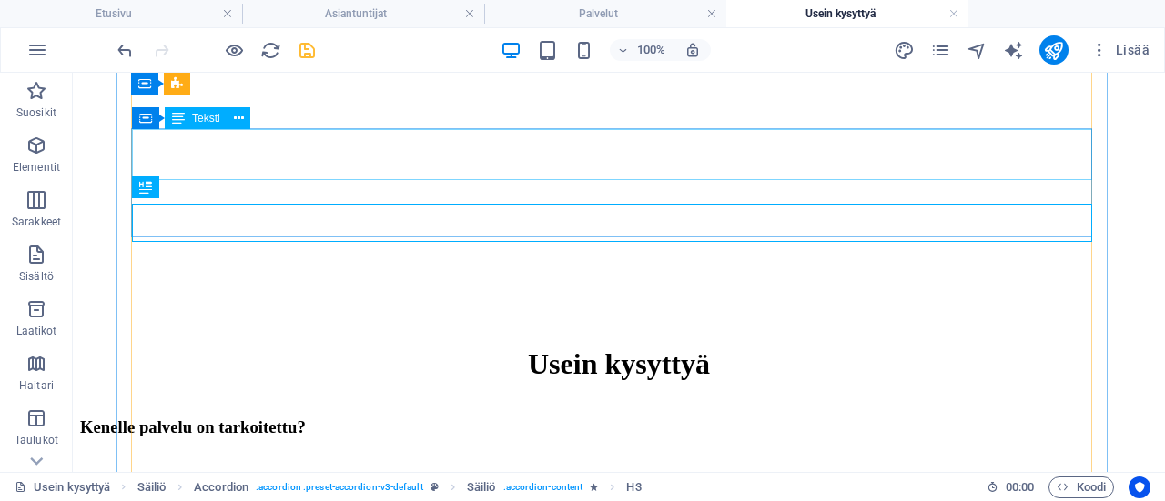
scroll to position [1728, 0]
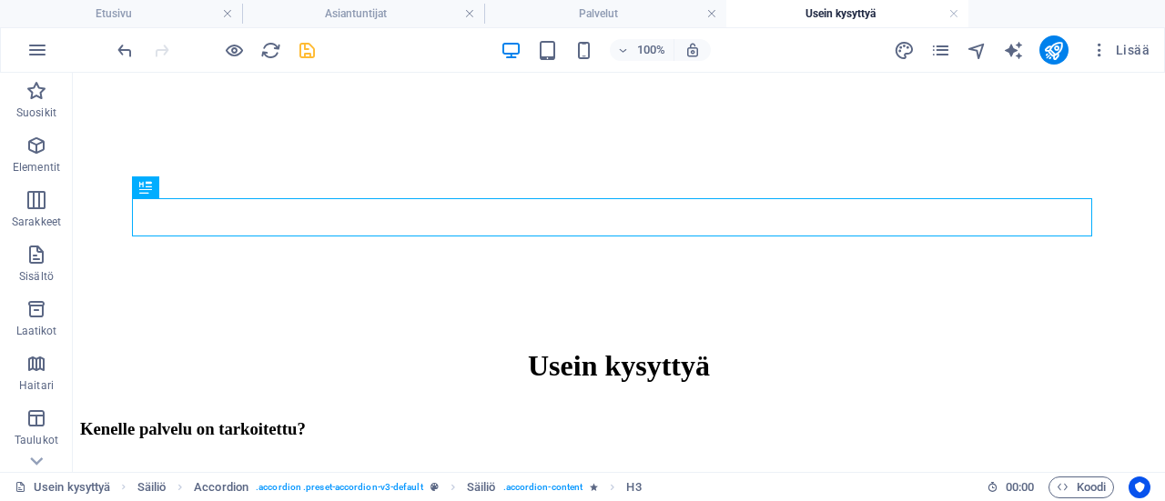
click at [302, 49] on icon "save" at bounding box center [307, 50] width 21 height 21
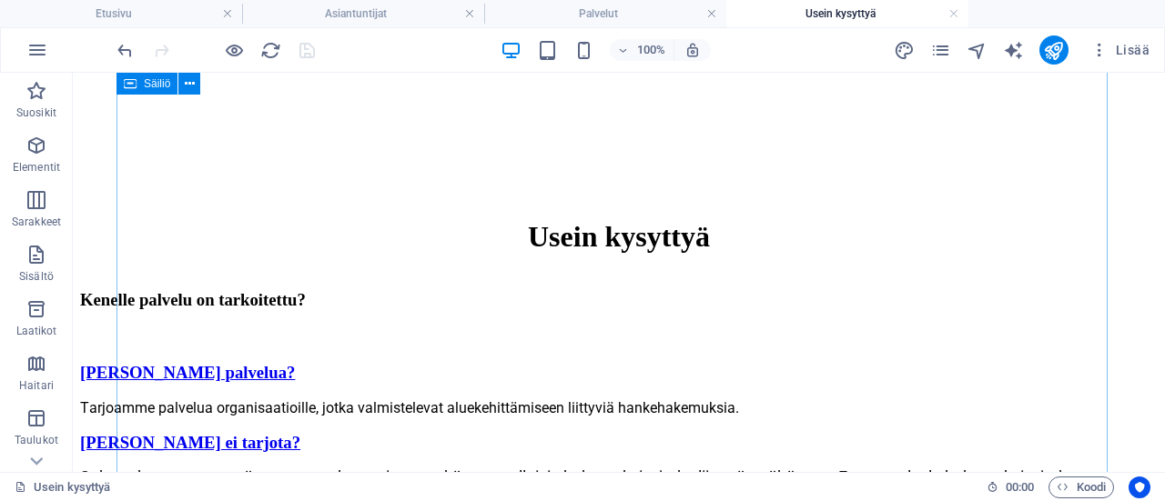
scroll to position [1910, 0]
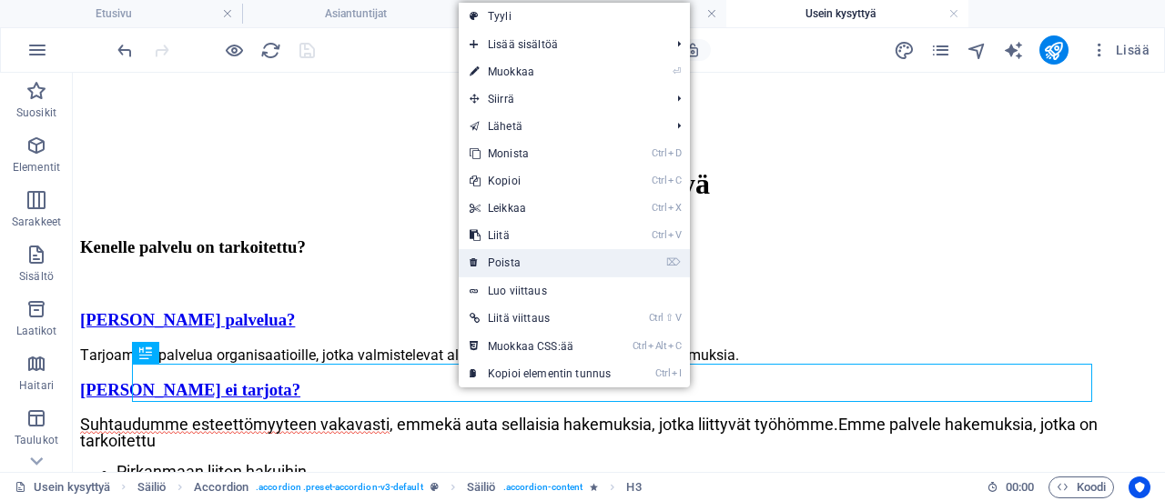
drag, startPoint x: 429, startPoint y: 190, endPoint x: 497, endPoint y: 263, distance: 99.8
click at [497, 263] on link "⌦ Poista" at bounding box center [540, 262] width 163 height 27
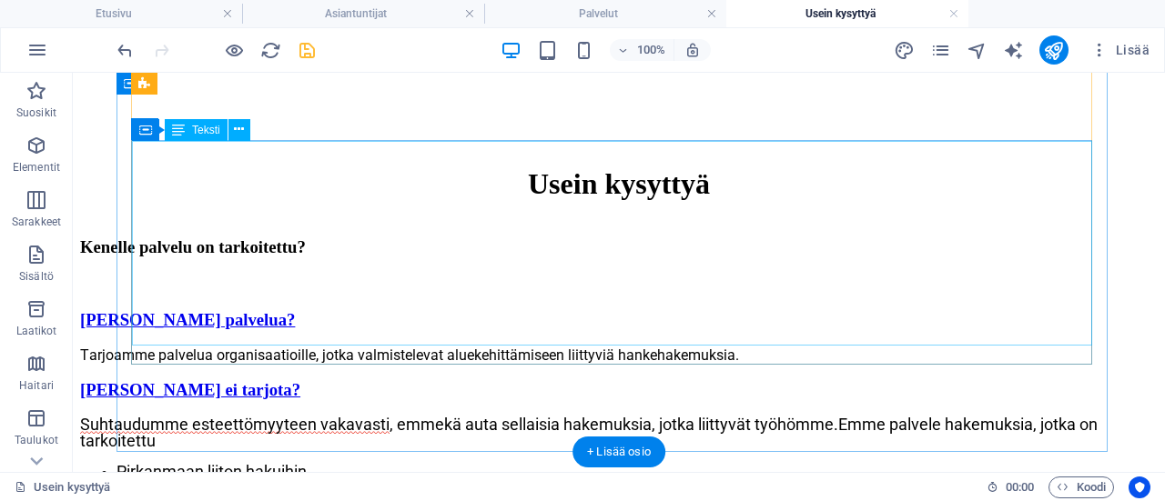
scroll to position [1728, 0]
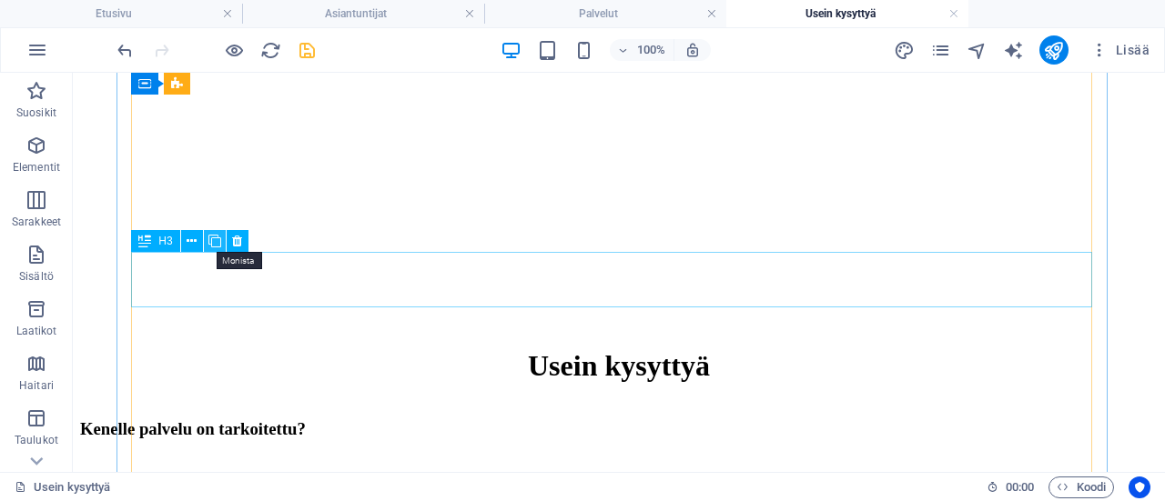
click at [211, 241] on icon at bounding box center [214, 241] width 13 height 19
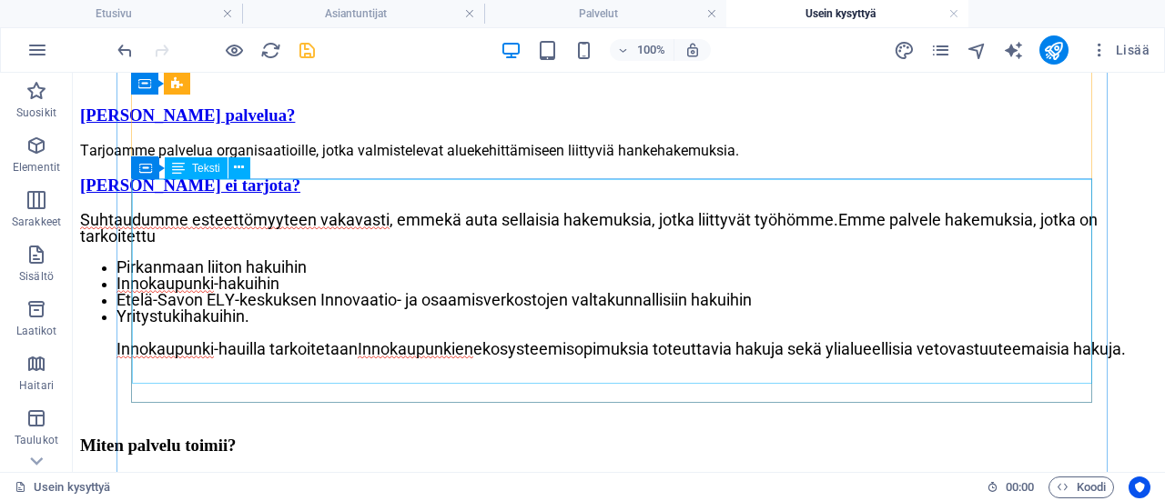
scroll to position [2092, 0]
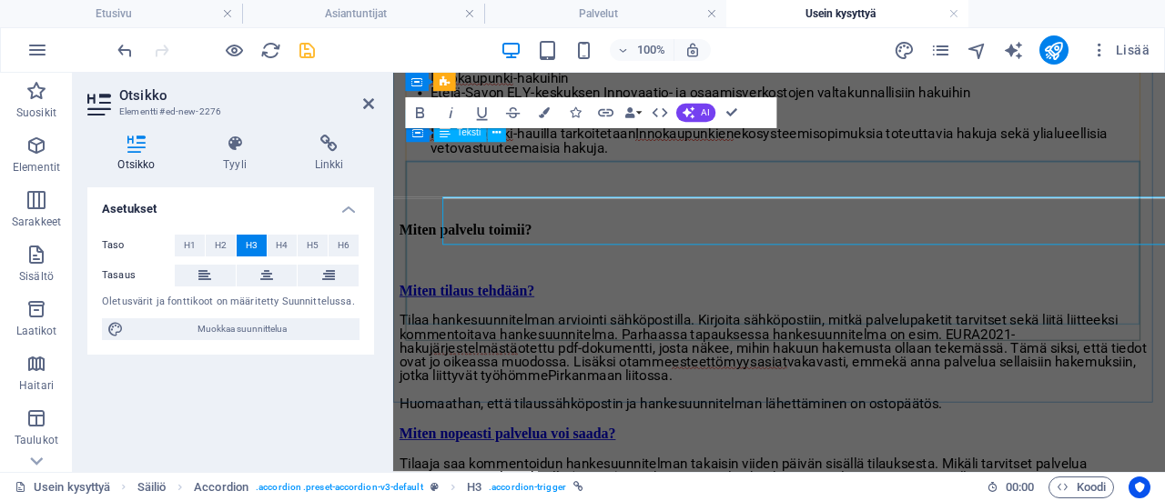
scroll to position [2069, 0]
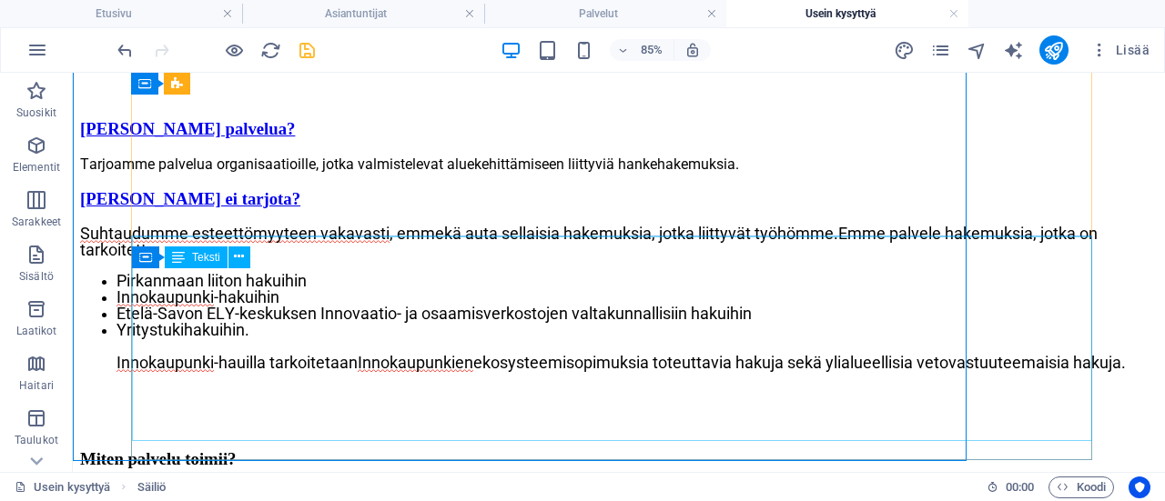
scroll to position [2092, 0]
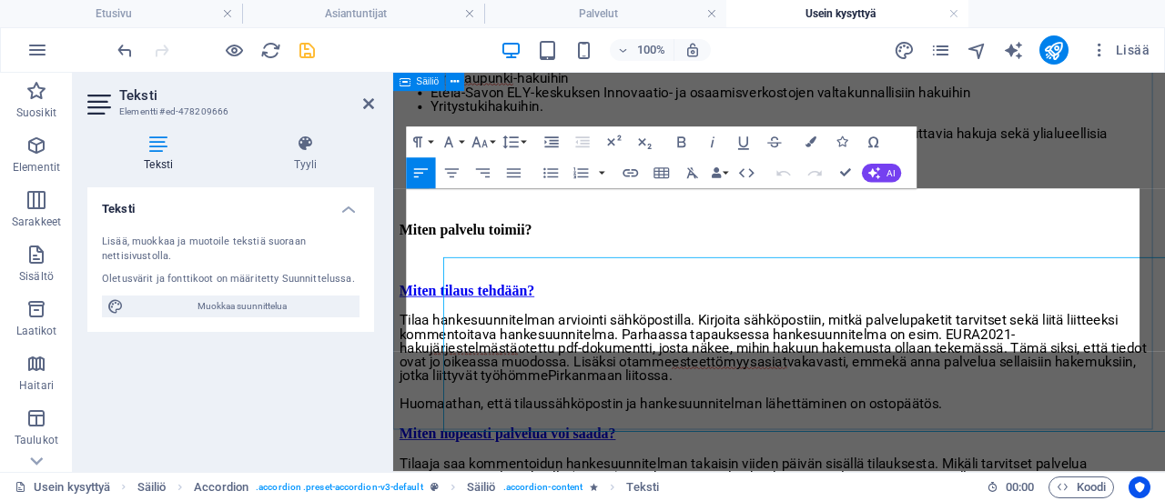
scroll to position [2069, 0]
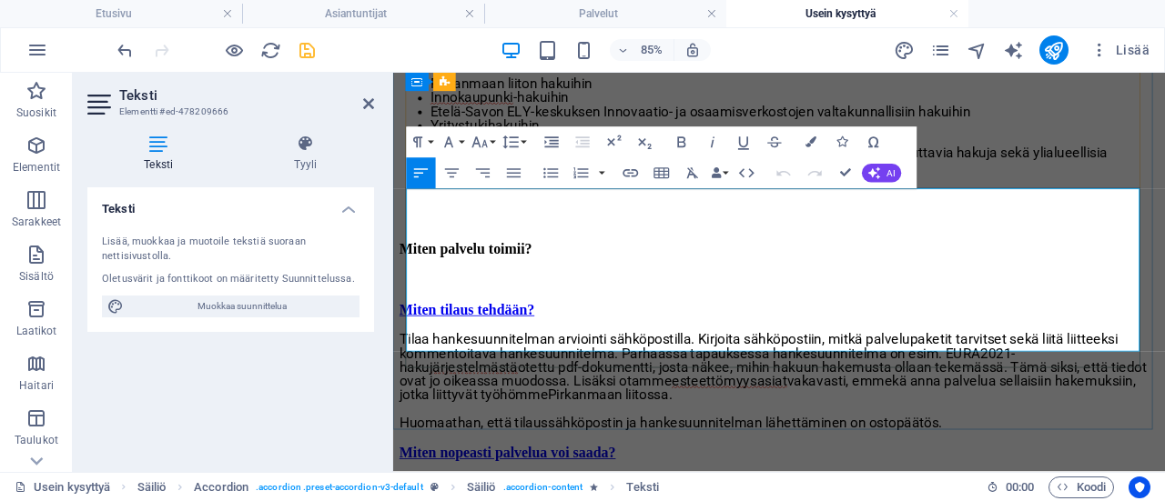
drag, startPoint x: 1251, startPoint y: 365, endPoint x: 410, endPoint y: 217, distance: 853.9
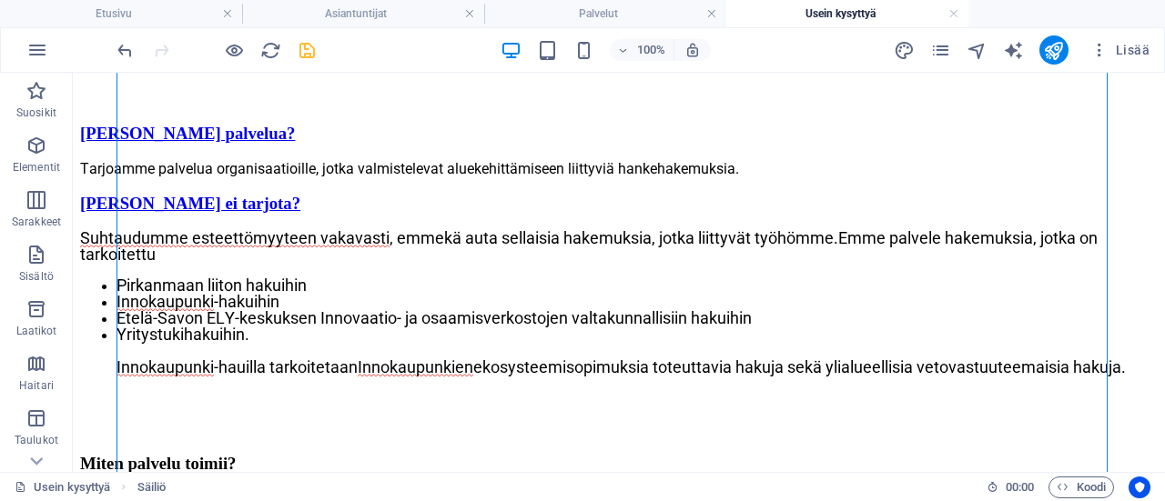
scroll to position [2092, 0]
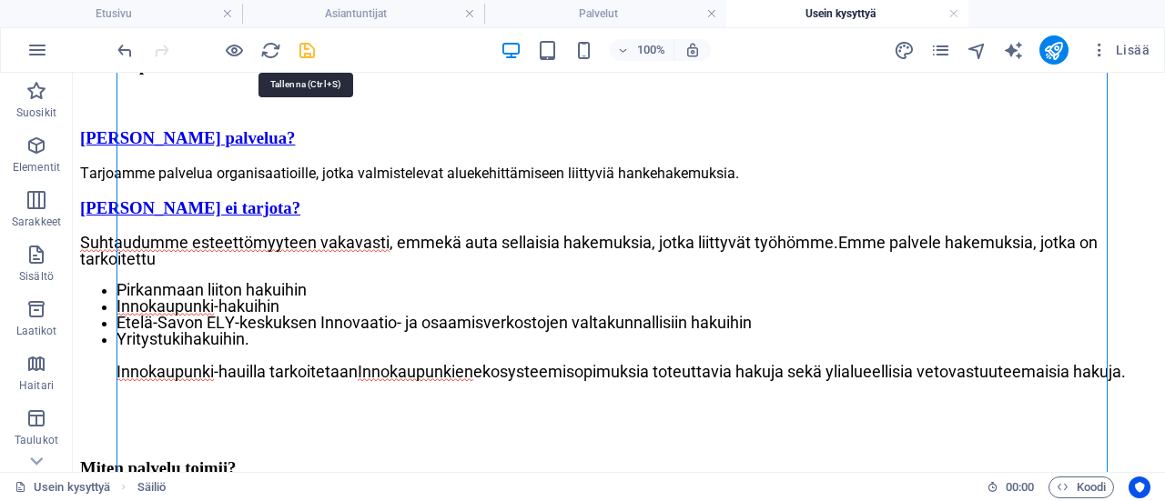
click at [306, 52] on icon "save" at bounding box center [307, 50] width 21 height 21
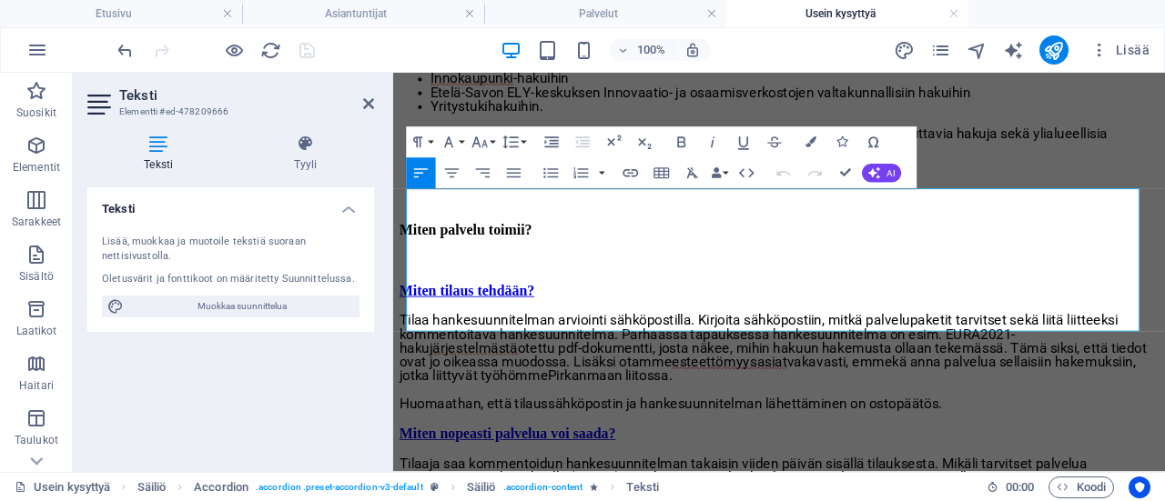
scroll to position [2069, 0]
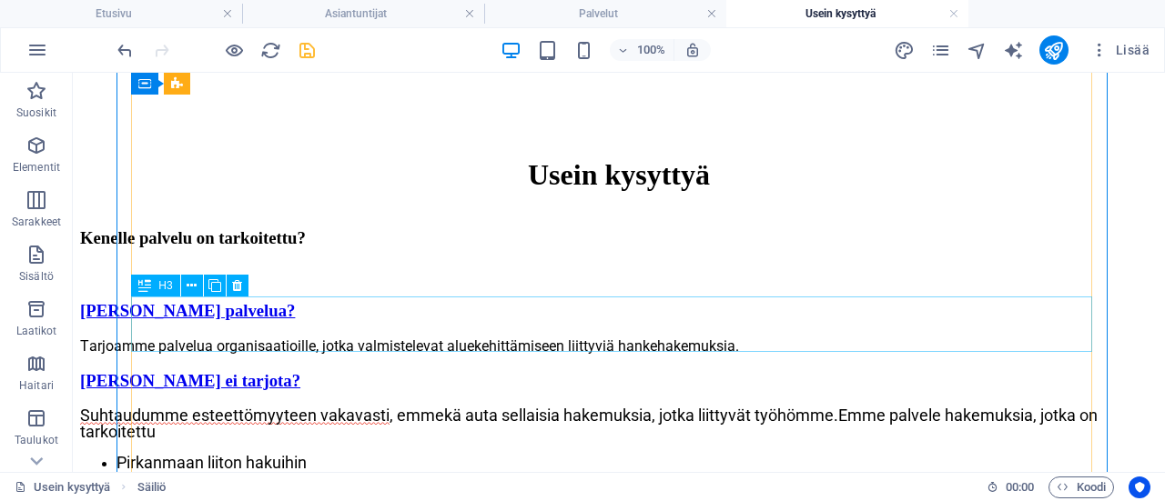
scroll to position [1910, 0]
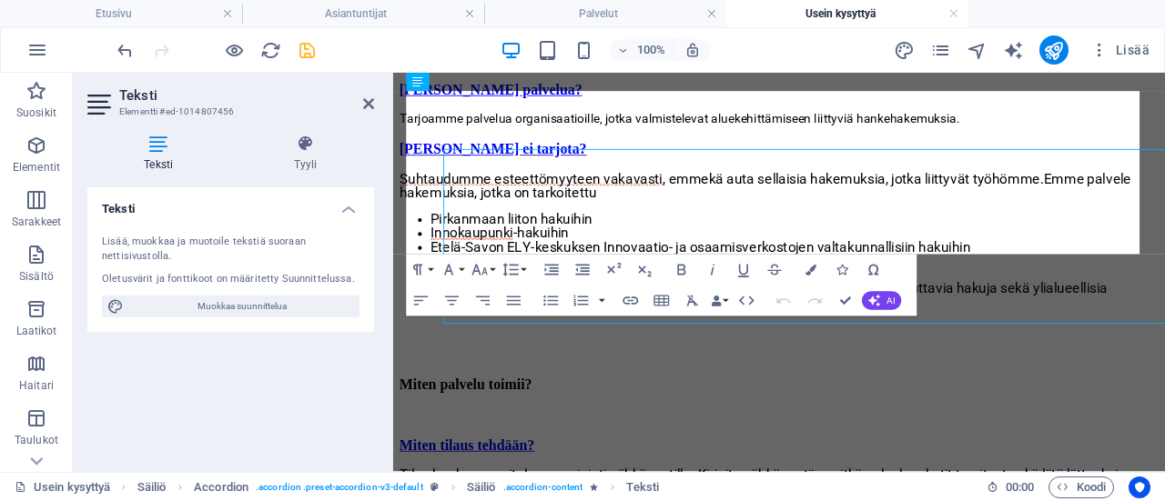
scroll to position [1887, 0]
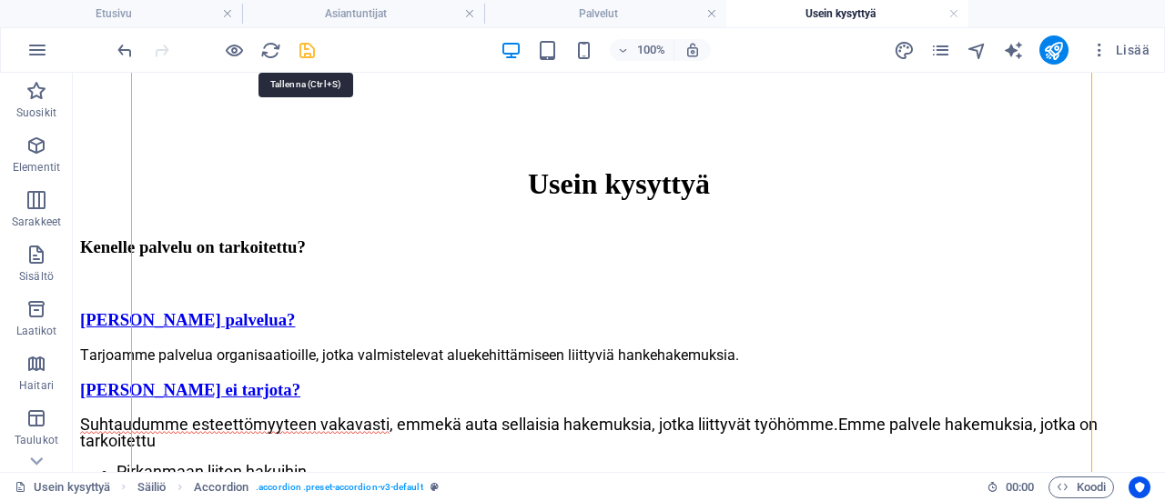
click at [309, 48] on icon "save" at bounding box center [307, 50] width 21 height 21
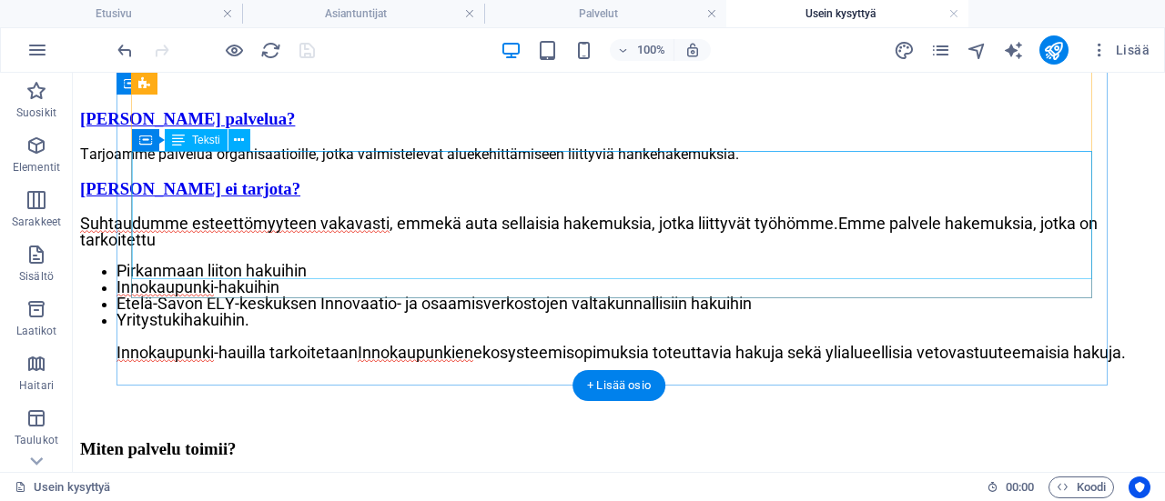
scroll to position [2092, 0]
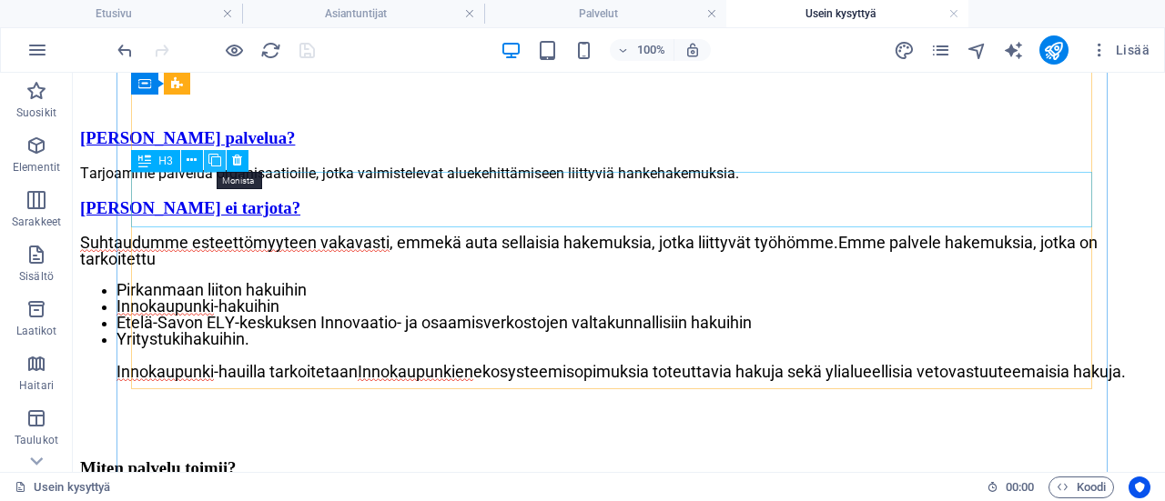
click at [211, 154] on icon at bounding box center [214, 160] width 13 height 19
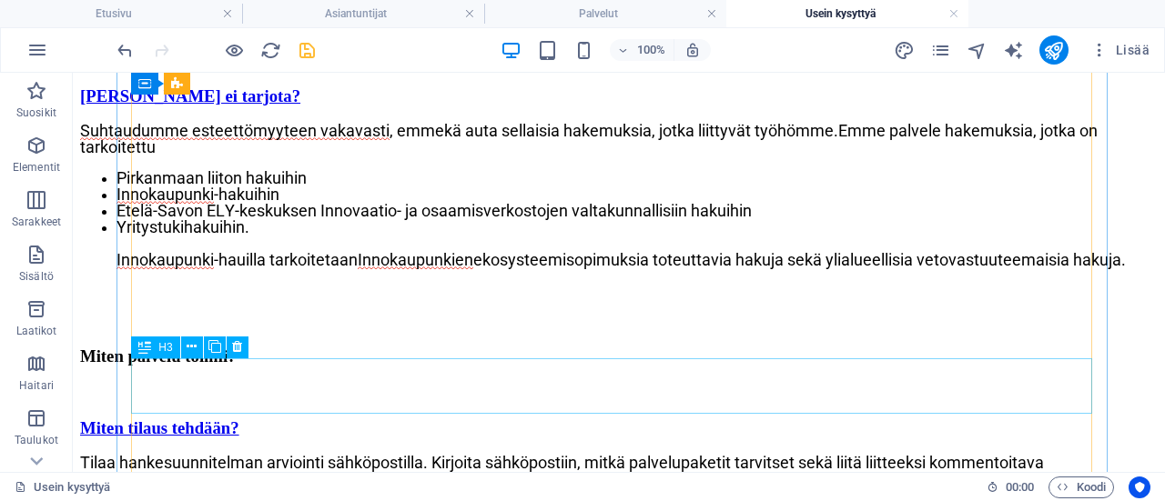
scroll to position [2274, 0]
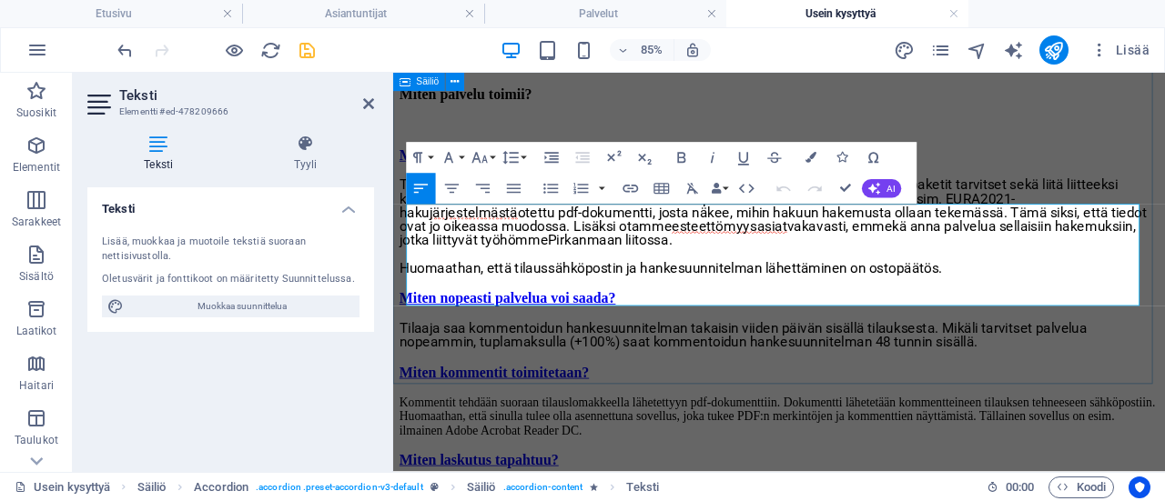
drag, startPoint x: 1067, startPoint y: 336, endPoint x: 405, endPoint y: 239, distance: 669.5
click at [405, 239] on div "Kenelle palvelu on tarkoitettu? Kenelle tarjoamme palvelua? Tarjoamme palvelua …" at bounding box center [847, 424] width 894 height 1511
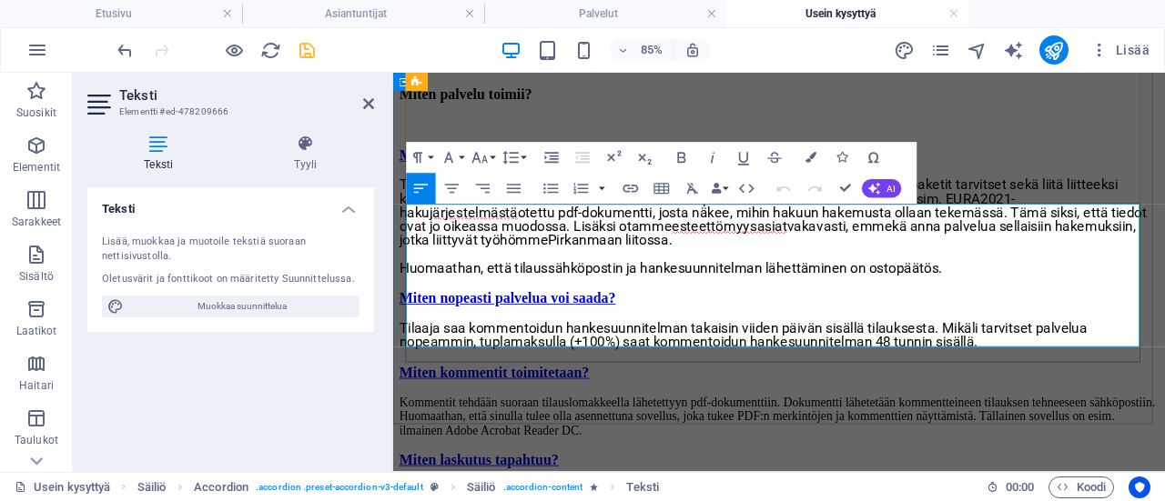
scroll to position [8362, 0]
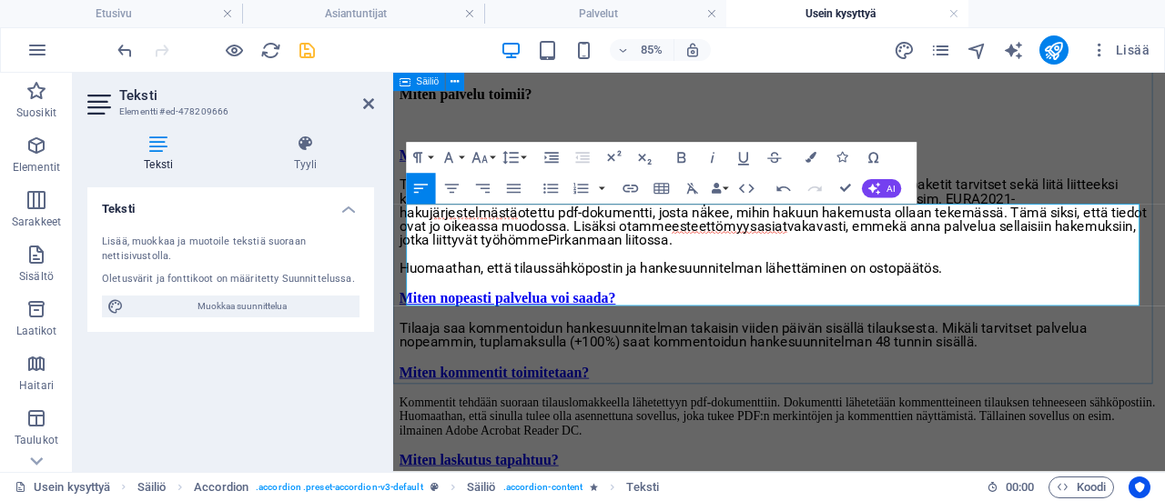
click at [784, 420] on div "Kenelle palvelu on tarkoitettu? Kenelle tarjoamme palvelua? Tarjoamme palvelua …" at bounding box center [847, 423] width 894 height 1509
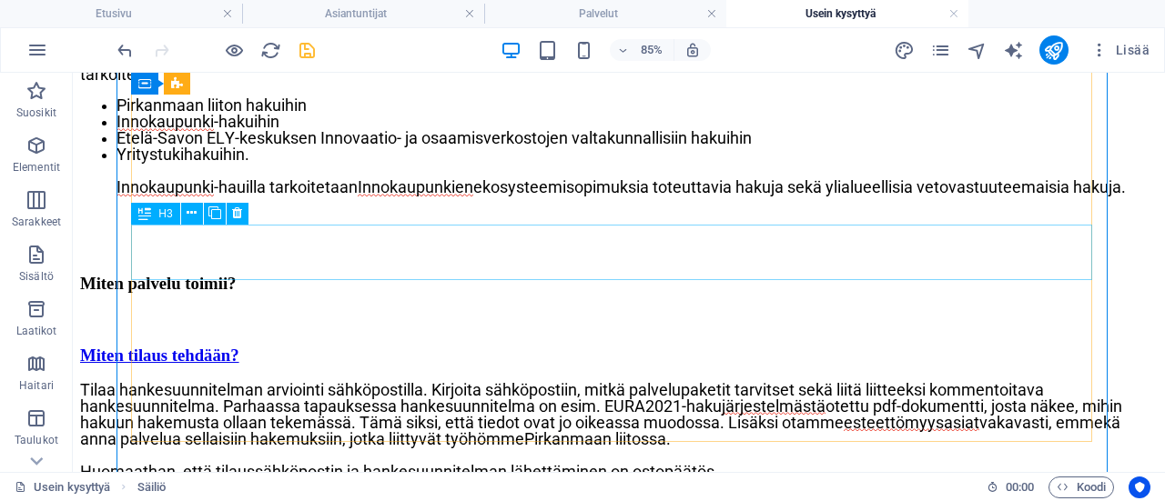
scroll to position [2274, 0]
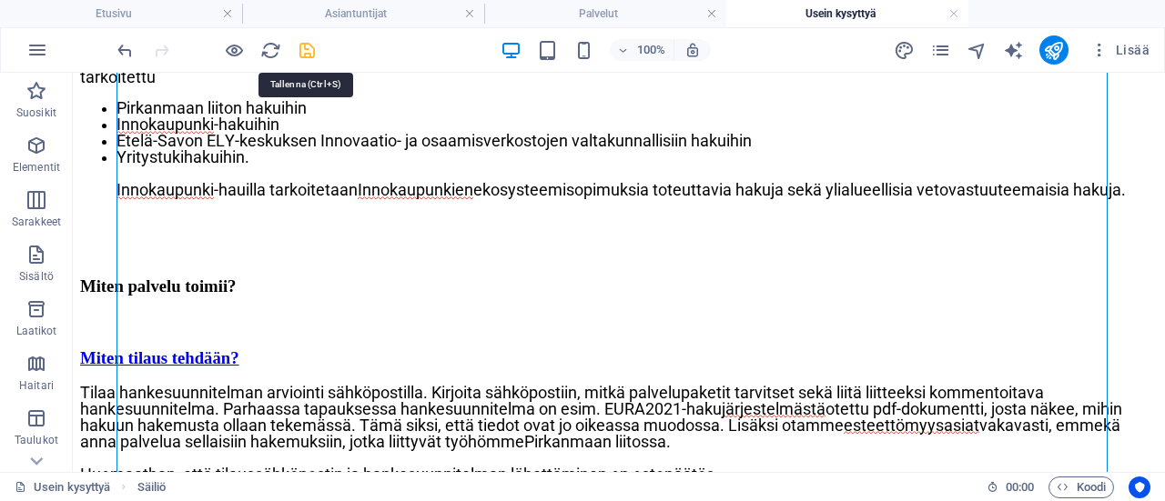
drag, startPoint x: 301, startPoint y: 45, endPoint x: 703, endPoint y: 330, distance: 492.7
click at [301, 45] on icon "save" at bounding box center [307, 50] width 21 height 21
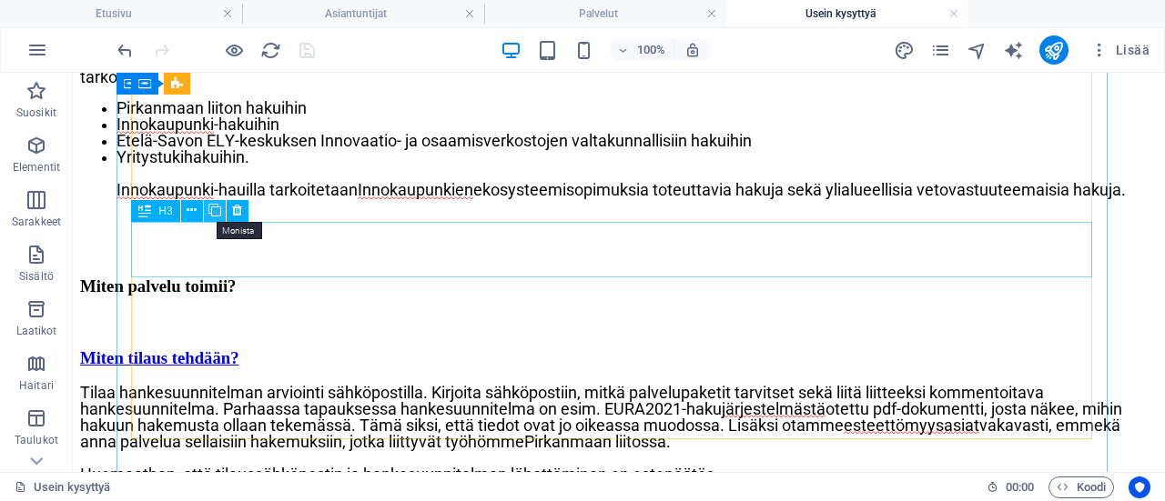
click at [218, 212] on icon at bounding box center [214, 210] width 13 height 19
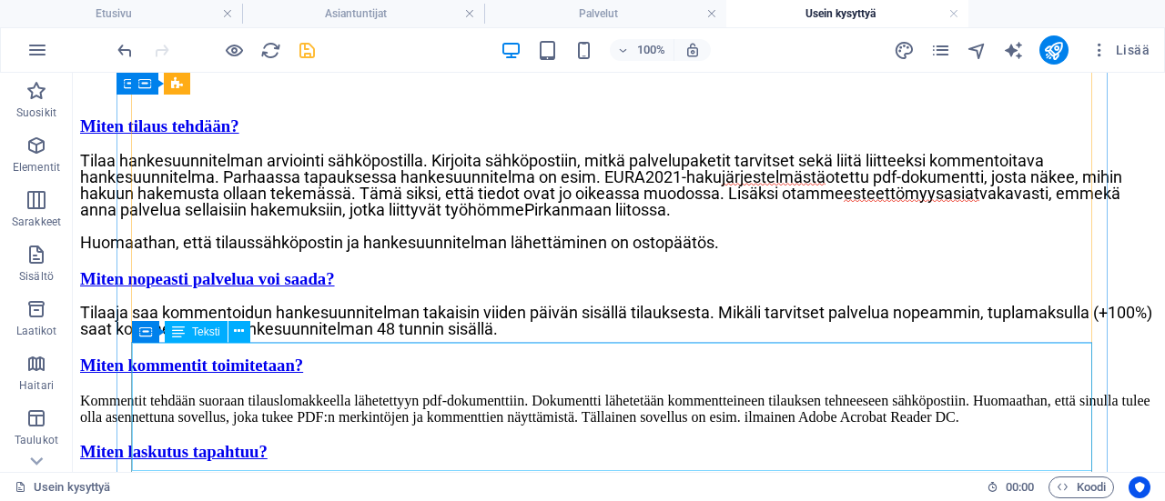
scroll to position [2547, 0]
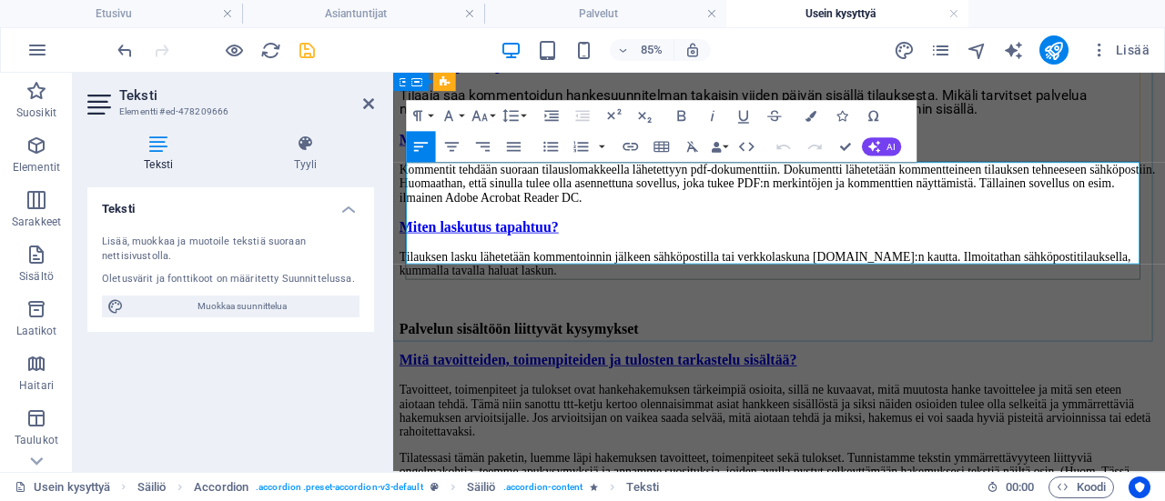
drag, startPoint x: 667, startPoint y: 284, endPoint x: 407, endPoint y: 192, distance: 276.0
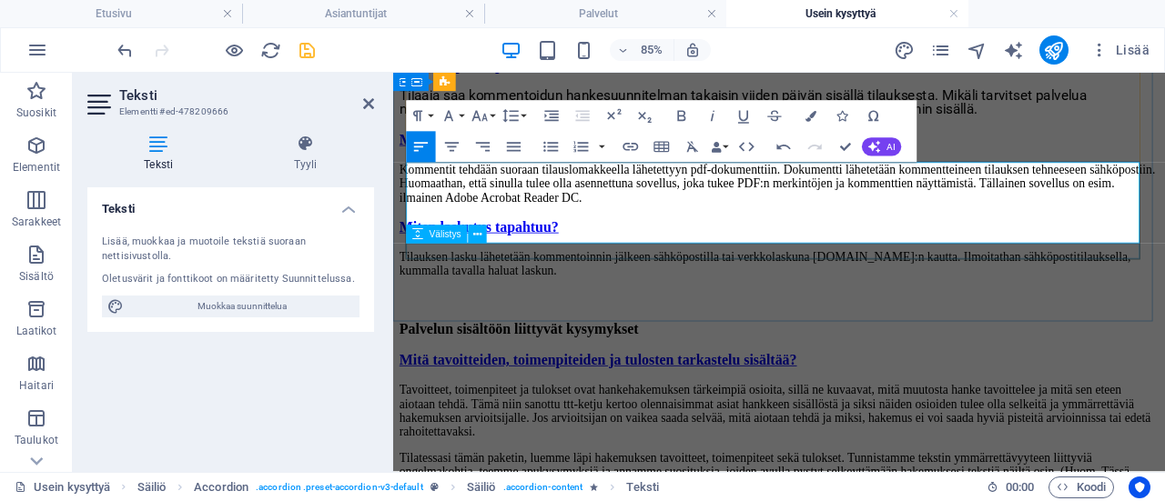
scroll to position [7510, 0]
click at [1015, 360] on div "Kenelle palvelu on tarkoitettu? Kenelle tarjoamme palvelua? Tarjoamme palvelua …" at bounding box center [847, 232] width 894 height 1675
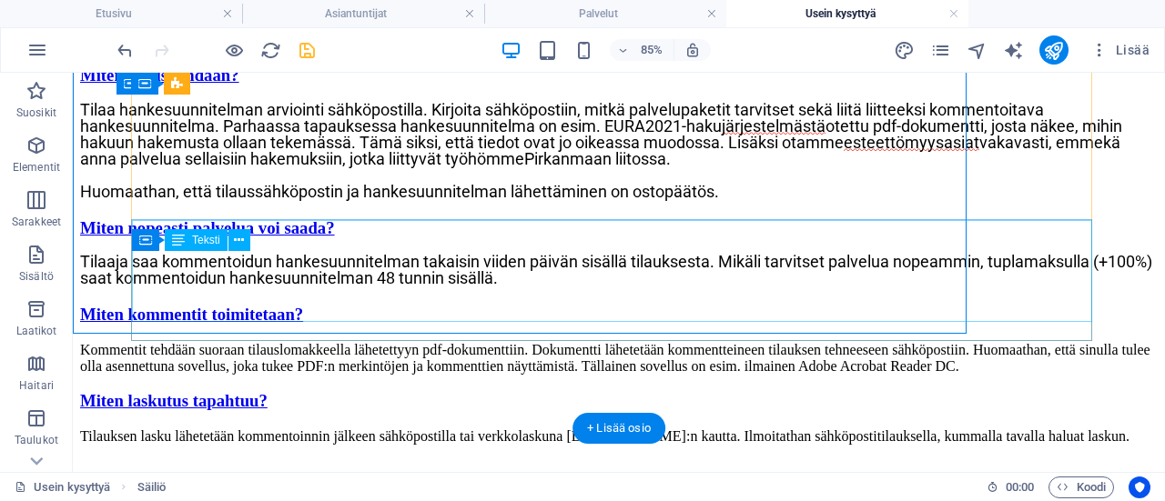
scroll to position [2548, 0]
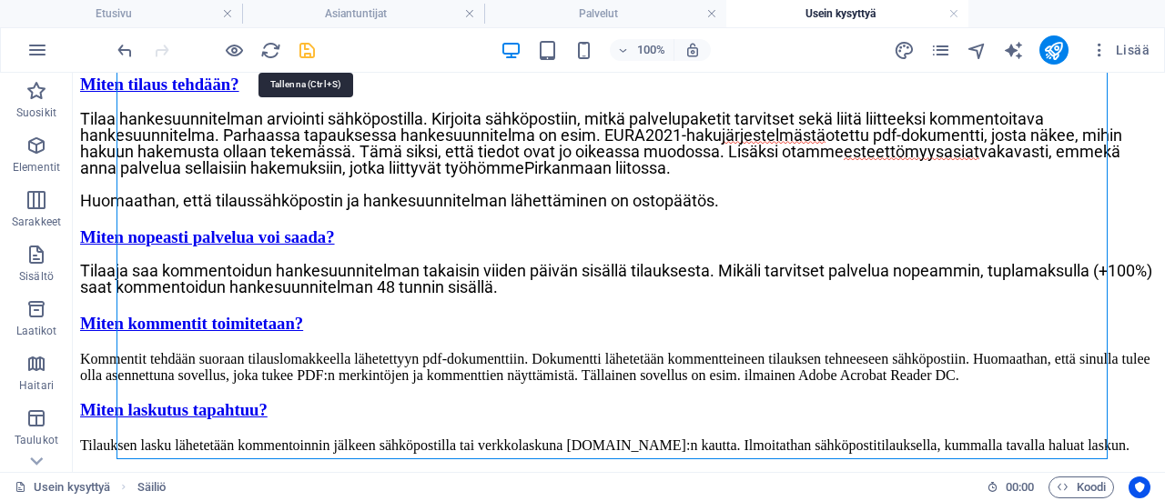
click at [298, 45] on icon "save" at bounding box center [307, 50] width 21 height 21
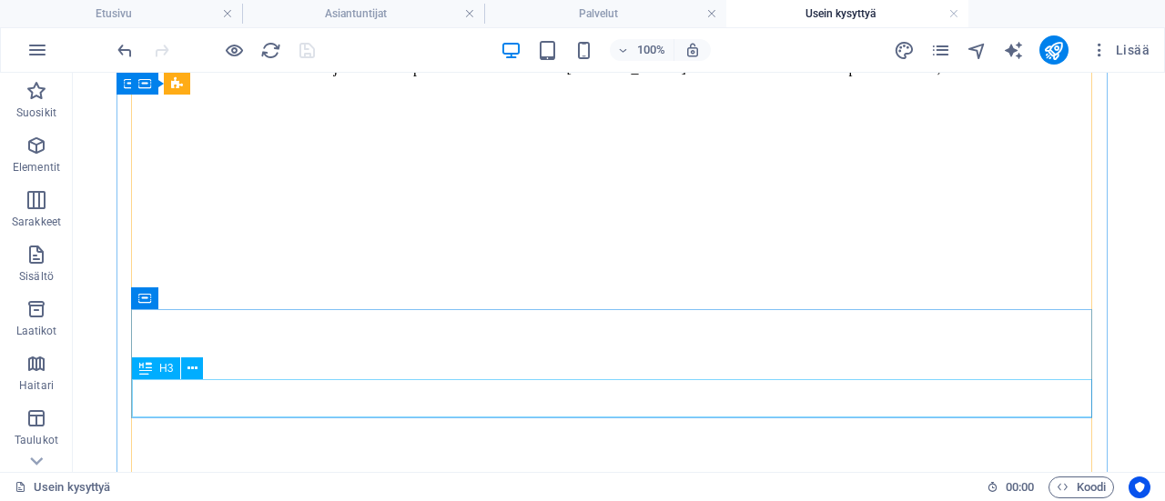
scroll to position [1547, 0]
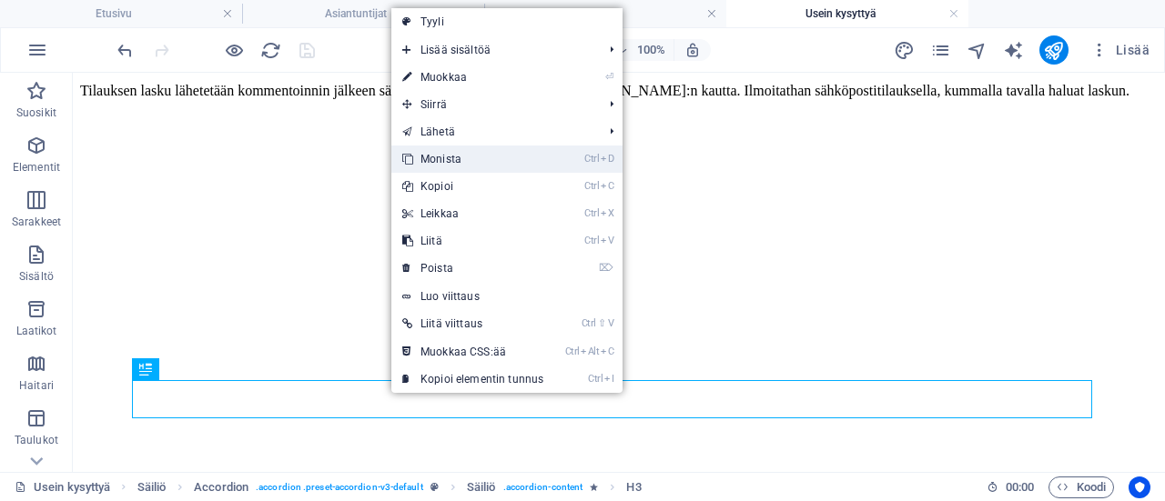
click at [471, 159] on link "Ctrl D Monista" at bounding box center [472, 159] width 163 height 27
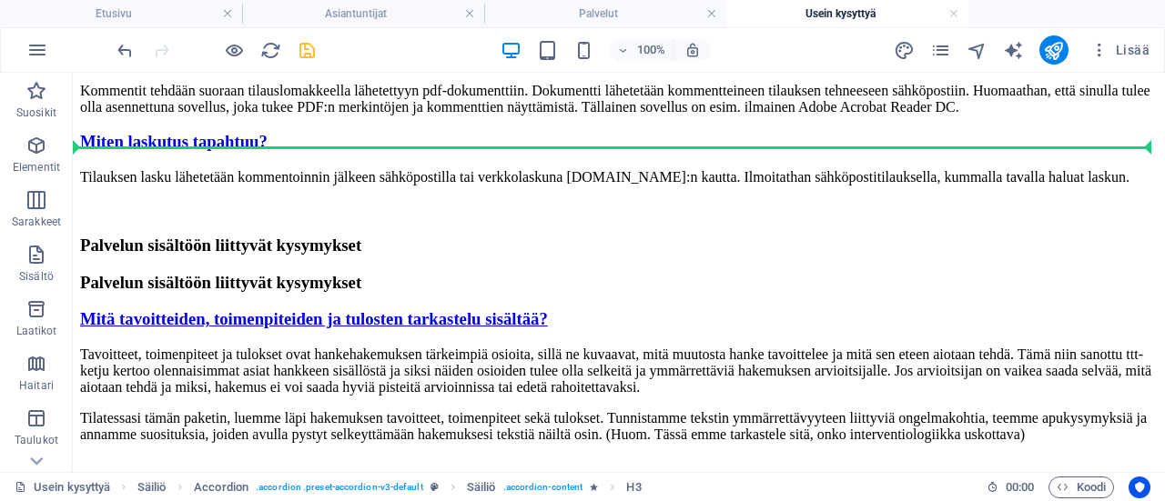
scroll to position [2723, 0]
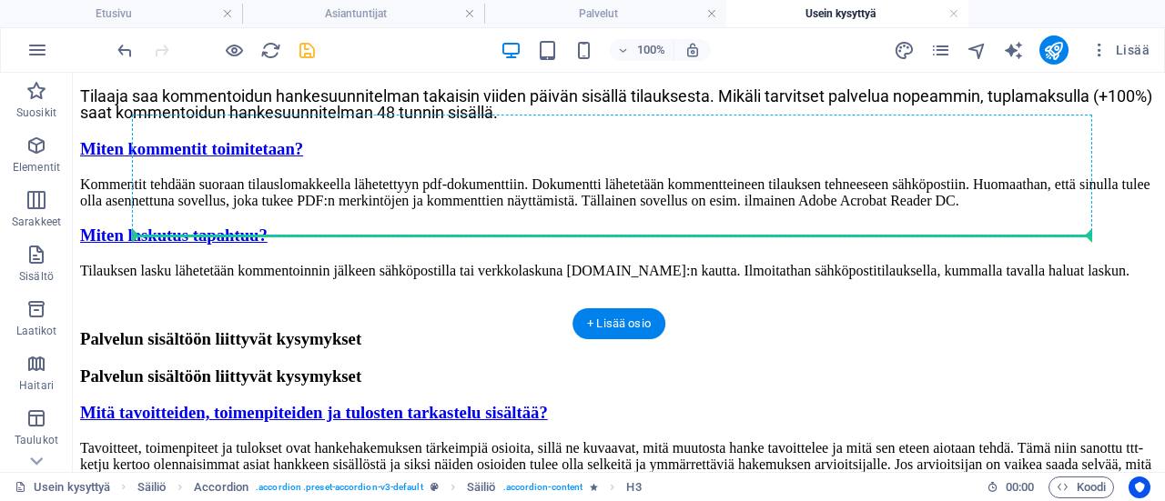
drag, startPoint x: 529, startPoint y: 258, endPoint x: 447, endPoint y: 232, distance: 85.8
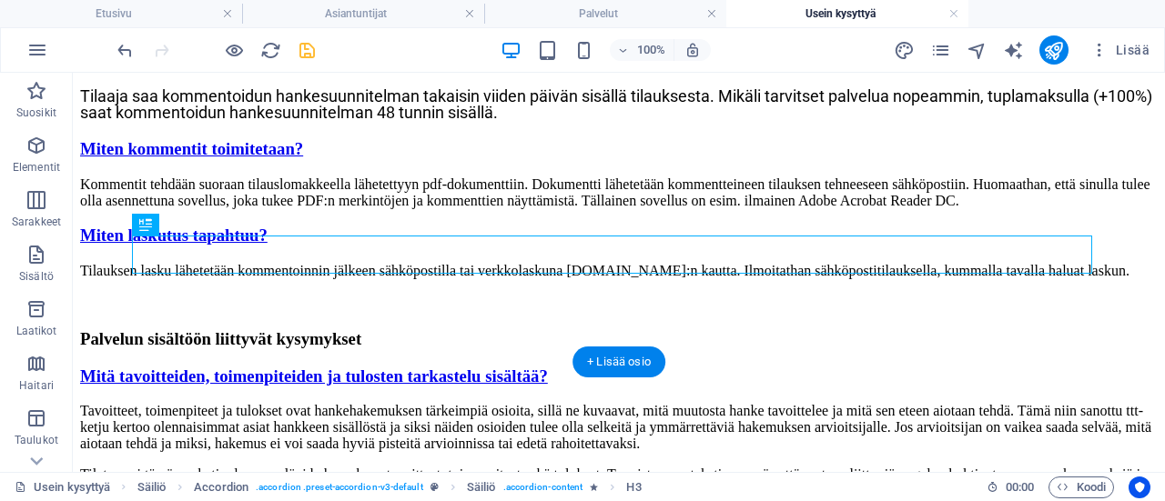
scroll to position [2685, 0]
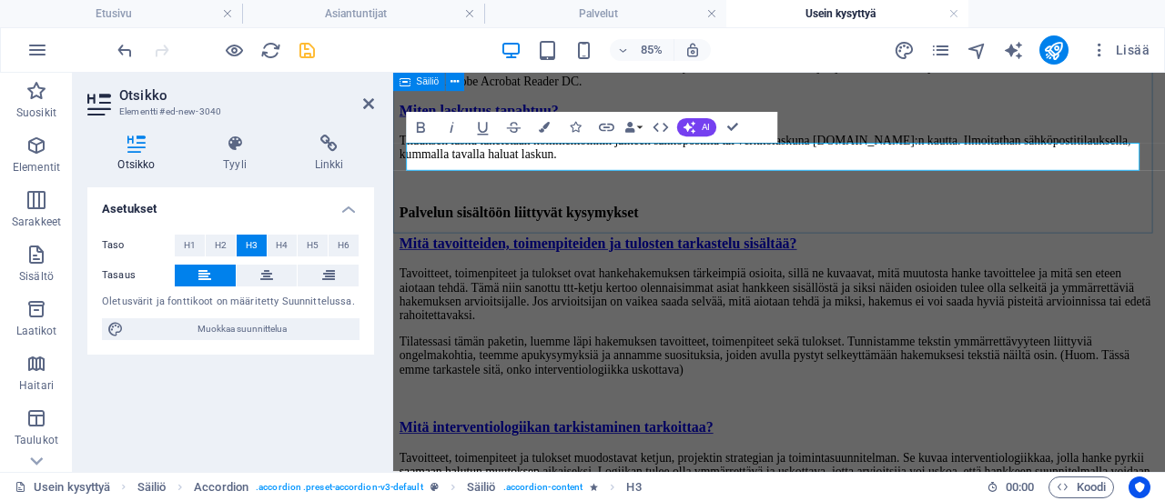
click at [763, 243] on div "Kenelle palvelu on tarkoitettu? Kenelle tarjoamme palvelua? Tarjoamme palvelua …" at bounding box center [847, 114] width 894 height 1713
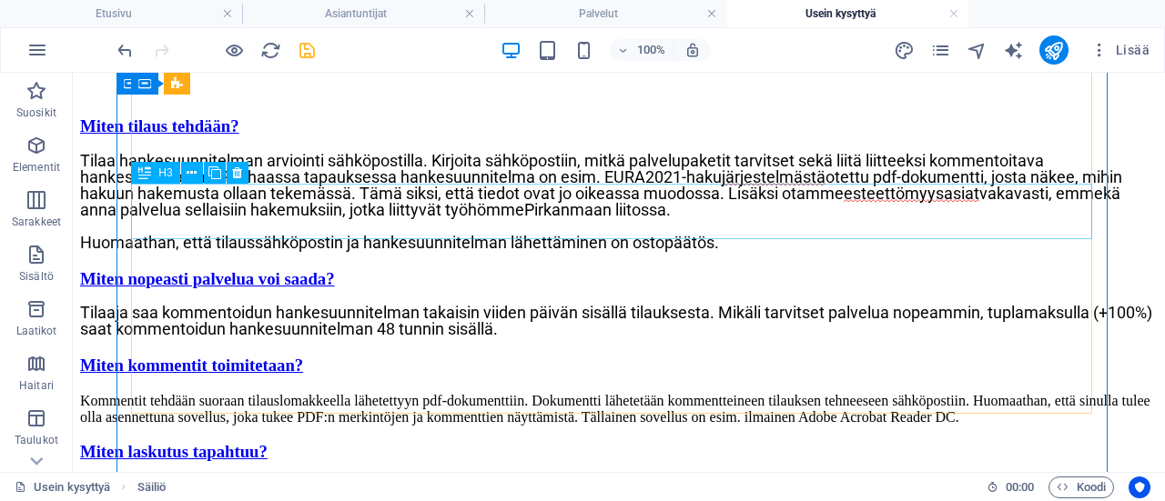
scroll to position [2503, 0]
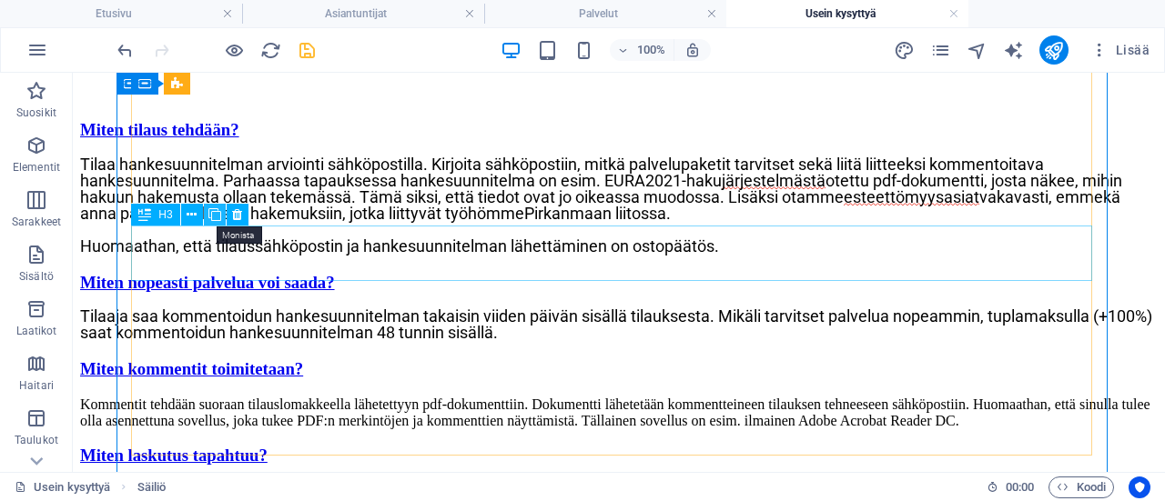
click at [215, 218] on icon at bounding box center [214, 215] width 13 height 19
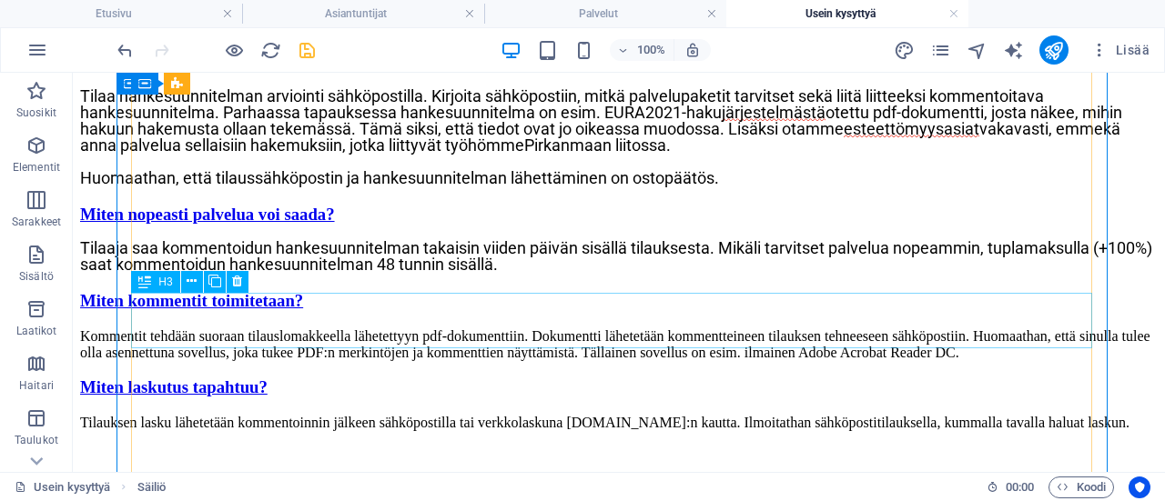
scroll to position [2685, 0]
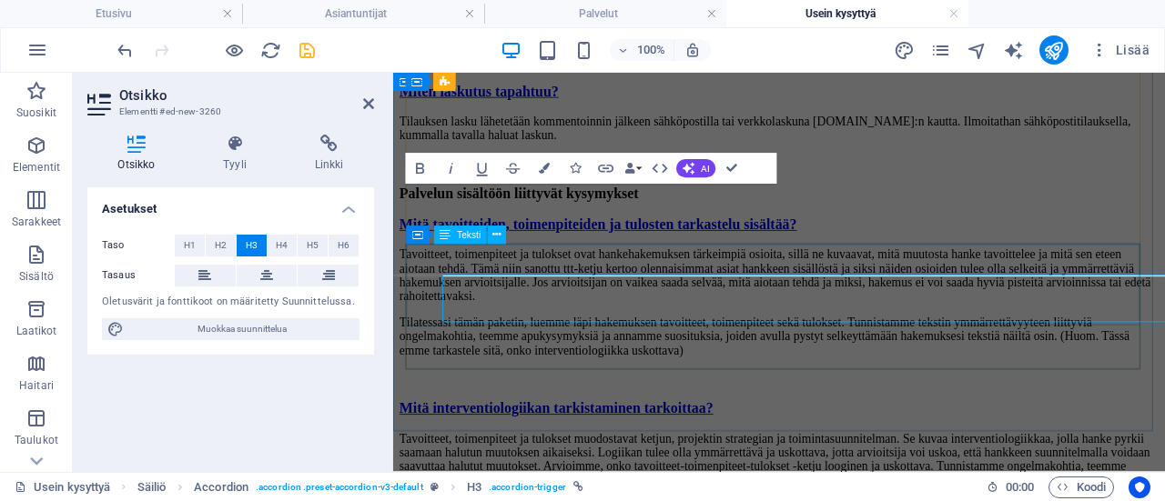
scroll to position [2662, 0]
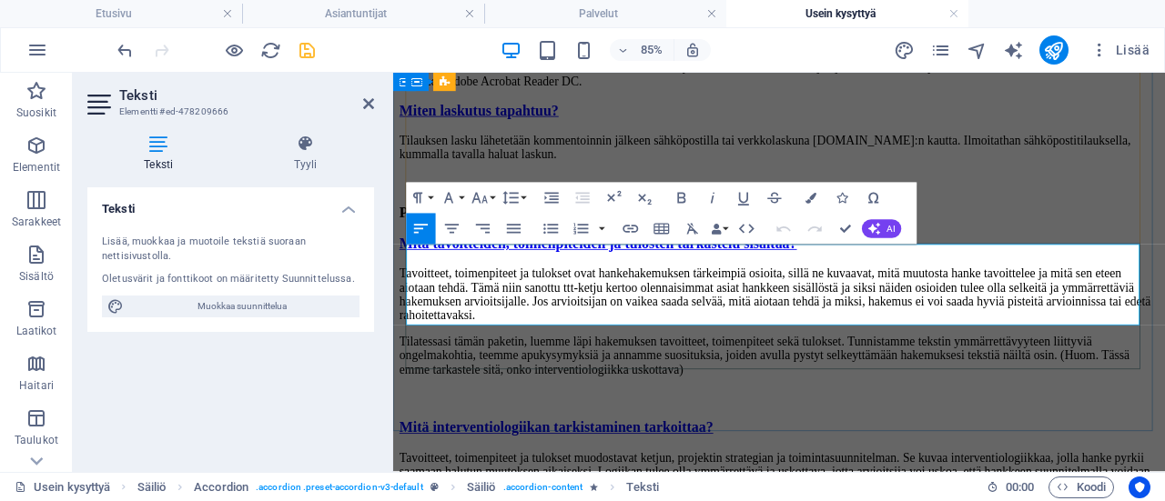
drag, startPoint x: 679, startPoint y: 358, endPoint x: 410, endPoint y: 286, distance: 278.8
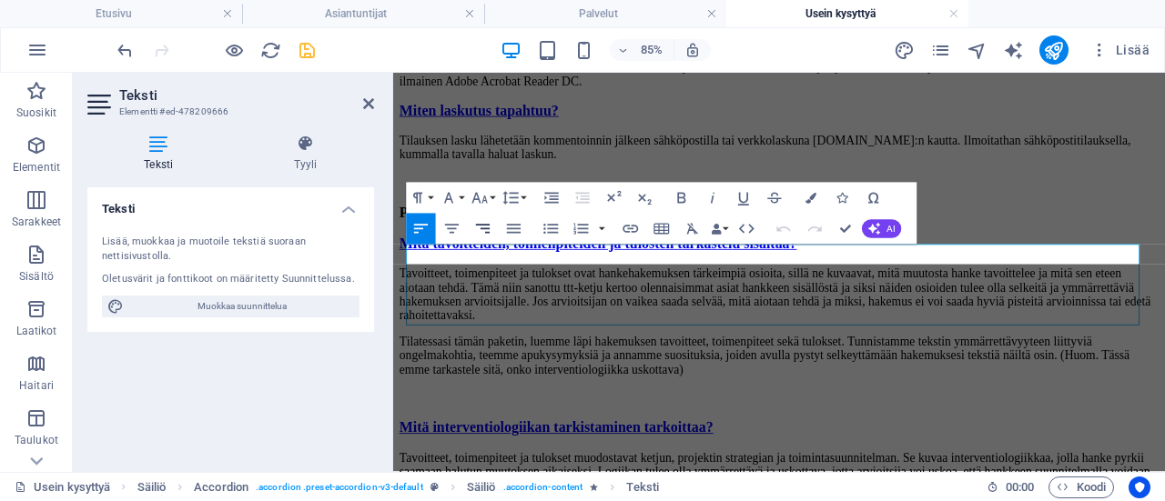
scroll to position [874, 0]
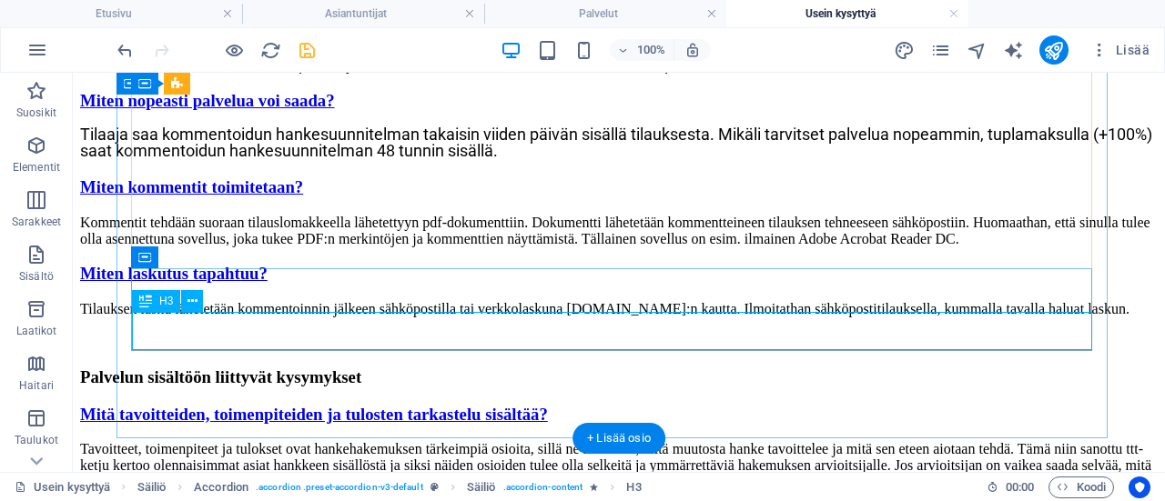
scroll to position [2776, 0]
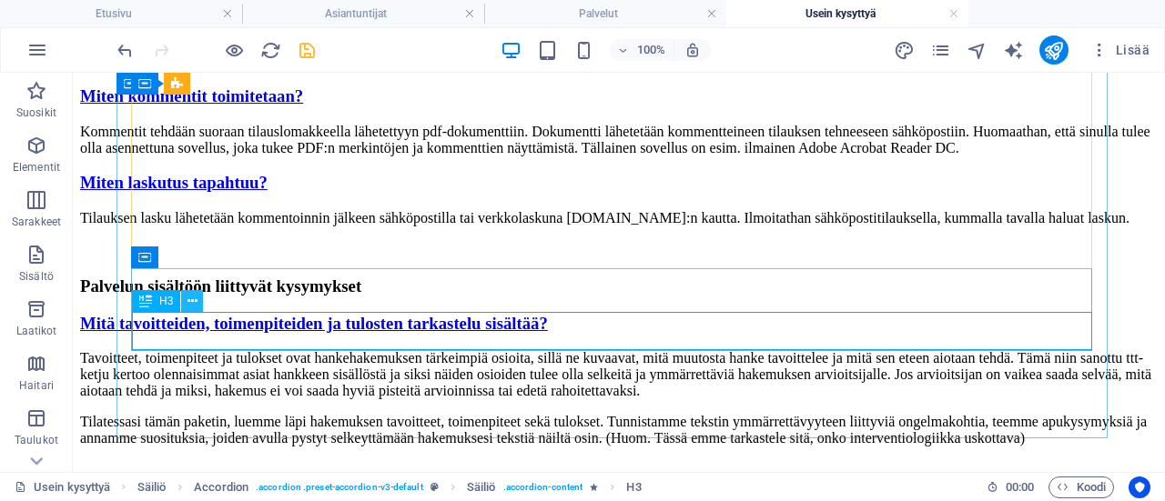
click at [198, 301] on button at bounding box center [192, 301] width 22 height 22
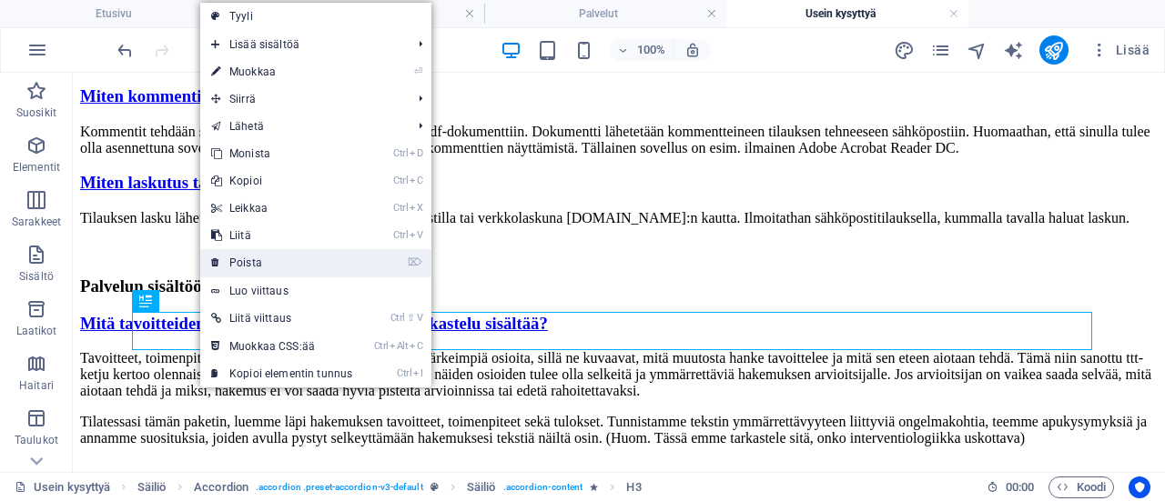
drag, startPoint x: 242, startPoint y: 268, endPoint x: 231, endPoint y: 221, distance: 48.6
click at [242, 268] on link "⌦ Poista" at bounding box center [281, 262] width 163 height 27
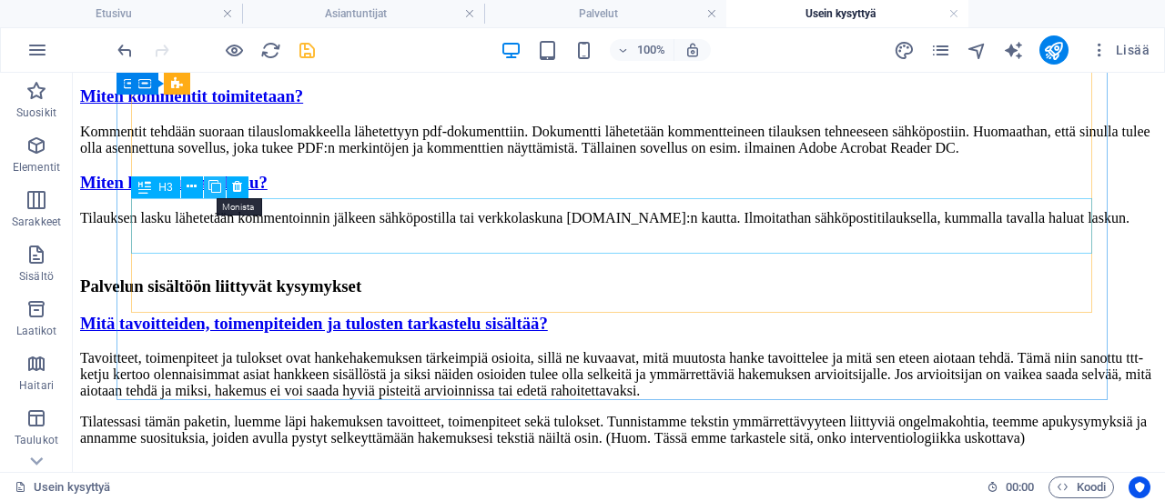
click at [217, 190] on icon at bounding box center [214, 186] width 13 height 19
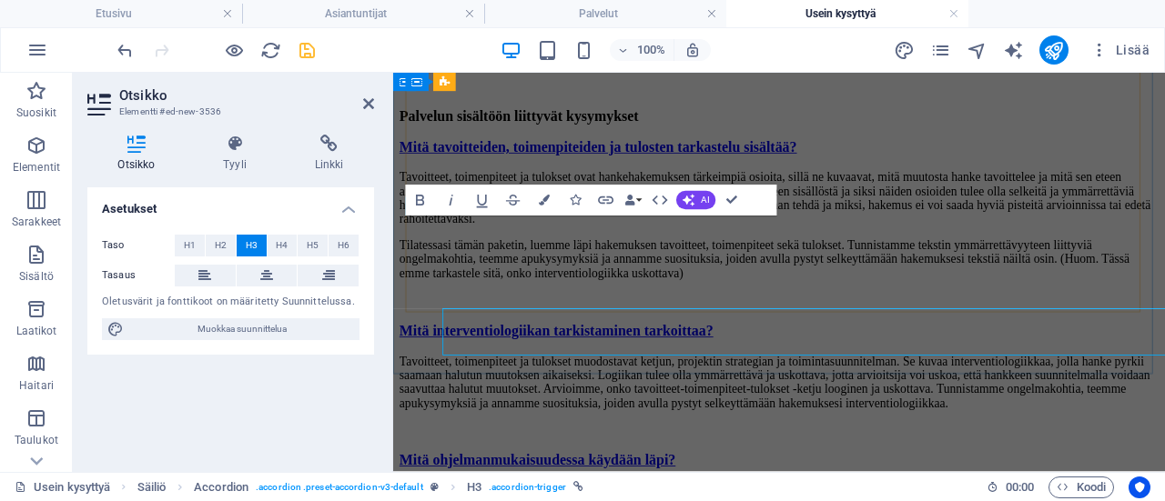
scroll to position [2753, 0]
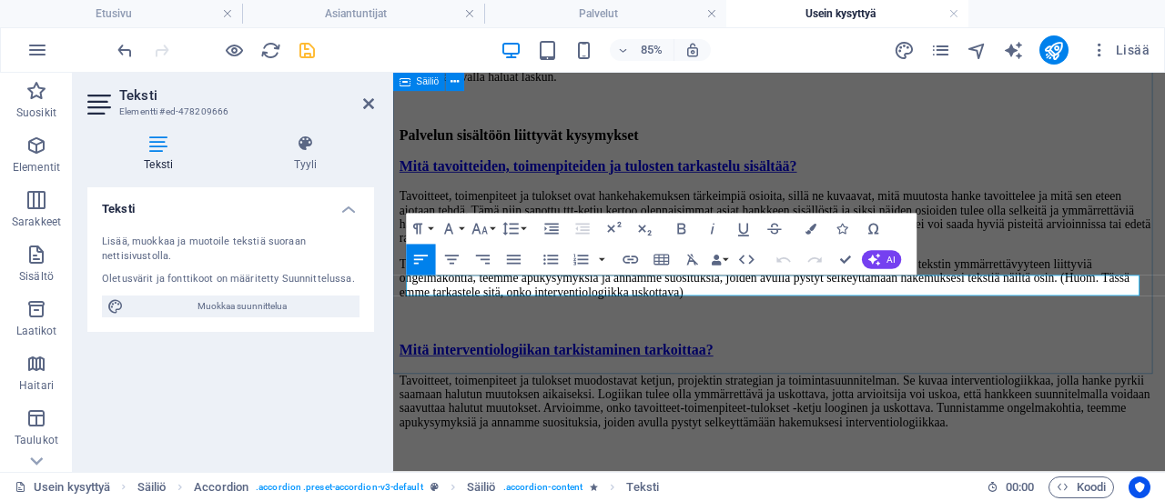
drag, startPoint x: 920, startPoint y: 328, endPoint x: 402, endPoint y: 329, distance: 517.8
click at [402, 329] on div "Kenelle palvelu on tarkoitettu? Kenelle tarjoamme palvelua? Tarjoamme palvelua …" at bounding box center [847, 126] width 894 height 1919
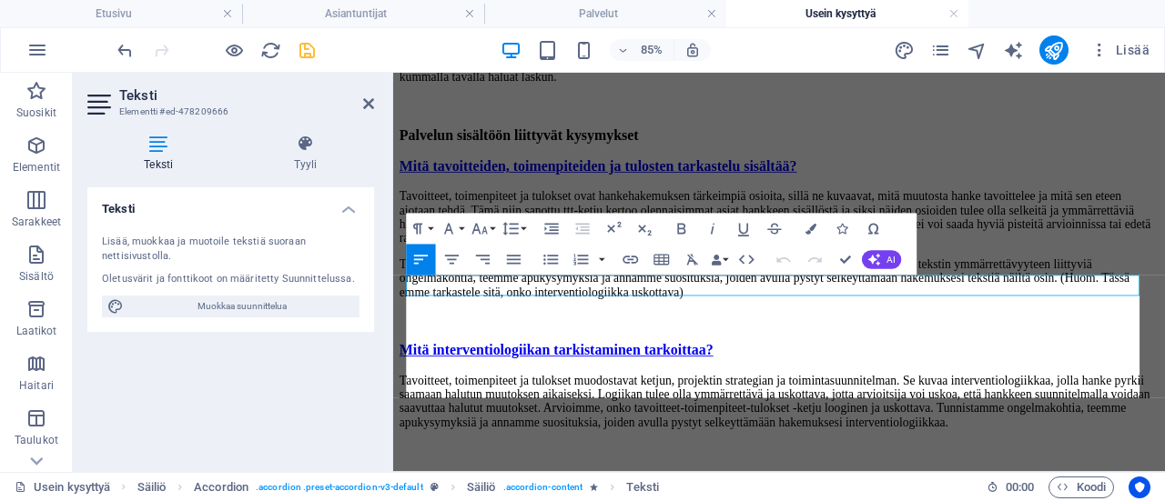
scroll to position [8138, 0]
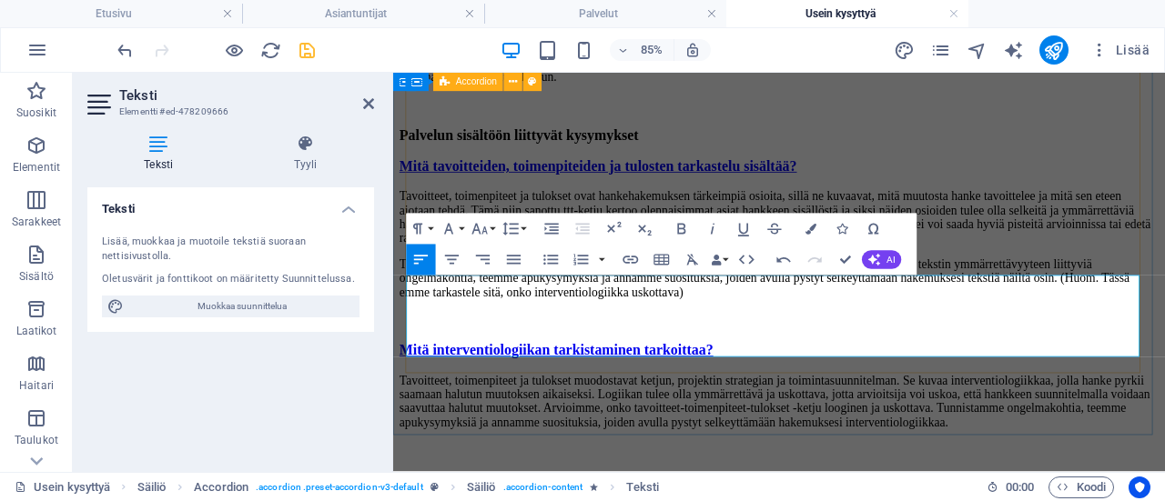
click at [1106, 227] on div "Miten tilaus tehdään? Tilaa hankesuunnitelman arviointi sähköpostilla. Kirjoita…" at bounding box center [847, 389] width 894 height 1461
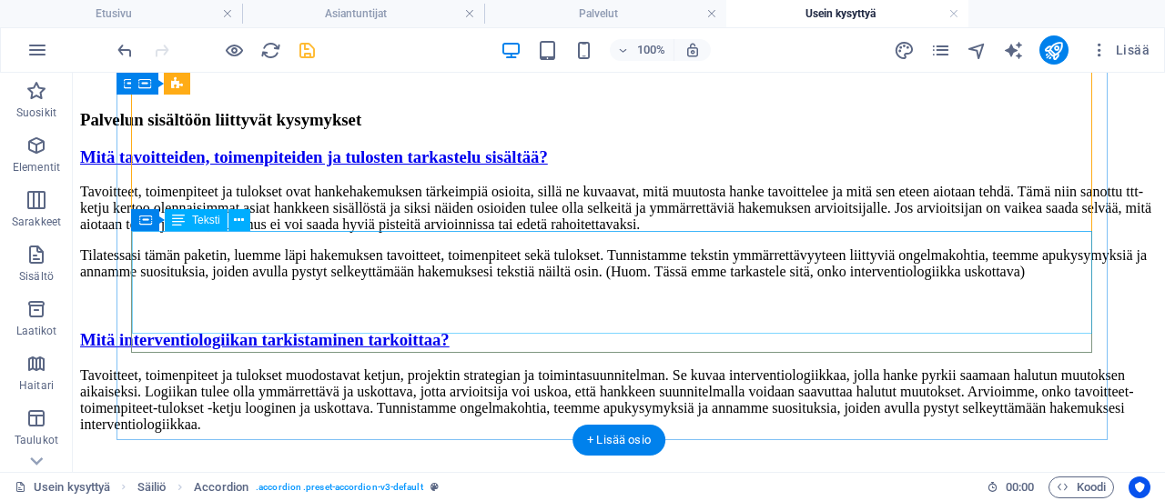
scroll to position [2958, 0]
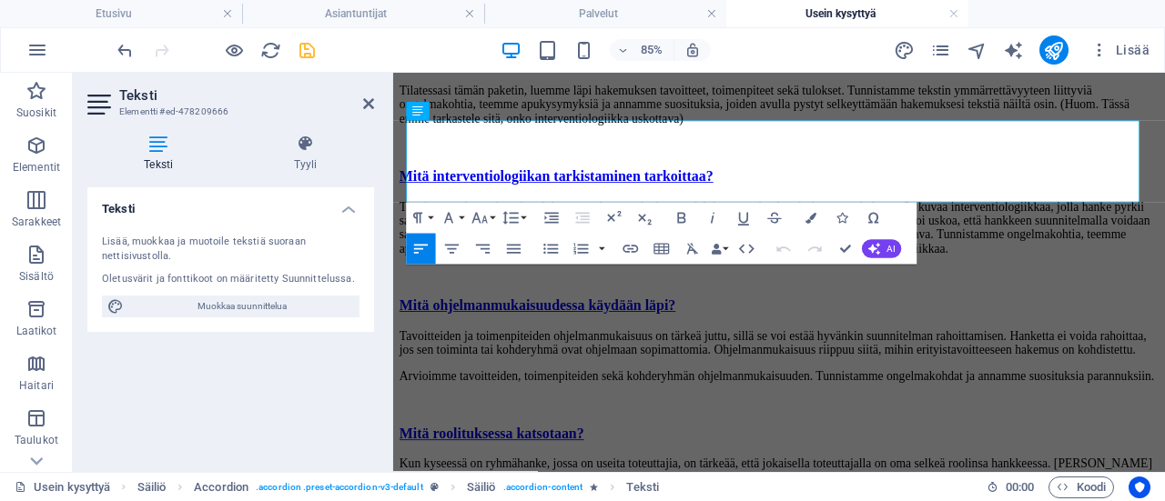
scroll to position [2935, 0]
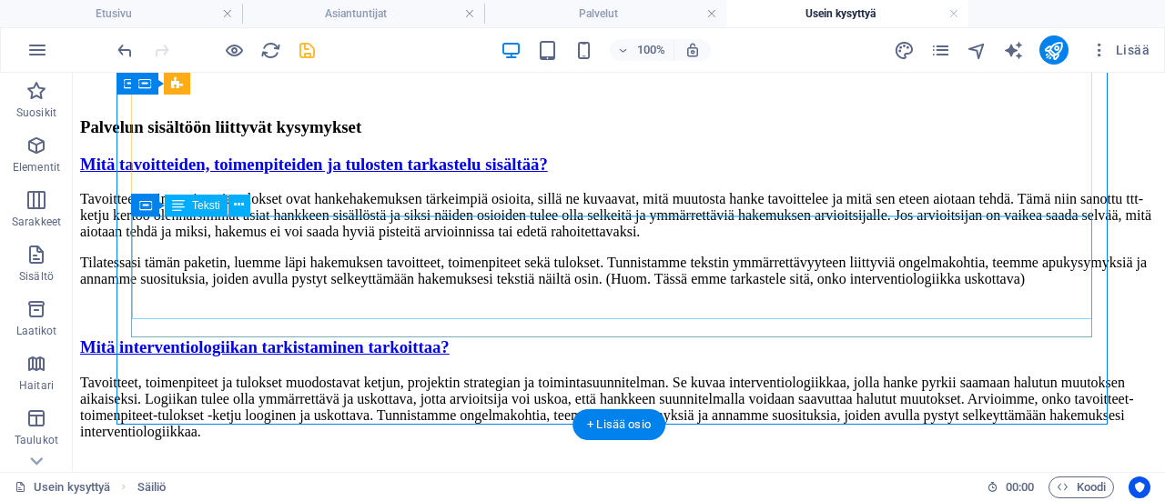
scroll to position [2958, 0]
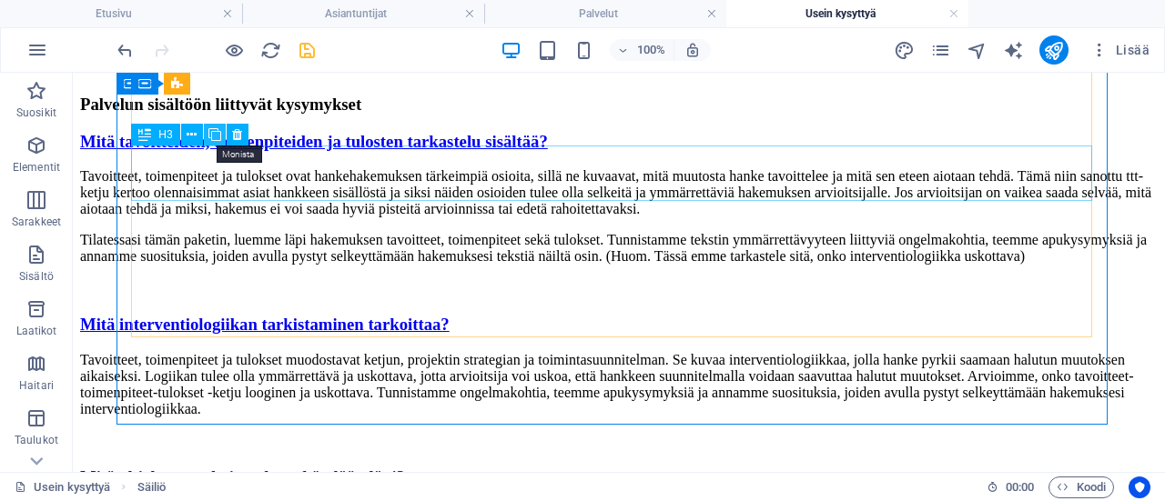
click at [214, 136] on icon at bounding box center [214, 135] width 13 height 19
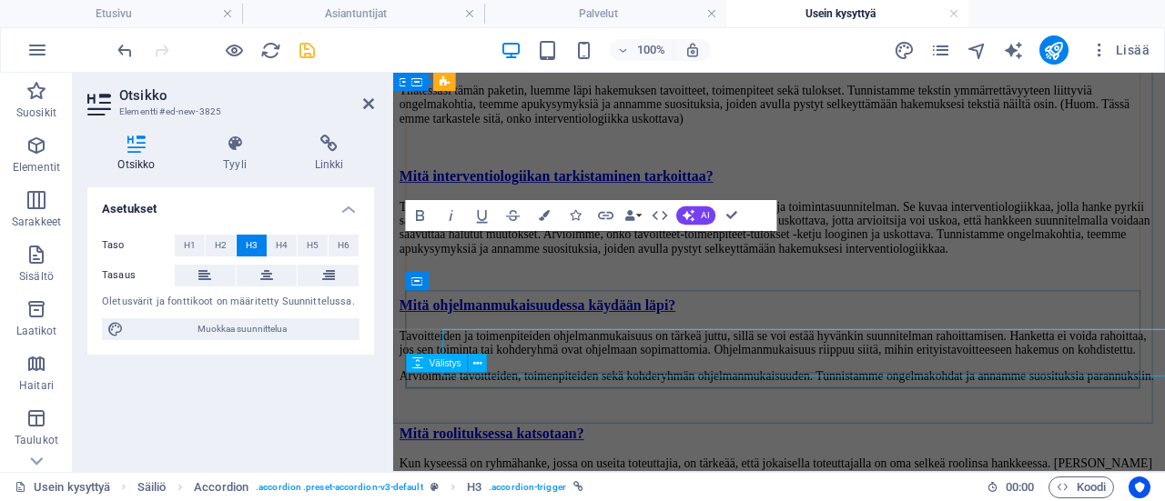
scroll to position [2935, 0]
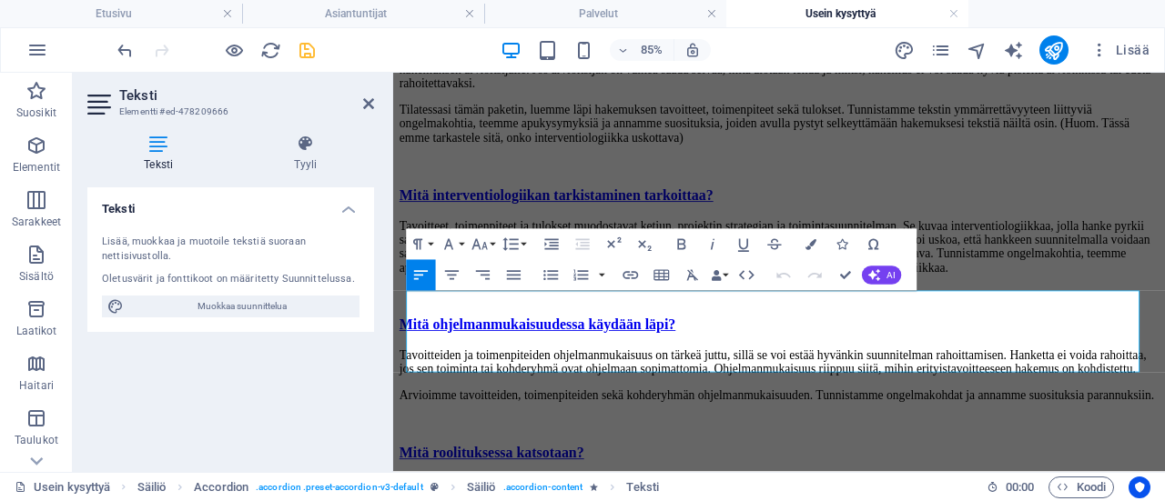
drag, startPoint x: 617, startPoint y: 412, endPoint x: 365, endPoint y: 319, distance: 268.6
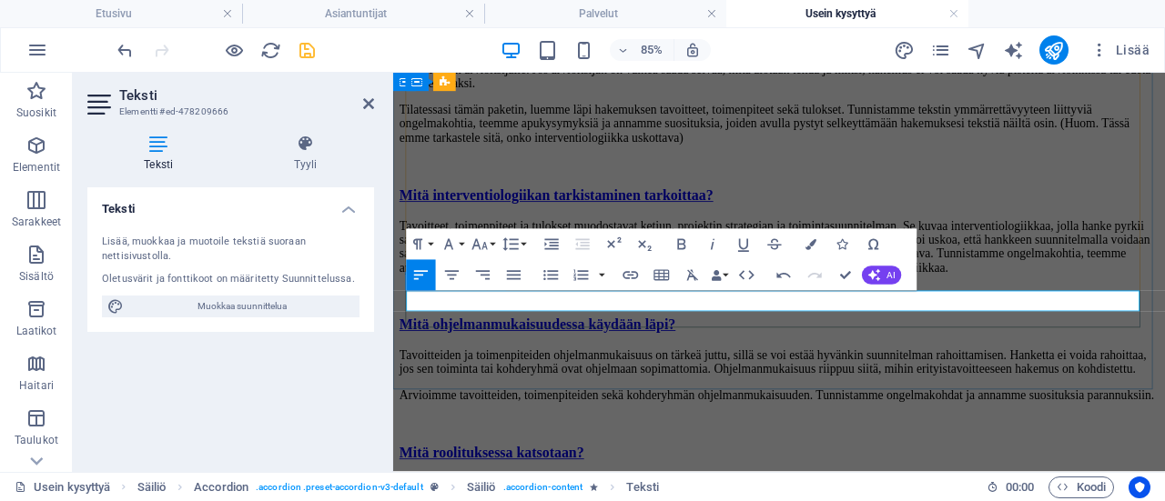
scroll to position [358, 7]
click at [784, 407] on div "Kenelle palvelu on tarkoitettu? Kenelle tarjoamme palvelua? Tarjoamme palvelua …" at bounding box center [847, 12] width 894 height 2055
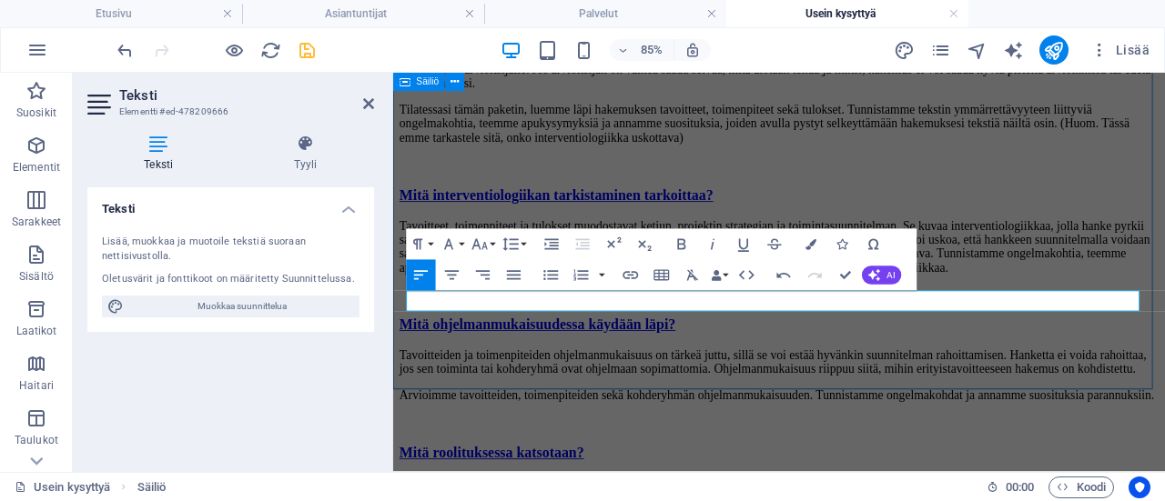
click at [784, 407] on div "Kenelle palvelu on tarkoitettu? Kenelle tarjoamme palvelua? Tarjoamme palvelua …" at bounding box center [847, 12] width 894 height 2055
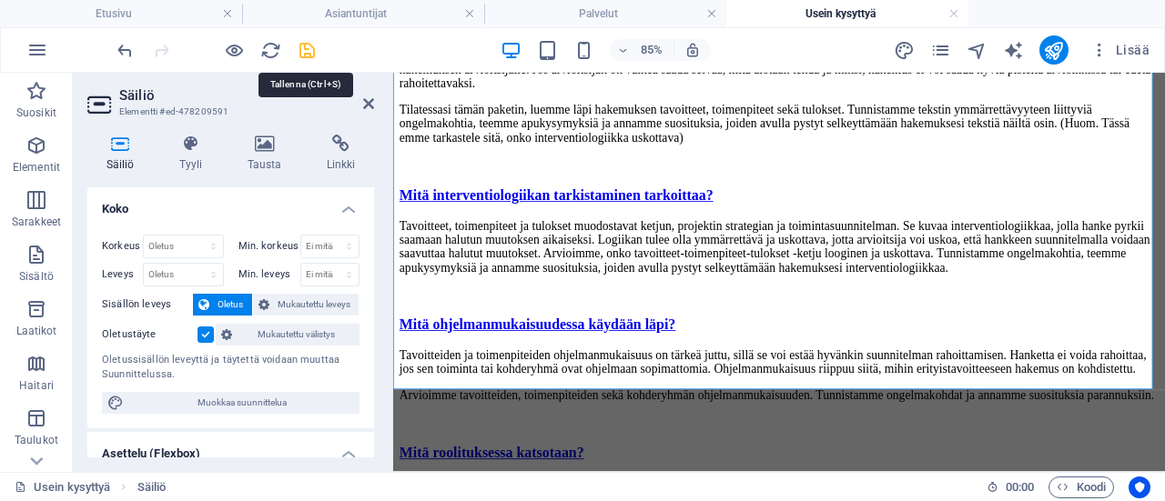
click at [302, 45] on icon "save" at bounding box center [307, 50] width 21 height 21
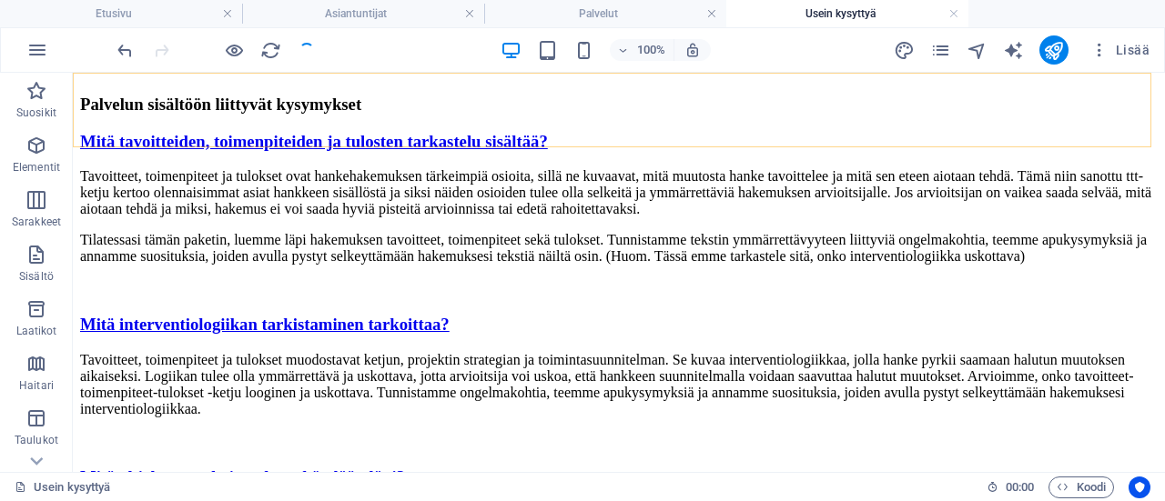
scroll to position [2958, 0]
click at [1056, 43] on icon "publish" at bounding box center [1053, 50] width 21 height 21
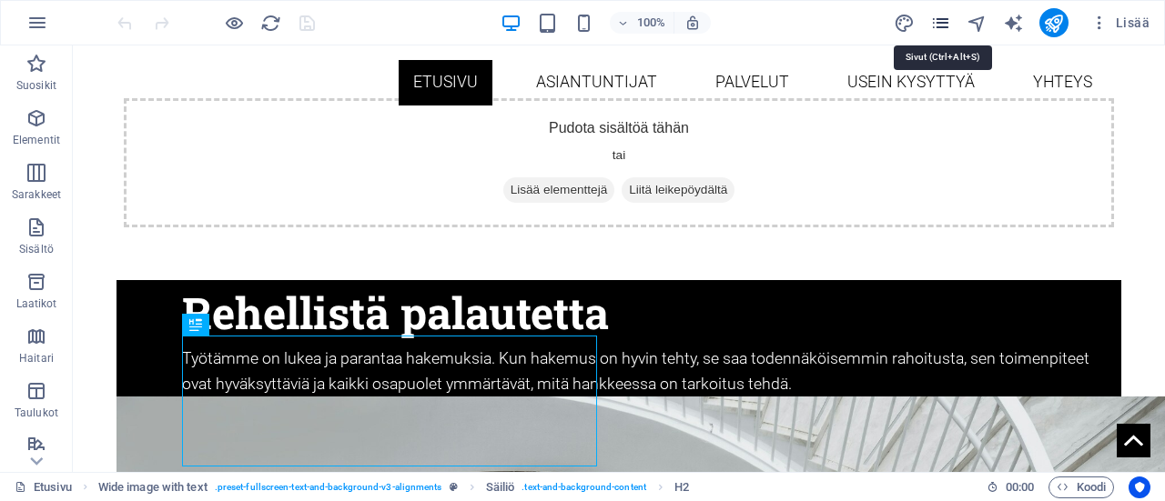
click at [951, 21] on icon "pages" at bounding box center [940, 23] width 21 height 21
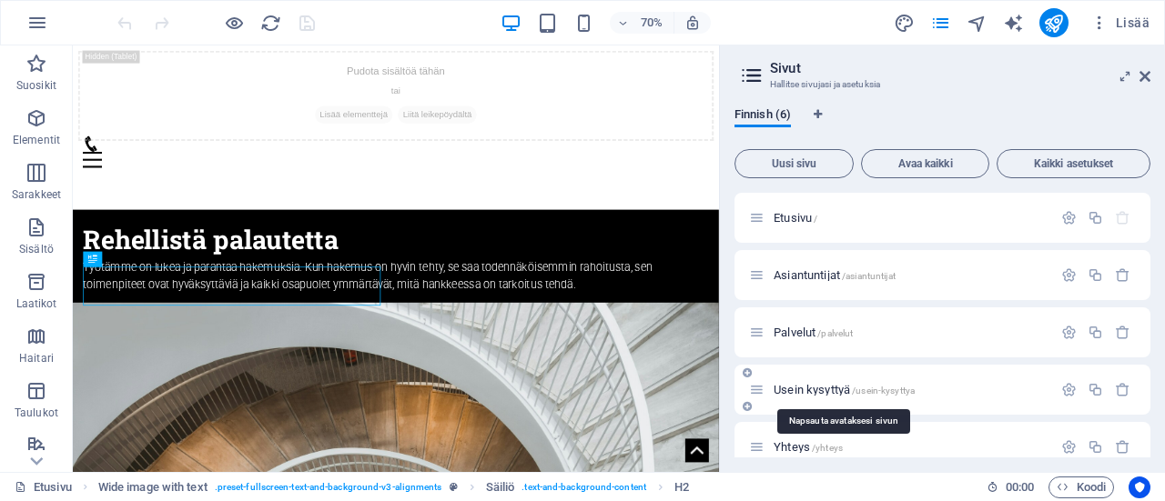
click at [796, 386] on span "Usein kysyttyä /usein-kysyttya" at bounding box center [844, 390] width 141 height 14
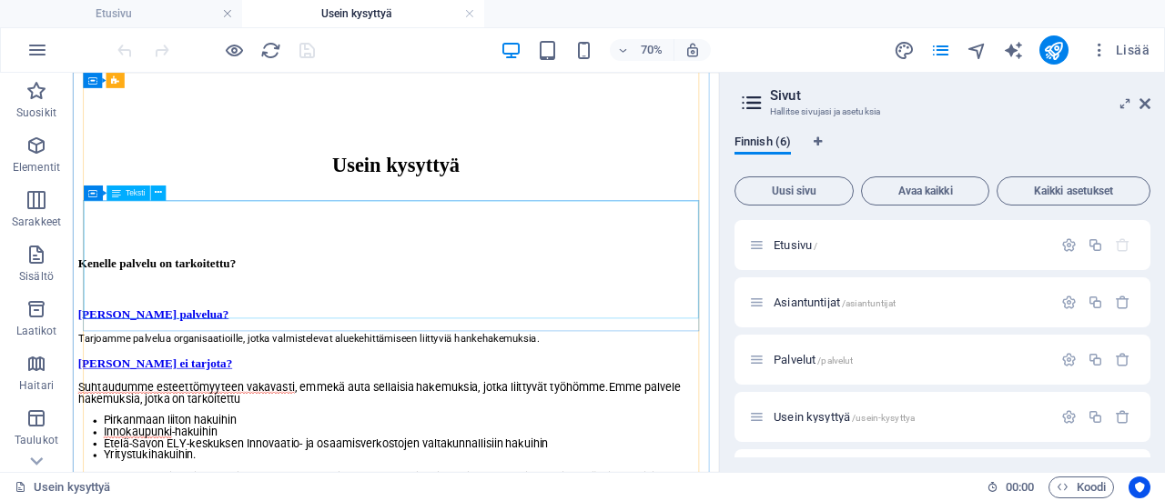
scroll to position [1638, 0]
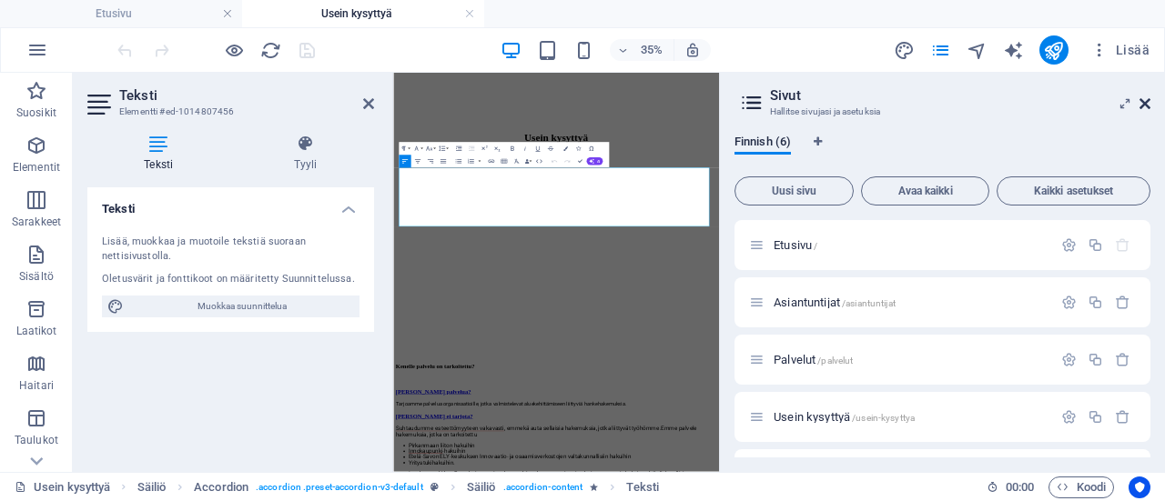
click at [1139, 99] on icon at bounding box center [1144, 103] width 11 height 15
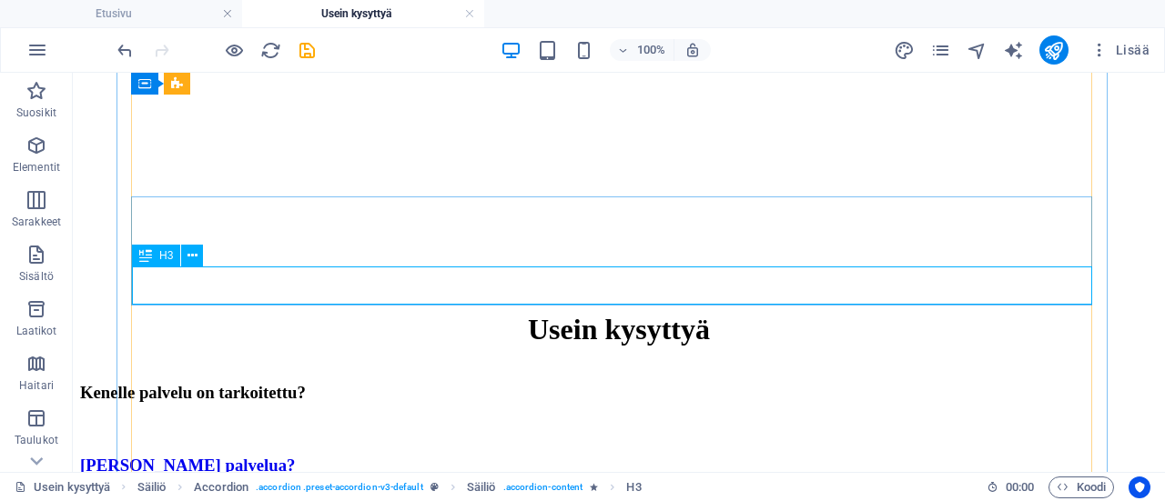
scroll to position [1842, 0]
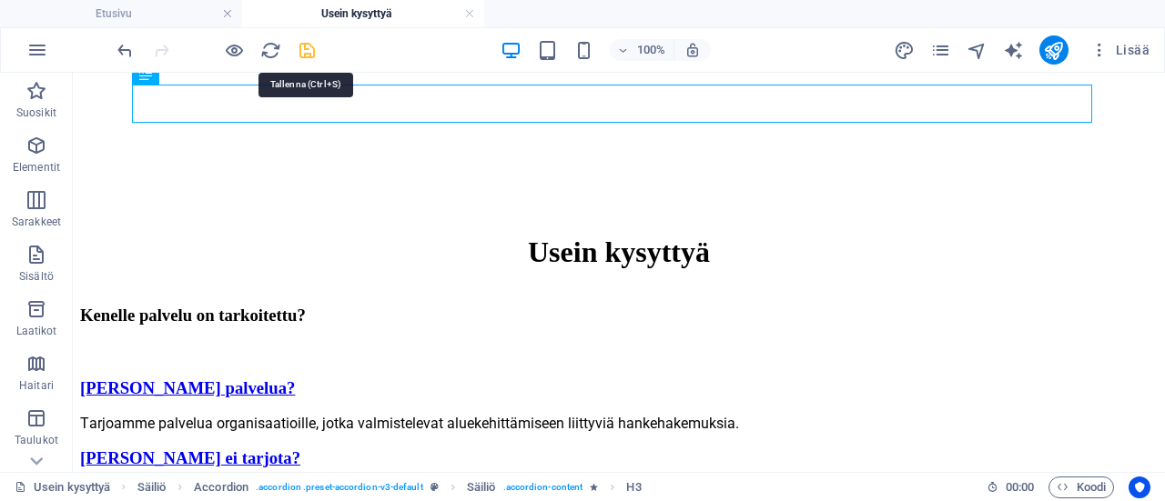
click at [304, 48] on icon "save" at bounding box center [307, 50] width 21 height 21
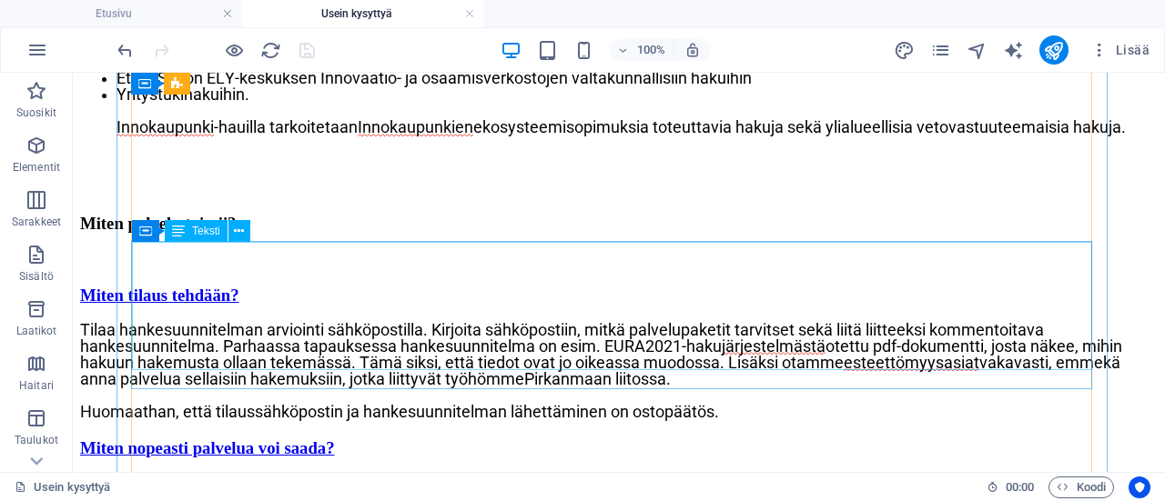
scroll to position [2297, 0]
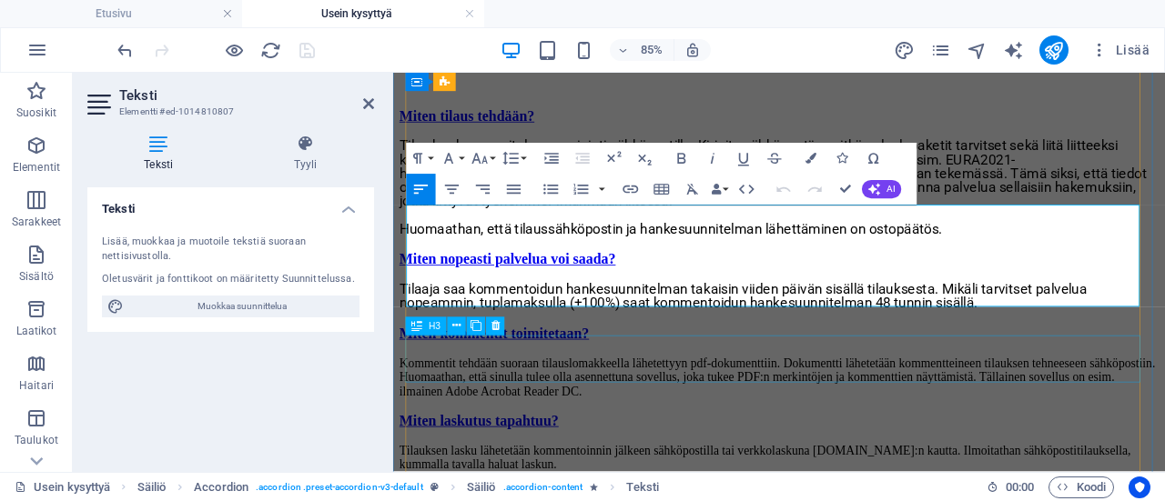
scroll to position [2275, 0]
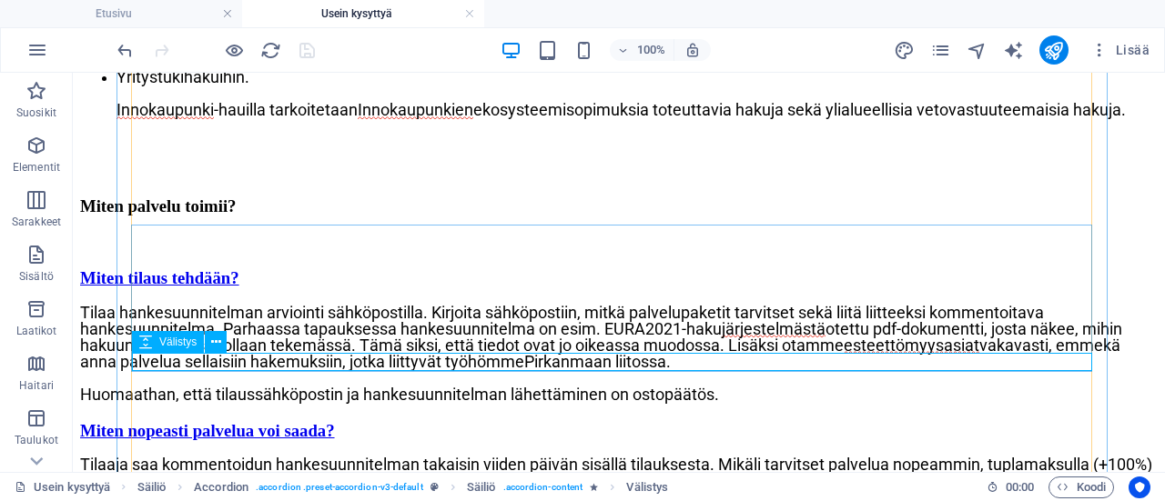
scroll to position [2388, 0]
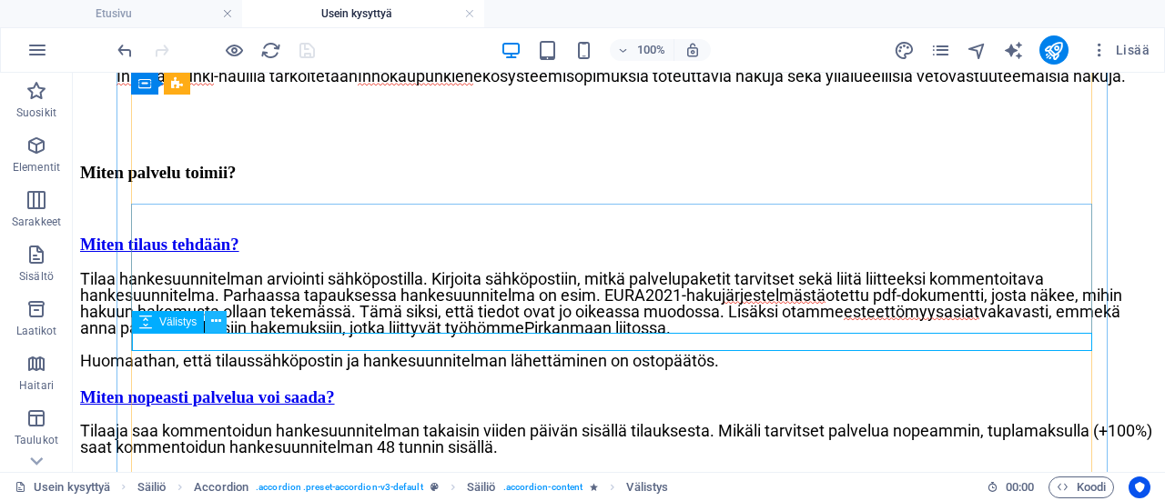
click at [218, 327] on icon at bounding box center [216, 321] width 10 height 19
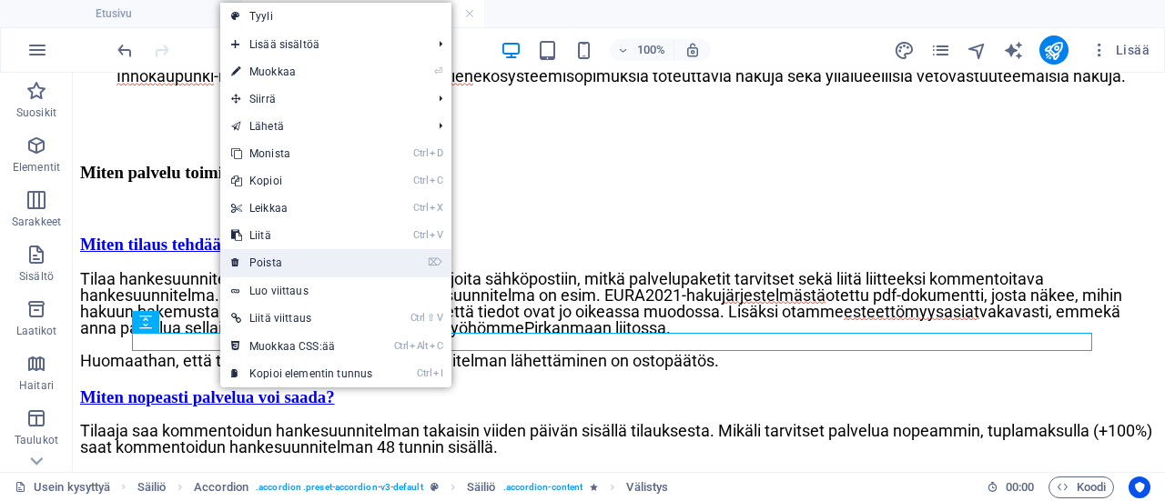
click at [262, 271] on link "⌦ Poista" at bounding box center [301, 262] width 163 height 27
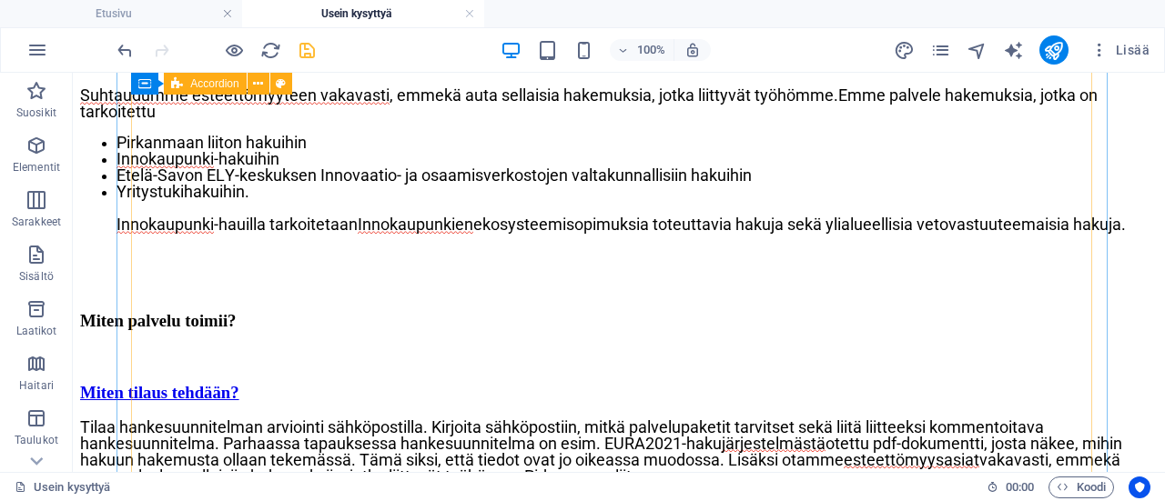
scroll to position [2206, 0]
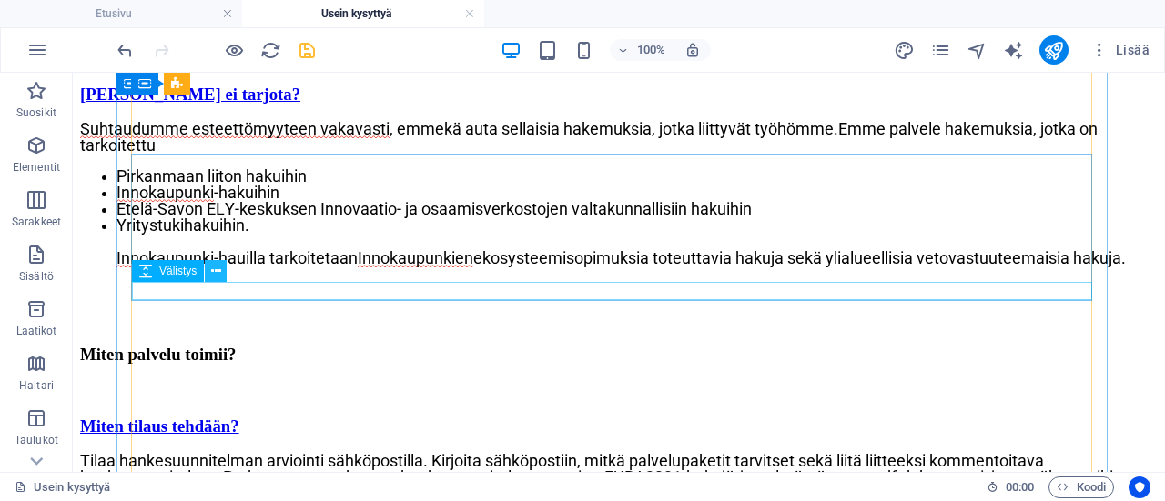
click at [215, 273] on icon at bounding box center [216, 271] width 10 height 19
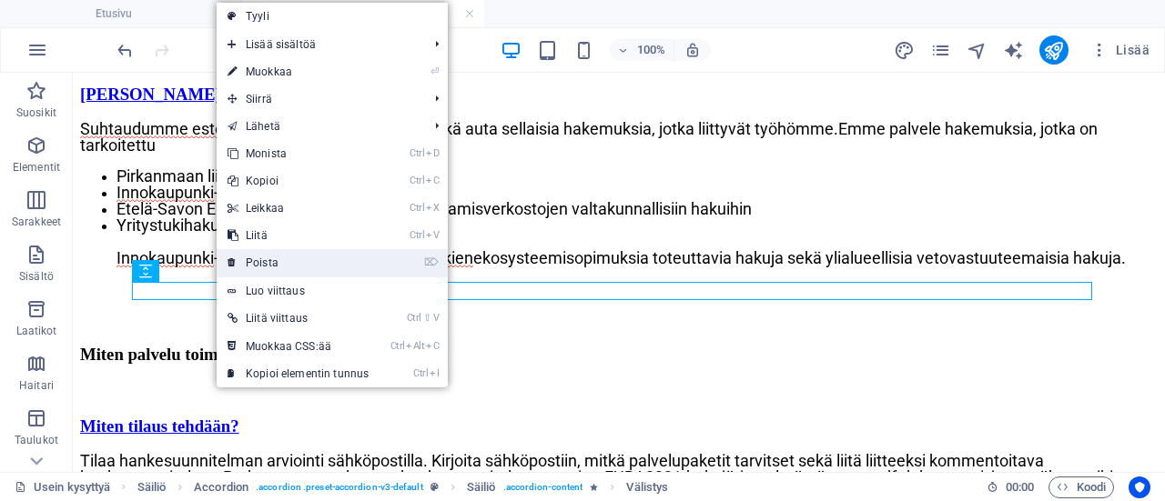
click at [242, 258] on link "⌦ Poista" at bounding box center [298, 262] width 163 height 27
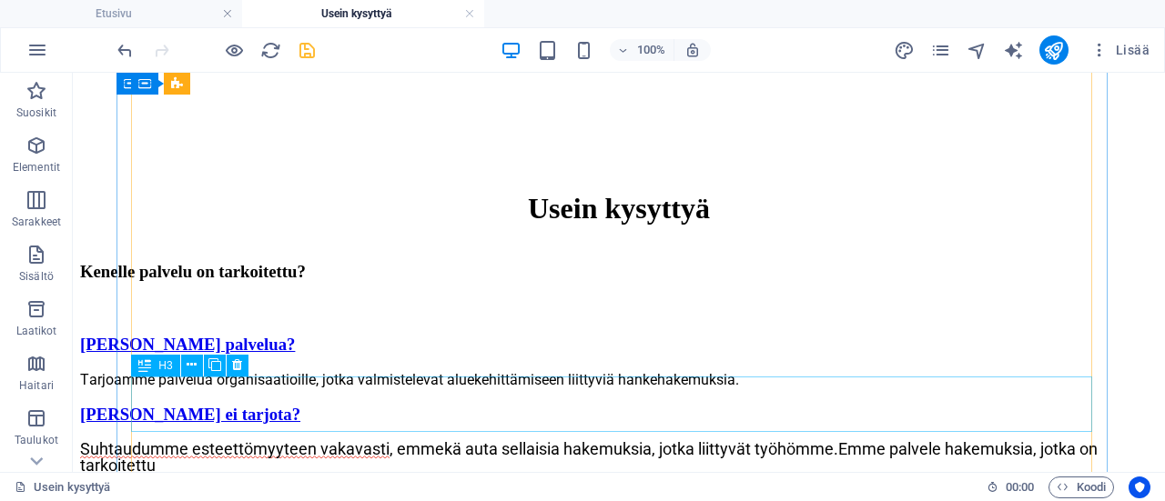
scroll to position [1842, 0]
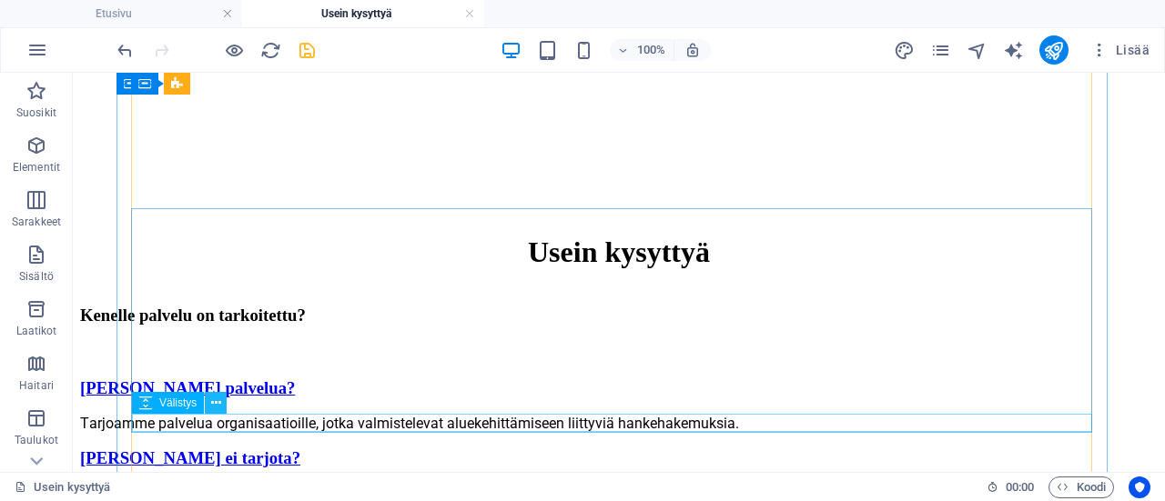
click at [215, 405] on icon at bounding box center [216, 403] width 10 height 19
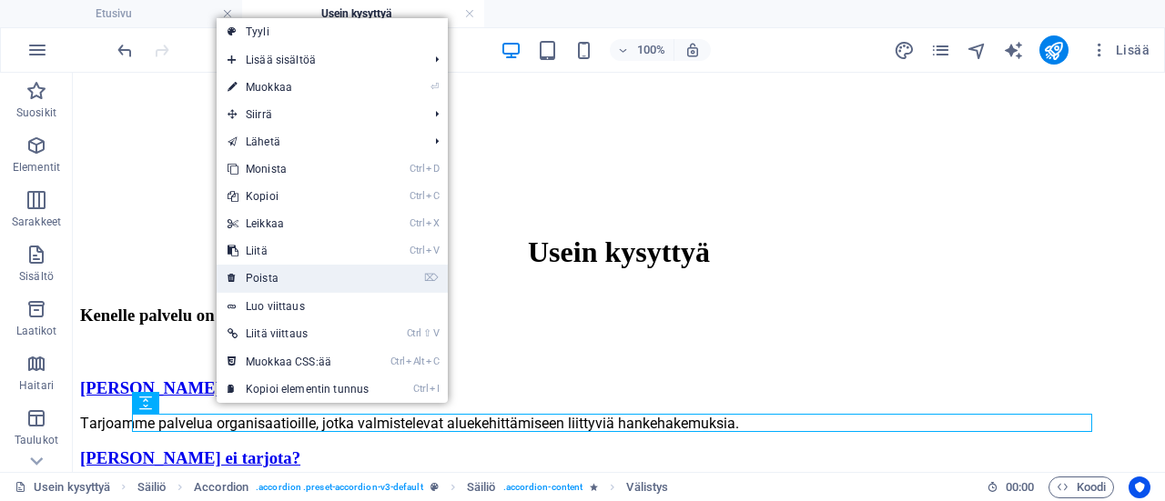
click at [280, 280] on link "⌦ Poista" at bounding box center [298, 278] width 163 height 27
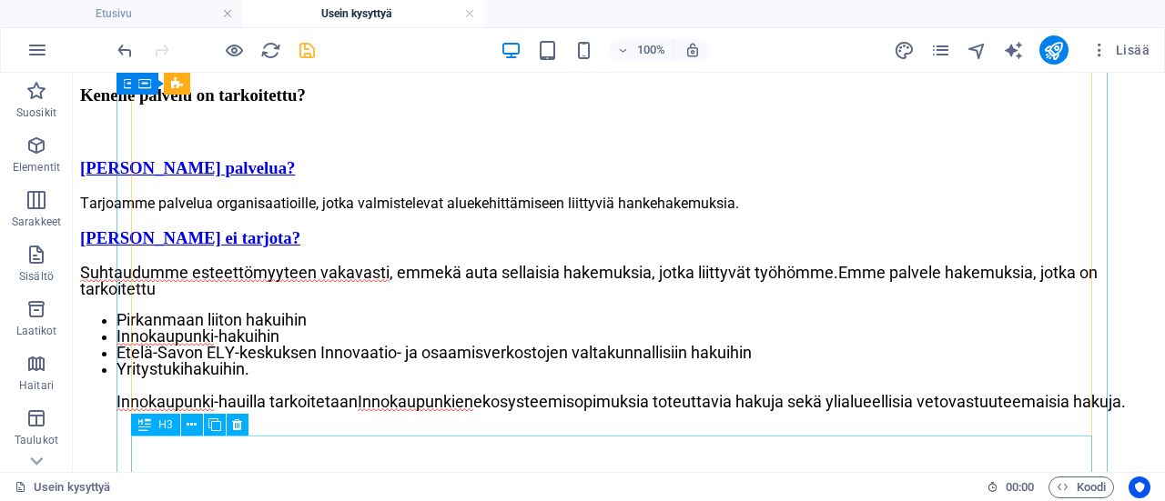
scroll to position [2115, 0]
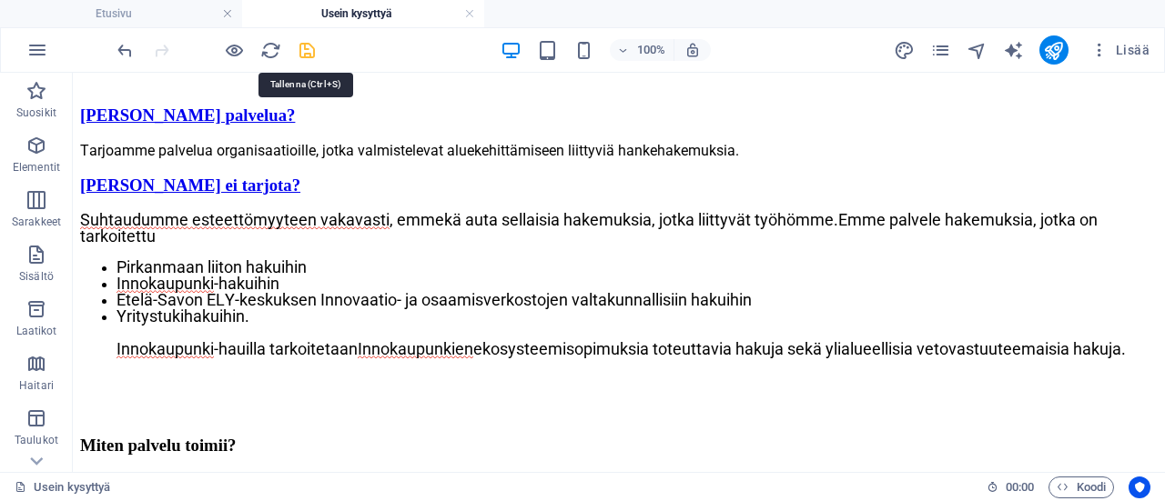
click at [304, 49] on icon "save" at bounding box center [307, 50] width 21 height 21
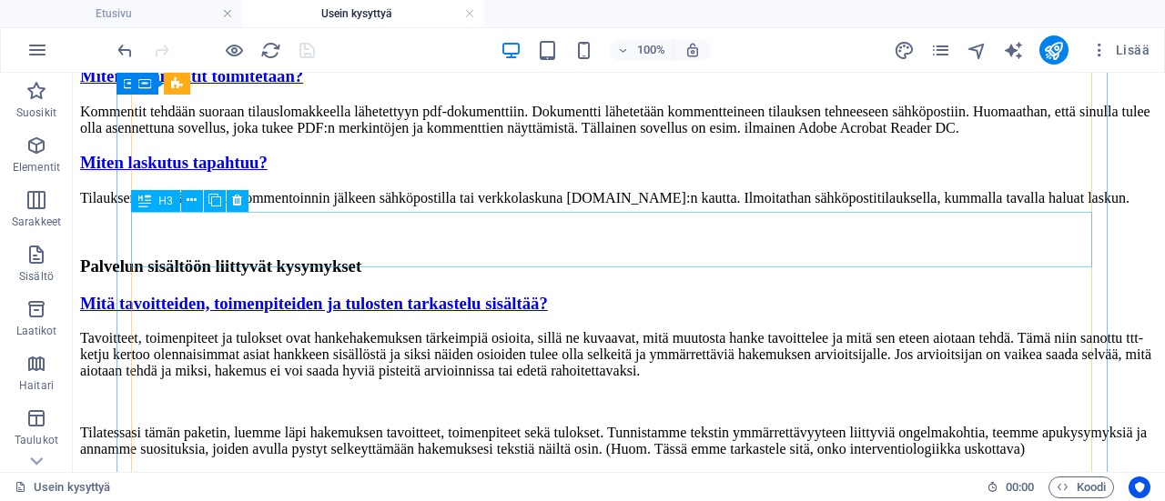
scroll to position [2843, 0]
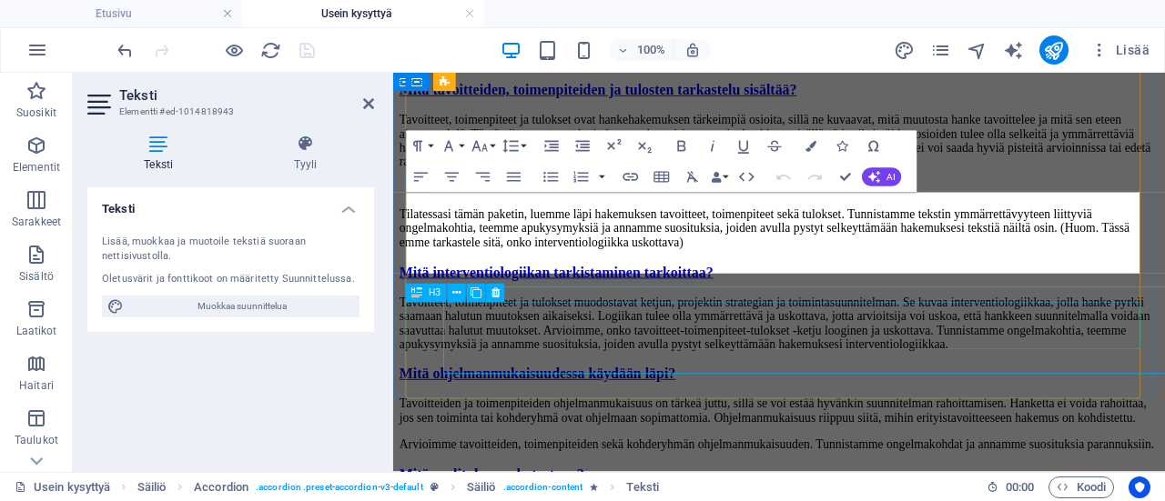
scroll to position [2820, 0]
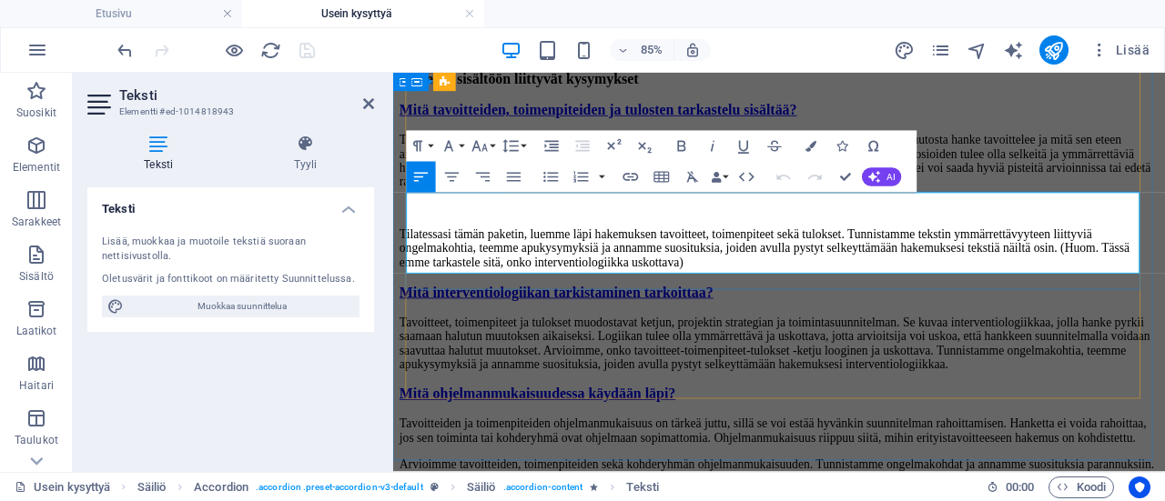
drag, startPoint x: 1077, startPoint y: 251, endPoint x: 449, endPoint y: 279, distance: 629.5
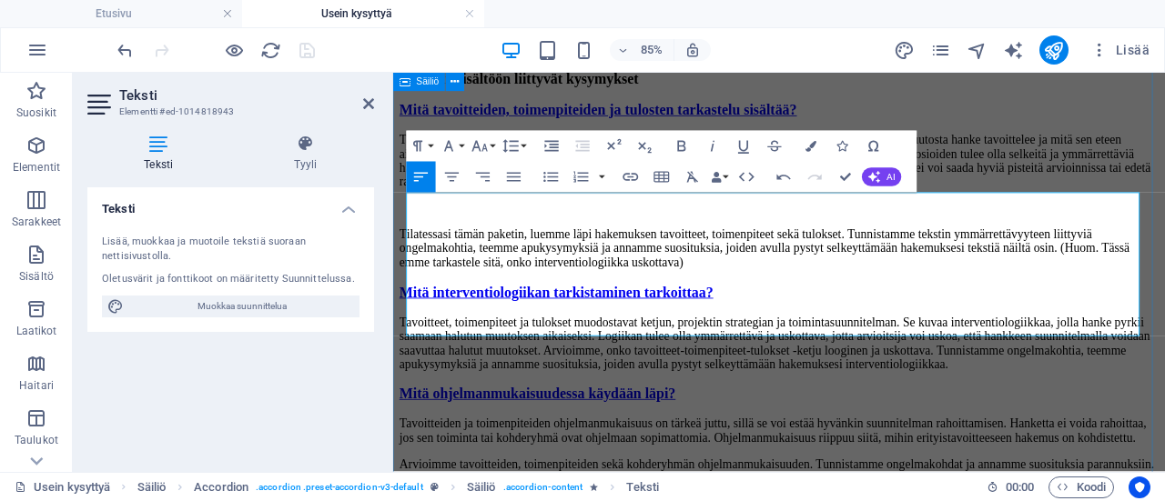
drag, startPoint x: 717, startPoint y: 336, endPoint x: 396, endPoint y: 299, distance: 323.3
click at [400, 299] on div "Kenelle palvelu on tarkoitettu? Kenelle tarjoamme palvelua? Tarjoamme palvelua …" at bounding box center [847, 151] width 894 height 2102
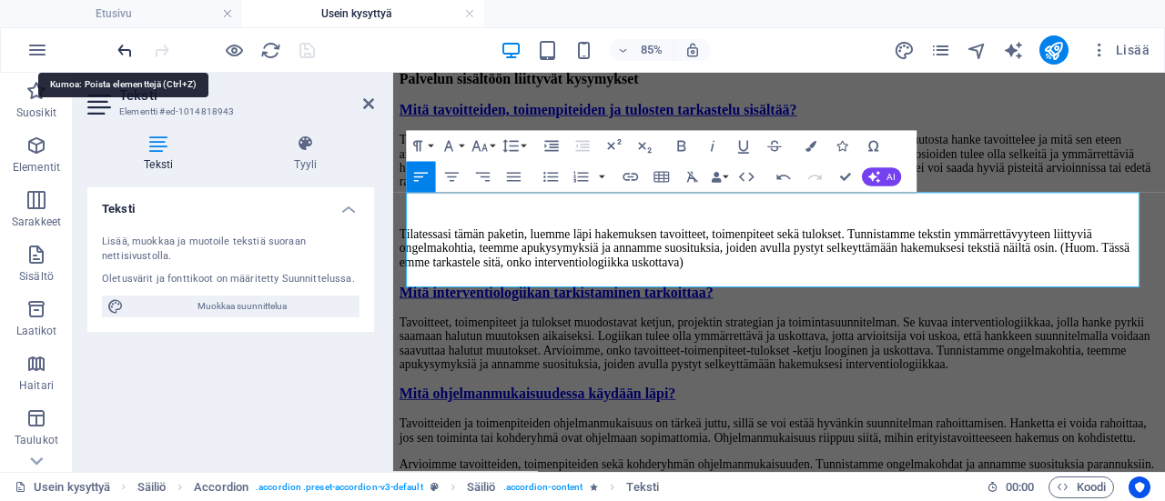
click at [124, 50] on icon "undo" at bounding box center [125, 50] width 21 height 21
click at [124, 46] on icon "undo" at bounding box center [125, 50] width 21 height 21
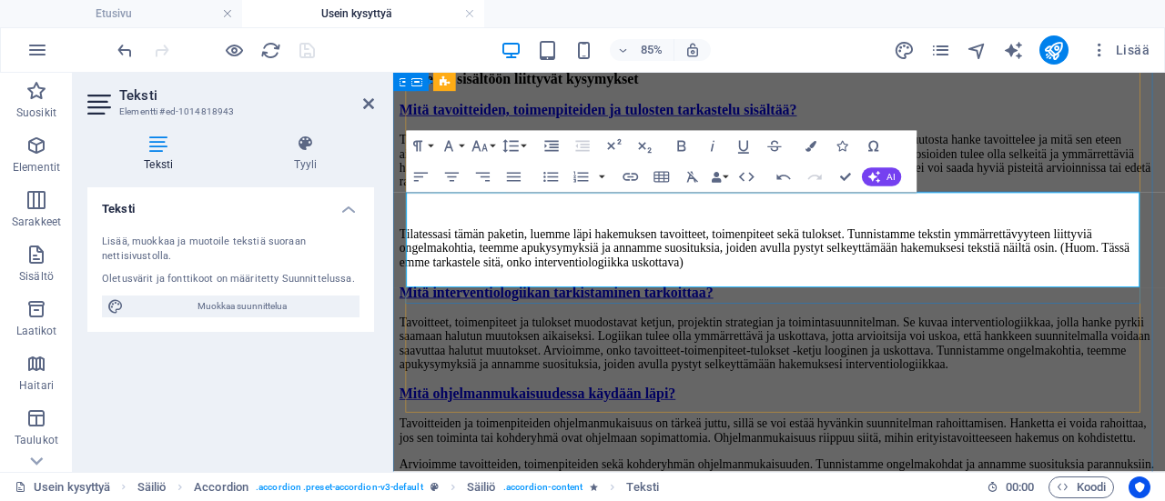
click at [880, 492] on div "Kenelle palvelu on tarkoitettu? Kenelle tarjoamme palvelua? Tarjoamme palvelua …" at bounding box center [847, 123] width 894 height 2046
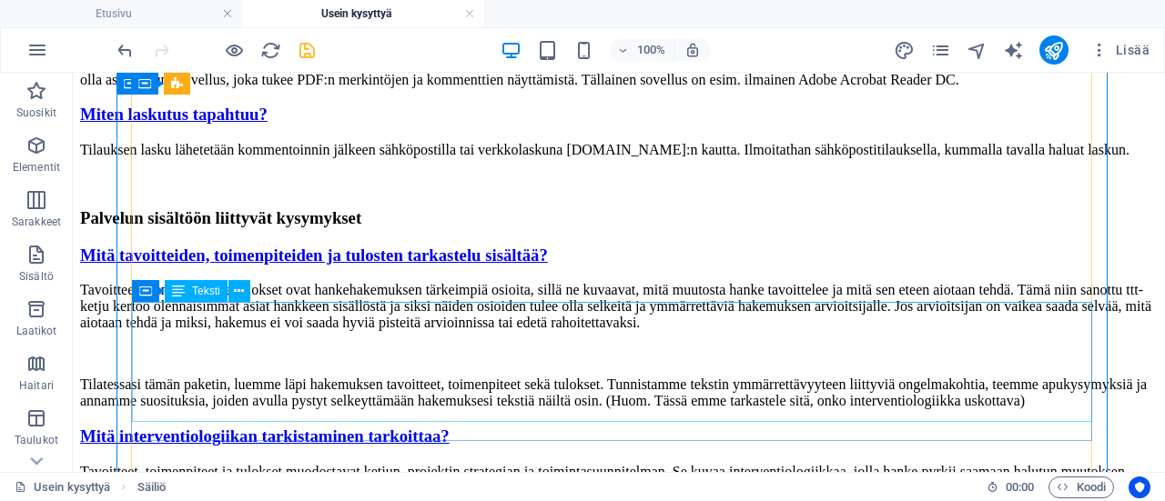
scroll to position [2843, 0]
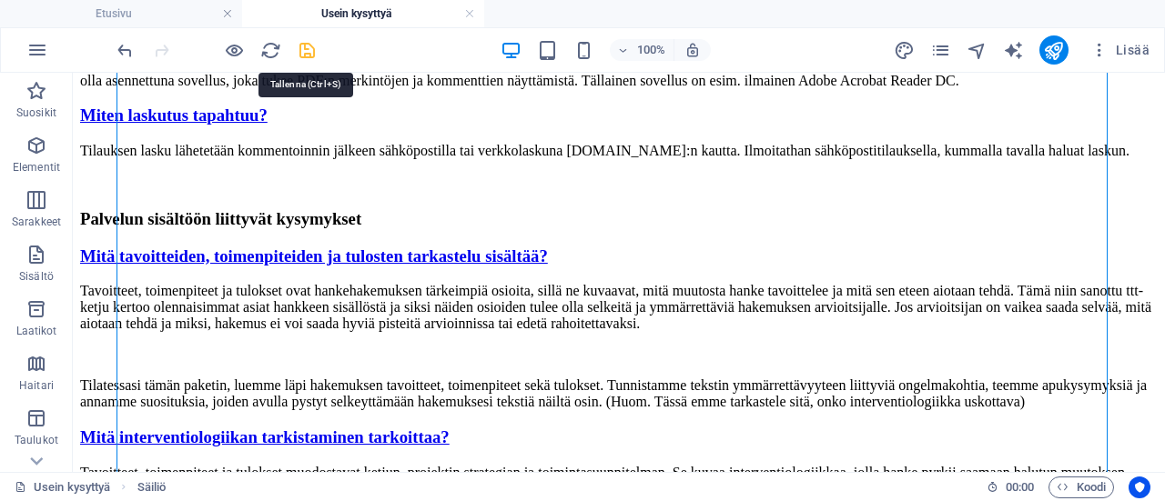
click at [309, 45] on icon "save" at bounding box center [307, 50] width 21 height 21
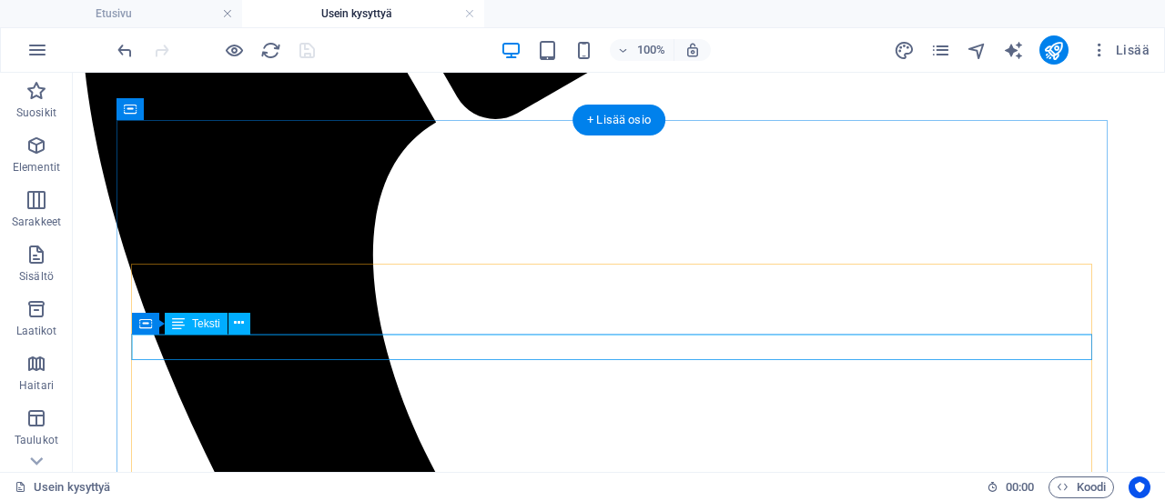
scroll to position [568, 0]
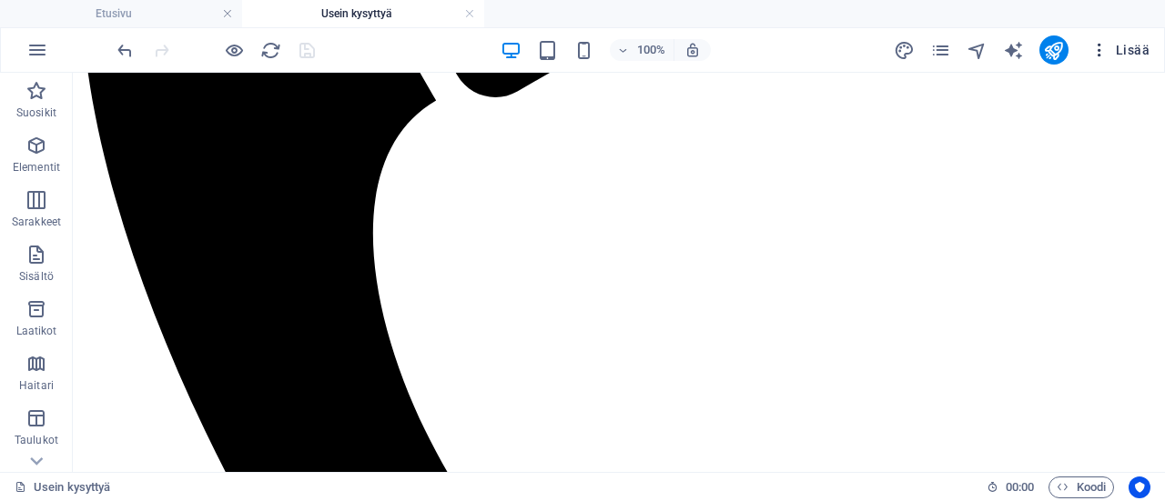
click at [1099, 51] on icon "button" at bounding box center [1099, 50] width 18 height 18
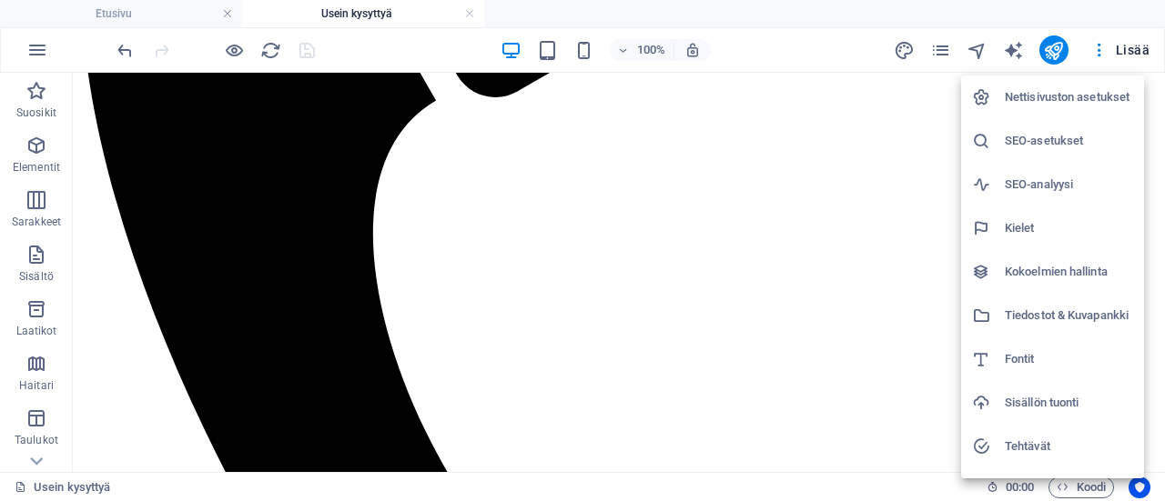
click at [784, 58] on div at bounding box center [582, 250] width 1165 height 501
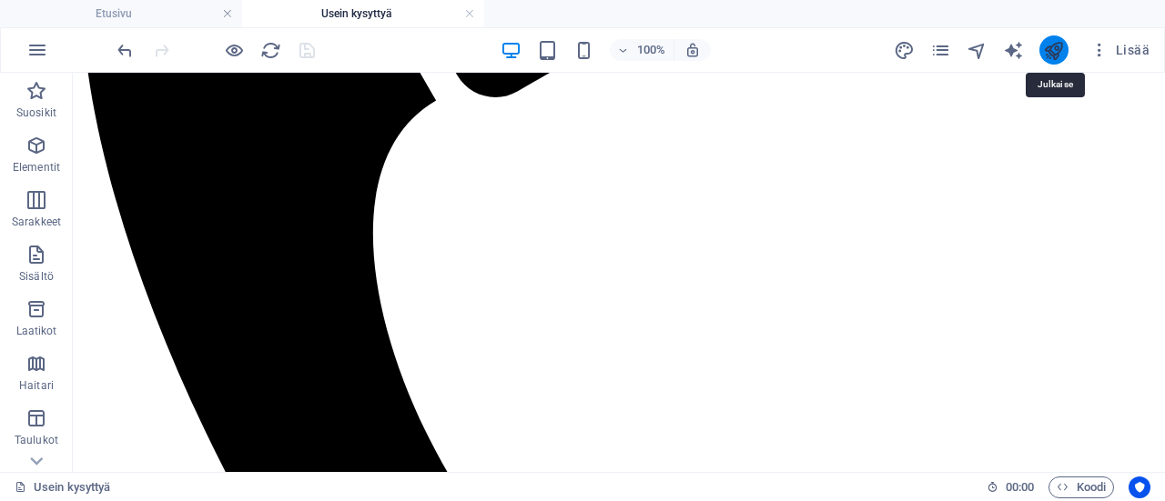
click at [1058, 51] on icon "publish" at bounding box center [1053, 50] width 21 height 21
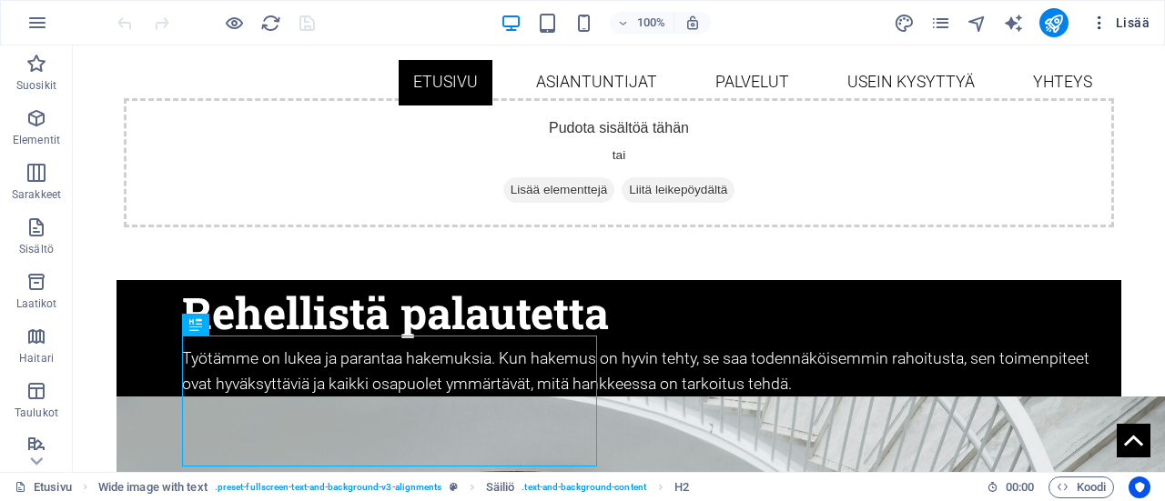
click at [1103, 22] on icon "button" at bounding box center [1099, 23] width 18 height 18
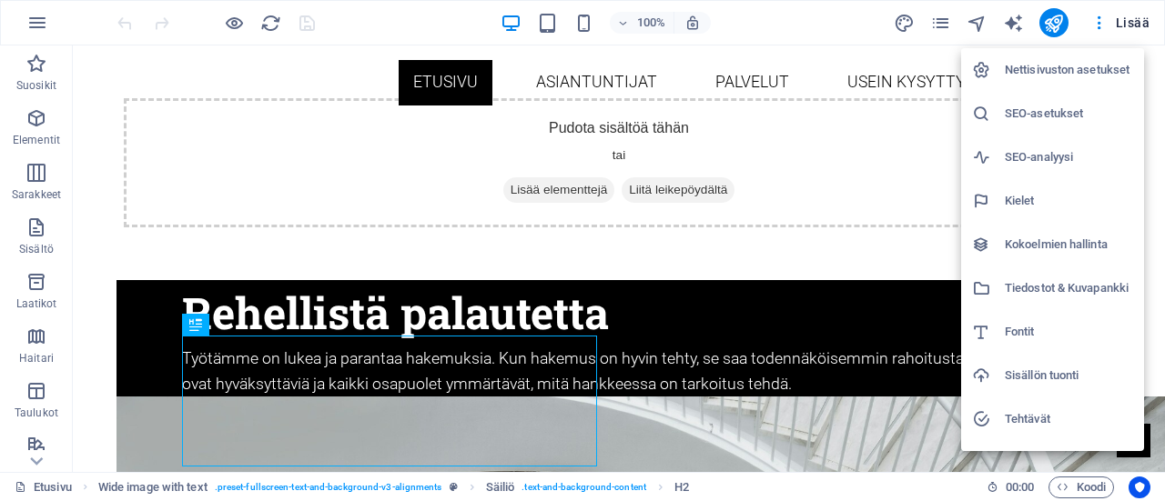
click at [1093, 65] on h6 "Nettisivuston asetukset" at bounding box center [1069, 70] width 128 height 22
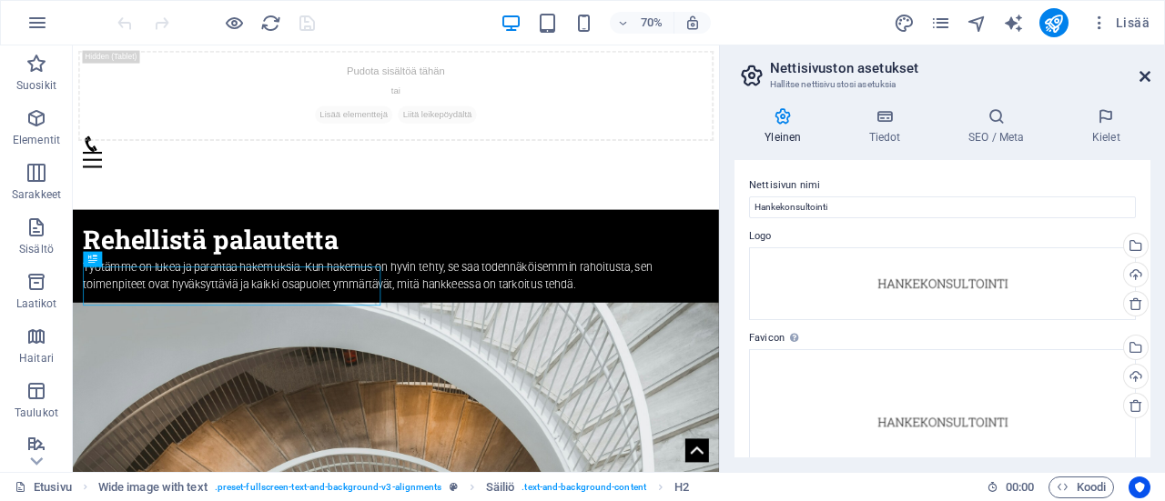
click at [1142, 76] on icon at bounding box center [1144, 76] width 11 height 15
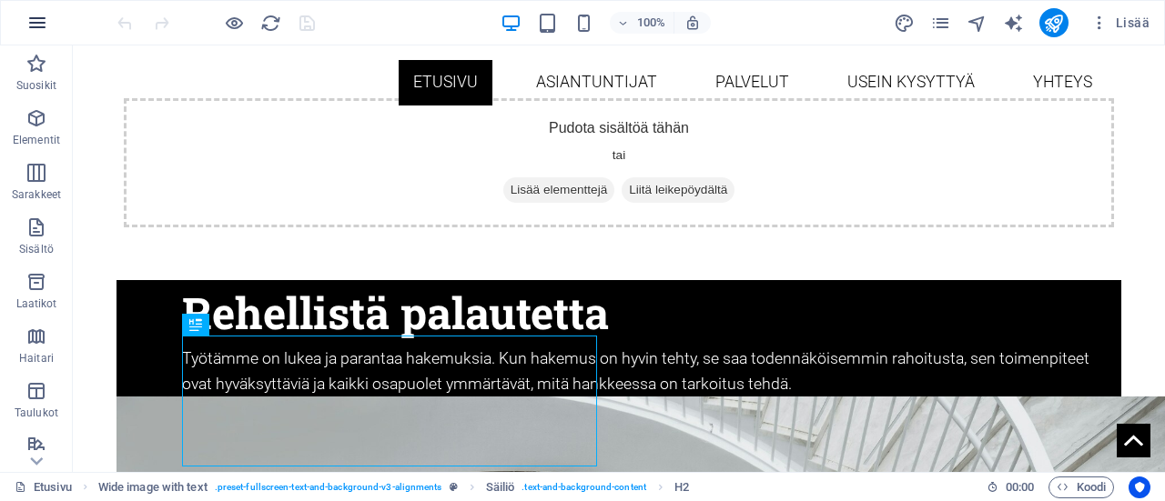
click at [40, 26] on icon "button" at bounding box center [37, 23] width 22 height 22
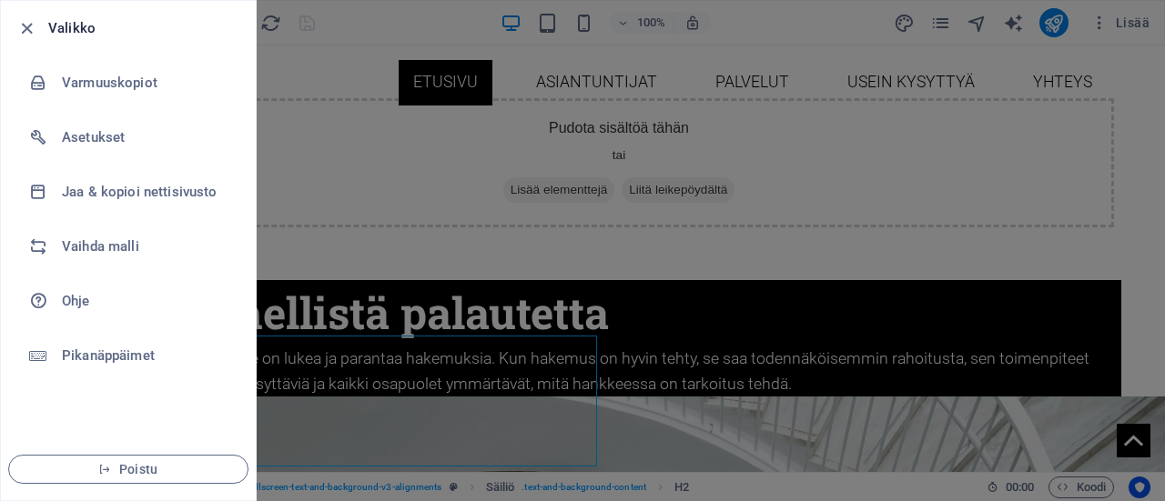
click at [1129, 113] on div at bounding box center [582, 250] width 1165 height 501
